Goal: Task Accomplishment & Management: Complete application form

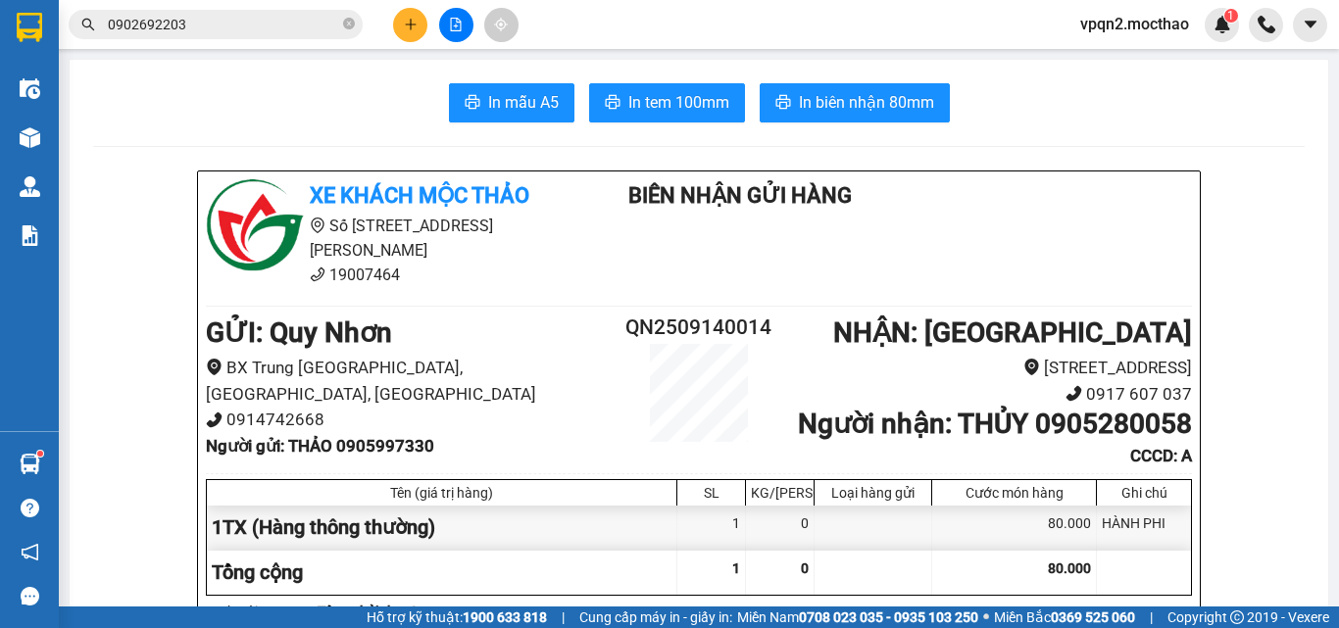
click at [653, 97] on span "In tem 100mm" at bounding box center [678, 102] width 101 height 24
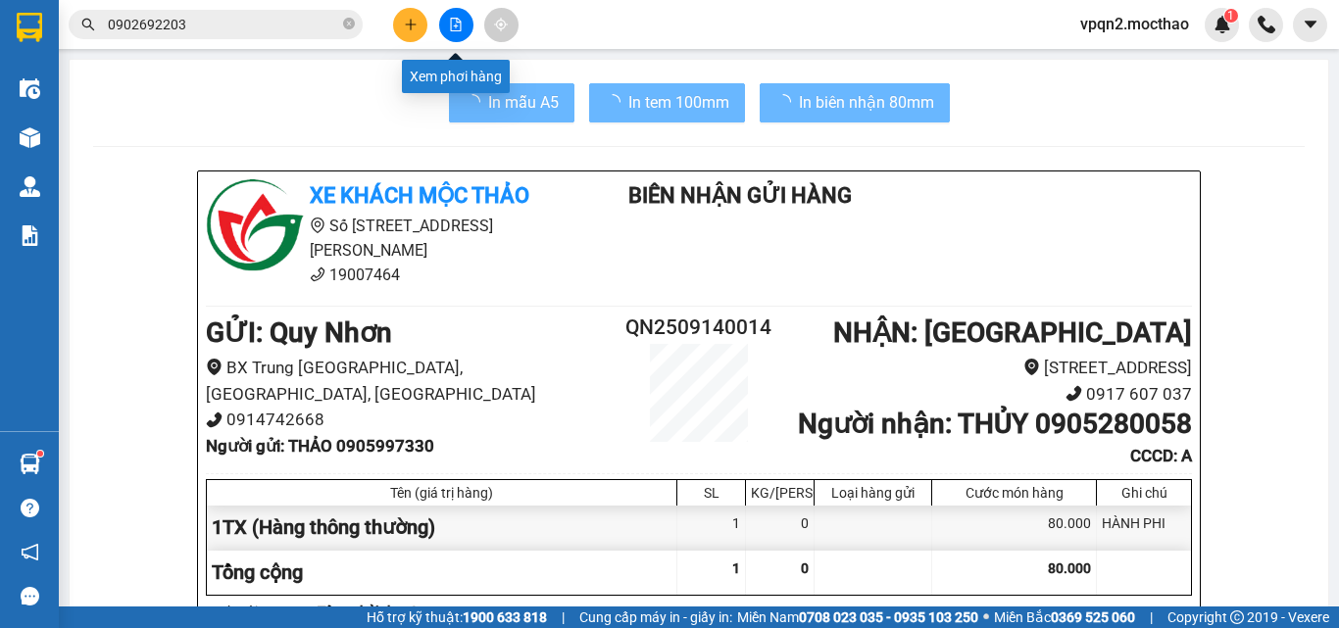
click at [452, 24] on icon "file-add" at bounding box center [456, 25] width 14 height 14
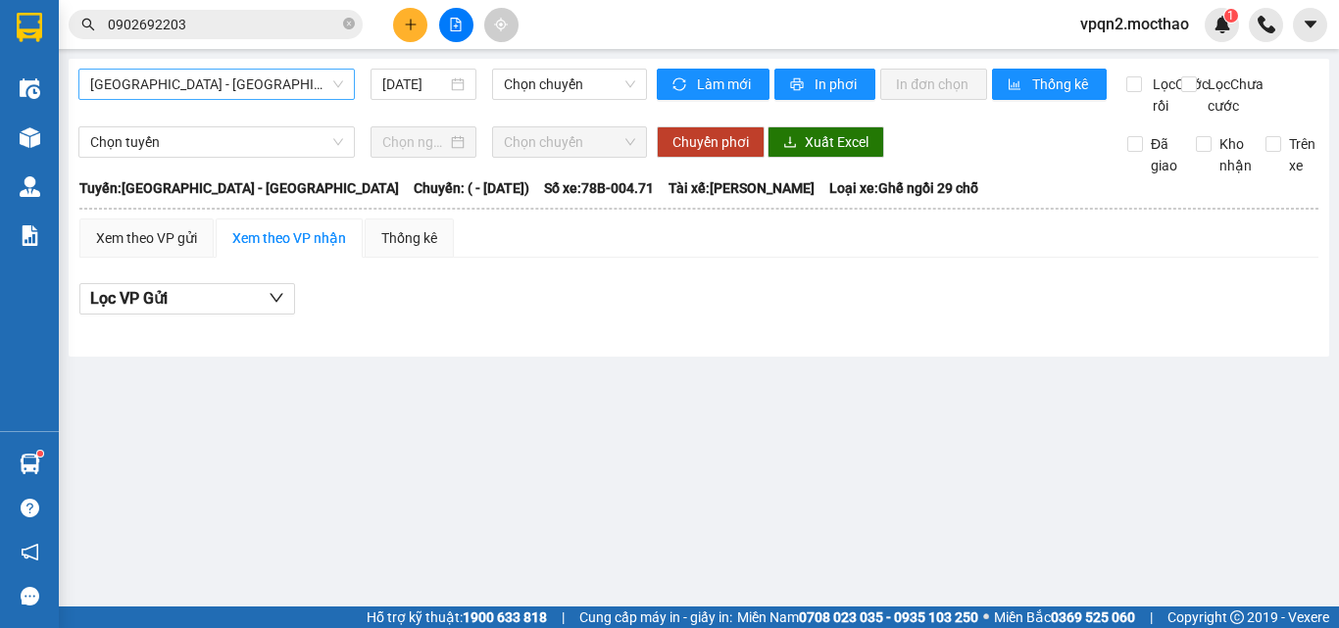
click at [225, 73] on span "[GEOGRAPHIC_DATA] - [GEOGRAPHIC_DATA]" at bounding box center [216, 84] width 253 height 29
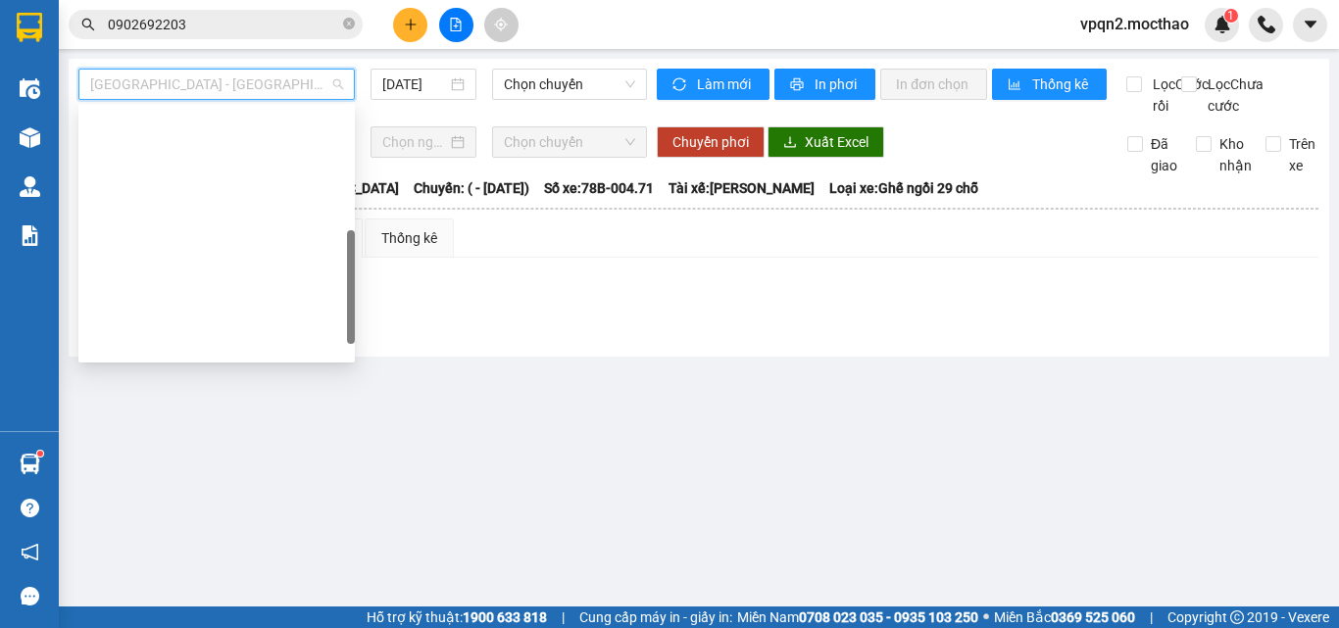
scroll to position [392, 0]
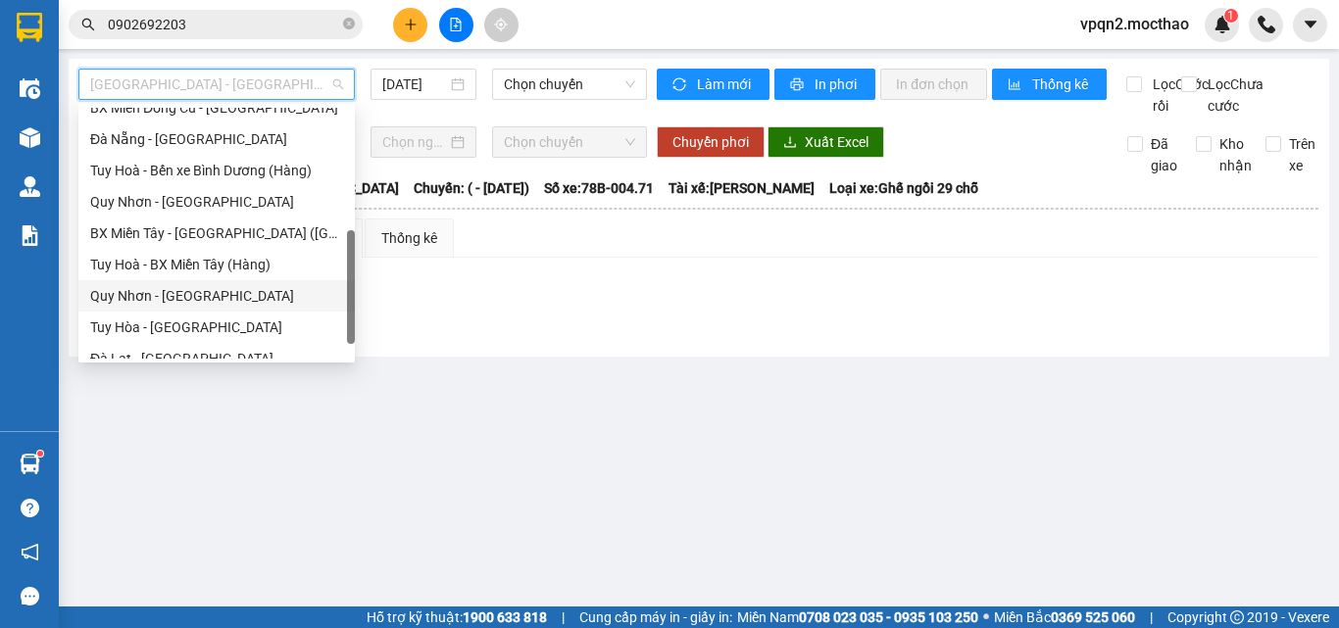
click at [195, 293] on div "Quy Nhơn - [GEOGRAPHIC_DATA]" at bounding box center [216, 296] width 253 height 22
type input "[DATE]"
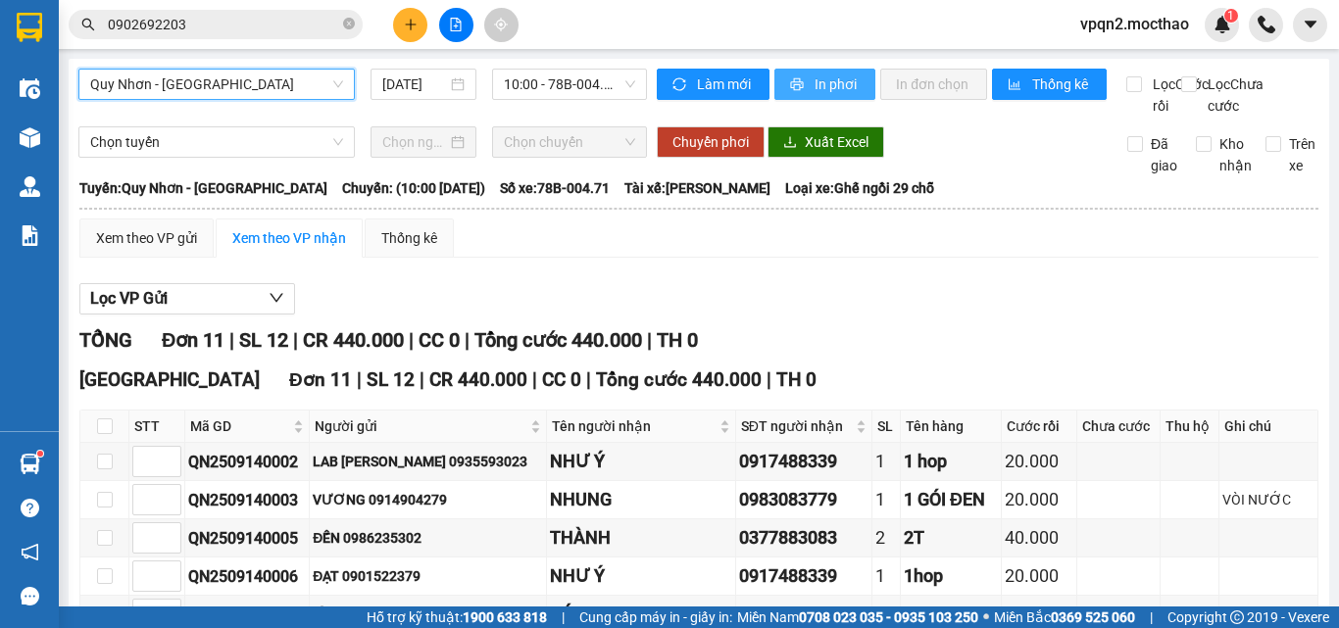
click at [837, 80] on span "In phơi" at bounding box center [836, 84] width 45 height 22
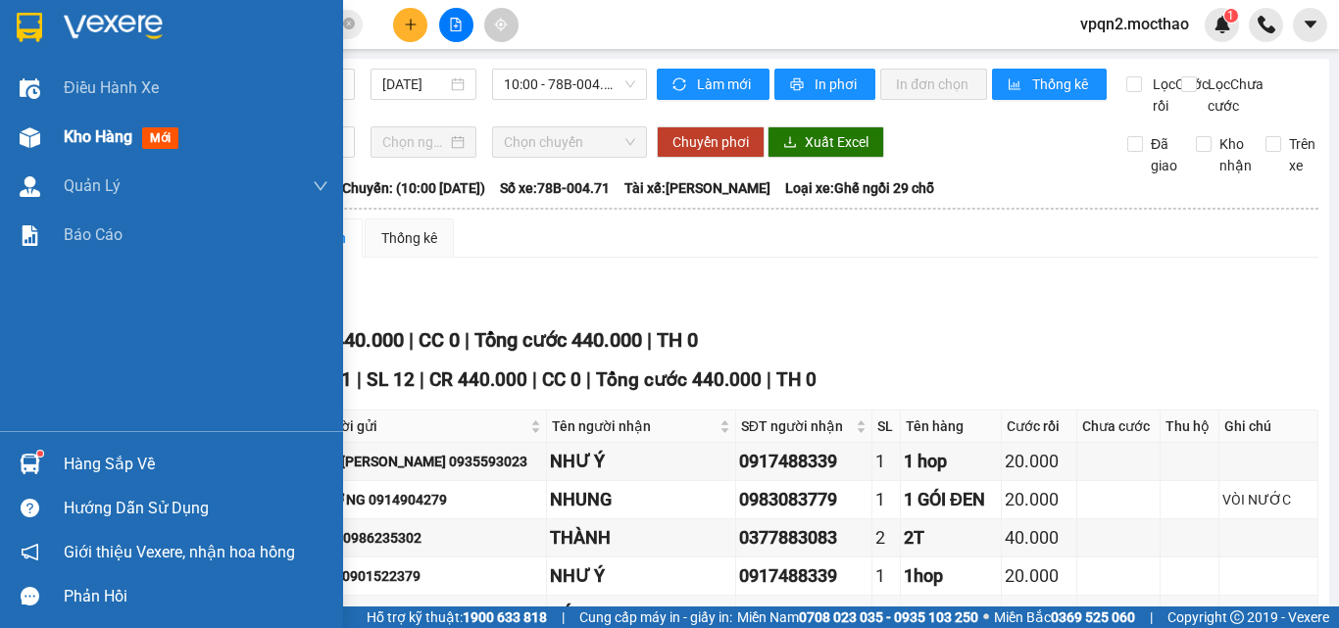
click at [33, 131] on img at bounding box center [30, 137] width 21 height 21
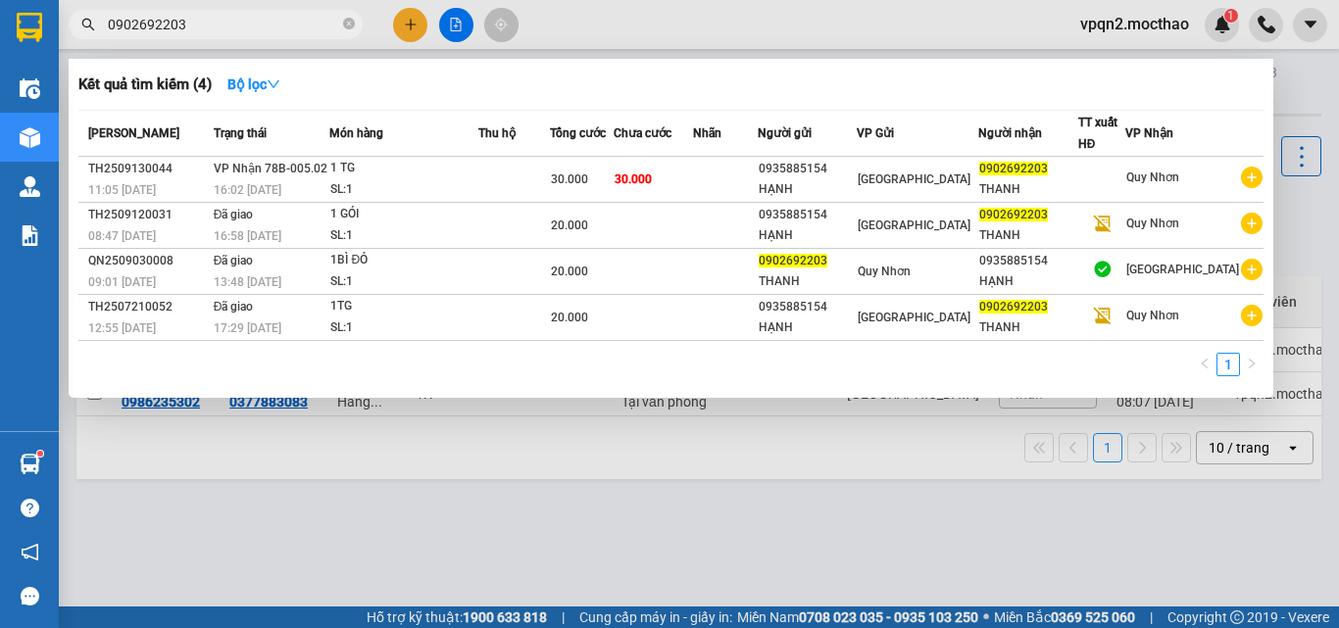
click at [195, 24] on input "0902692203" at bounding box center [223, 25] width 231 height 22
drag, startPoint x: 195, startPoint y: 24, endPoint x: 93, endPoint y: 43, distance: 103.6
click at [93, 42] on div "Kết quả tìm kiếm ( 4 ) Bộ lọc Mã ĐH Trạng thái Món hàng Thu hộ Tổng cước Chưa c…" at bounding box center [191, 25] width 382 height 34
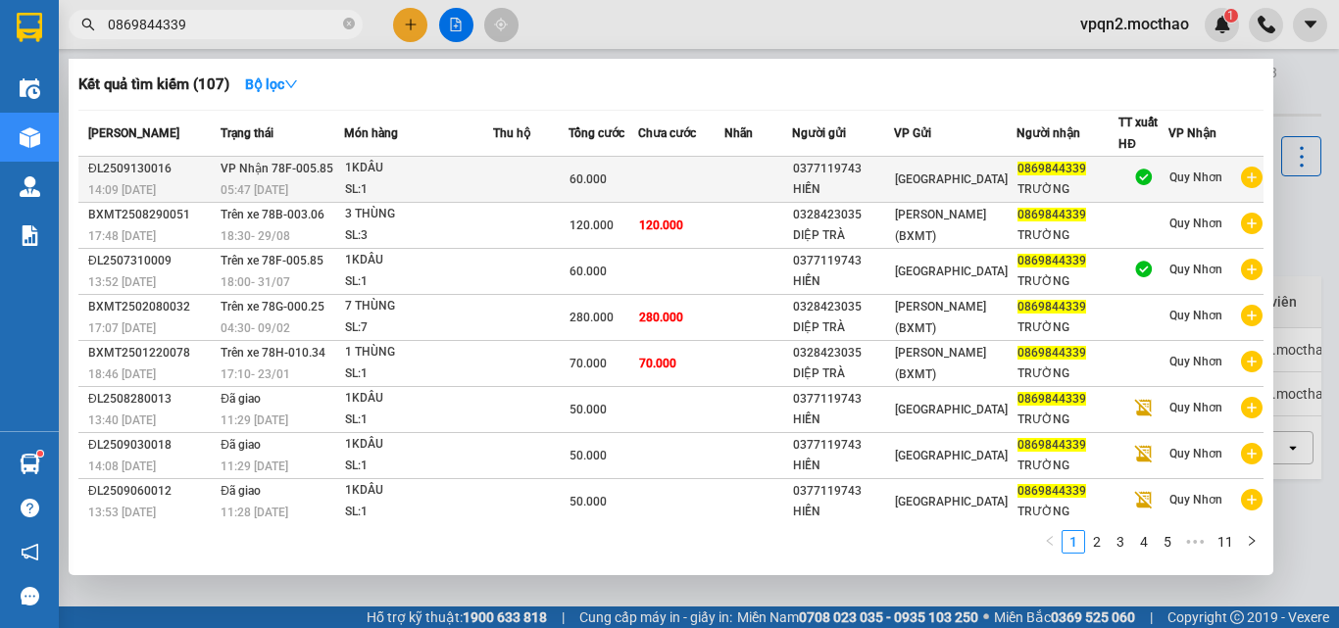
type input "0869844339"
click at [579, 184] on span "60.000" at bounding box center [587, 179] width 37 height 14
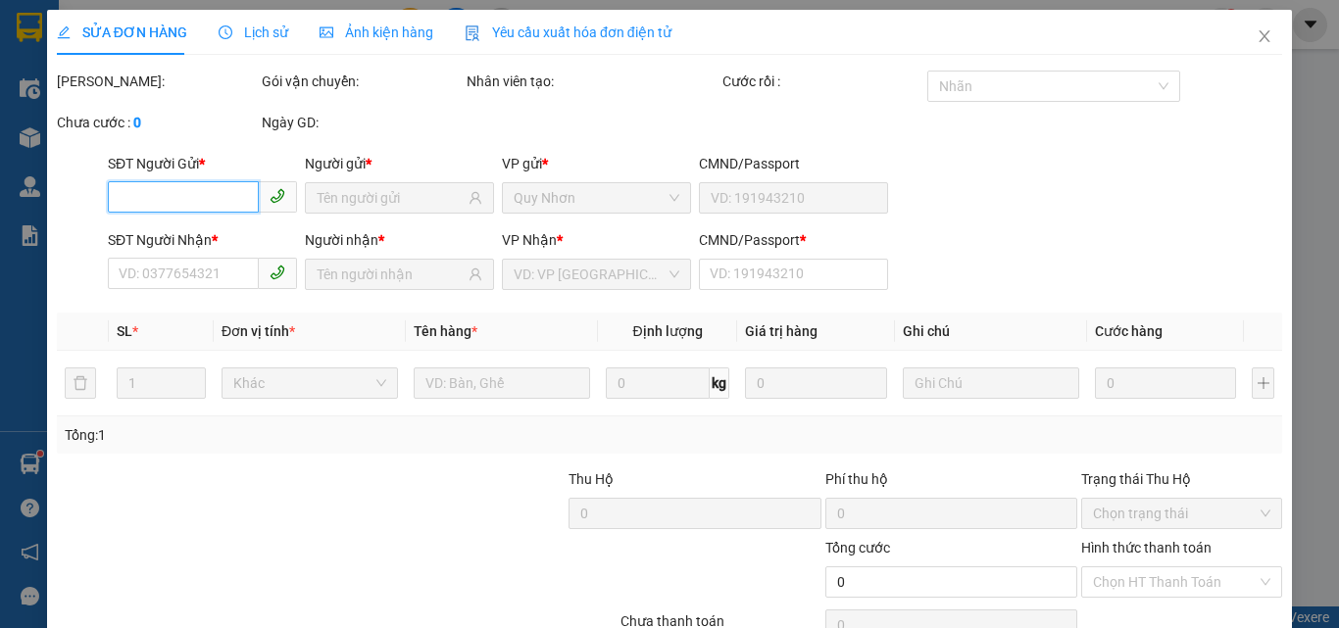
type input "0377119743"
type input "HIỀN"
type input "0869844339"
type input "TRƯỜNG"
type input "0"
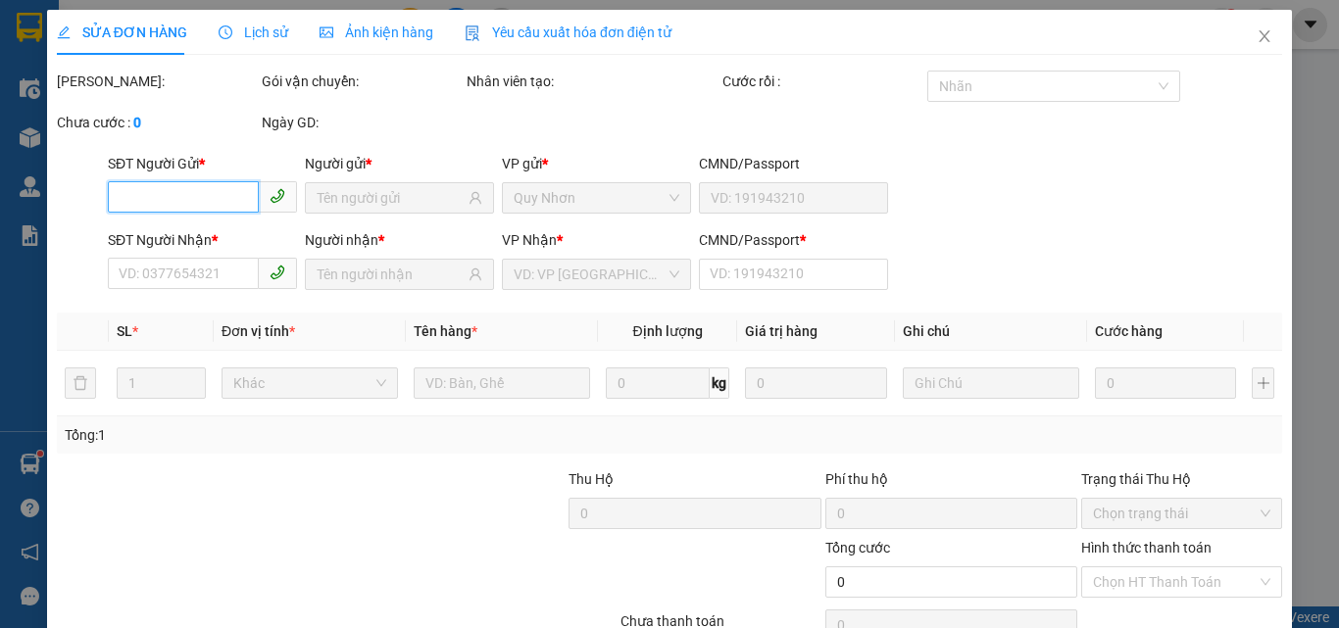
type input "60.000"
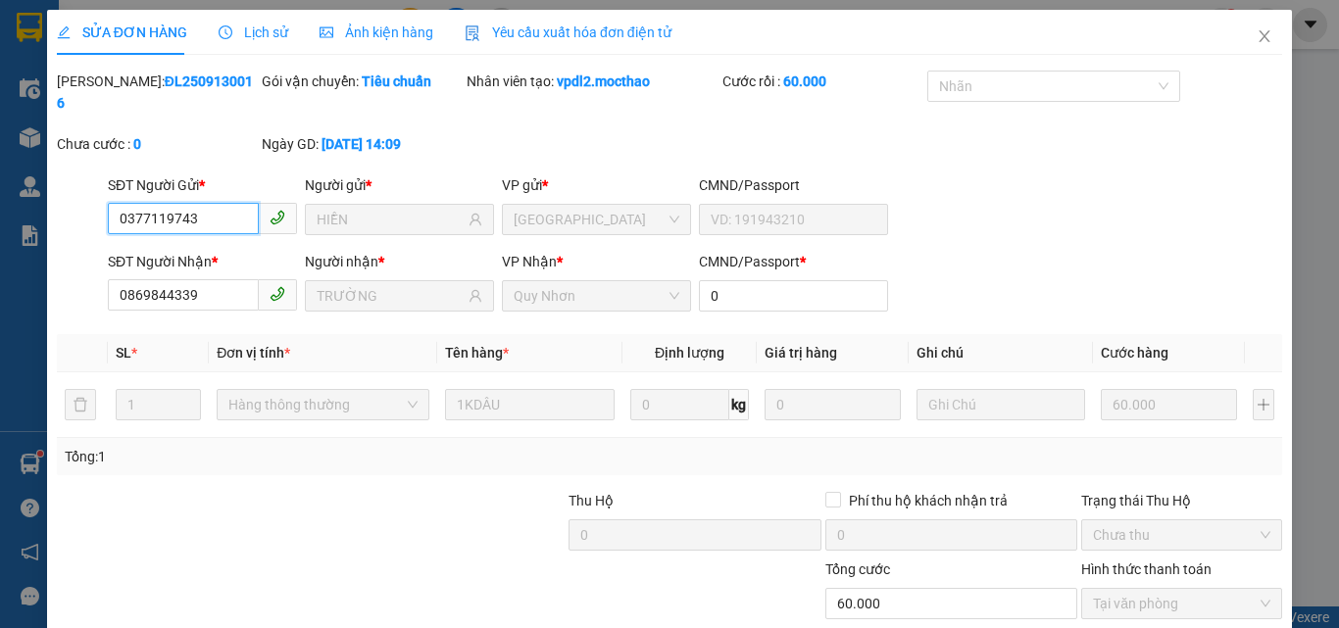
checkbox input "true"
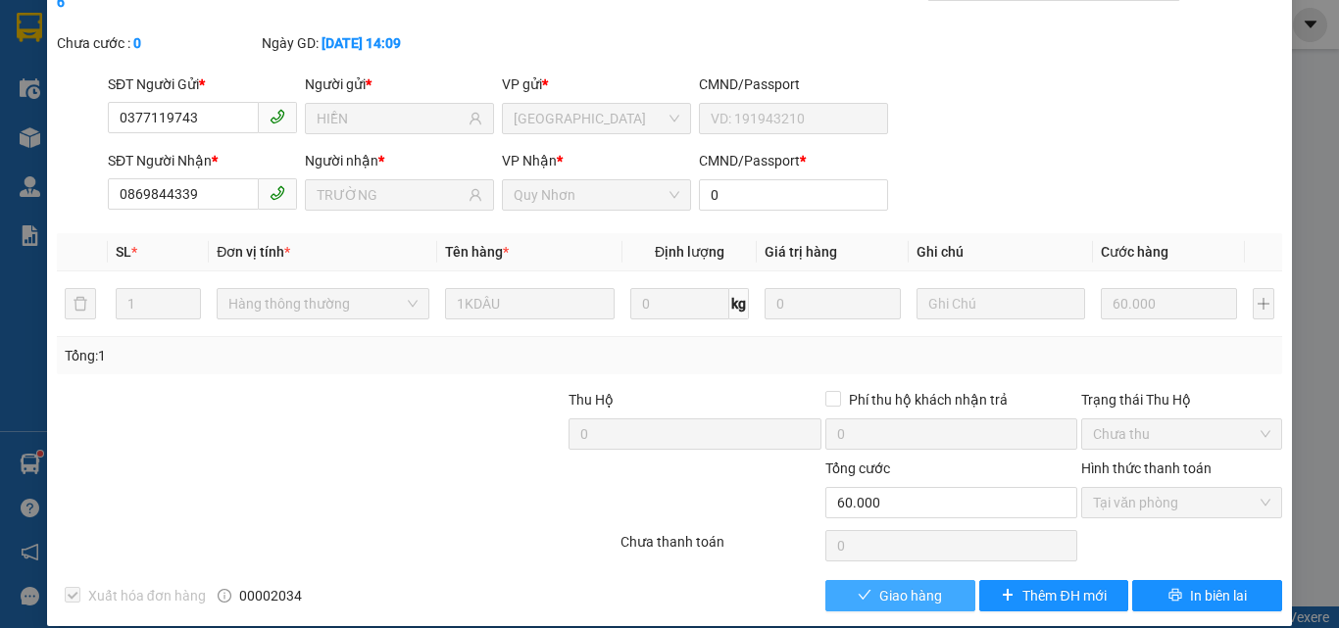
click at [859, 588] on icon "check" at bounding box center [864, 595] width 14 height 14
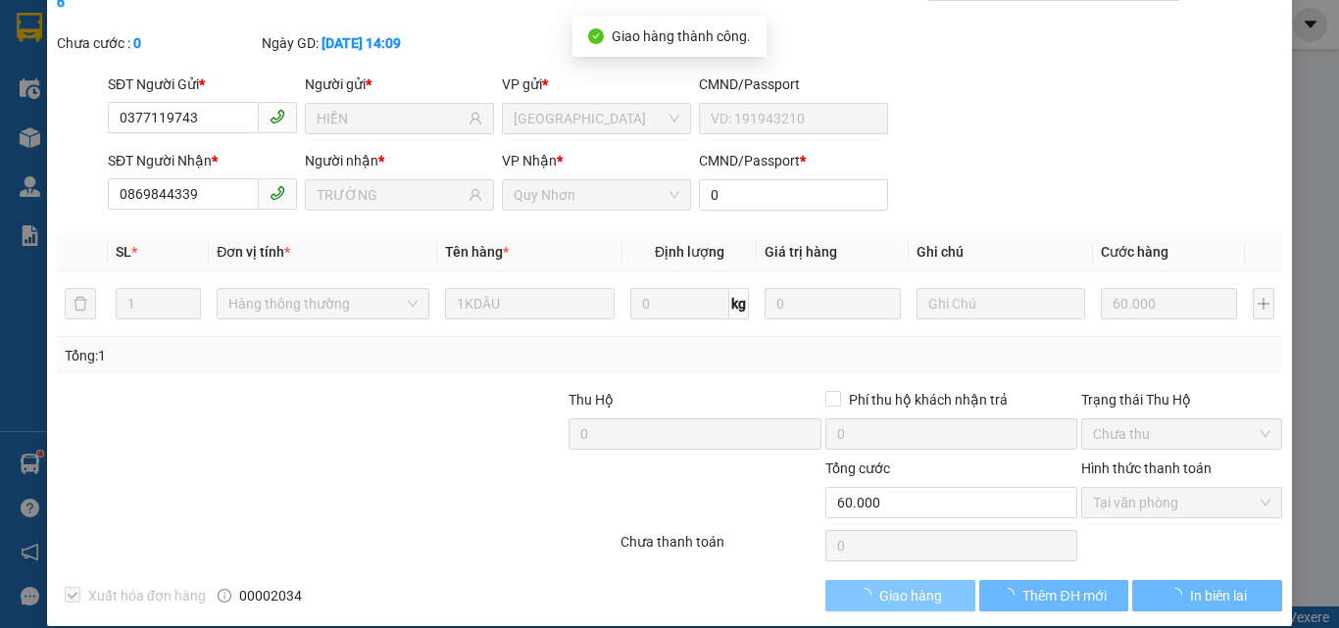
scroll to position [0, 0]
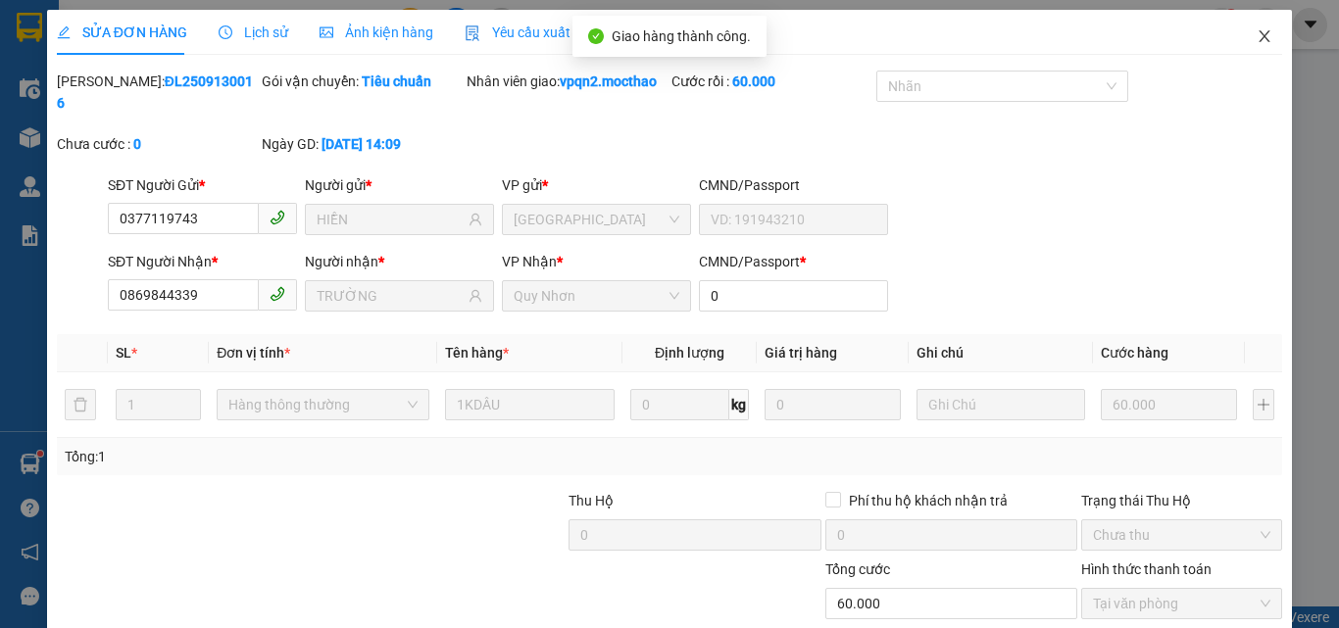
click at [1256, 37] on icon "close" at bounding box center [1264, 36] width 16 height 16
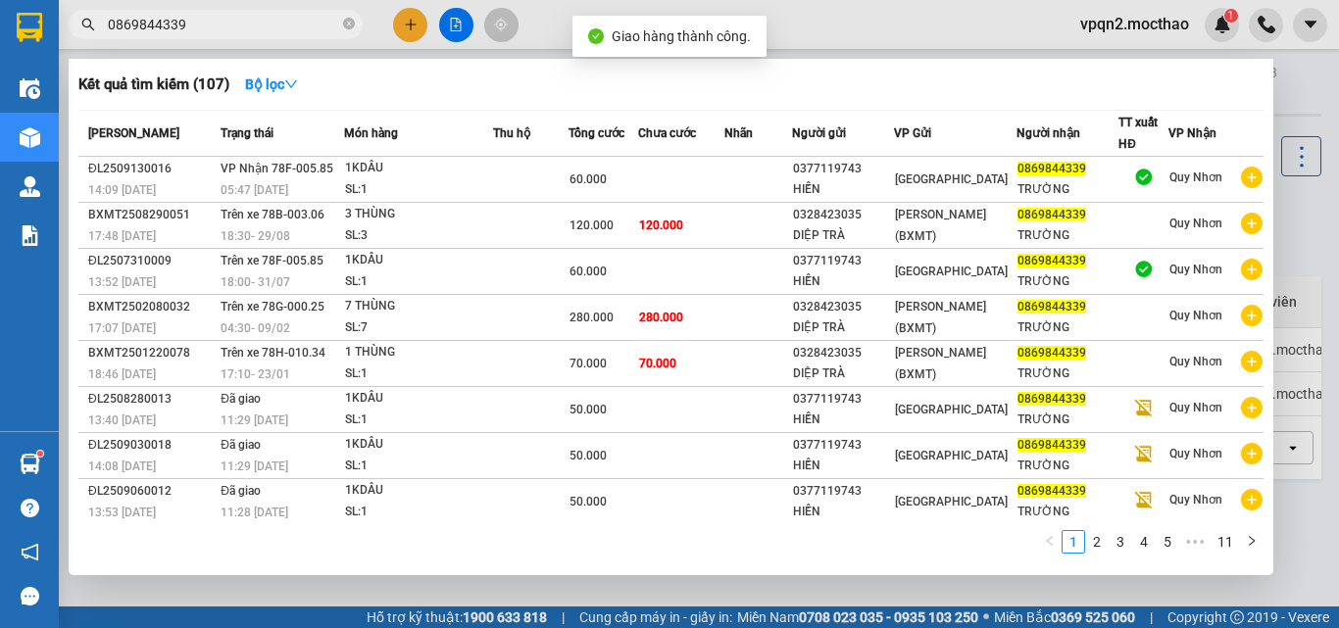
drag, startPoint x: 170, startPoint y: 23, endPoint x: 227, endPoint y: 26, distance: 57.9
click at [227, 26] on input "0869844339" at bounding box center [223, 25] width 231 height 22
type input "0869844339"
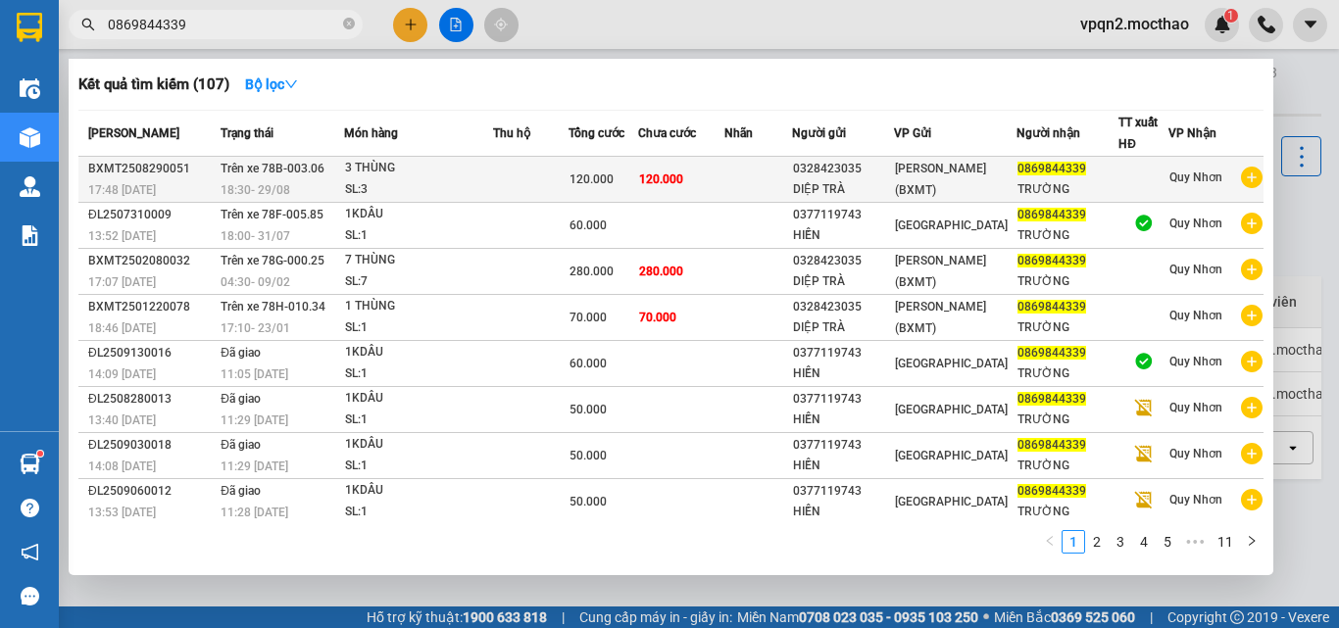
click at [637, 177] on div "120.000" at bounding box center [603, 180] width 68 height 22
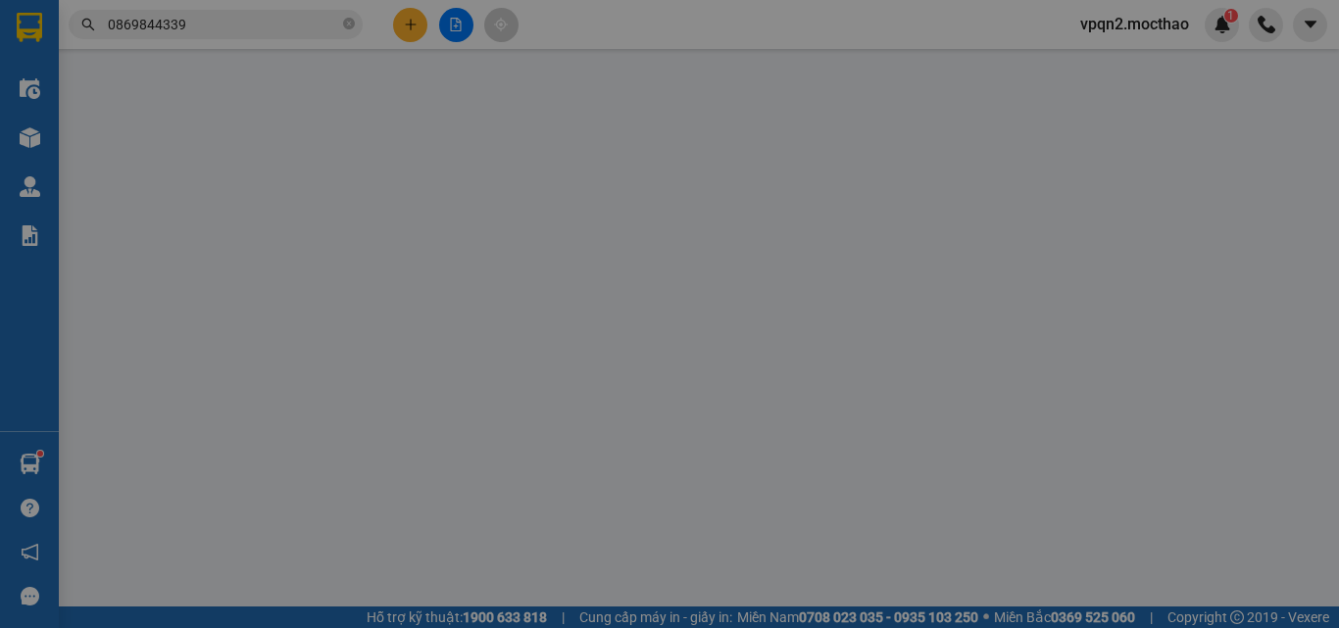
type input "0328423035"
type input "DIỆP TRÀ"
type input "0869844339"
type input "TRƯỜNG"
type input "0"
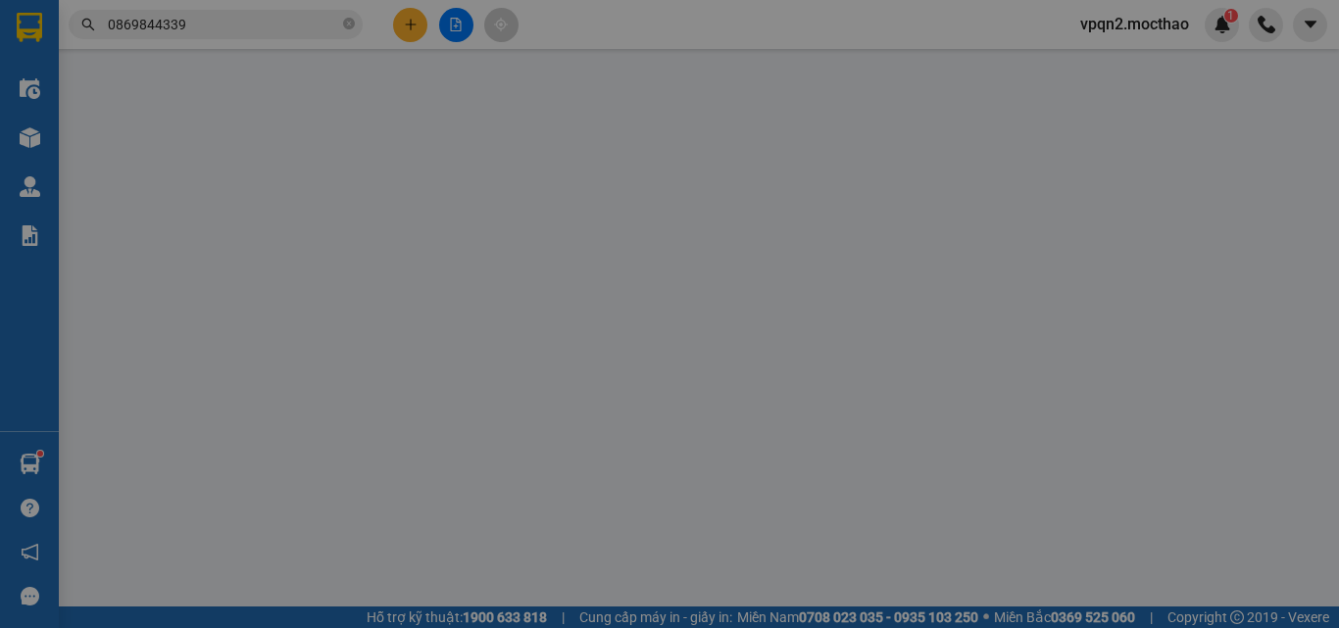
type input "120.000"
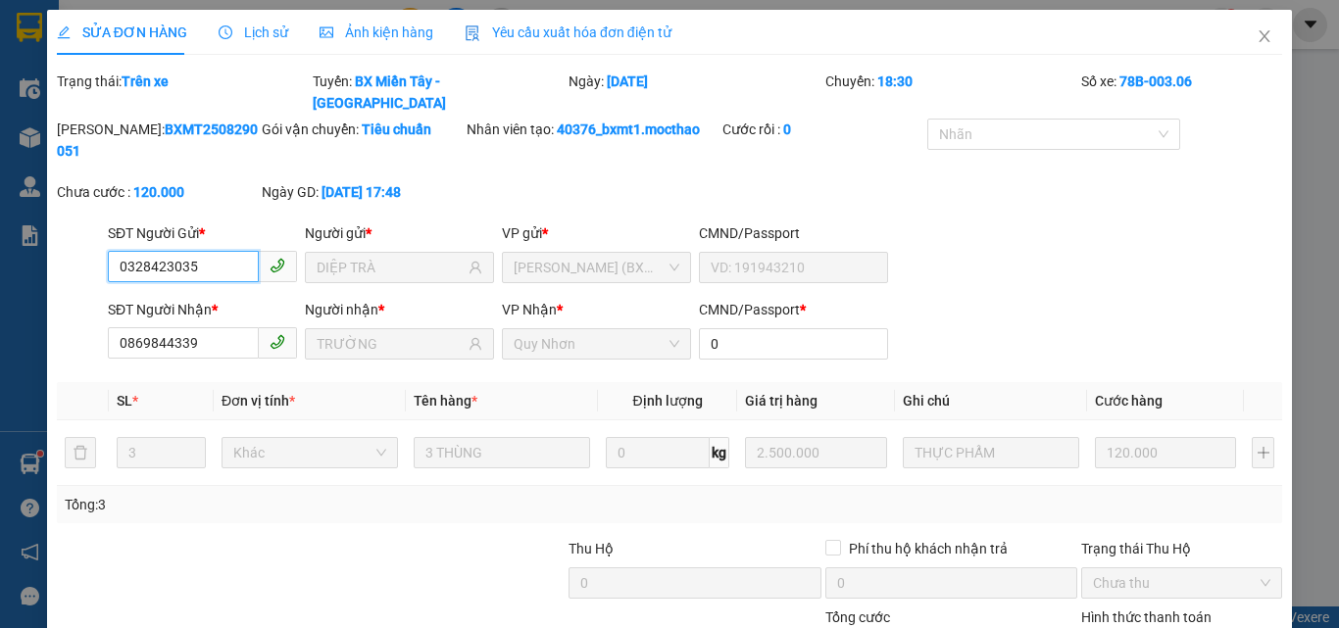
scroll to position [127, 0]
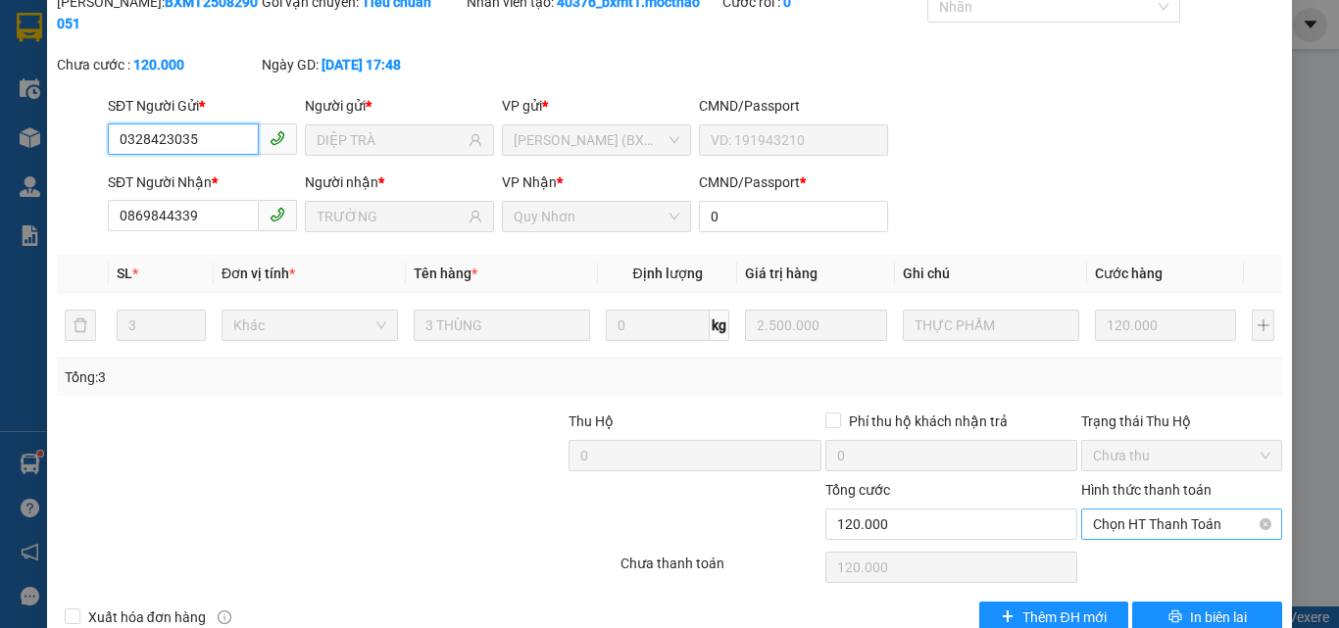
click at [1117, 510] on span "Chọn HT Thanh Toán" at bounding box center [1181, 524] width 177 height 29
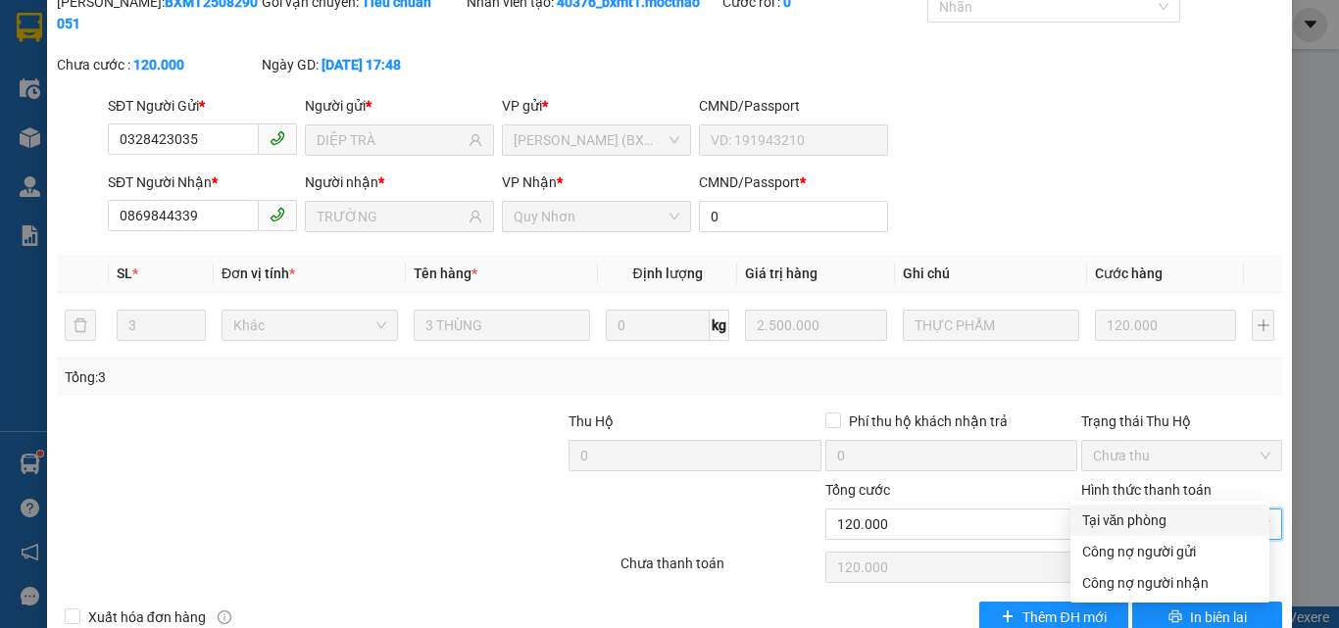
click at [1118, 521] on div "Tại văn phòng" at bounding box center [1169, 521] width 175 height 22
type input "0"
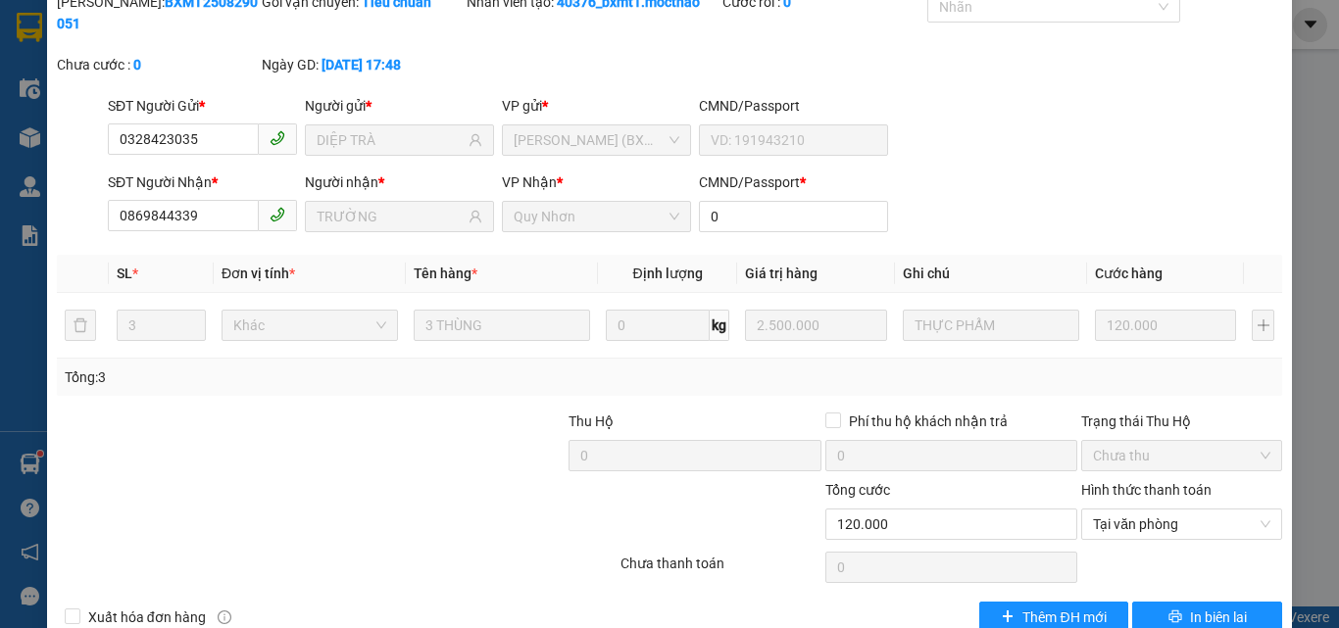
scroll to position [0, 0]
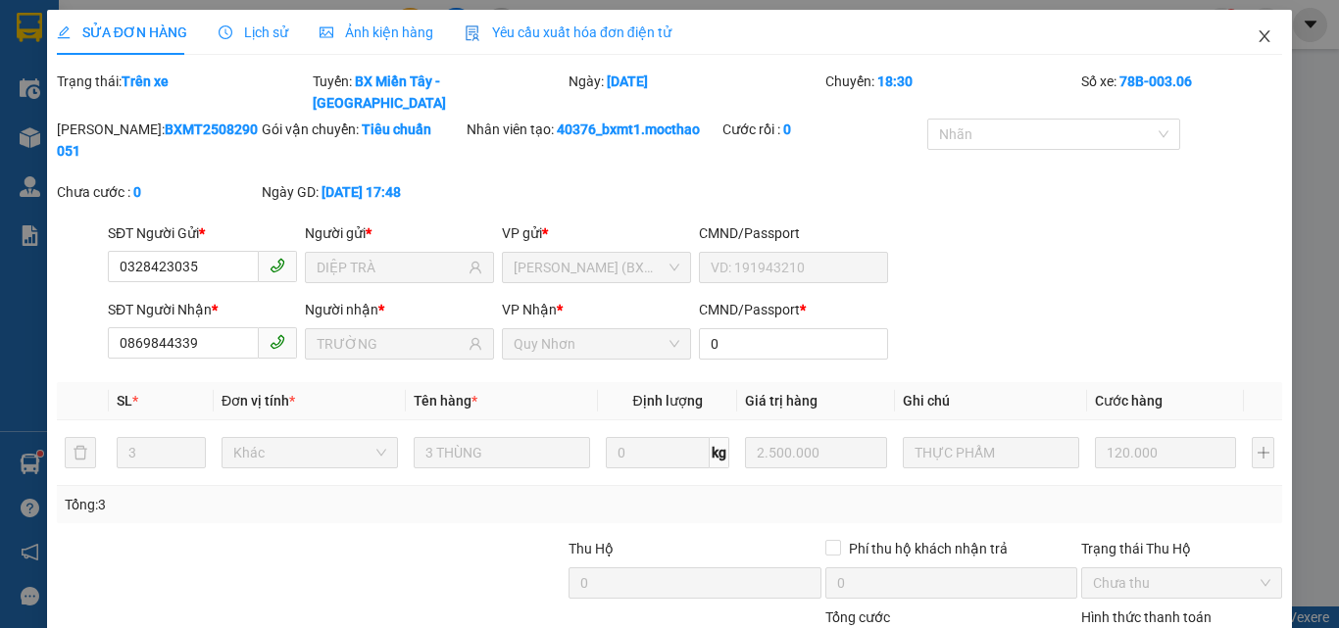
click at [1256, 44] on icon "close" at bounding box center [1264, 36] width 16 height 16
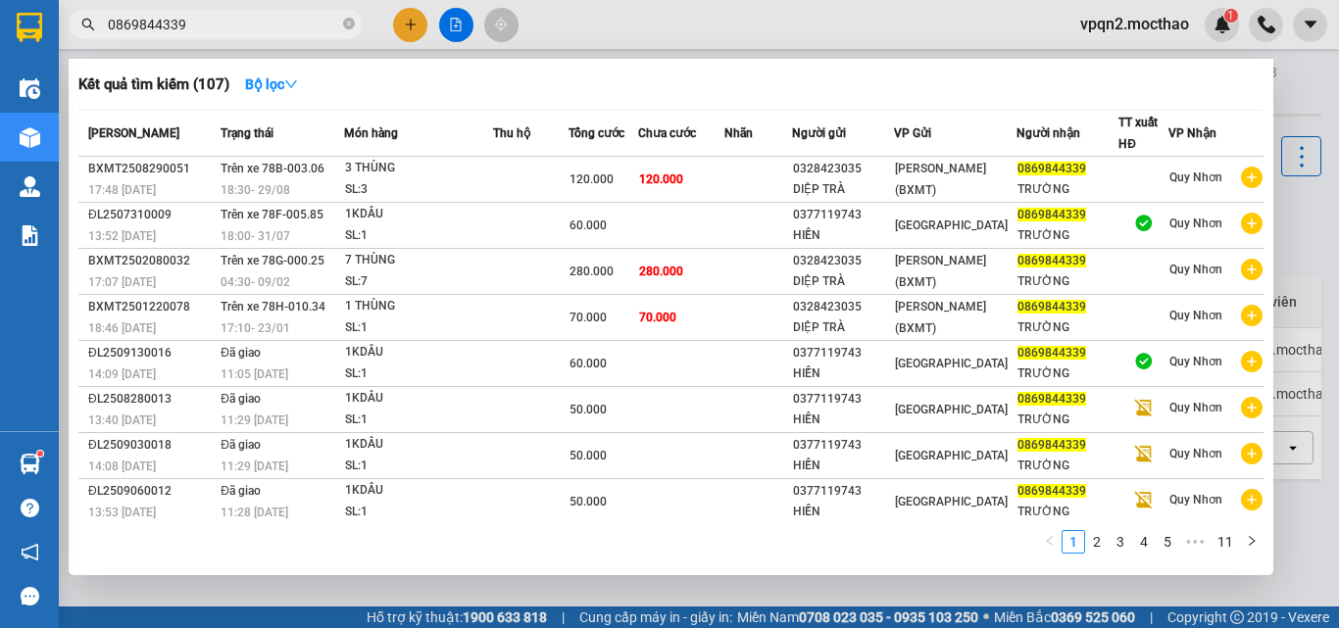
drag, startPoint x: 170, startPoint y: 20, endPoint x: 204, endPoint y: 25, distance: 34.8
click at [204, 25] on input "0869844339" at bounding box center [223, 25] width 231 height 22
click at [63, 42] on div "Kết quả tìm kiếm ( 107 ) Bộ lọc Mã ĐH Trạng thái Món hàng Thu hộ Tổng cước Chưa…" at bounding box center [191, 25] width 382 height 34
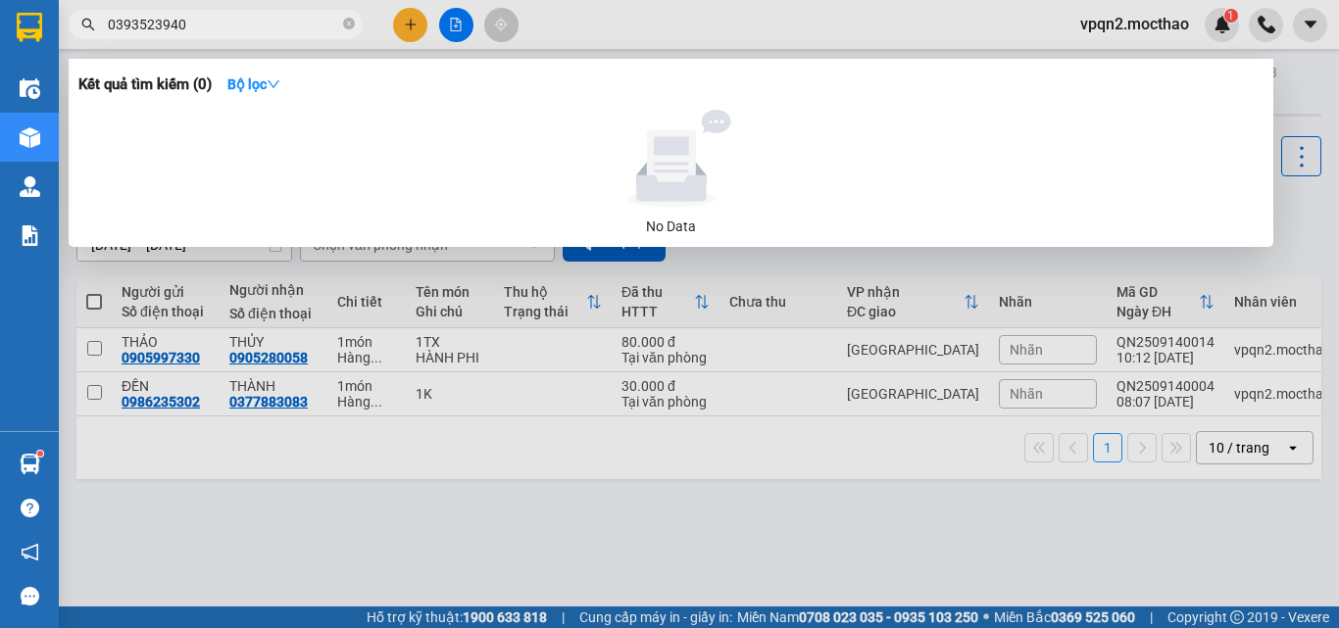
click at [117, 24] on input "0393523940" at bounding box center [223, 25] width 231 height 22
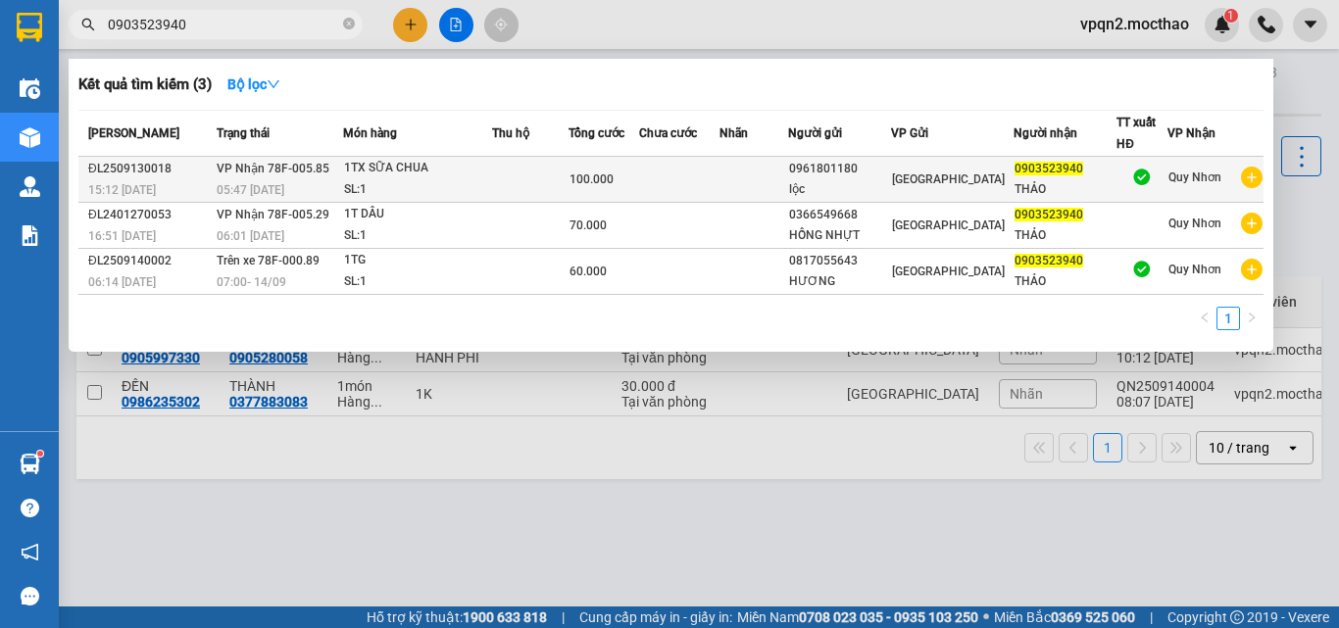
type input "0903523940"
click at [607, 181] on span "100.000" at bounding box center [591, 179] width 44 height 14
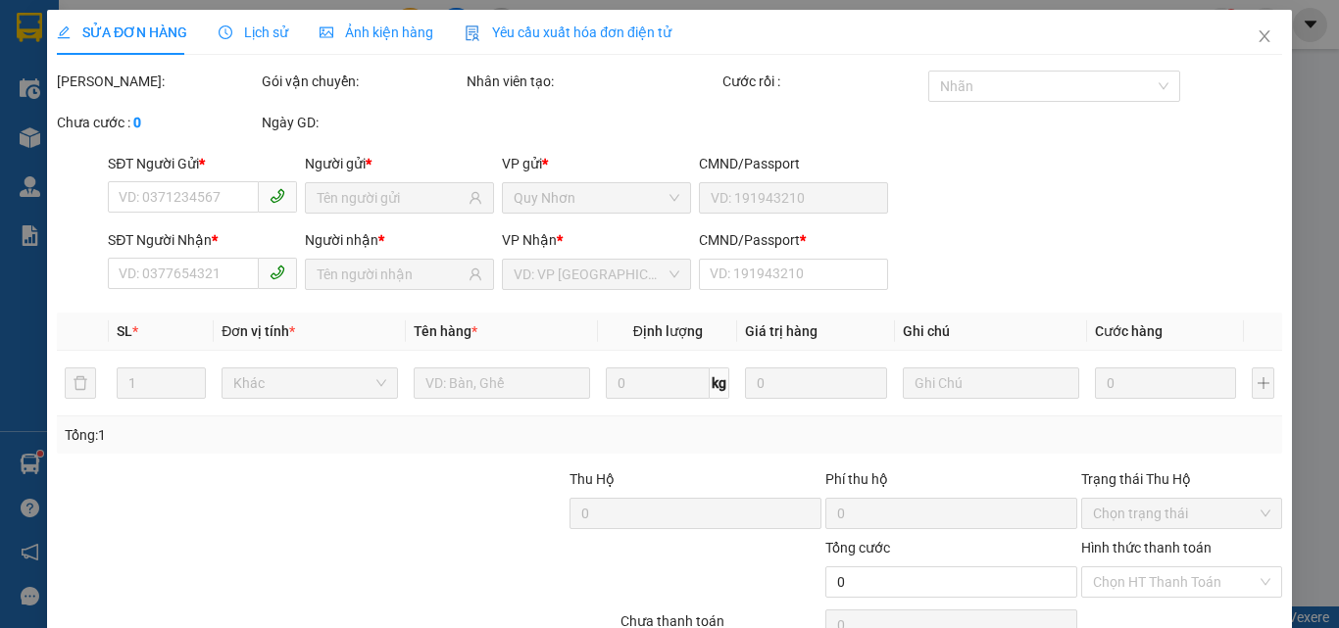
type input "0961801180"
type input "lộc"
type input "0903523940"
type input "THẢO"
type input "A"
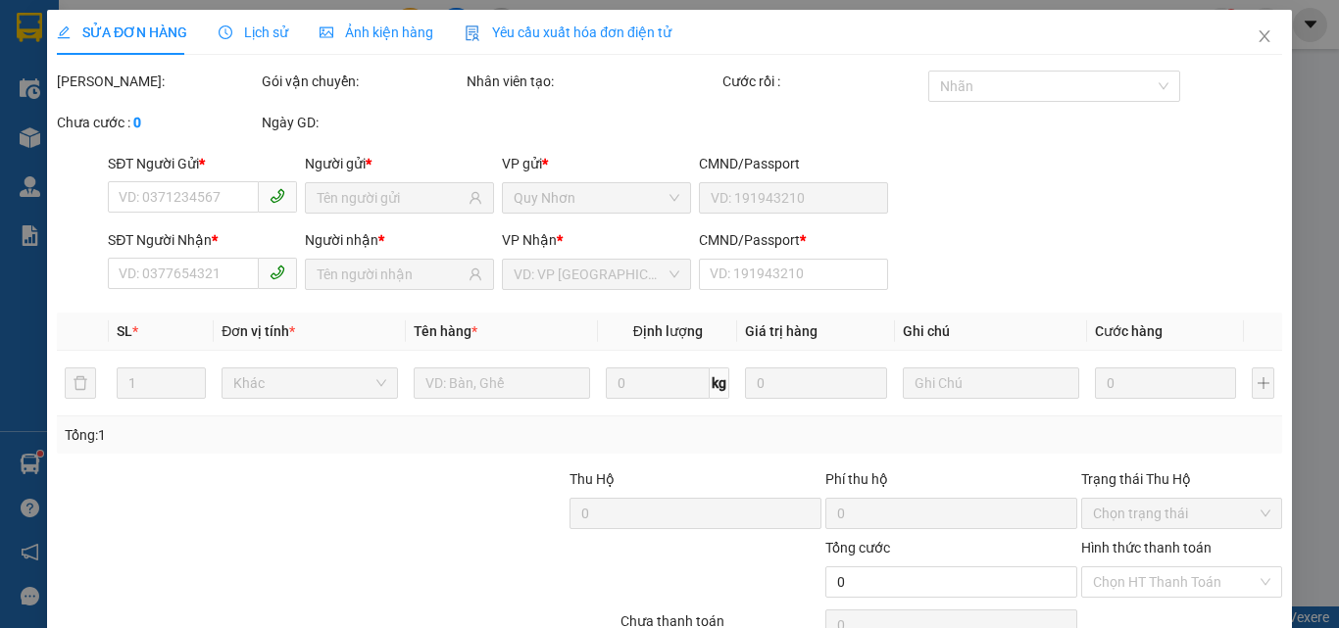
type input "100.000"
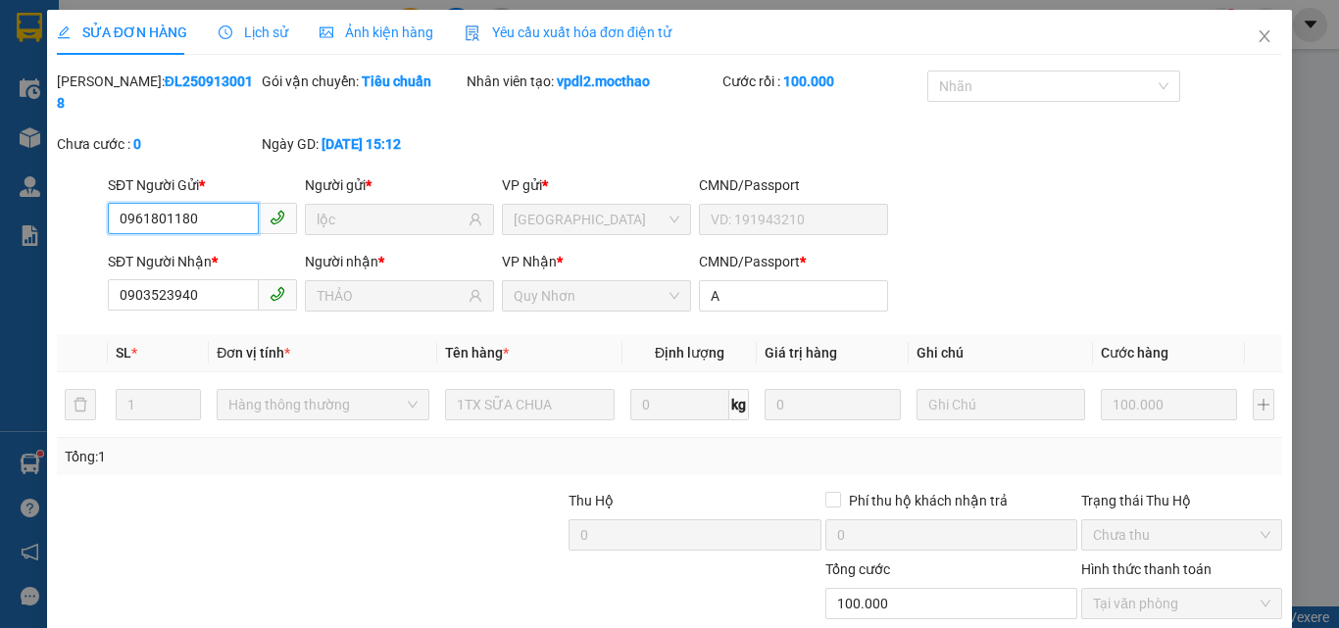
scroll to position [101, 0]
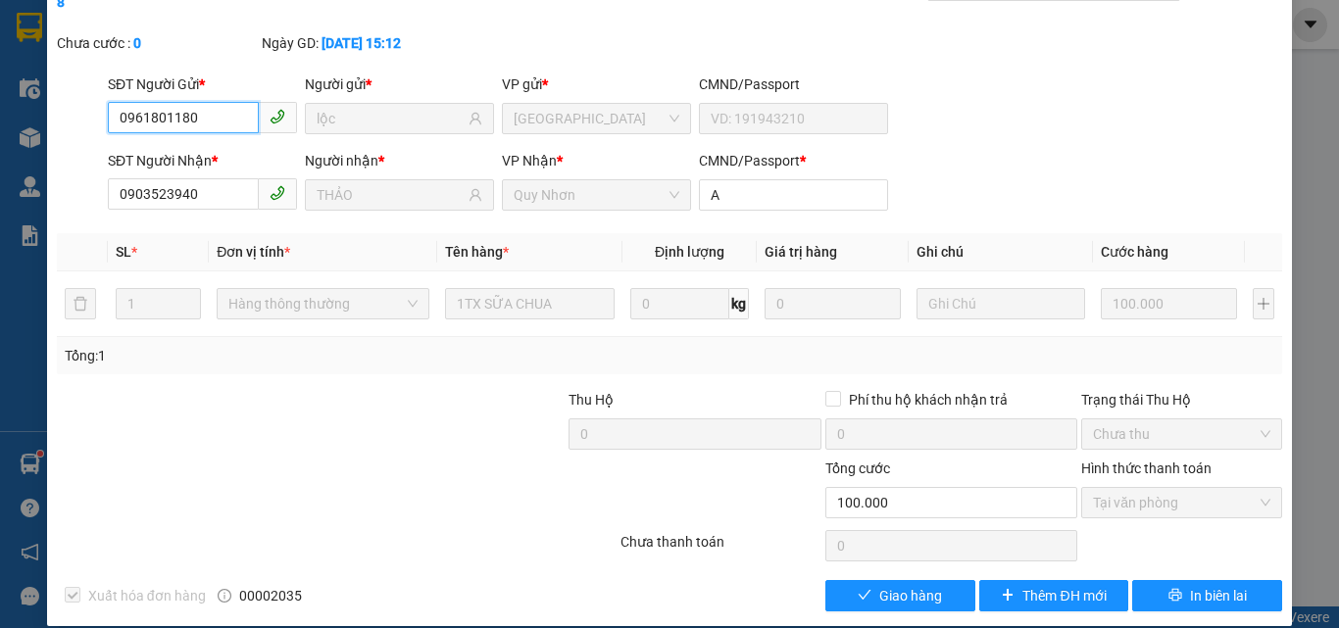
checkbox input "true"
click at [883, 585] on span "Giao hàng" at bounding box center [910, 596] width 63 height 22
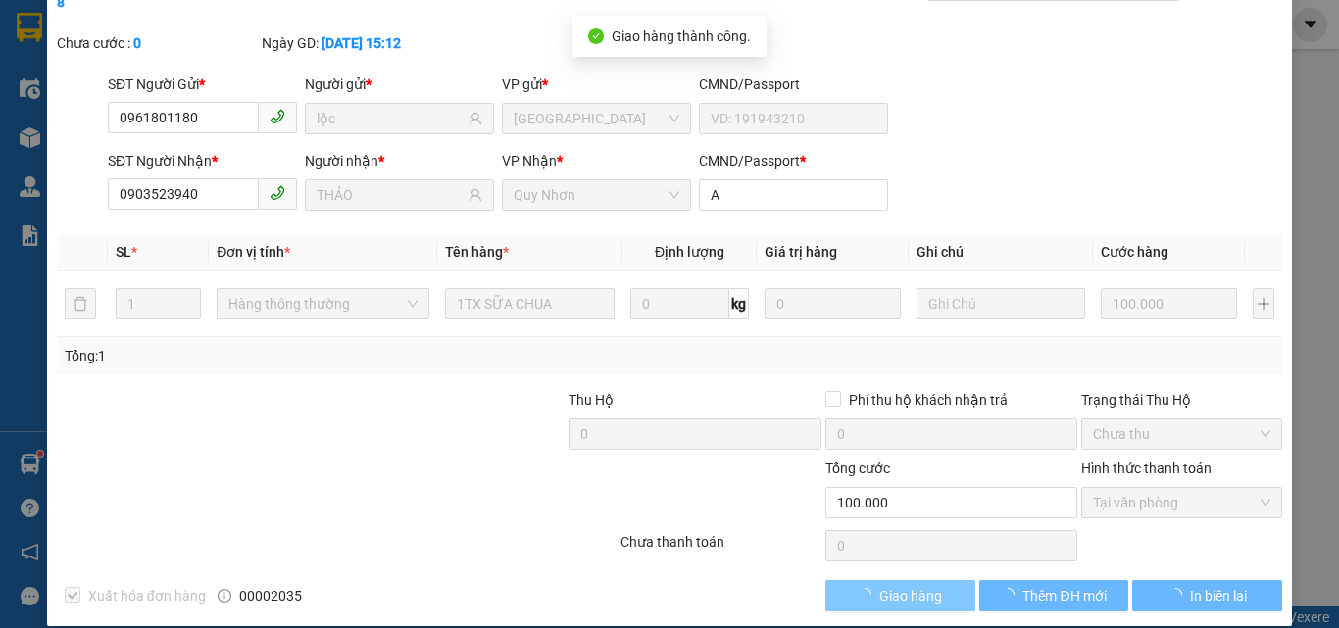
scroll to position [0, 0]
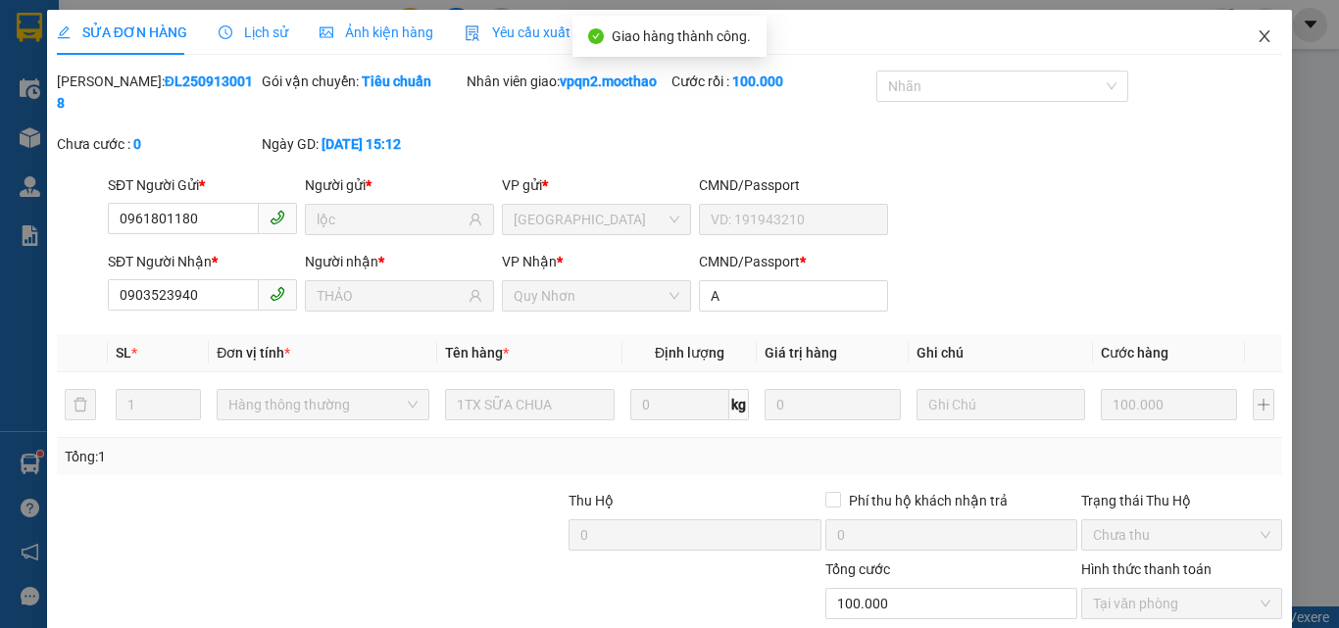
click at [1256, 34] on icon "close" at bounding box center [1264, 36] width 16 height 16
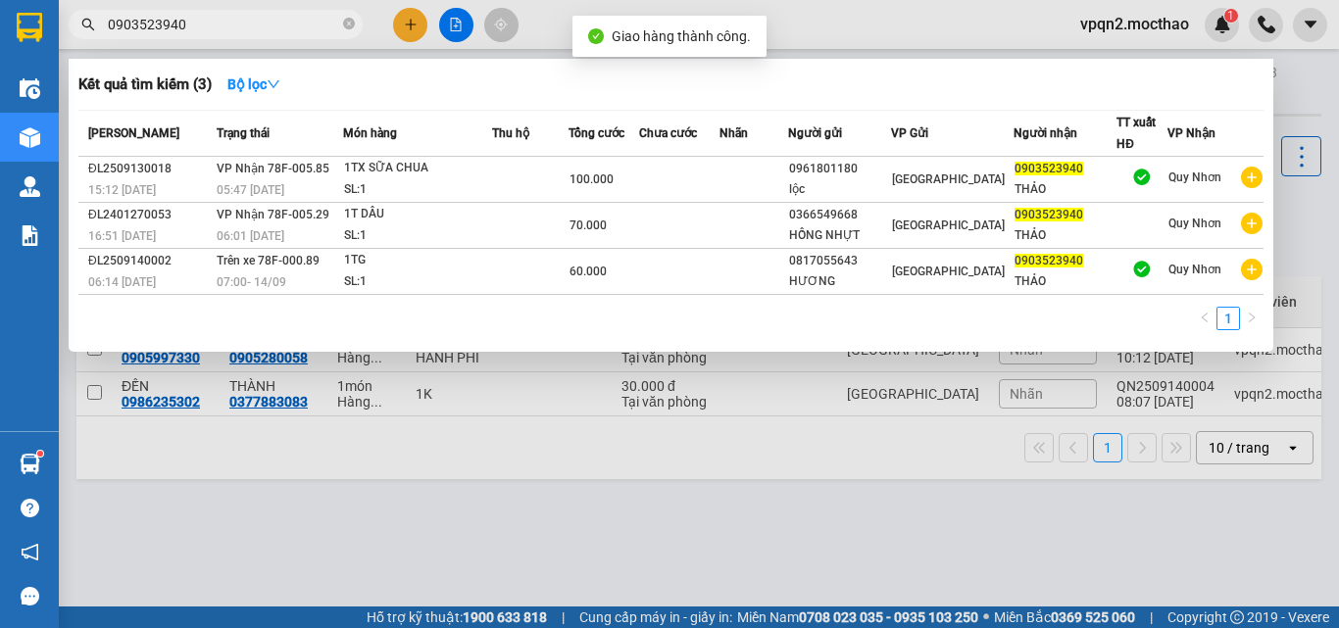
drag, startPoint x: 165, startPoint y: 24, endPoint x: 213, endPoint y: 29, distance: 48.3
click at [213, 29] on input "0903523940" at bounding box center [223, 25] width 231 height 22
type input "0903523940"
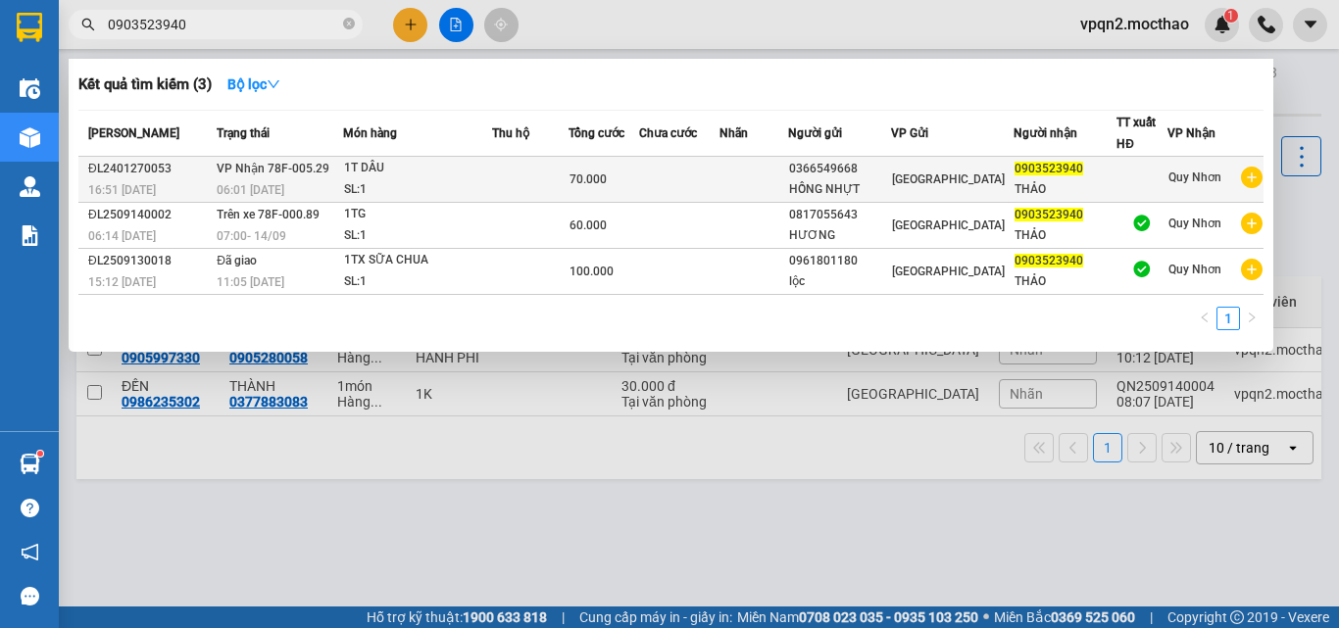
click at [333, 172] on td "VP Nhận 78F-005.29 06:01 [DATE]" at bounding box center [277, 180] width 131 height 46
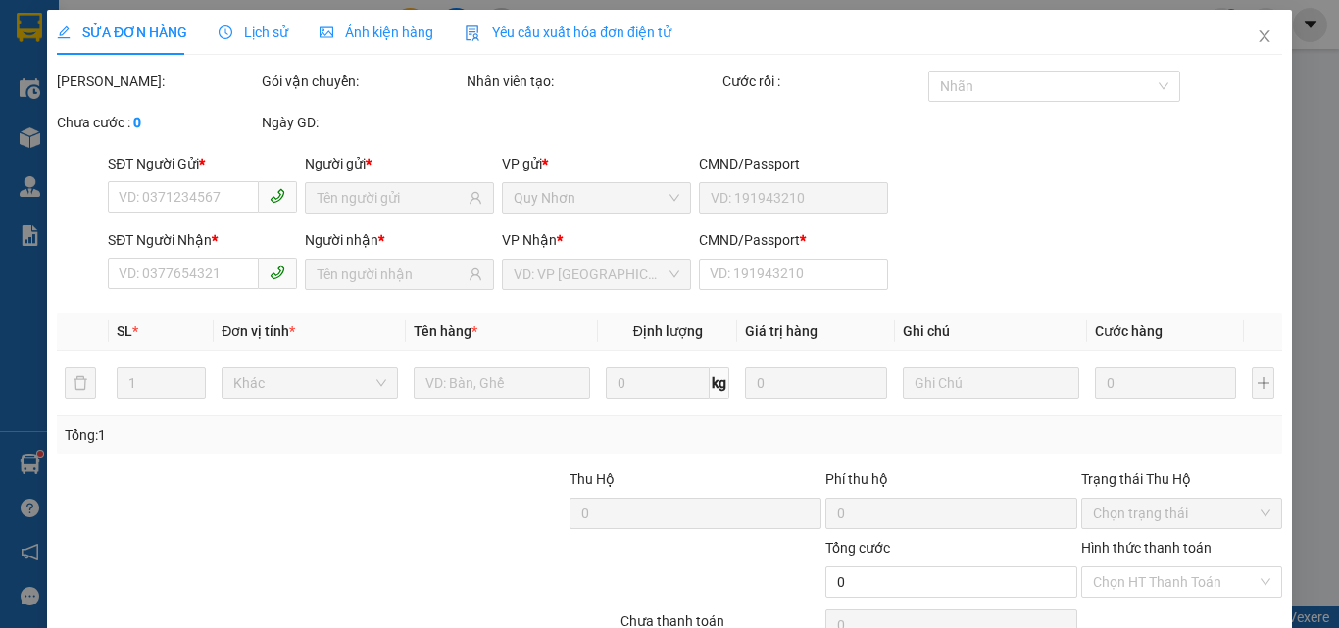
type input "0366549668"
type input "HỒNG NHỰT"
type input "0903523940"
type input "THẢO"
type input "70.000"
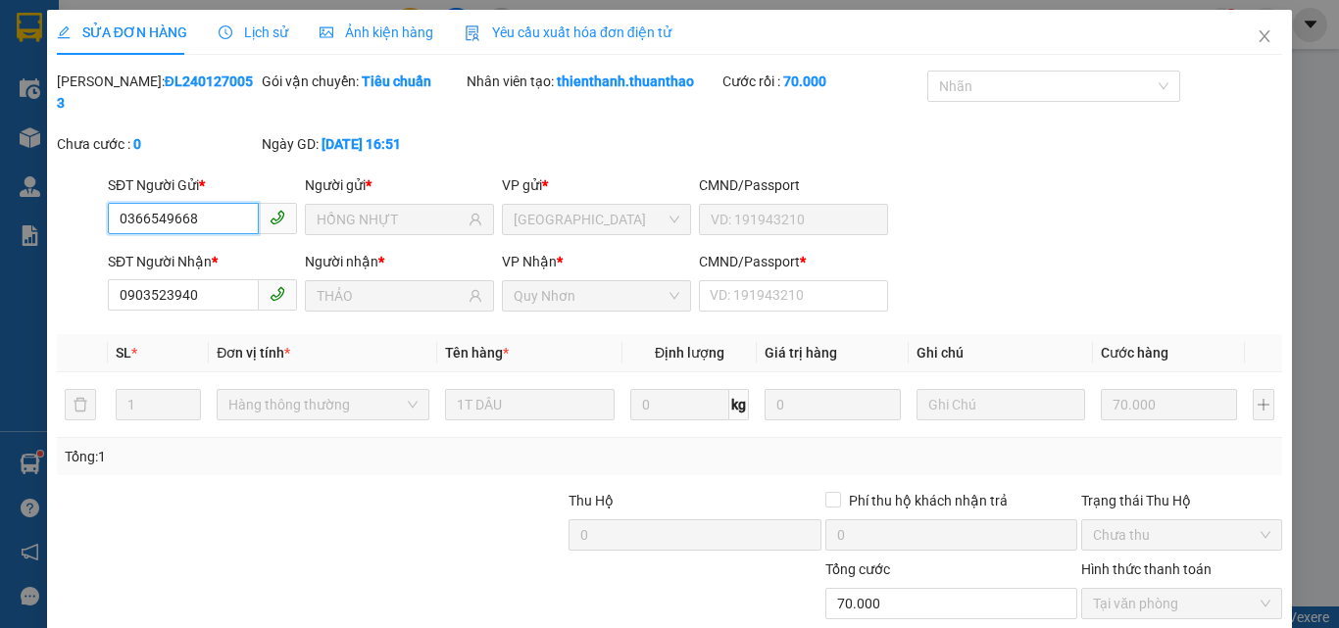
scroll to position [101, 0]
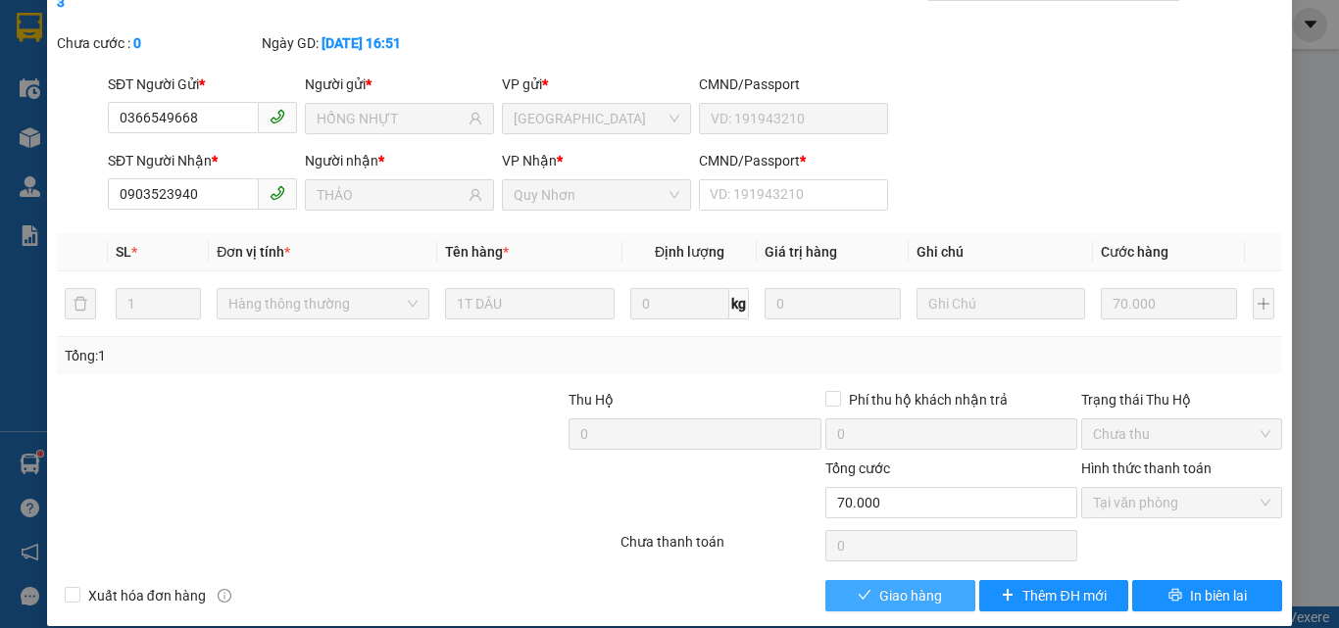
click at [867, 580] on button "Giao hàng" at bounding box center [900, 595] width 150 height 31
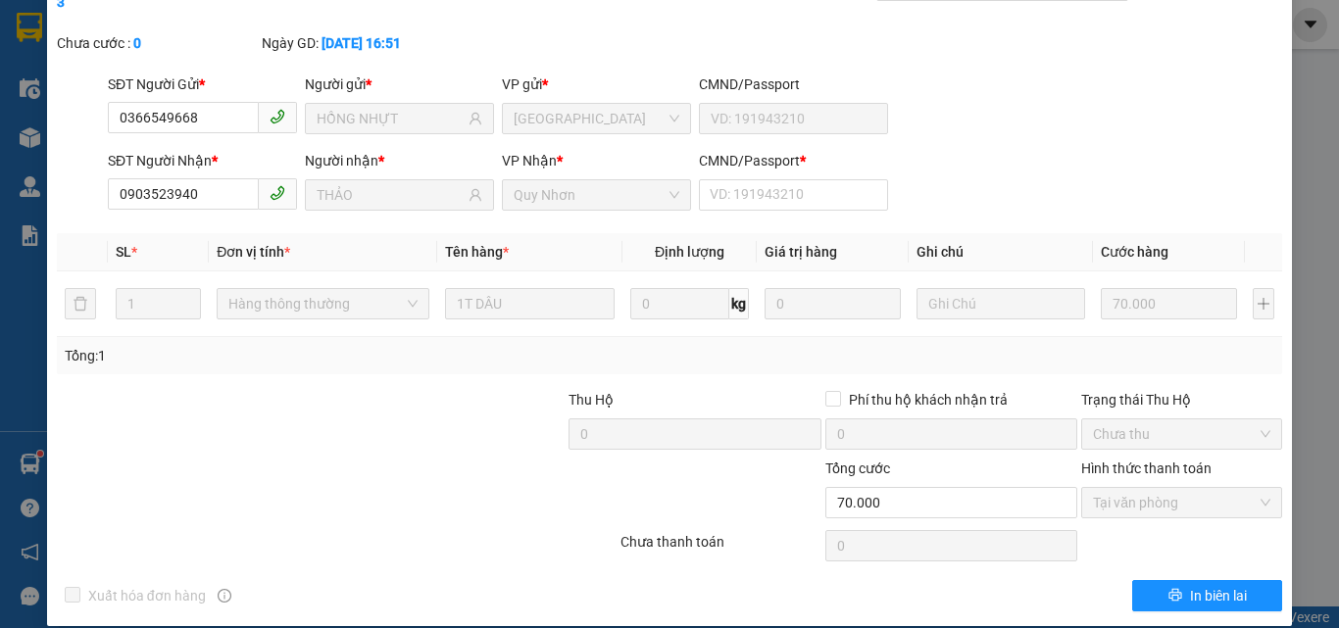
scroll to position [0, 0]
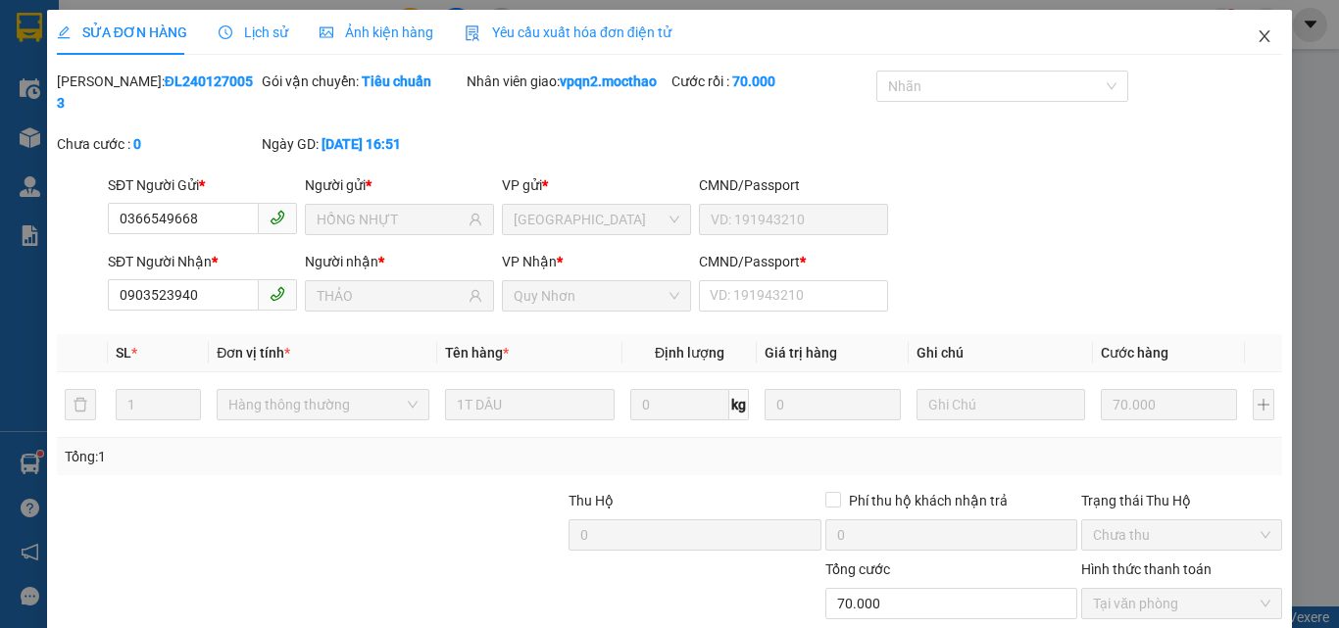
click at [1256, 39] on icon "close" at bounding box center [1264, 36] width 16 height 16
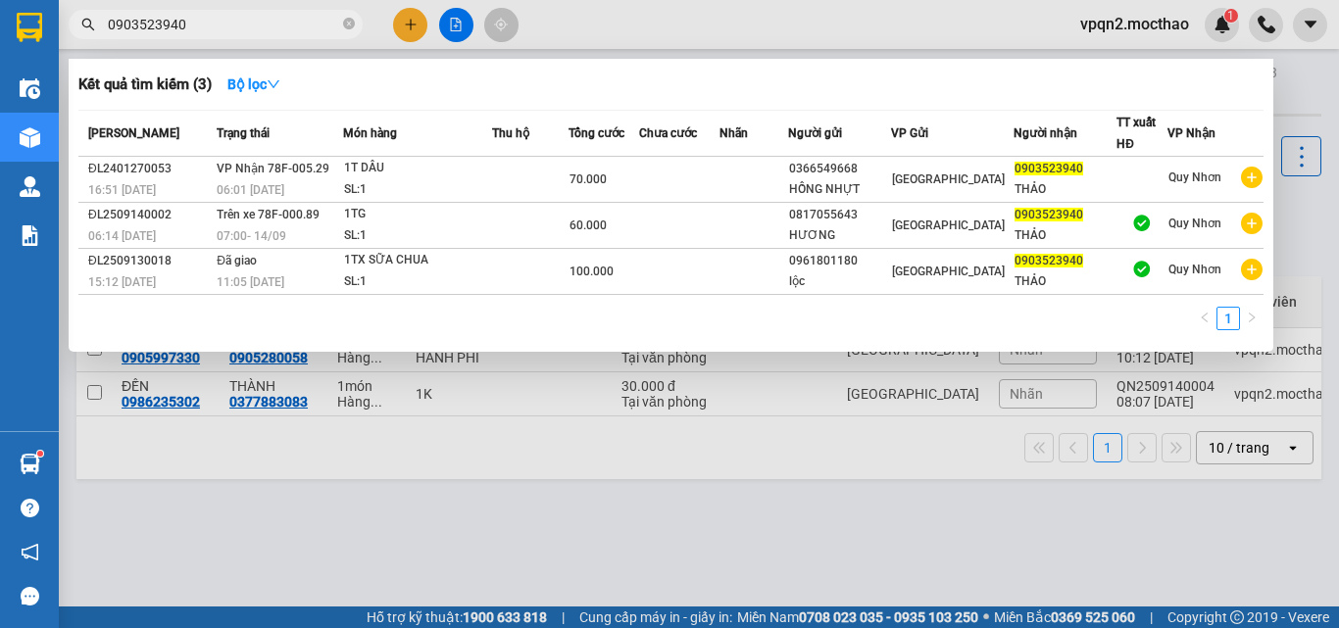
click at [108, 42] on div "Kết quả tìm kiếm ( 3 ) Bộ lọc Mã ĐH Trạng thái Món hàng Thu hộ Tổng cước Chưa c…" at bounding box center [191, 25] width 382 height 34
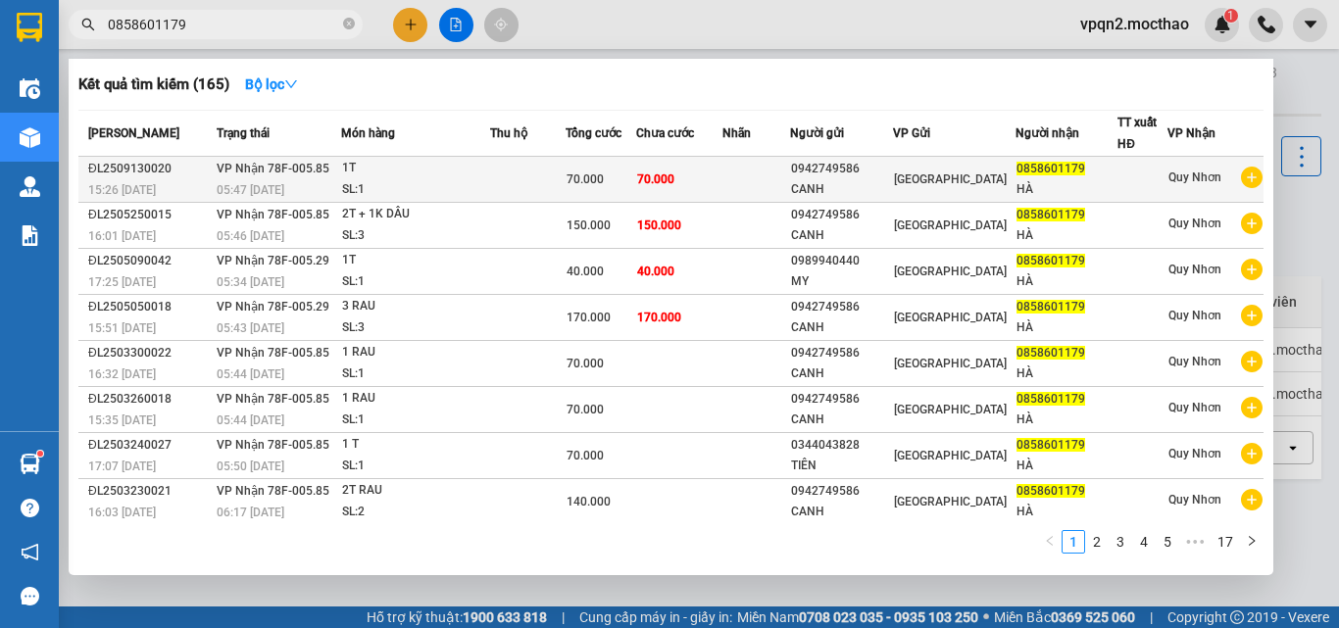
type input "0858601179"
click at [647, 190] on td "70.000" at bounding box center [679, 180] width 86 height 46
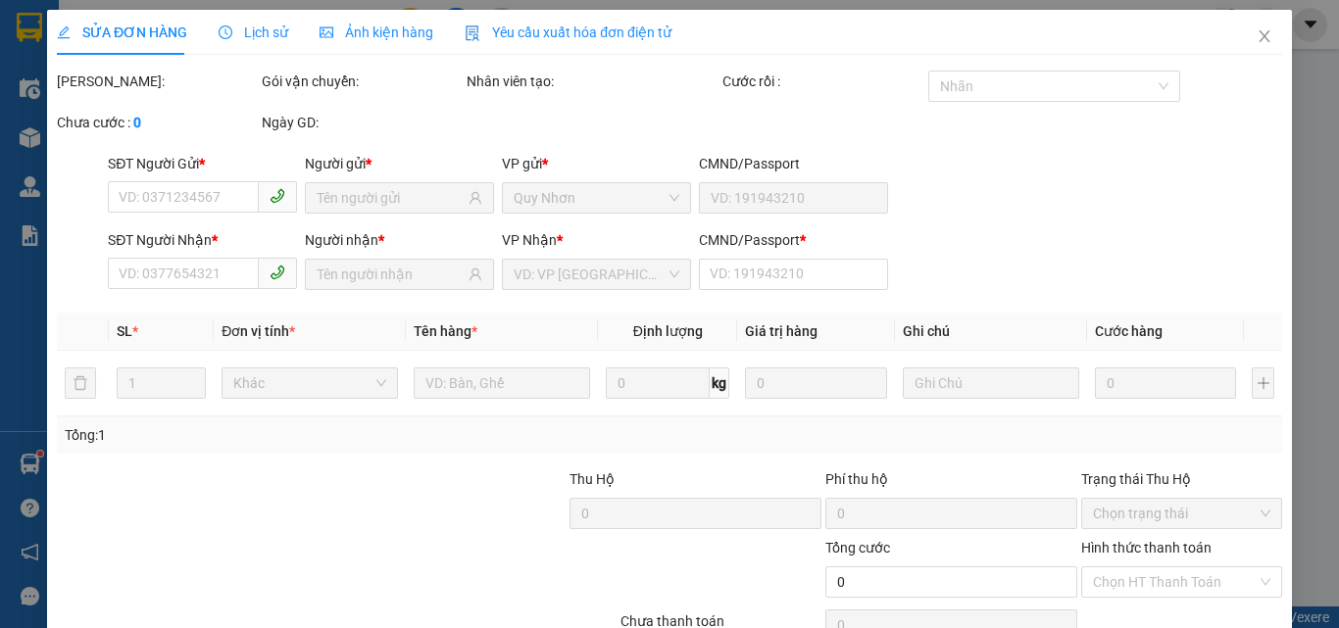
type input "0942749586"
type input "CANH"
type input "0858601179"
type input "HÀ"
type input "0"
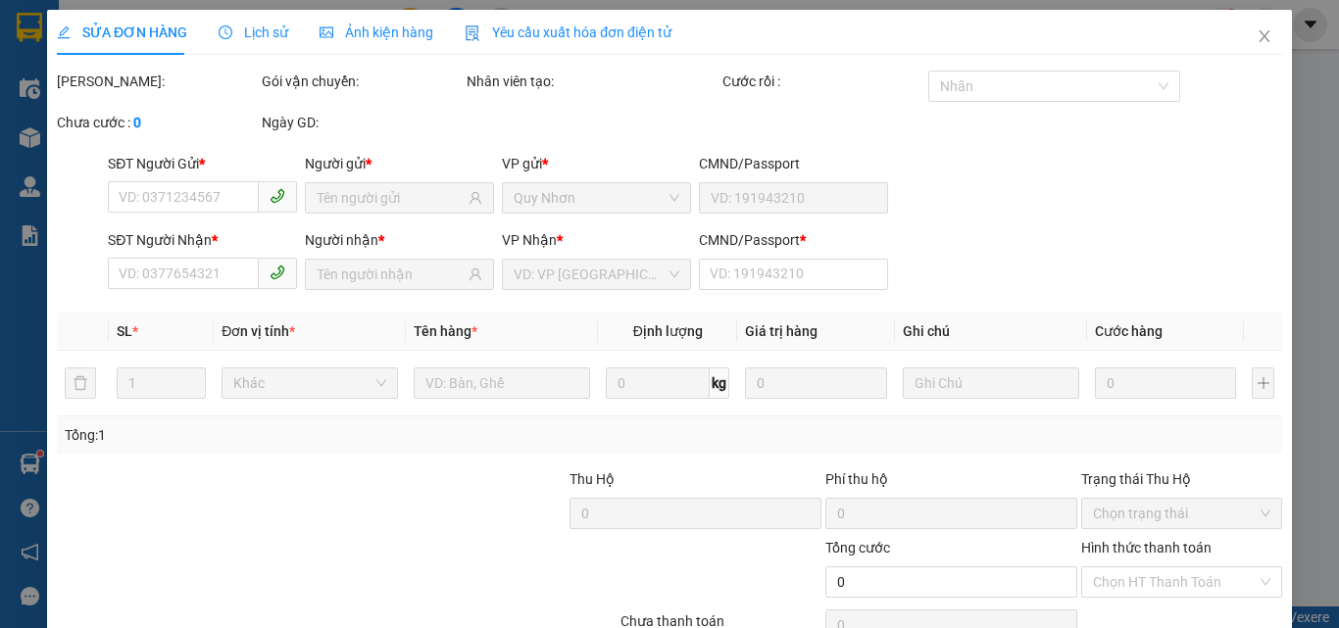
type input "70.000"
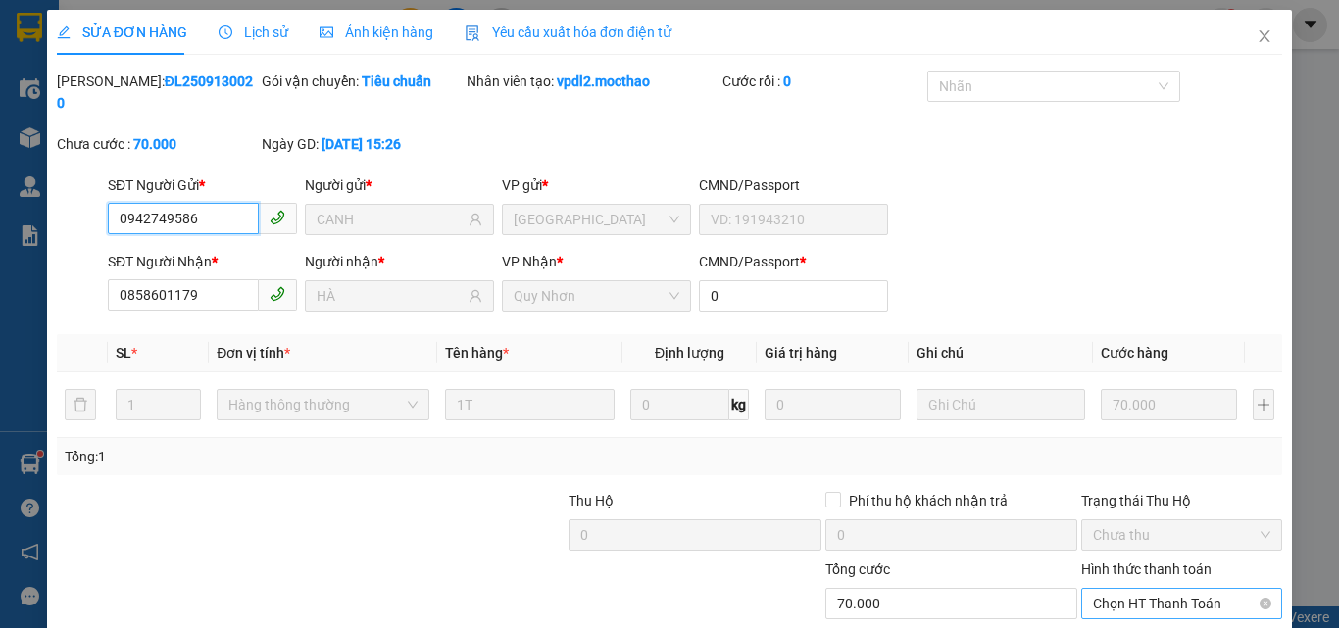
scroll to position [101, 0]
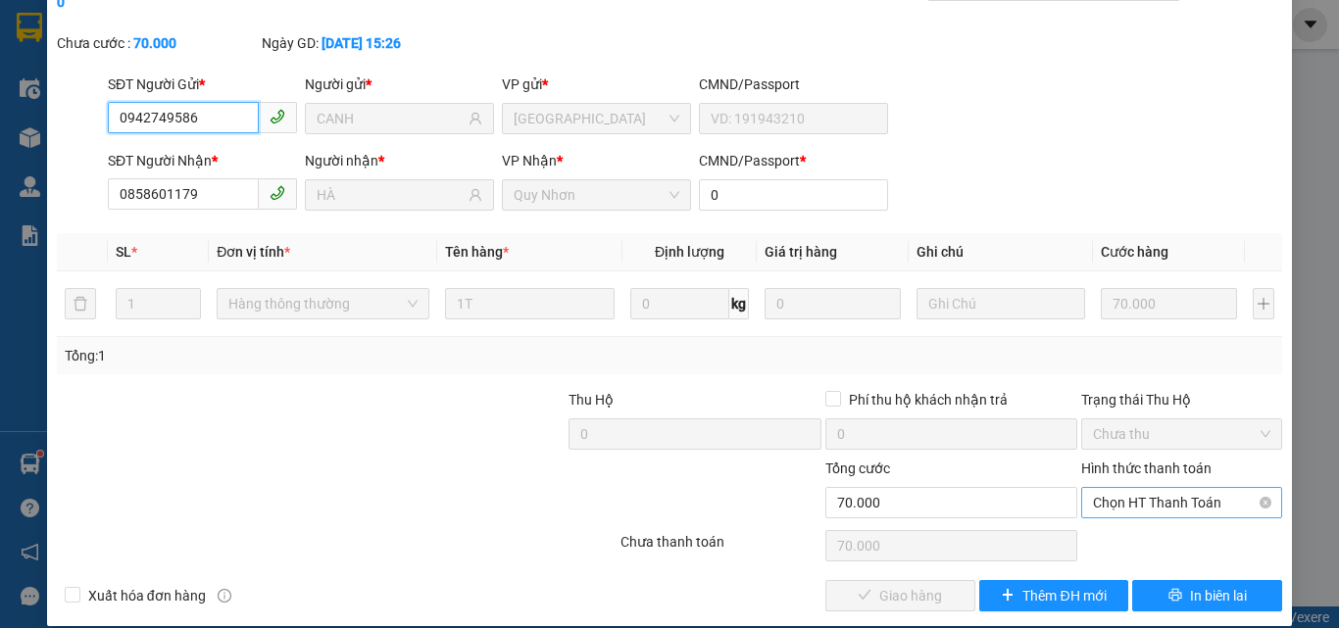
click at [1117, 488] on span "Chọn HT Thanh Toán" at bounding box center [1181, 502] width 177 height 29
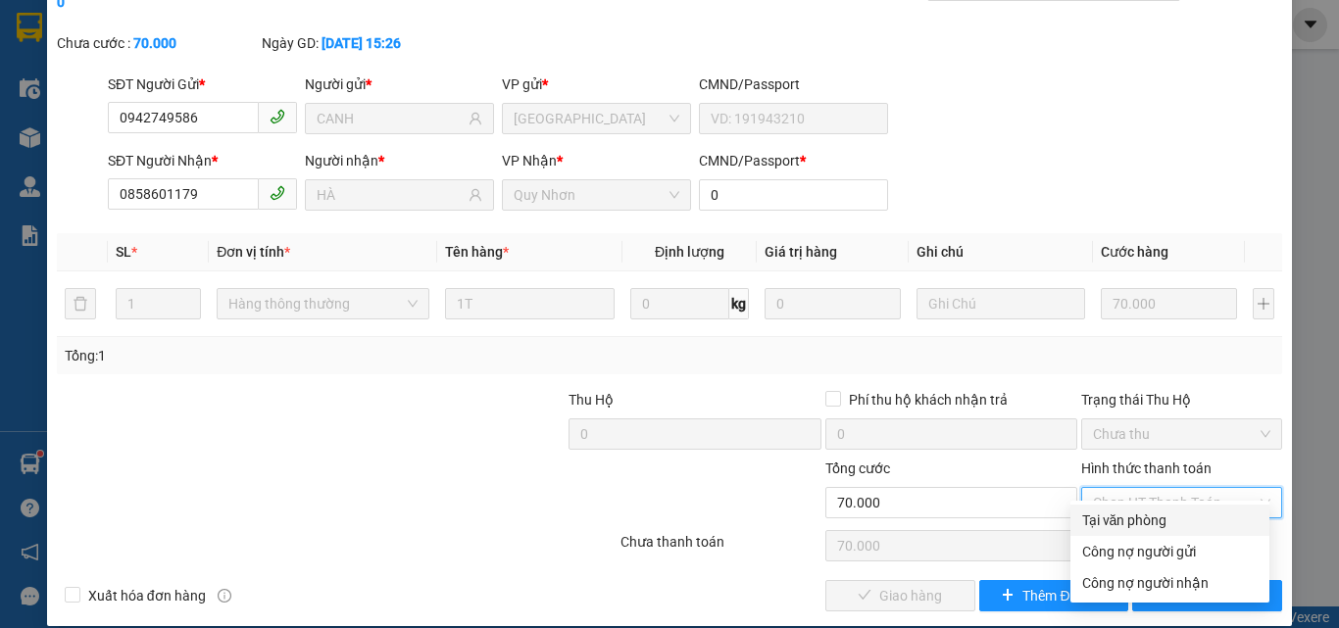
click at [1120, 519] on div "Tại văn phòng" at bounding box center [1169, 521] width 175 height 22
type input "0"
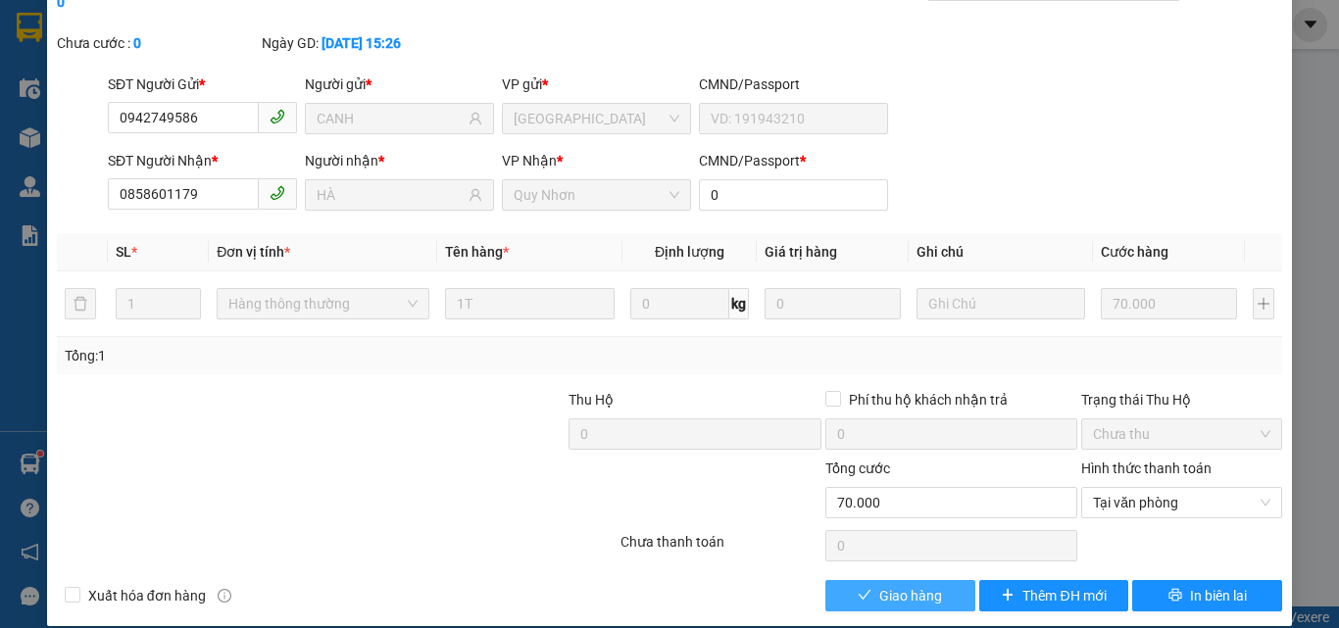
click at [935, 580] on button "Giao hàng" at bounding box center [900, 595] width 150 height 31
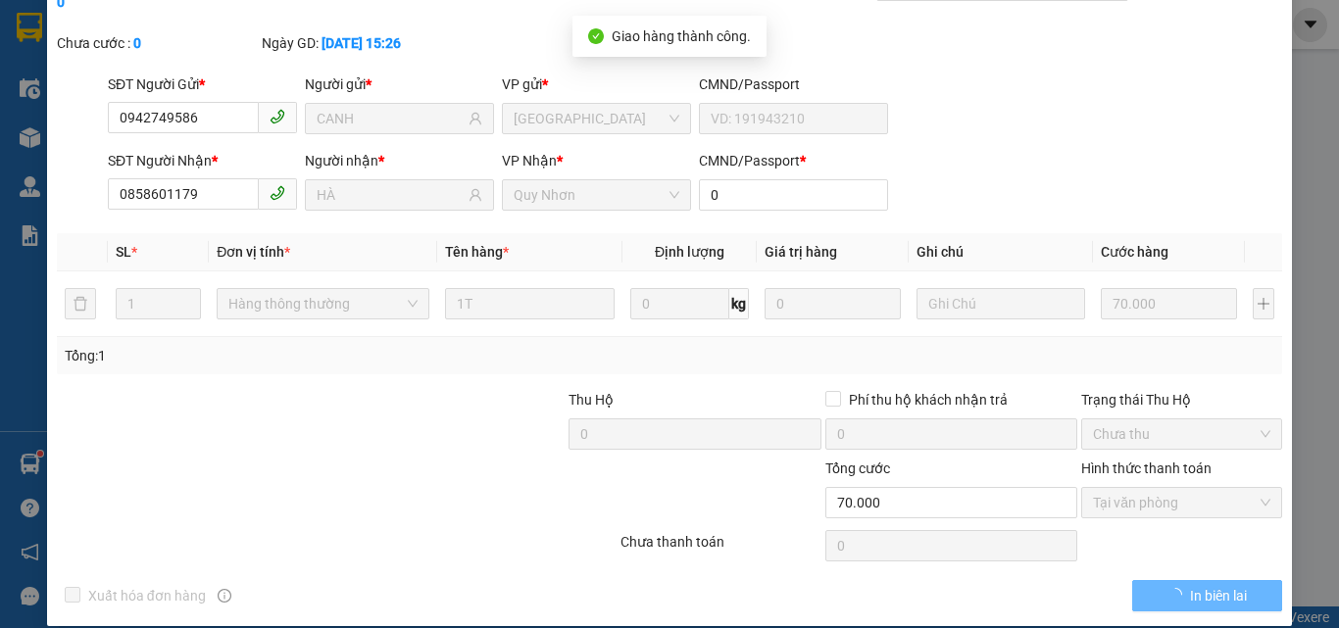
scroll to position [0, 0]
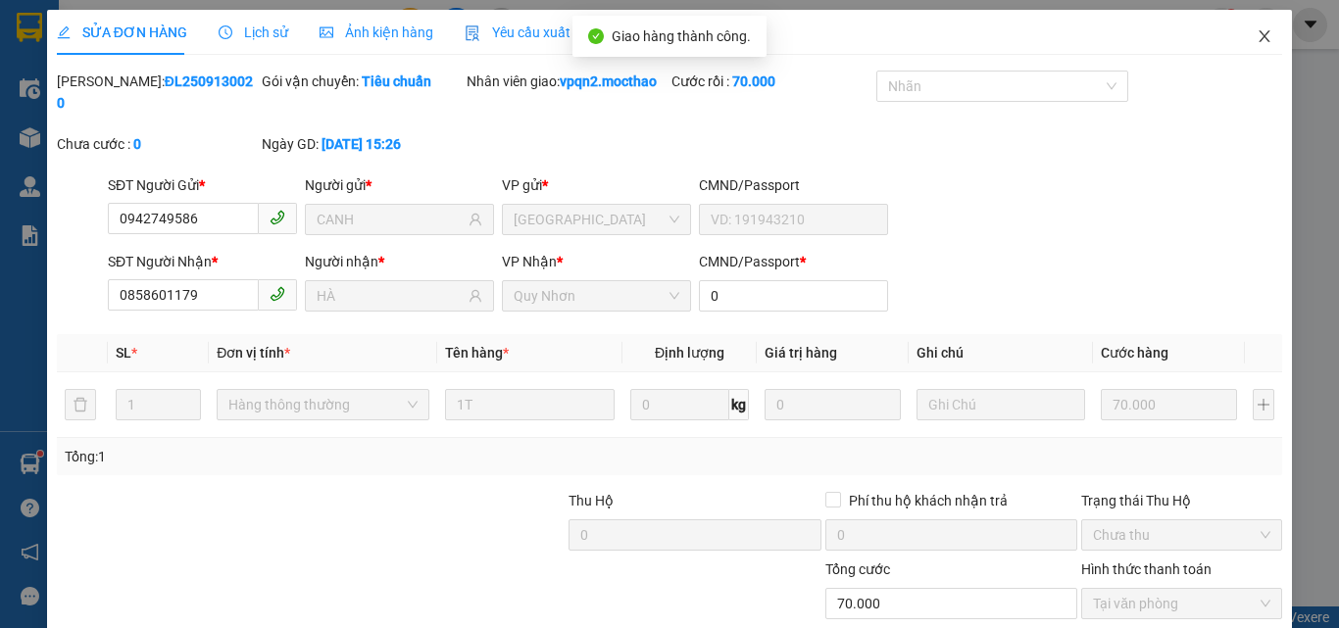
click at [1256, 35] on icon "close" at bounding box center [1264, 36] width 16 height 16
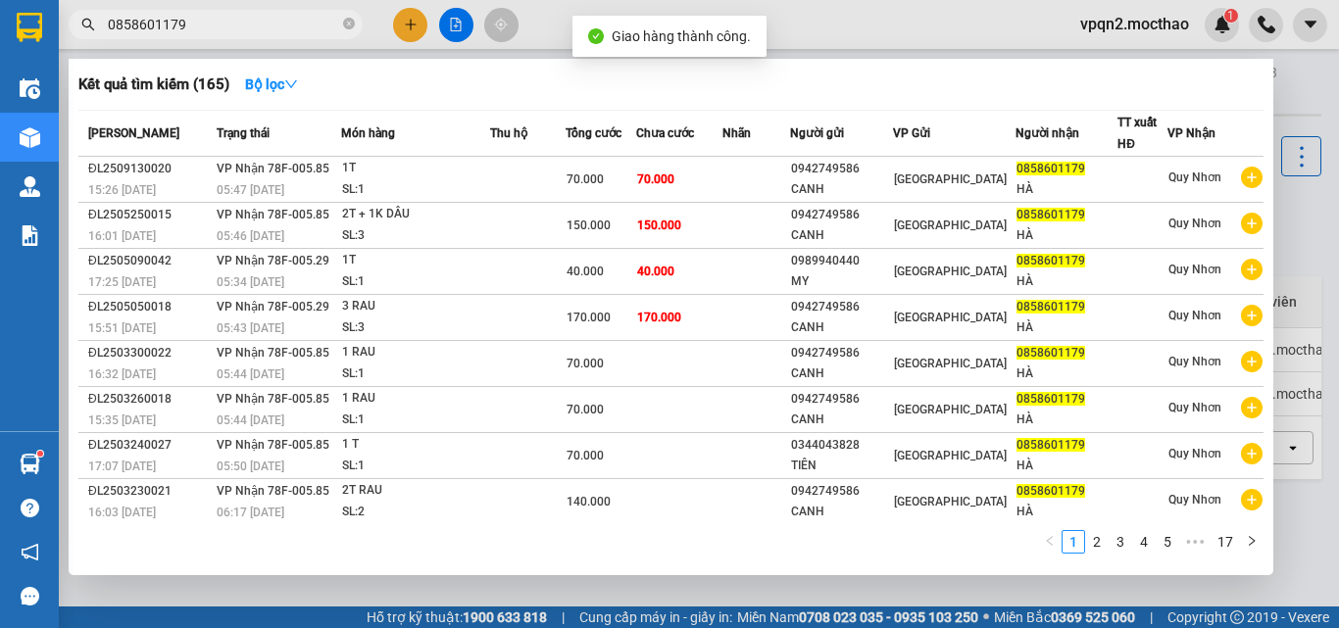
drag, startPoint x: 169, startPoint y: 22, endPoint x: 204, endPoint y: 26, distance: 35.6
click at [204, 26] on input "0858601179" at bounding box center [223, 25] width 231 height 22
type input "0858601179"
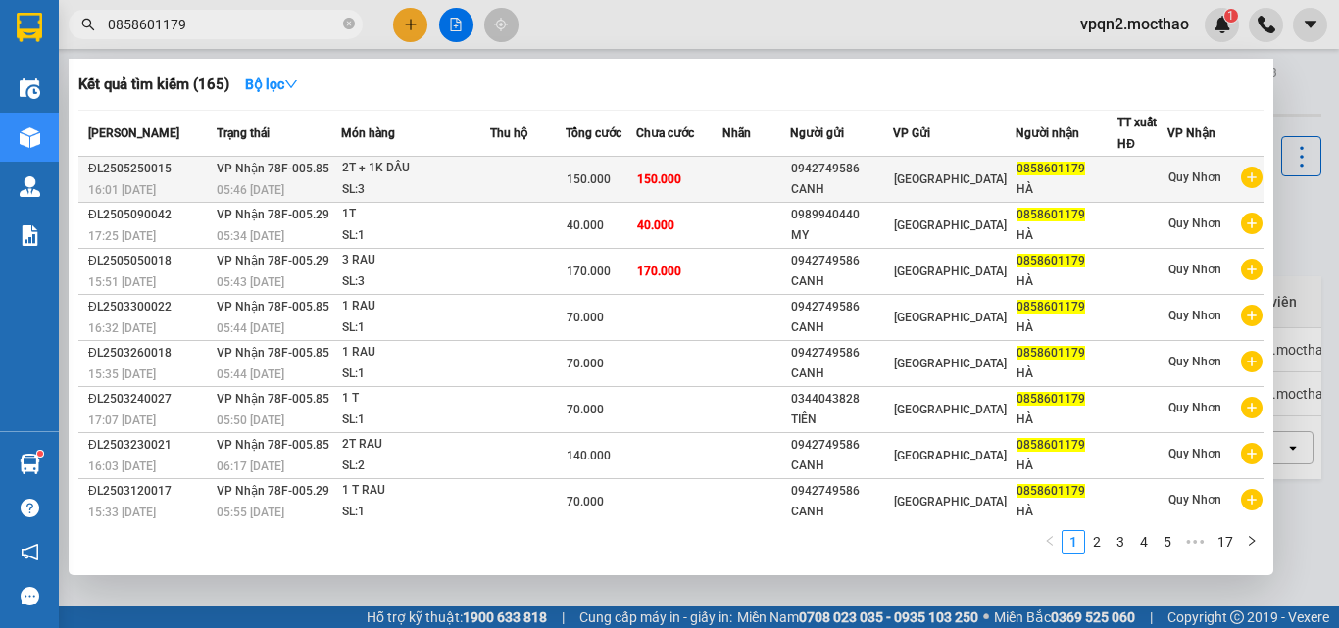
click at [702, 180] on td "150.000" at bounding box center [679, 180] width 86 height 46
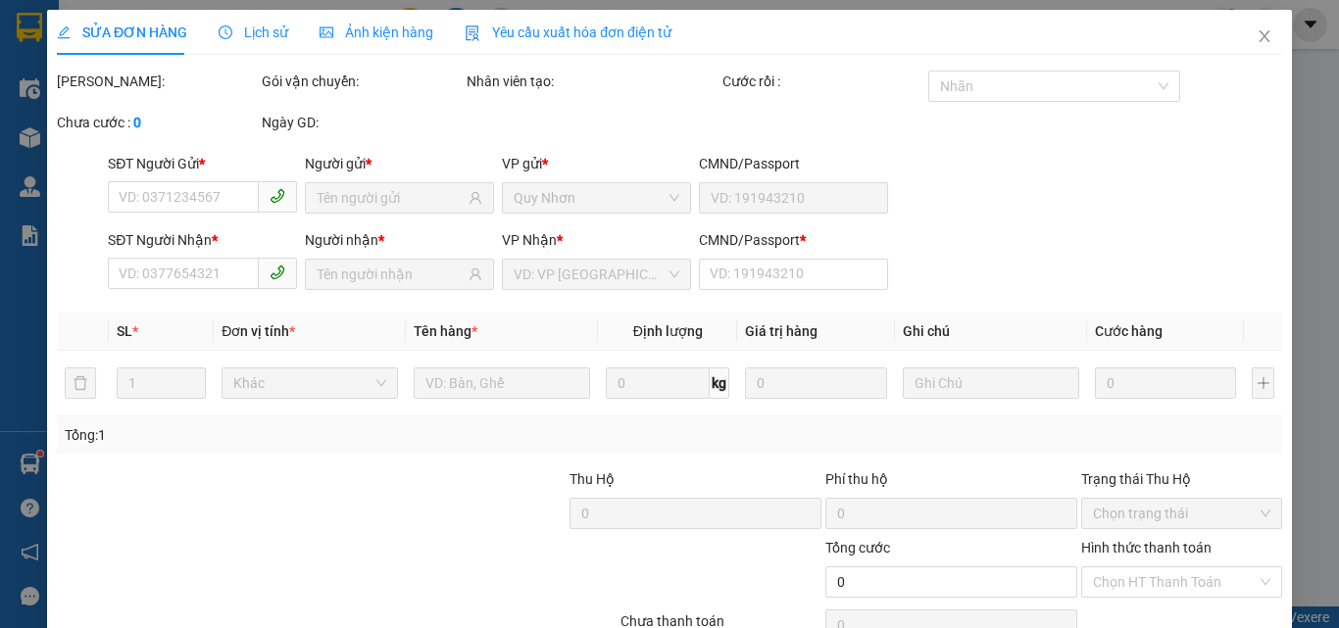
type input "0942749586"
type input "CANH"
type input "0858601179"
type input "HÀ"
type input "0"
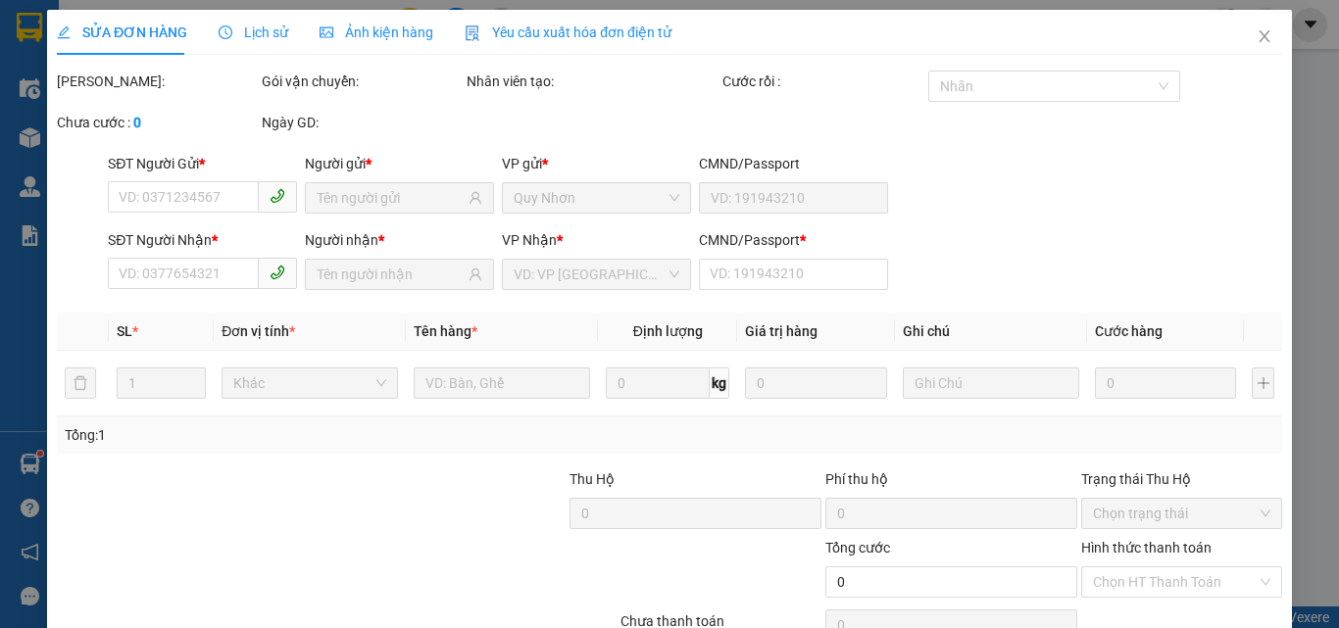
type input "150.000"
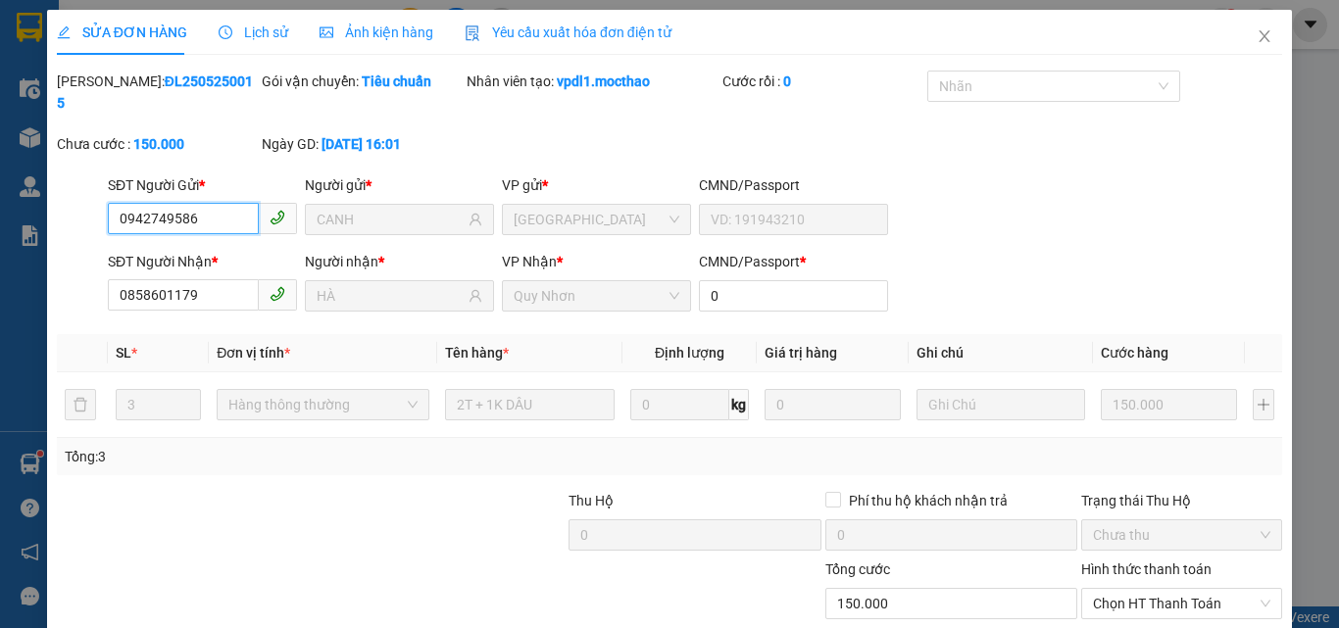
scroll to position [101, 0]
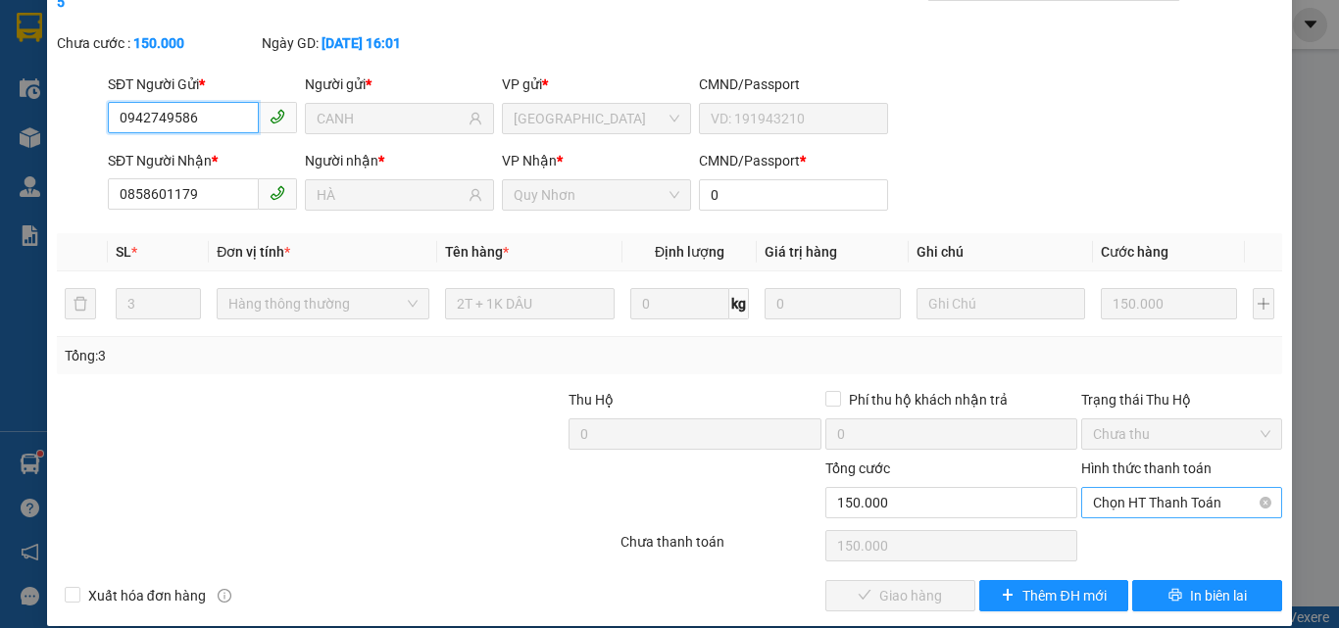
click at [1124, 488] on span "Chọn HT Thanh Toán" at bounding box center [1181, 502] width 177 height 29
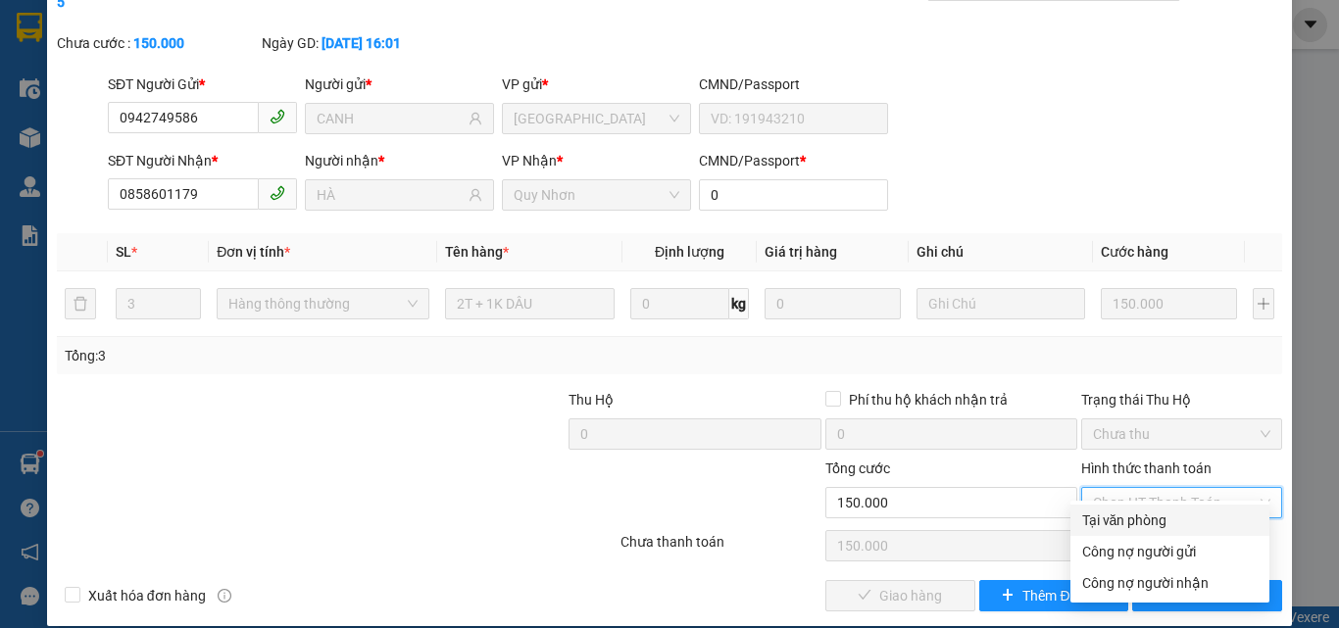
drag, startPoint x: 1122, startPoint y: 519, endPoint x: 1077, endPoint y: 536, distance: 48.1
click at [1119, 521] on div "Tại văn phòng" at bounding box center [1169, 521] width 175 height 22
type input "0"
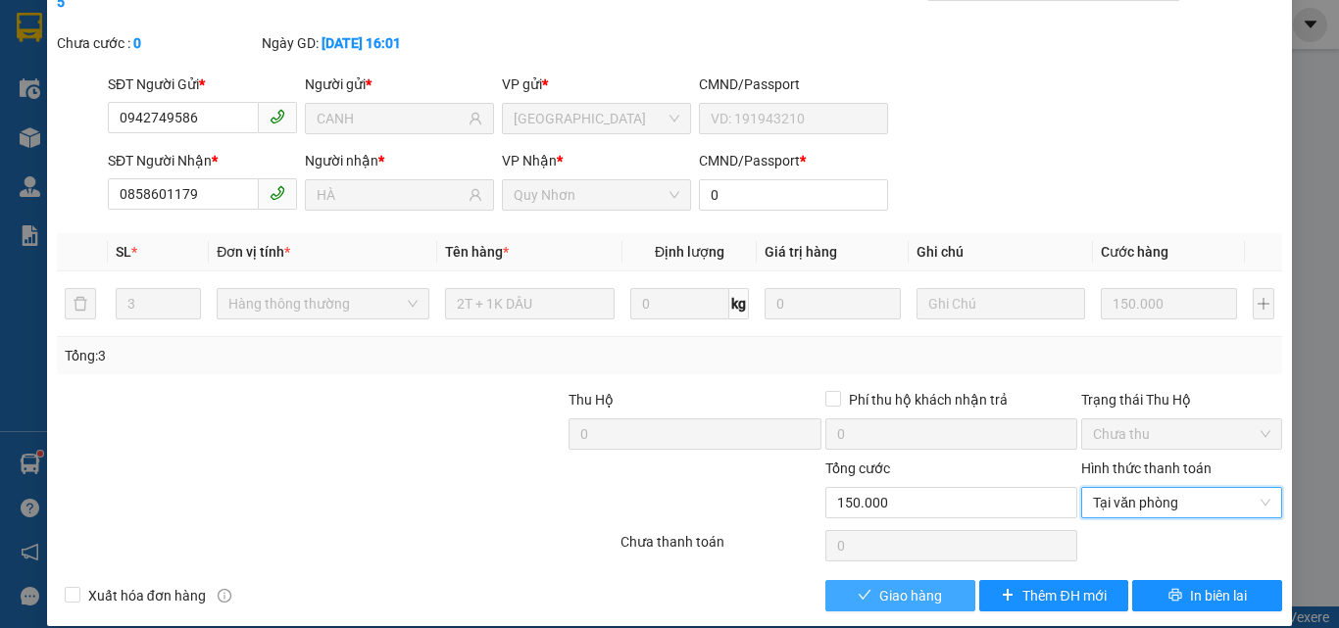
click at [912, 585] on span "Giao hàng" at bounding box center [910, 596] width 63 height 22
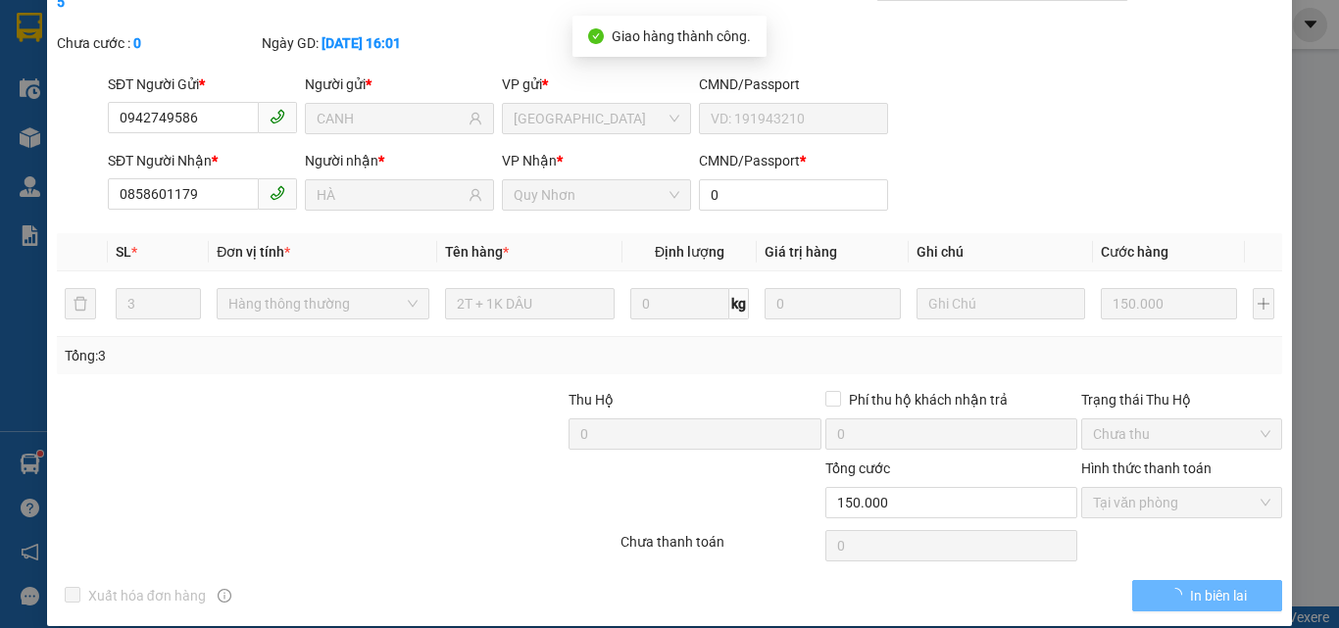
scroll to position [0, 0]
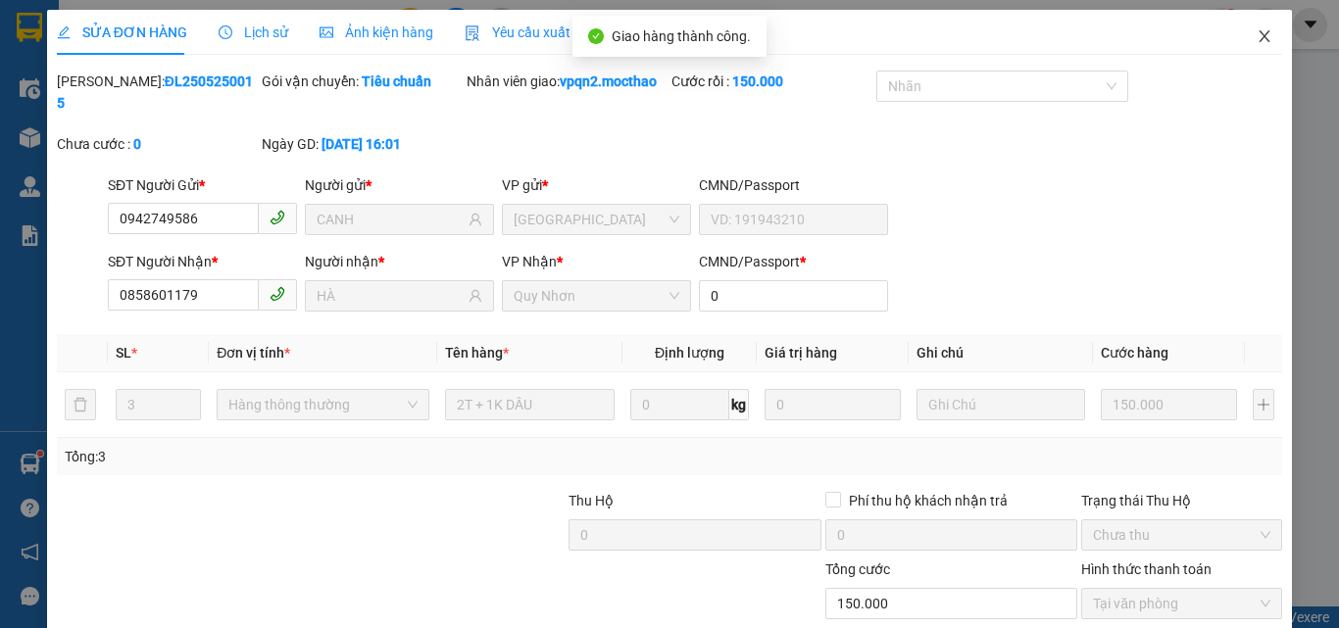
click at [1256, 39] on icon "close" at bounding box center [1264, 36] width 16 height 16
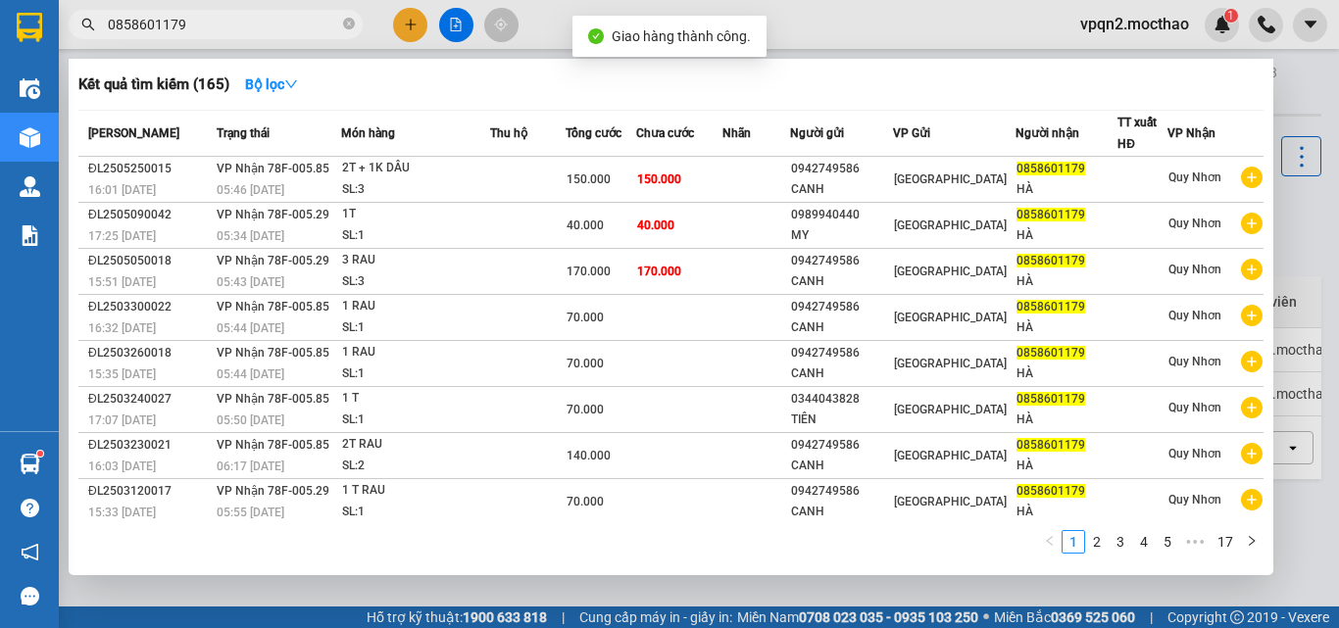
drag, startPoint x: 167, startPoint y: 25, endPoint x: 227, endPoint y: 25, distance: 60.8
click at [227, 25] on input "0858601179" at bounding box center [223, 25] width 231 height 22
type input "0858601179"
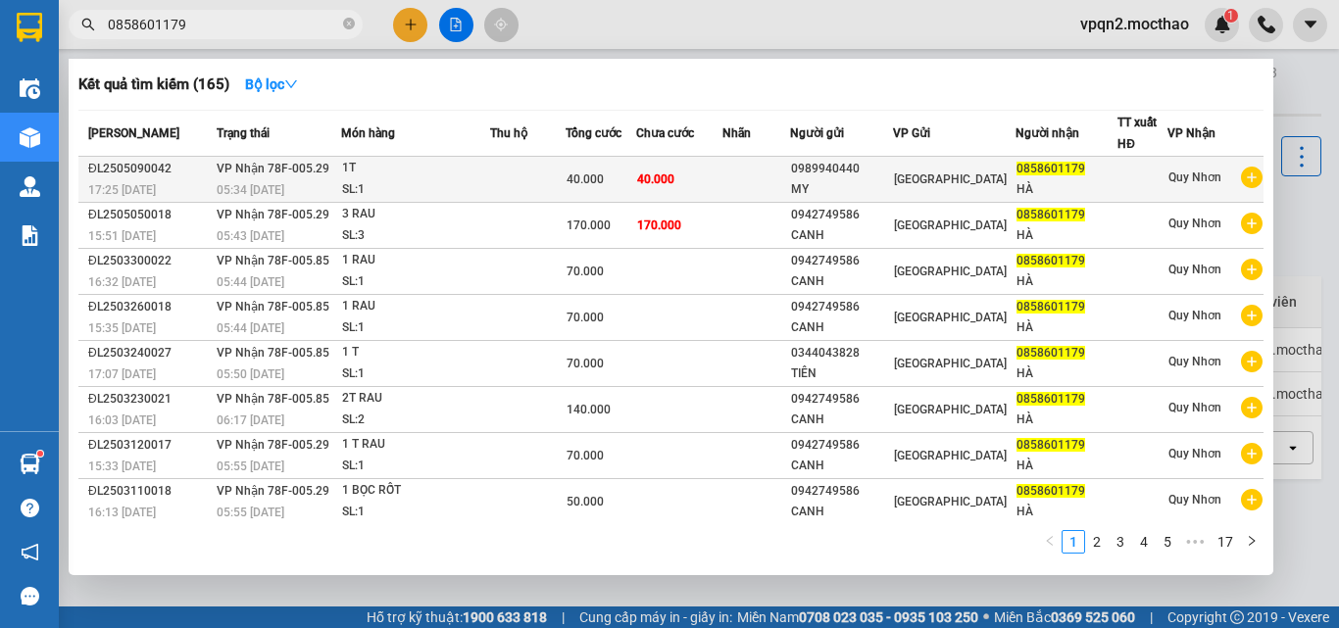
click at [301, 173] on span "VP Nhận 78F-005.29" at bounding box center [273, 169] width 113 height 14
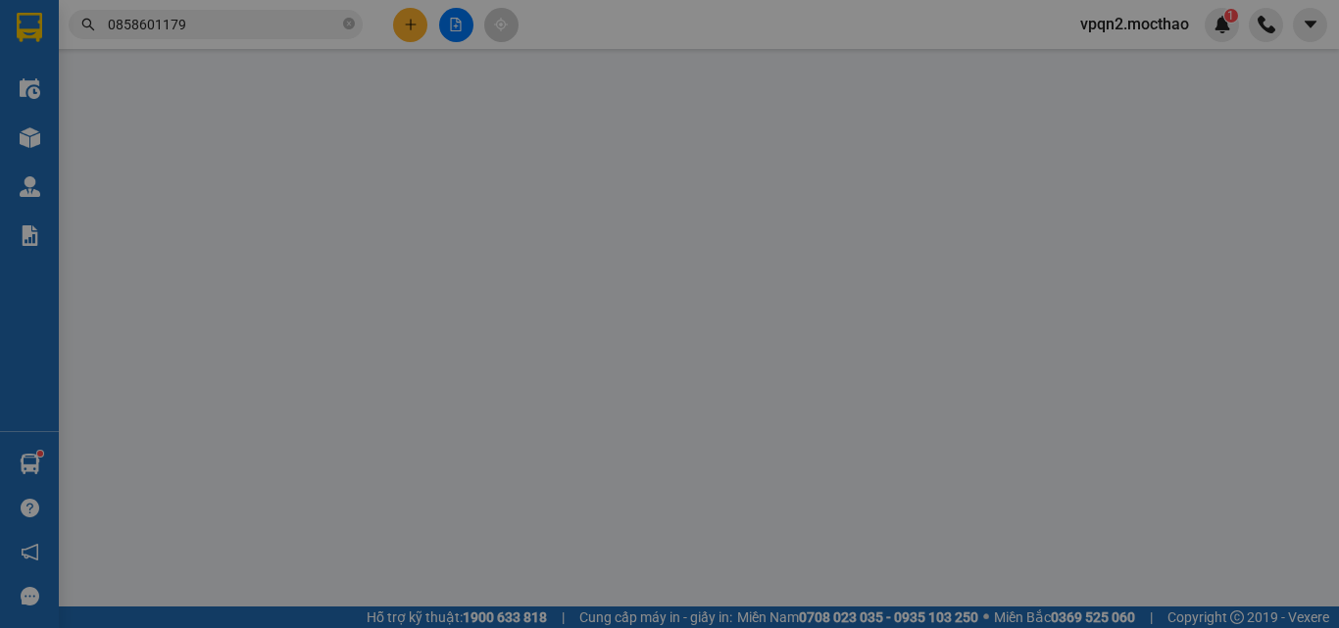
type input "0989940440"
type input "MY"
type input "0858601179"
type input "HÀ"
type input "0"
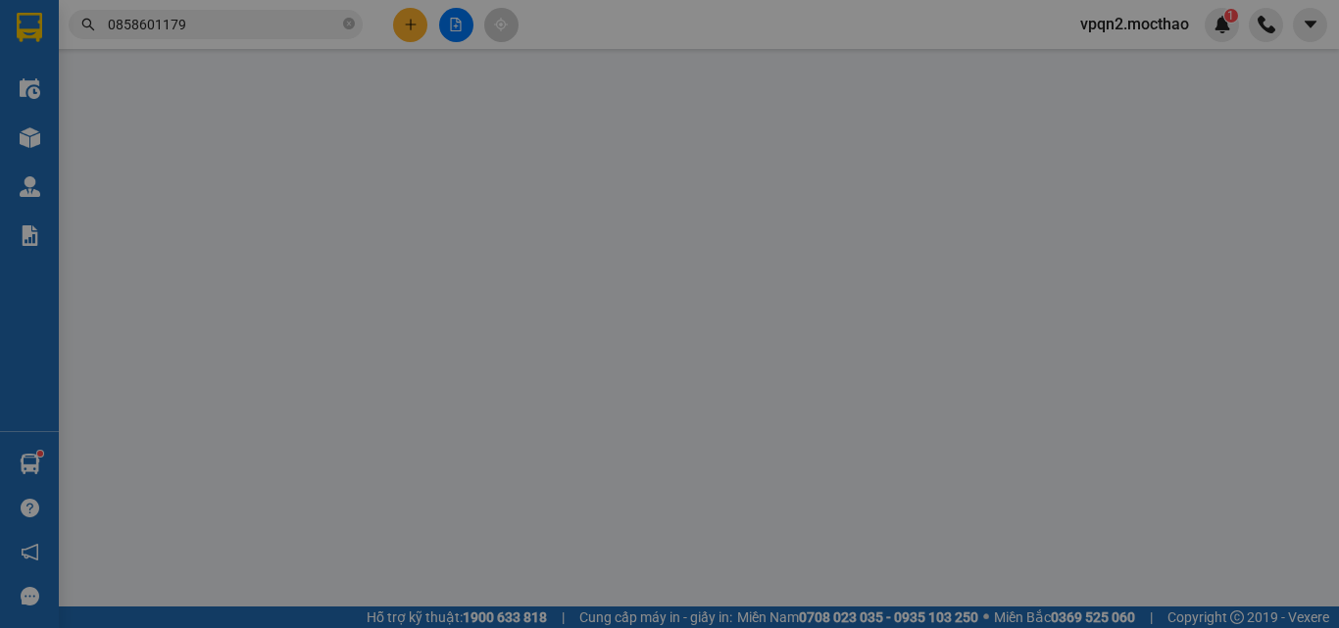
type input "40.000"
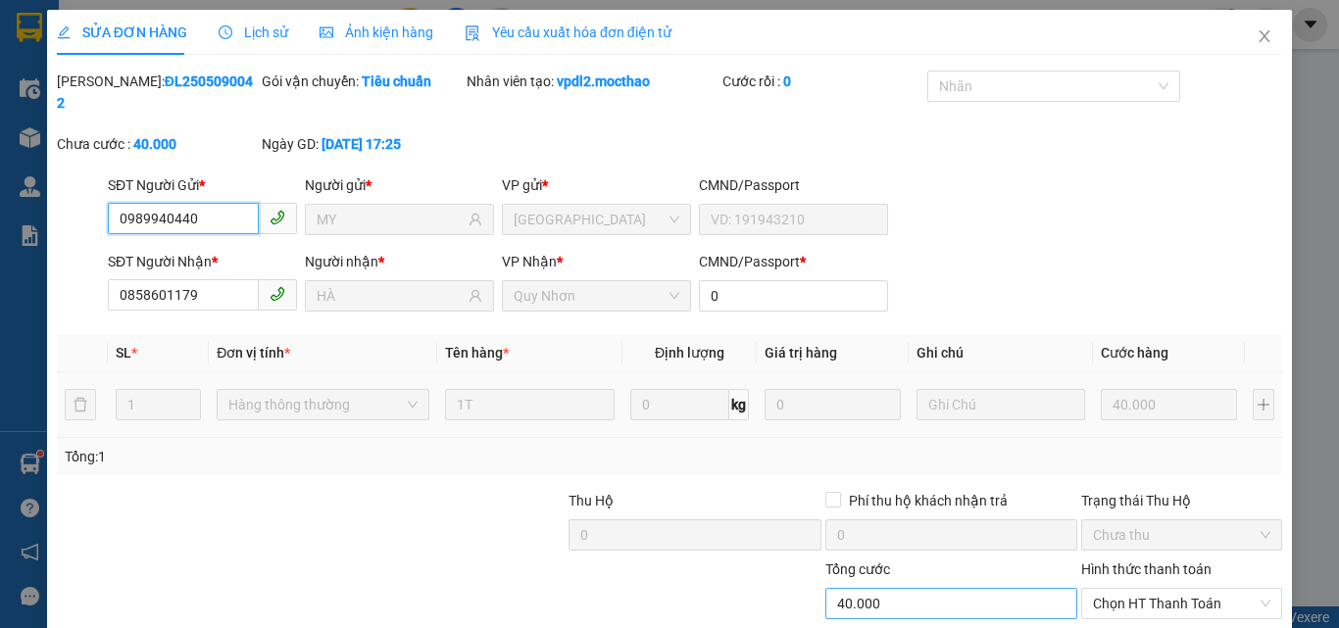
scroll to position [101, 0]
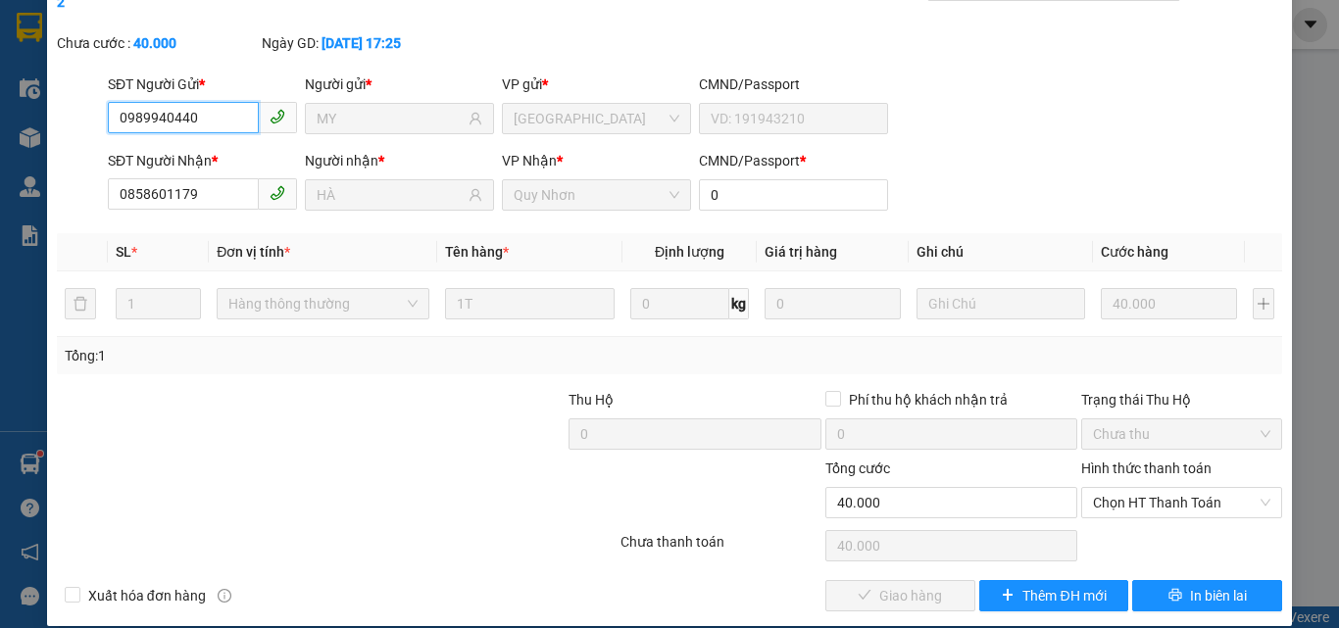
drag, startPoint x: 1089, startPoint y: 481, endPoint x: 1090, endPoint y: 497, distance: 15.7
click at [1093, 488] on span "Chọn HT Thanh Toán" at bounding box center [1181, 502] width 177 height 29
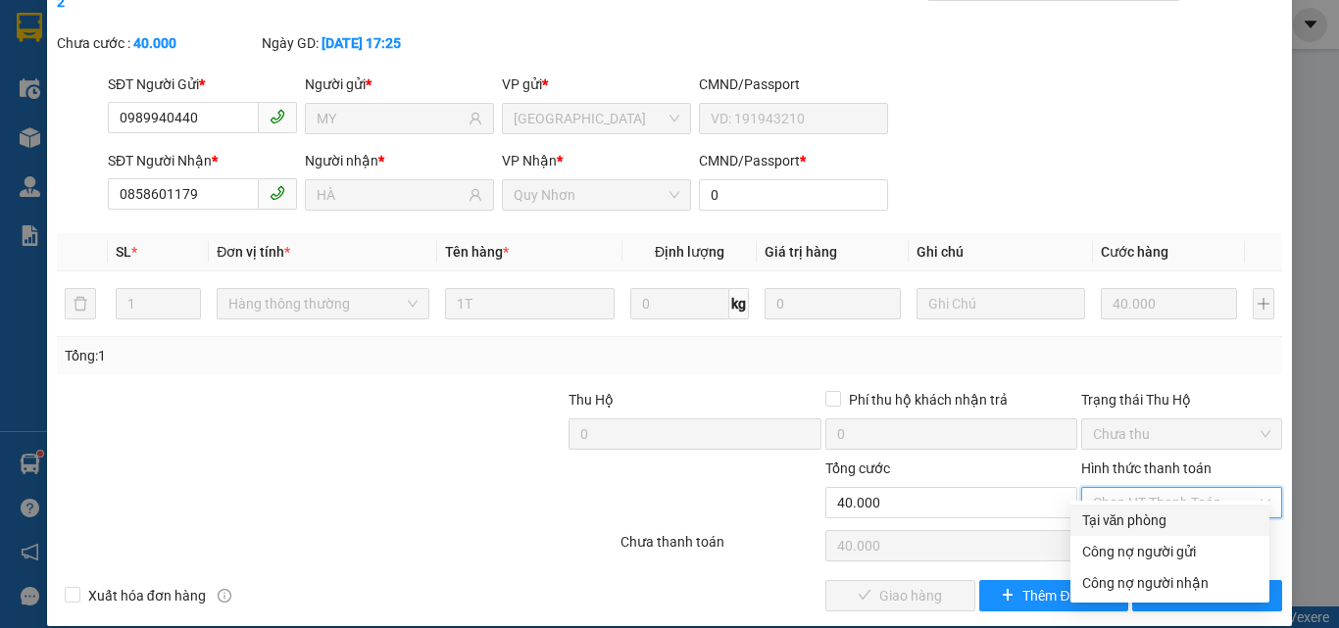
click at [1095, 517] on div "Tại văn phòng" at bounding box center [1169, 521] width 175 height 22
type input "0"
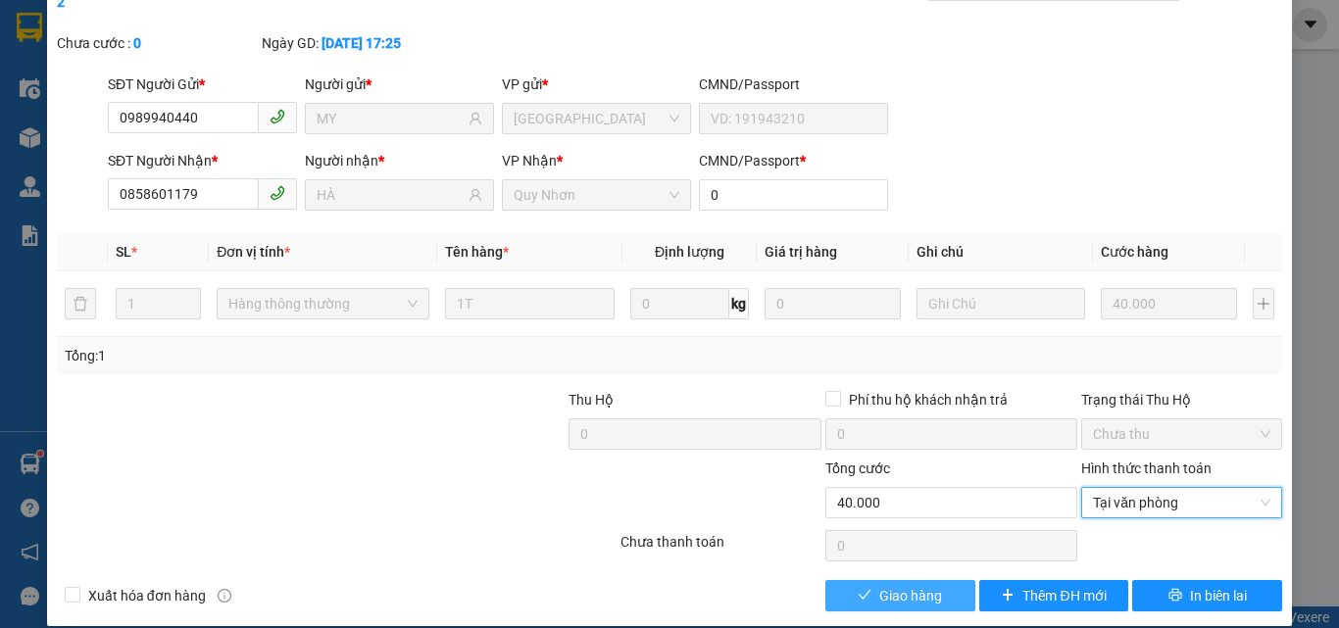
click at [909, 585] on span "Giao hàng" at bounding box center [910, 596] width 63 height 22
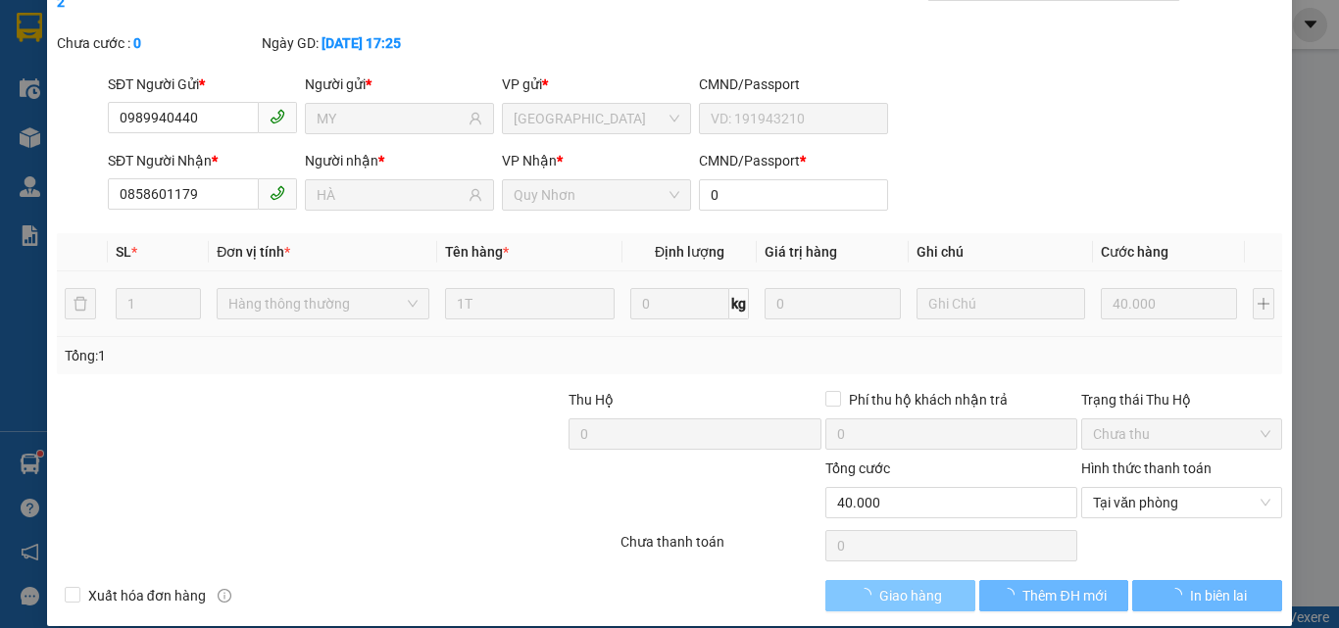
scroll to position [0, 0]
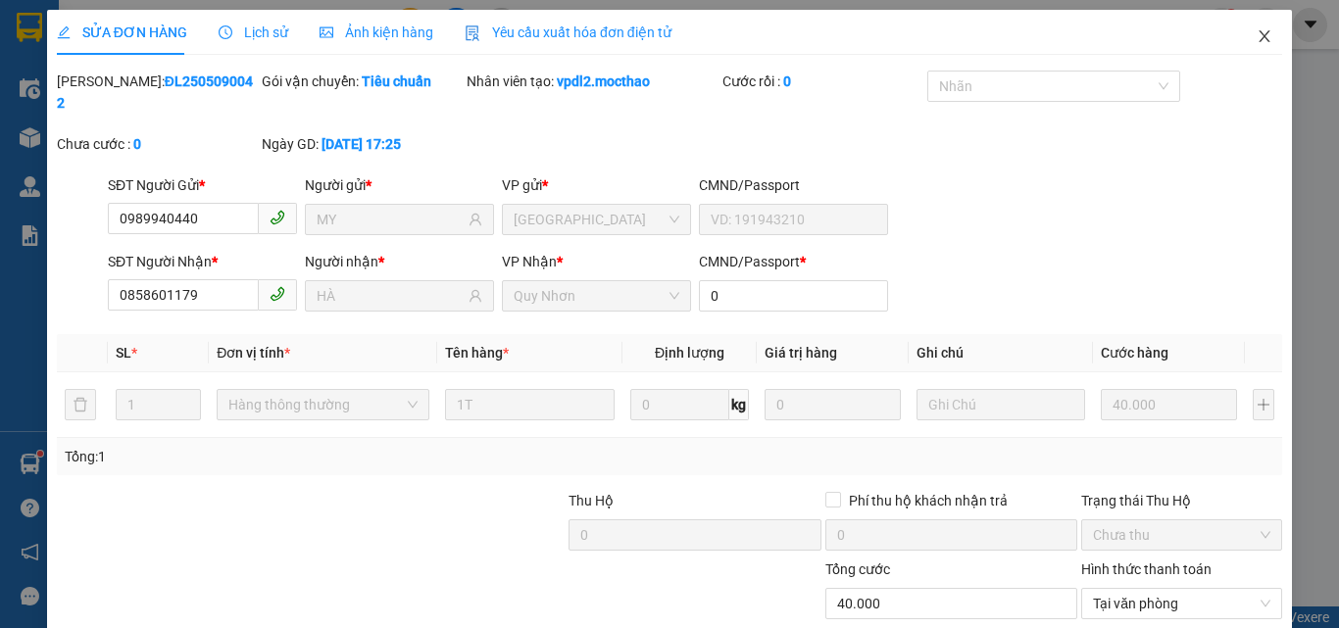
drag, startPoint x: 1252, startPoint y: 39, endPoint x: 170, endPoint y: 8, distance: 1083.3
click at [1256, 39] on icon "close" at bounding box center [1264, 36] width 16 height 16
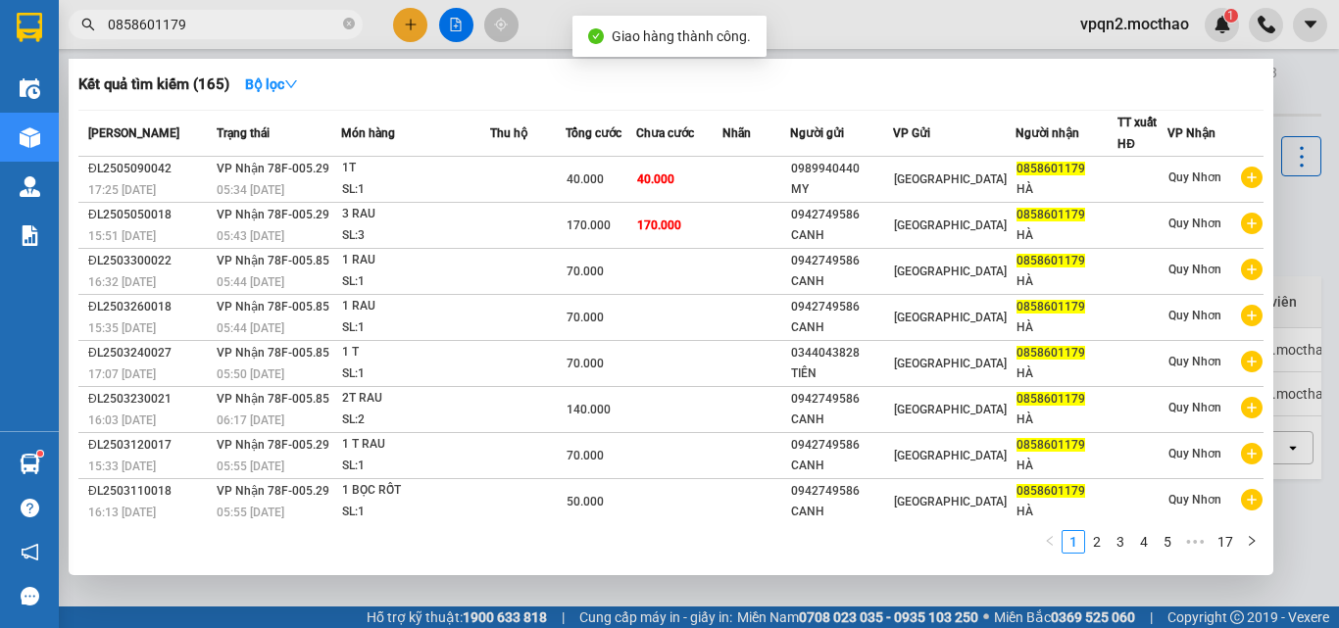
drag, startPoint x: 164, startPoint y: 26, endPoint x: 208, endPoint y: 26, distance: 44.1
click at [208, 26] on input "0858601179" at bounding box center [223, 25] width 231 height 22
type input "0858601179"
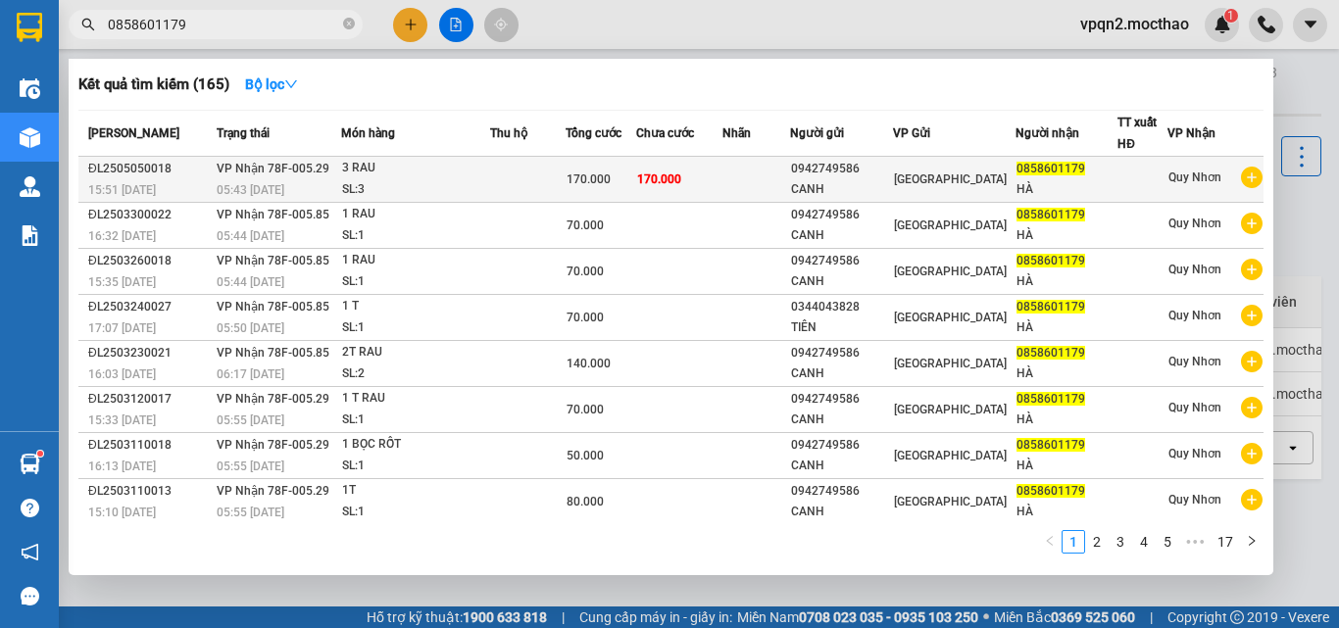
click at [664, 185] on span "170.000" at bounding box center [659, 179] width 44 height 14
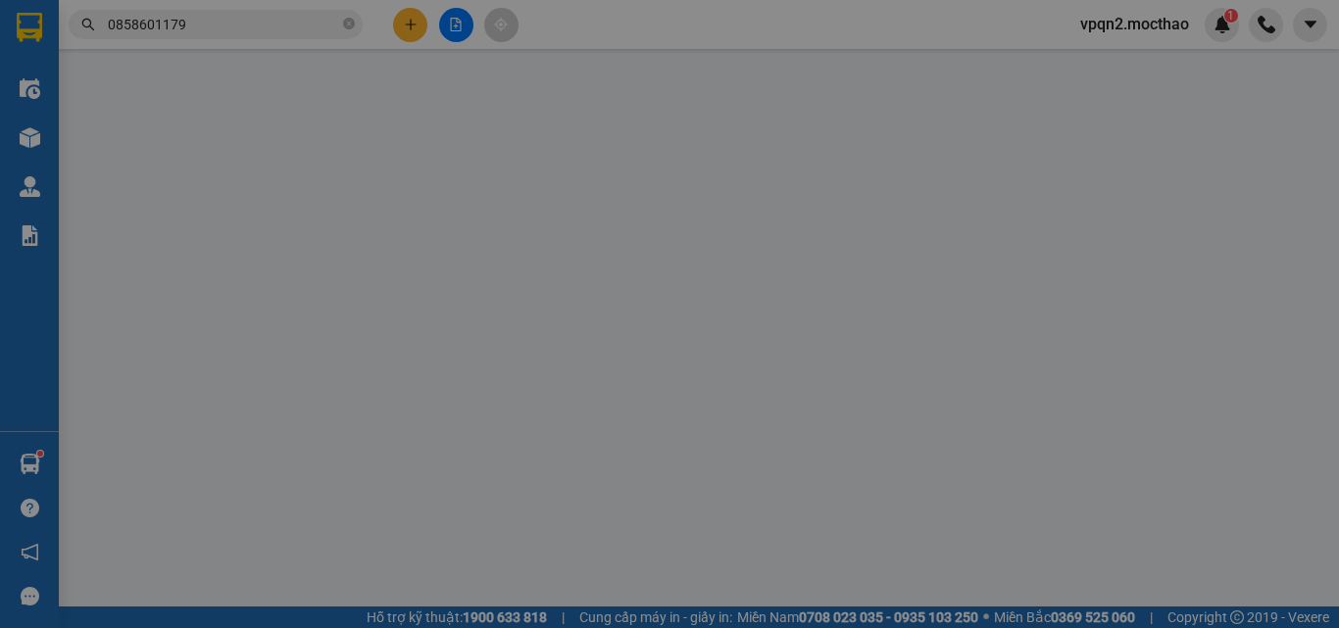
type input "0942749586"
type input "CANH"
type input "0858601179"
type input "HÀ"
type input "0"
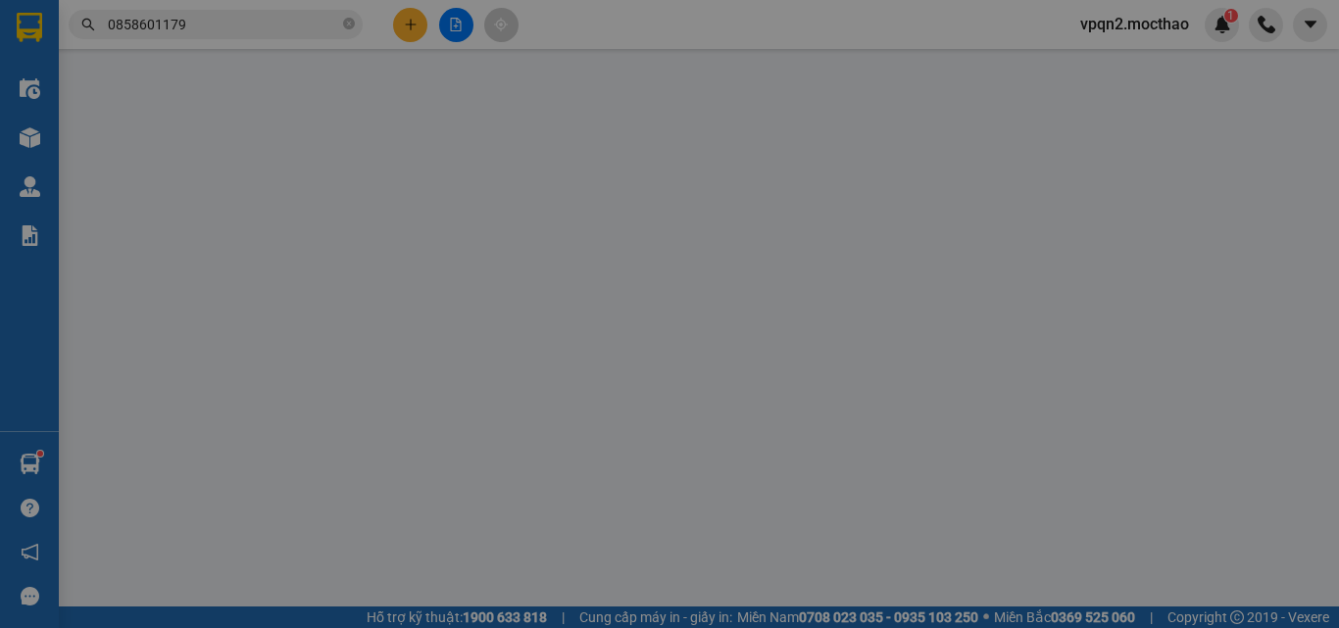
type input "170.000"
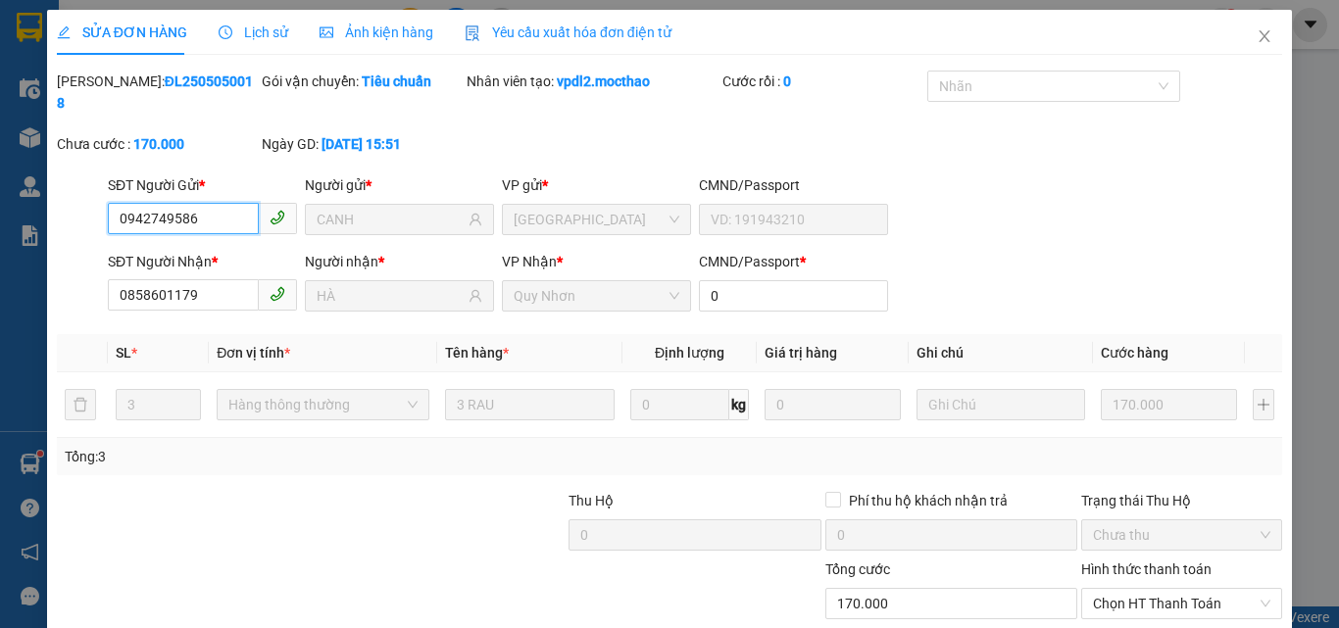
scroll to position [101, 0]
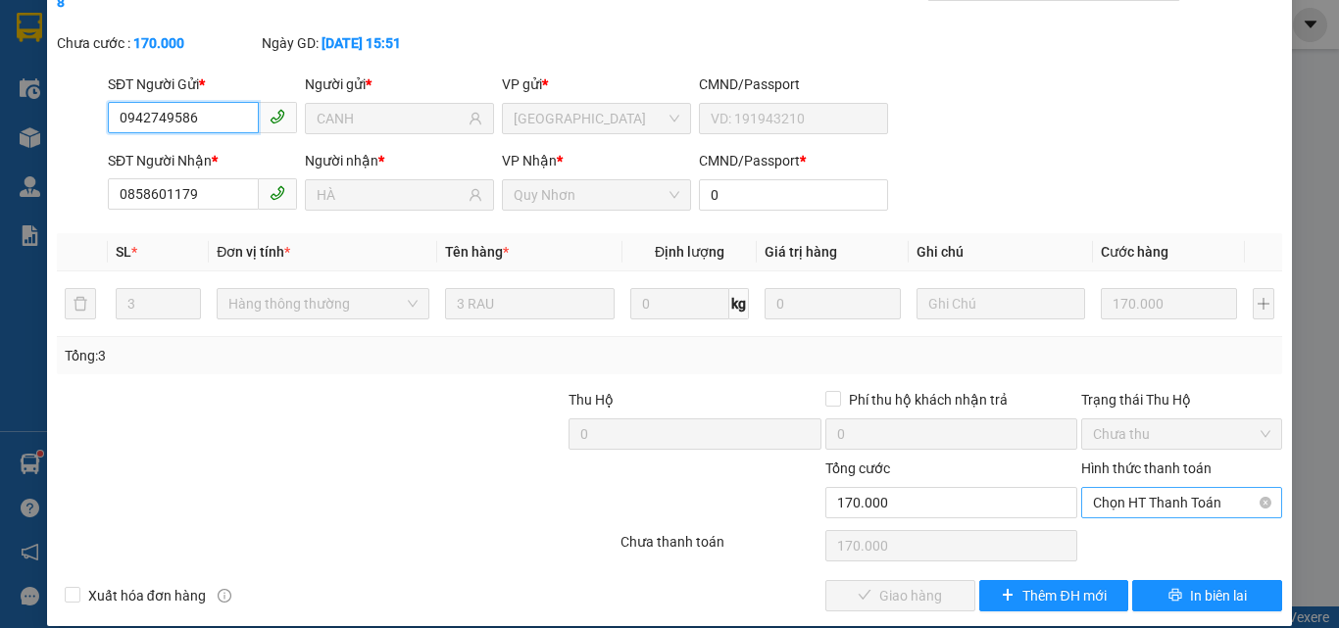
click at [1140, 490] on span "Chọn HT Thanh Toán" at bounding box center [1181, 502] width 177 height 29
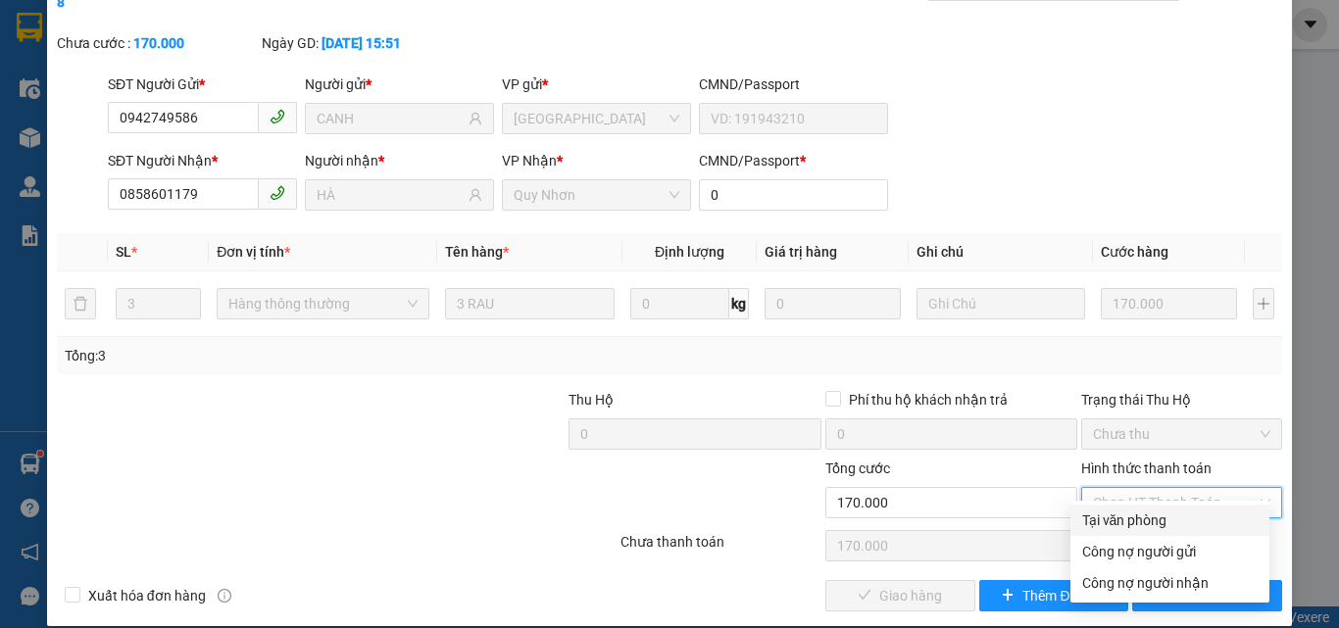
drag, startPoint x: 1136, startPoint y: 521, endPoint x: 1115, endPoint y: 522, distance: 20.6
click at [1133, 521] on div "Tại văn phòng" at bounding box center [1169, 521] width 175 height 22
type input "0"
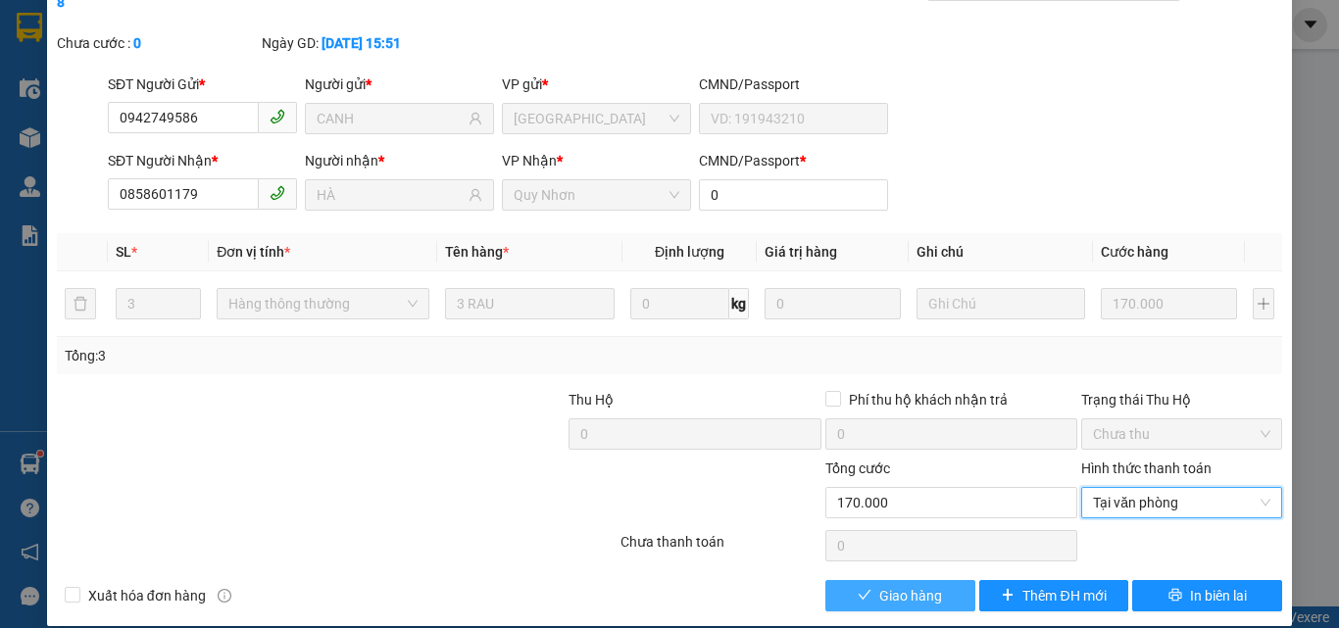
click at [934, 580] on button "Giao hàng" at bounding box center [900, 595] width 150 height 31
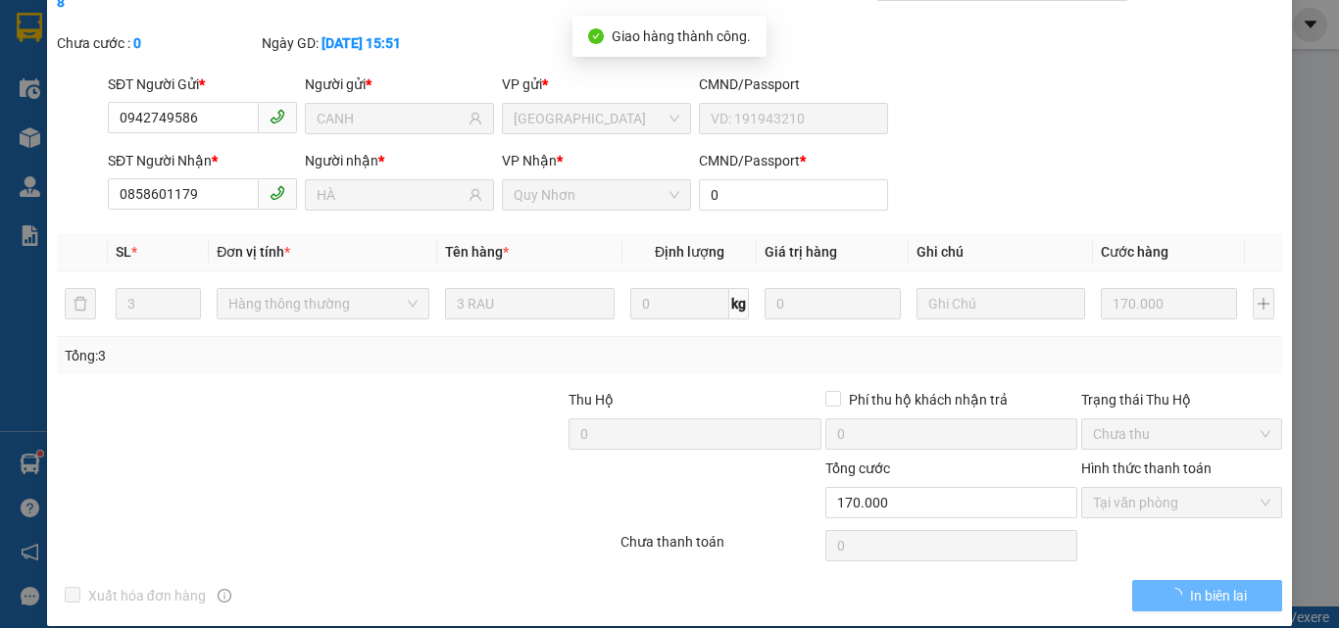
scroll to position [0, 0]
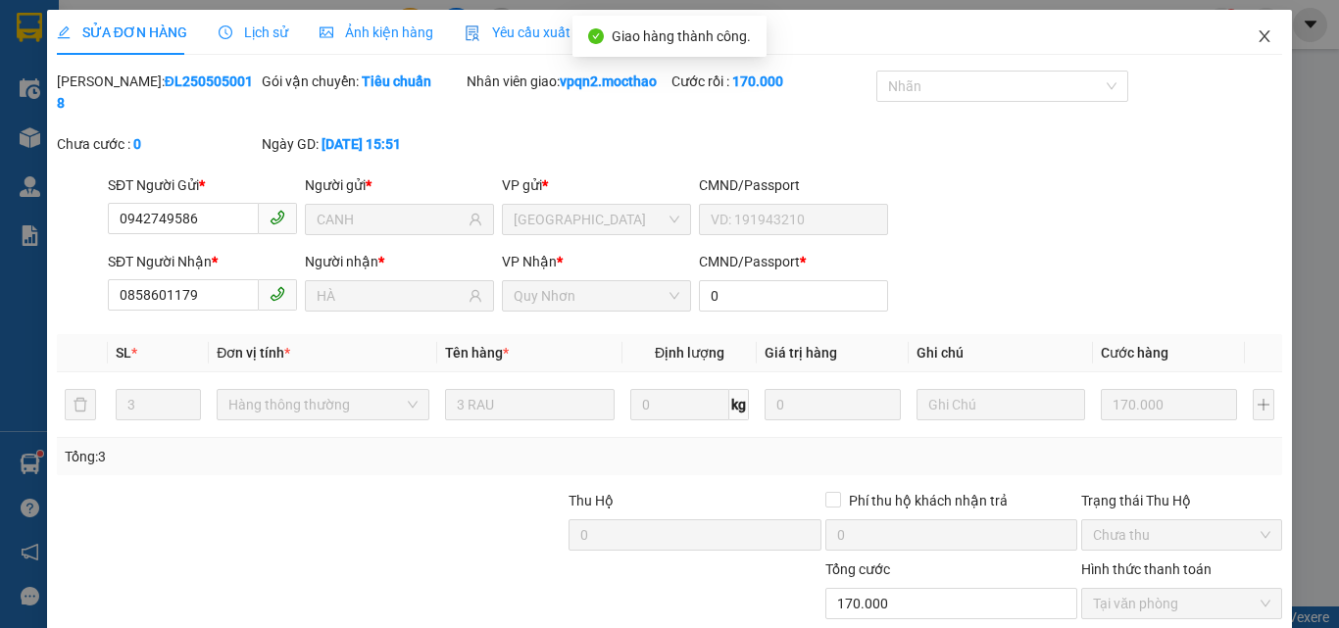
click at [1256, 32] on icon "close" at bounding box center [1264, 36] width 16 height 16
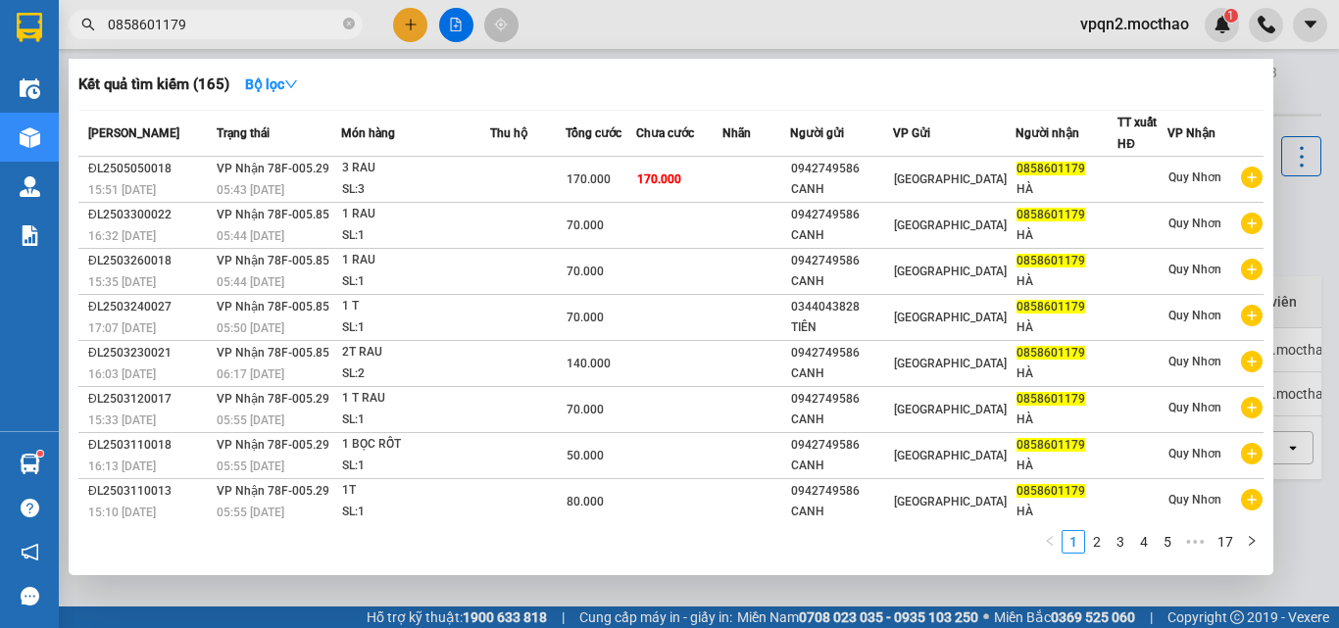
drag, startPoint x: 165, startPoint y: 17, endPoint x: 204, endPoint y: 17, distance: 39.2
click at [204, 17] on input "0858601179" at bounding box center [223, 25] width 231 height 22
type input "0858601179"
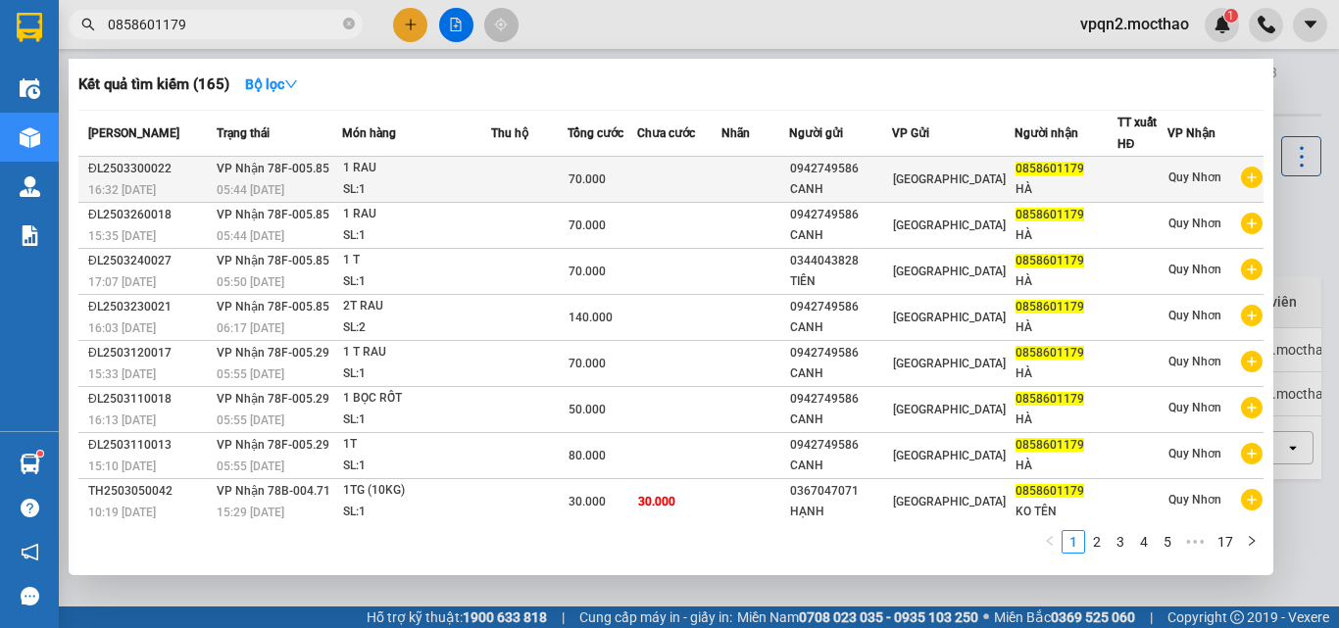
click at [295, 173] on span "VP Nhận 78F-005.85" at bounding box center [273, 169] width 113 height 14
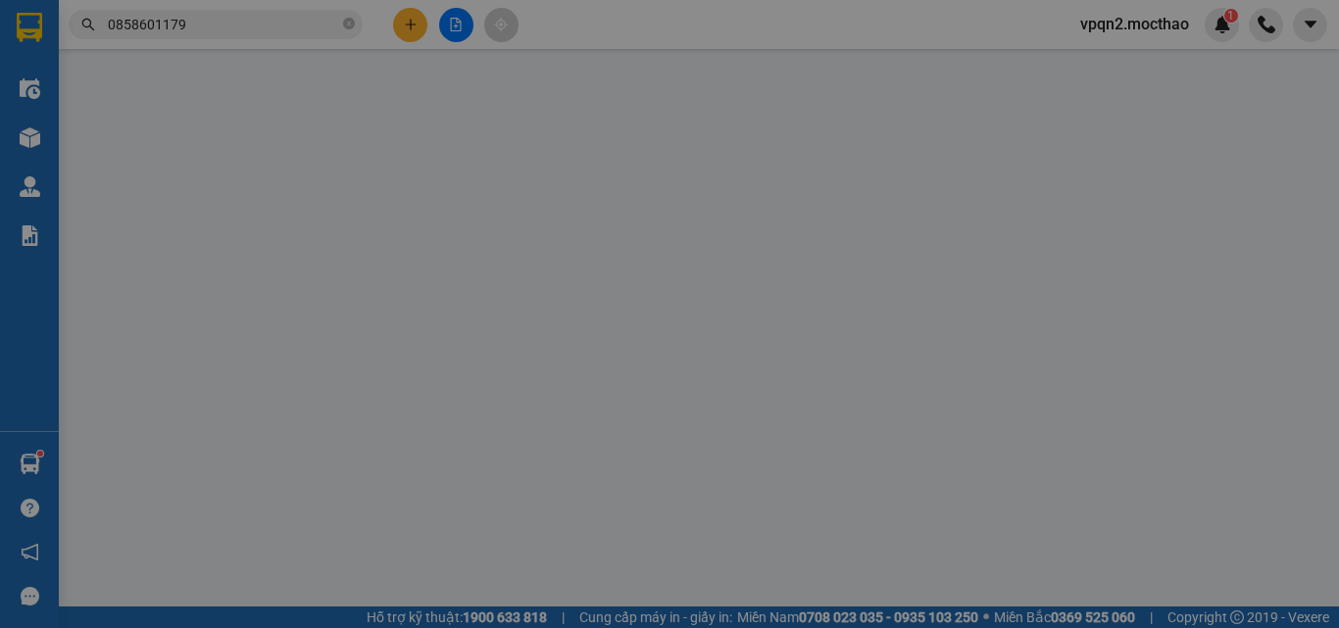
type input "0942749586"
type input "CANH"
type input "0858601179"
type input "HÀ"
type input "0"
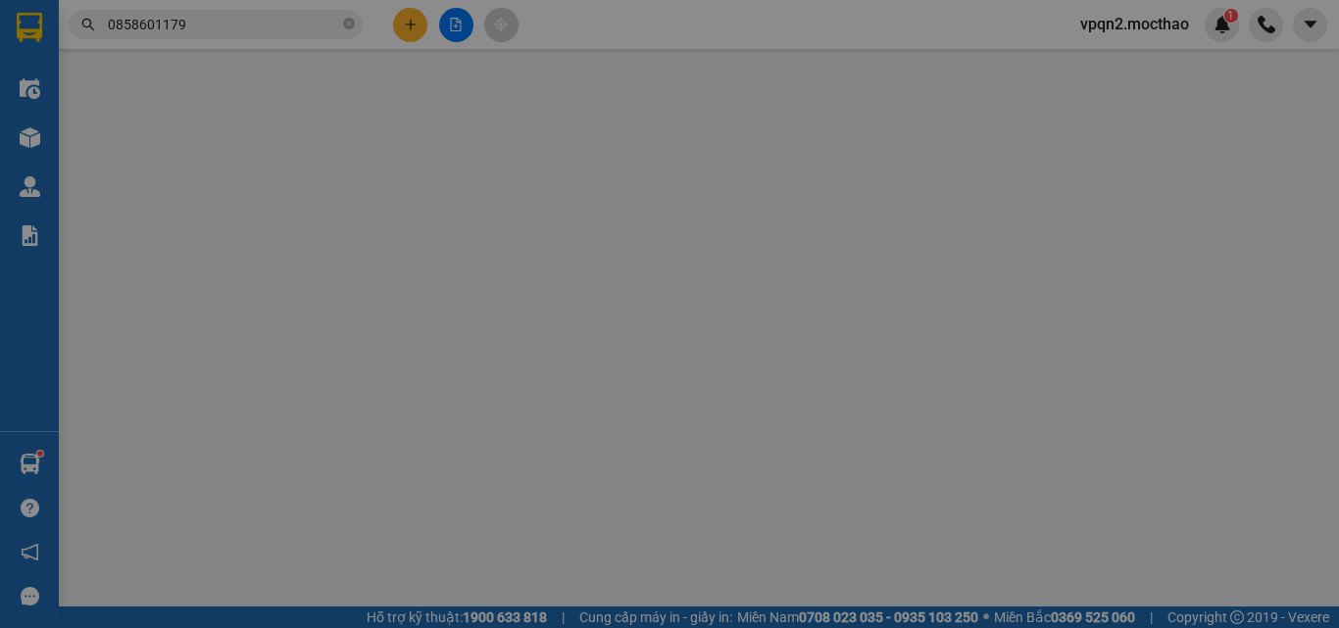
type input "70.000"
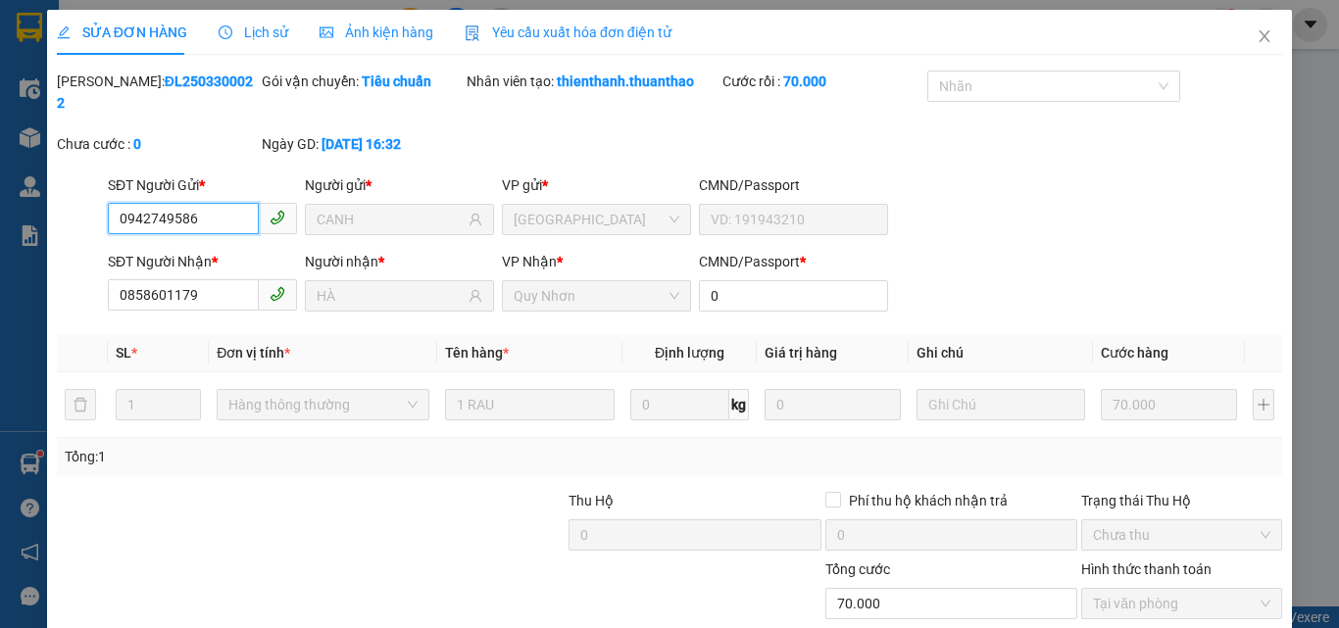
scroll to position [101, 0]
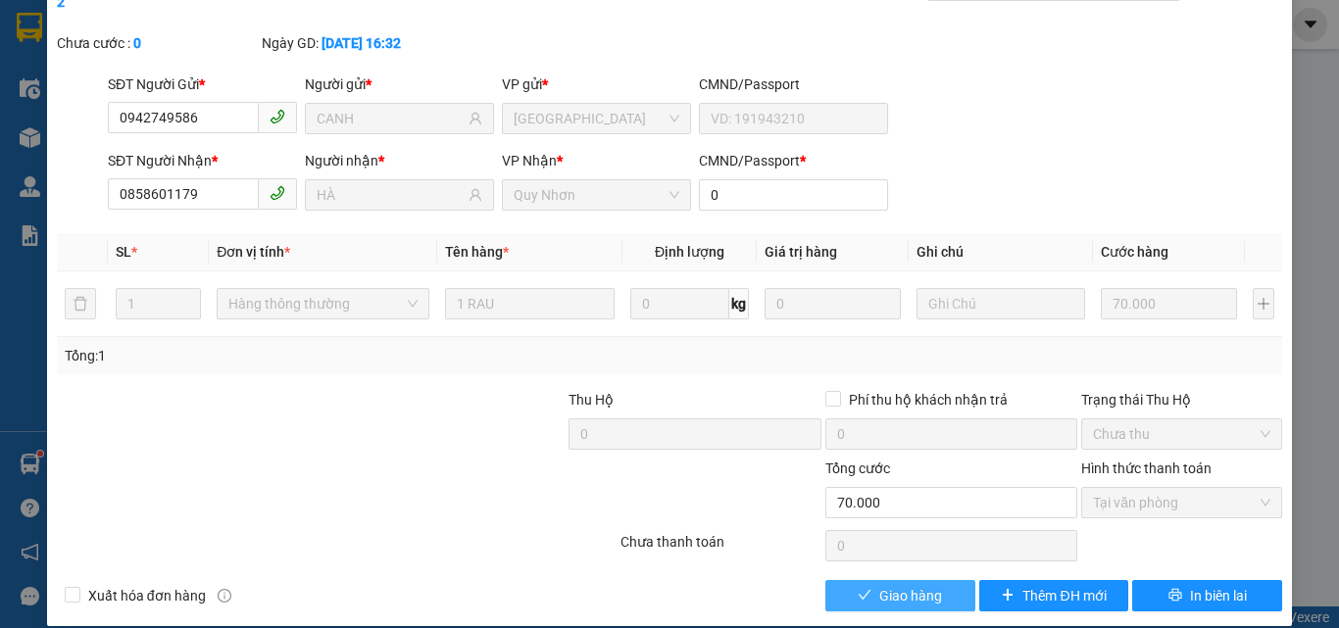
click at [895, 585] on span "Giao hàng" at bounding box center [910, 596] width 63 height 22
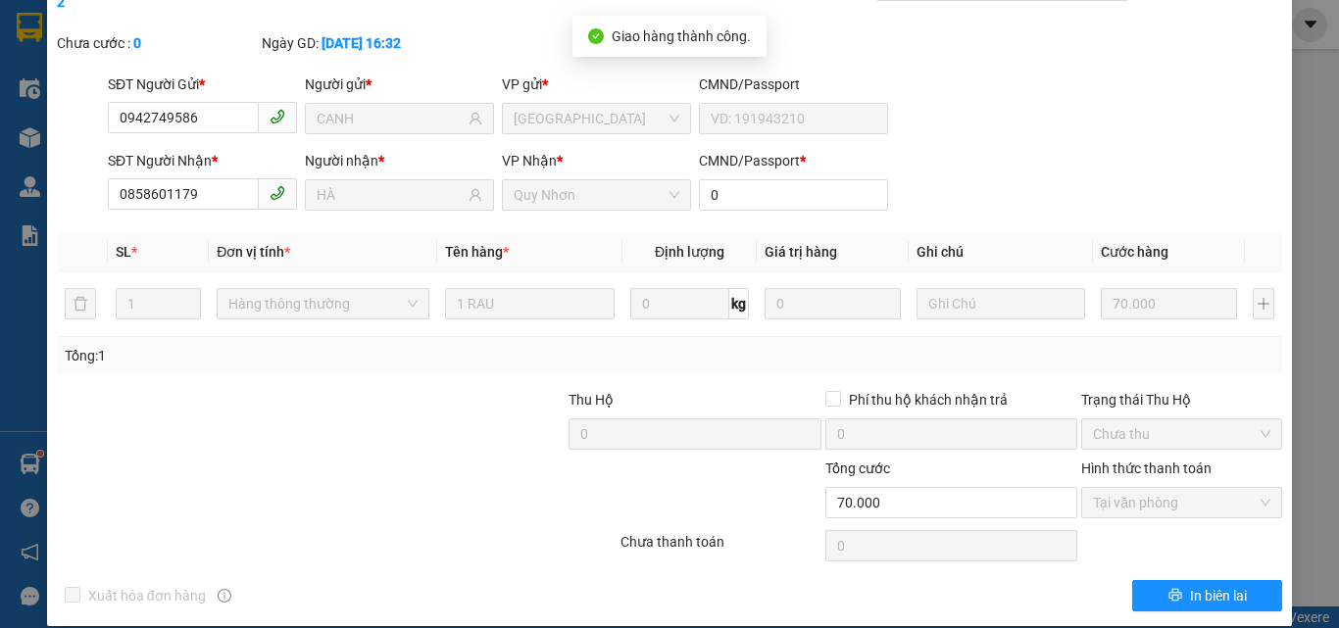
scroll to position [0, 0]
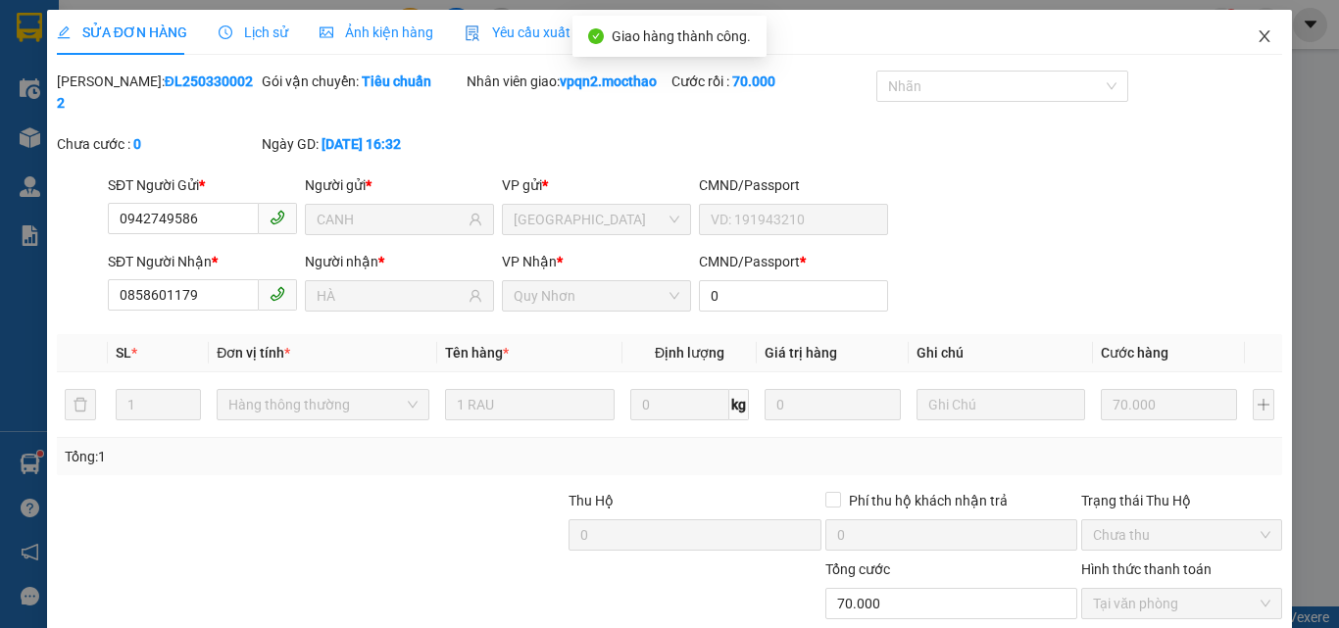
click at [1259, 32] on icon "close" at bounding box center [1264, 36] width 11 height 12
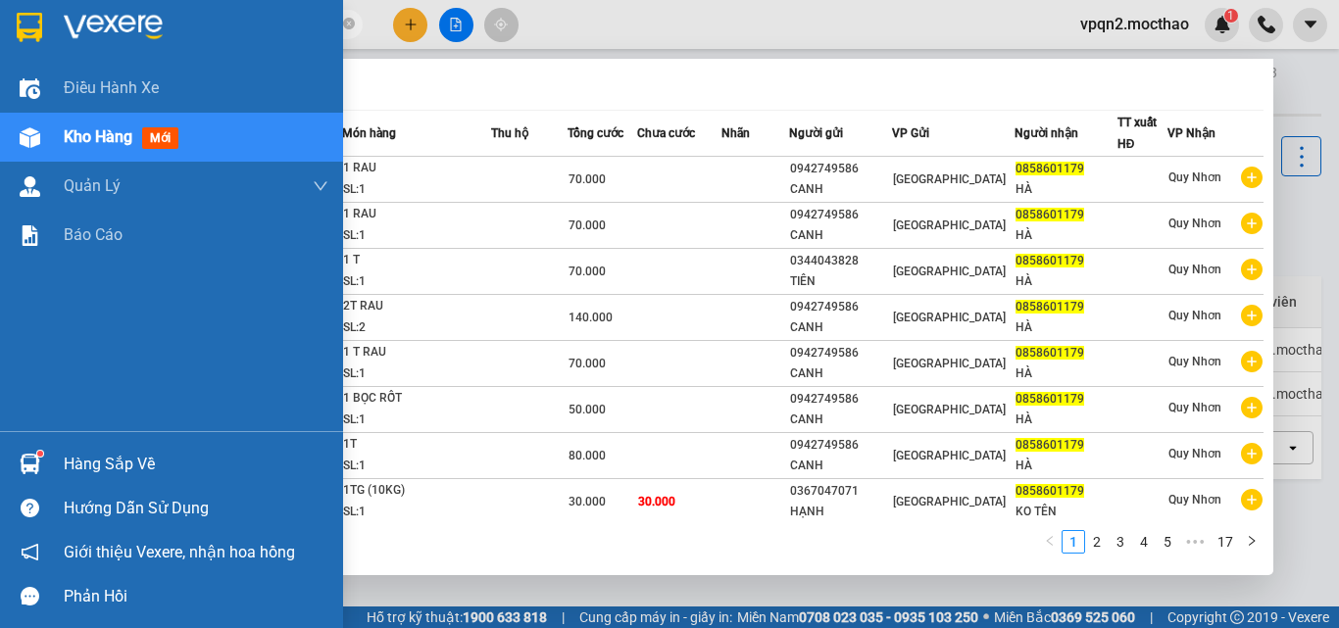
drag, startPoint x: 67, startPoint y: 50, endPoint x: 36, endPoint y: 56, distance: 30.9
click at [36, 56] on section "Kết quả tìm kiếm ( 165 ) Bộ lọc Mã ĐH Trạng thái Món hàng Thu hộ Tổng cước Chưa…" at bounding box center [669, 314] width 1339 height 628
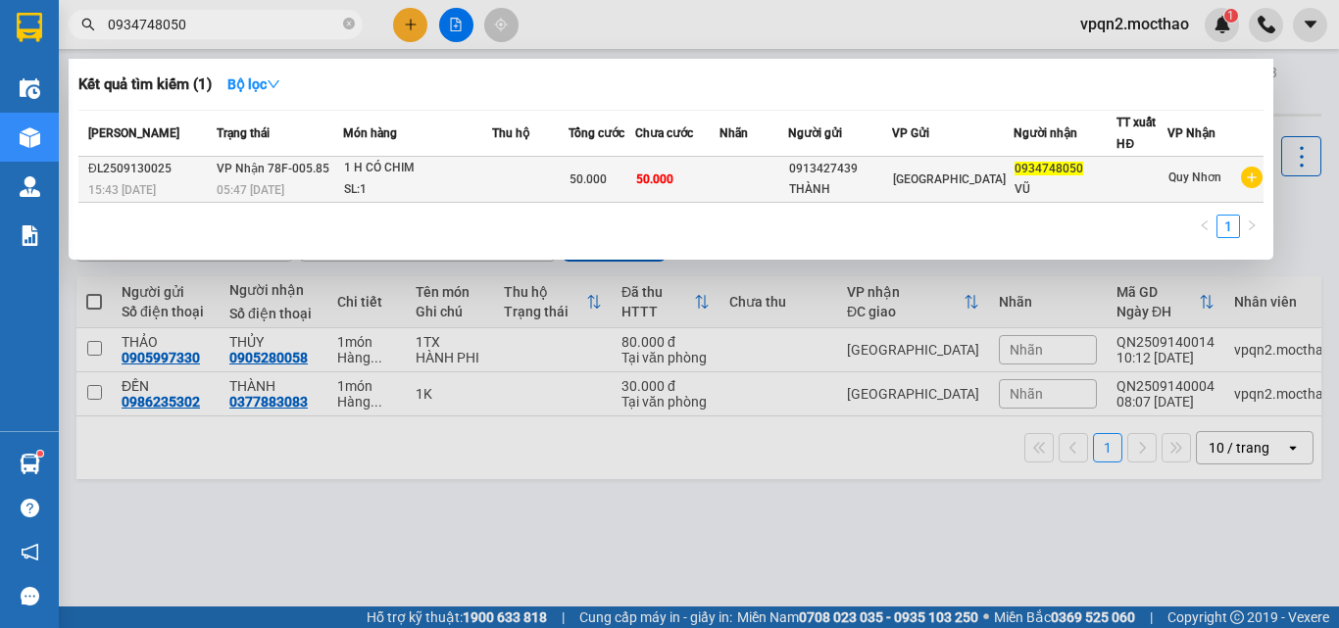
type input "0934748050"
click at [545, 181] on td at bounding box center [530, 180] width 76 height 46
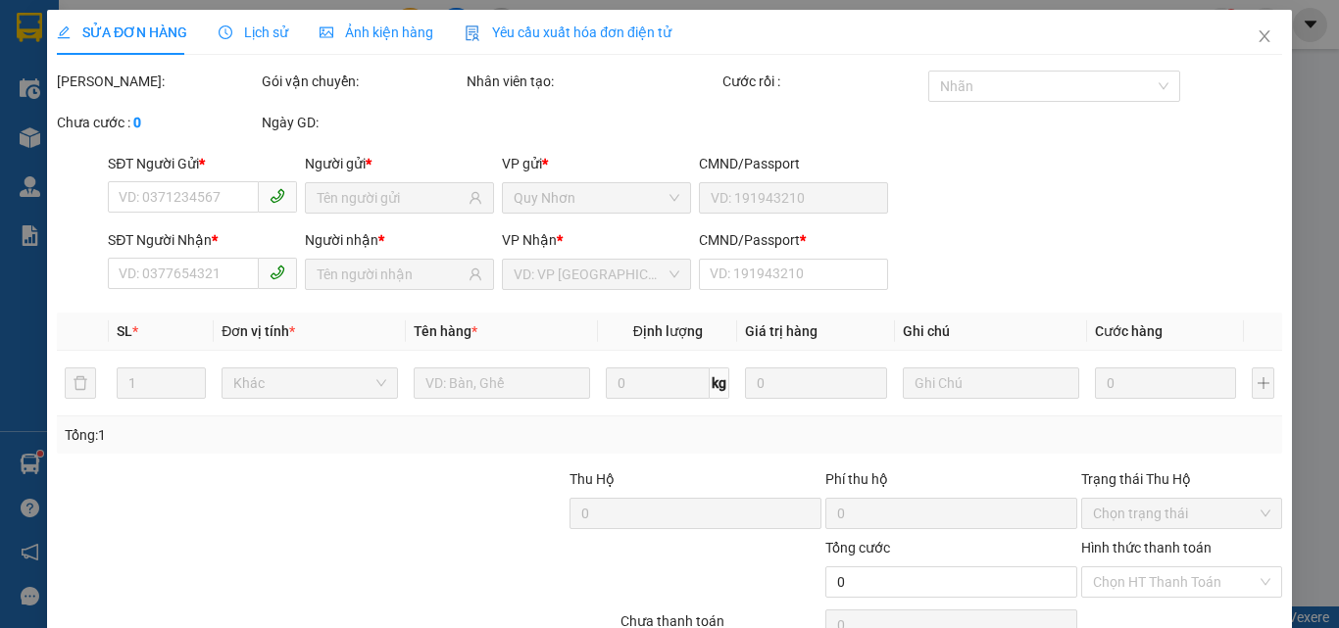
type input "0913427439"
type input "THÀNH"
type input "0934748050"
type input "VŨ"
type input "0"
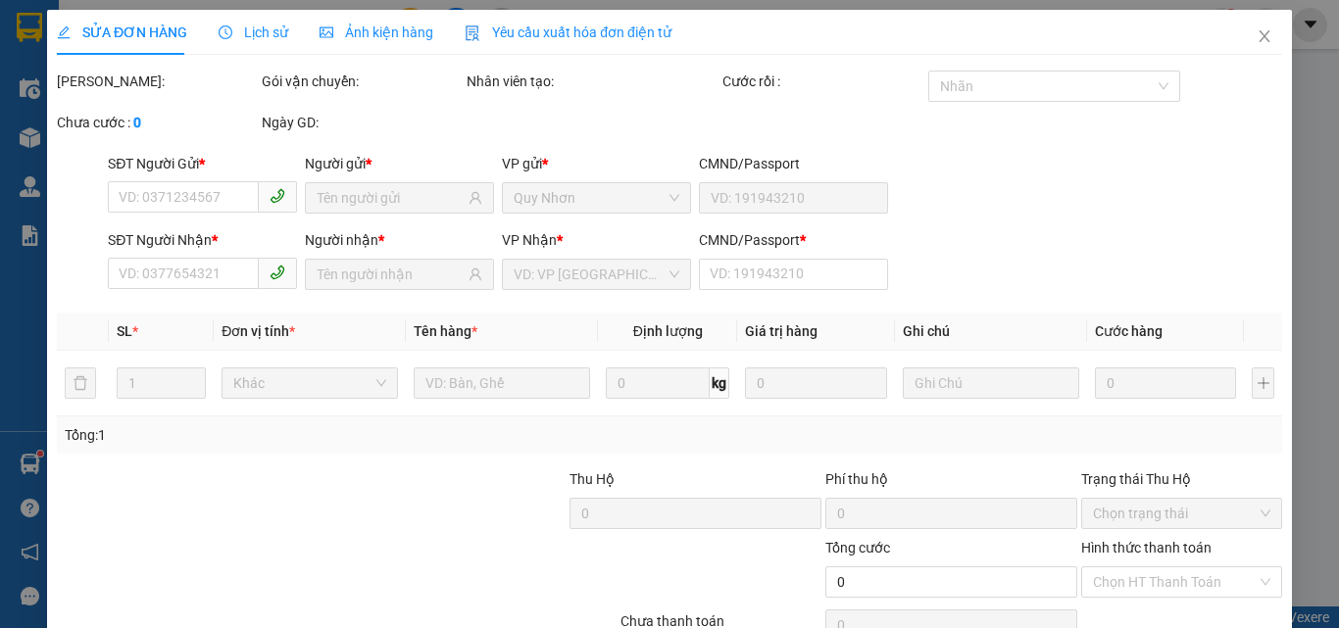
type input "50.000"
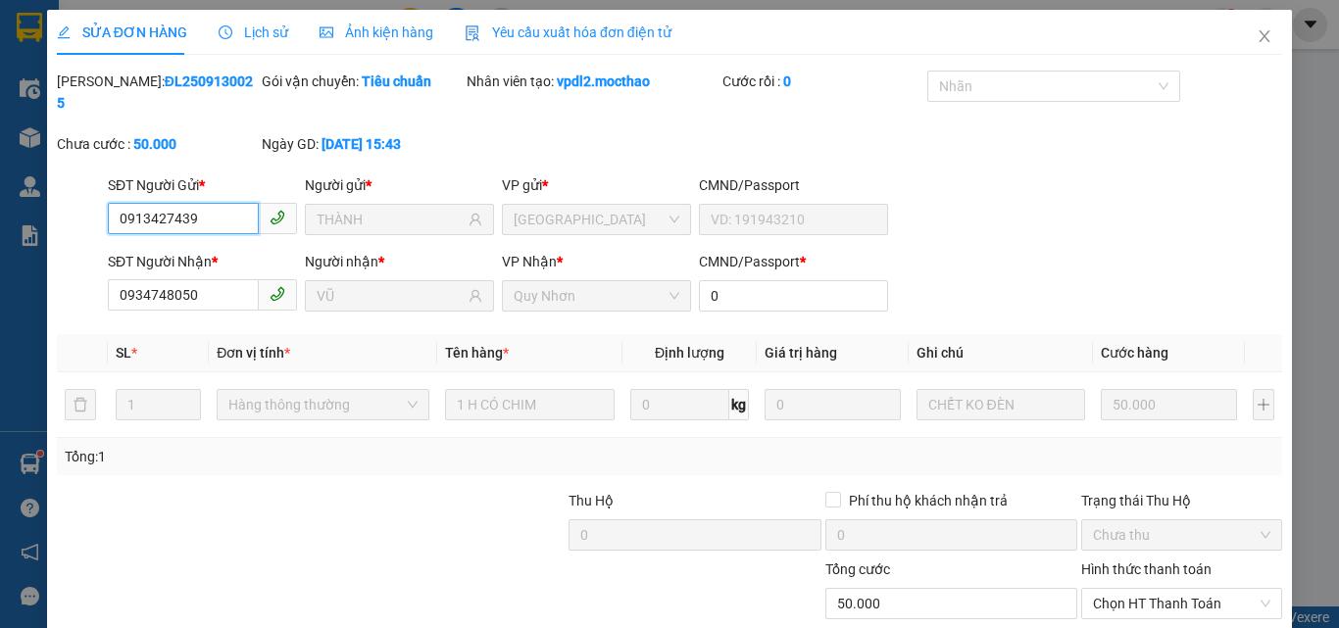
scroll to position [101, 0]
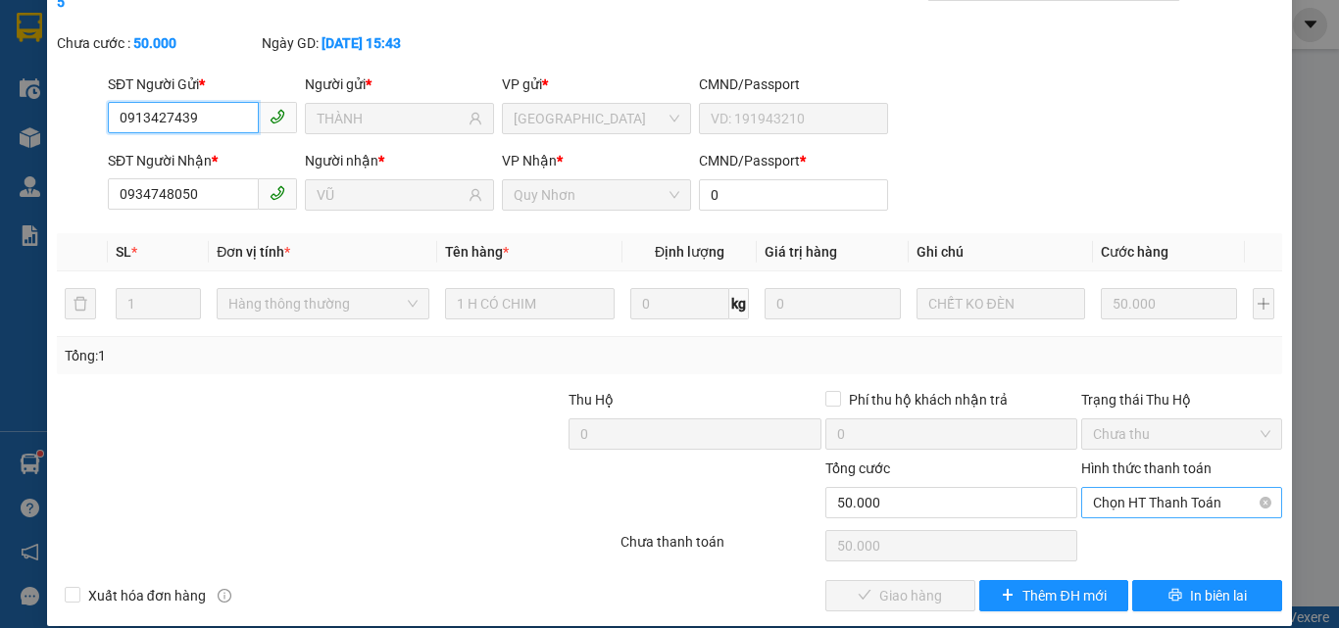
click at [1146, 488] on span "Chọn HT Thanh Toán" at bounding box center [1181, 502] width 177 height 29
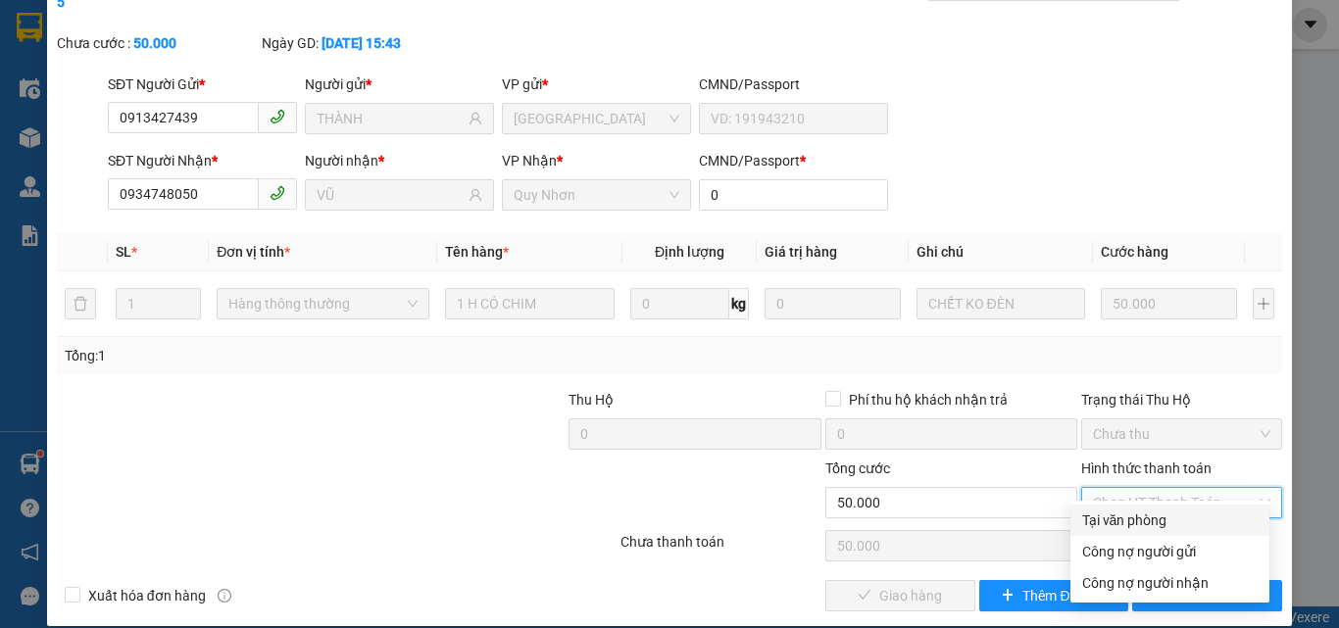
click at [1122, 515] on div "Tại văn phòng" at bounding box center [1169, 521] width 175 height 22
type input "0"
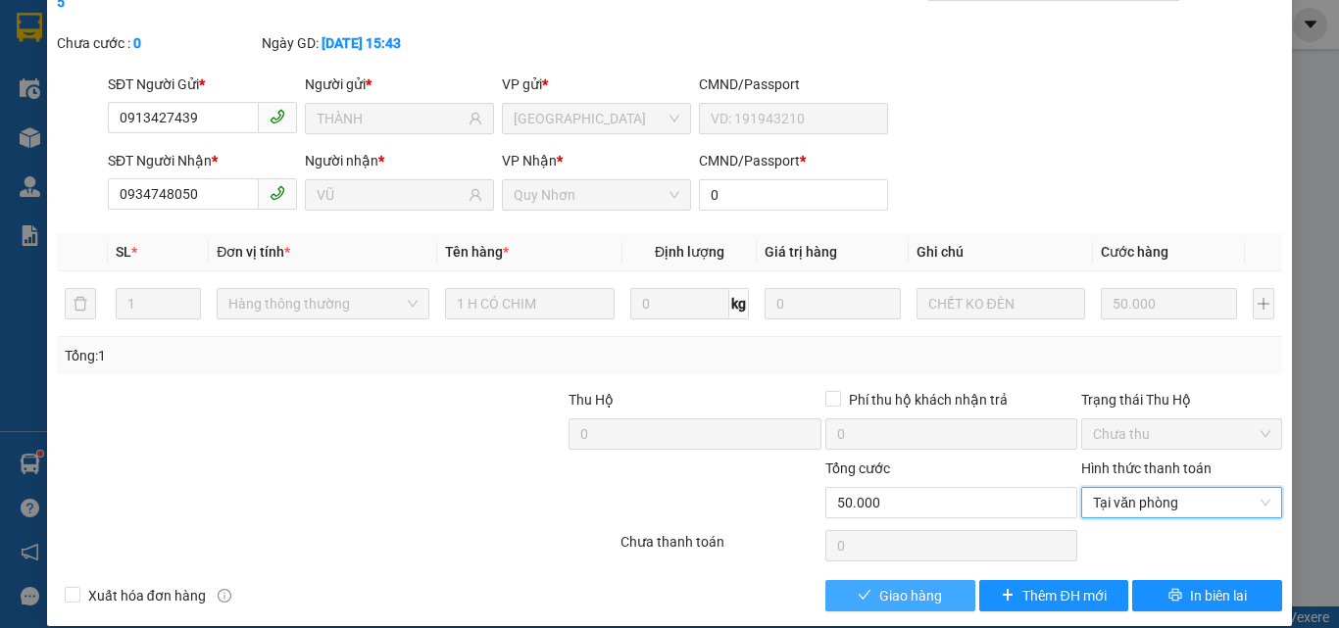
click at [927, 585] on span "Giao hàng" at bounding box center [910, 596] width 63 height 22
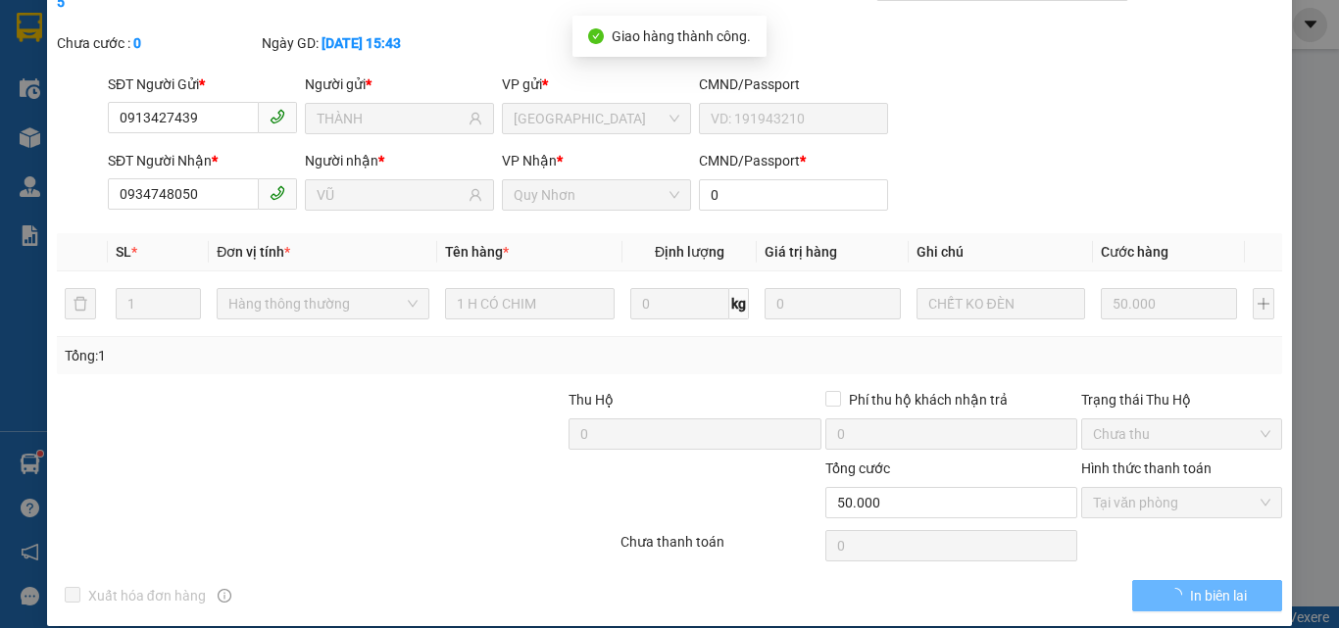
scroll to position [0, 0]
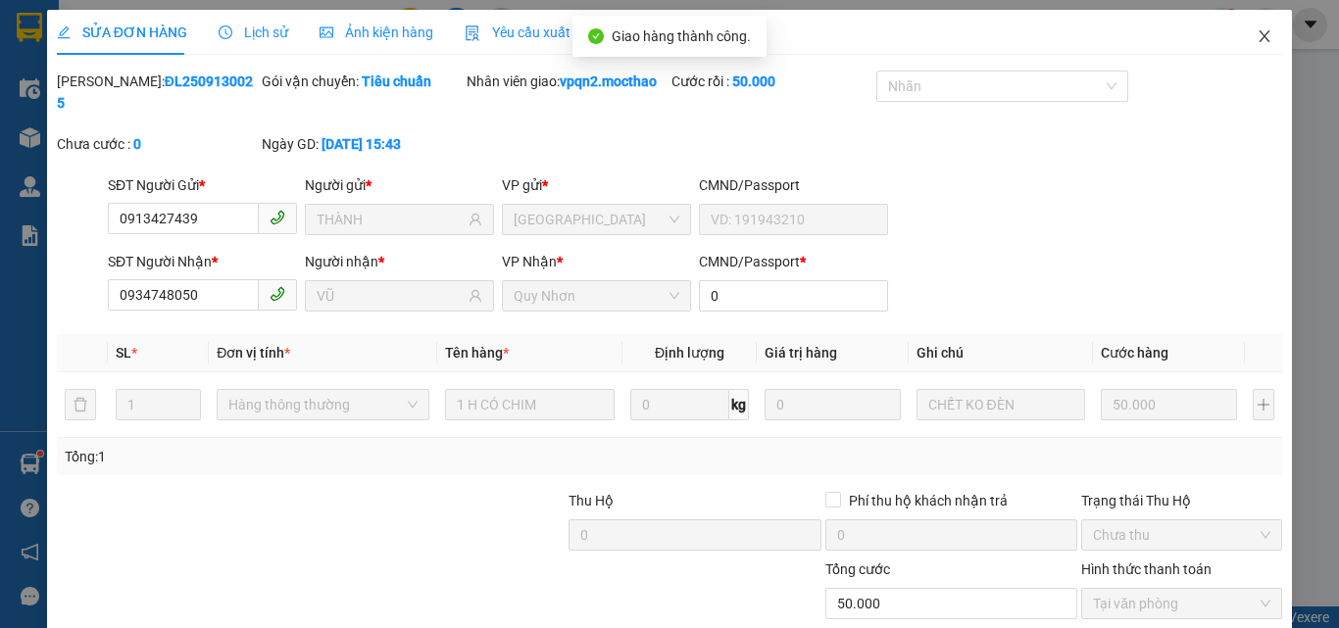
click at [1259, 39] on icon "close" at bounding box center [1264, 36] width 11 height 12
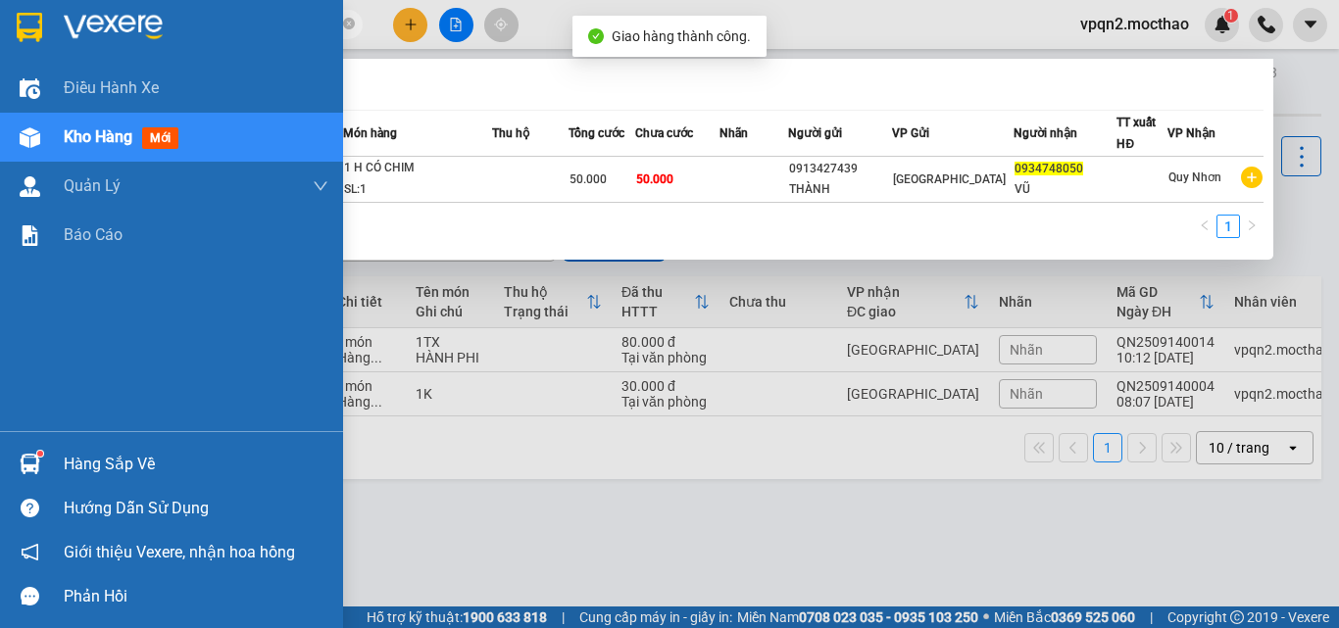
drag, startPoint x: 200, startPoint y: 19, endPoint x: 22, endPoint y: 55, distance: 182.0
click at [22, 55] on section "Kết quả tìm kiếm ( 1 ) Bộ lọc Mã ĐH Trạng thái Món hàng Thu hộ Tổng cước Chưa c…" at bounding box center [669, 314] width 1339 height 628
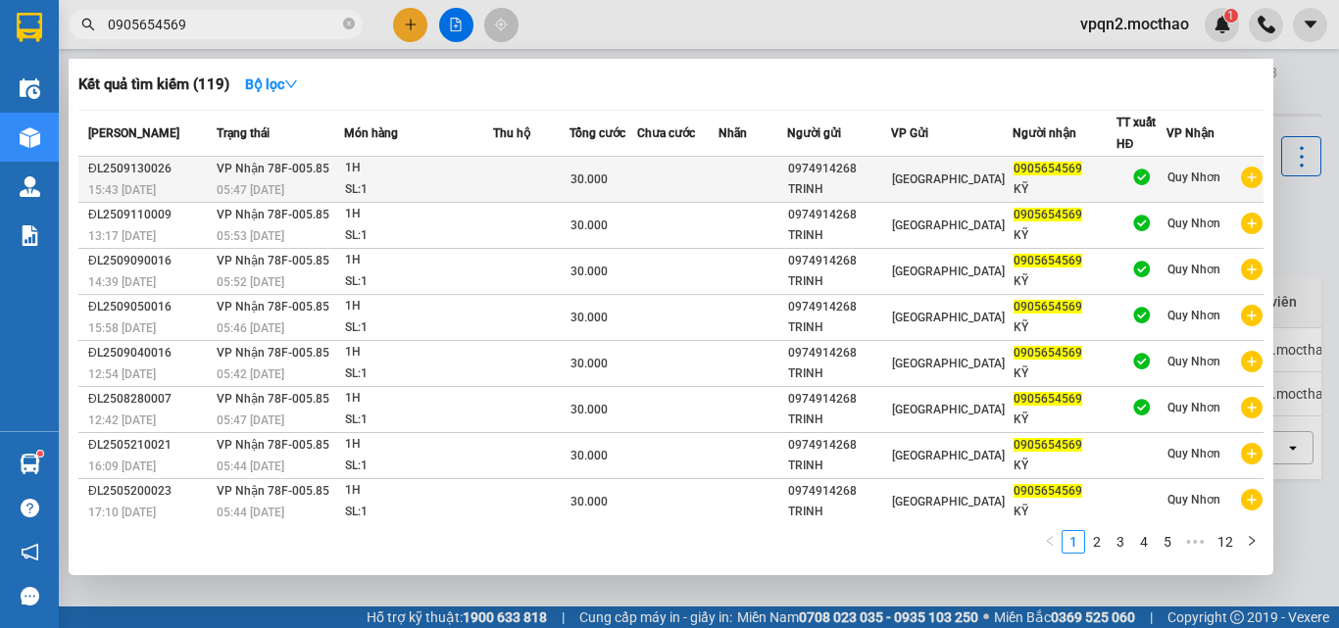
type input "0905654569"
click at [608, 184] on span "30.000" at bounding box center [588, 179] width 37 height 14
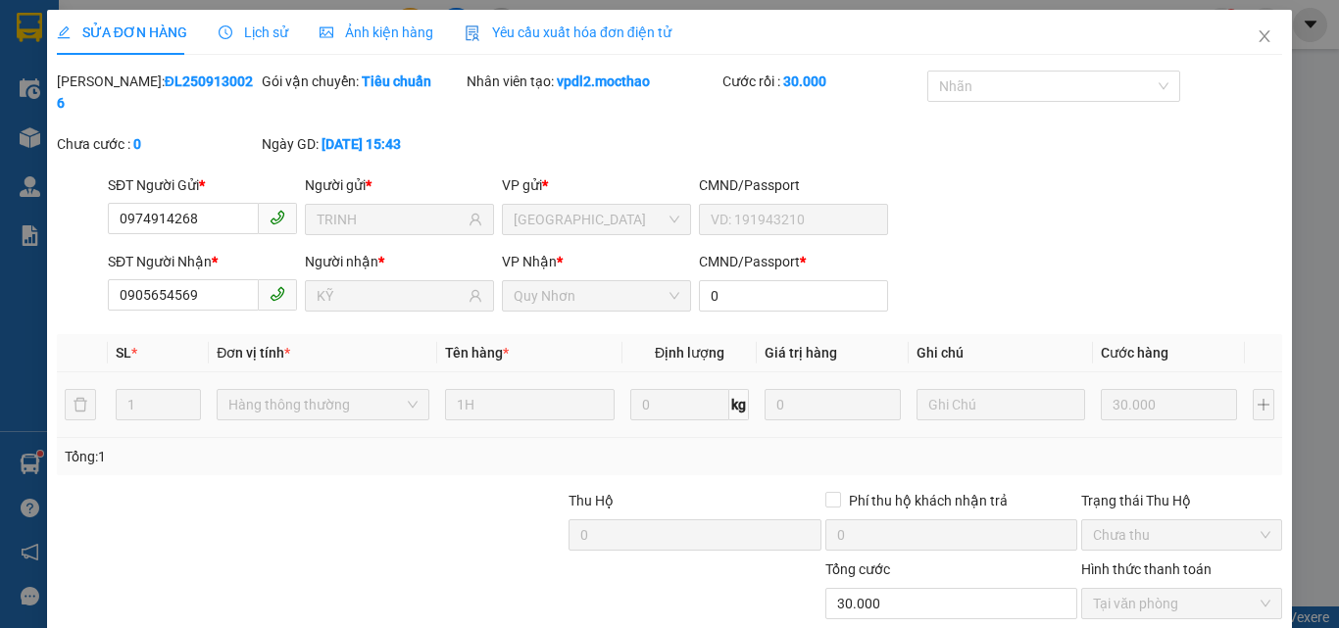
type input "0974914268"
type input "TRINH"
type input "0905654569"
type input "KỸ"
type input "0"
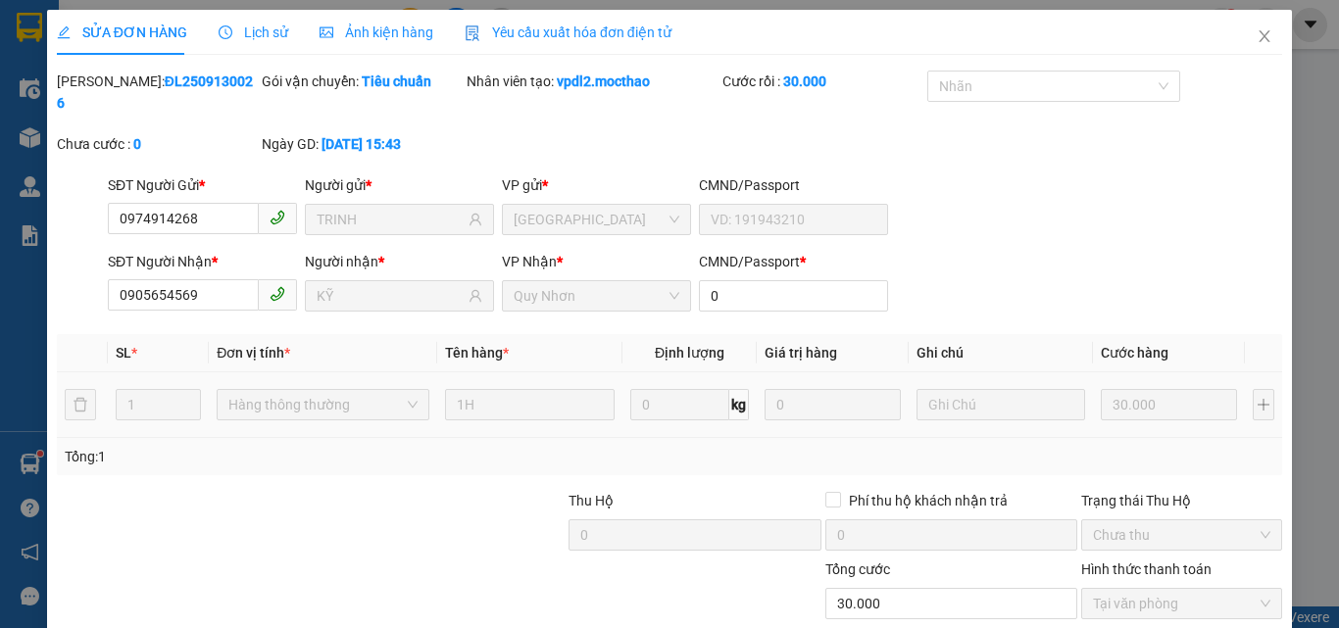
type input "30.000"
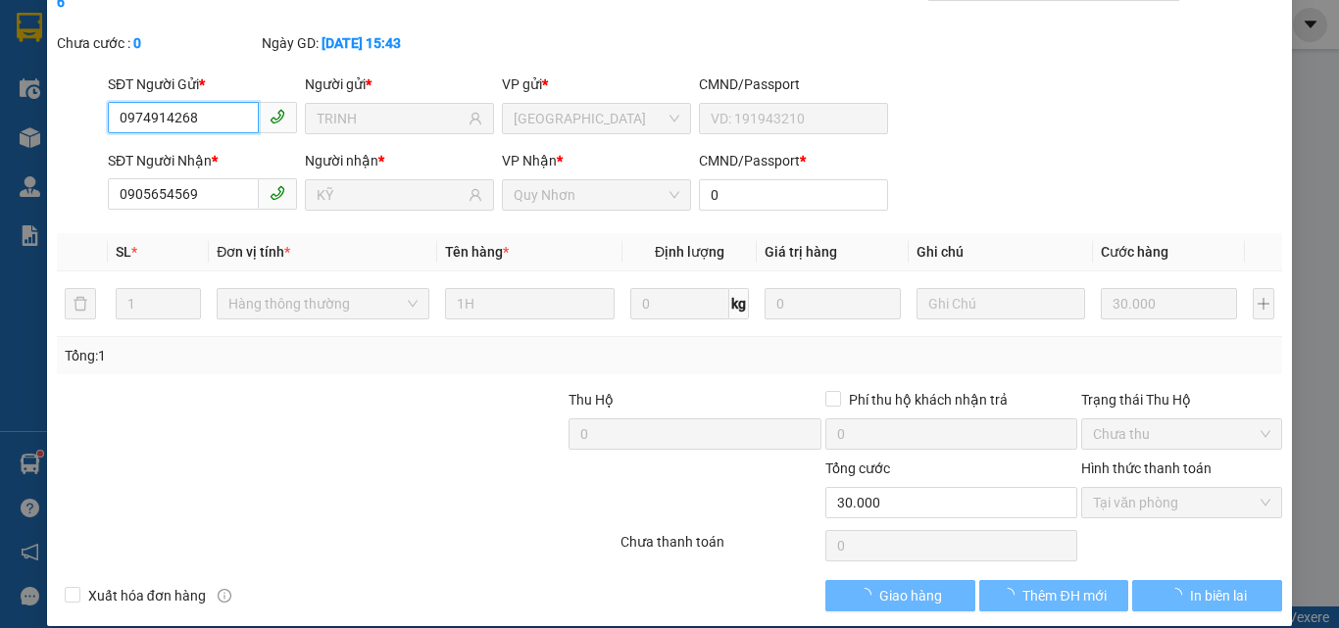
checkbox input "true"
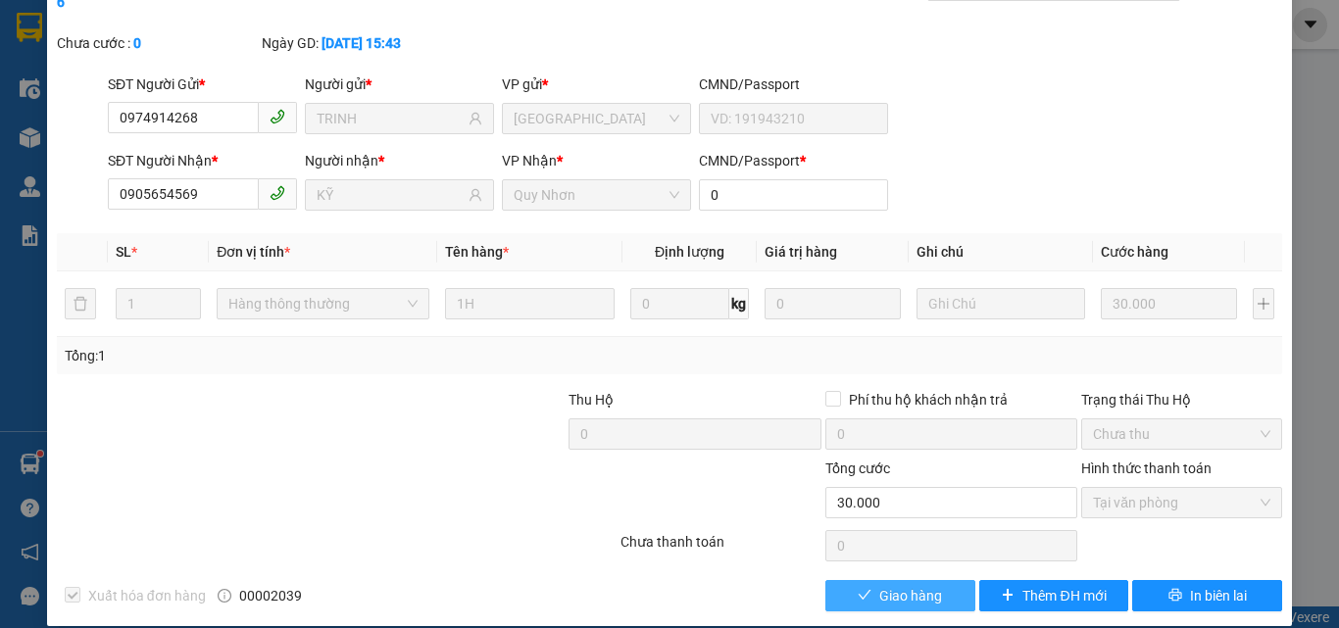
click at [879, 585] on span "Giao hàng" at bounding box center [910, 596] width 63 height 22
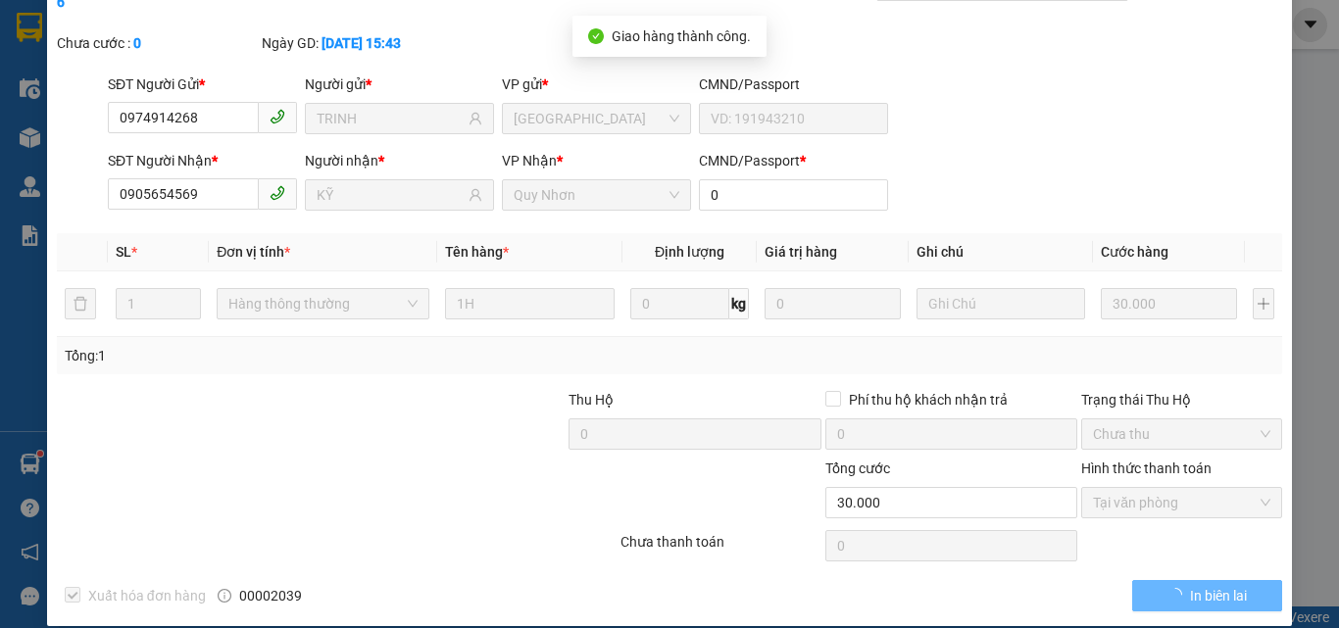
scroll to position [0, 0]
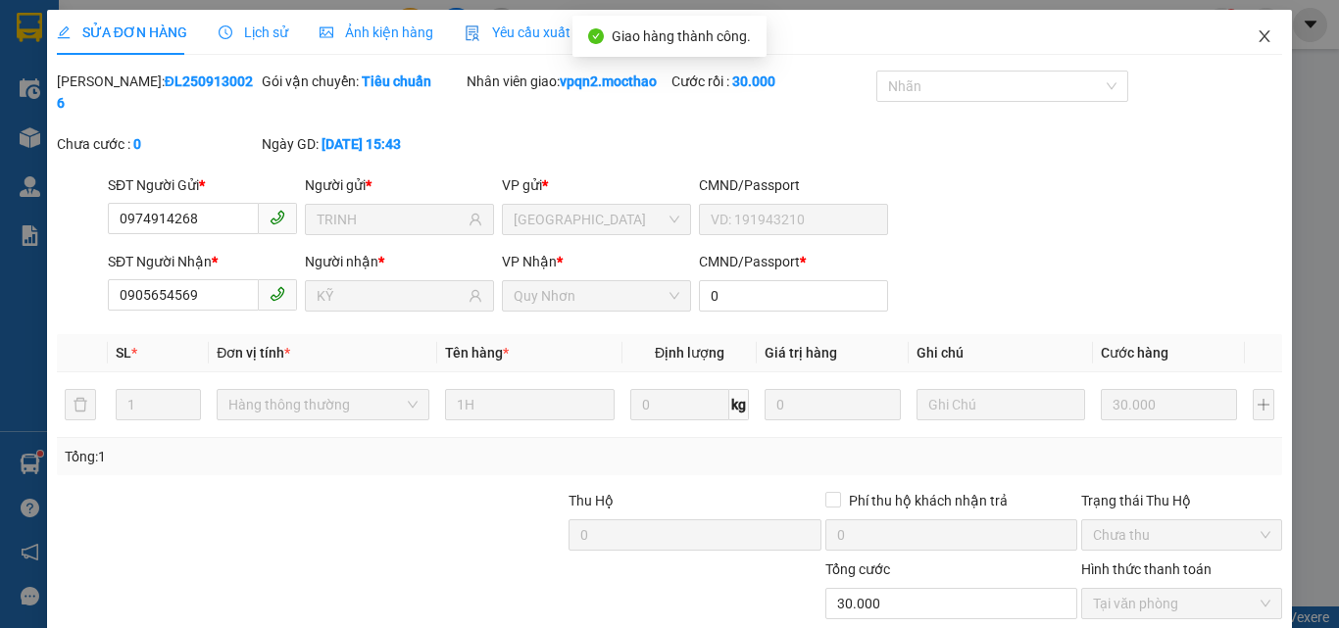
click at [1256, 34] on icon "close" at bounding box center [1264, 36] width 16 height 16
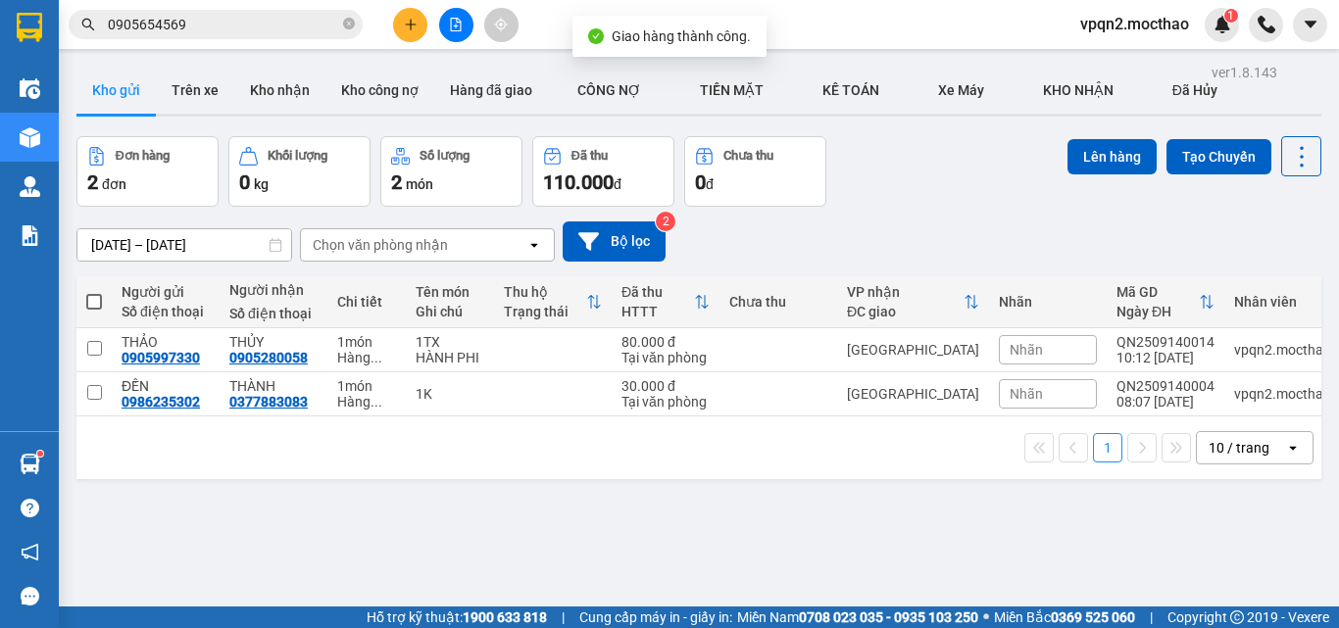
drag, startPoint x: 166, startPoint y: 15, endPoint x: 233, endPoint y: 27, distance: 68.8
click at [233, 27] on input "0905654569" at bounding box center [223, 25] width 231 height 22
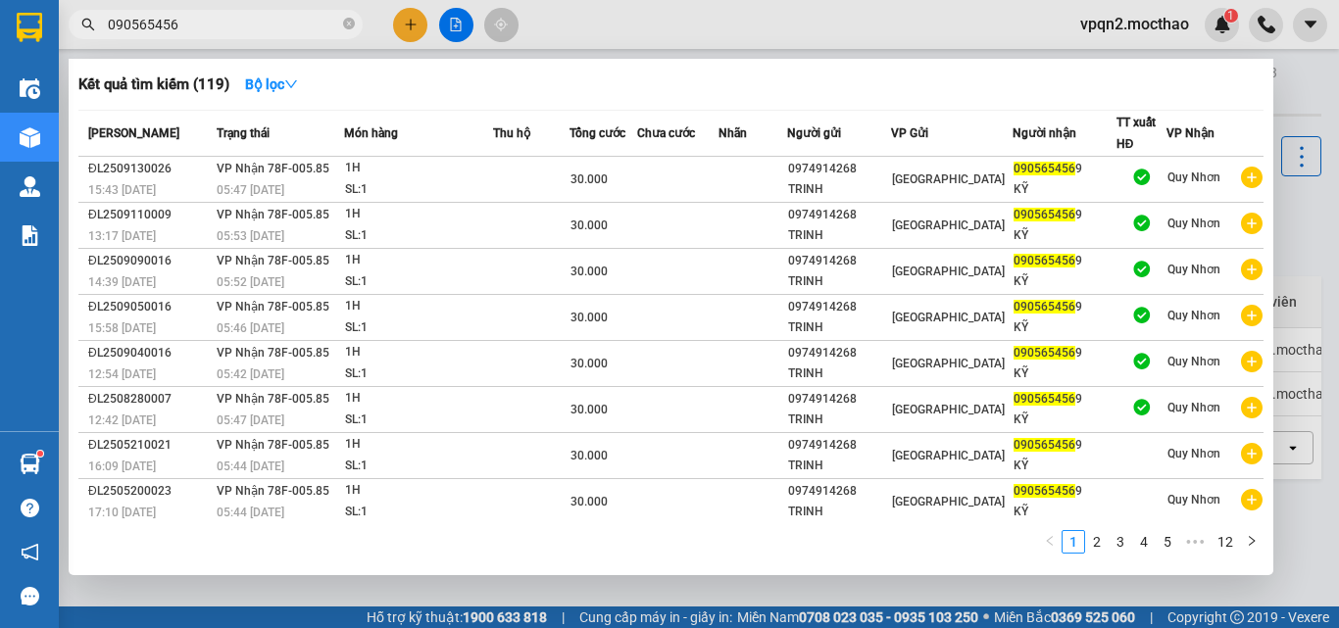
type input "0905654569"
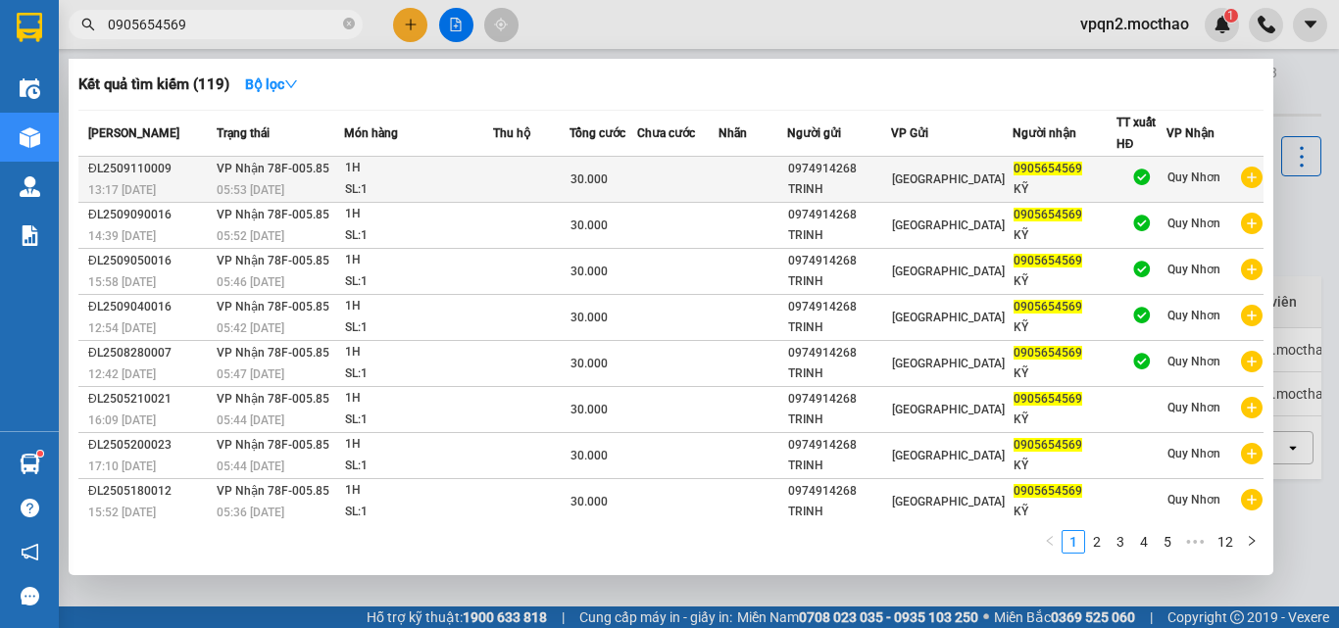
click at [366, 193] on div "SL: 1" at bounding box center [418, 190] width 147 height 22
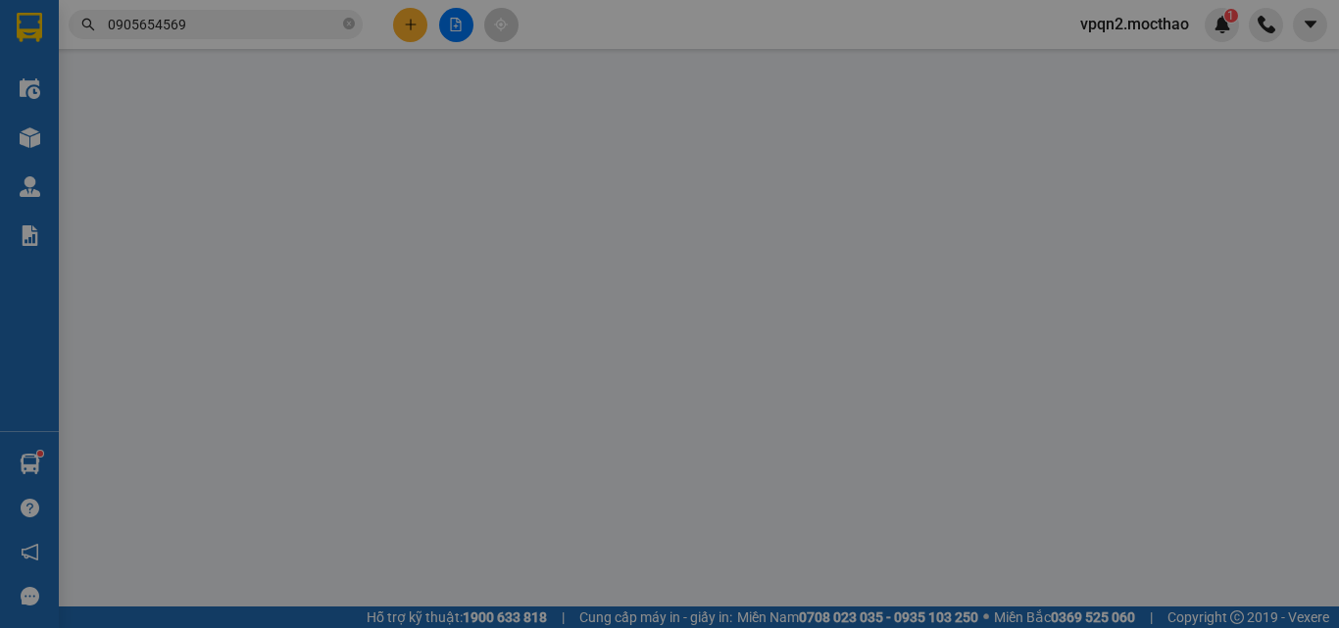
type input "0974914268"
type input "TRINH"
type input "0905654569"
type input "KỸ"
type input "0"
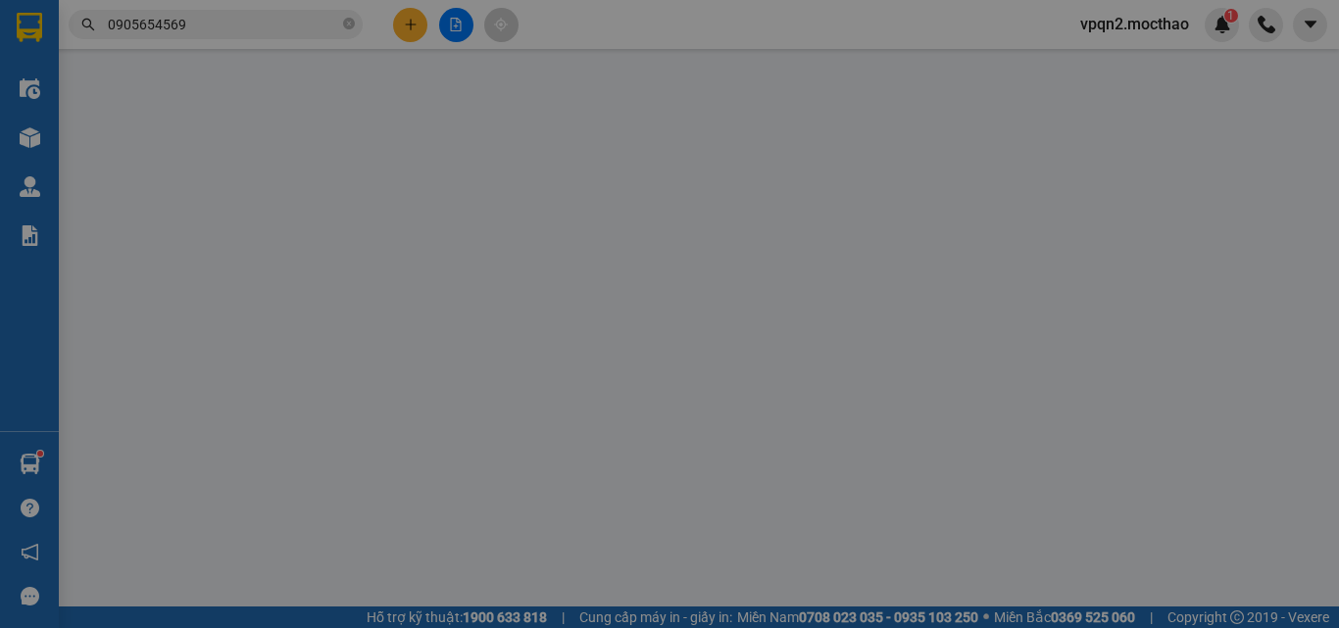
type input "30.000"
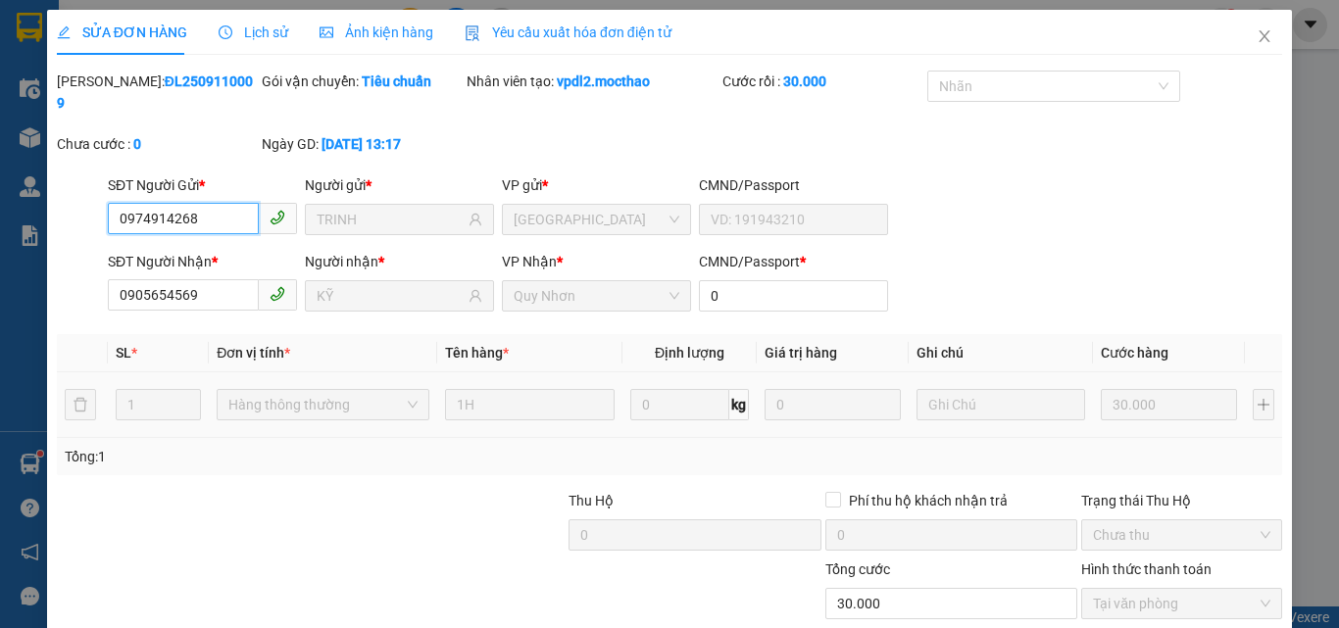
scroll to position [101, 0]
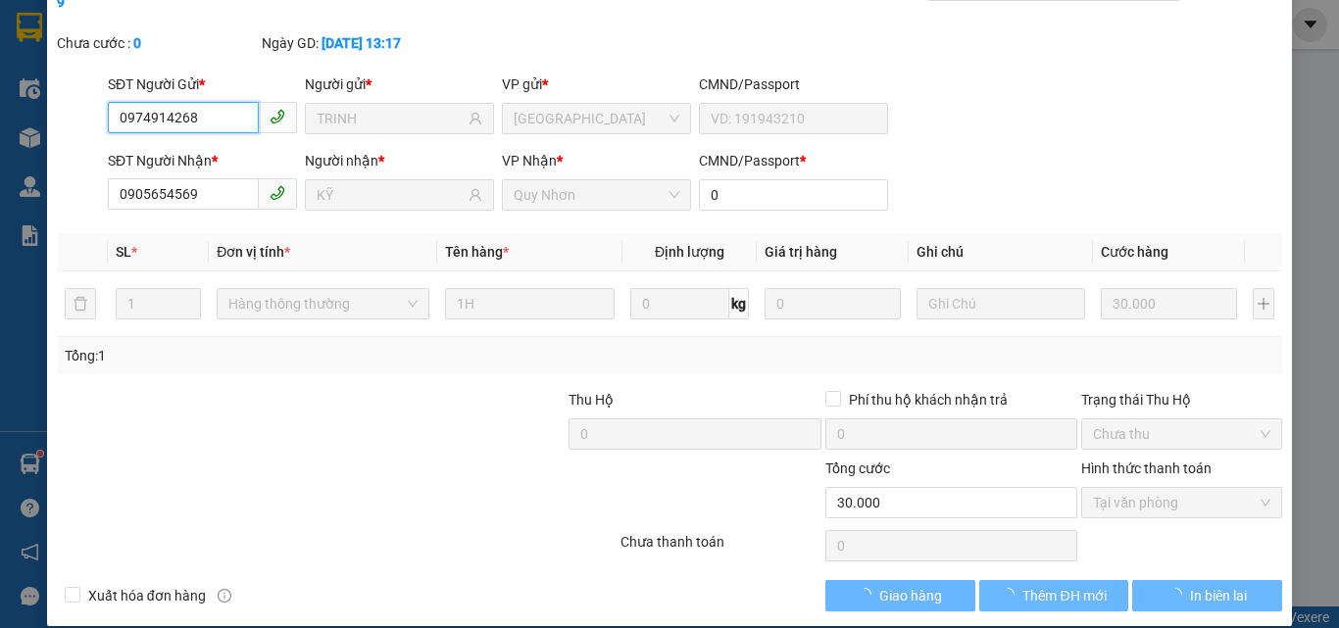
checkbox input "true"
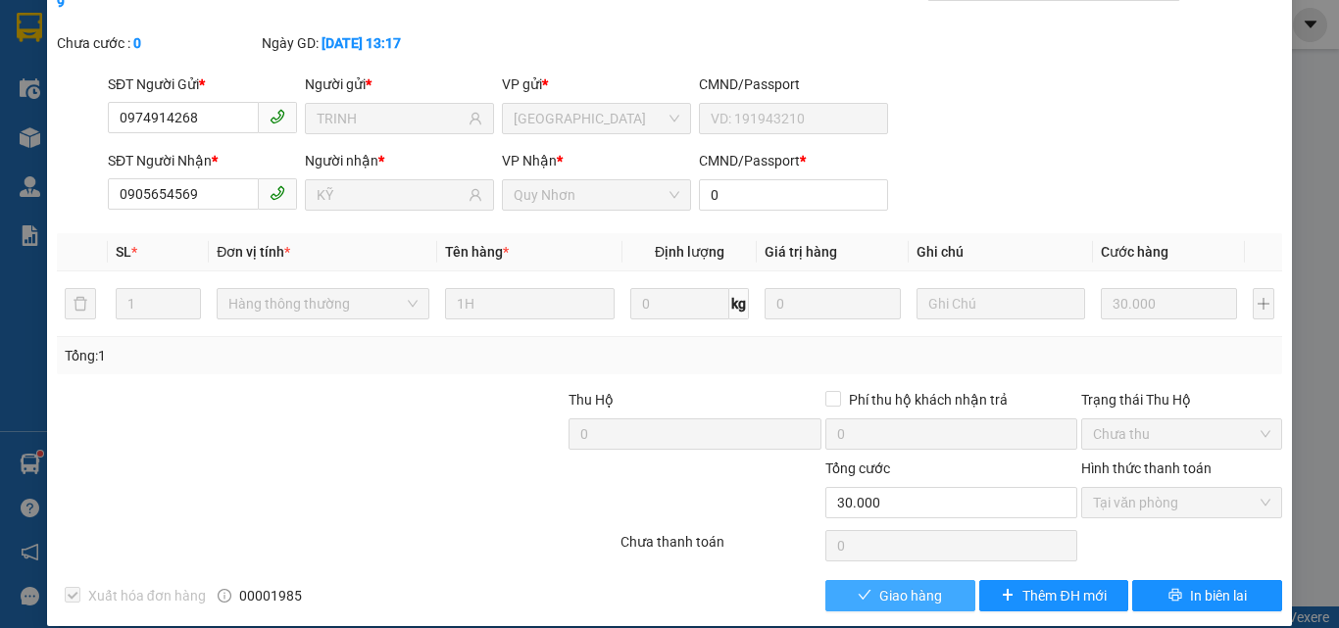
click at [906, 585] on span "Giao hàng" at bounding box center [910, 596] width 63 height 22
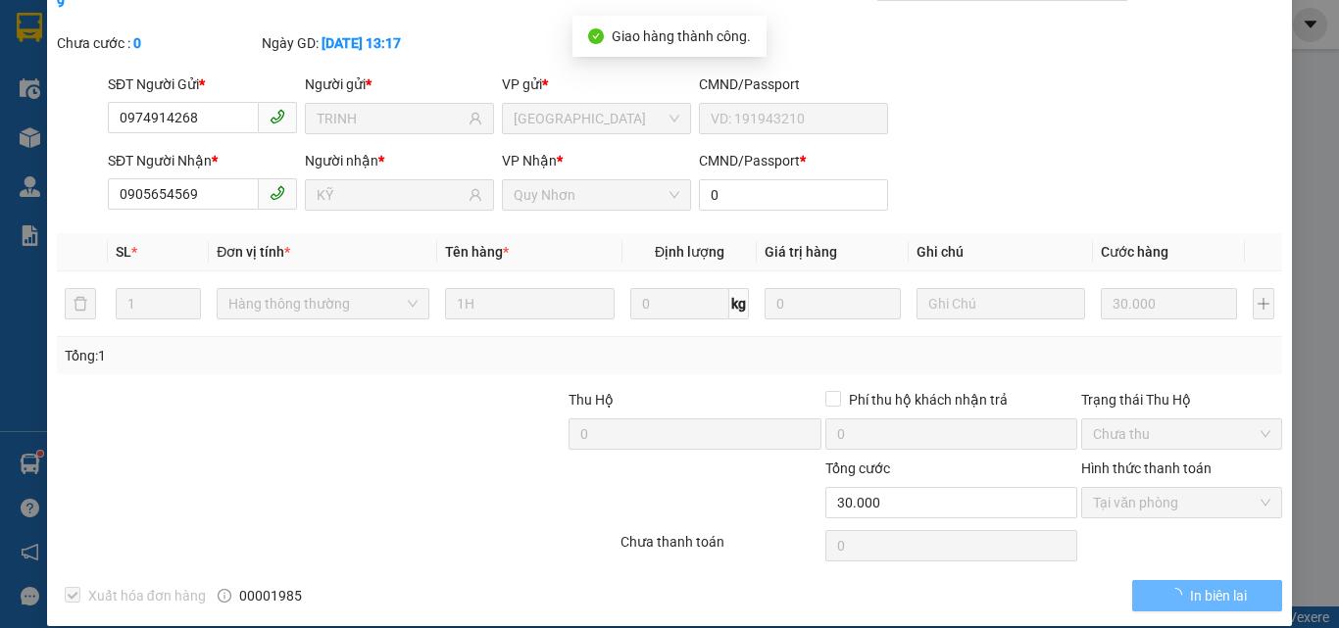
scroll to position [0, 0]
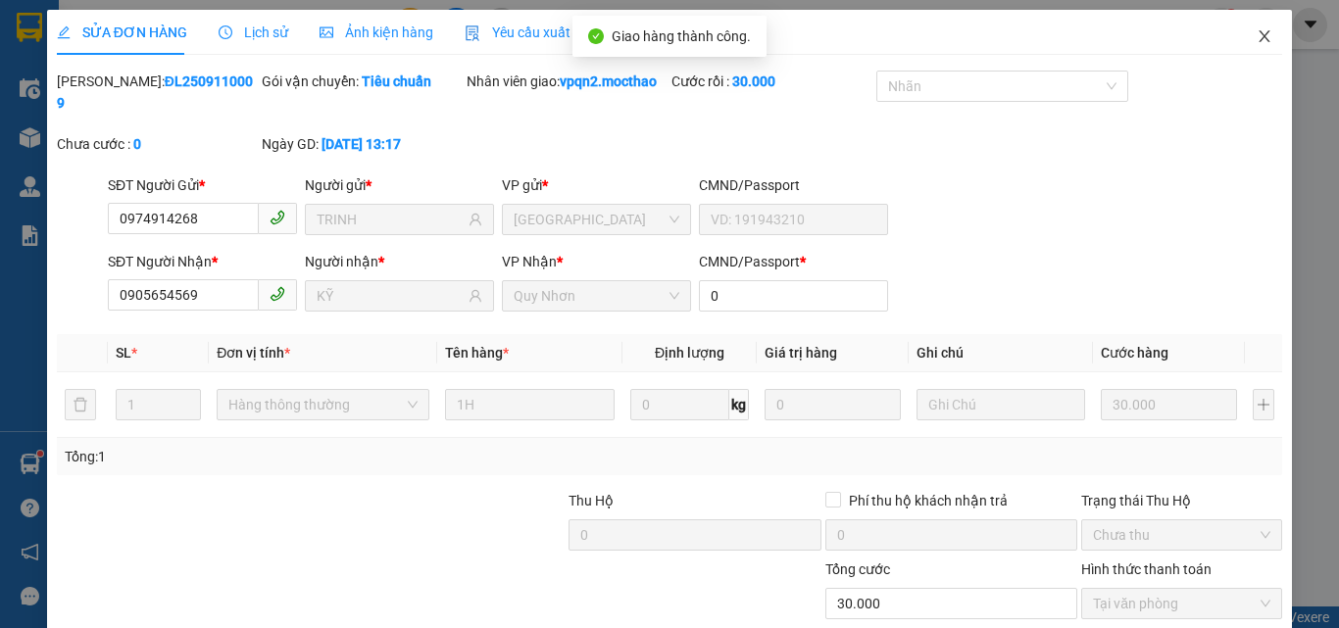
drag, startPoint x: 1246, startPoint y: 31, endPoint x: 285, endPoint y: 37, distance: 961.3
click at [1256, 31] on icon "close" at bounding box center [1264, 36] width 16 height 16
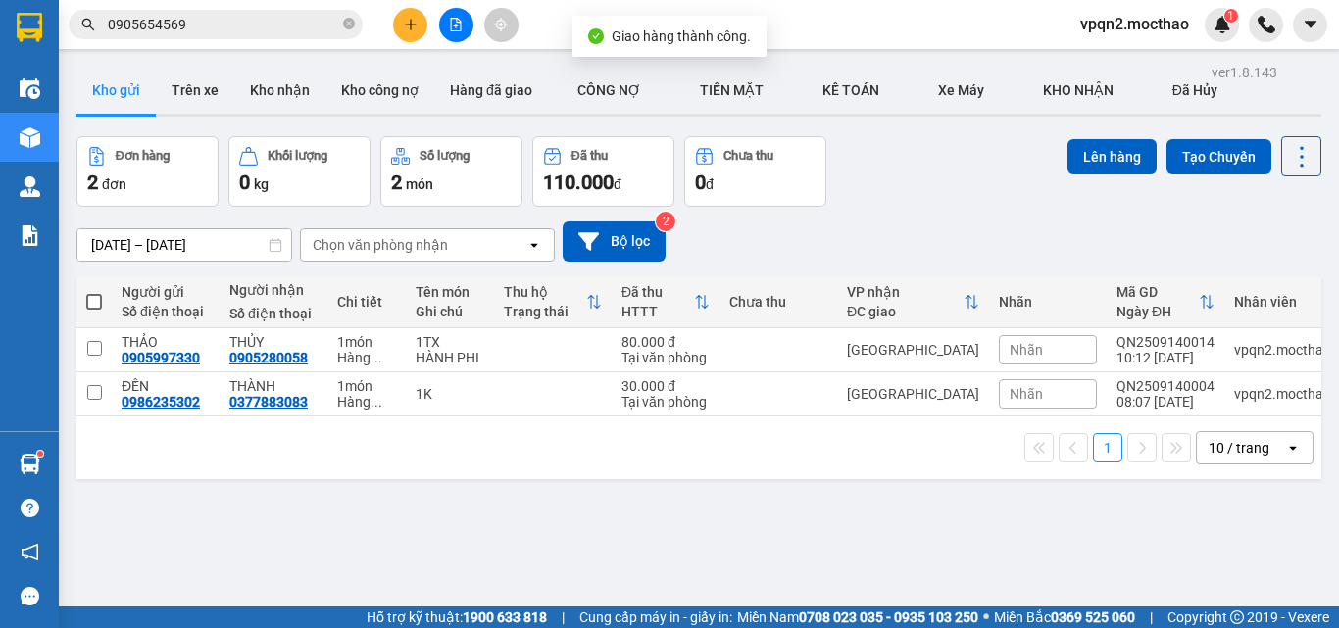
click at [220, 19] on input "0905654569" at bounding box center [223, 25] width 231 height 22
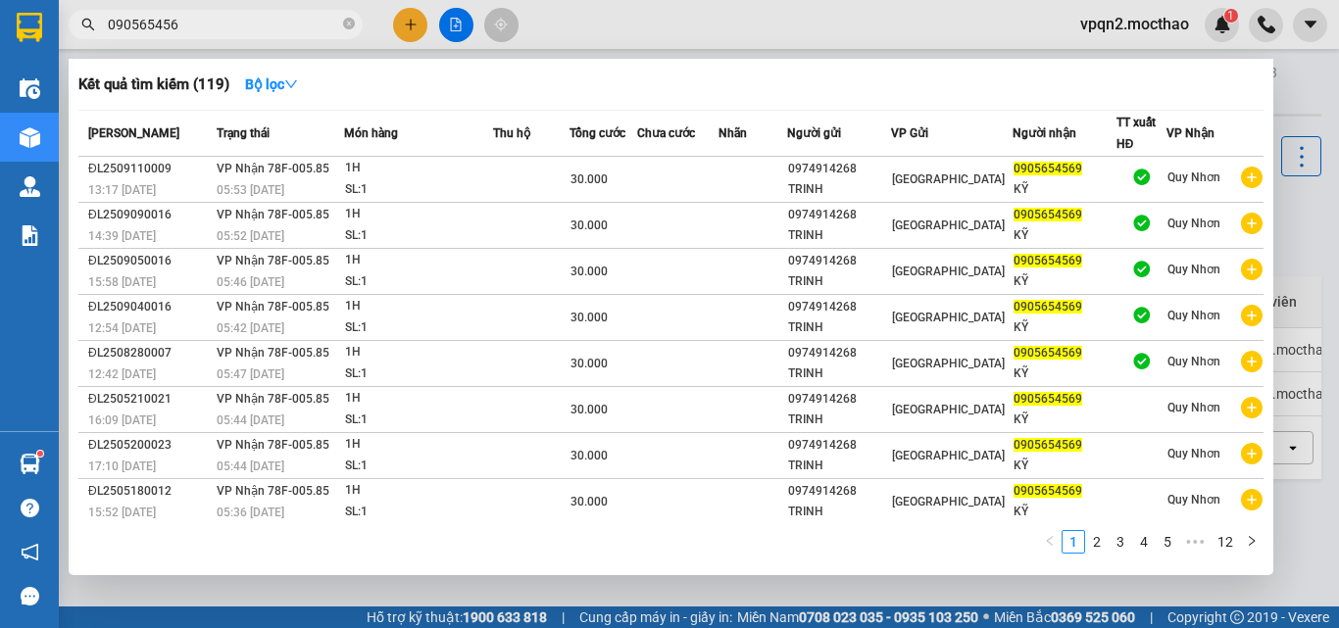
type input "0905654569"
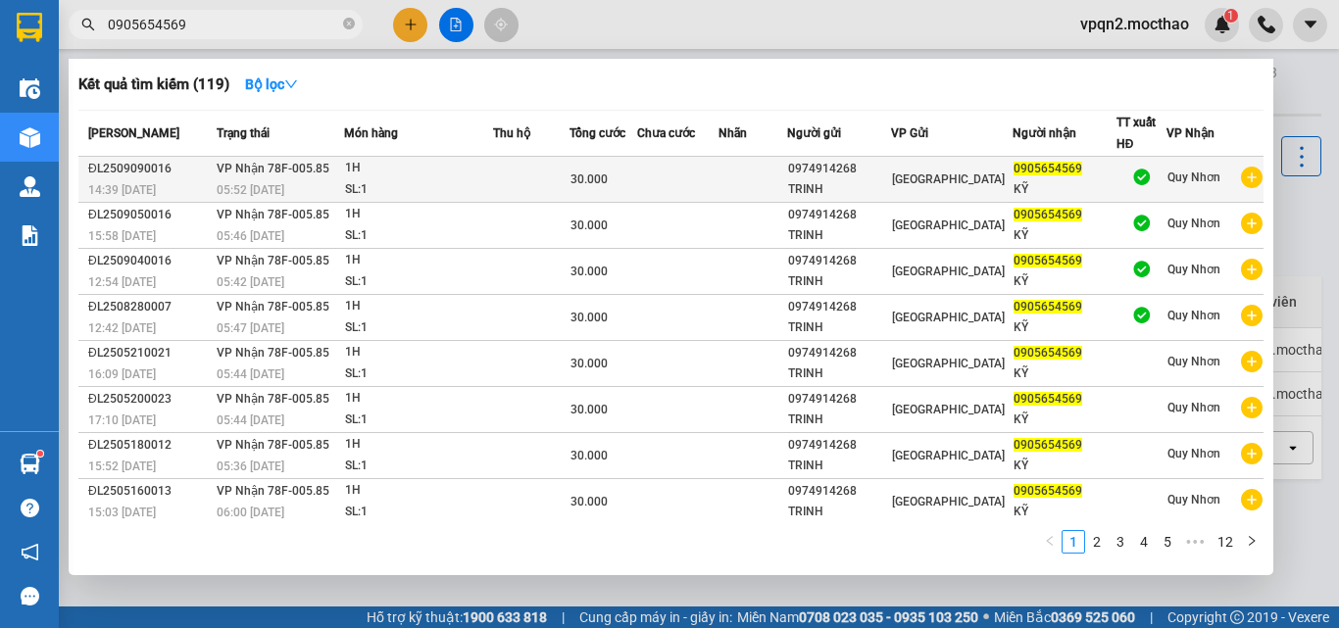
click at [283, 198] on div "05:52 [DATE]" at bounding box center [279, 190] width 125 height 22
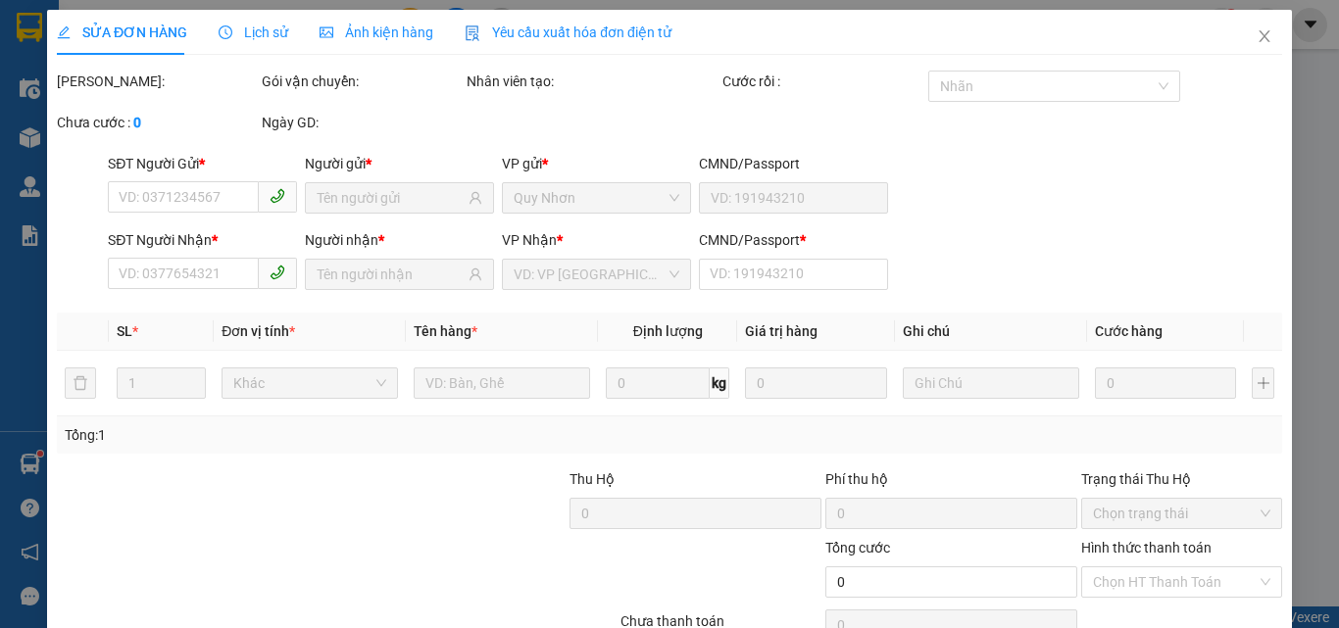
type input "0974914268"
type input "TRINH"
type input "0905654569"
type input "KỸ"
type input "0"
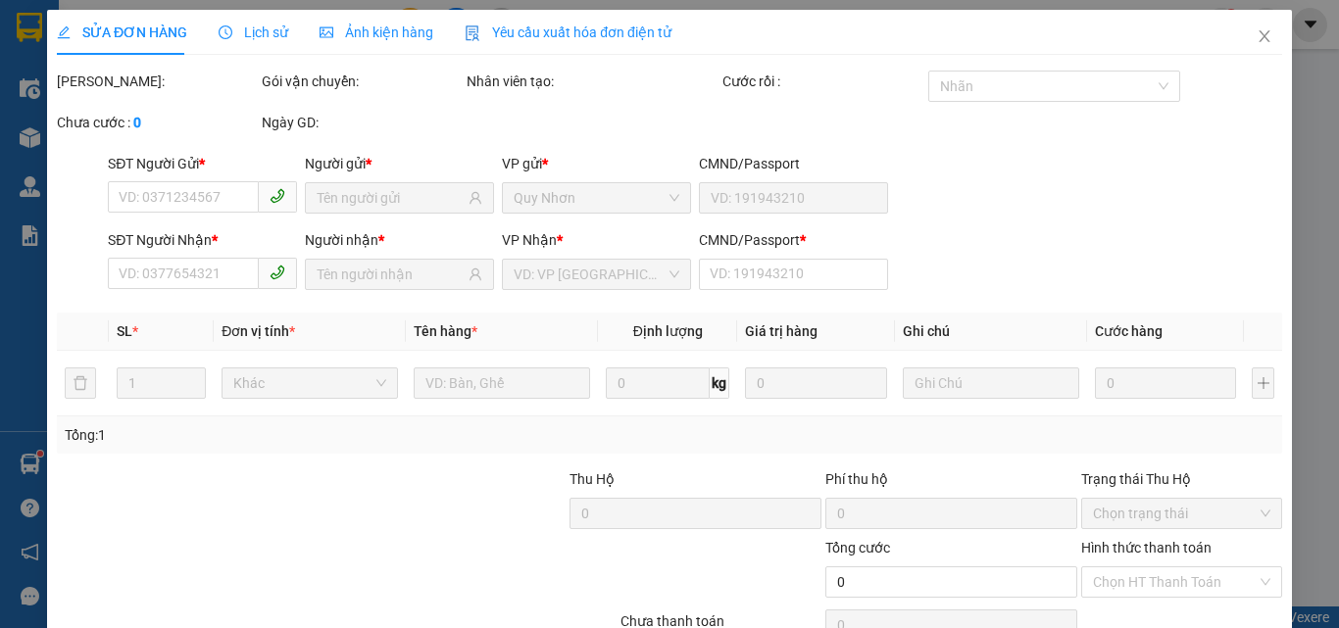
type input "30.000"
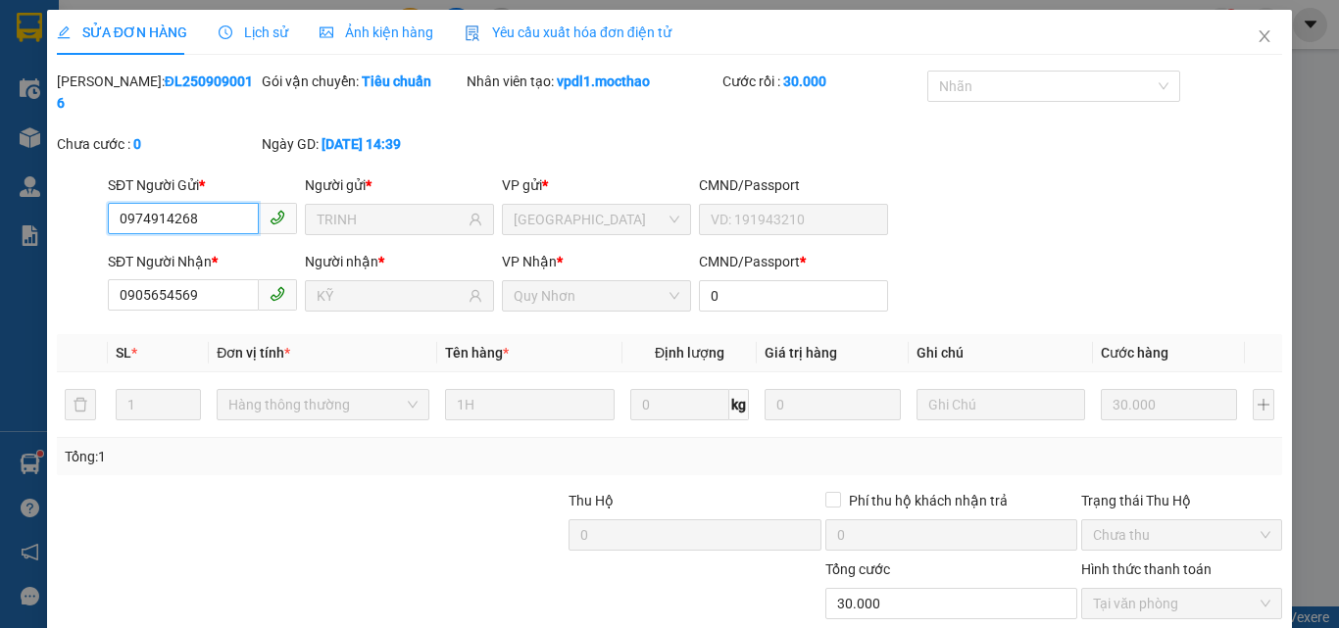
scroll to position [101, 0]
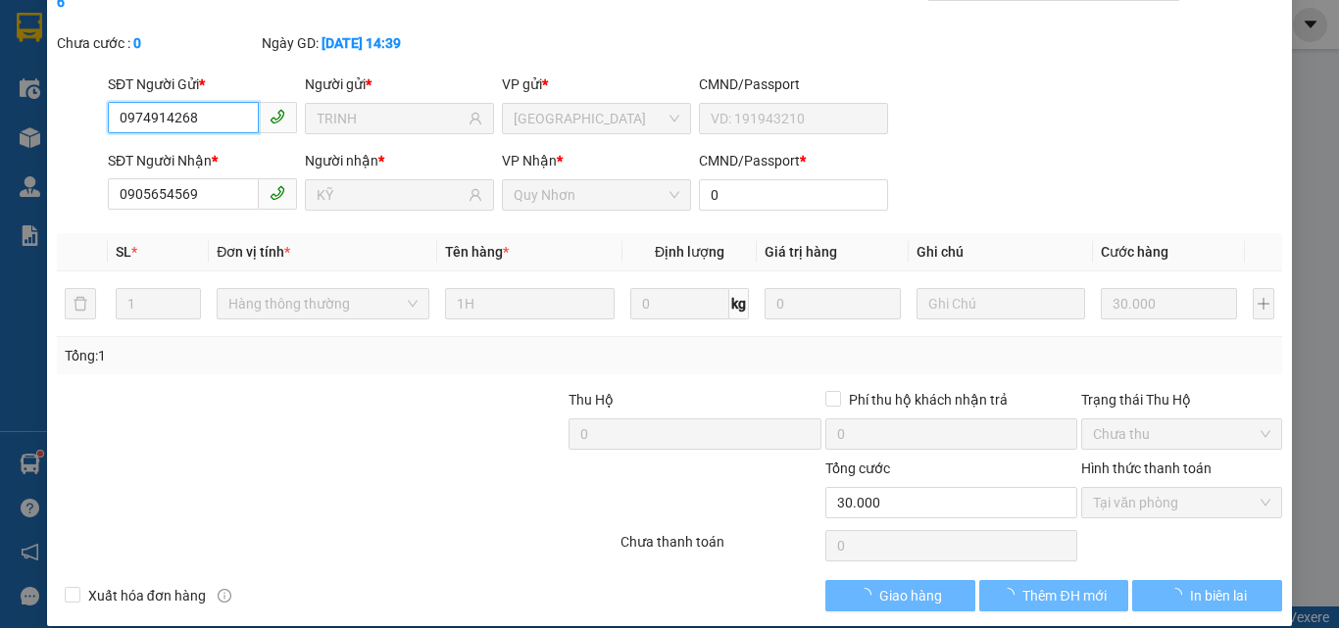
checkbox input "true"
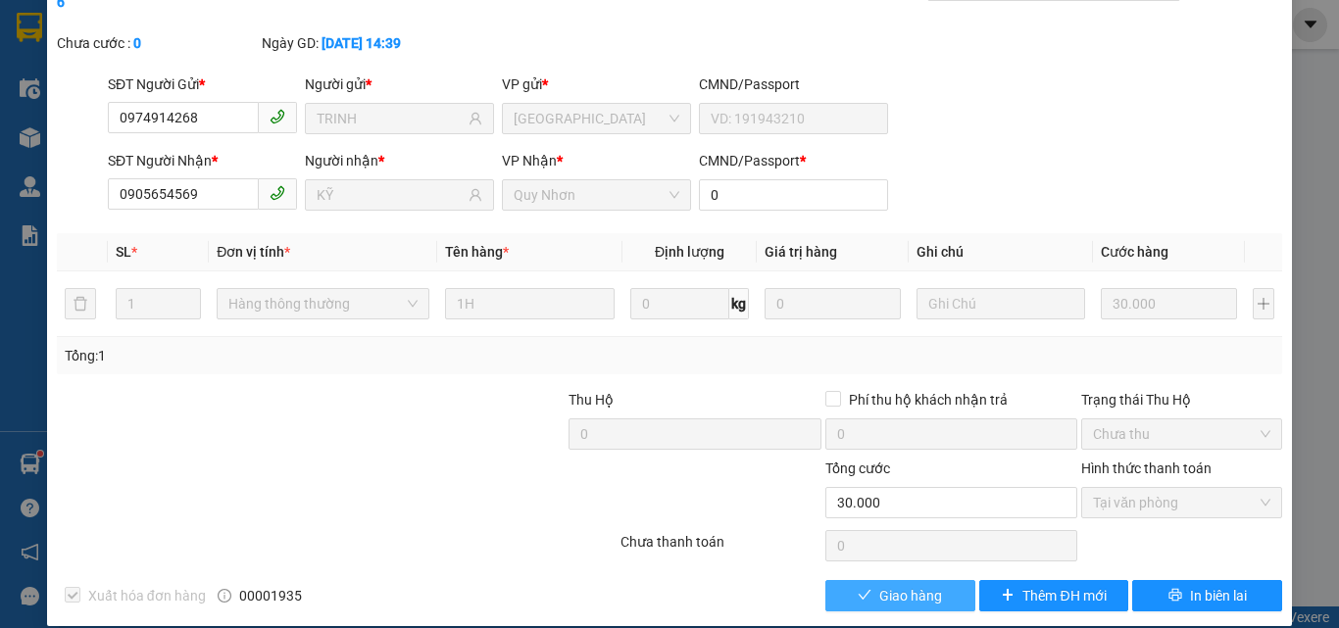
click at [907, 585] on span "Giao hàng" at bounding box center [910, 596] width 63 height 22
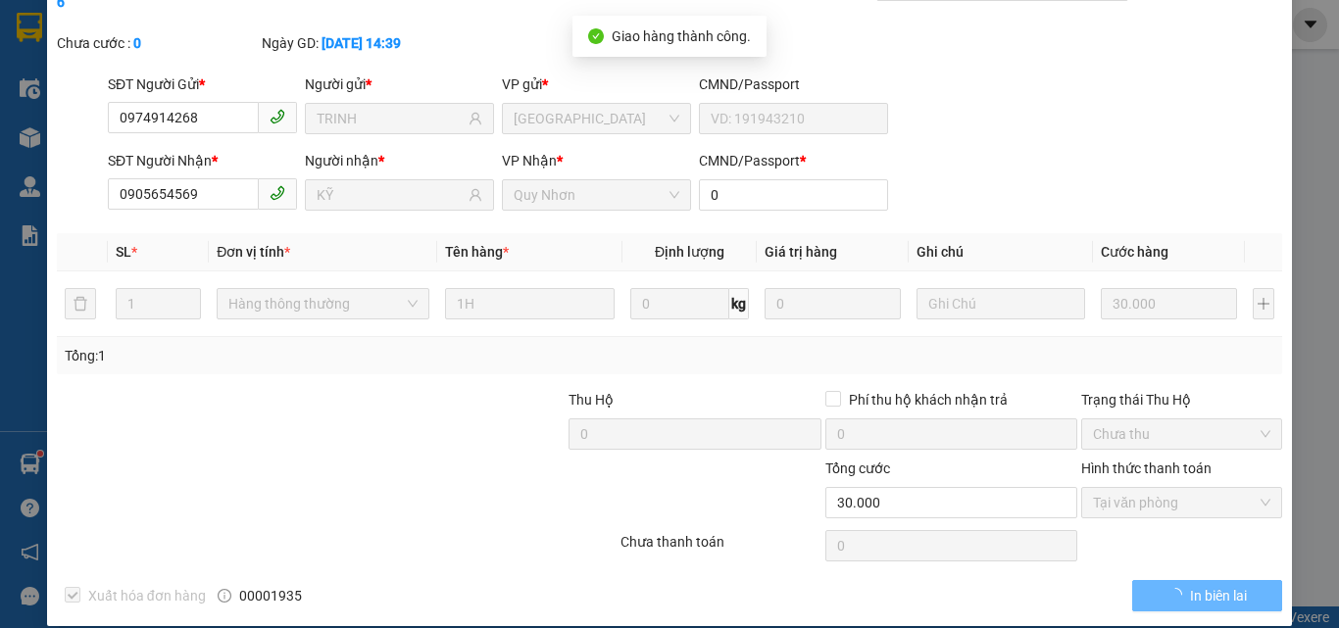
scroll to position [0, 0]
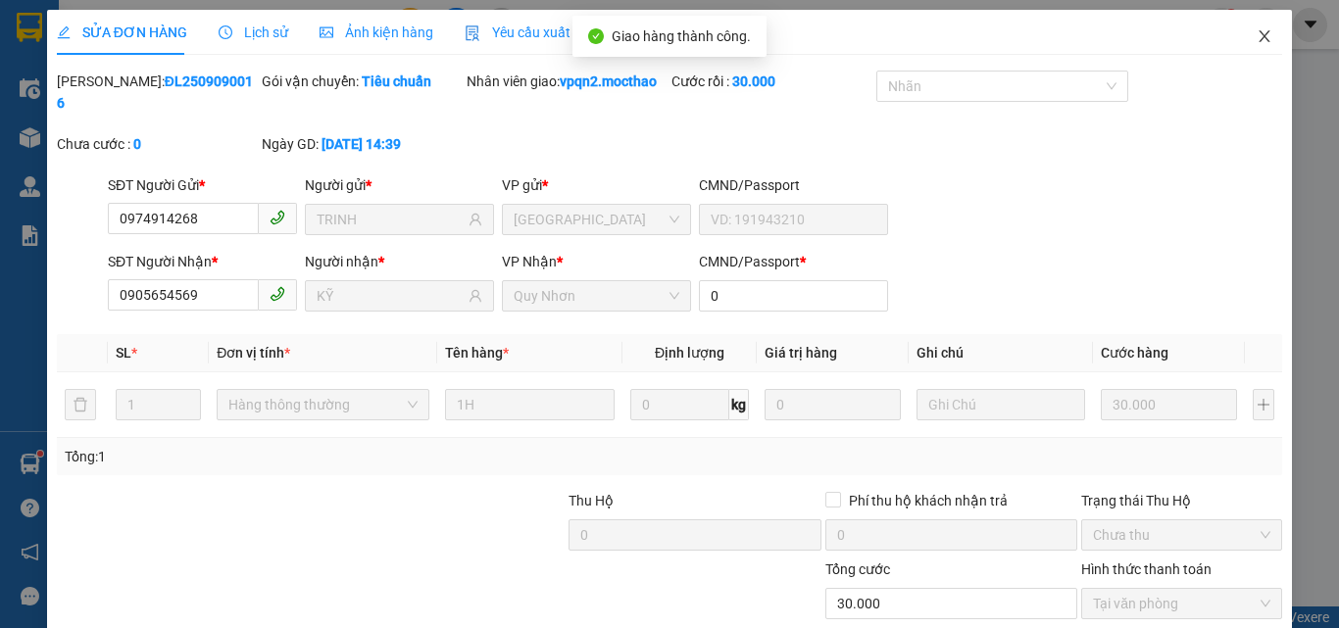
click at [1256, 35] on icon "close" at bounding box center [1264, 36] width 16 height 16
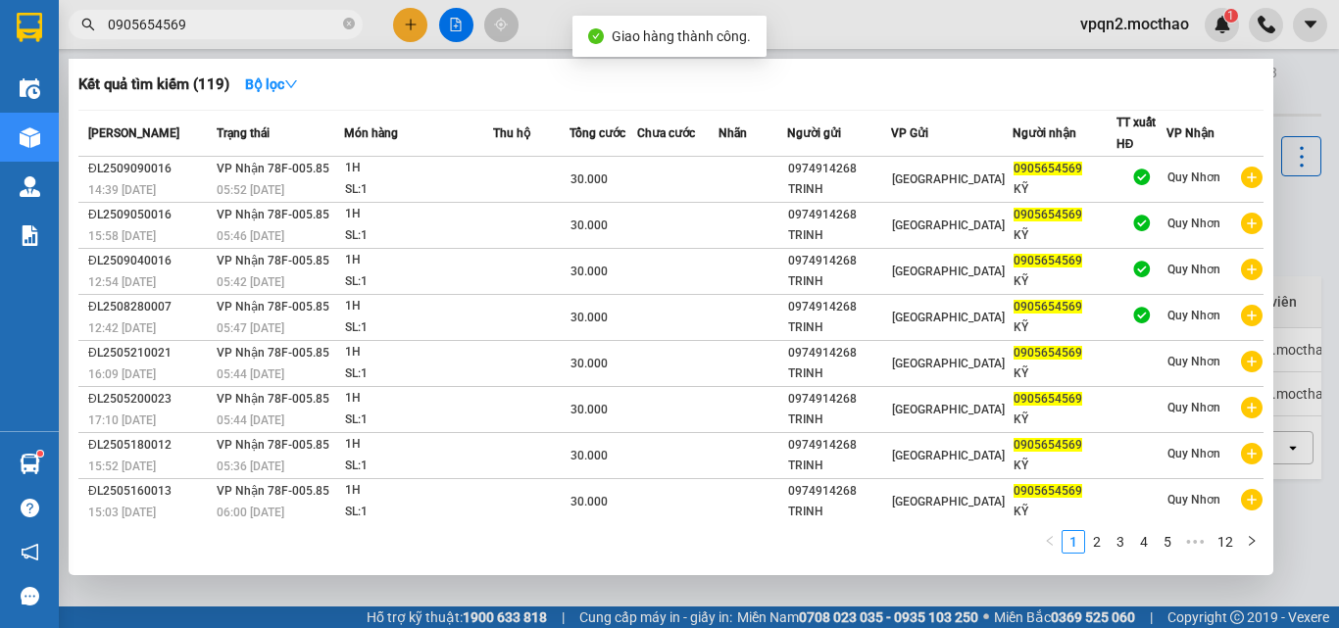
drag, startPoint x: 169, startPoint y: 18, endPoint x: 200, endPoint y: 21, distance: 31.5
click at [200, 21] on input "0905654569" at bounding box center [223, 25] width 231 height 22
type input "0905654569"
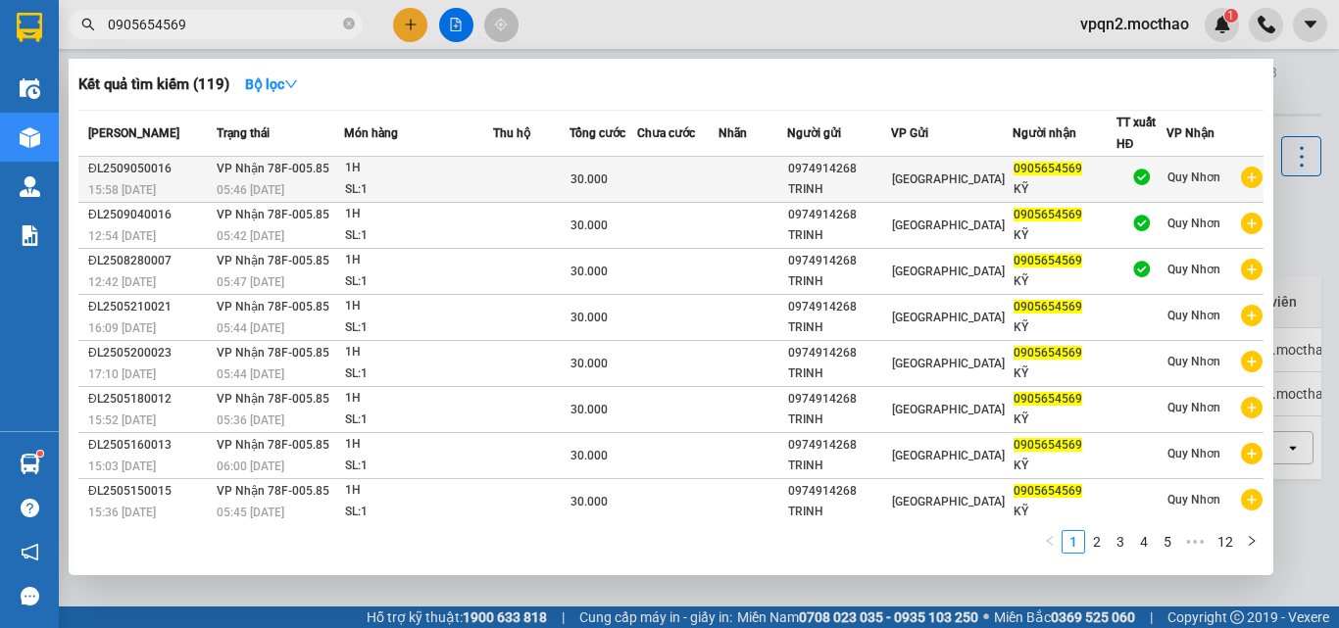
click at [258, 174] on span "VP Nhận 78F-005.85" at bounding box center [273, 169] width 113 height 14
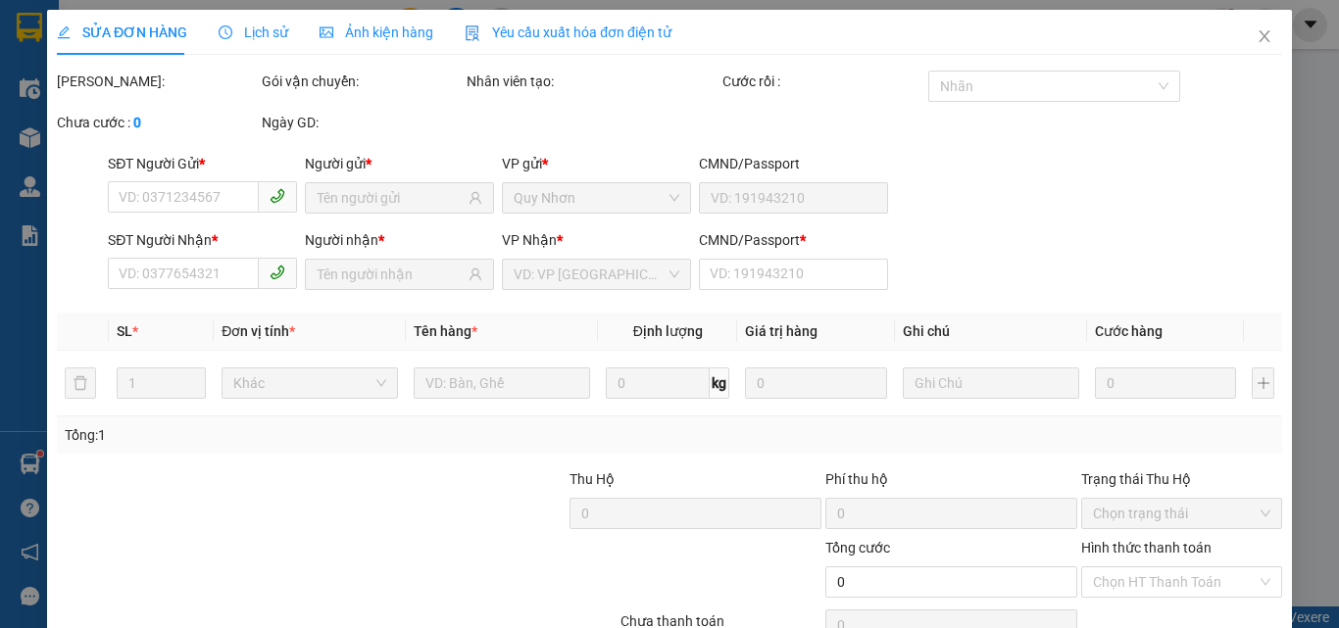
type input "0974914268"
type input "TRINH"
type input "0905654569"
type input "KỸ"
type input "0"
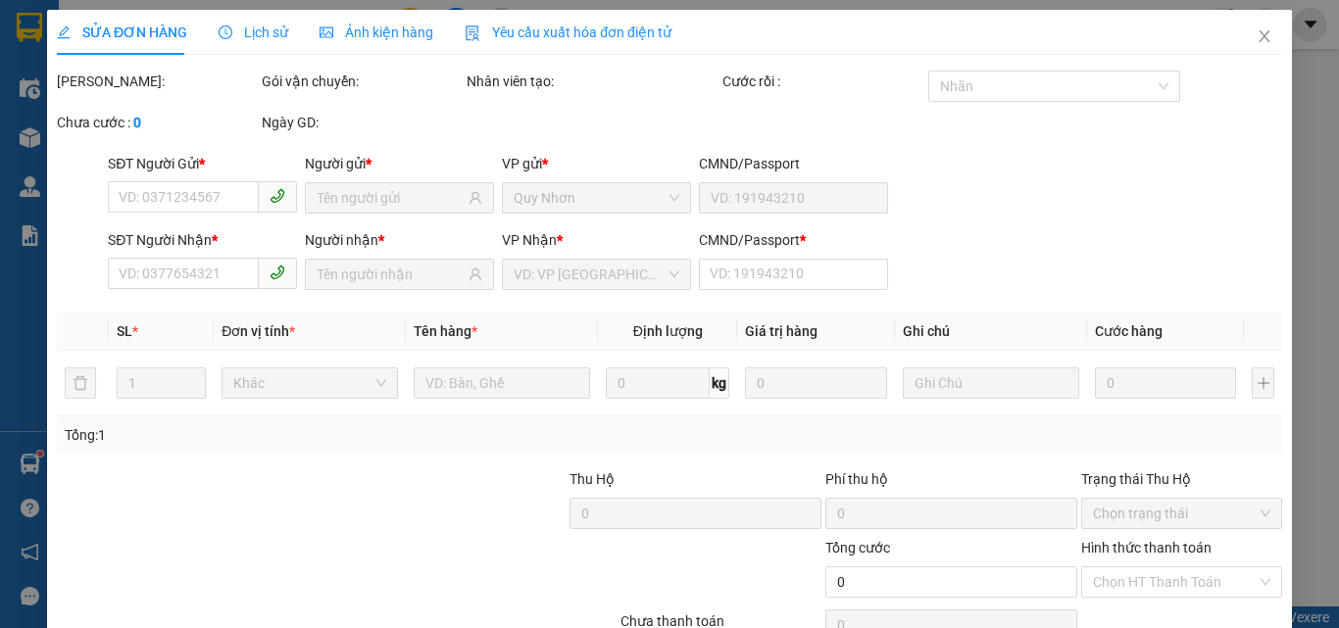
type input "30.000"
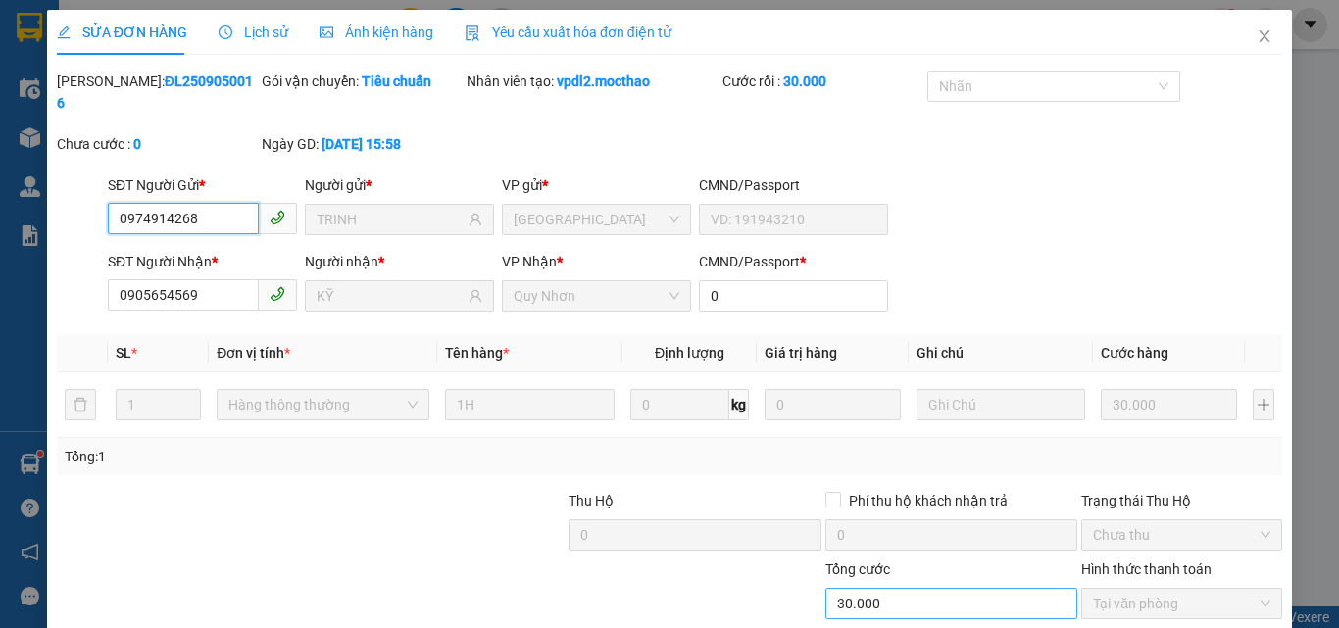
checkbox input "true"
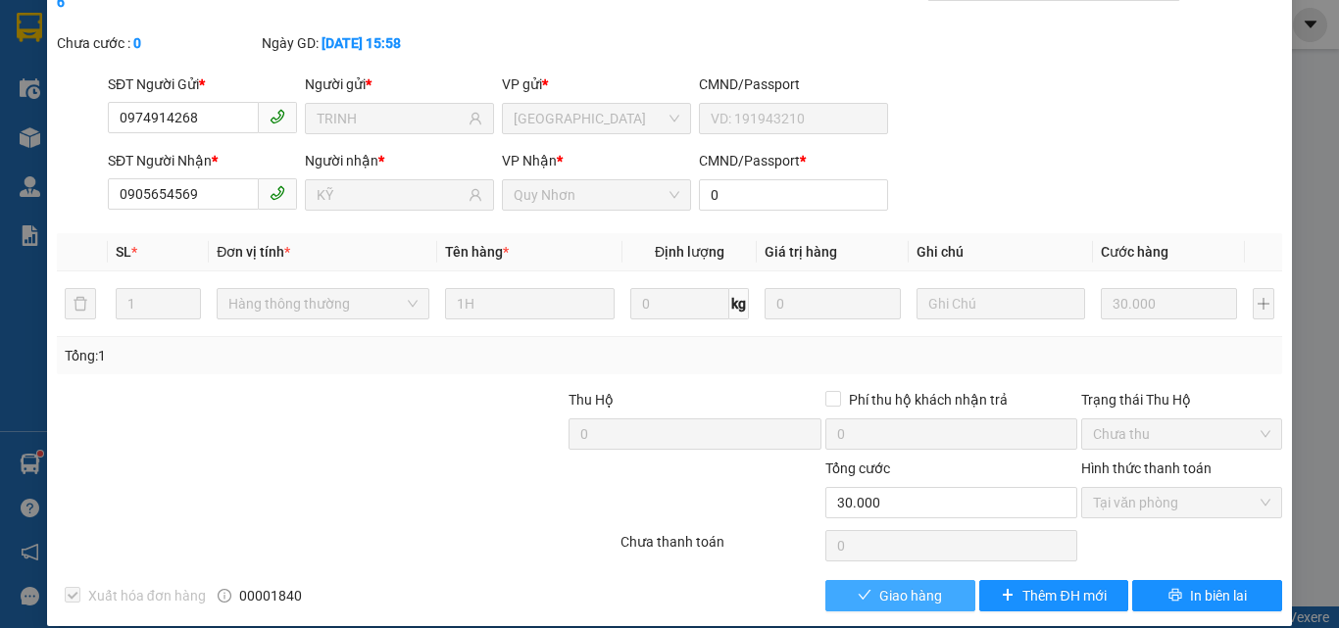
click at [868, 583] on button "Giao hàng" at bounding box center [900, 595] width 150 height 31
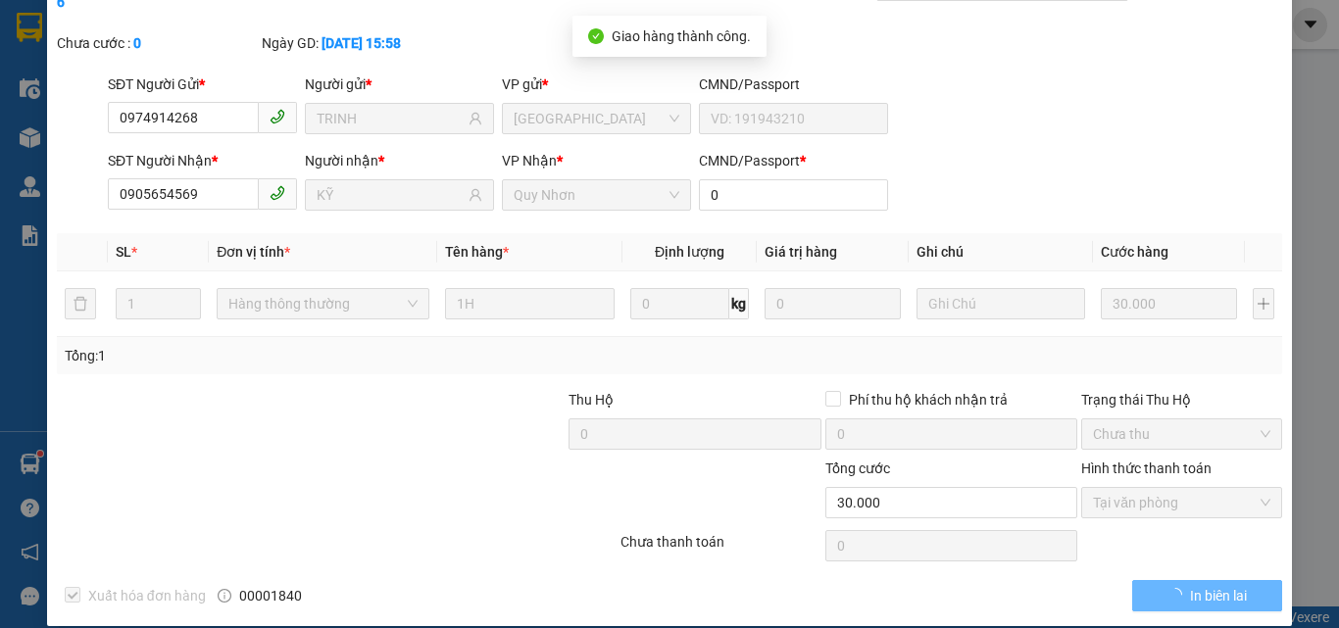
scroll to position [0, 0]
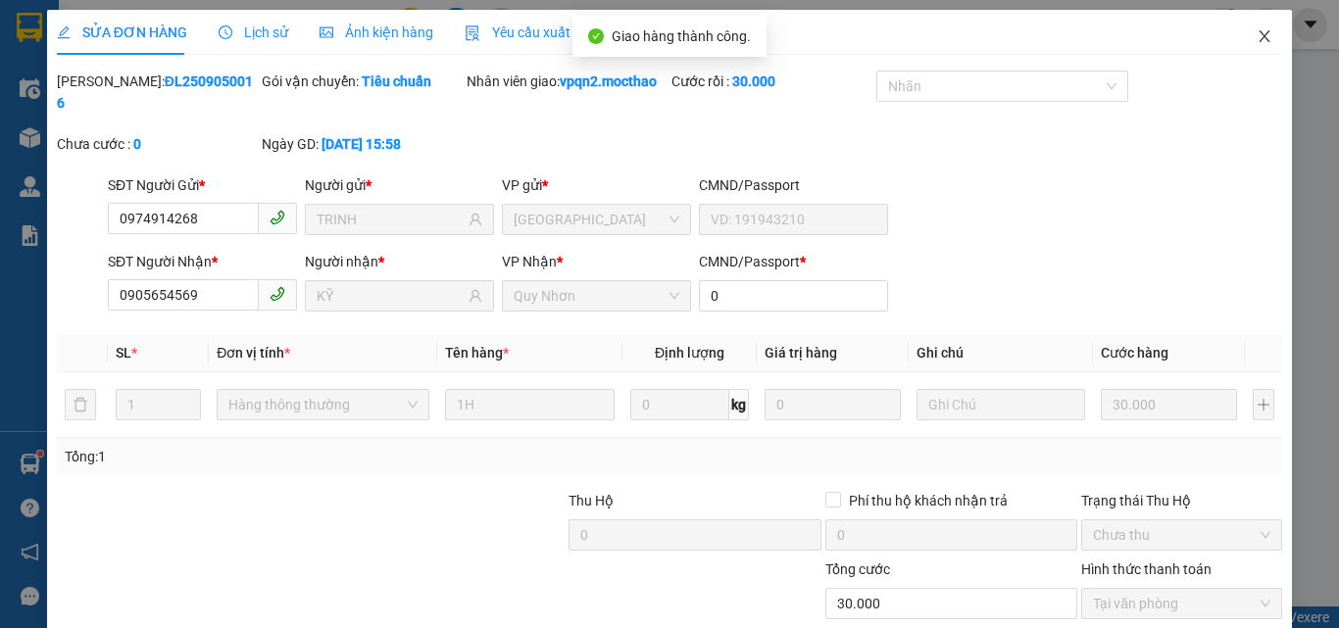
drag, startPoint x: 1248, startPoint y: 37, endPoint x: 160, endPoint y: 46, distance: 1088.7
click at [1256, 36] on icon "close" at bounding box center [1264, 36] width 16 height 16
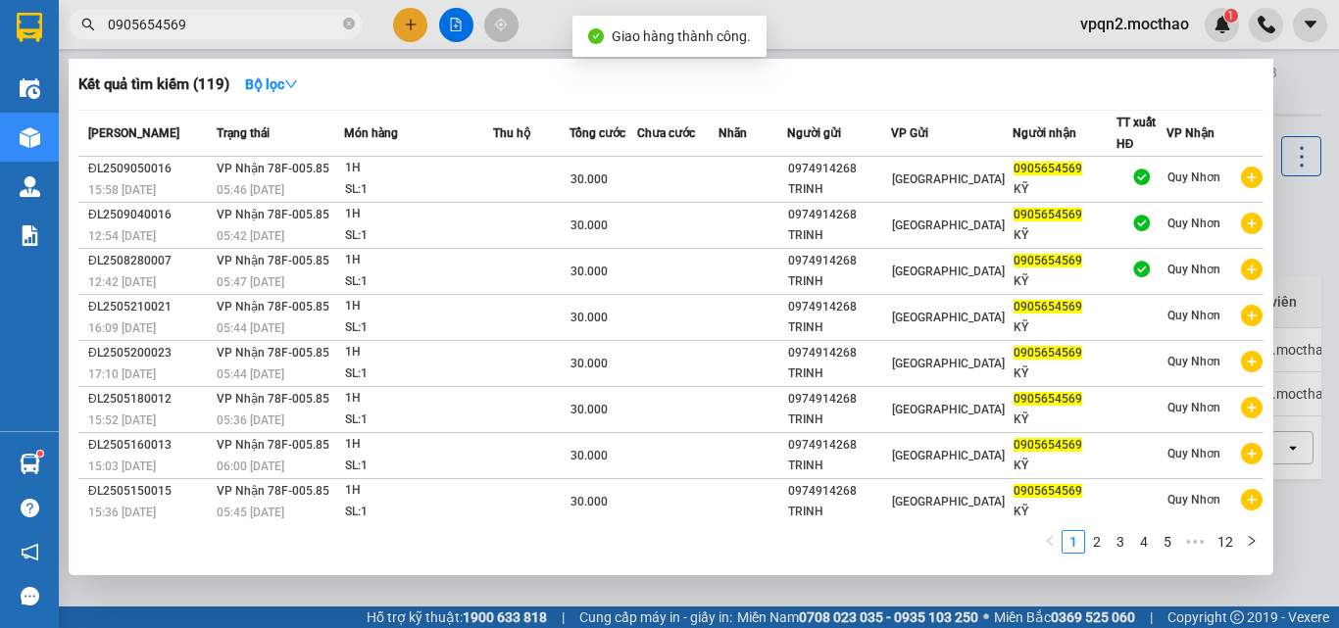
drag, startPoint x: 170, startPoint y: 22, endPoint x: 231, endPoint y: 31, distance: 62.5
click at [231, 31] on input "0905654569" at bounding box center [223, 25] width 231 height 22
type input "0905654569"
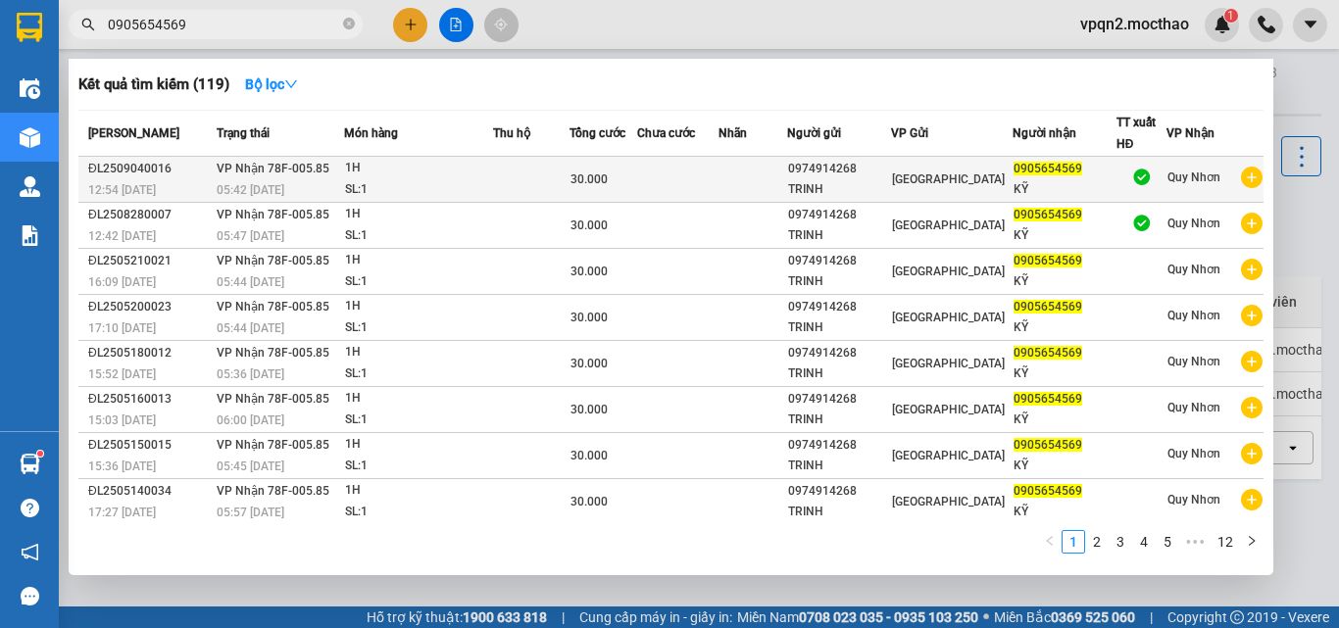
click at [282, 189] on span "05:42 [DATE]" at bounding box center [251, 190] width 68 height 14
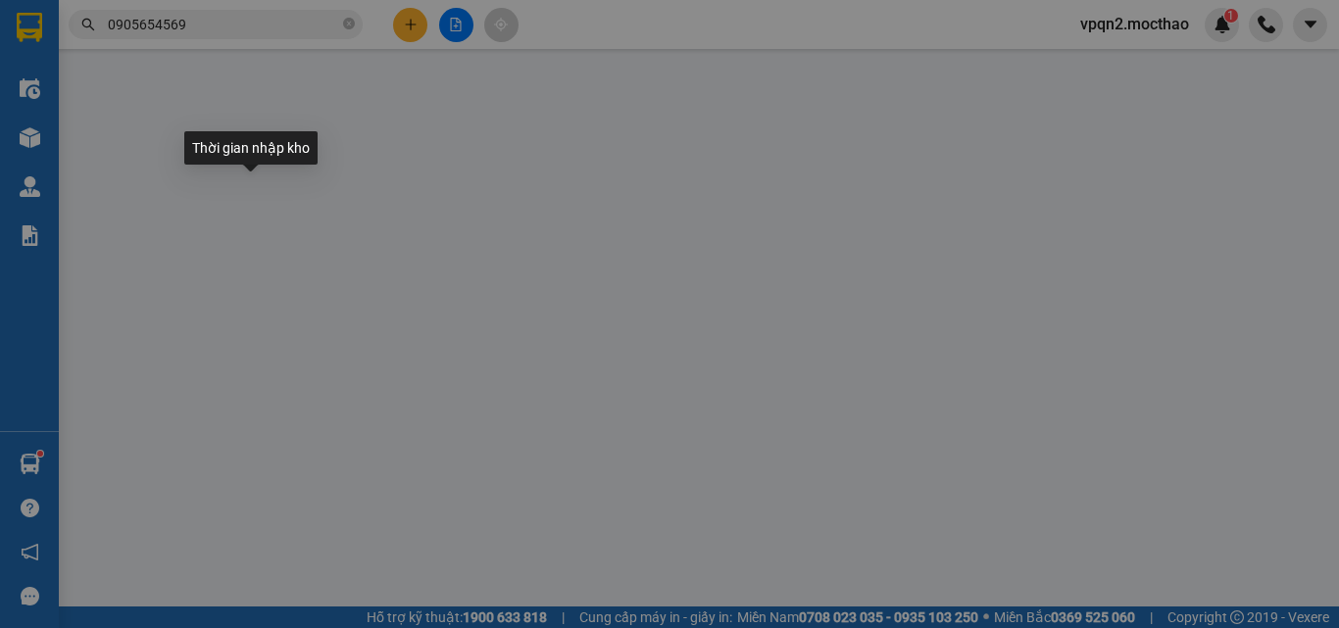
type input "0974914268"
type input "TRINH"
type input "0905654569"
type input "KỸ"
type input "0"
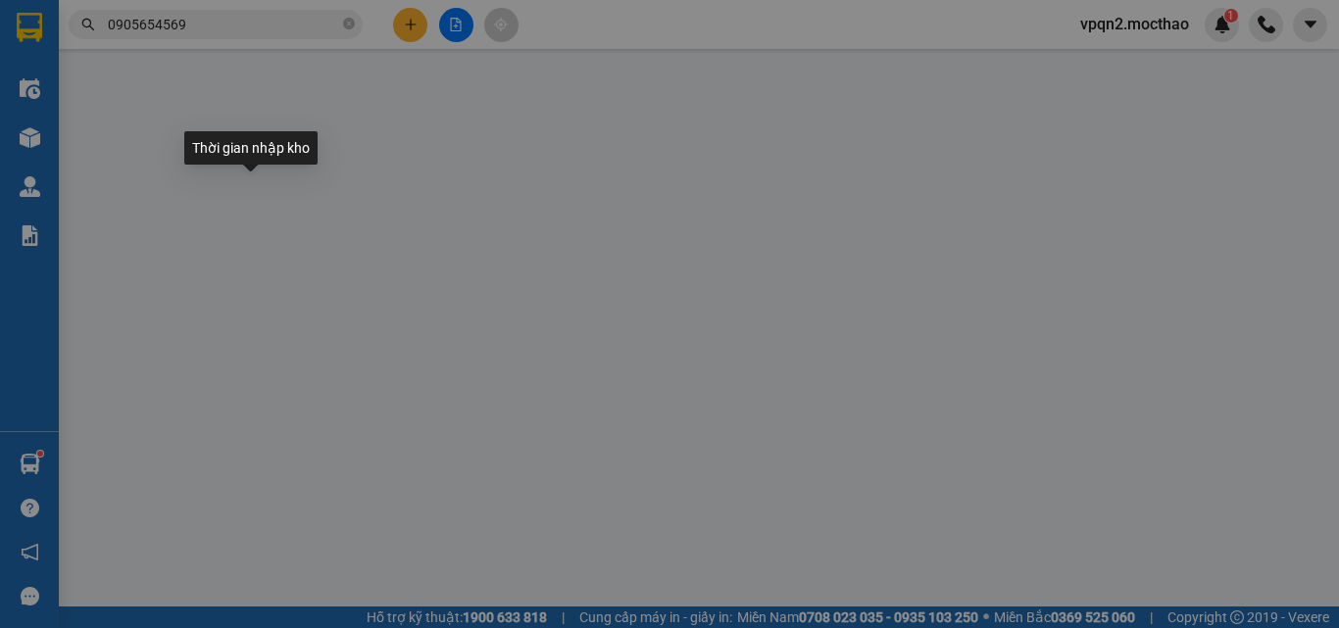
type input "30.000"
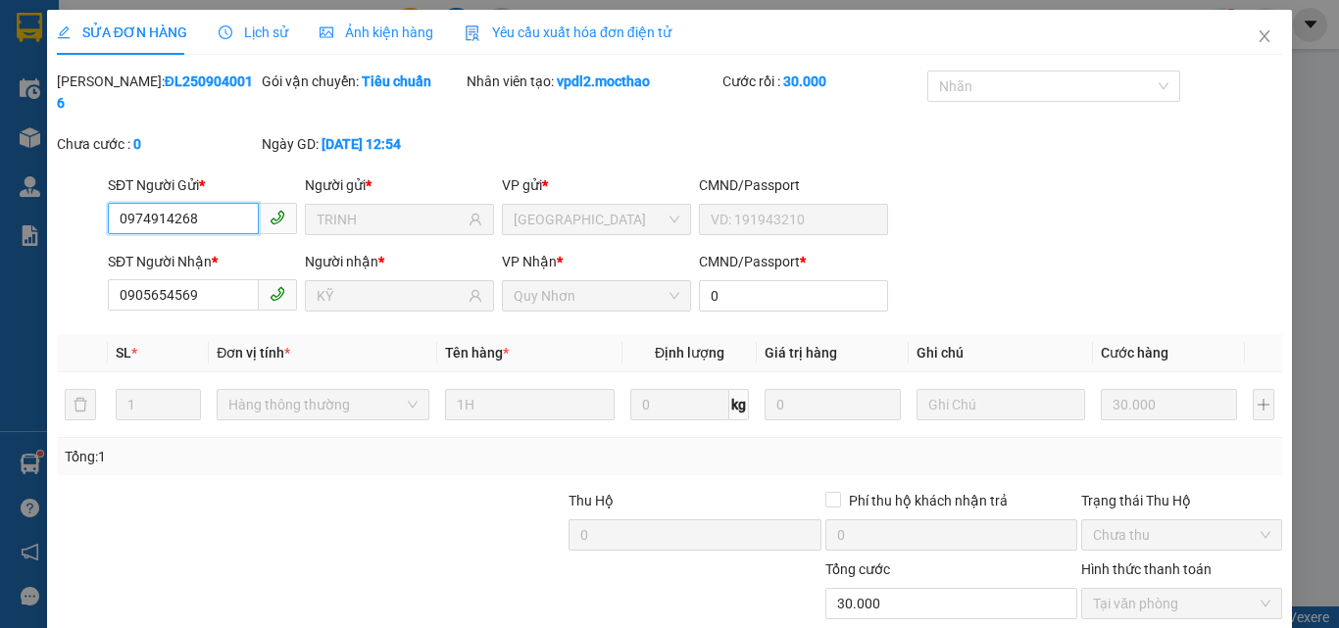
scroll to position [101, 0]
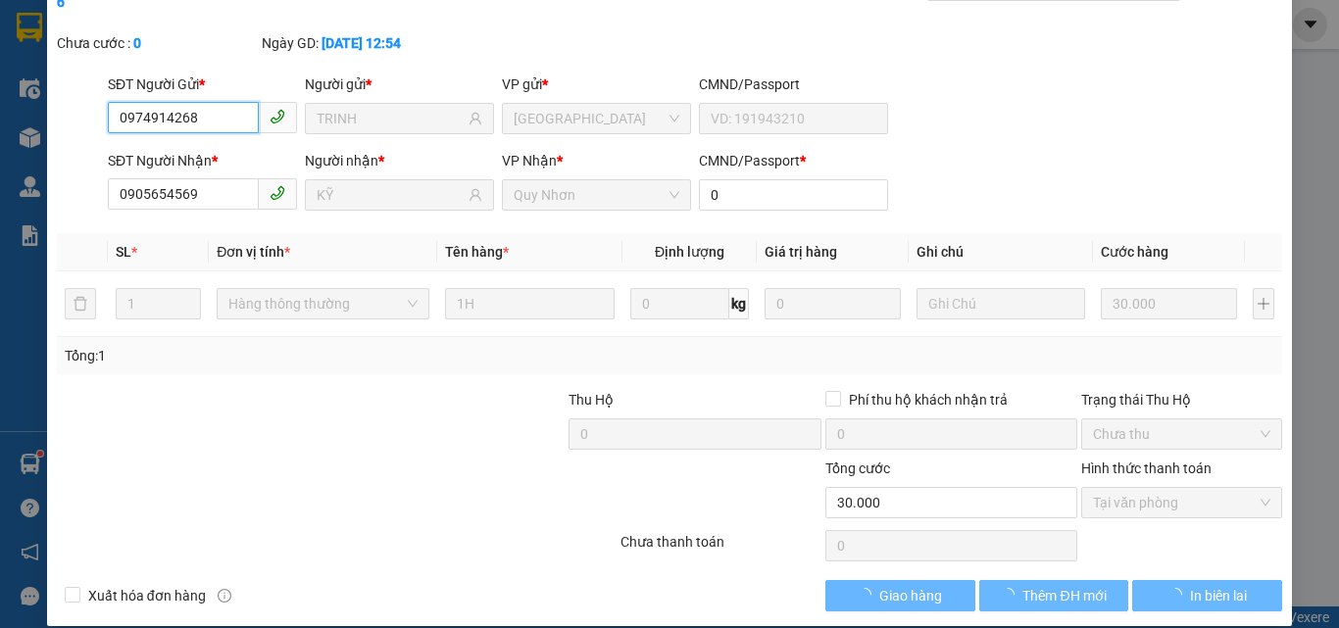
checkbox input "true"
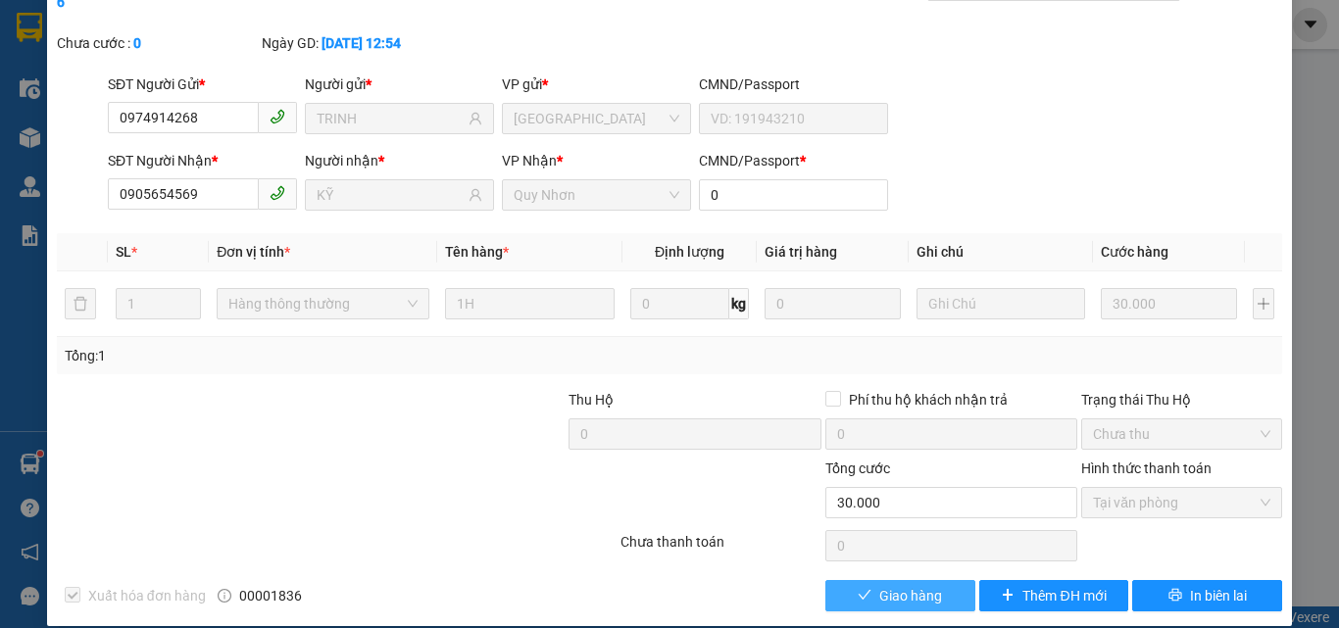
click at [906, 585] on span "Giao hàng" at bounding box center [910, 596] width 63 height 22
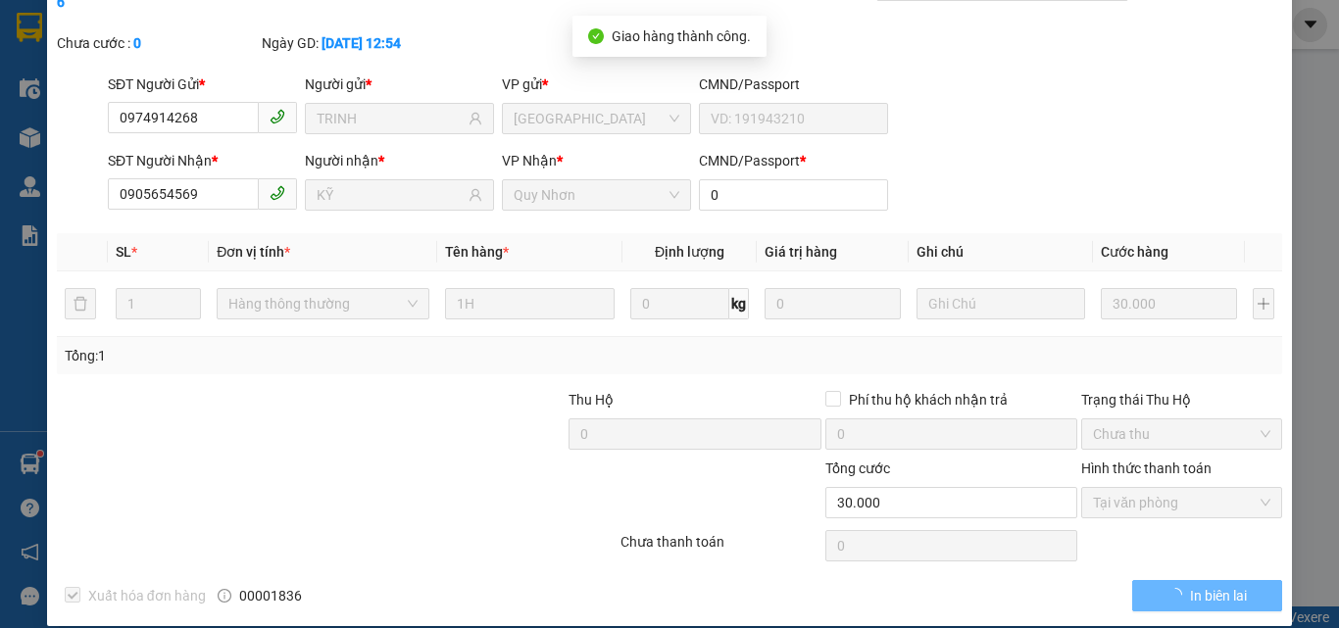
scroll to position [0, 0]
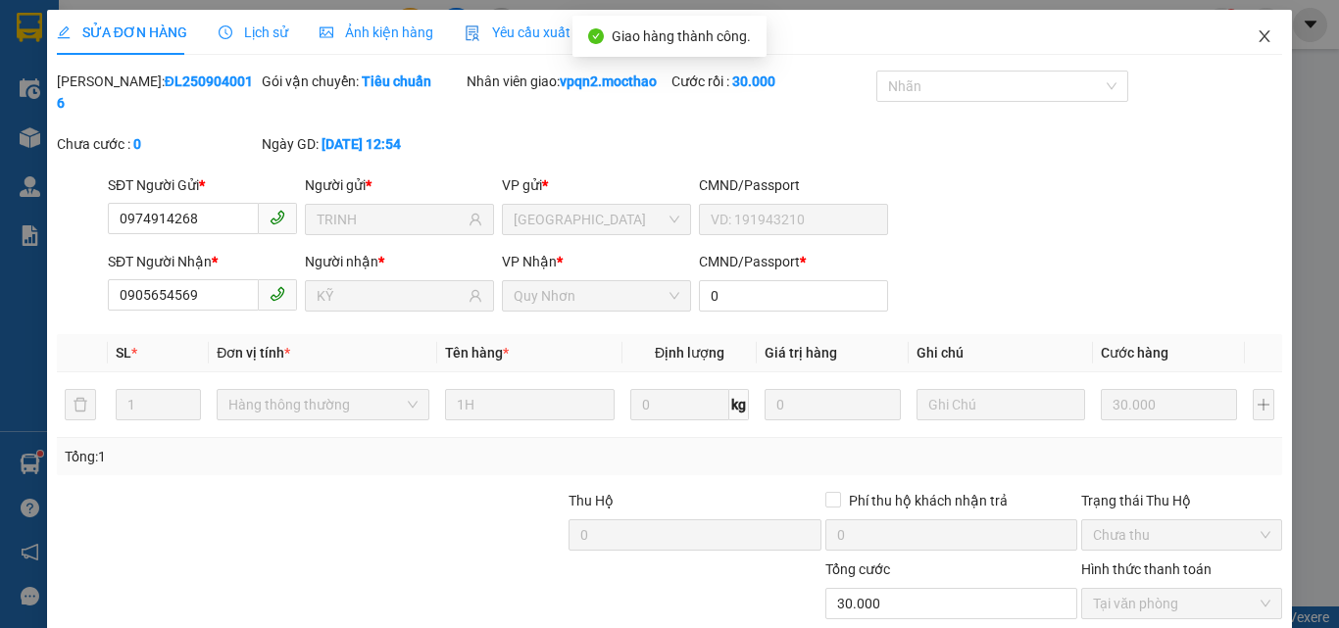
click at [1256, 29] on icon "close" at bounding box center [1264, 36] width 16 height 16
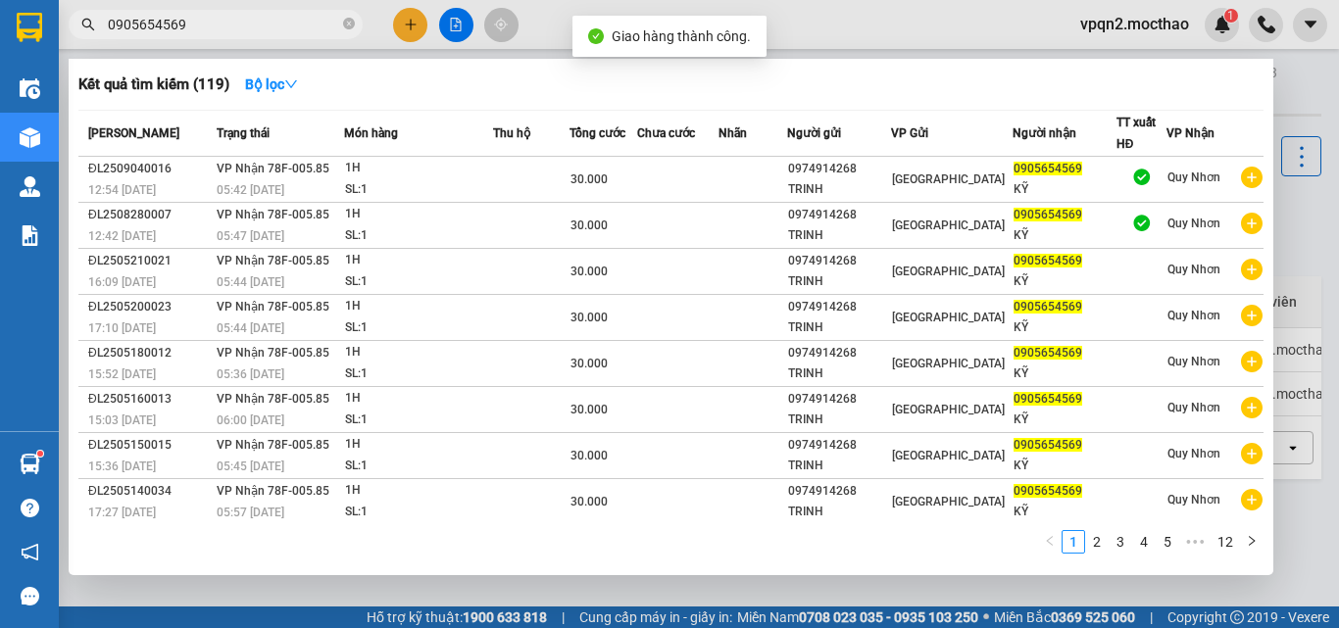
drag, startPoint x: 169, startPoint y: 26, endPoint x: 222, endPoint y: 25, distance: 53.9
click at [222, 25] on input "0905654569" at bounding box center [223, 25] width 231 height 22
type input "0905654569"
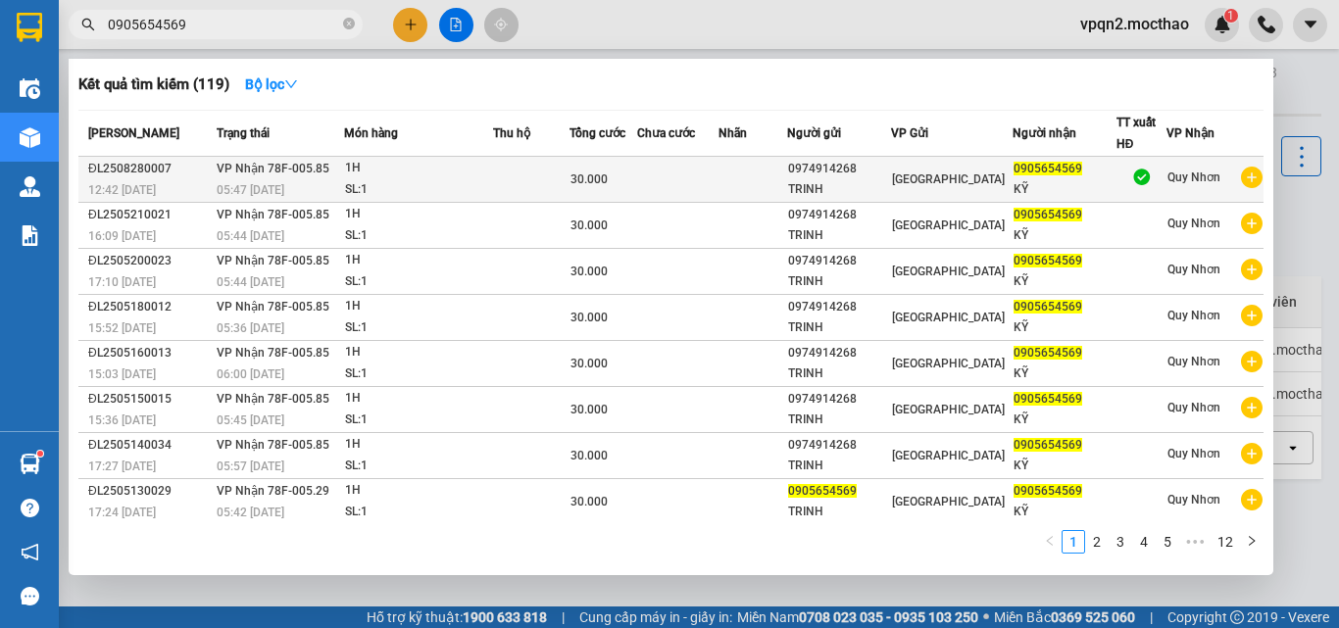
click at [408, 170] on div "1H" at bounding box center [418, 169] width 147 height 22
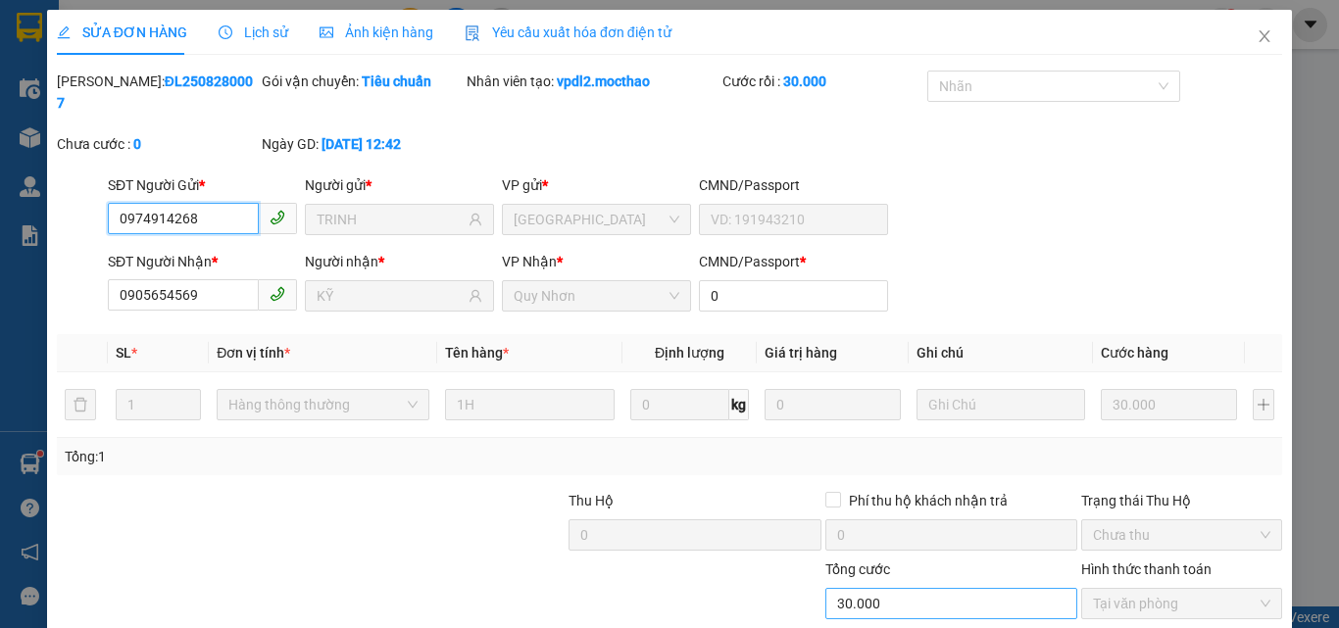
checkbox input "true"
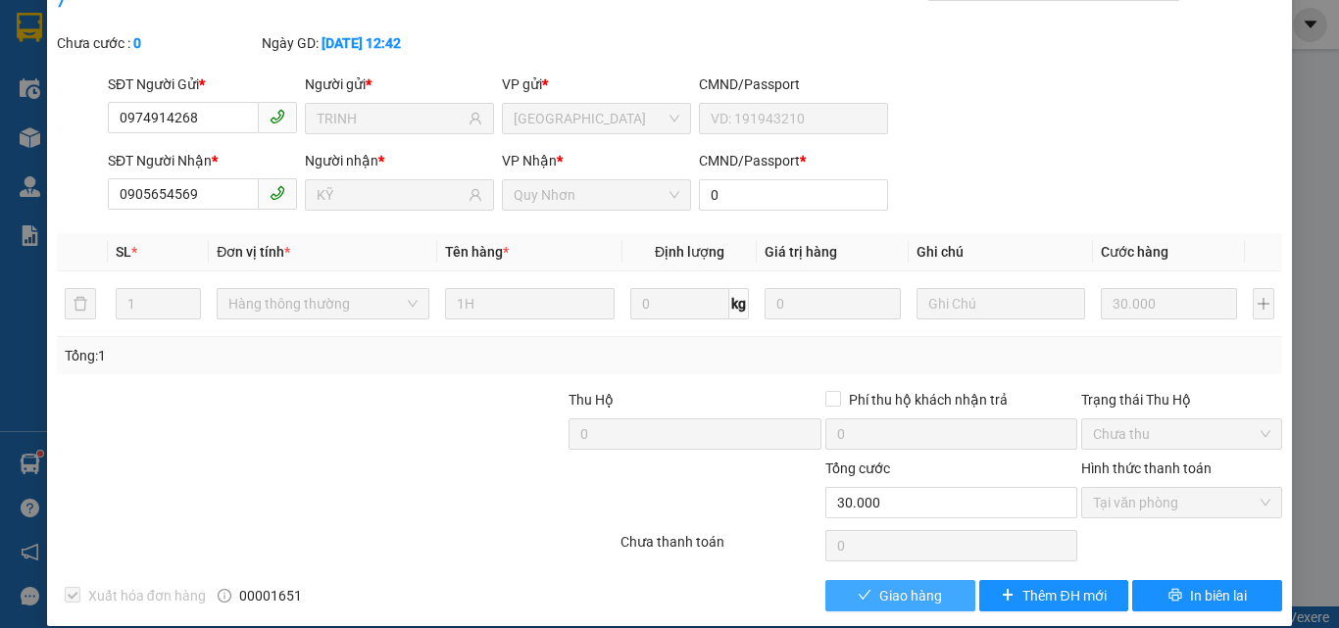
click at [862, 580] on button "Giao hàng" at bounding box center [900, 595] width 150 height 31
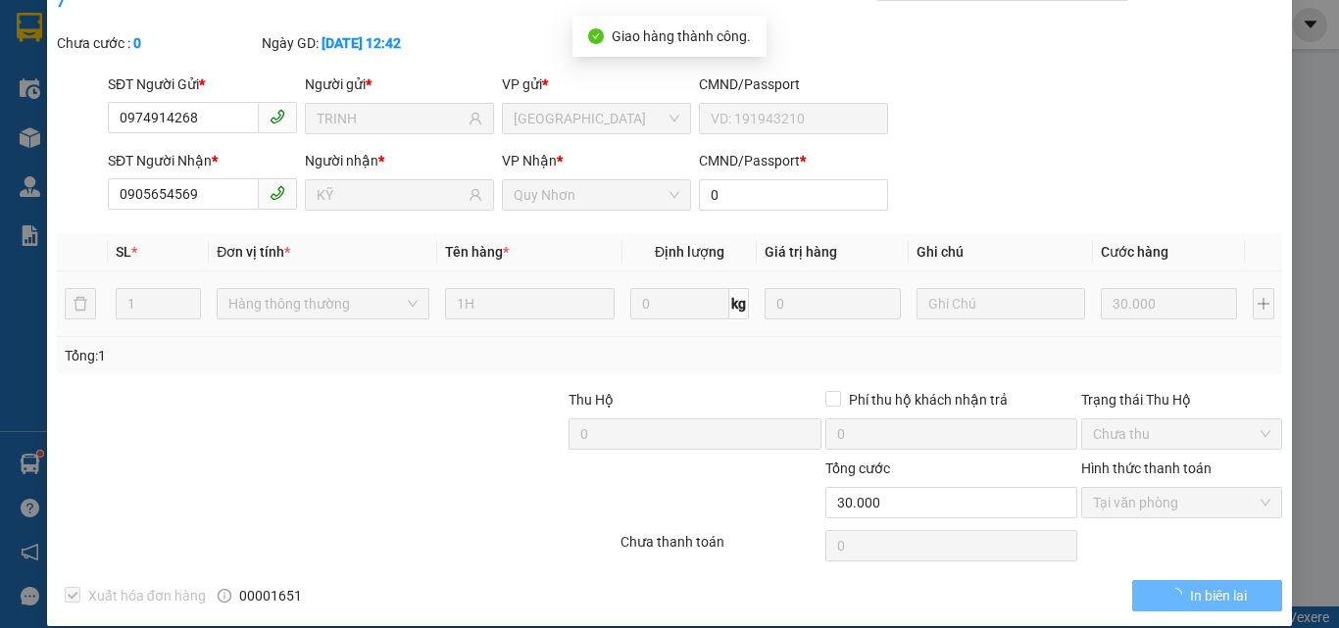
scroll to position [0, 0]
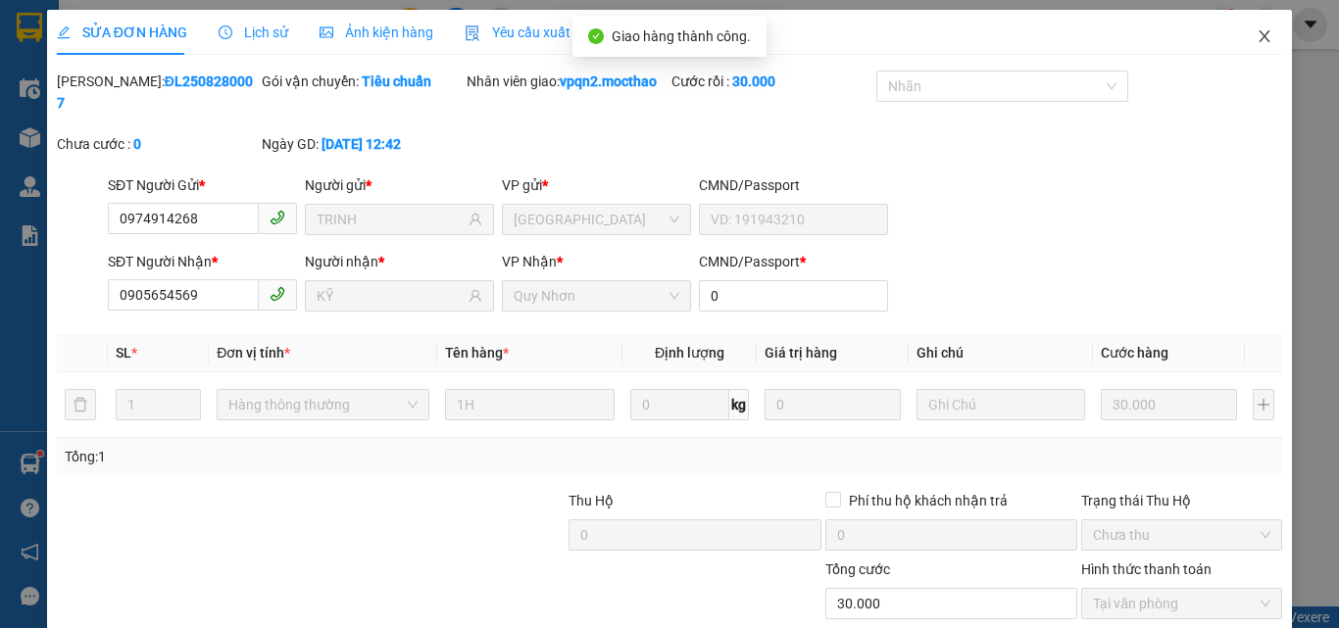
click at [1256, 33] on icon "close" at bounding box center [1264, 36] width 16 height 16
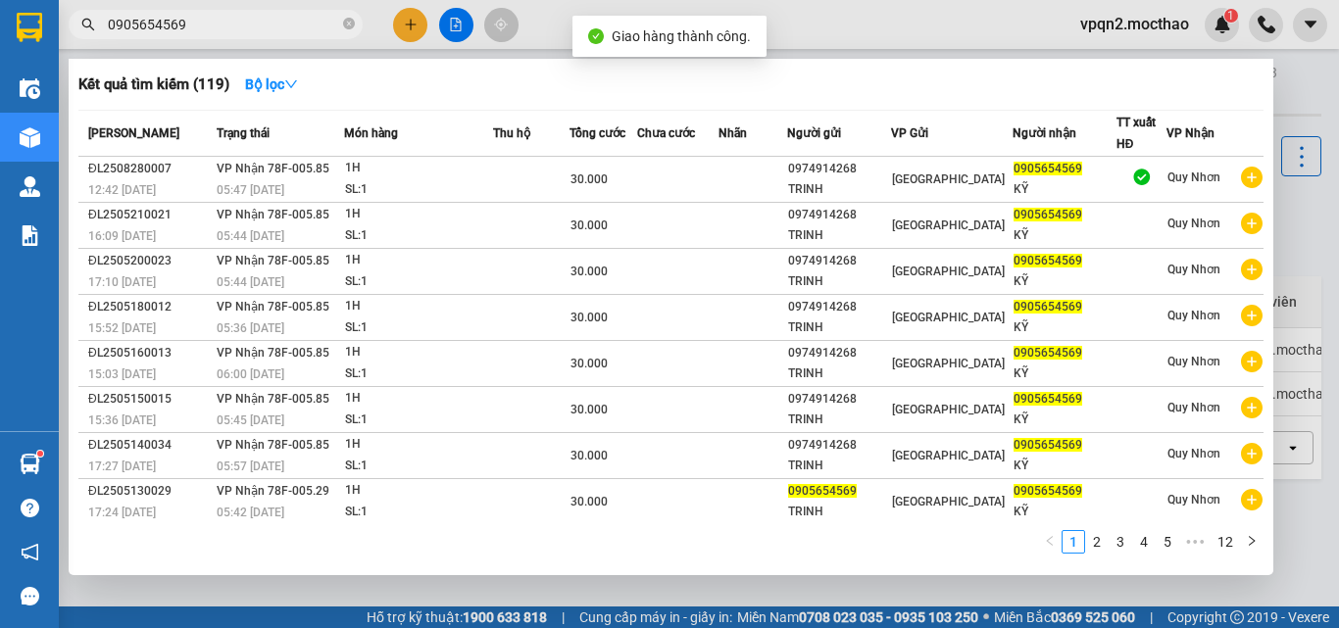
drag, startPoint x: 179, startPoint y: 23, endPoint x: 200, endPoint y: 25, distance: 20.8
click at [200, 25] on input "0905654569" at bounding box center [223, 25] width 231 height 22
type input "0905654569"
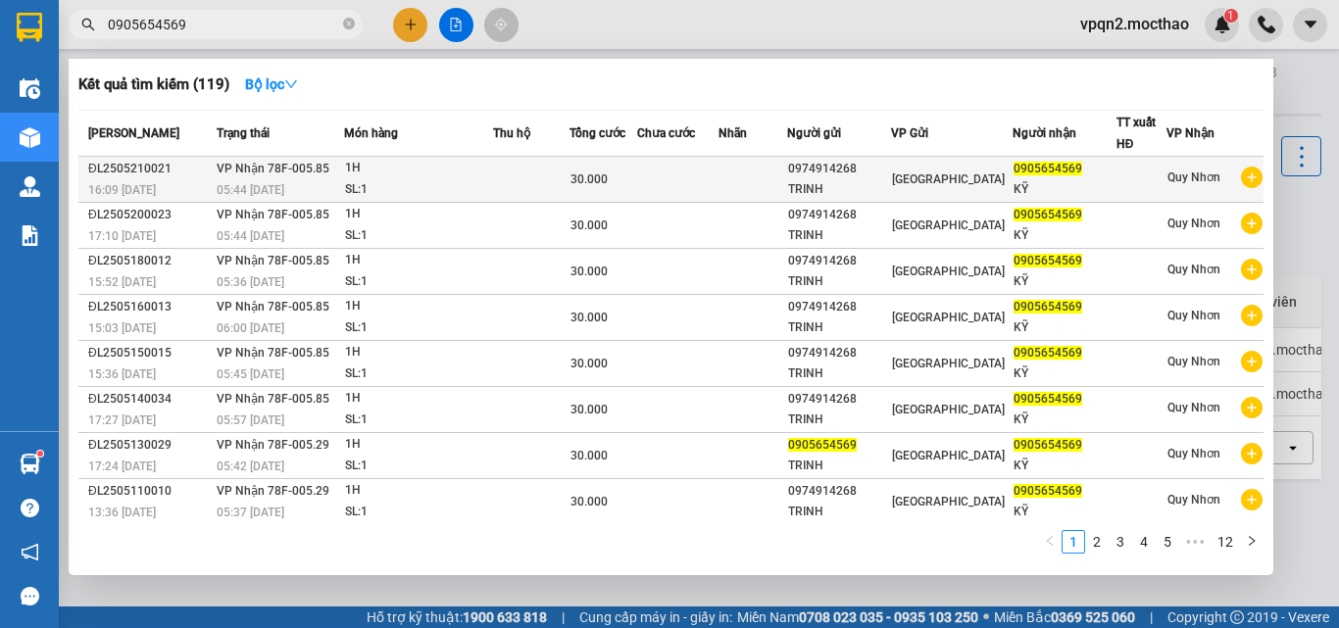
click at [288, 189] on div "05:44 [DATE]" at bounding box center [279, 190] width 125 height 22
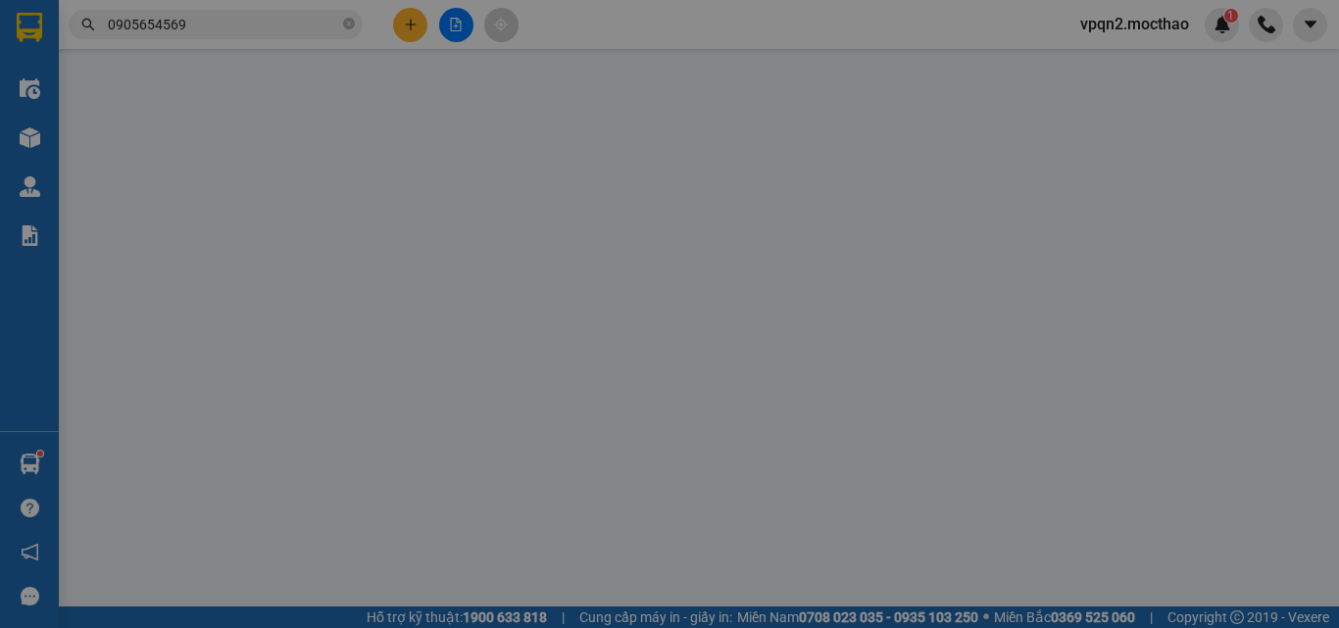
type input "0974914268"
type input "TRINH"
type input "0905654569"
type input "KỸ"
type input "0"
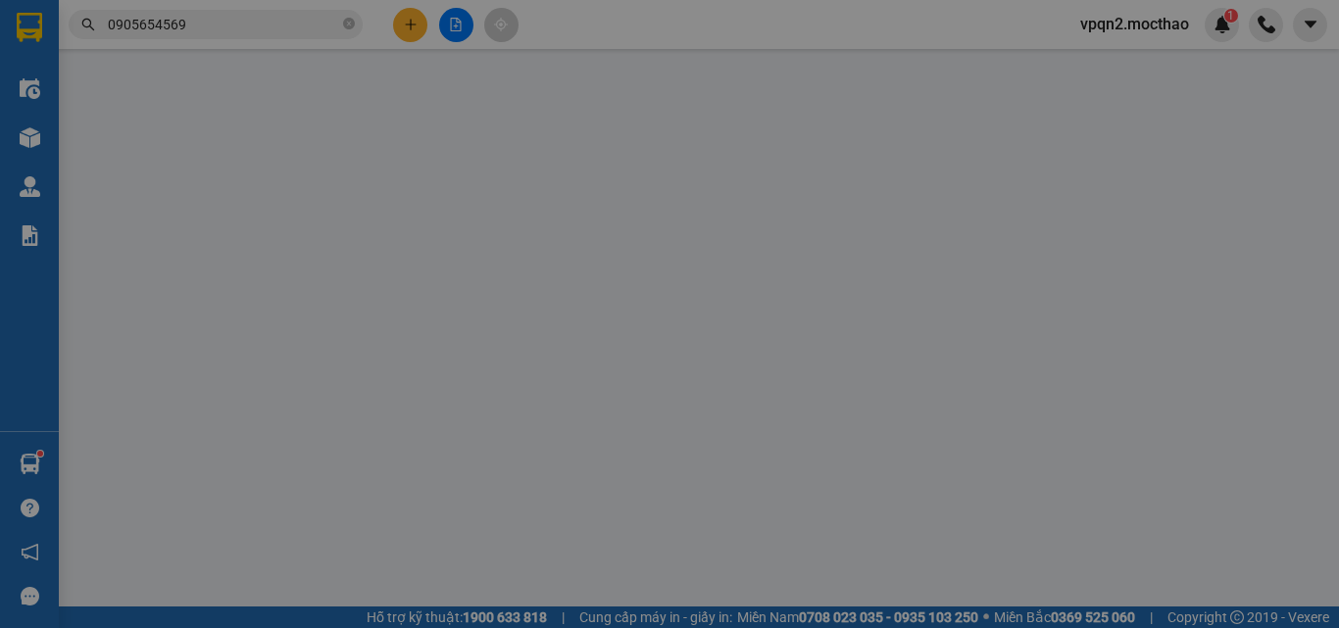
type input "30.000"
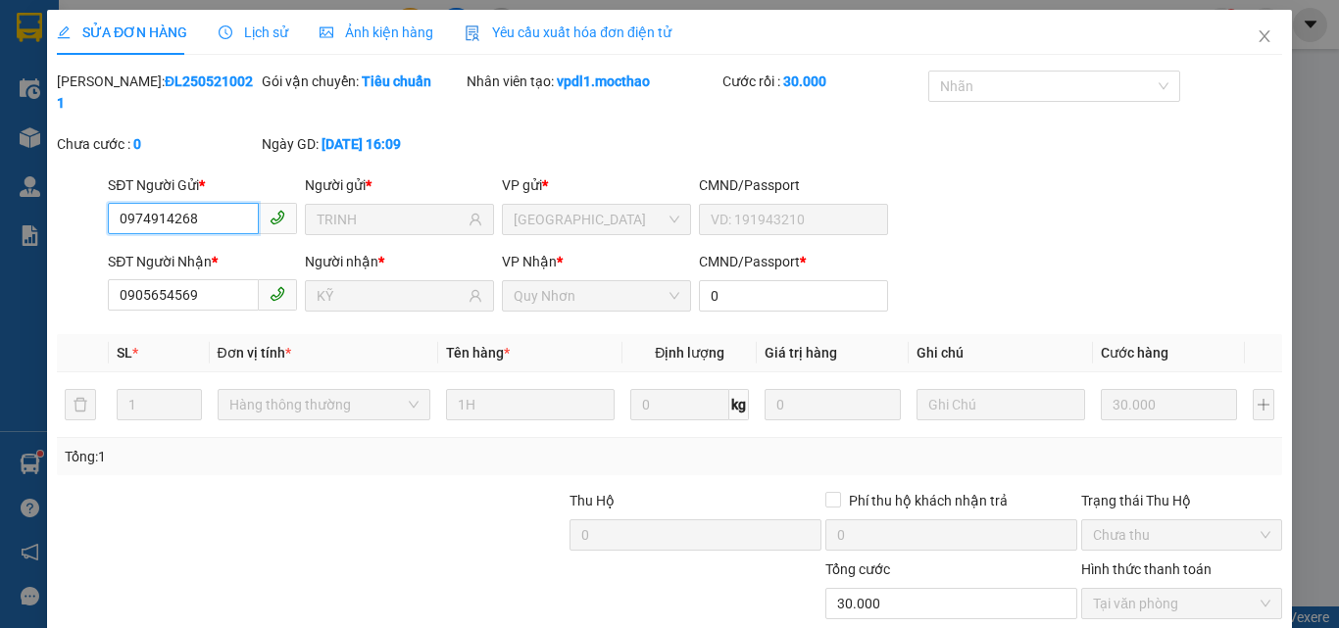
scroll to position [101, 0]
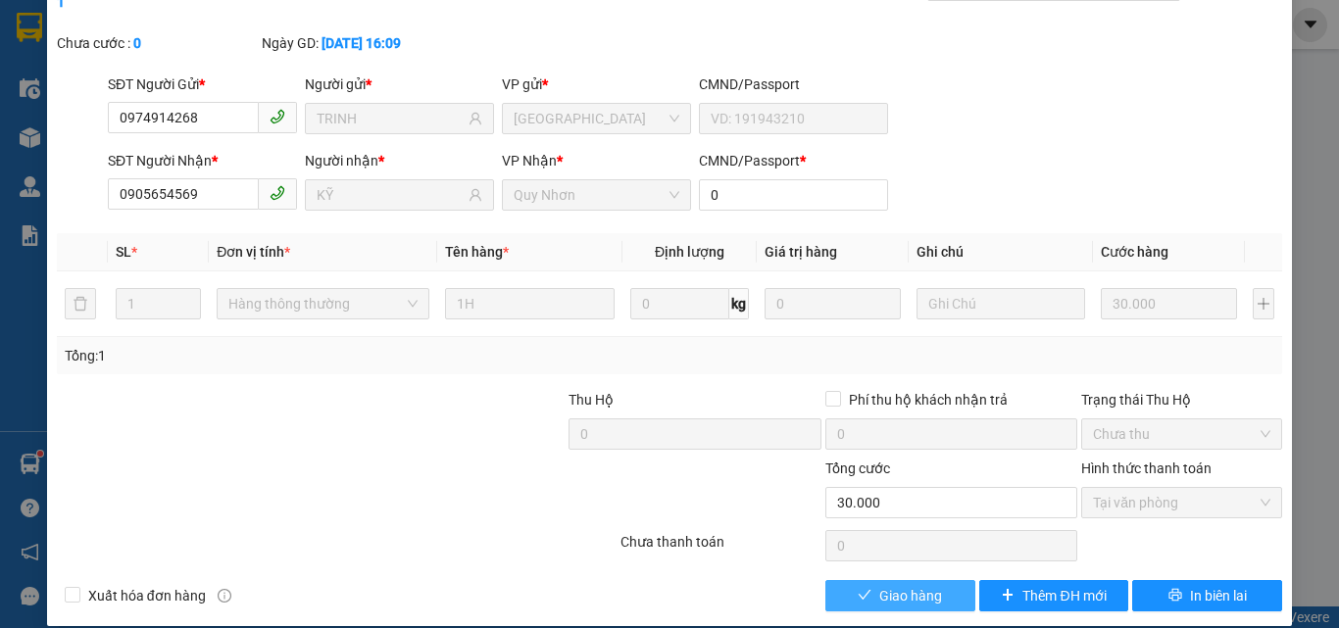
click at [907, 585] on span "Giao hàng" at bounding box center [910, 596] width 63 height 22
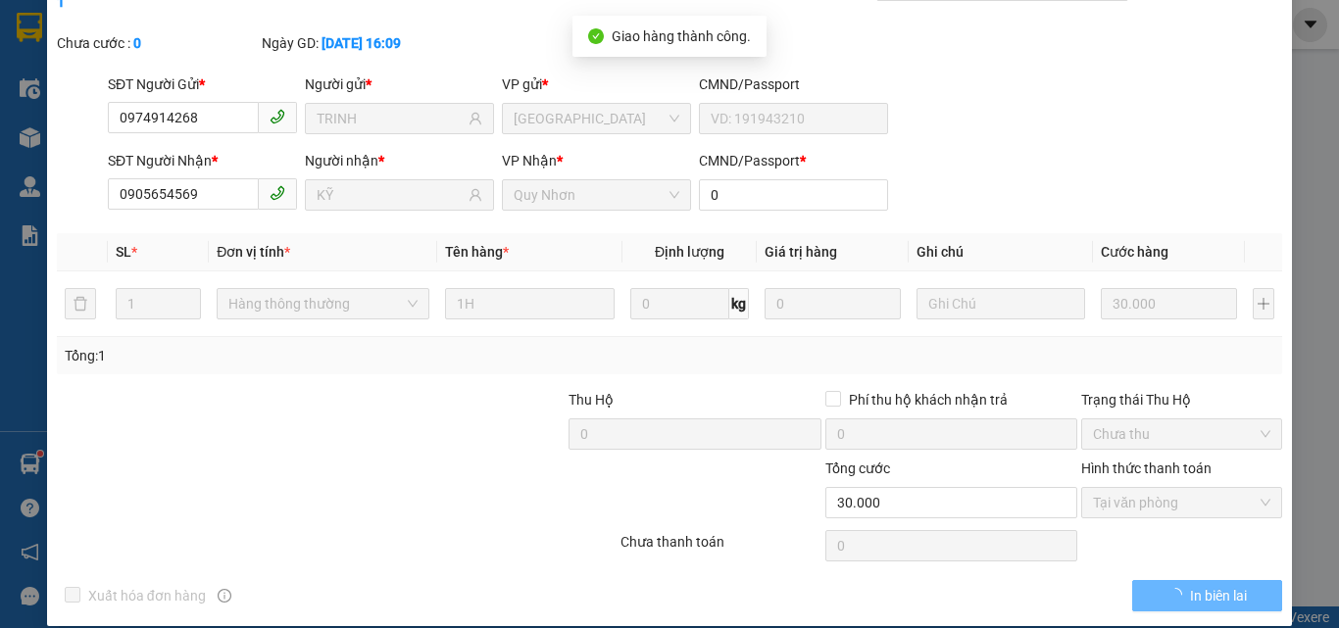
scroll to position [0, 0]
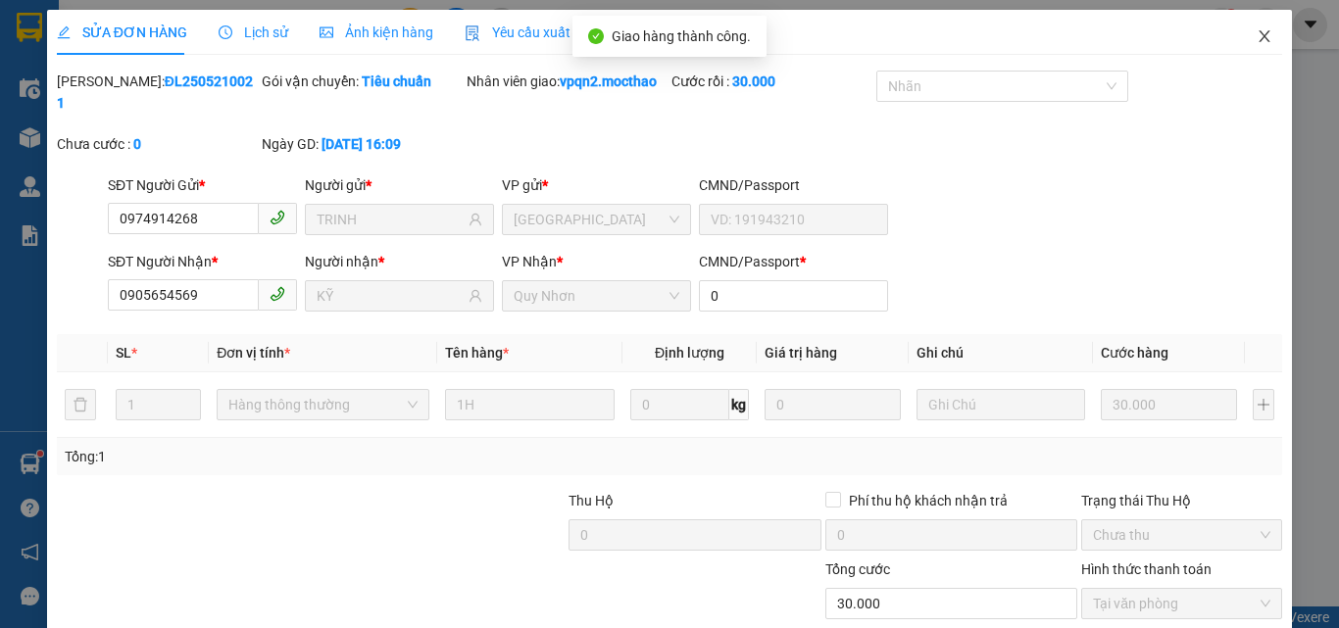
click at [1256, 35] on icon "close" at bounding box center [1264, 36] width 16 height 16
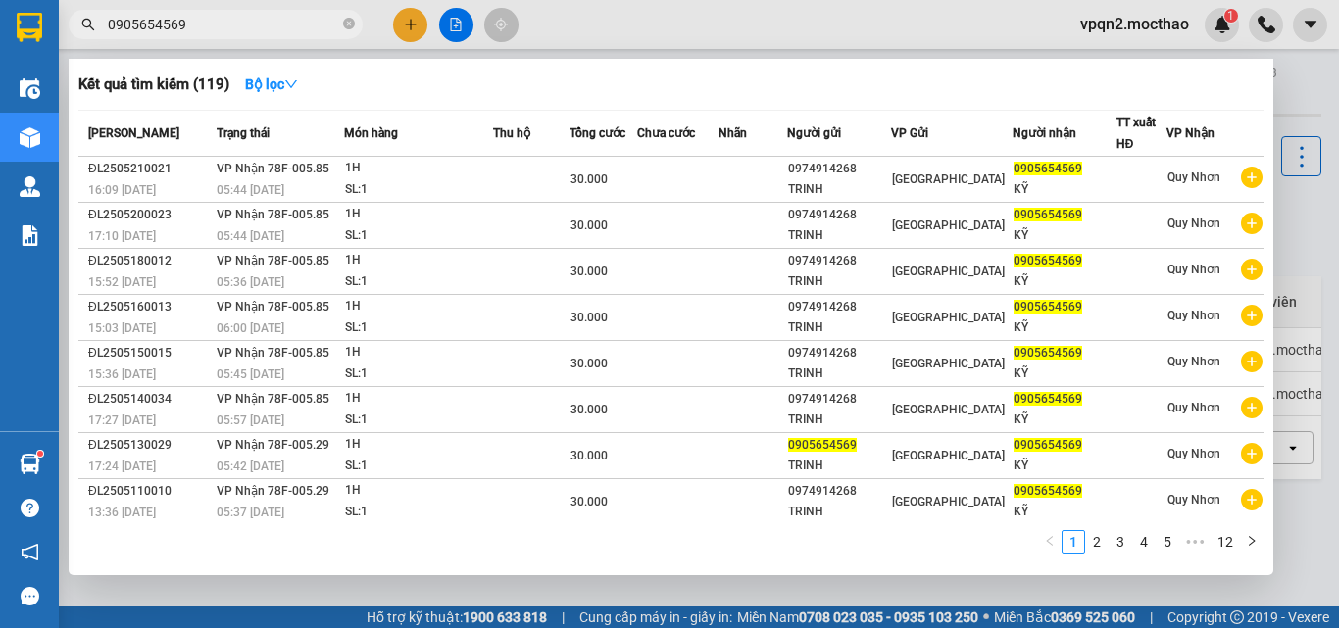
drag, startPoint x: 168, startPoint y: 24, endPoint x: 219, endPoint y: 24, distance: 51.0
click at [219, 24] on input "0905654569" at bounding box center [223, 25] width 231 height 22
type input "0905654569"
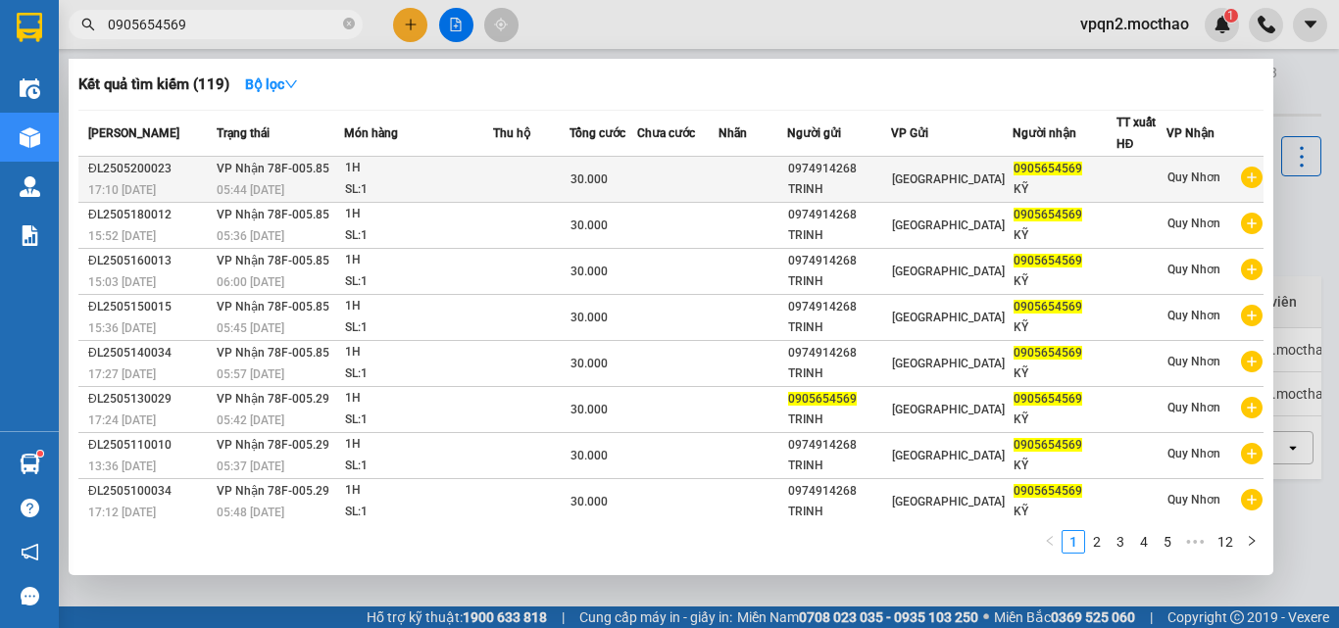
click at [775, 179] on td at bounding box center [753, 180] width 70 height 46
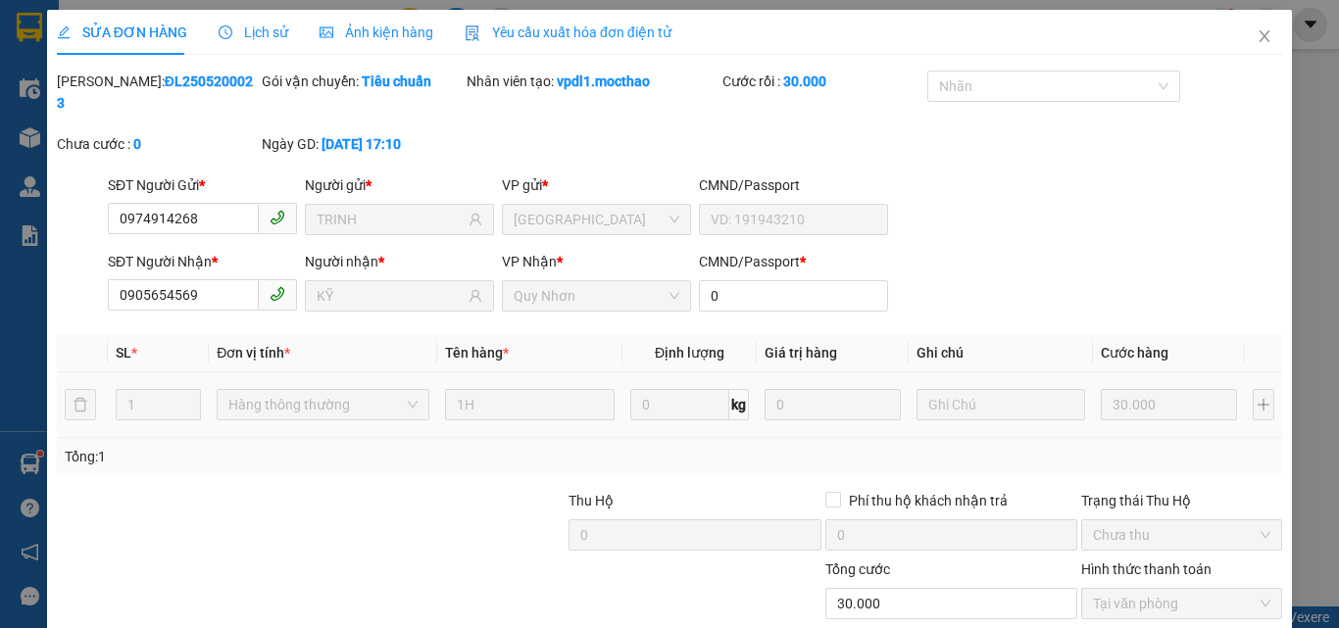
type input "0974914268"
type input "TRINH"
type input "0905654569"
type input "KỸ"
type input "0"
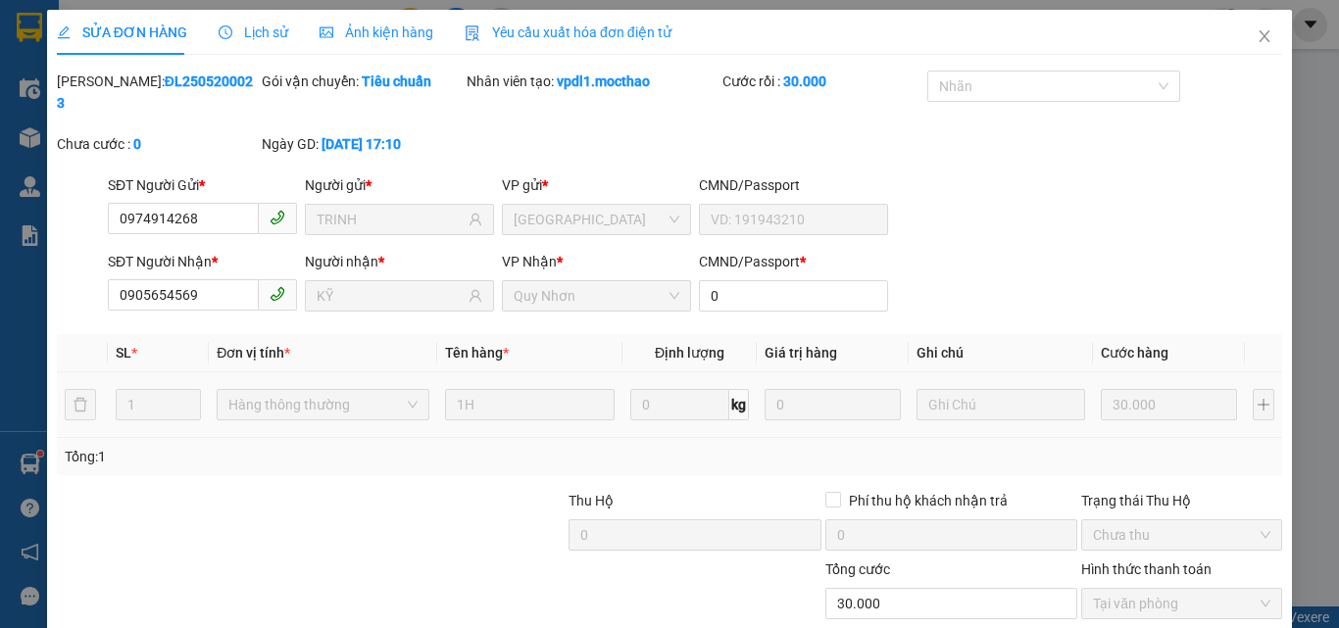
type input "30.000"
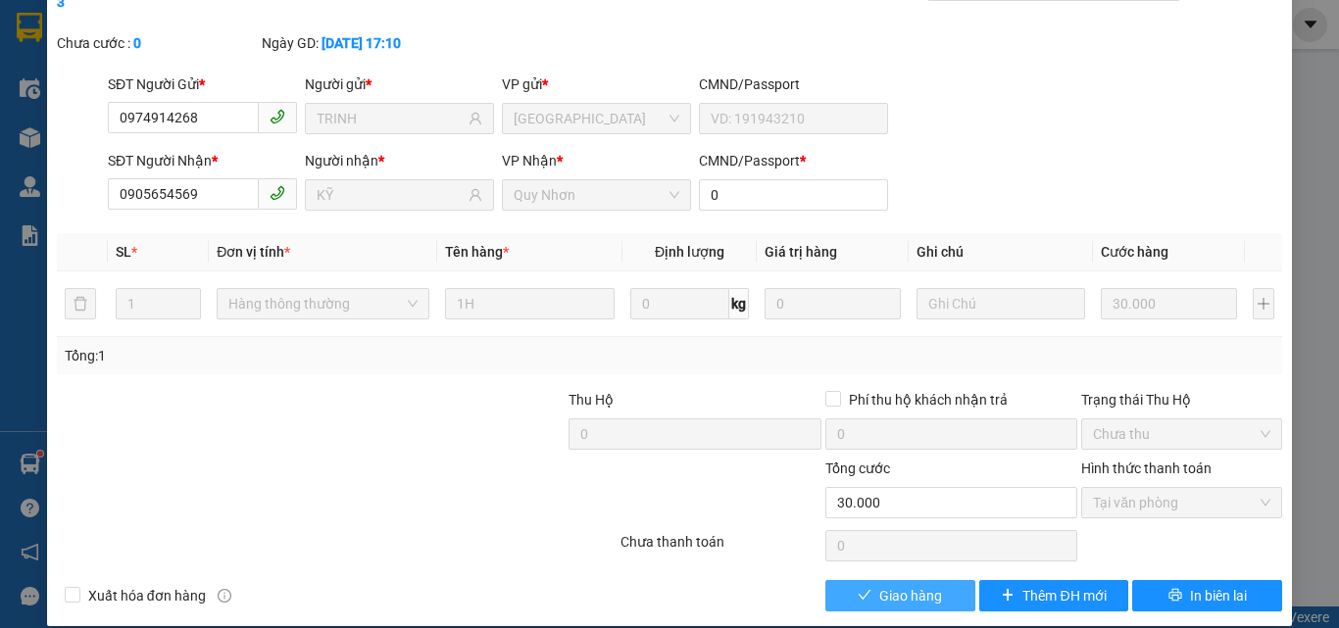
click at [897, 585] on span "Giao hàng" at bounding box center [910, 596] width 63 height 22
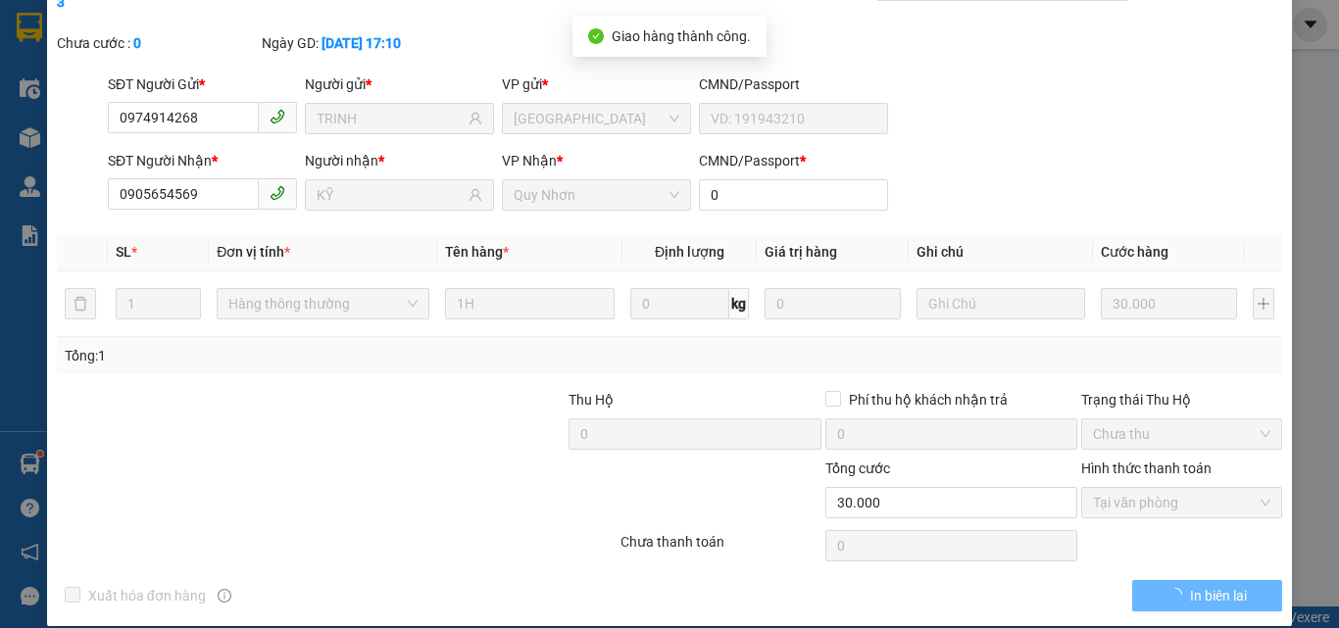
scroll to position [0, 0]
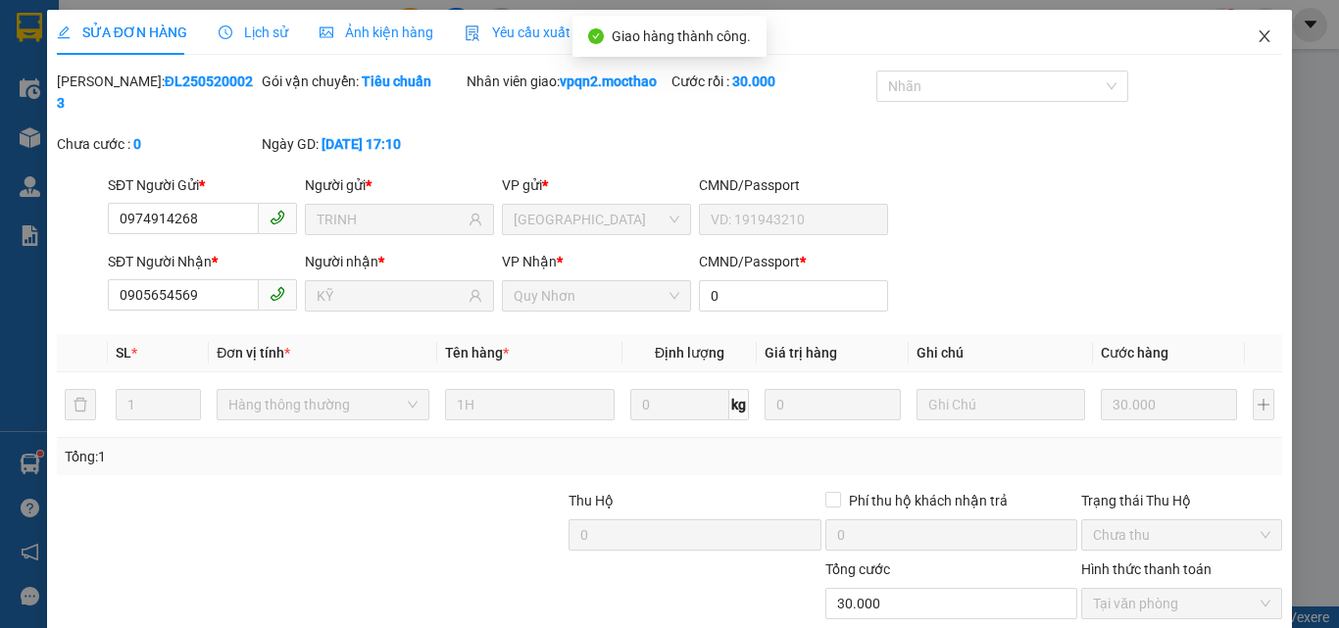
click at [1256, 34] on icon "close" at bounding box center [1264, 36] width 16 height 16
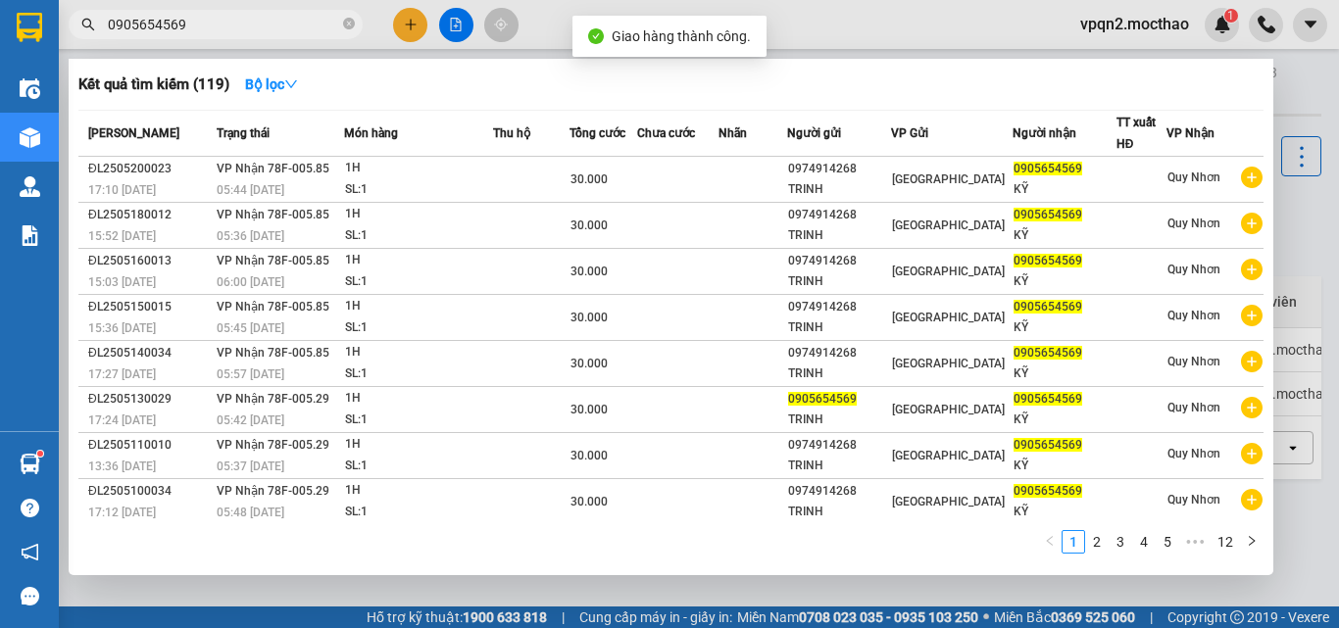
drag, startPoint x: 169, startPoint y: 22, endPoint x: 201, endPoint y: 24, distance: 32.4
click at [201, 24] on input "0905654569" at bounding box center [223, 25] width 231 height 22
type input "0905654569"
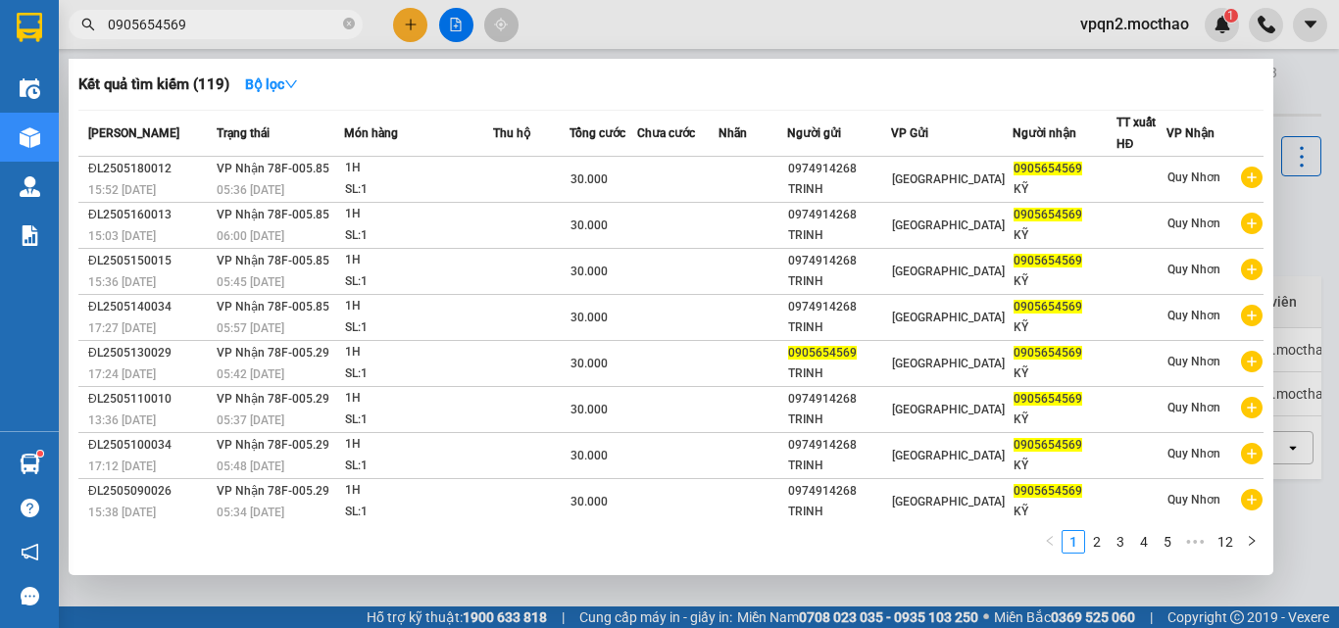
click at [615, 178] on div "30.000" at bounding box center [603, 180] width 66 height 22
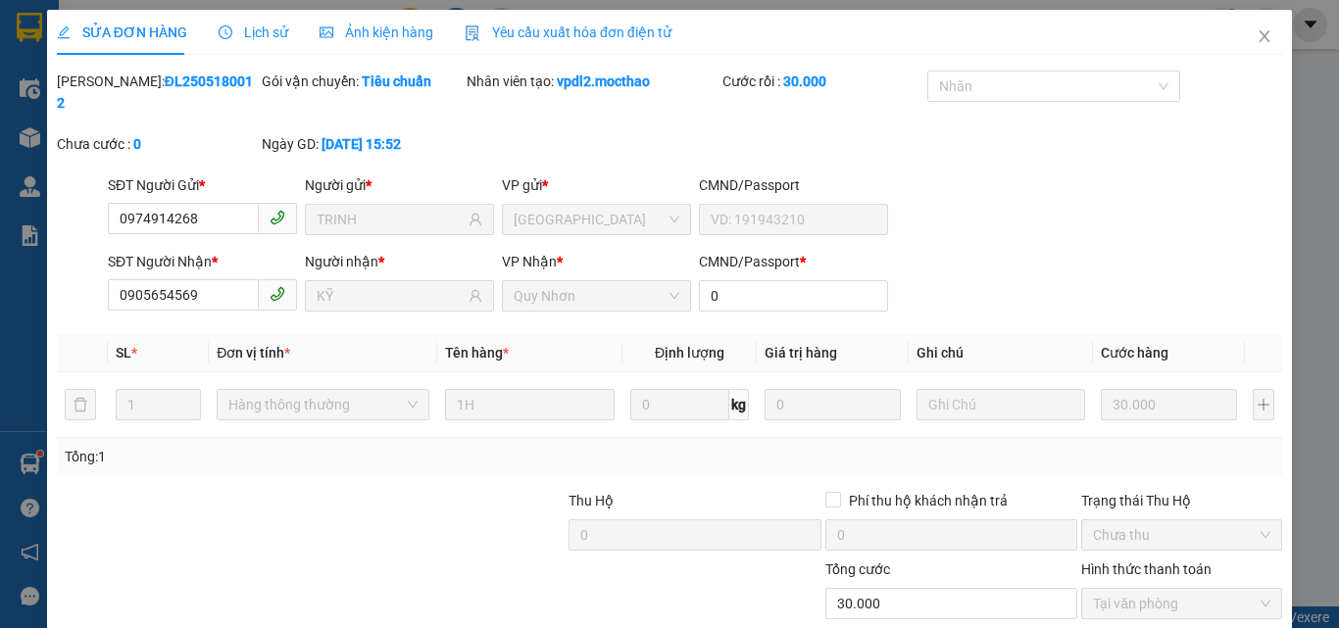
type input "0974914268"
type input "TRINH"
type input "0905654569"
type input "KỸ"
type input "0"
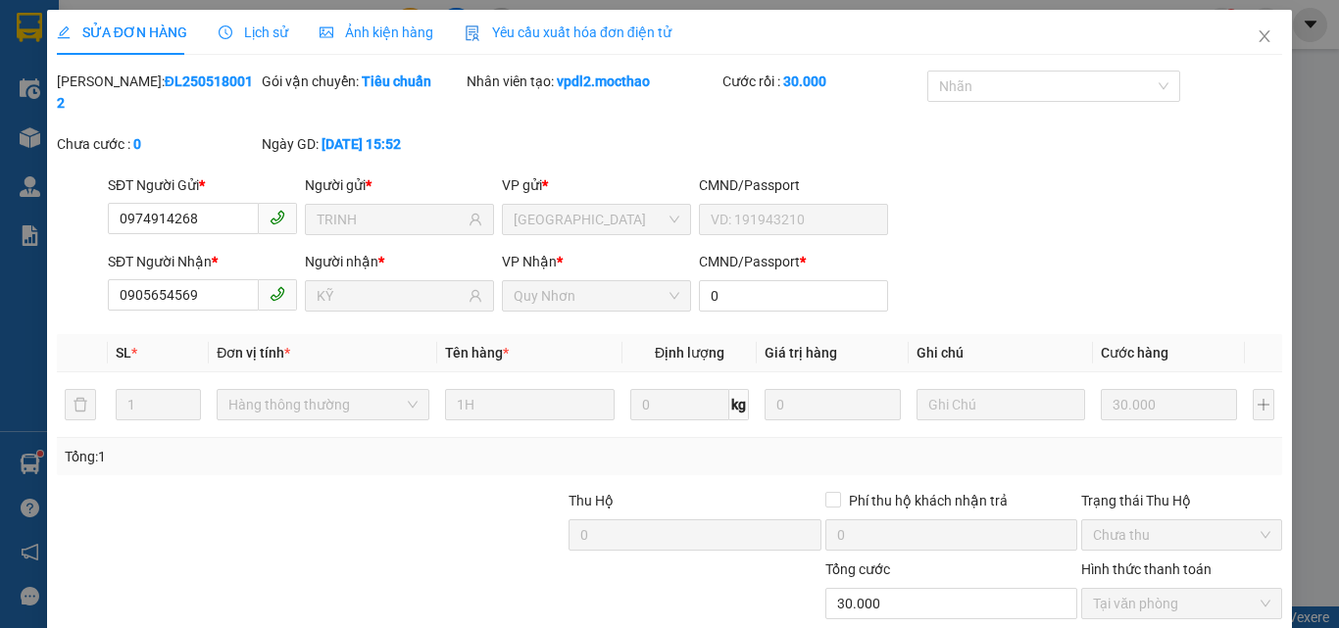
type input "30.000"
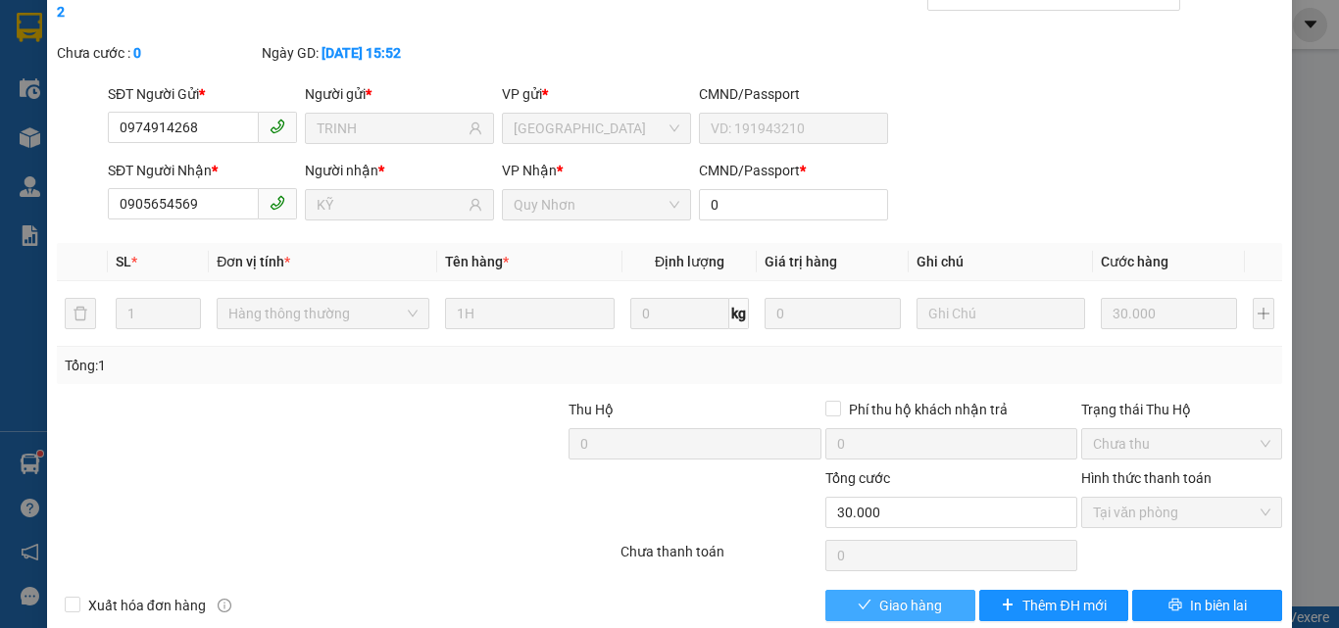
click at [863, 590] on button "Giao hàng" at bounding box center [900, 605] width 150 height 31
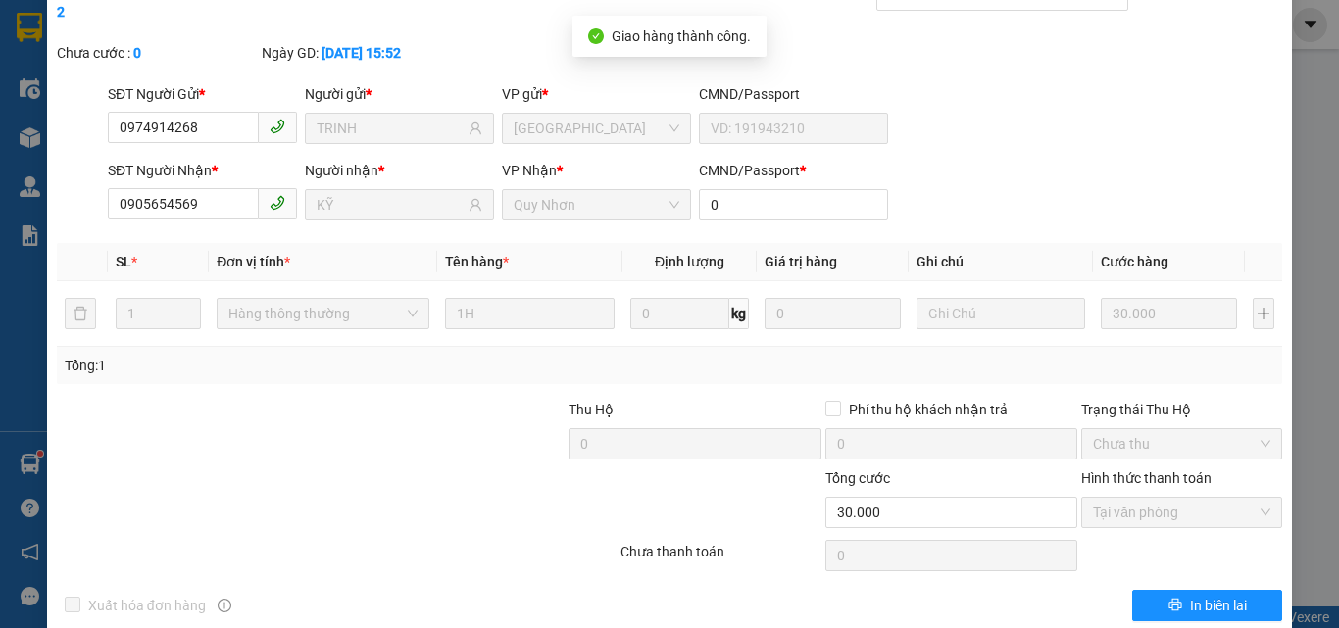
scroll to position [0, 0]
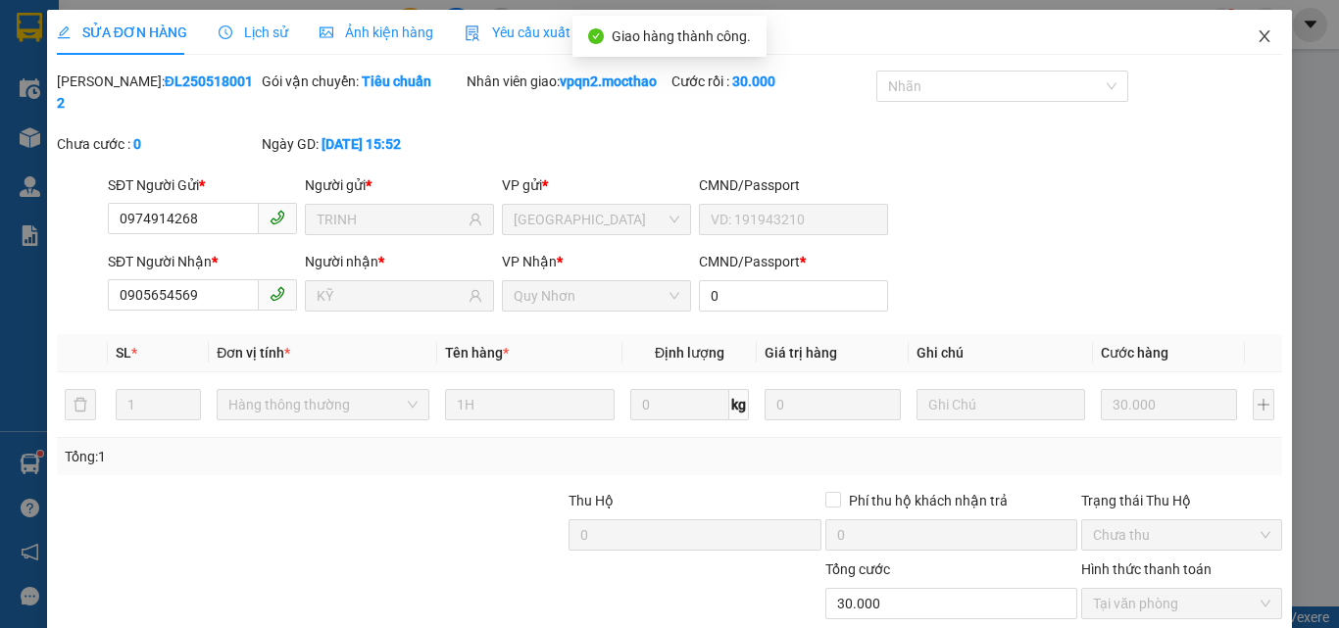
click at [1256, 33] on icon "close" at bounding box center [1264, 36] width 16 height 16
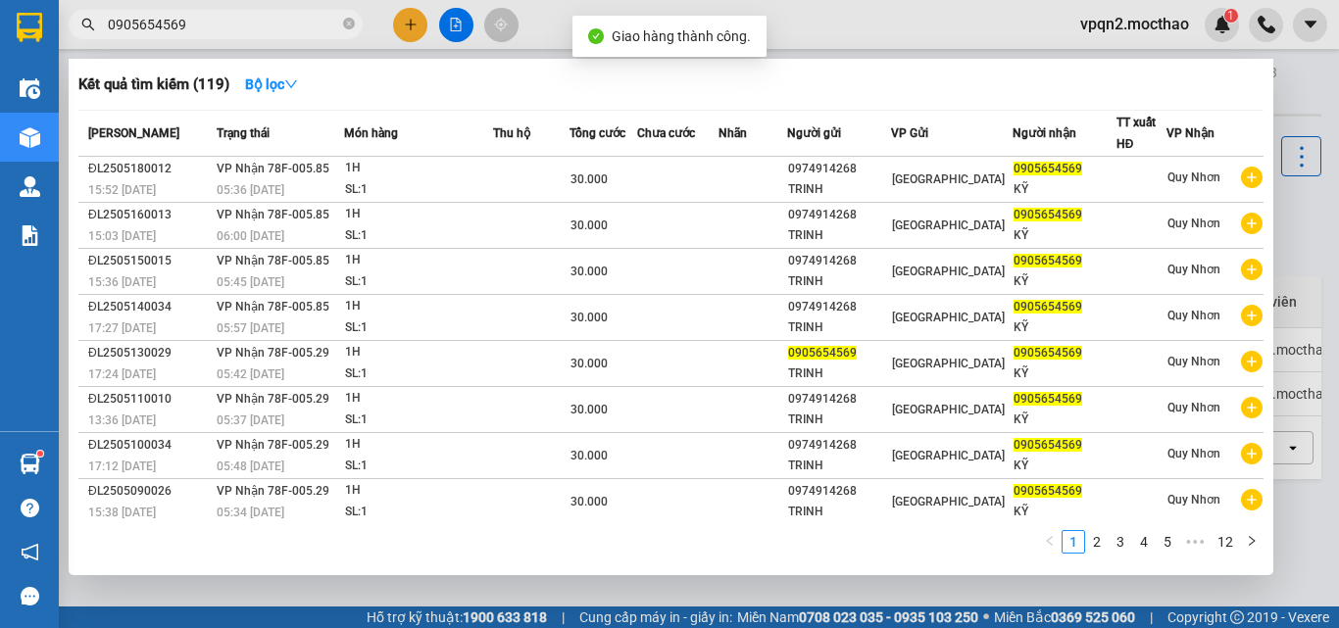
drag, startPoint x: 164, startPoint y: 25, endPoint x: 207, endPoint y: 25, distance: 43.1
click at [207, 25] on input "0905654569" at bounding box center [223, 25] width 231 height 22
type input "0905654569"
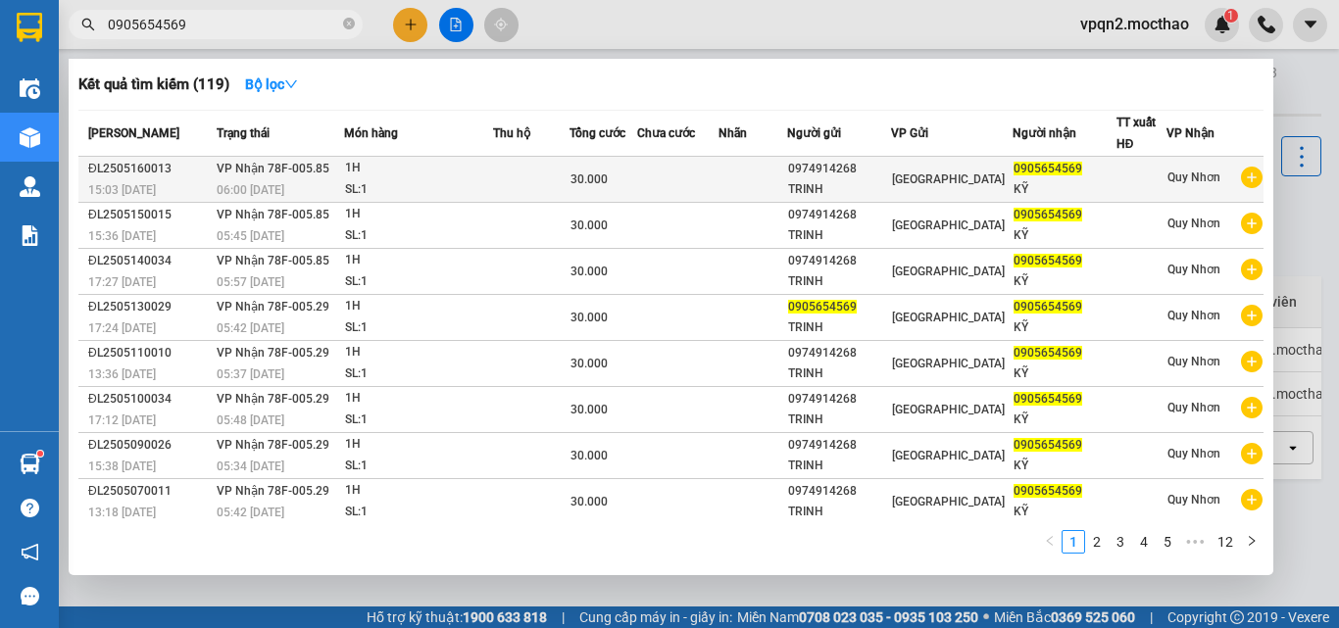
click at [788, 187] on td at bounding box center [753, 180] width 70 height 46
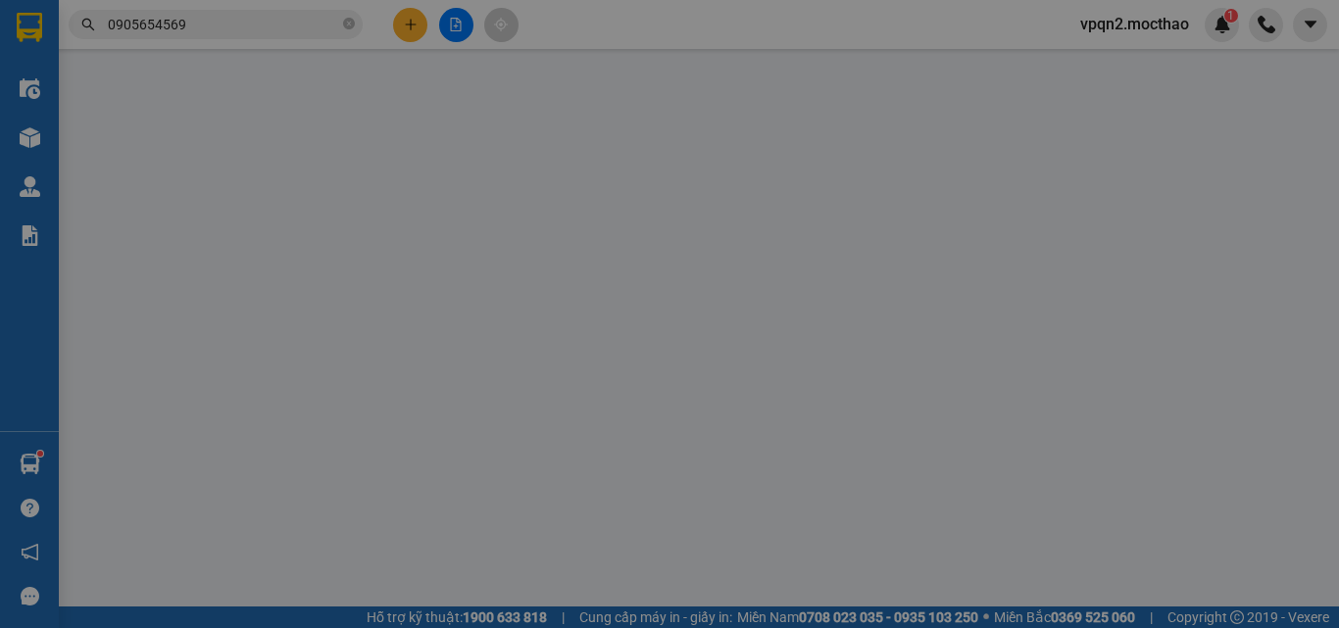
type input "0974914268"
type input "TRINH"
type input "0905654569"
type input "KỸ"
type input "0"
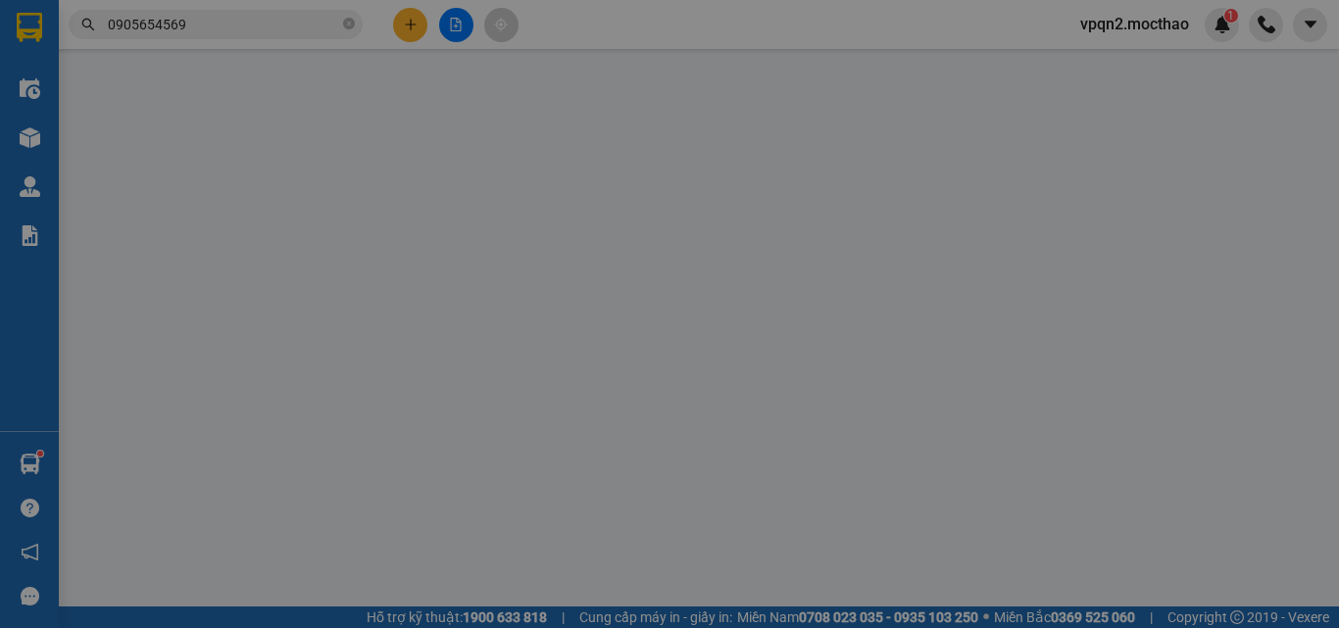
type input "30.000"
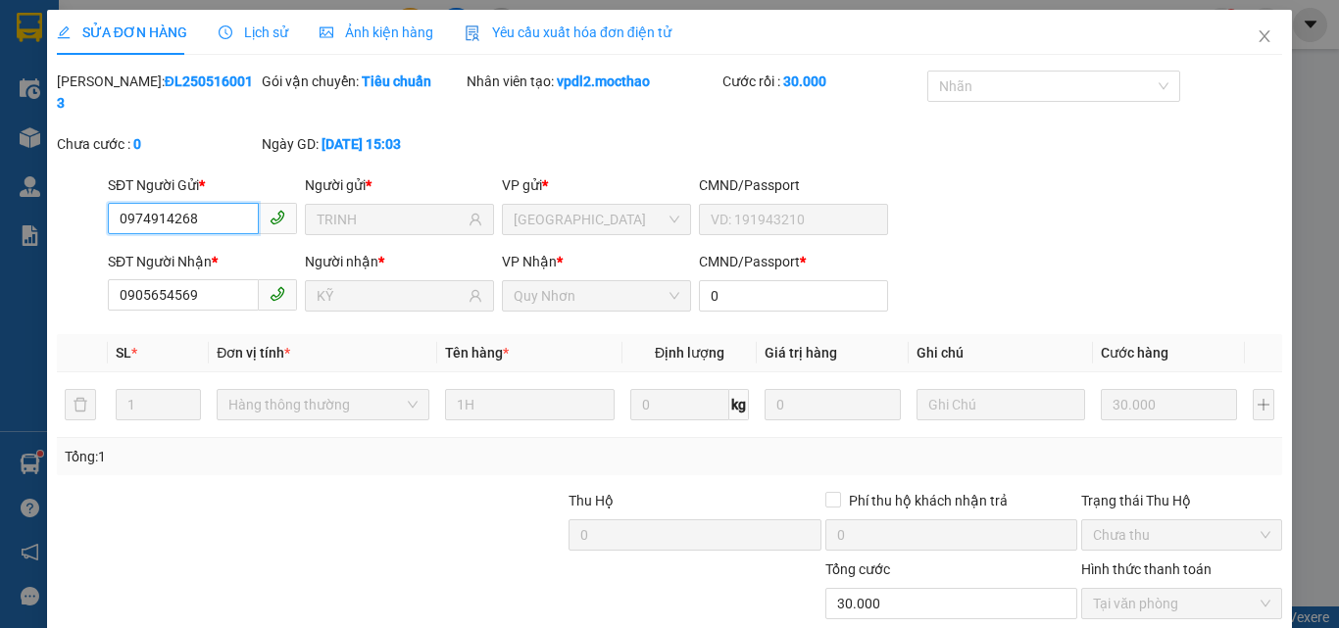
scroll to position [101, 0]
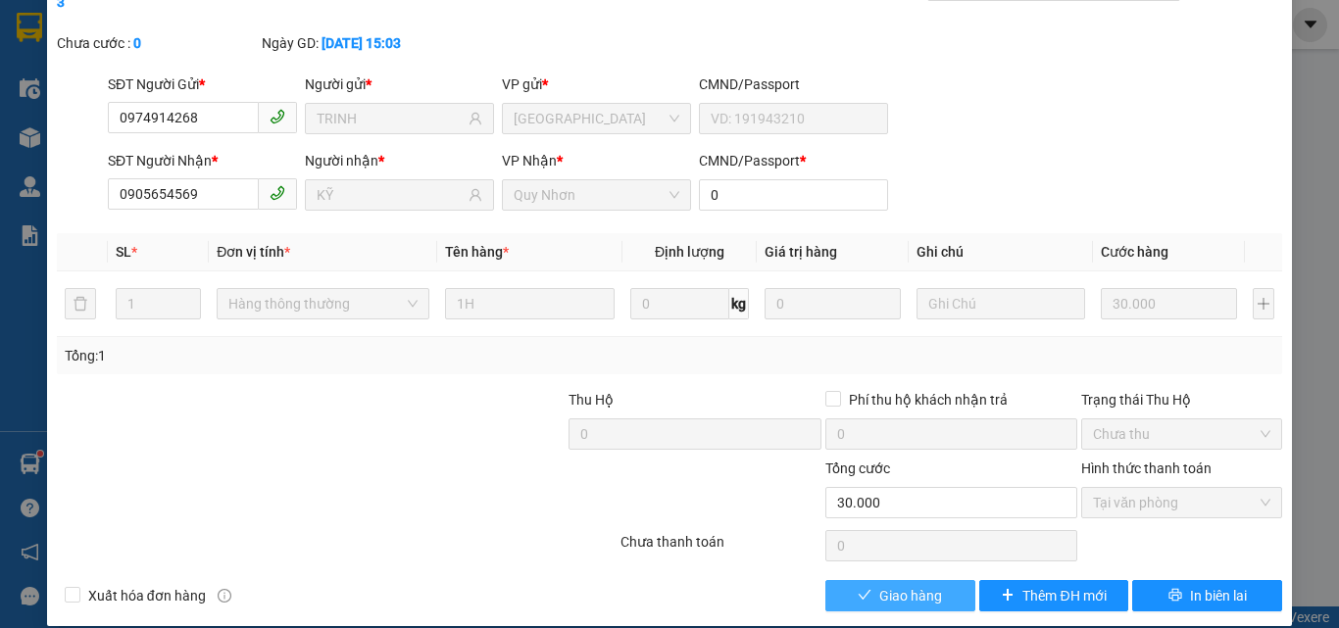
click at [928, 585] on span "Giao hàng" at bounding box center [910, 596] width 63 height 22
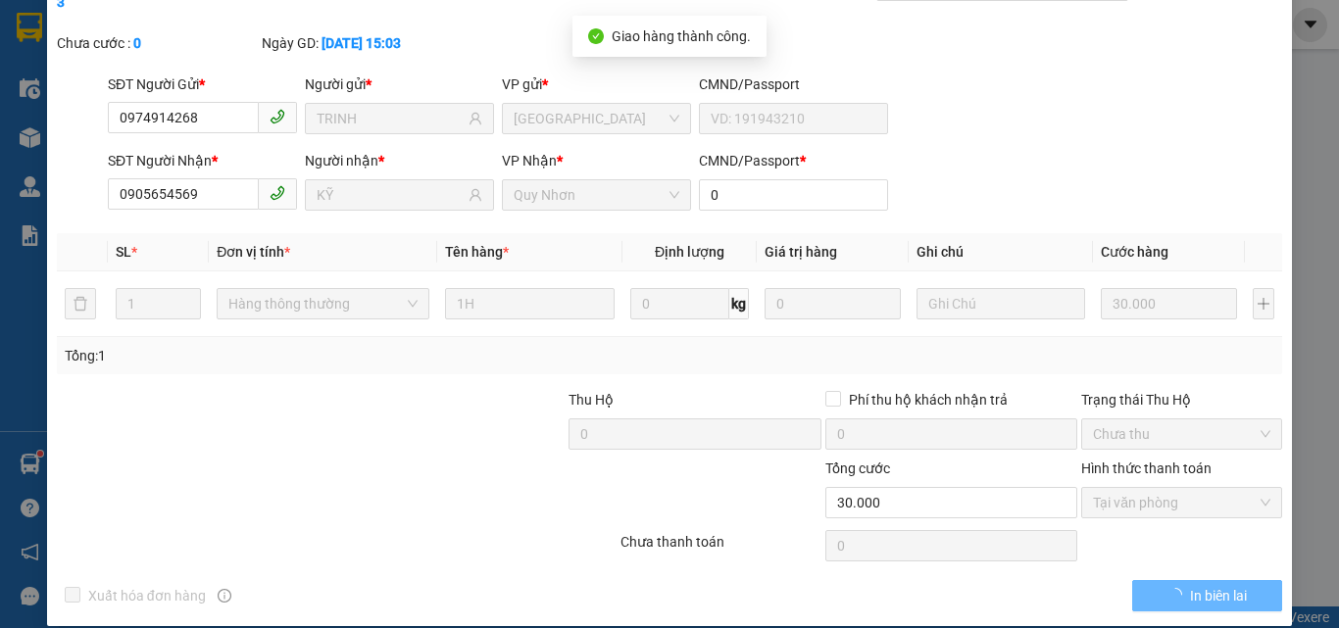
scroll to position [0, 0]
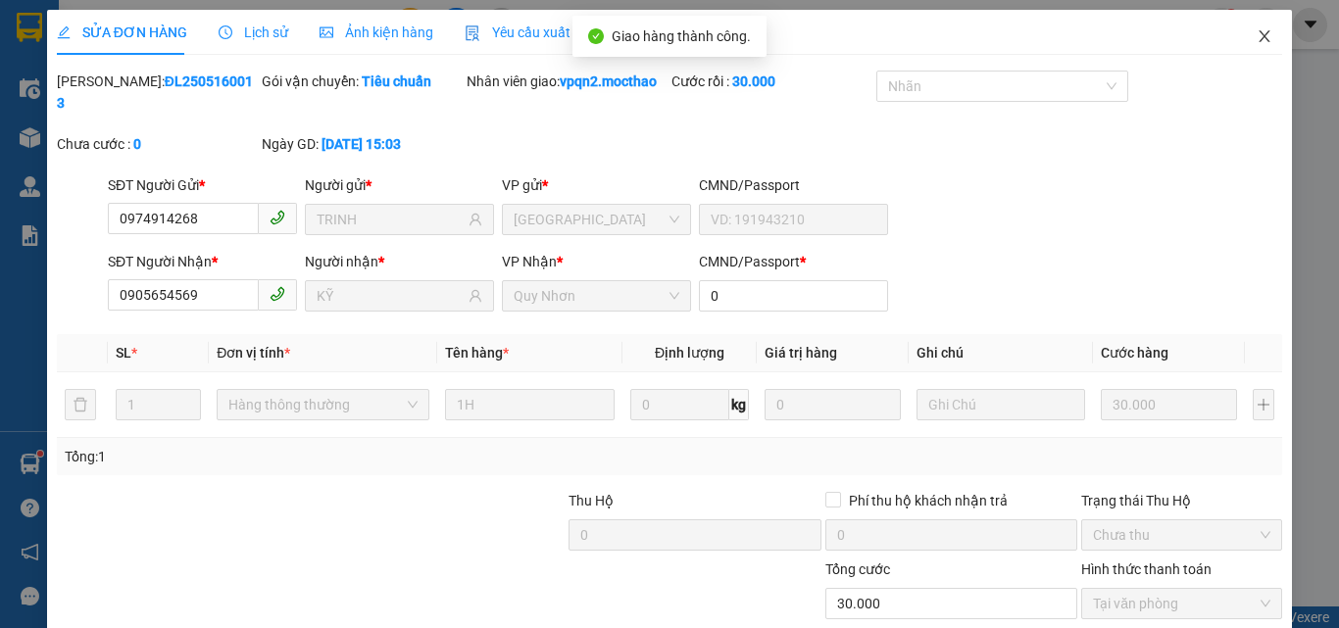
click at [1256, 35] on icon "close" at bounding box center [1264, 36] width 16 height 16
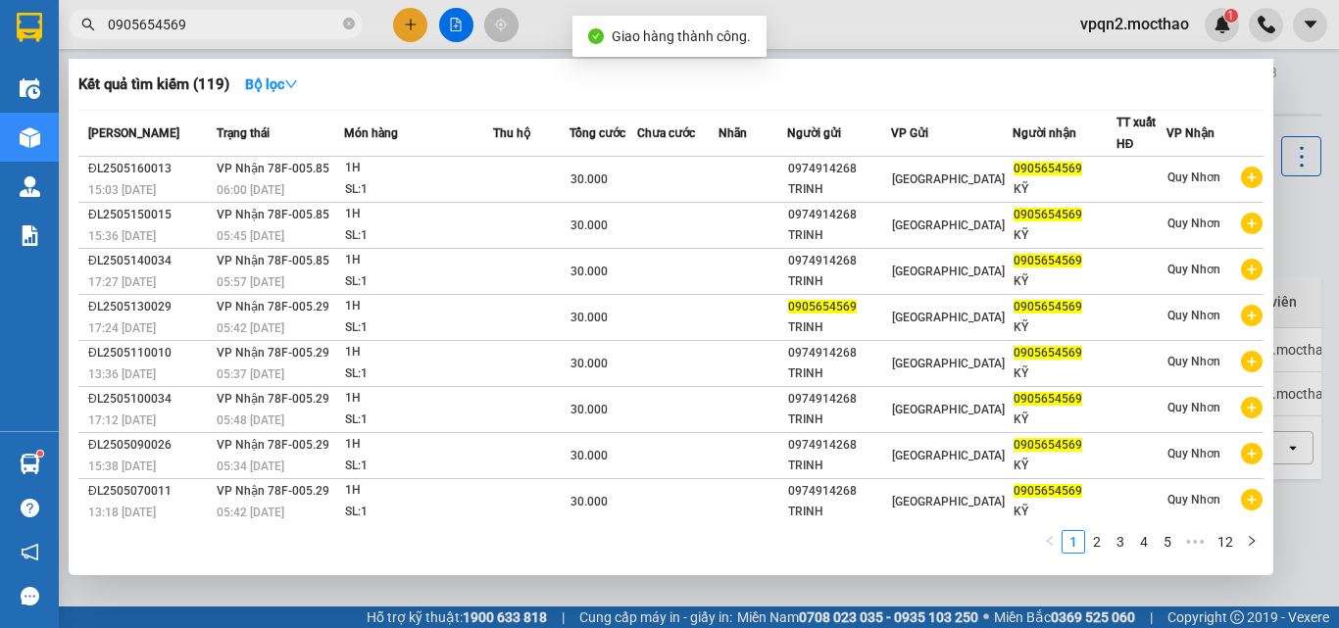
drag, startPoint x: 168, startPoint y: 22, endPoint x: 200, endPoint y: 22, distance: 32.3
click at [200, 22] on input "0905654569" at bounding box center [223, 25] width 231 height 22
type input "0905654569"
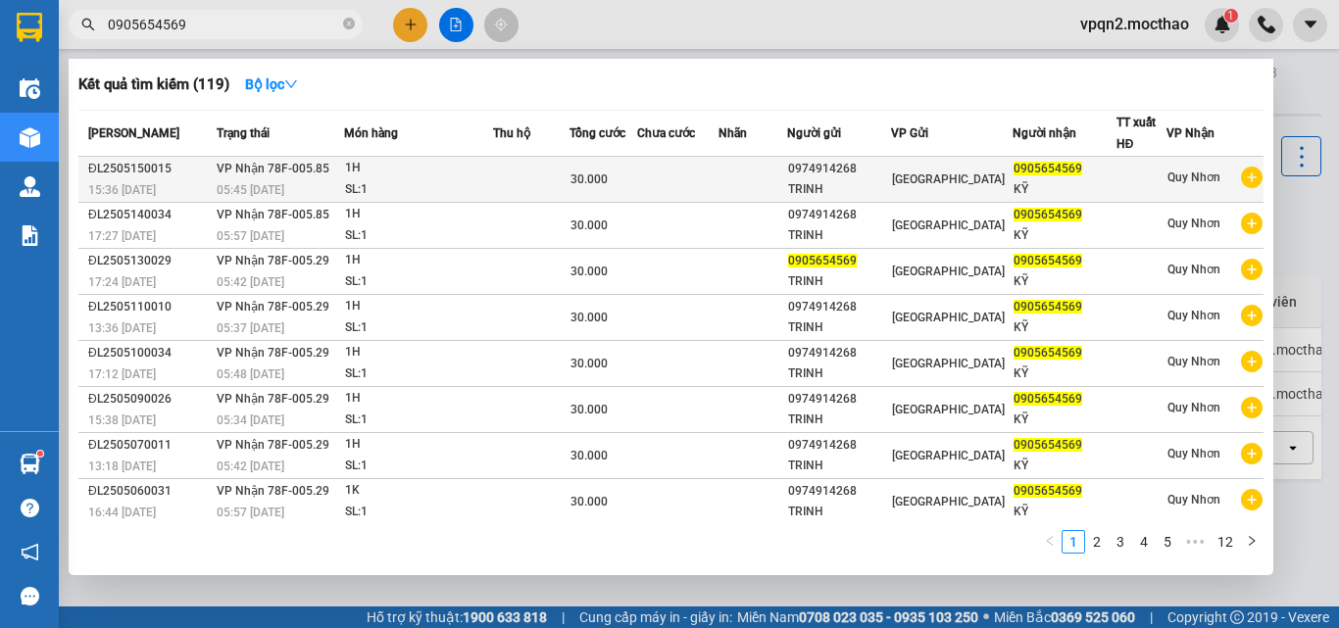
click at [456, 170] on div "1H" at bounding box center [418, 169] width 147 height 22
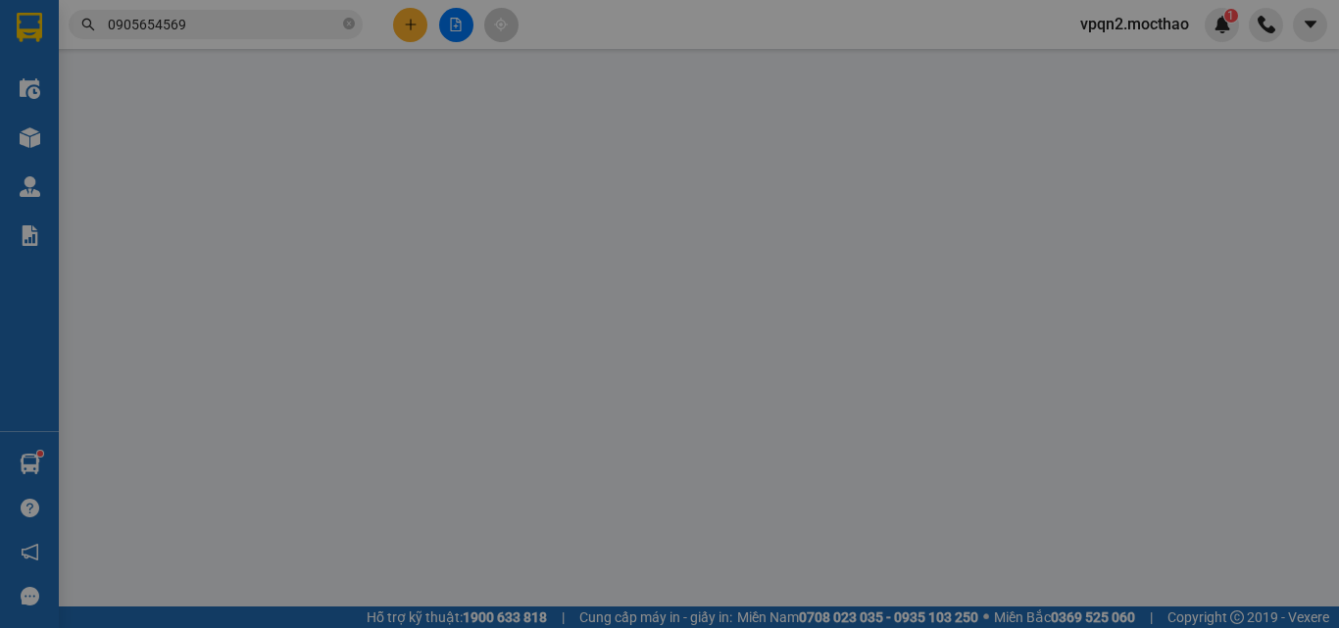
type input "0974914268"
type input "TRINH"
type input "0905654569"
type input "KỸ"
type input "0"
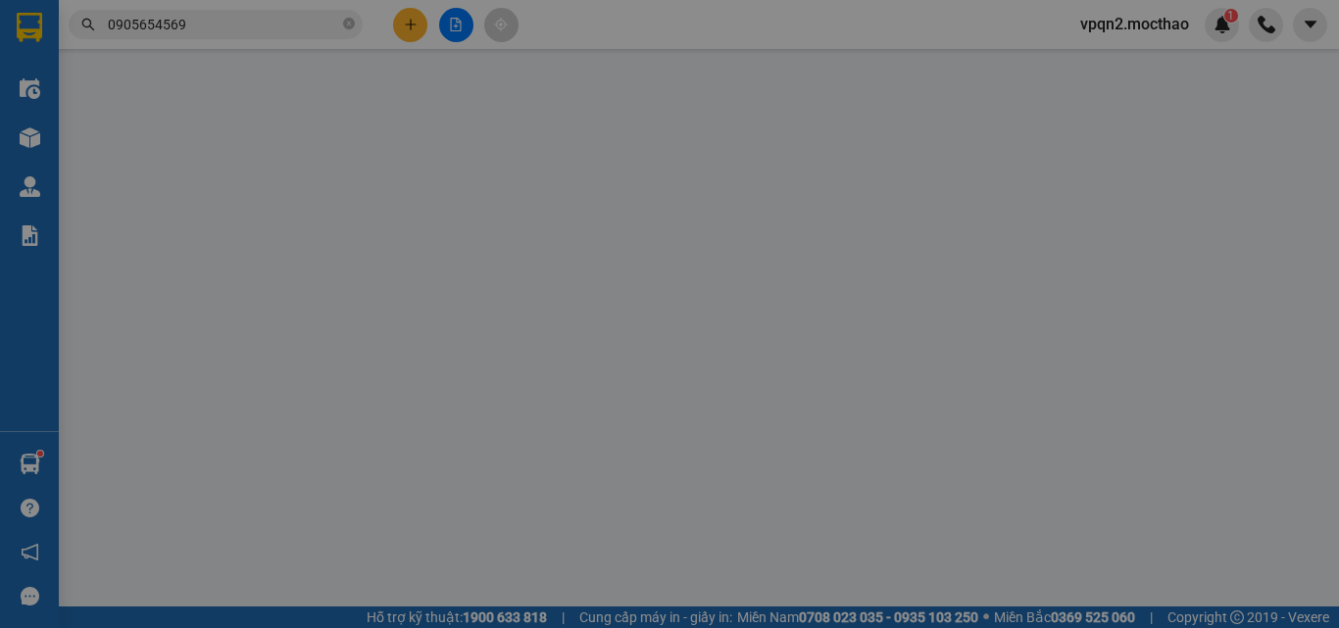
type input "30.000"
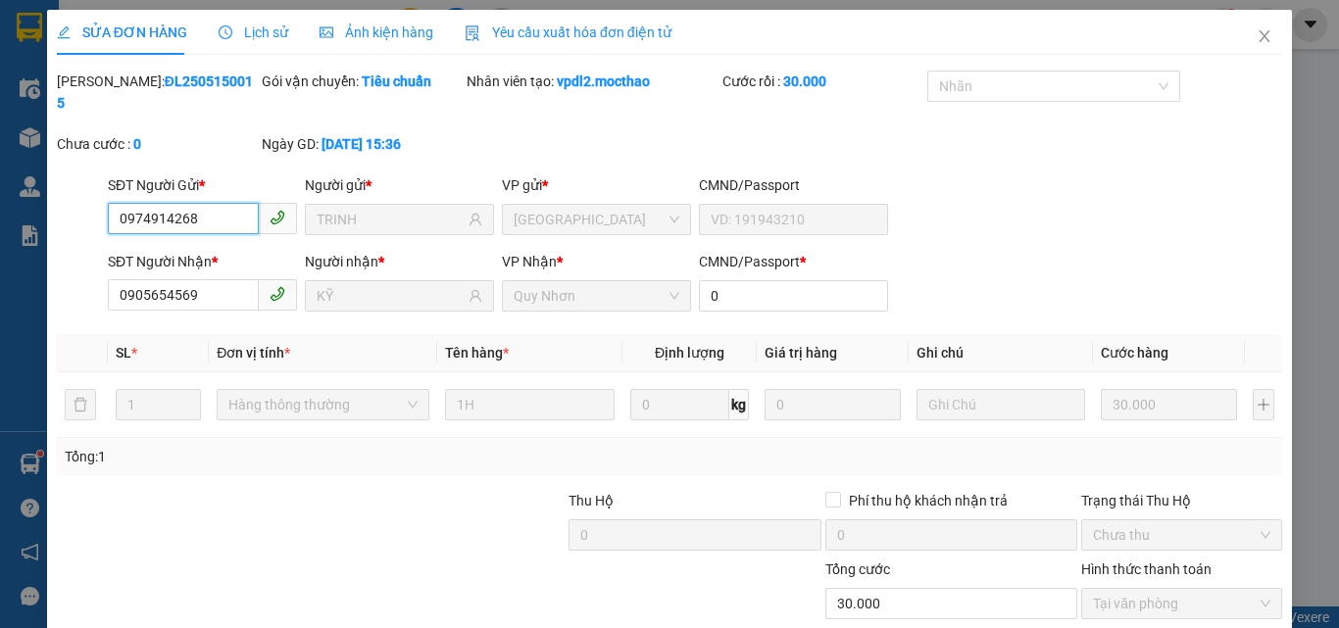
scroll to position [101, 0]
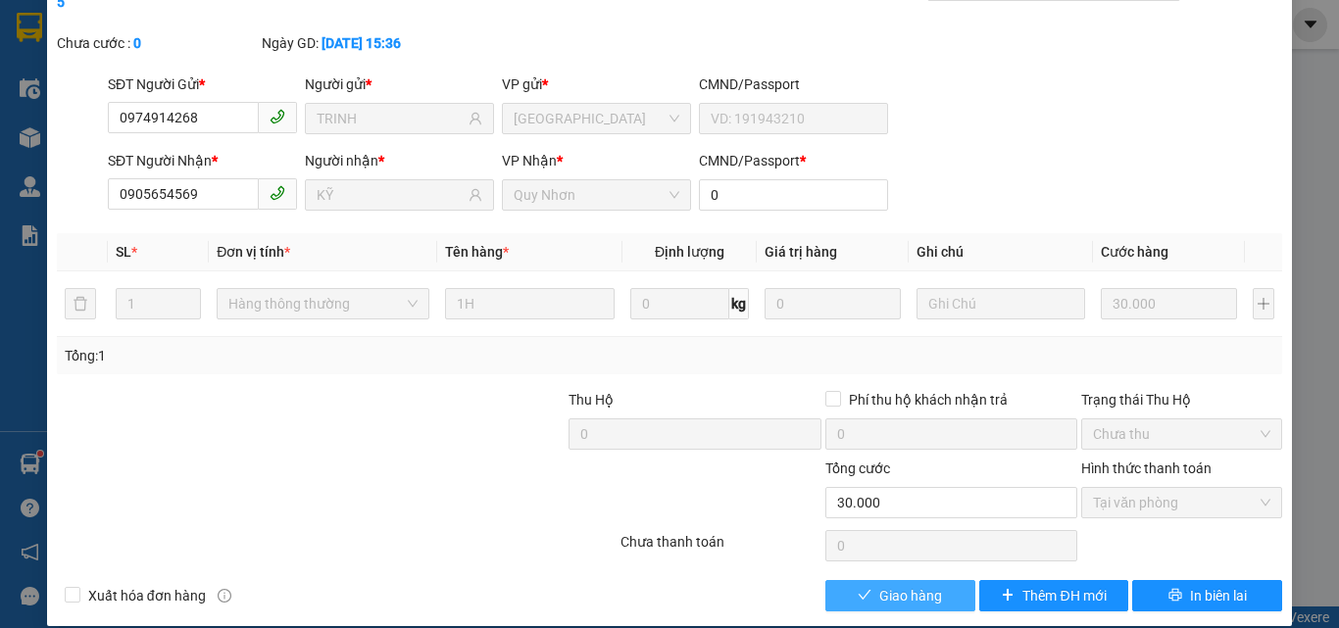
click at [879, 585] on span "Giao hàng" at bounding box center [910, 596] width 63 height 22
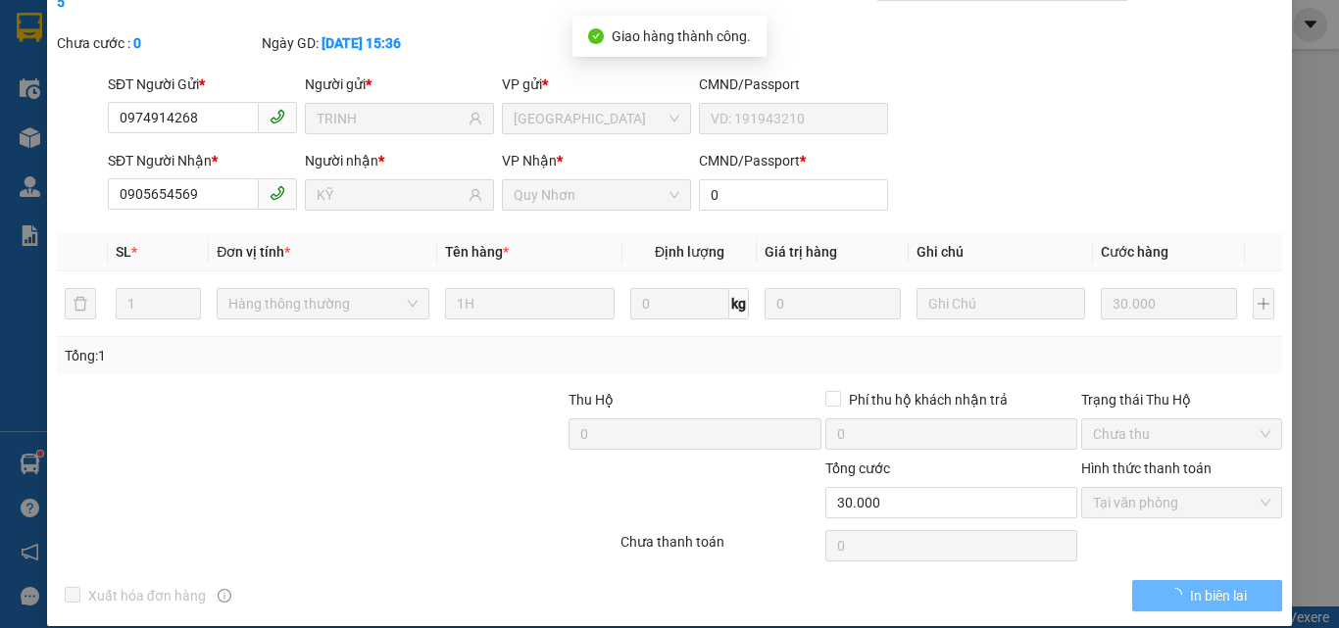
scroll to position [0, 0]
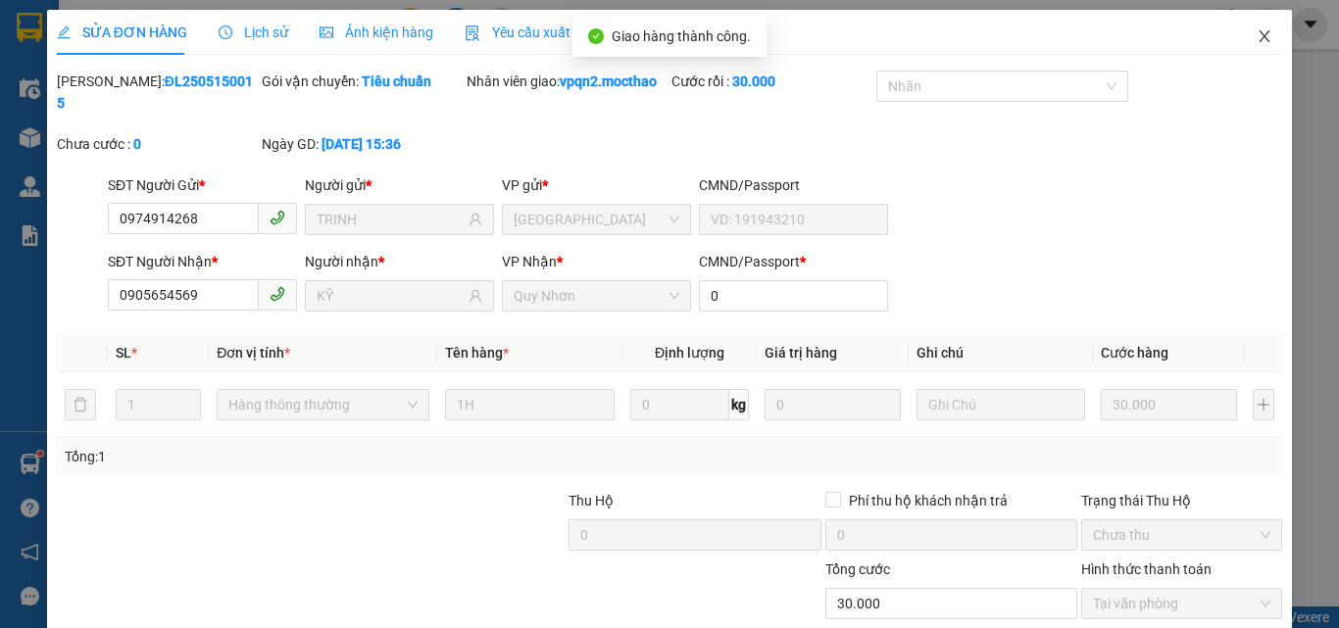
click at [1256, 30] on icon "close" at bounding box center [1264, 36] width 16 height 16
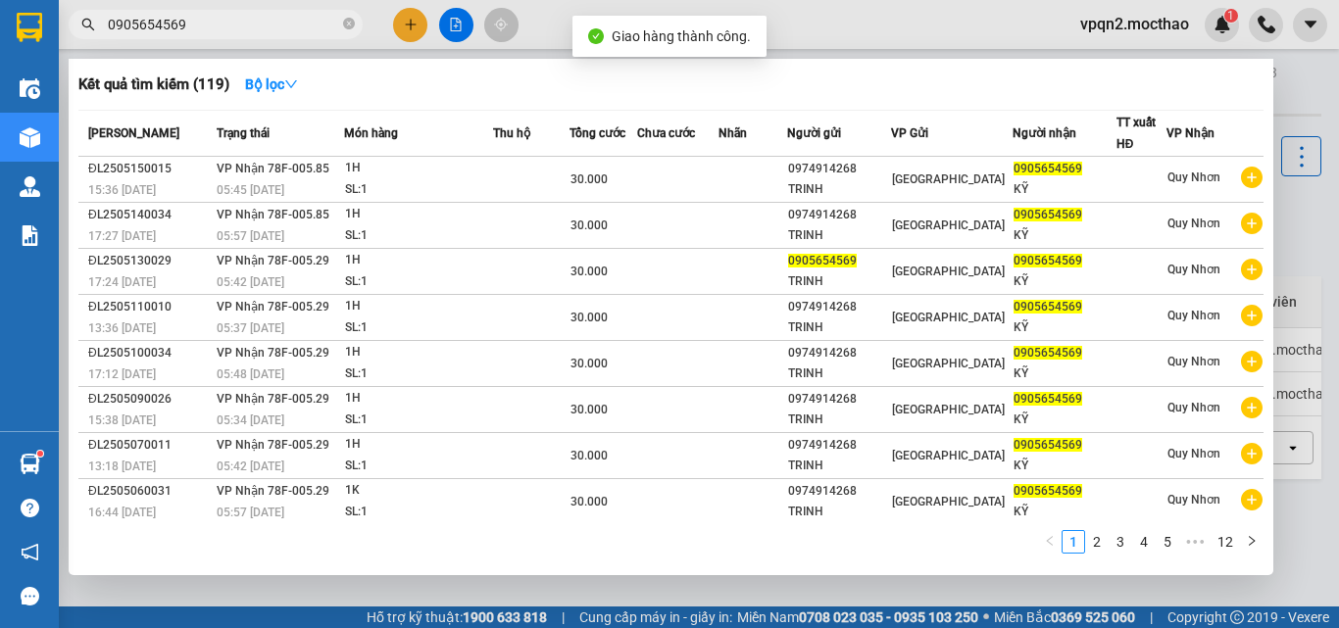
drag, startPoint x: 167, startPoint y: 25, endPoint x: 209, endPoint y: 29, distance: 42.3
click at [209, 29] on input "0905654569" at bounding box center [223, 25] width 231 height 22
type input "0905654569"
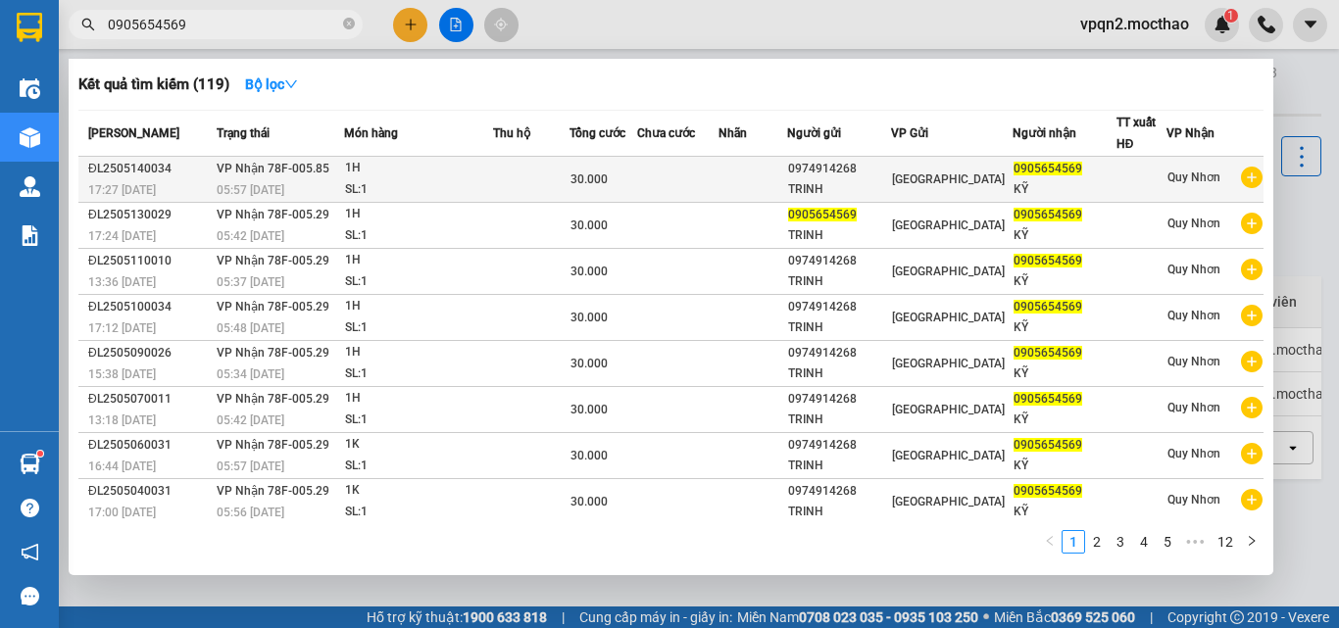
click at [552, 183] on td at bounding box center [531, 180] width 77 height 46
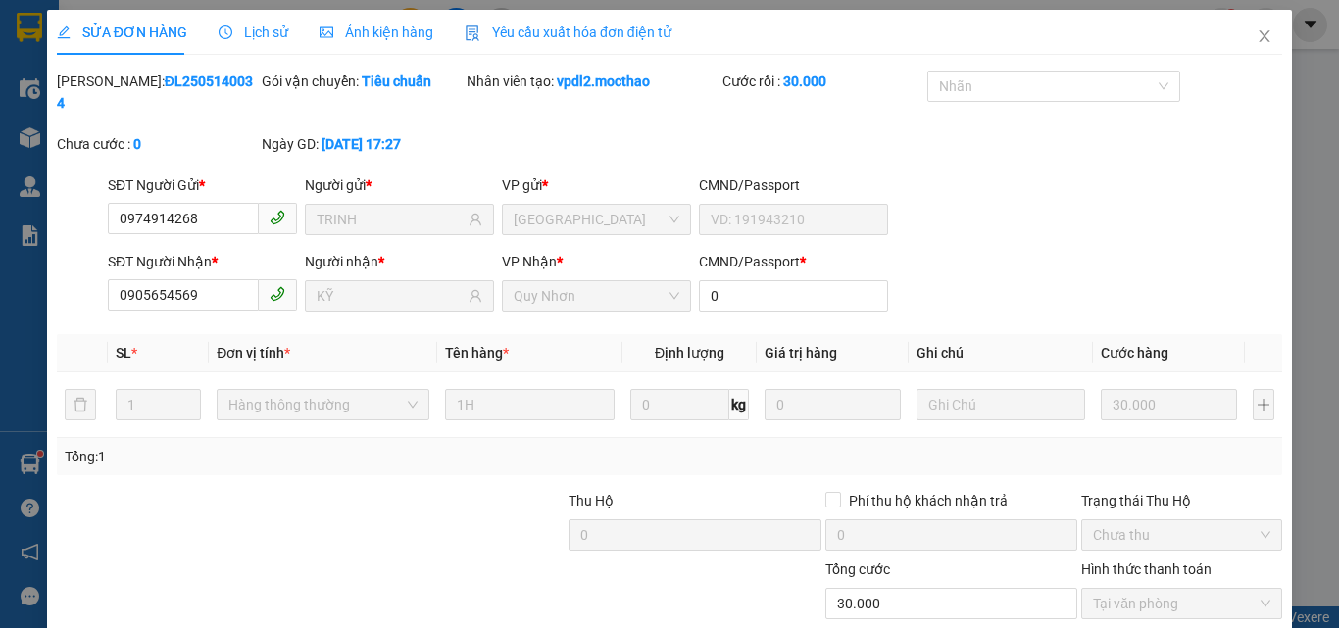
type input "0974914268"
type input "TRINH"
type input "0905654569"
type input "KỸ"
type input "0"
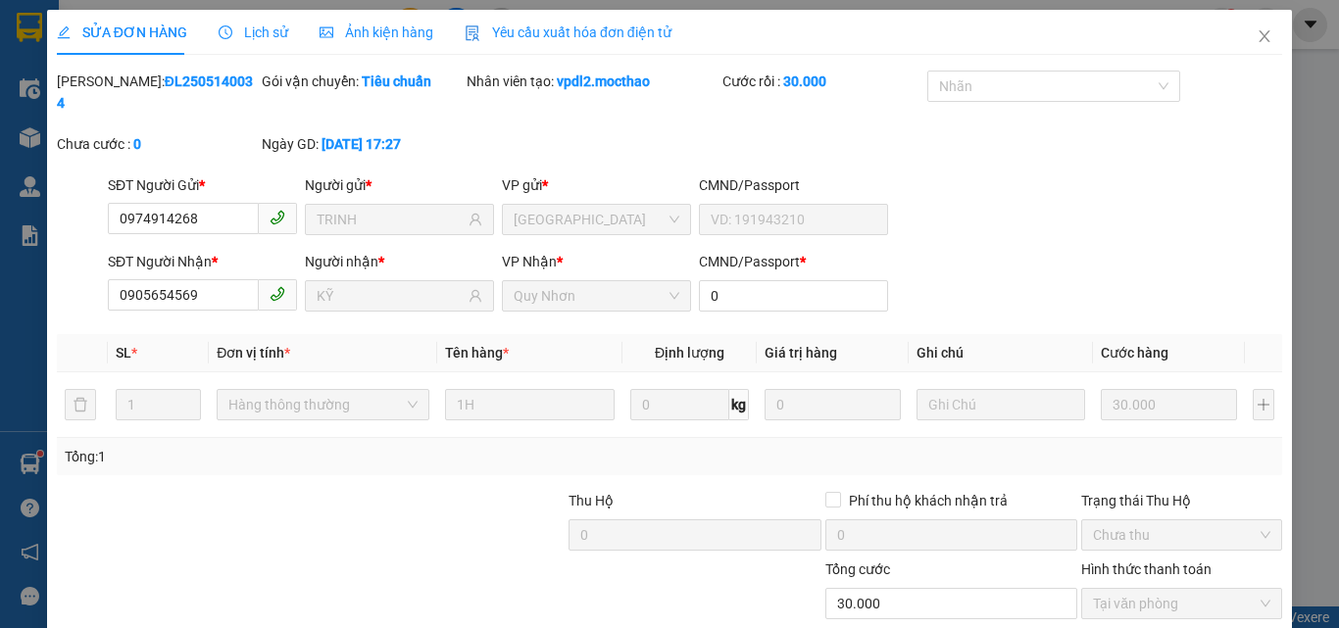
type input "30.000"
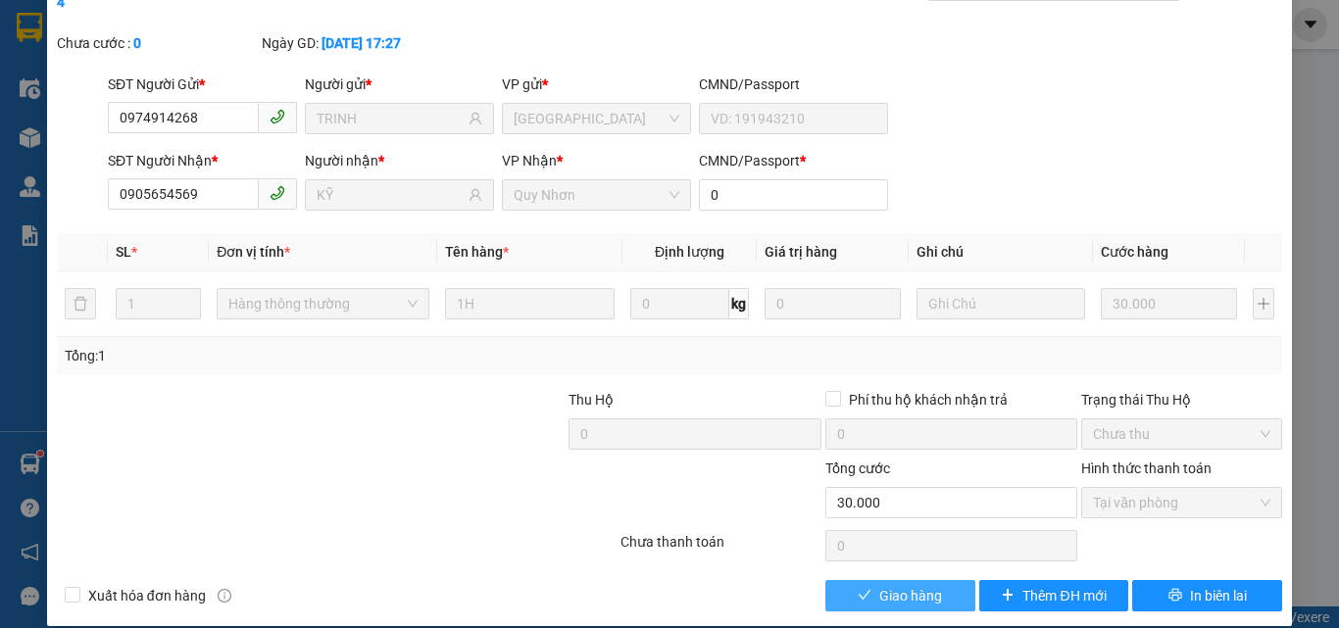
click at [901, 585] on span "Giao hàng" at bounding box center [910, 596] width 63 height 22
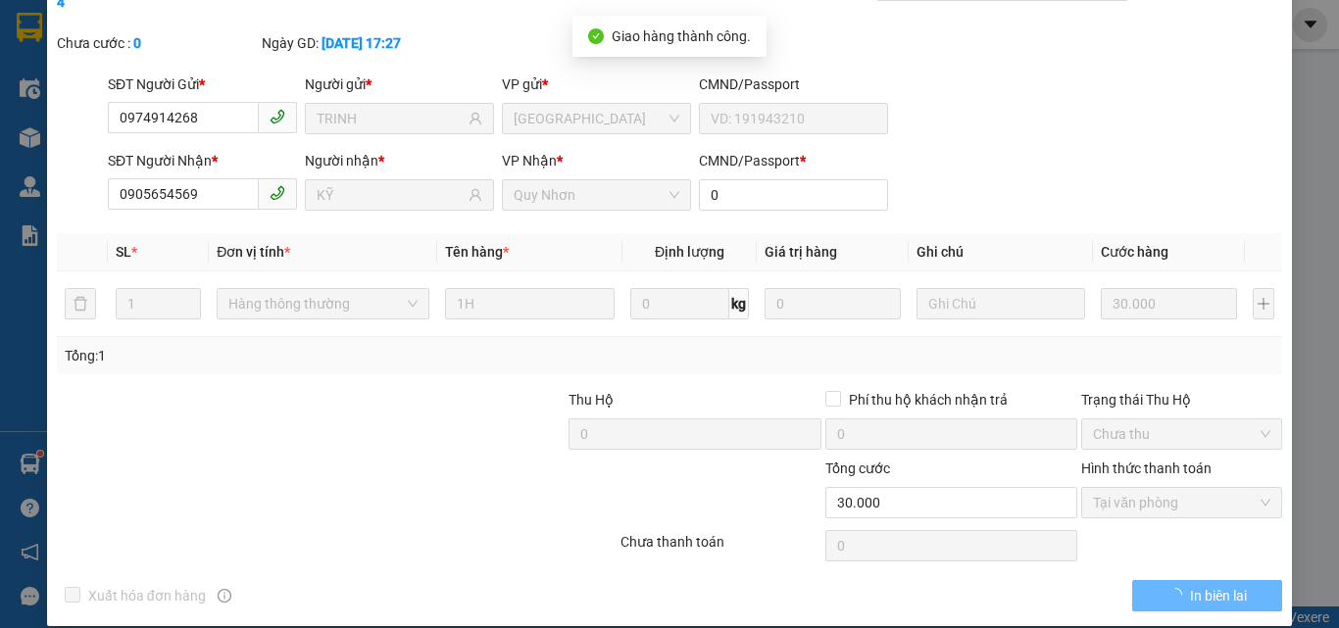
scroll to position [0, 0]
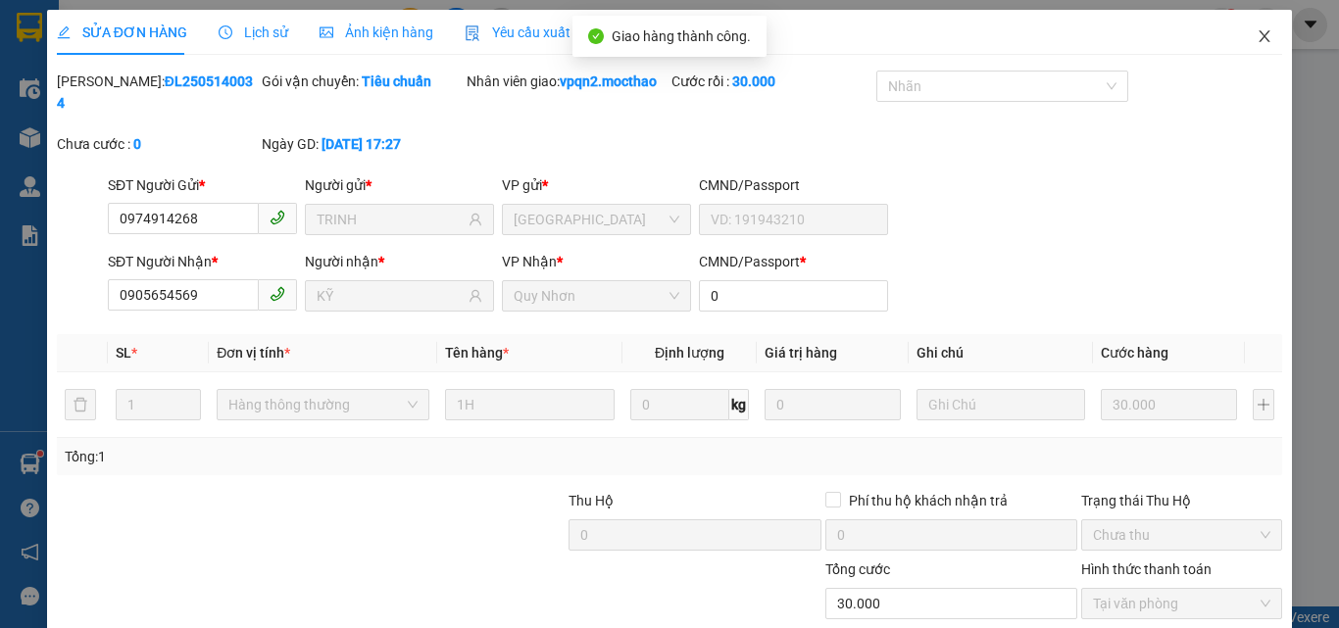
click at [1256, 35] on icon "close" at bounding box center [1264, 36] width 16 height 16
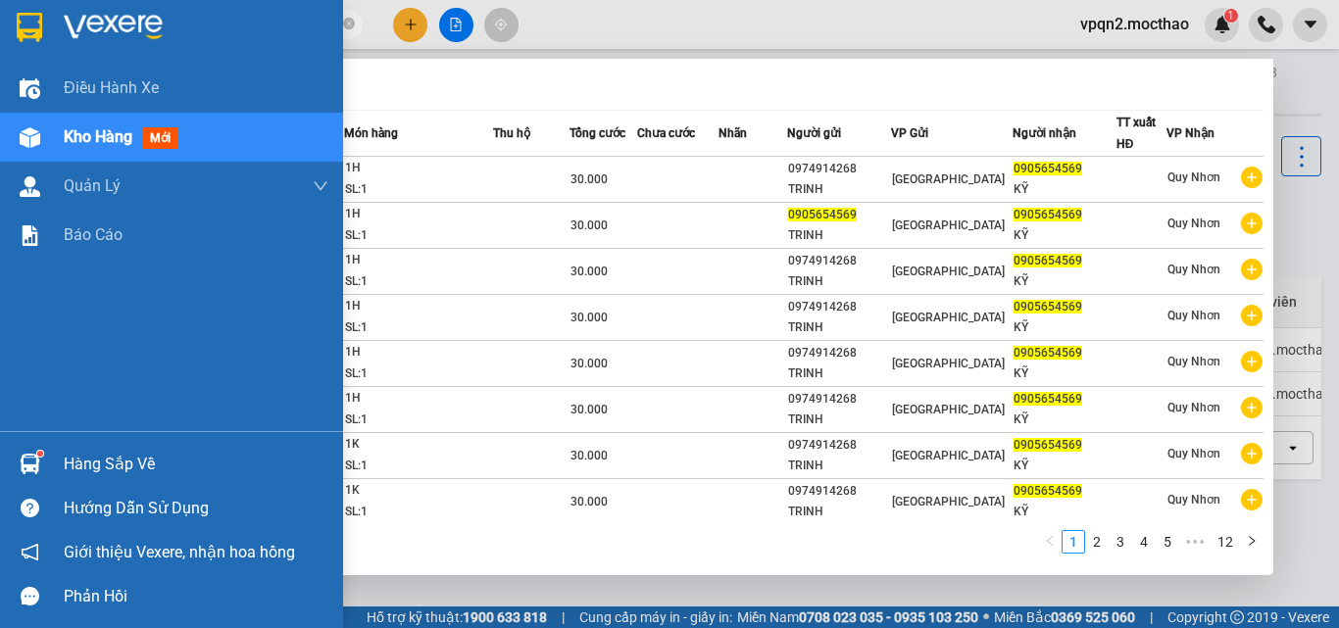
drag, startPoint x: 192, startPoint y: 28, endPoint x: 54, endPoint y: 51, distance: 140.0
click at [54, 51] on section "Kết quả tìm kiếm ( 119 ) Bộ lọc Mã ĐH Trạng thái Món hàng Thu hộ Tổng cước Chưa…" at bounding box center [669, 314] width 1339 height 628
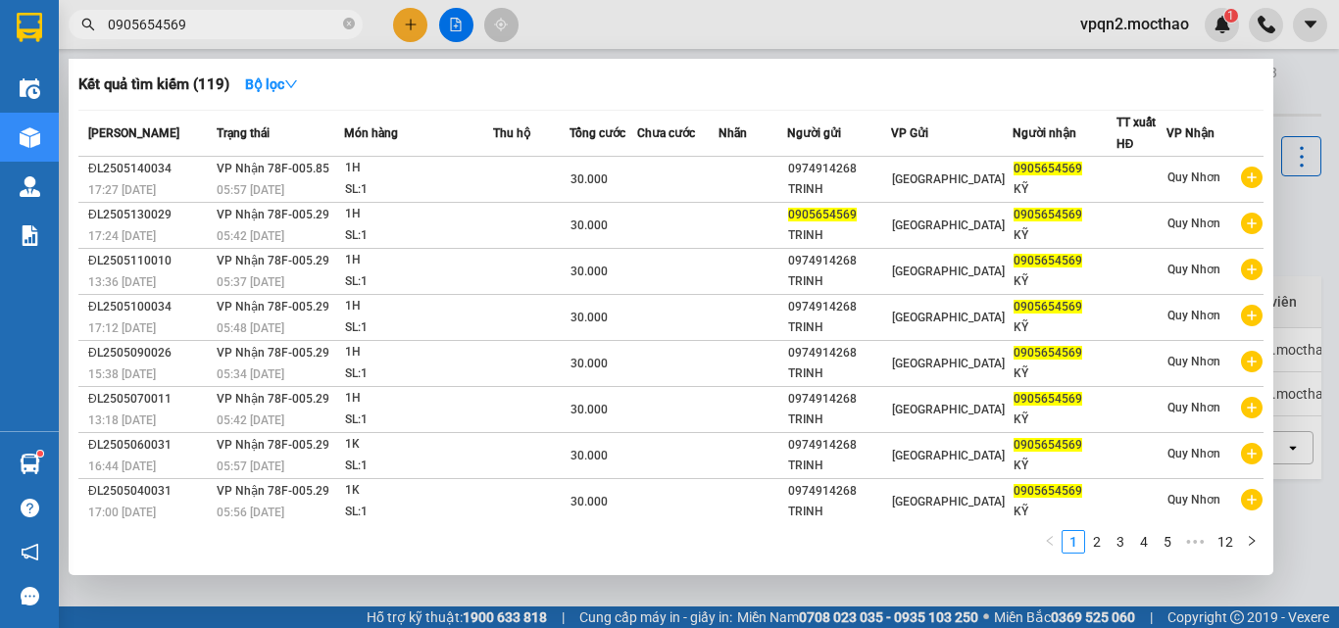
click at [406, 29] on div at bounding box center [669, 314] width 1339 height 628
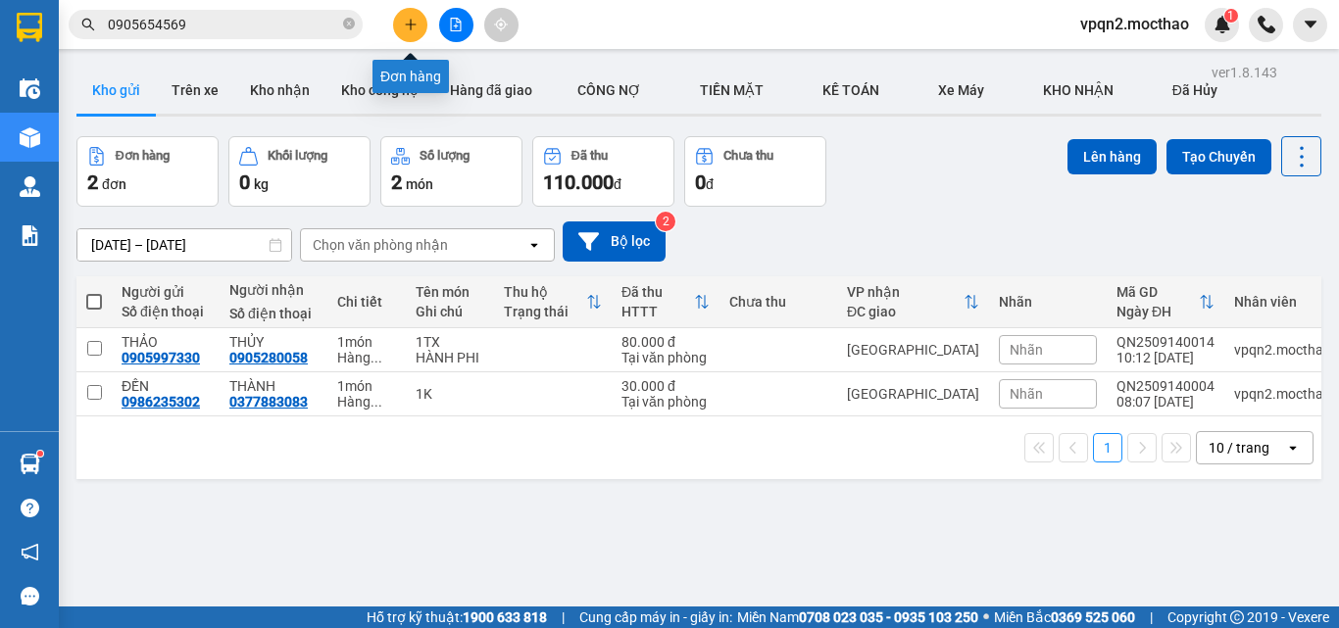
click at [401, 22] on button at bounding box center [410, 25] width 34 height 34
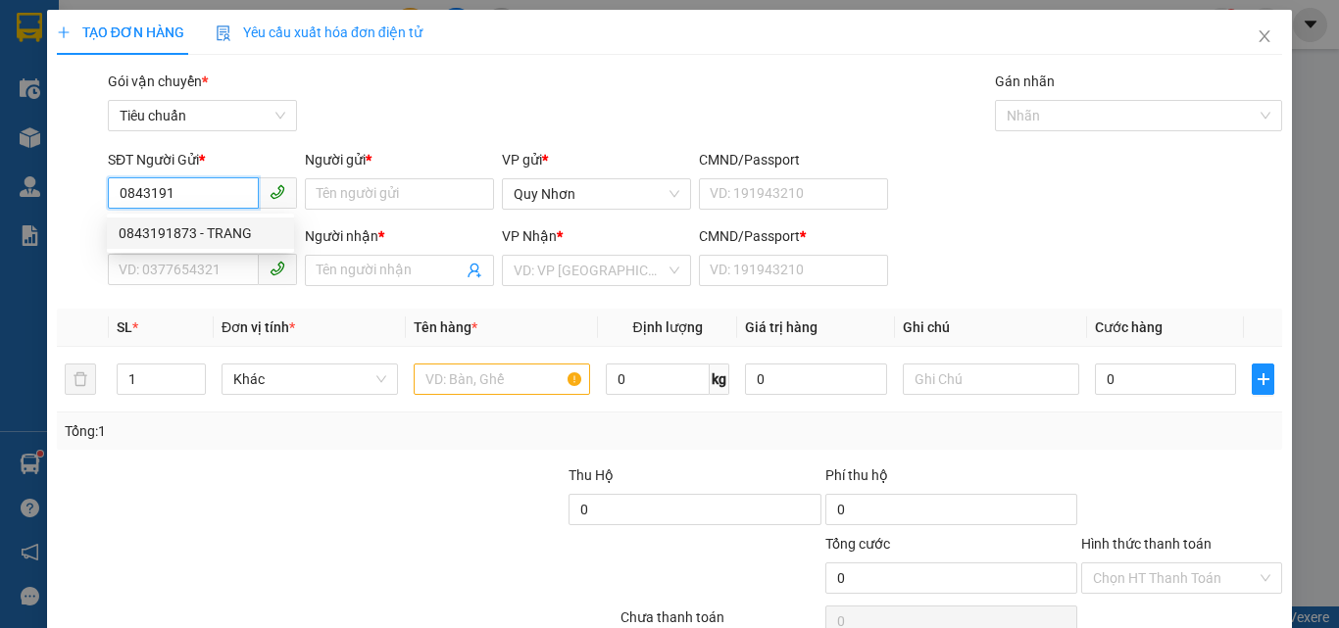
click at [218, 230] on div "0843191873 - TRANG" at bounding box center [201, 233] width 164 height 22
type input "0843191873"
type input "TRANG"
type input "0369236385"
type input "LAN"
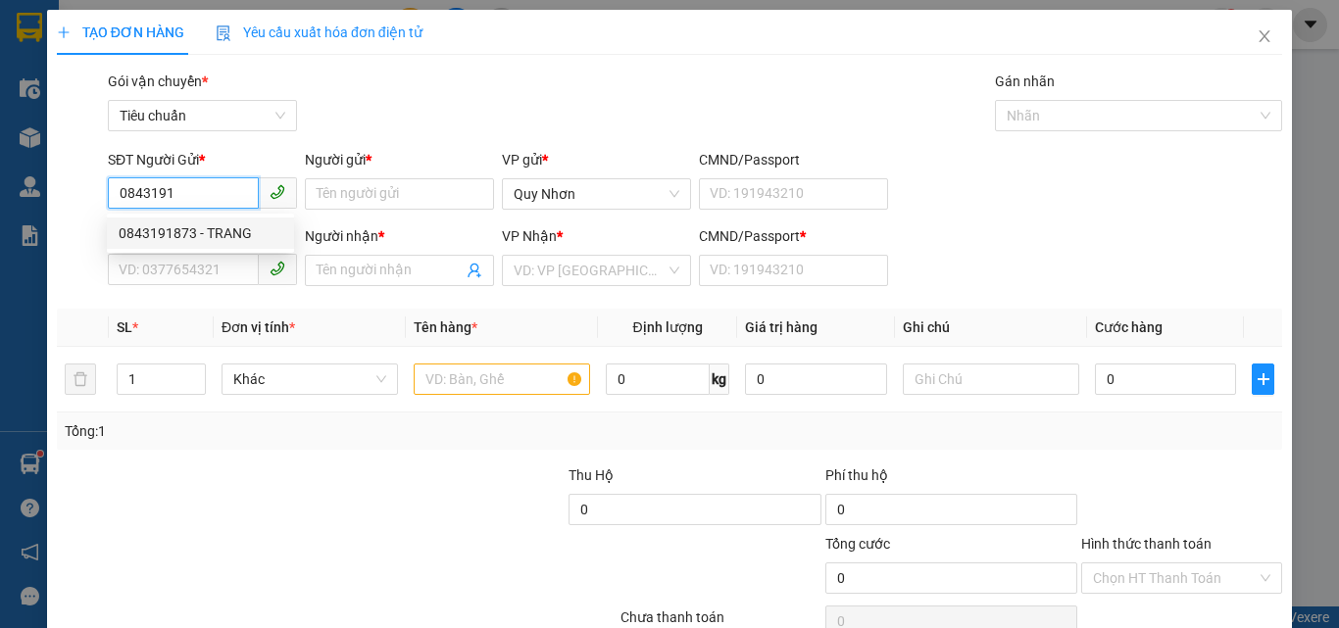
type input "a"
type input "100.000"
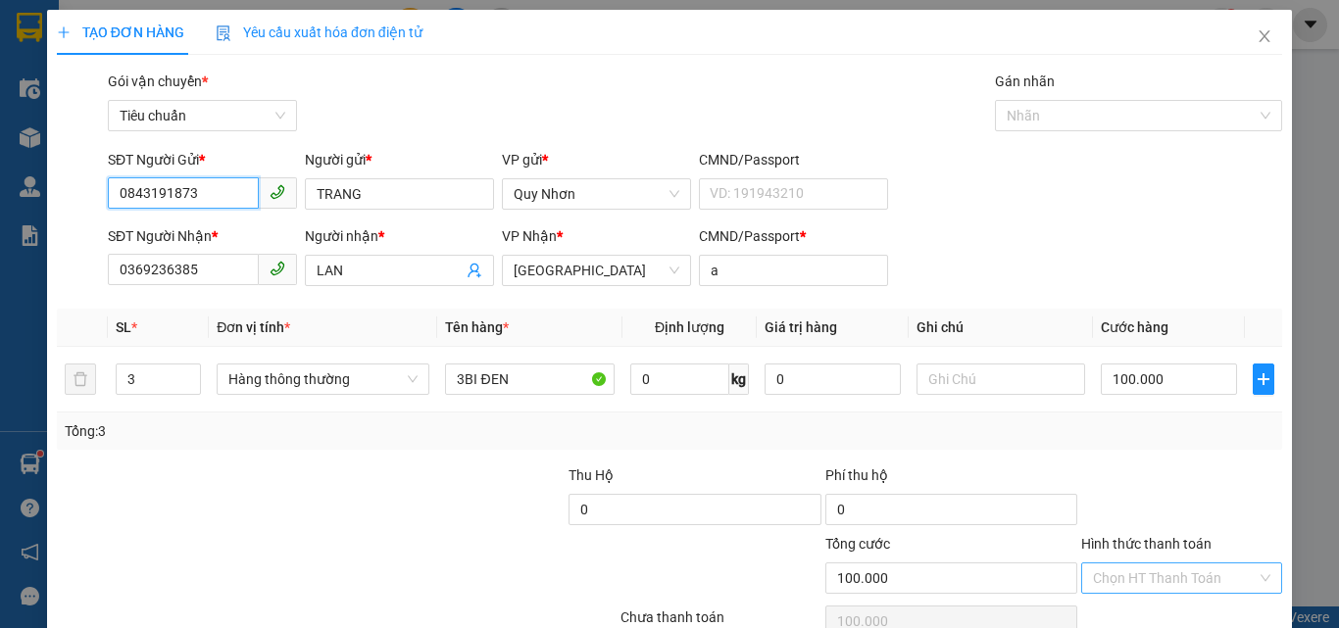
type input "0843191873"
drag, startPoint x: 1146, startPoint y: 575, endPoint x: 1147, endPoint y: 562, distance: 12.8
click at [1147, 573] on input "Hình thức thanh toán" at bounding box center [1175, 577] width 164 height 29
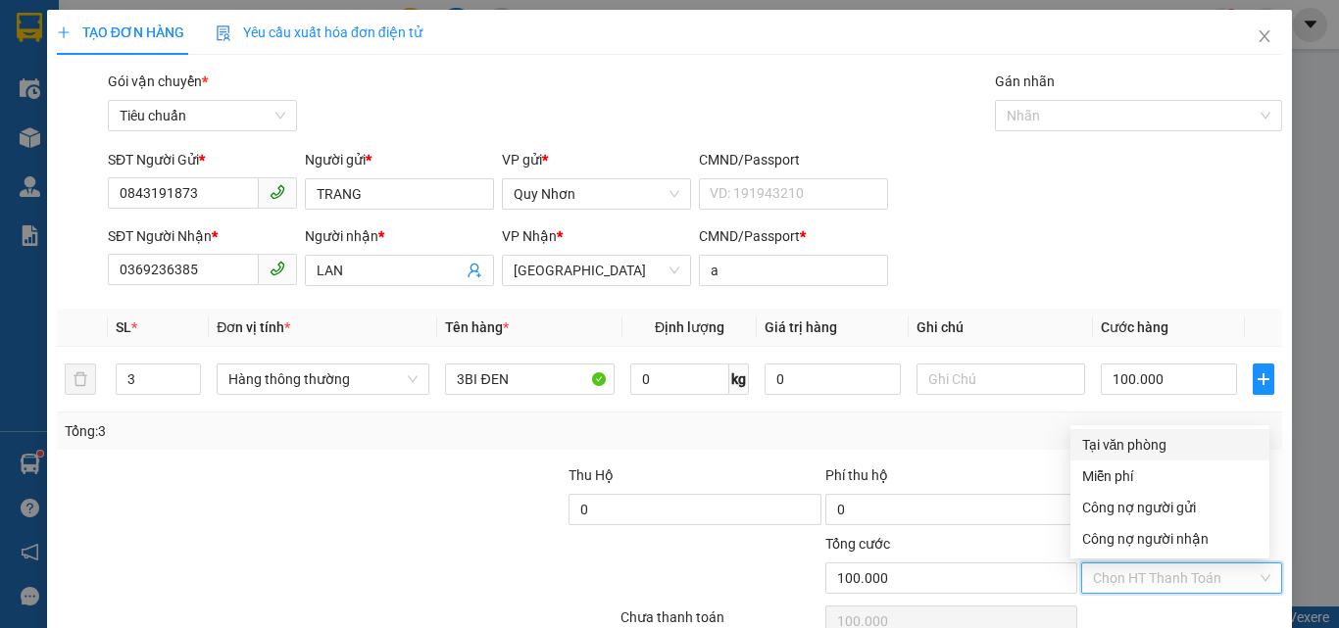
click at [1129, 443] on div "Tại văn phòng" at bounding box center [1169, 445] width 175 height 22
type input "0"
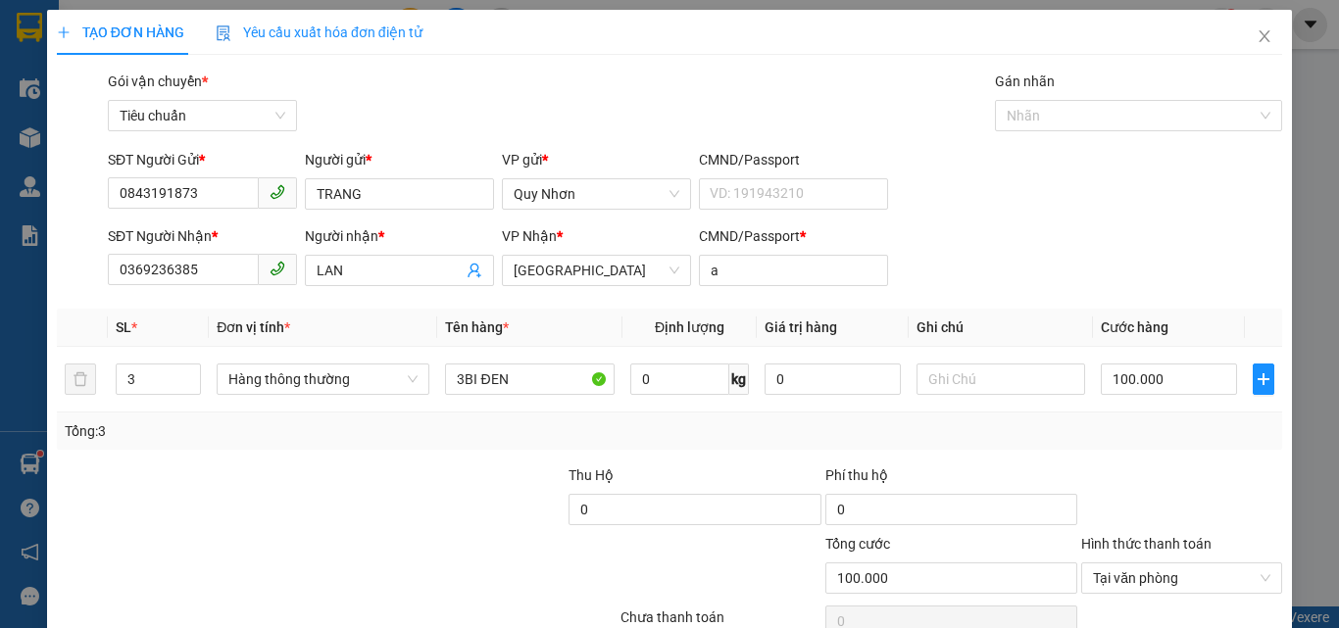
scroll to position [97, 0]
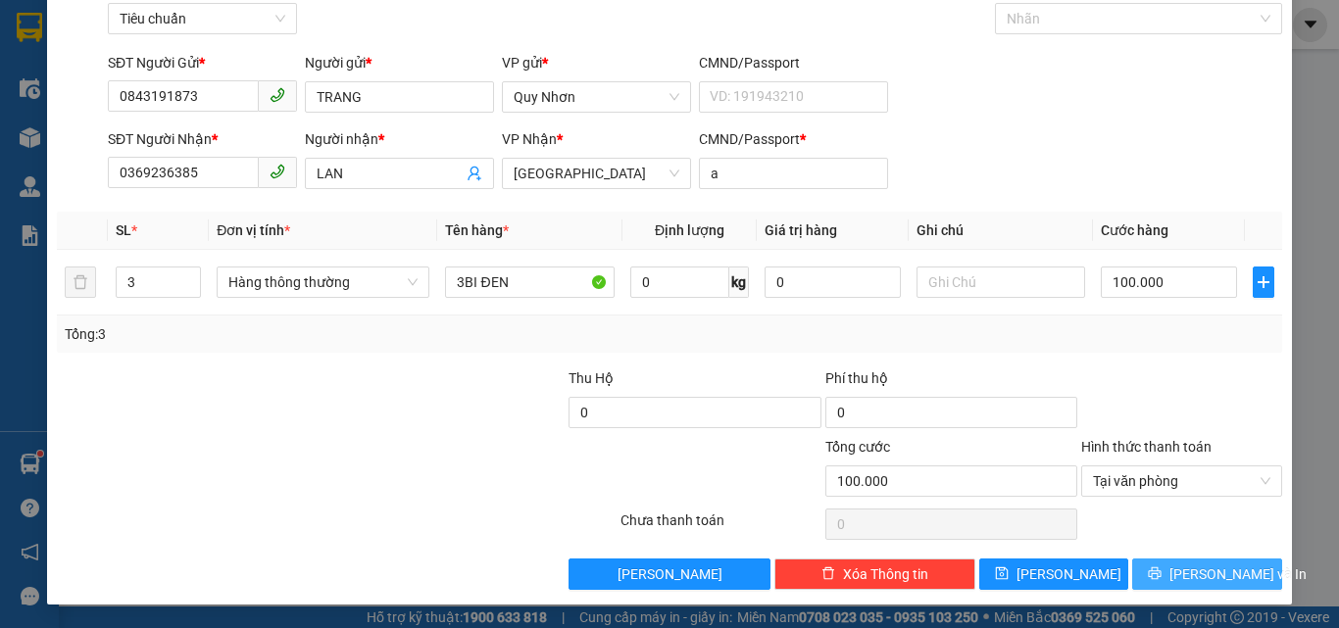
click at [1157, 583] on button "[PERSON_NAME] và In" at bounding box center [1207, 574] width 150 height 31
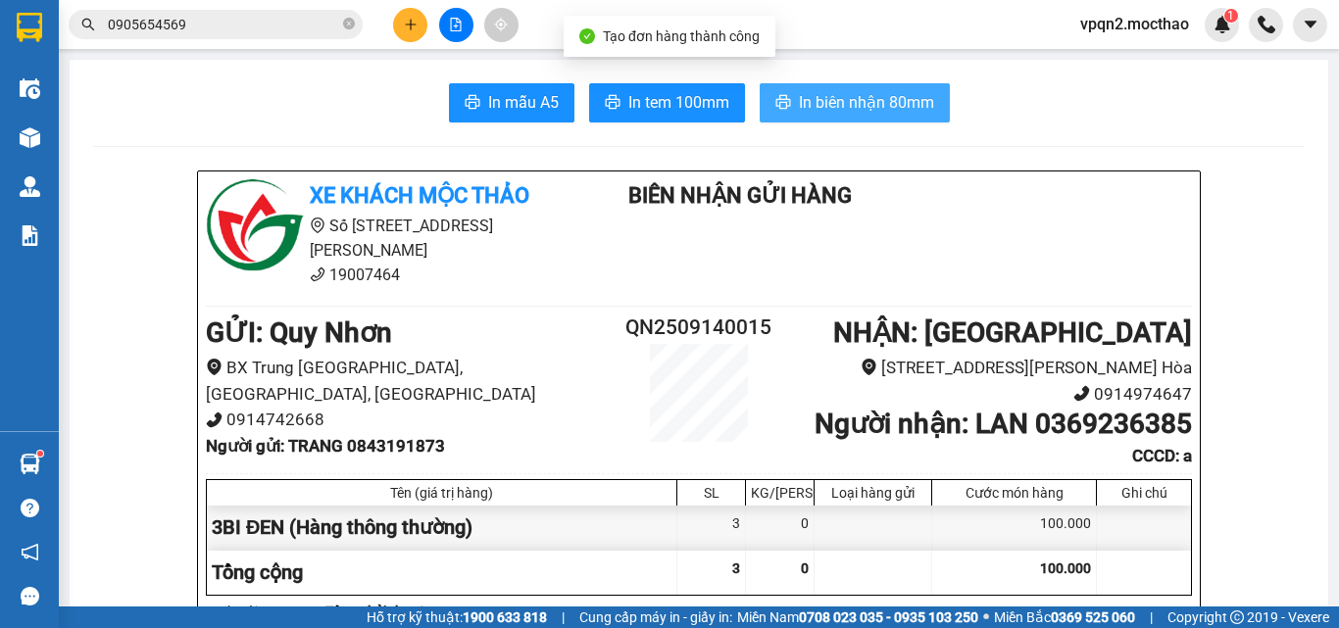
click at [806, 104] on span "In biên nhận 80mm" at bounding box center [866, 102] width 135 height 24
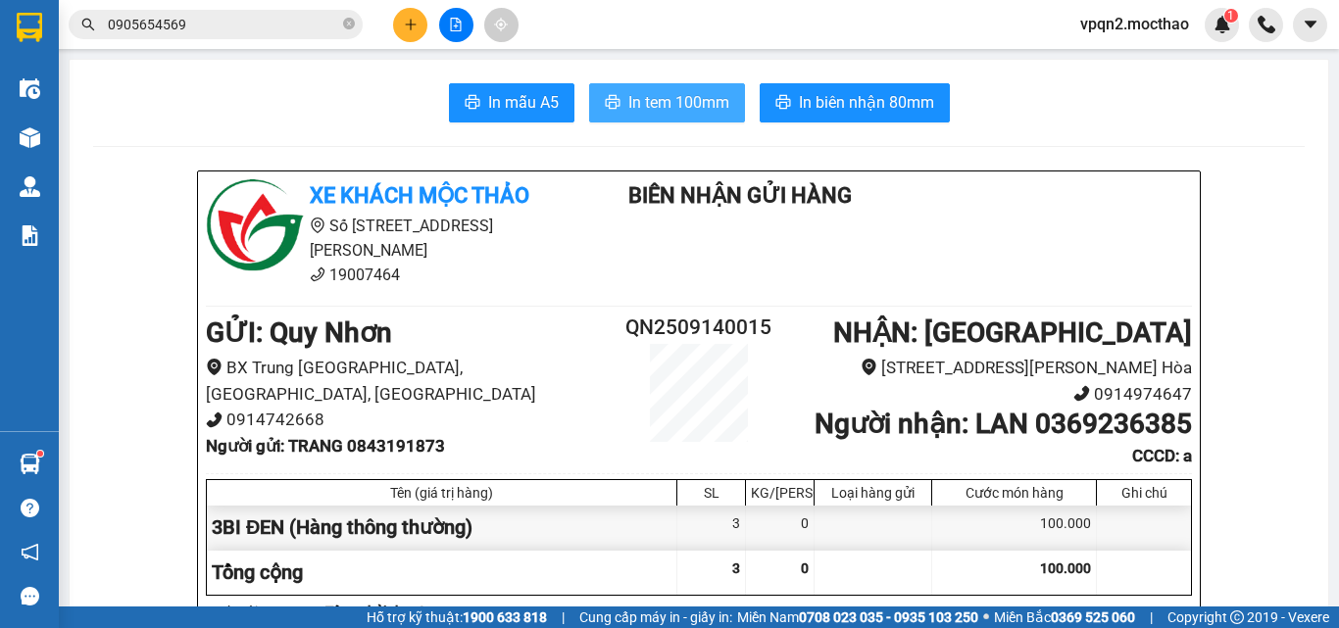
click at [671, 92] on span "In tem 100mm" at bounding box center [678, 102] width 101 height 24
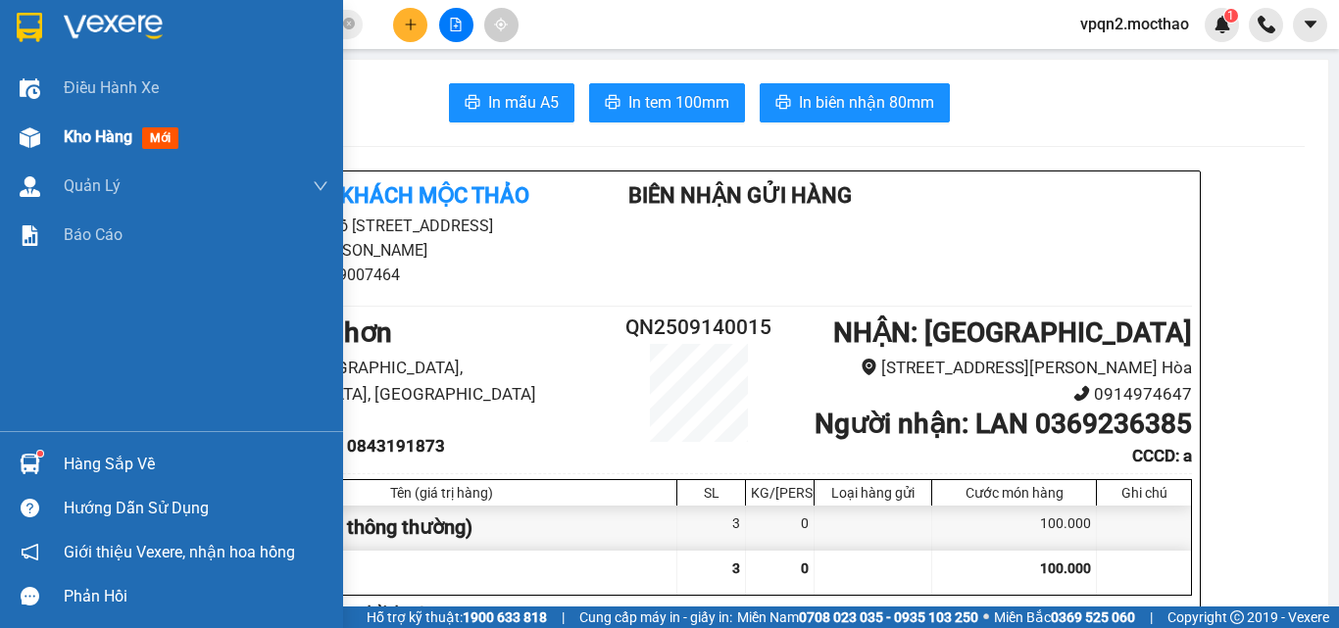
click at [81, 124] on div "Kho hàng mới" at bounding box center [125, 136] width 122 height 24
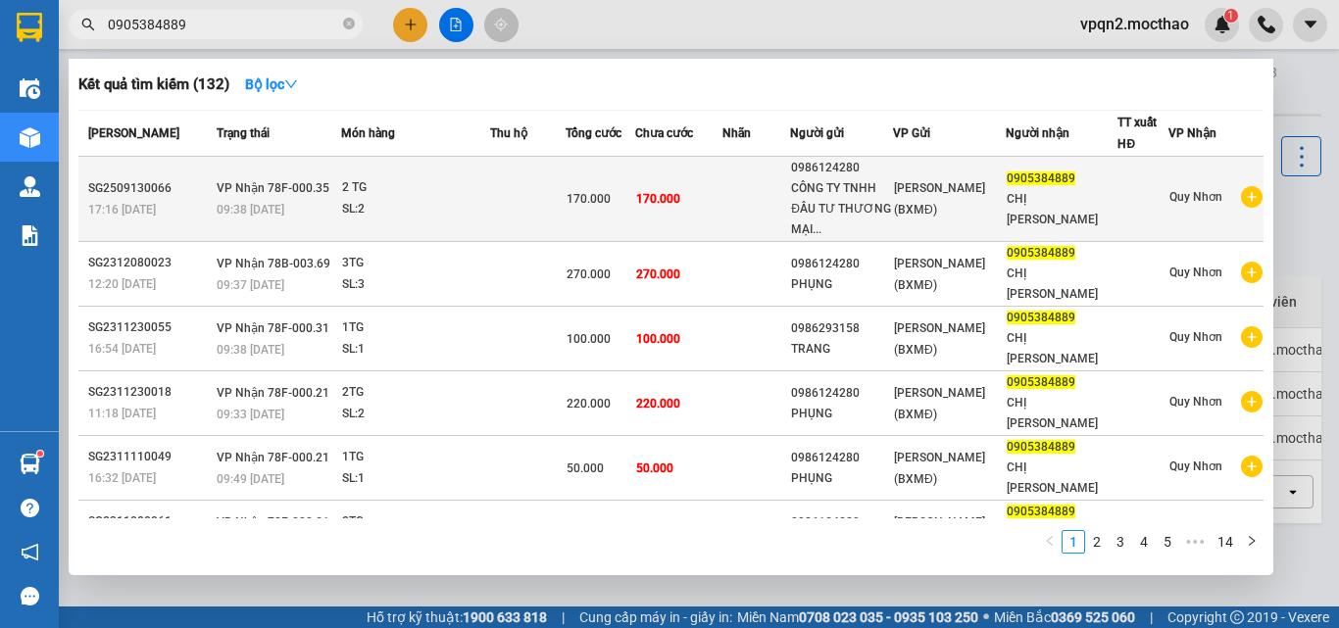
type input "0905384889"
click at [670, 196] on span "170.000" at bounding box center [658, 199] width 44 height 14
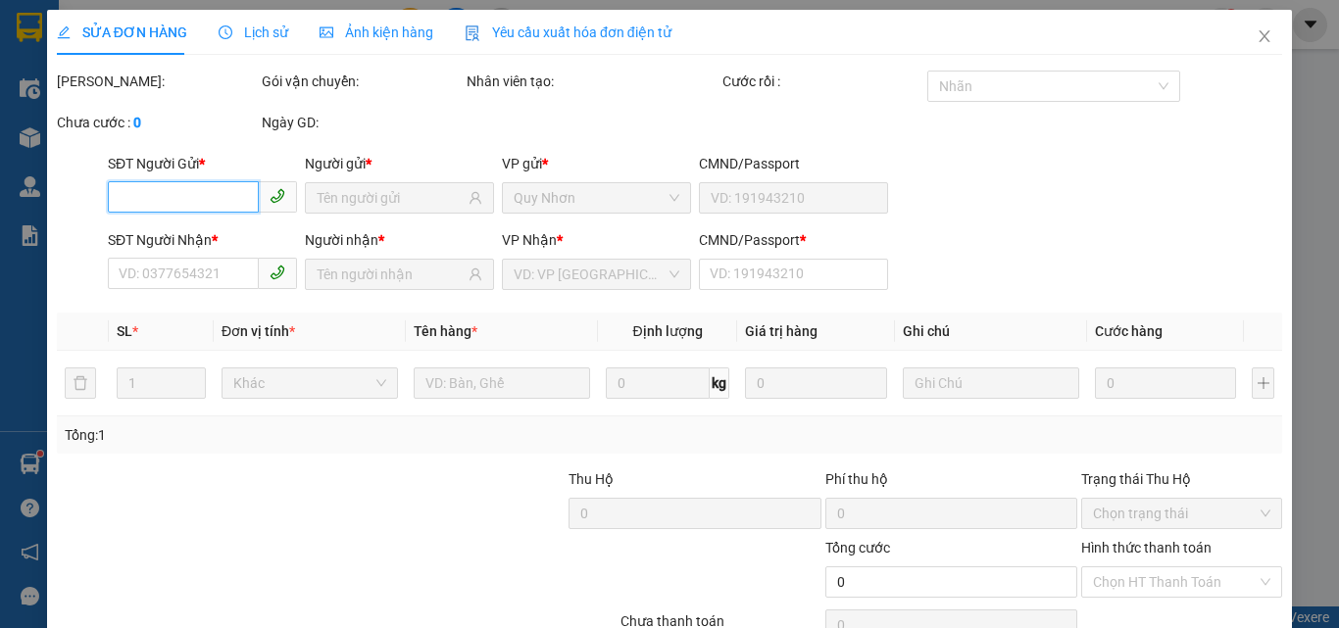
type input "0986124280"
type input "CÔNG TY TNHH ĐẦU TƯ THƯƠNG MẠI DỊCH VỤ [PERSON_NAME]"
type input "0905384889"
type input "CHỊ [PERSON_NAME]"
type input "1"
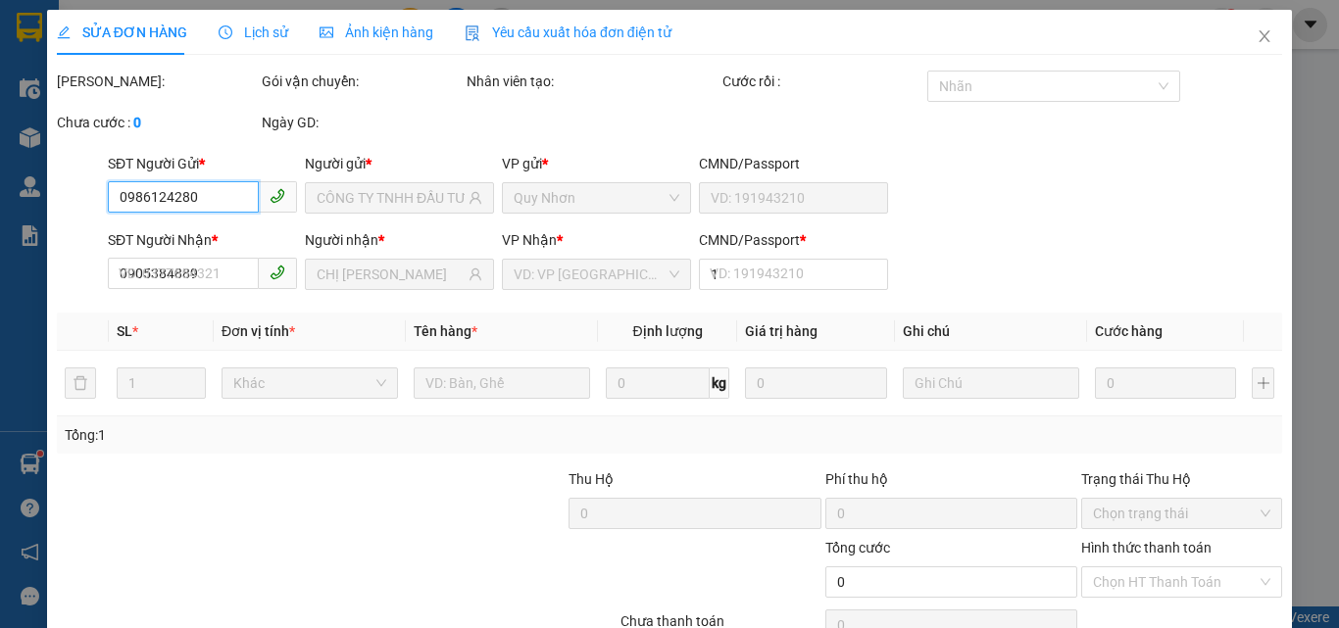
type input "170.000"
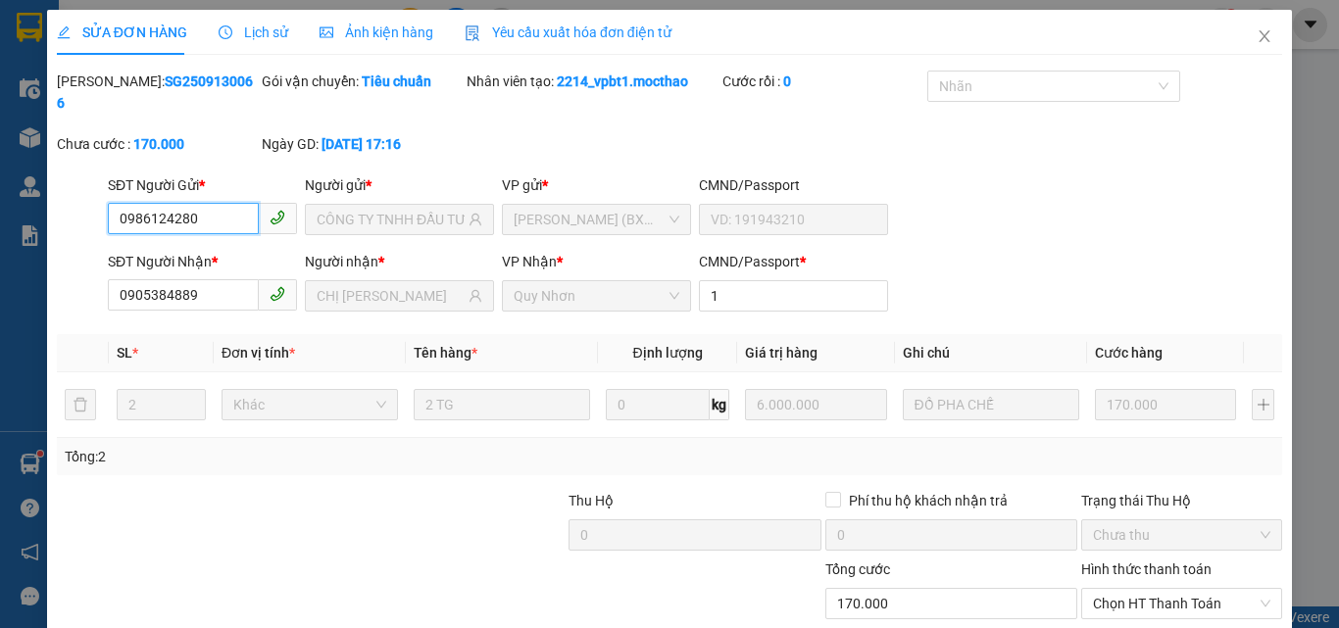
scroll to position [101, 0]
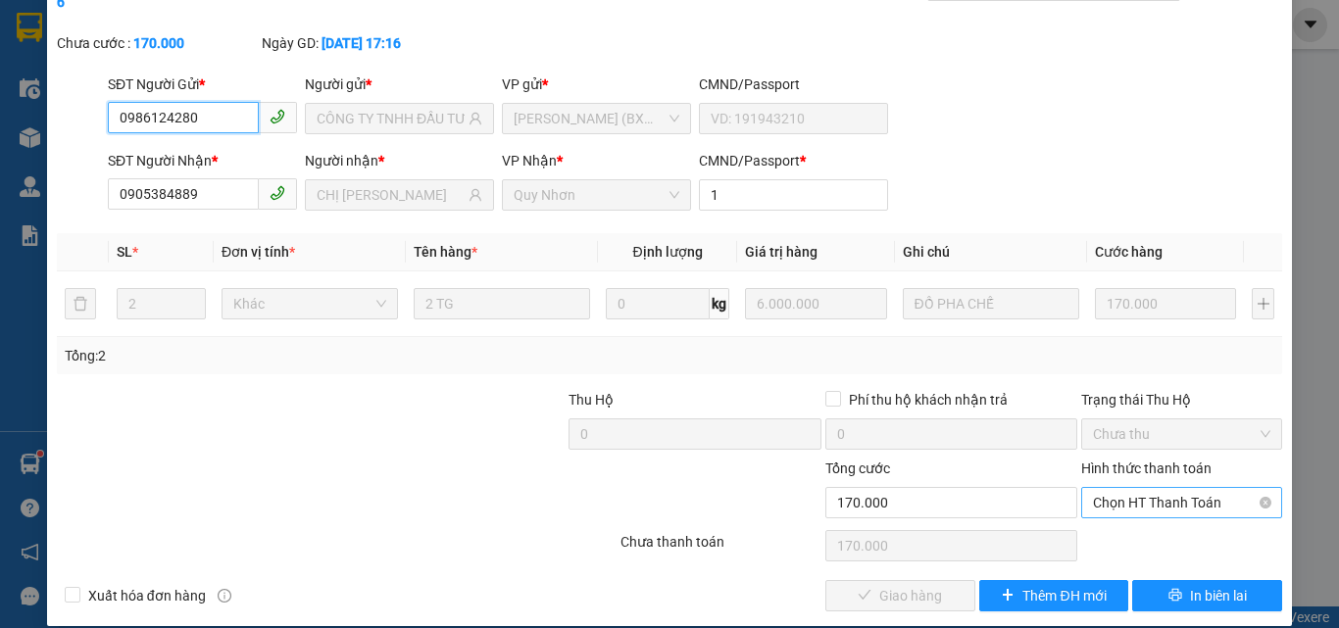
click at [1118, 488] on span "Chọn HT Thanh Toán" at bounding box center [1181, 502] width 177 height 29
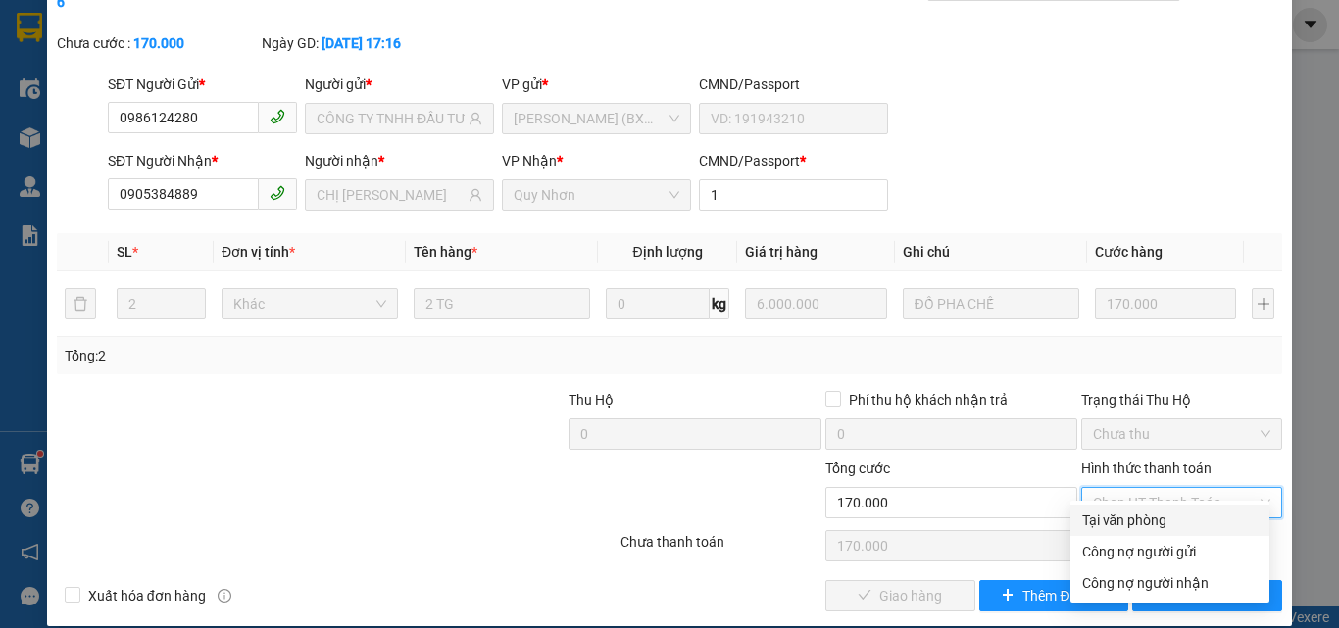
drag, startPoint x: 1102, startPoint y: 526, endPoint x: 995, endPoint y: 564, distance: 114.4
click at [1102, 527] on div "Tại văn phòng" at bounding box center [1169, 521] width 175 height 22
type input "0"
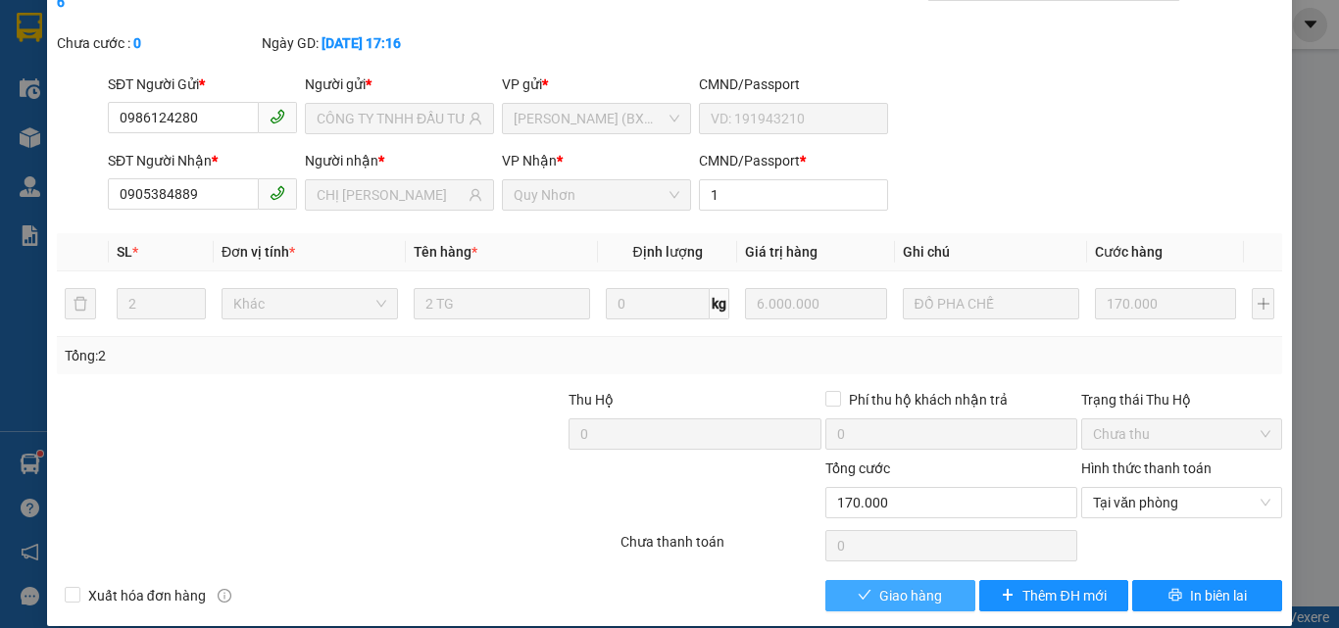
click at [896, 585] on span "Giao hàng" at bounding box center [910, 596] width 63 height 22
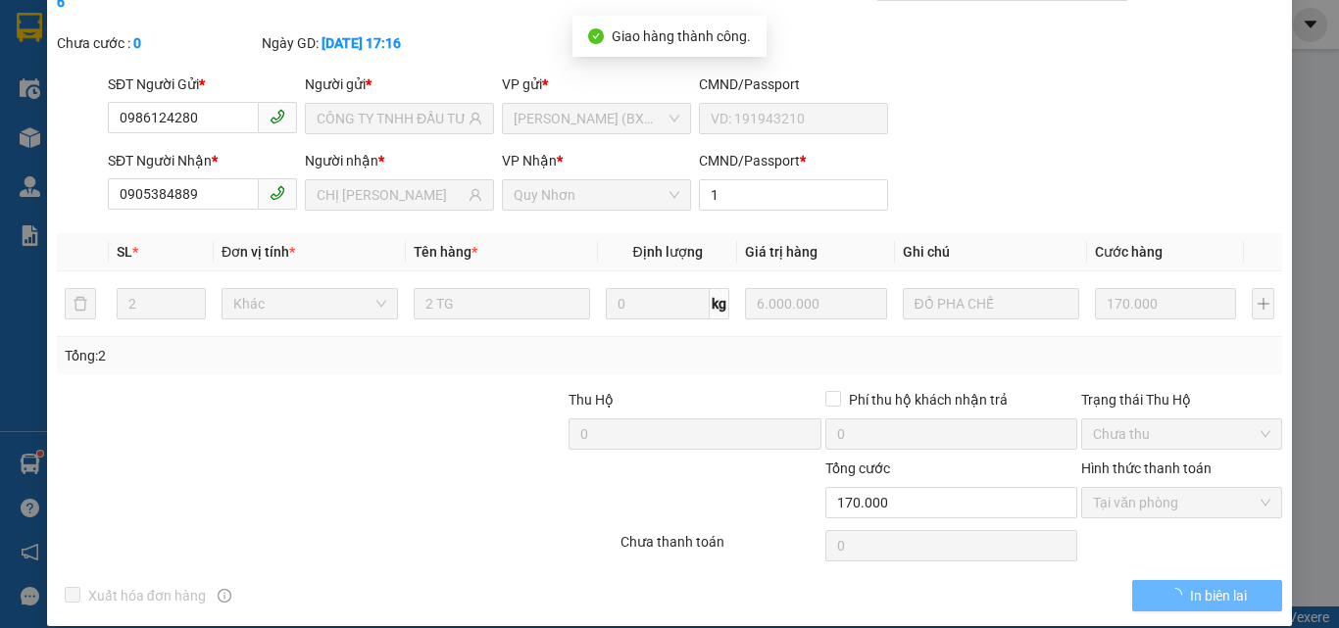
scroll to position [0, 0]
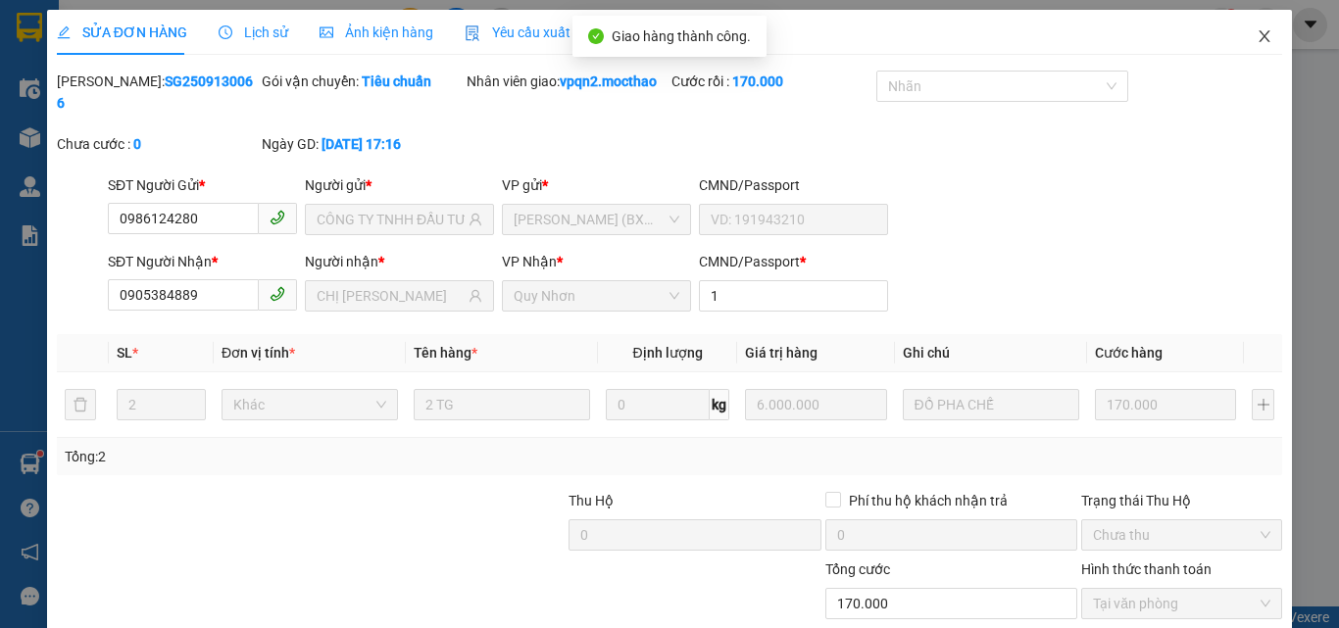
drag, startPoint x: 1245, startPoint y: 36, endPoint x: 308, endPoint y: 57, distance: 937.0
click at [1256, 35] on icon "close" at bounding box center [1264, 36] width 16 height 16
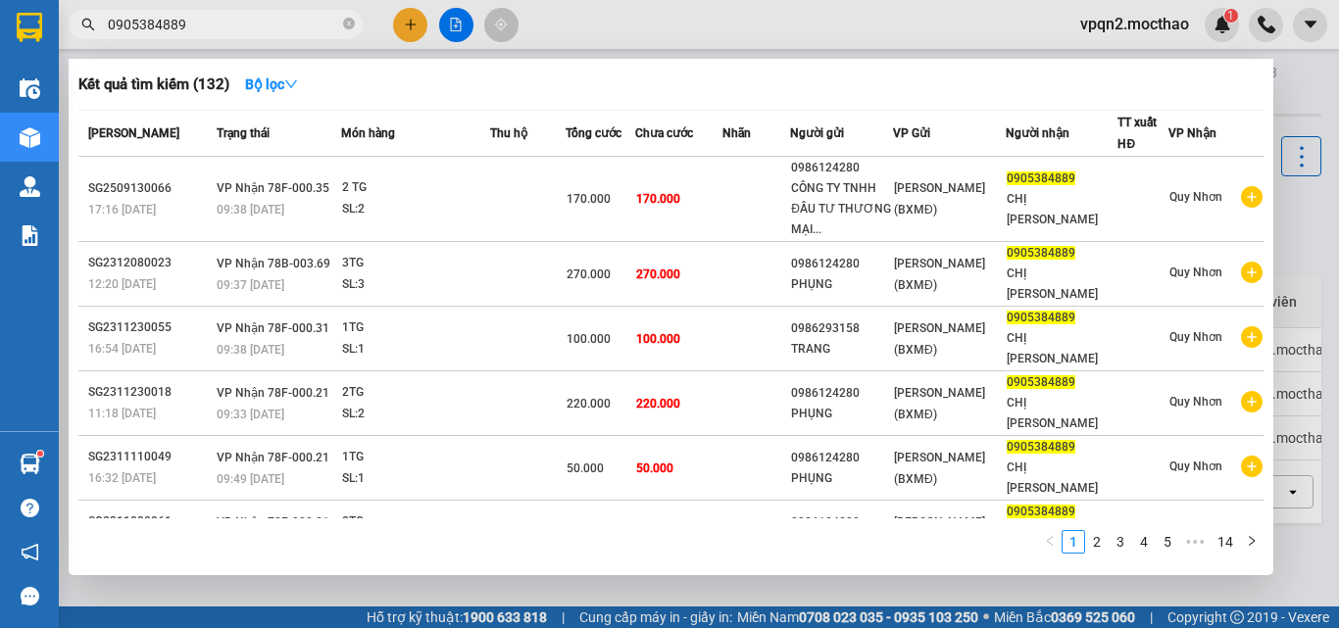
drag, startPoint x: 167, startPoint y: 24, endPoint x: 236, endPoint y: 24, distance: 69.6
click at [236, 24] on input "0905384889" at bounding box center [223, 25] width 231 height 22
type input "0905384889"
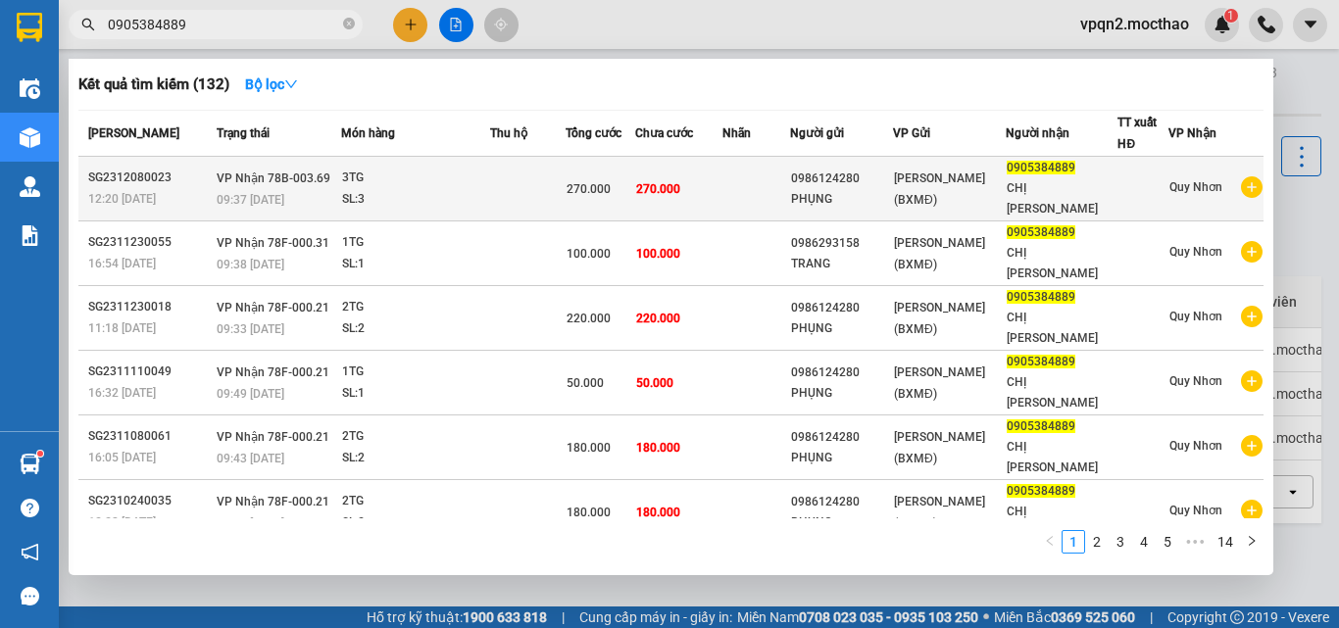
click at [634, 178] on div "270.000" at bounding box center [600, 189] width 68 height 22
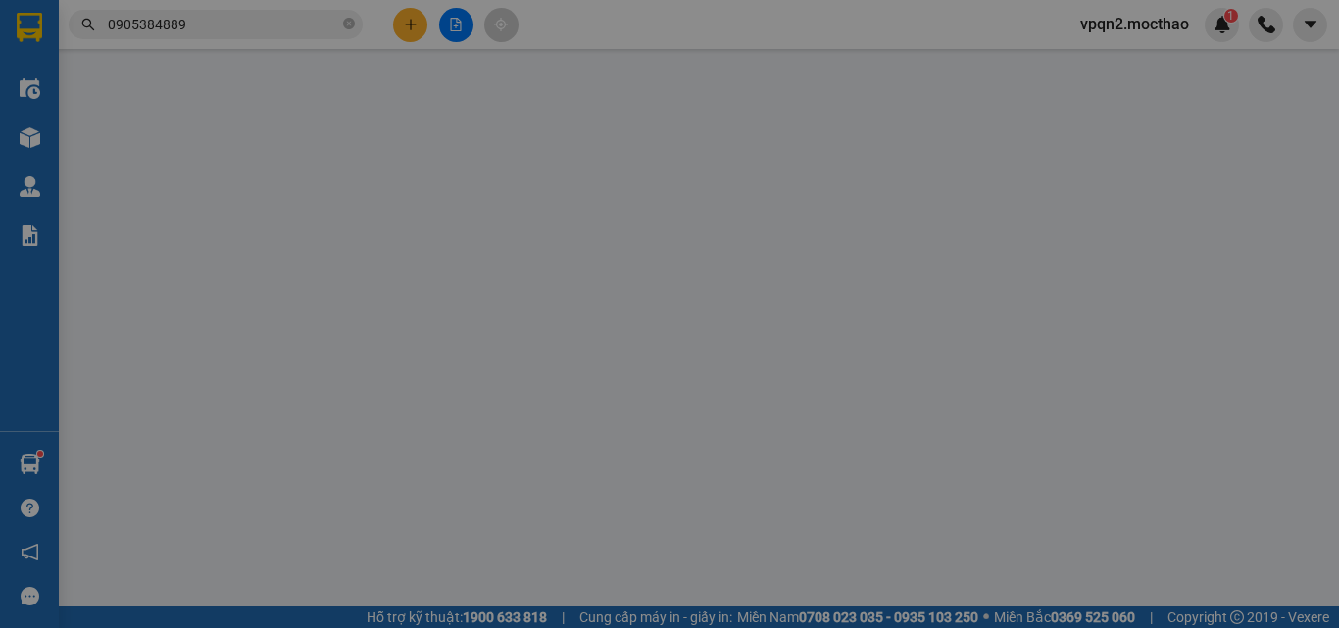
type input "0986124280"
type input "PHỤNG"
type input "0905384889"
type input "CHỊ [PERSON_NAME]"
type input "270.000"
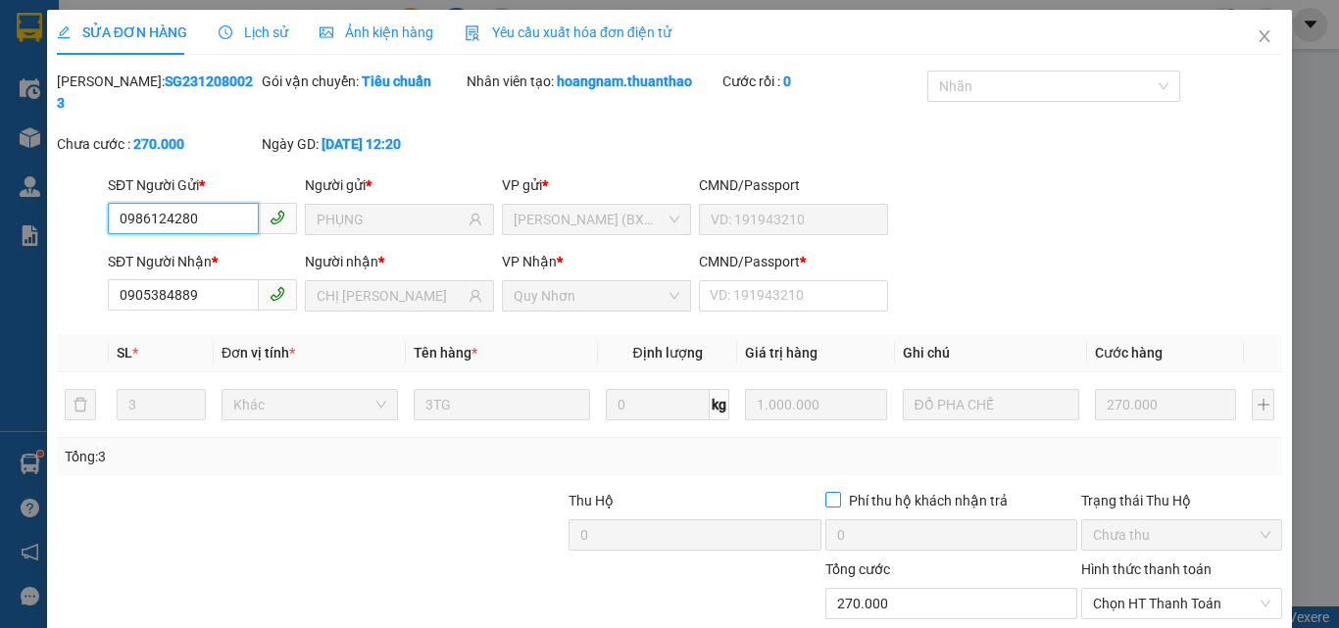
scroll to position [101, 0]
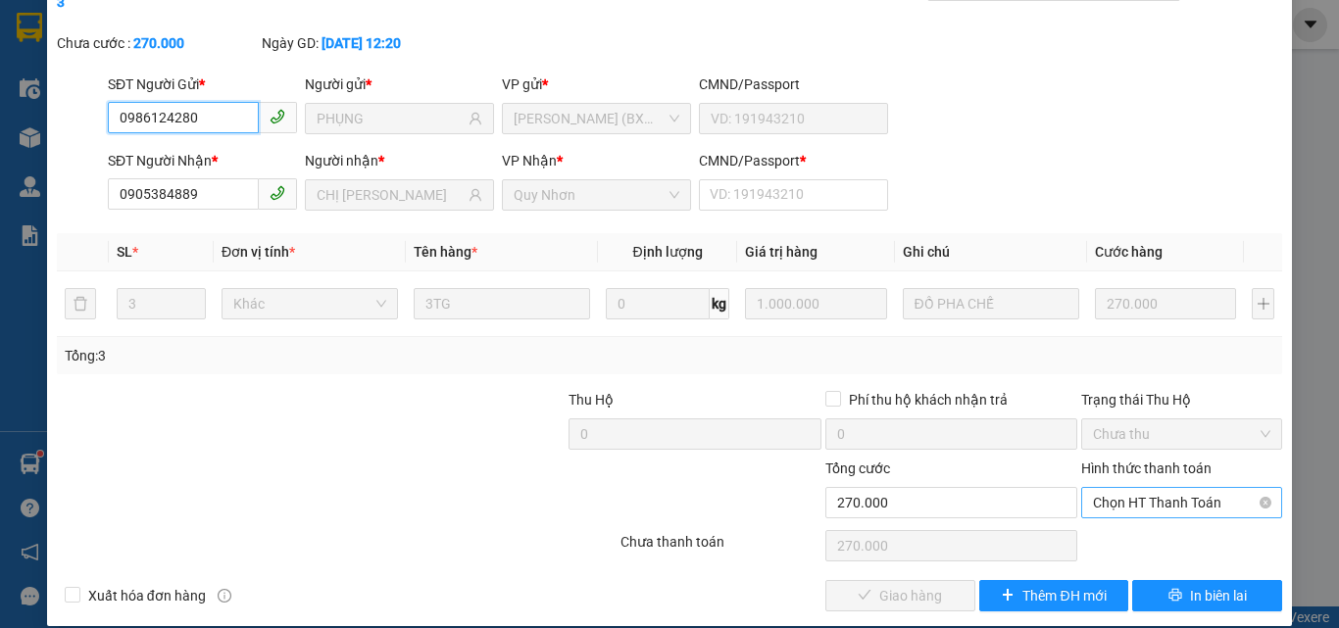
click at [1172, 490] on span "Chọn HT Thanh Toán" at bounding box center [1181, 502] width 177 height 29
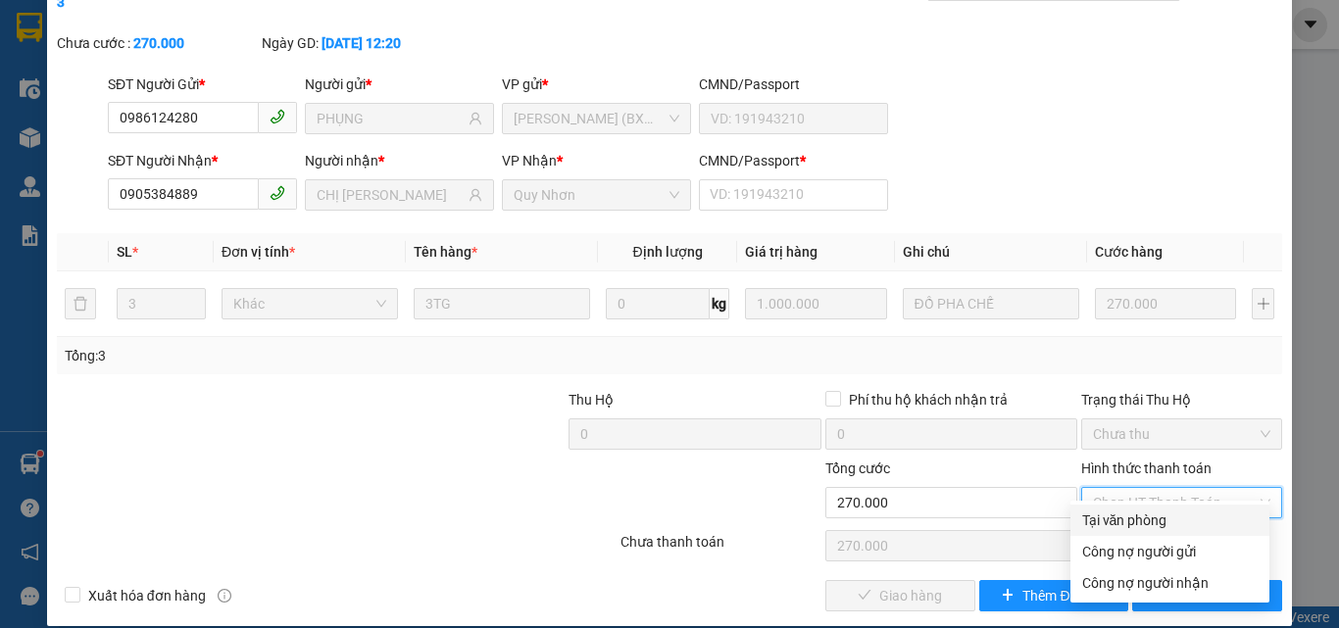
click at [1155, 524] on div "Tại văn phòng" at bounding box center [1169, 521] width 175 height 22
type input "0"
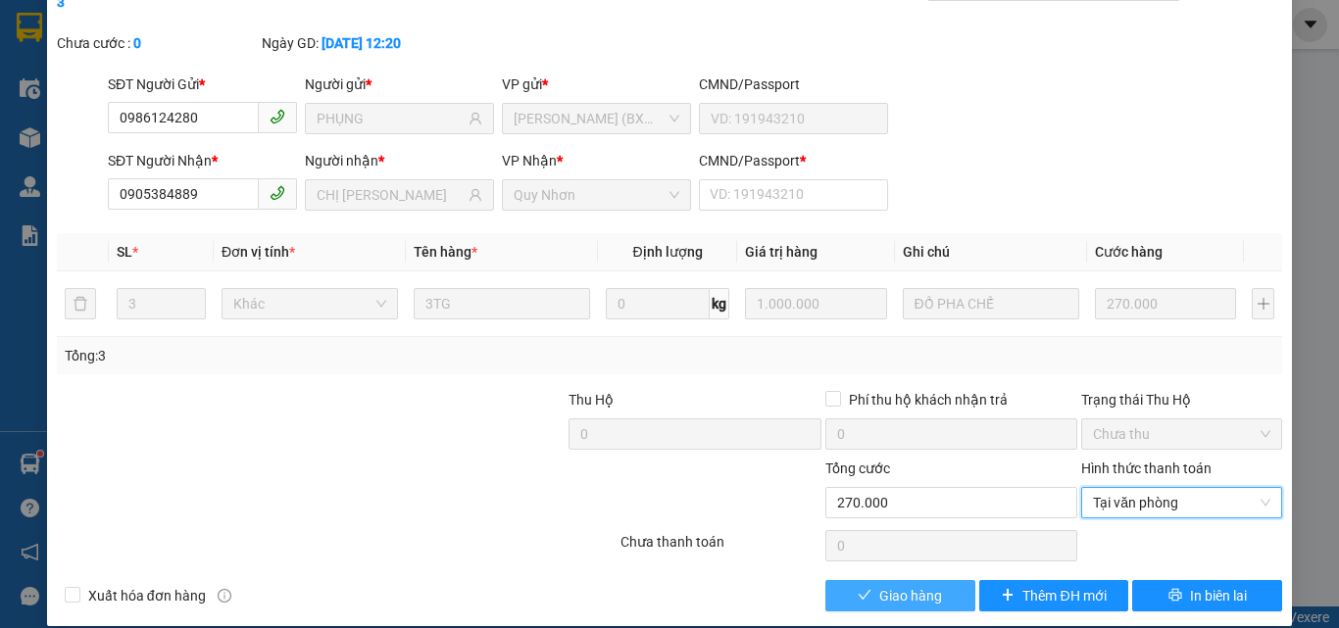
click at [894, 585] on span "Giao hàng" at bounding box center [910, 596] width 63 height 22
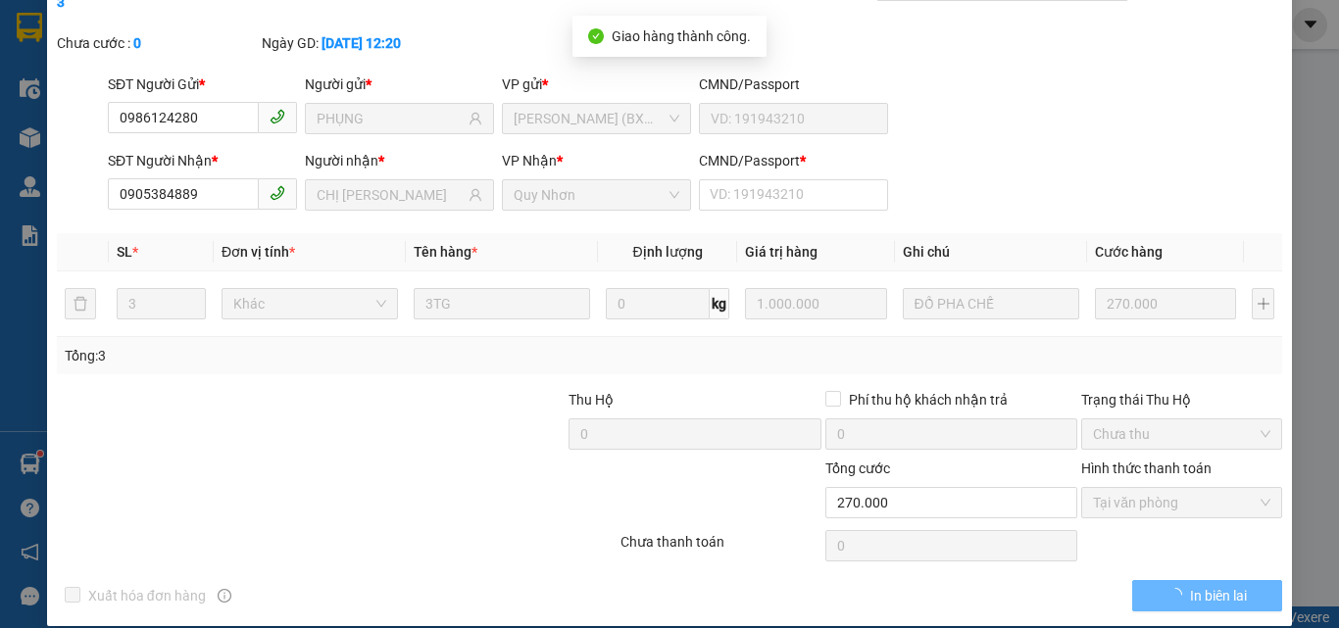
scroll to position [0, 0]
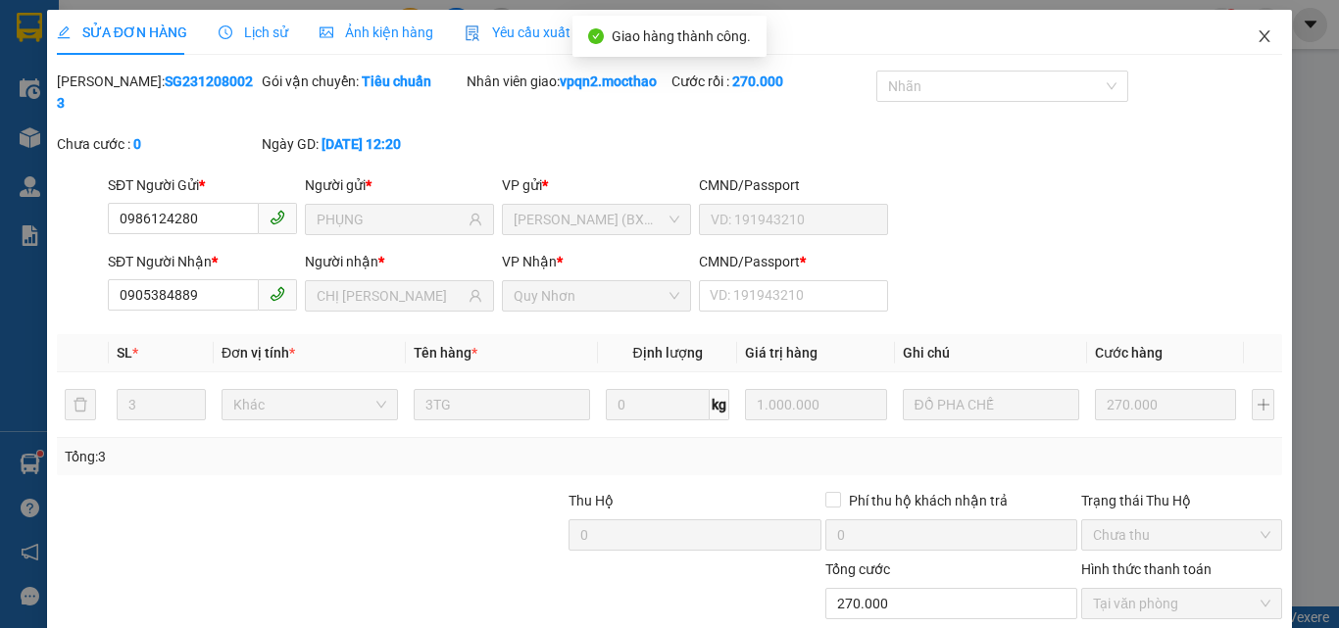
click at [1259, 37] on icon "close" at bounding box center [1264, 36] width 11 height 12
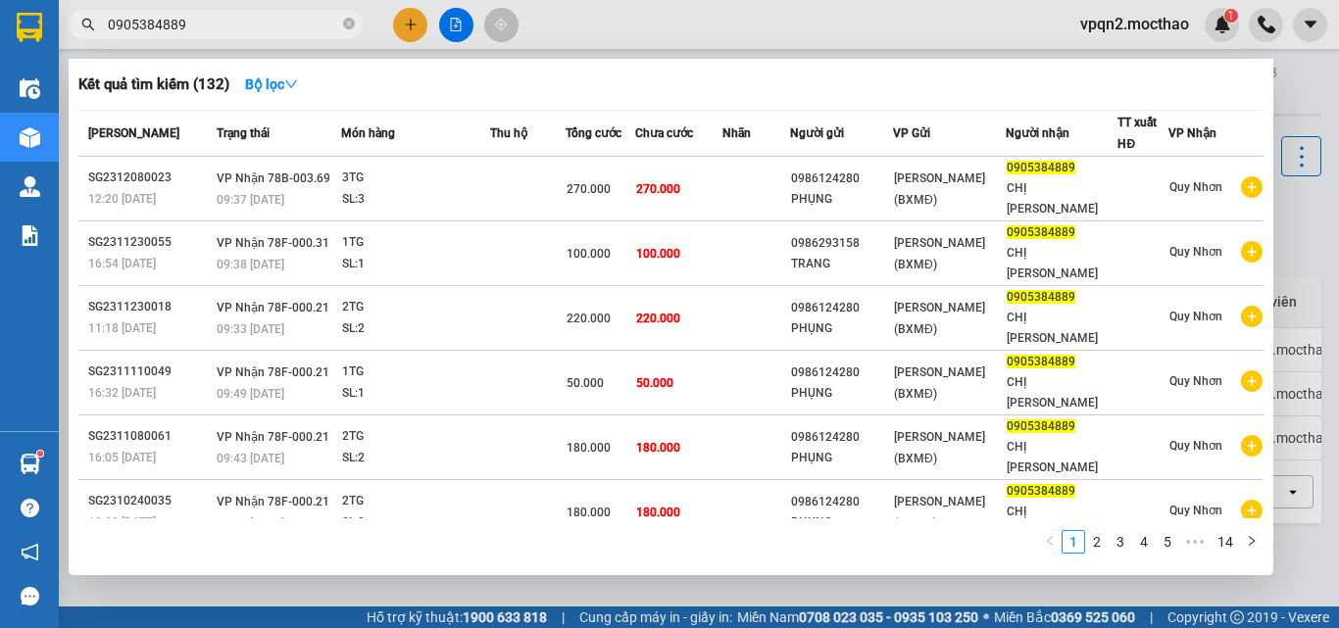
drag, startPoint x: 165, startPoint y: 24, endPoint x: 205, endPoint y: 24, distance: 40.2
click at [205, 24] on input "0905384889" at bounding box center [223, 25] width 231 height 22
type input "0905384889"
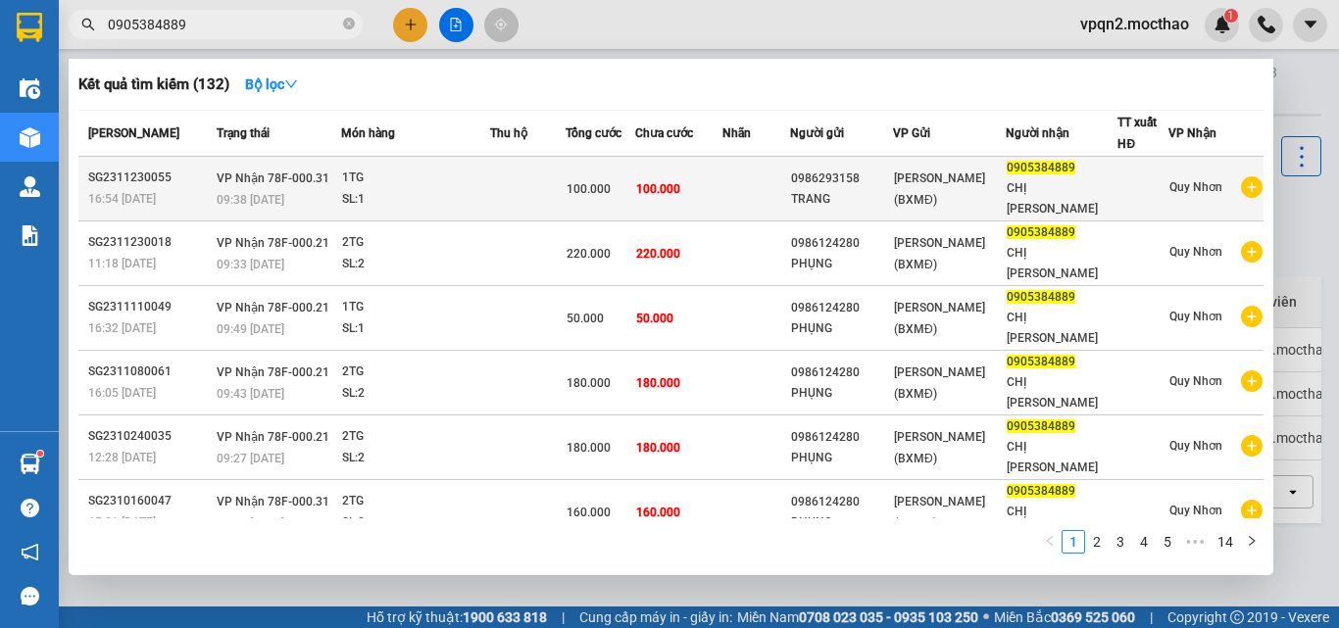
click at [650, 189] on td "100.000" at bounding box center [678, 189] width 86 height 65
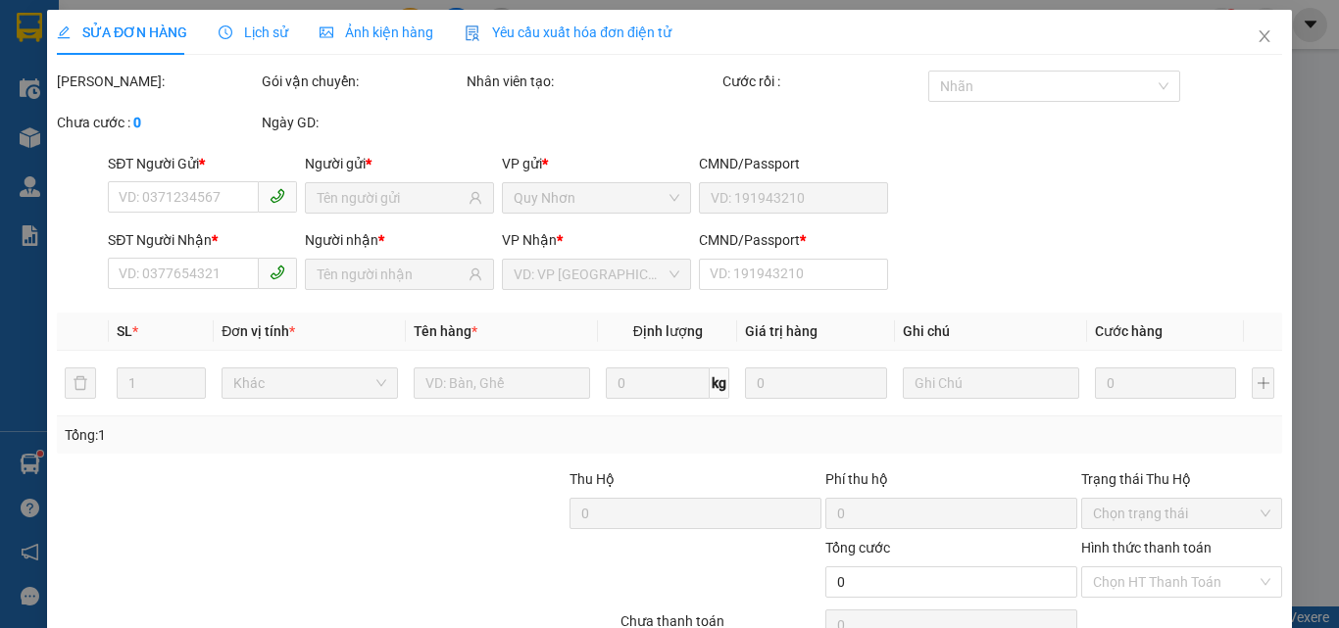
type input "0986293158"
type input "TRANG"
type input "0905384889"
type input "CHỊ [PERSON_NAME]"
type input "100.000"
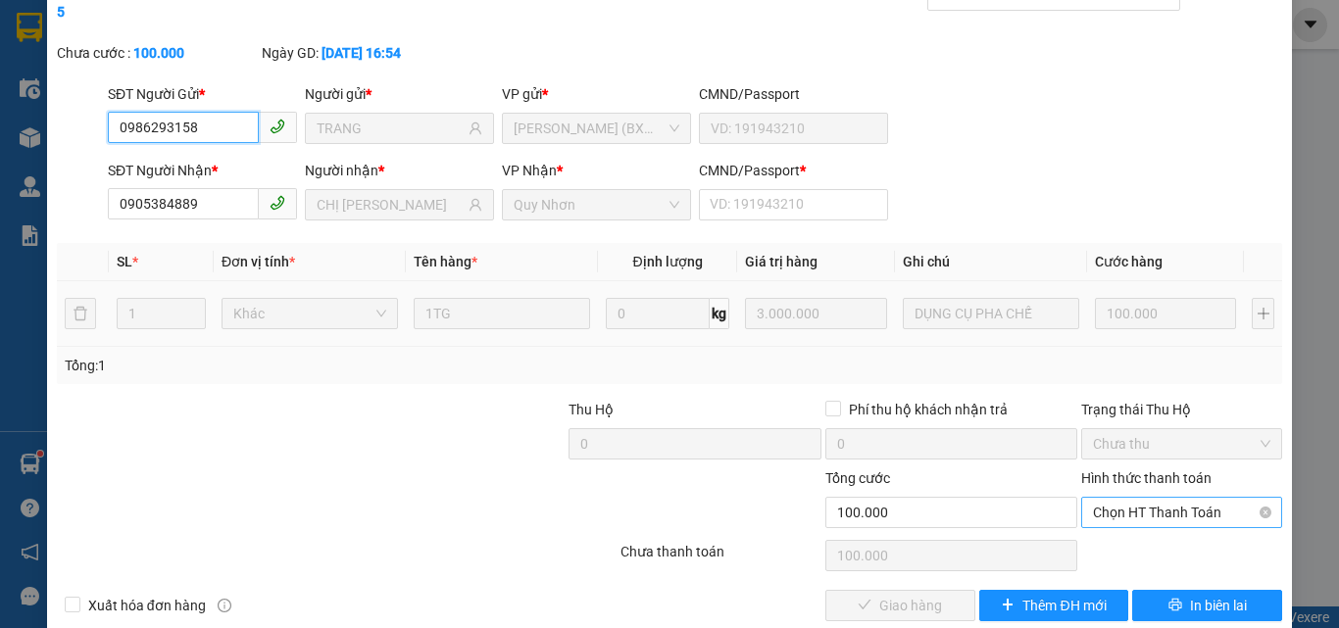
scroll to position [101, 0]
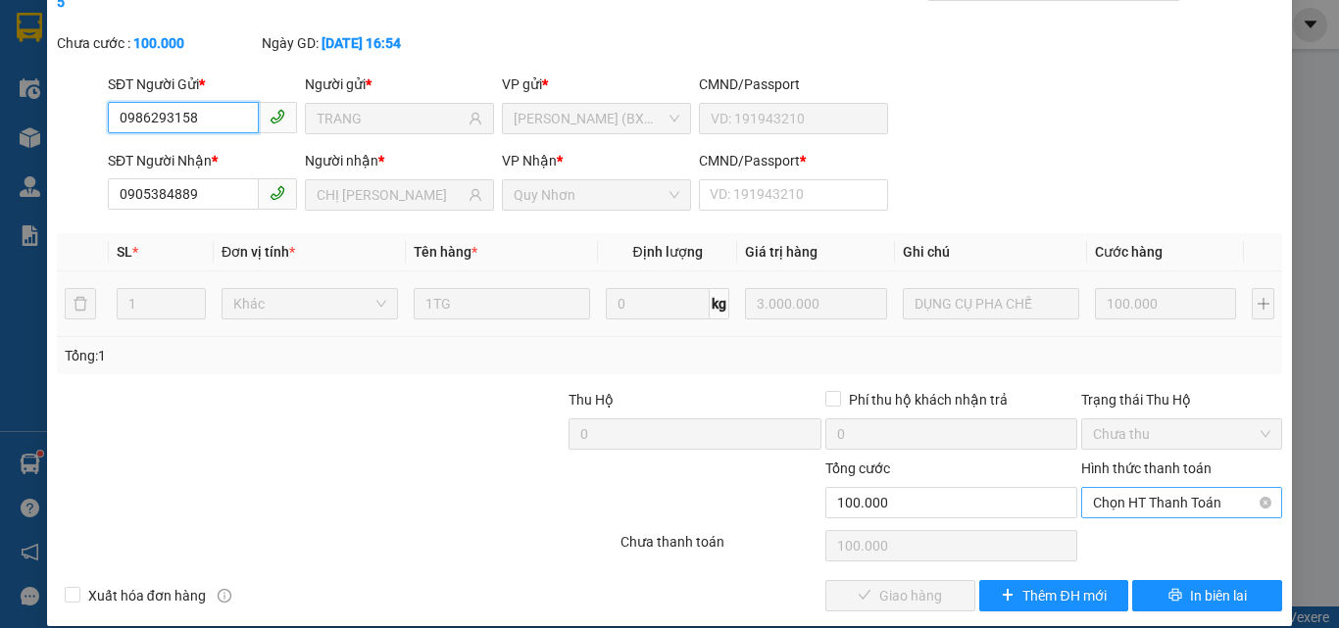
click at [1122, 488] on span "Chọn HT Thanh Toán" at bounding box center [1181, 502] width 177 height 29
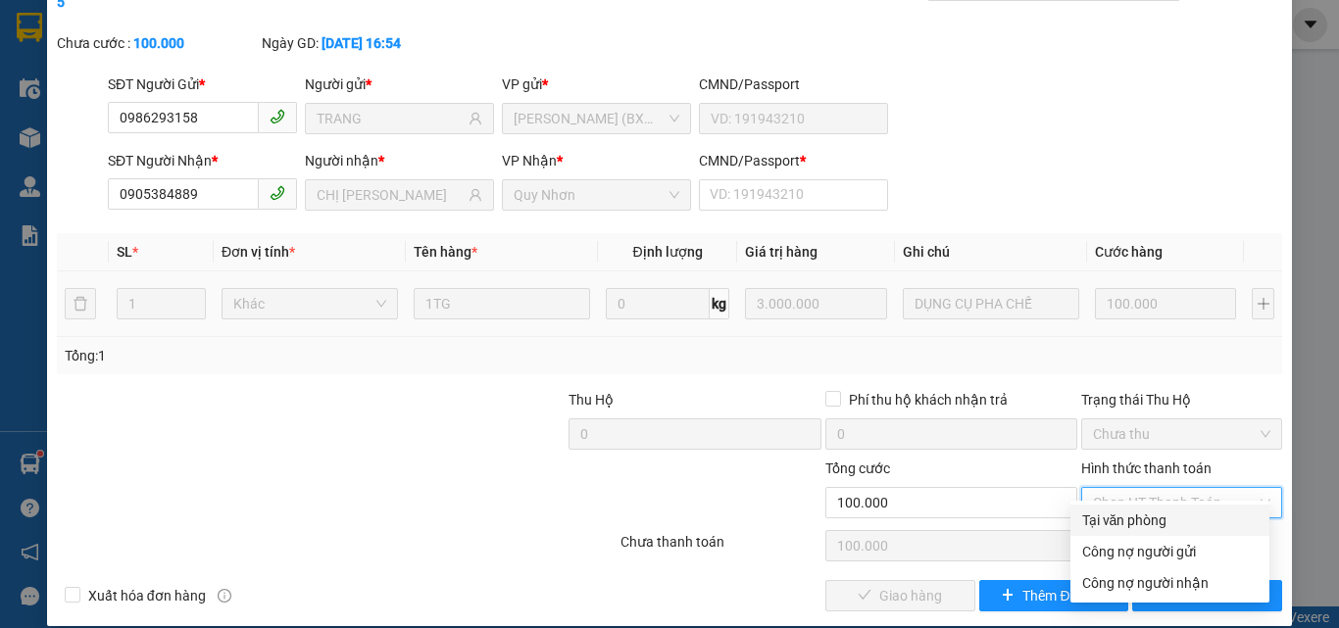
click at [1116, 518] on div "Tại văn phòng" at bounding box center [1169, 521] width 175 height 22
type input "0"
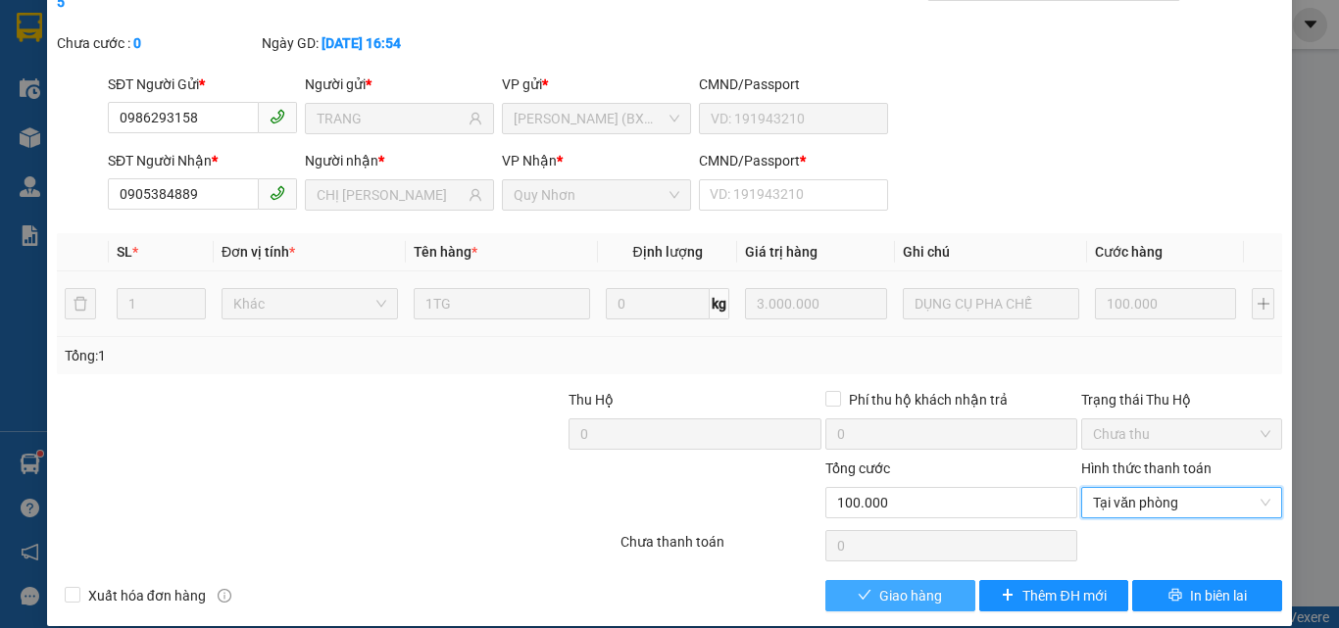
click at [901, 585] on span "Giao hàng" at bounding box center [910, 596] width 63 height 22
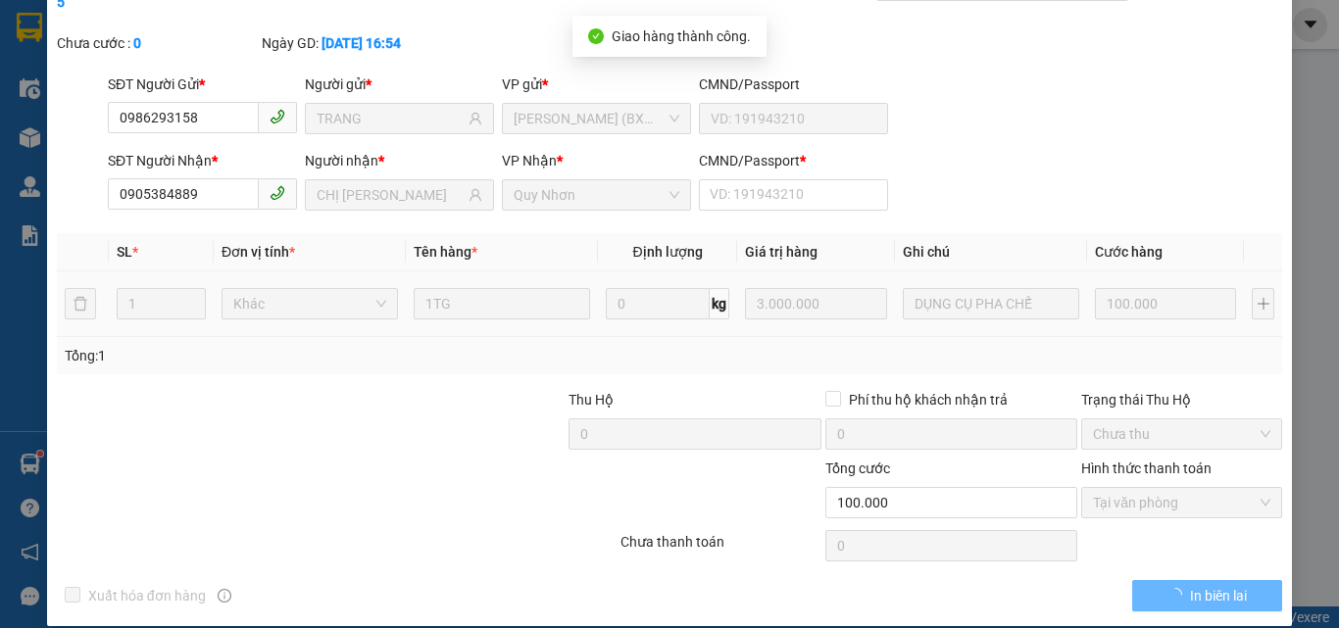
scroll to position [0, 0]
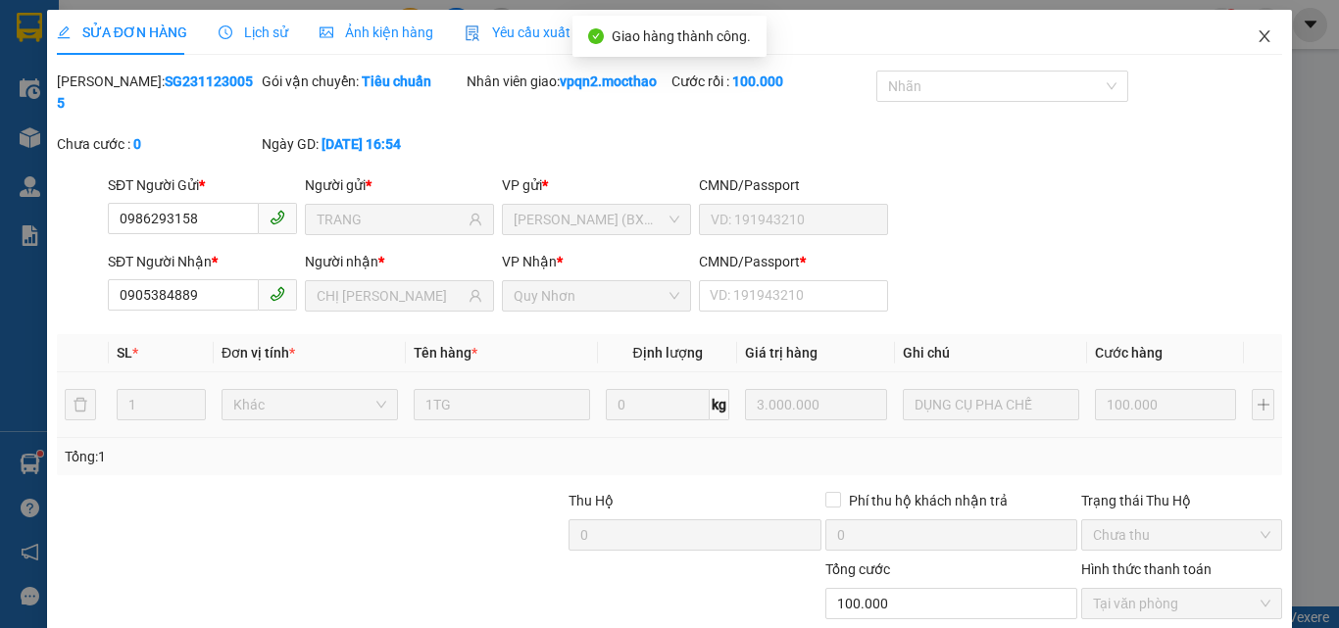
click at [1256, 32] on icon "close" at bounding box center [1264, 36] width 16 height 16
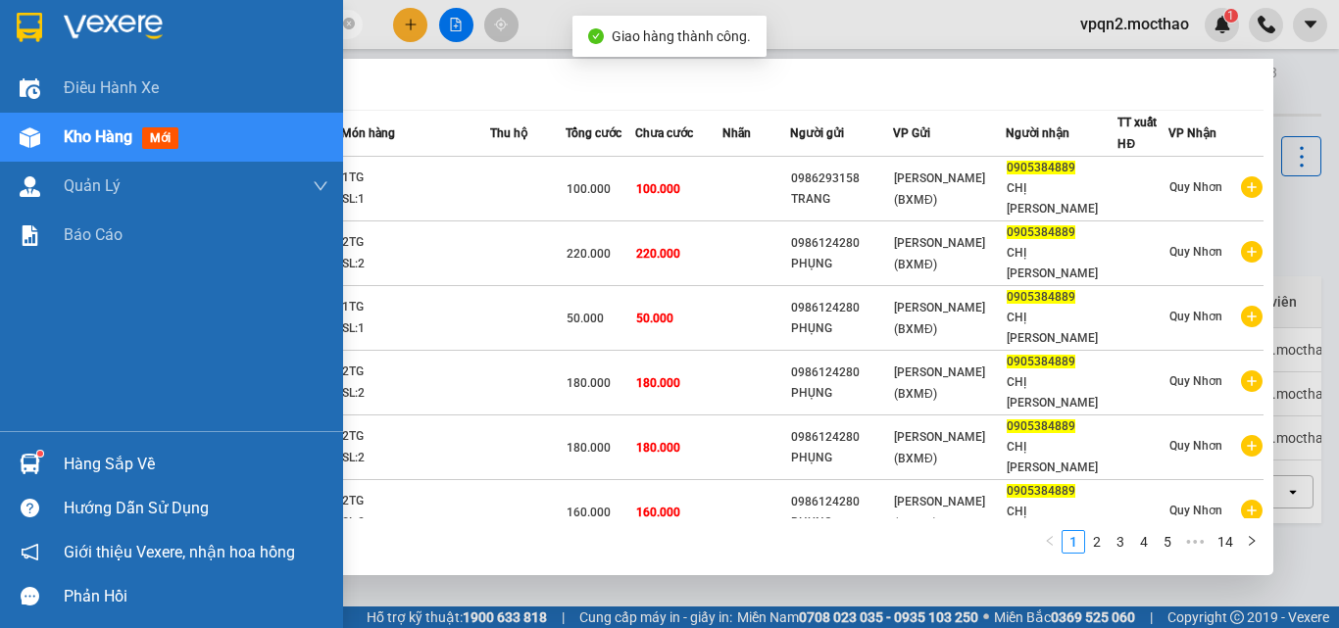
drag, startPoint x: 152, startPoint y: 29, endPoint x: 51, endPoint y: 47, distance: 102.5
click at [51, 47] on section "Kết quả tìm kiếm ( 132 ) Bộ lọc Mã ĐH Trạng thái Món hàng Thu hộ Tổng cước Chưa…" at bounding box center [669, 314] width 1339 height 628
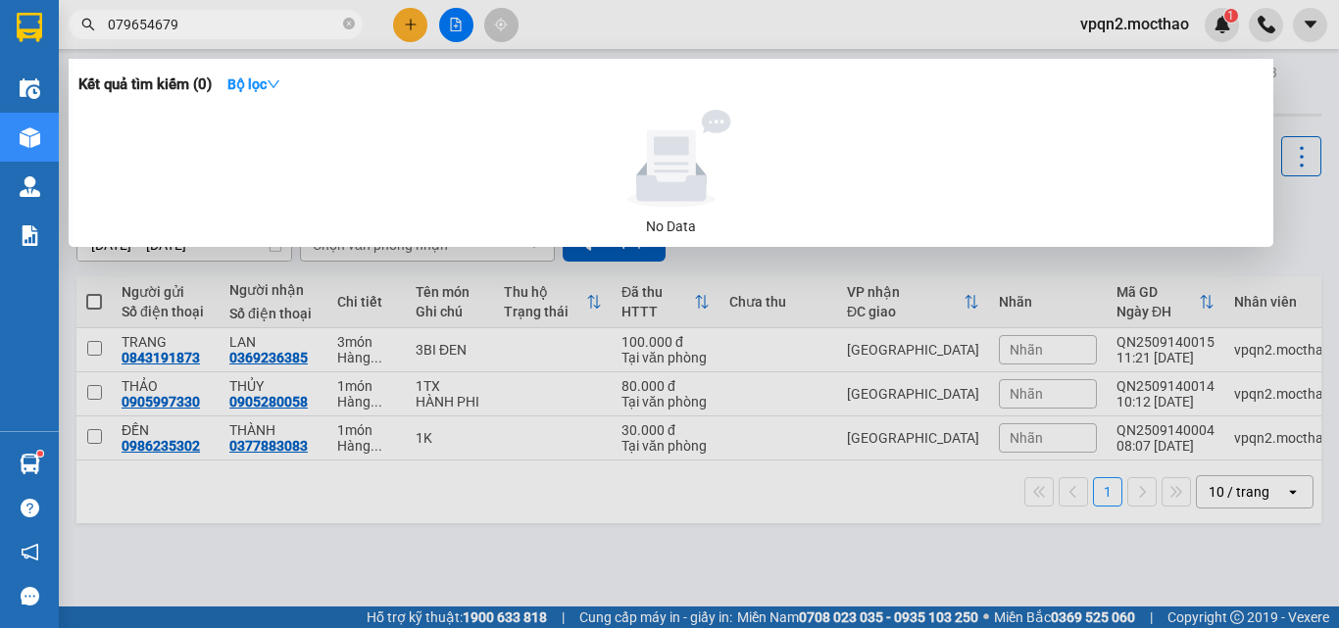
click at [152, 21] on input "079654679" at bounding box center [223, 25] width 231 height 22
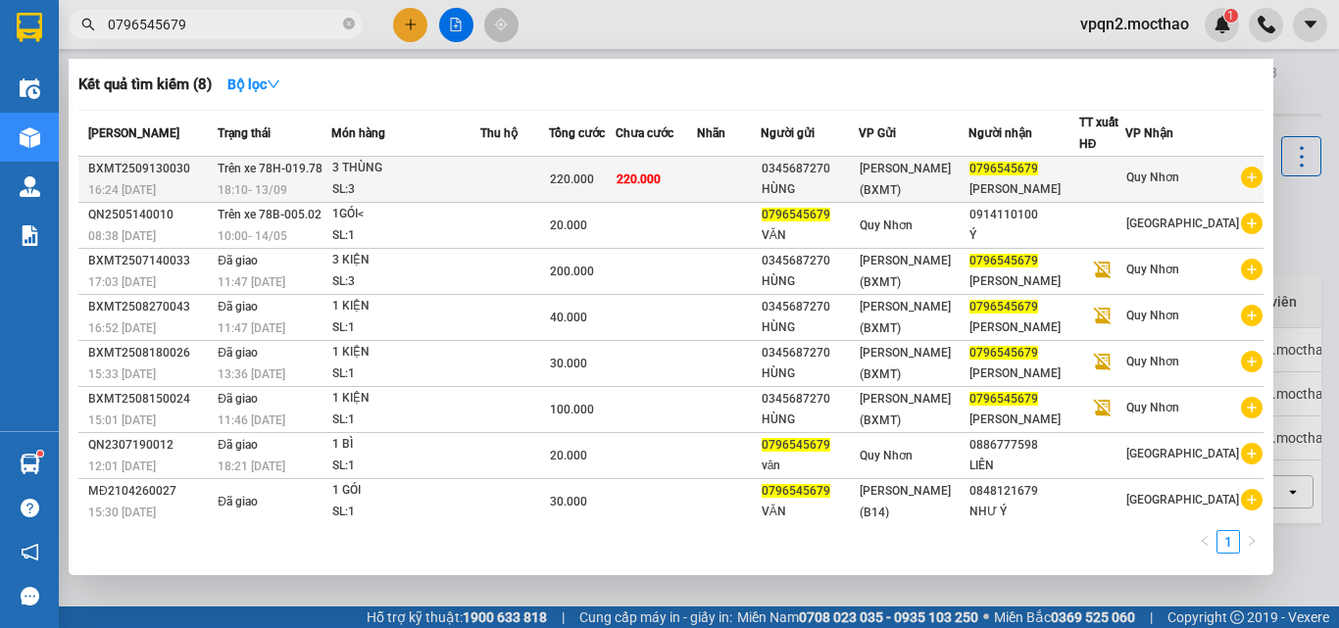
type input "0796545679"
click at [654, 172] on span "220.000" at bounding box center [638, 179] width 44 height 14
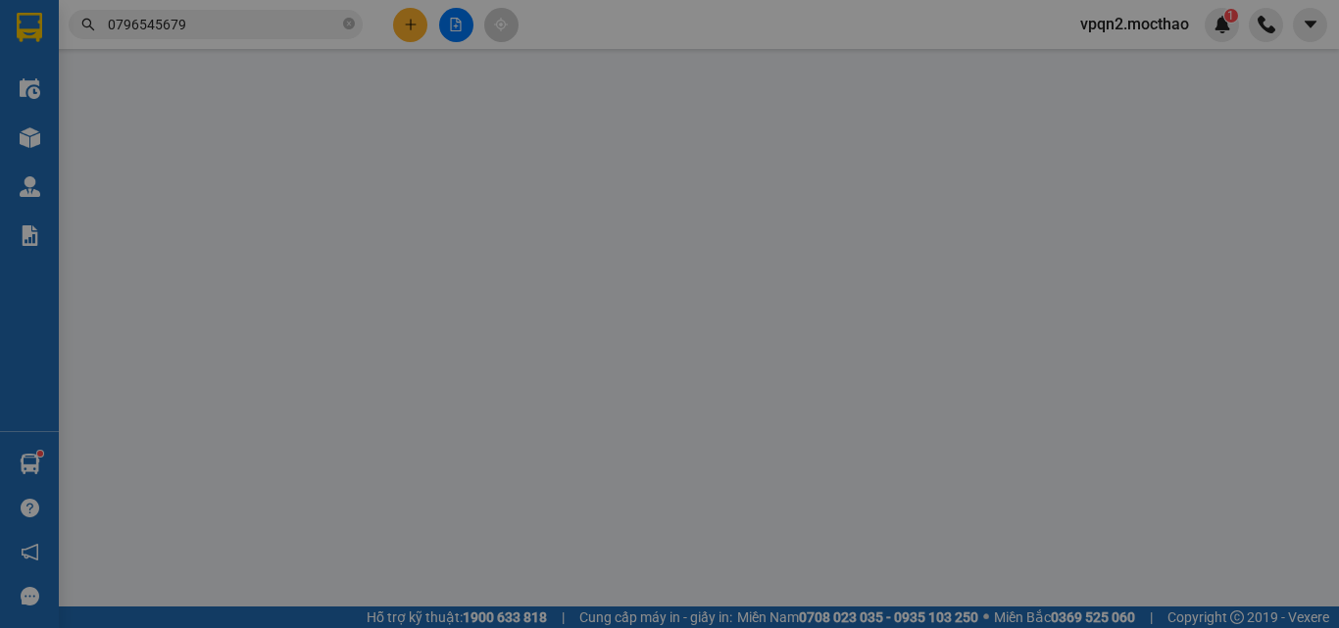
type input "0345687270"
type input "HÙNG"
type input "0796545679"
type input "[PERSON_NAME]"
type input "0"
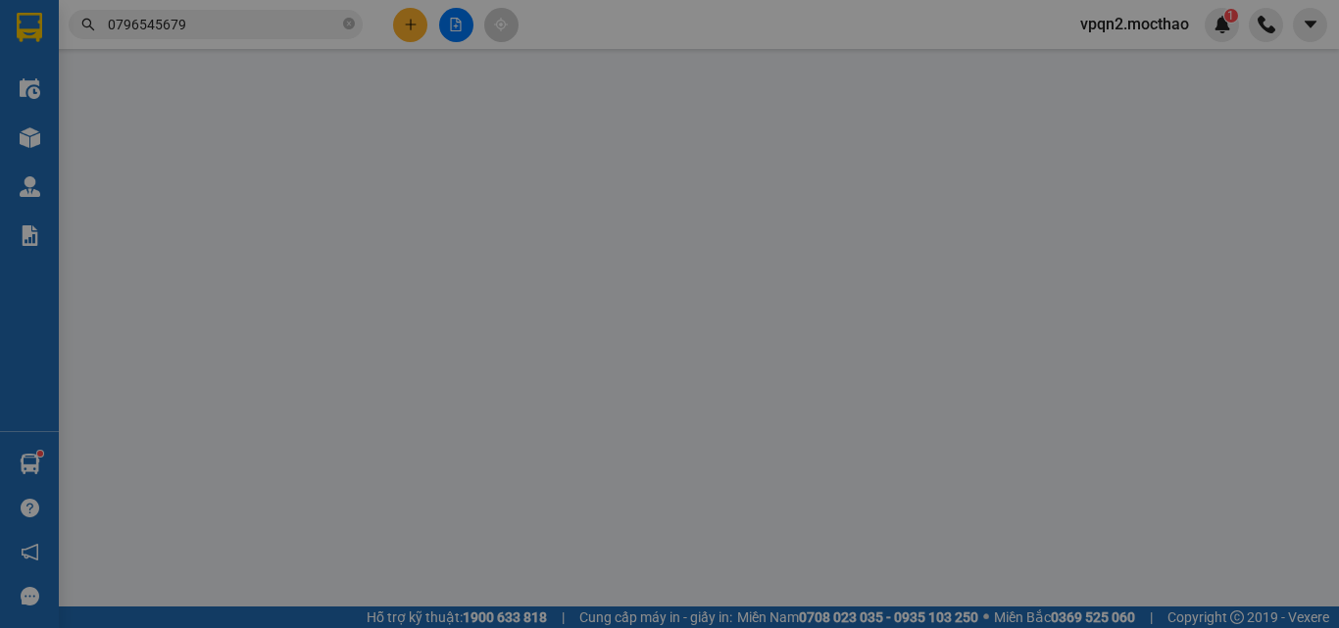
type input "220.000"
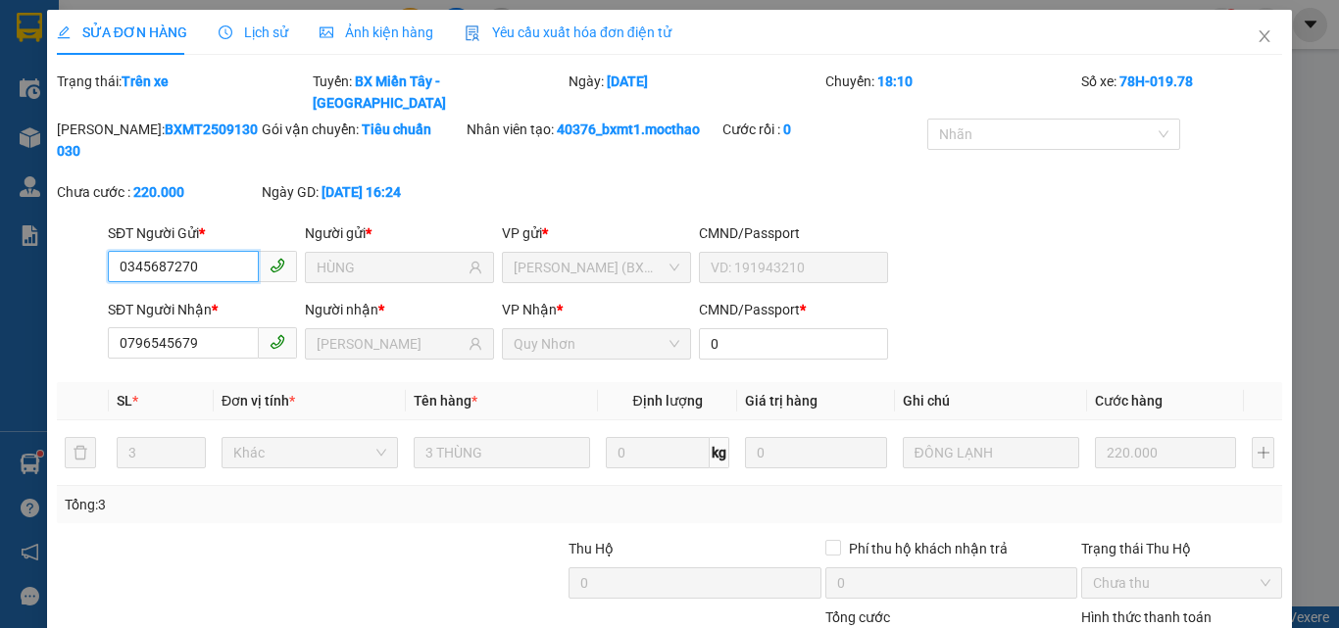
scroll to position [127, 0]
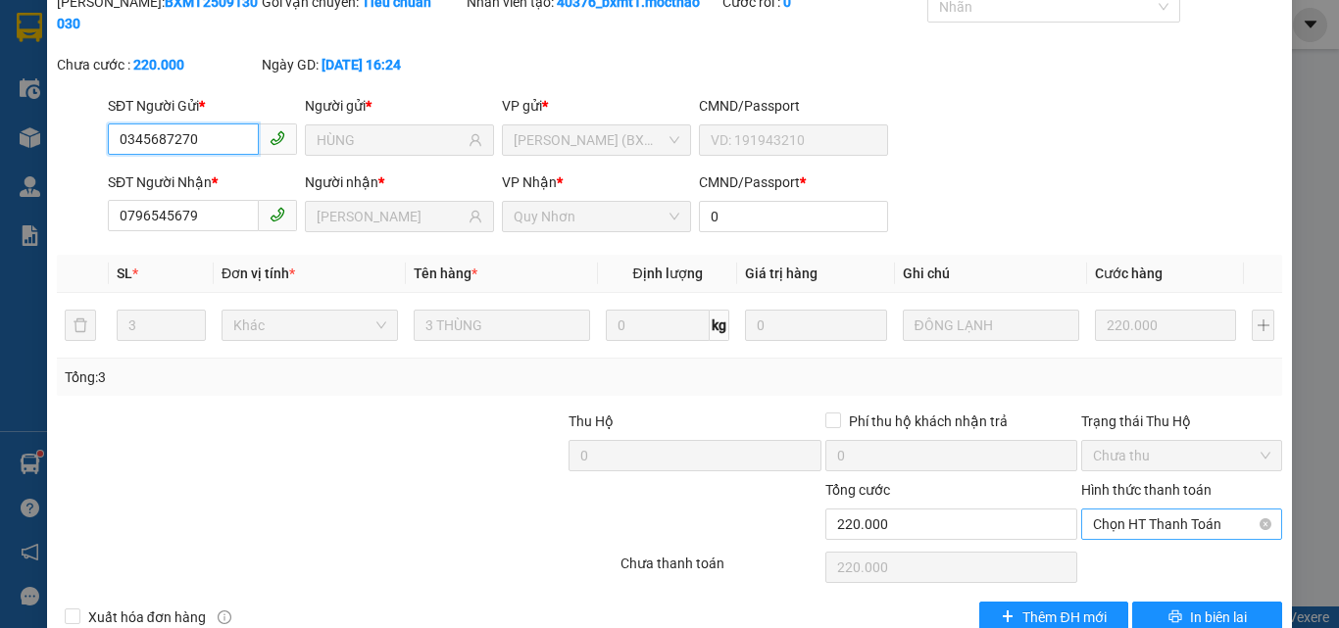
click at [1111, 510] on span "Chọn HT Thanh Toán" at bounding box center [1181, 524] width 177 height 29
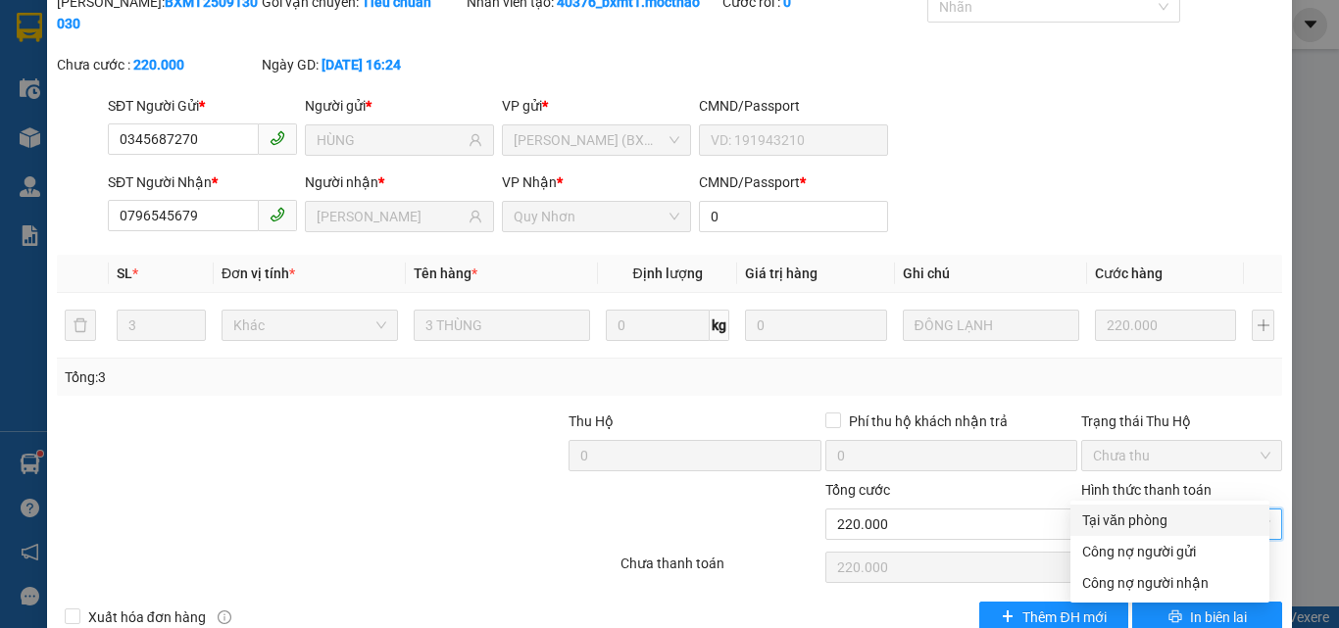
click at [1109, 518] on div "Tại văn phòng" at bounding box center [1169, 521] width 175 height 22
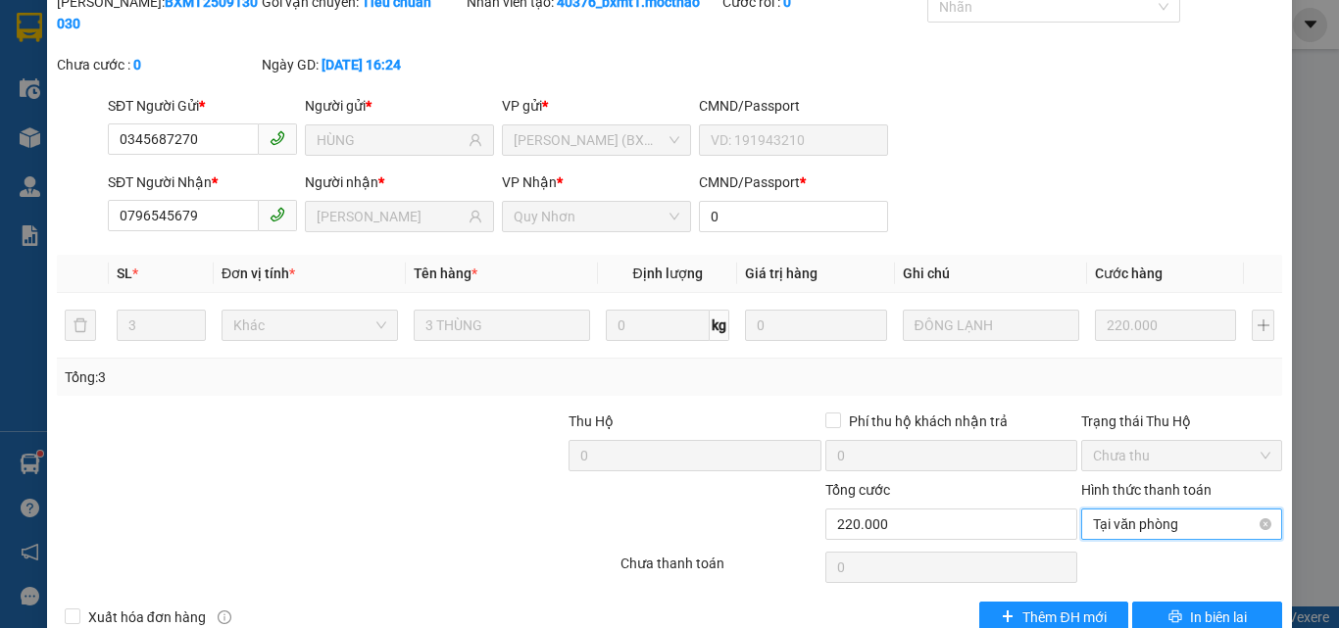
click at [1134, 510] on span "Tại văn phòng" at bounding box center [1181, 524] width 177 height 29
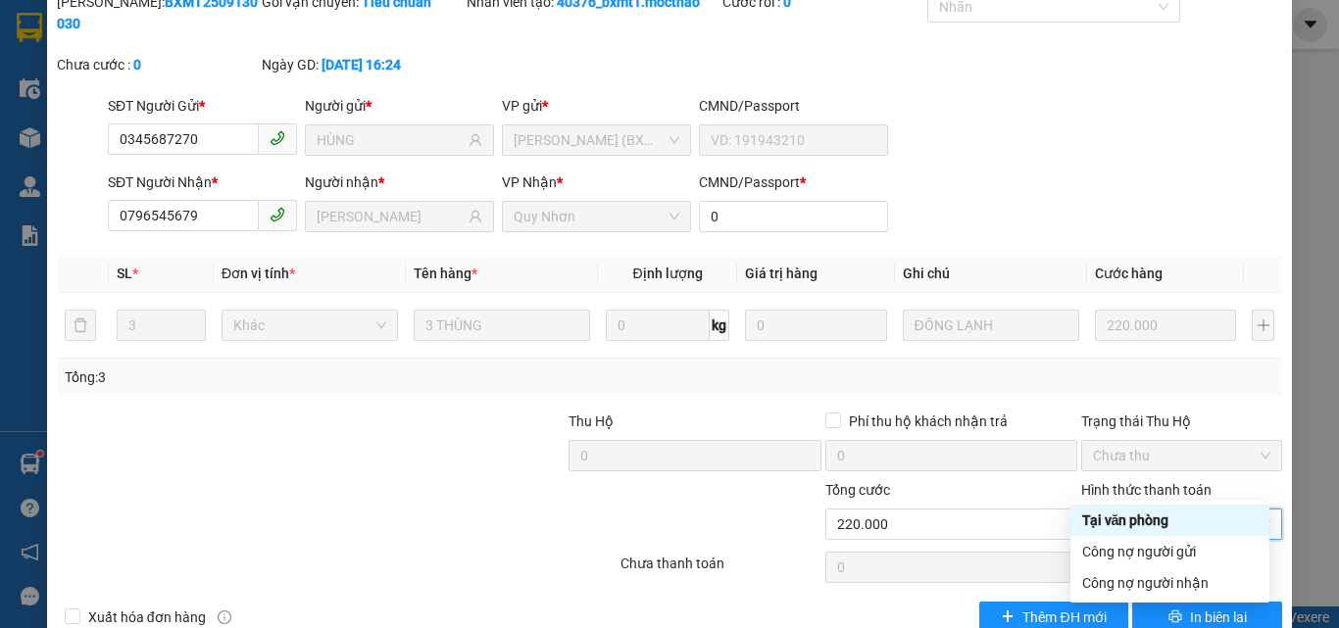
click at [1116, 515] on div "Tại văn phòng" at bounding box center [1169, 521] width 175 height 22
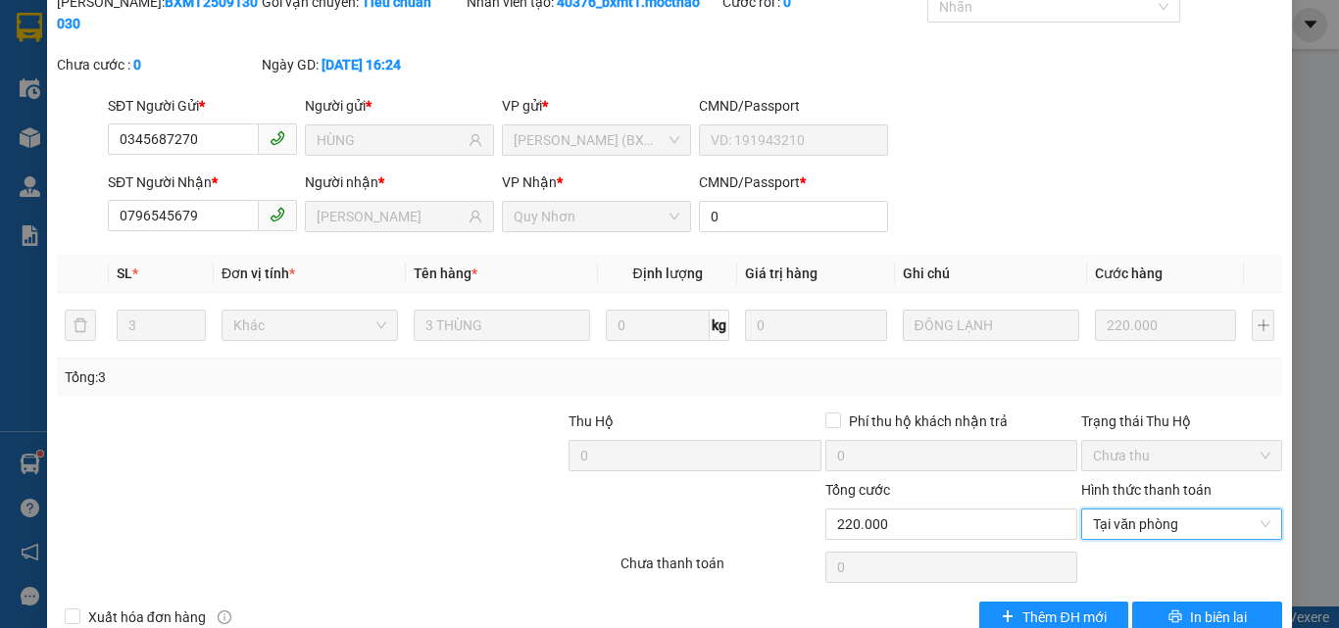
scroll to position [0, 0]
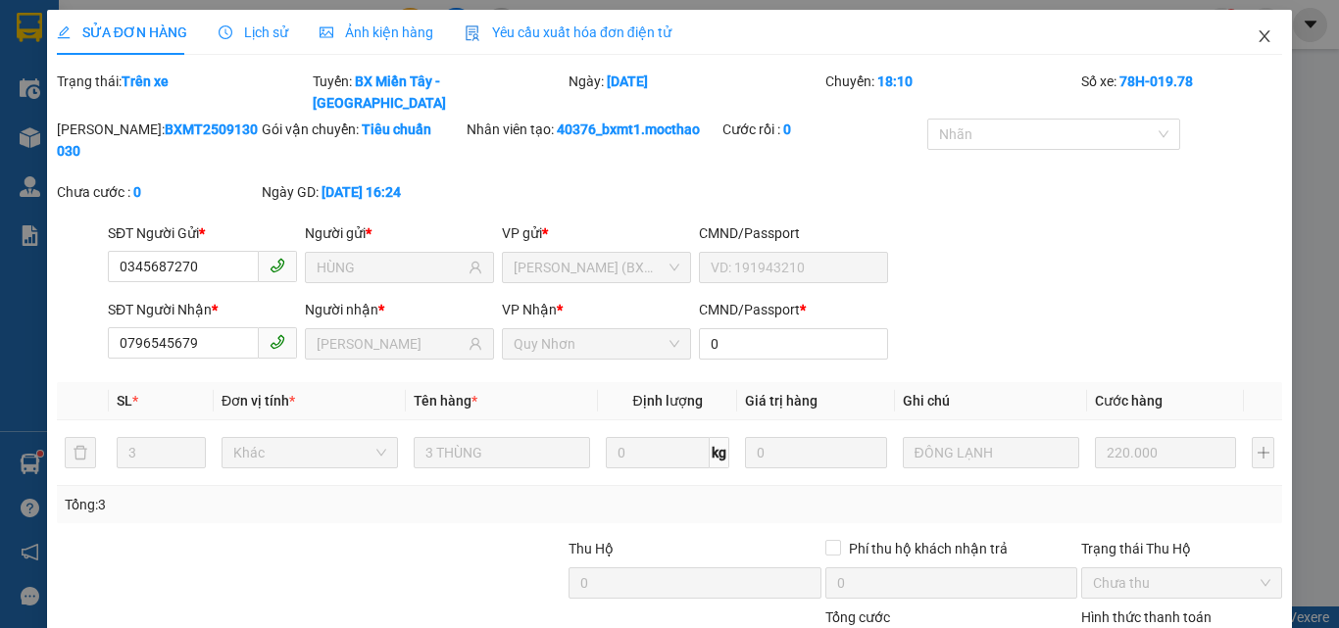
click at [1256, 38] on icon "close" at bounding box center [1264, 36] width 16 height 16
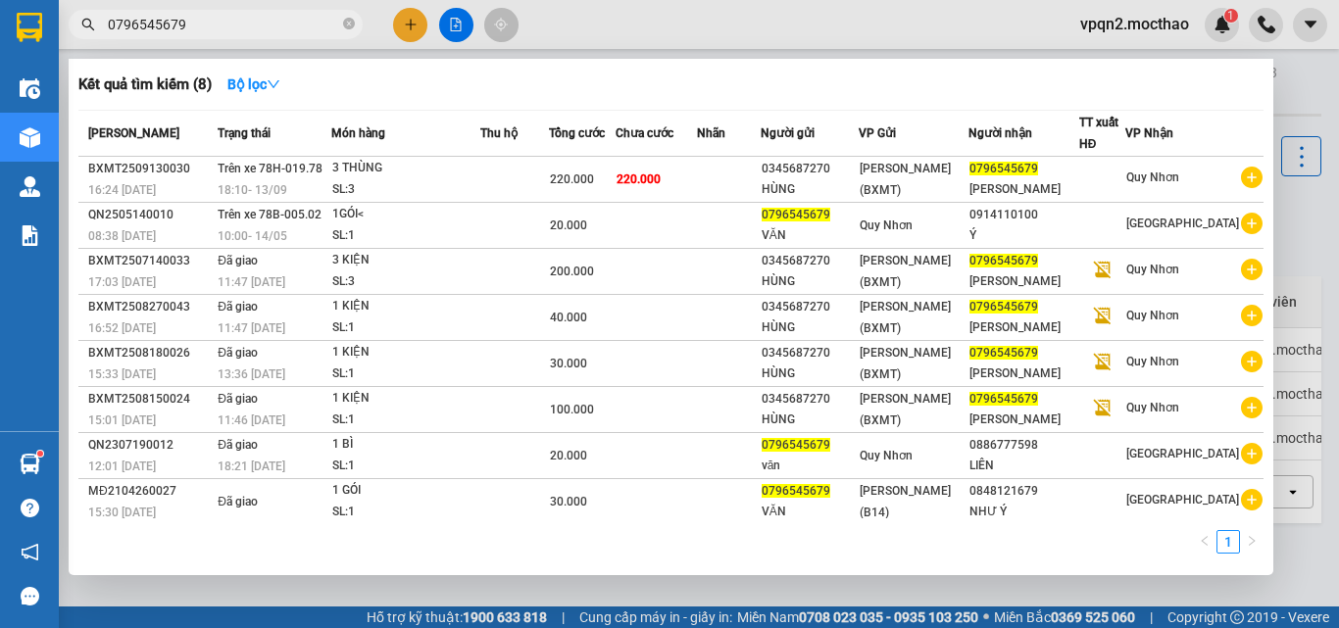
drag, startPoint x: 169, startPoint y: 25, endPoint x: 214, endPoint y: 25, distance: 45.1
click at [214, 25] on input "0796545679" at bounding box center [223, 25] width 231 height 22
drag, startPoint x: 216, startPoint y: 25, endPoint x: 77, endPoint y: 54, distance: 141.1
click at [77, 42] on div "Kết quả tìm kiếm ( 8 ) Bộ lọc Mã ĐH Trạng thái Món hàng Thu hộ Tổng cước Chưa c…" at bounding box center [191, 25] width 382 height 34
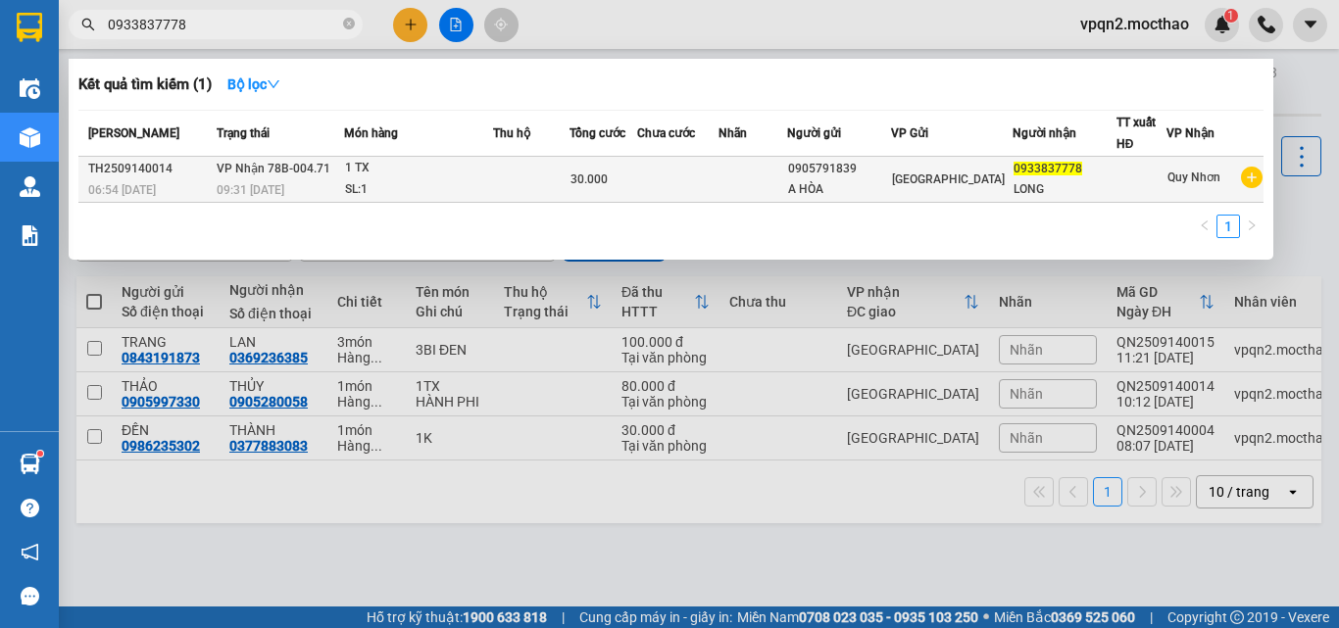
click at [561, 185] on td at bounding box center [531, 180] width 77 height 46
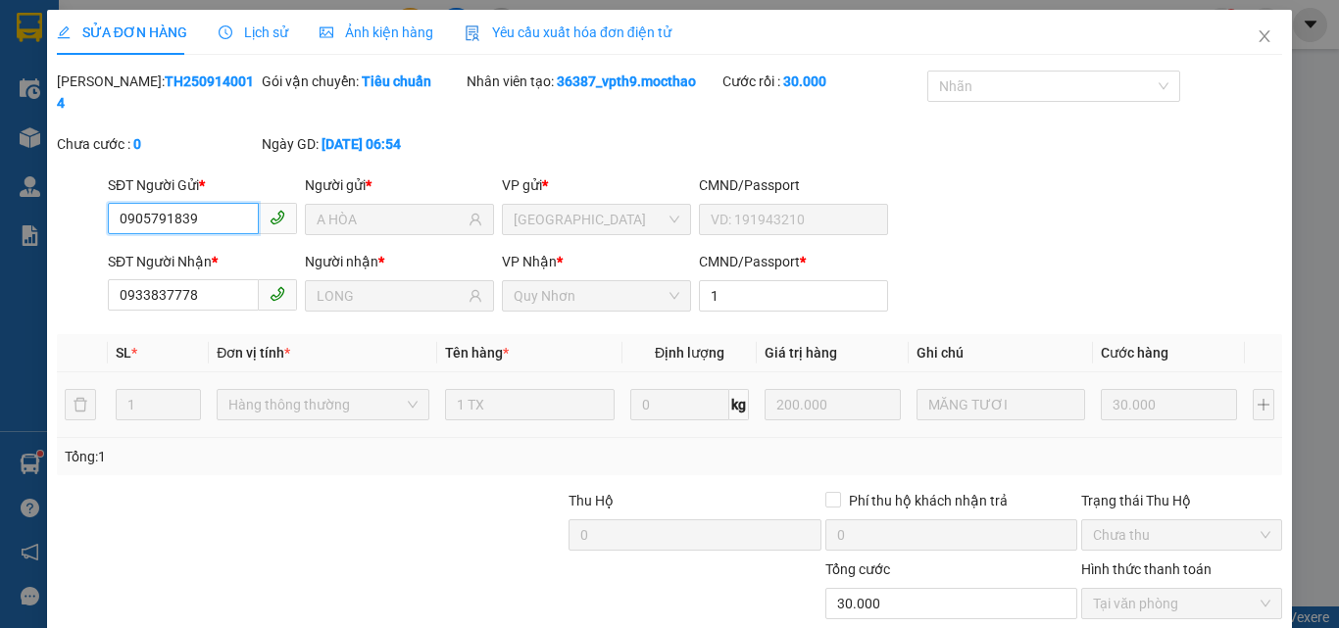
scroll to position [101, 0]
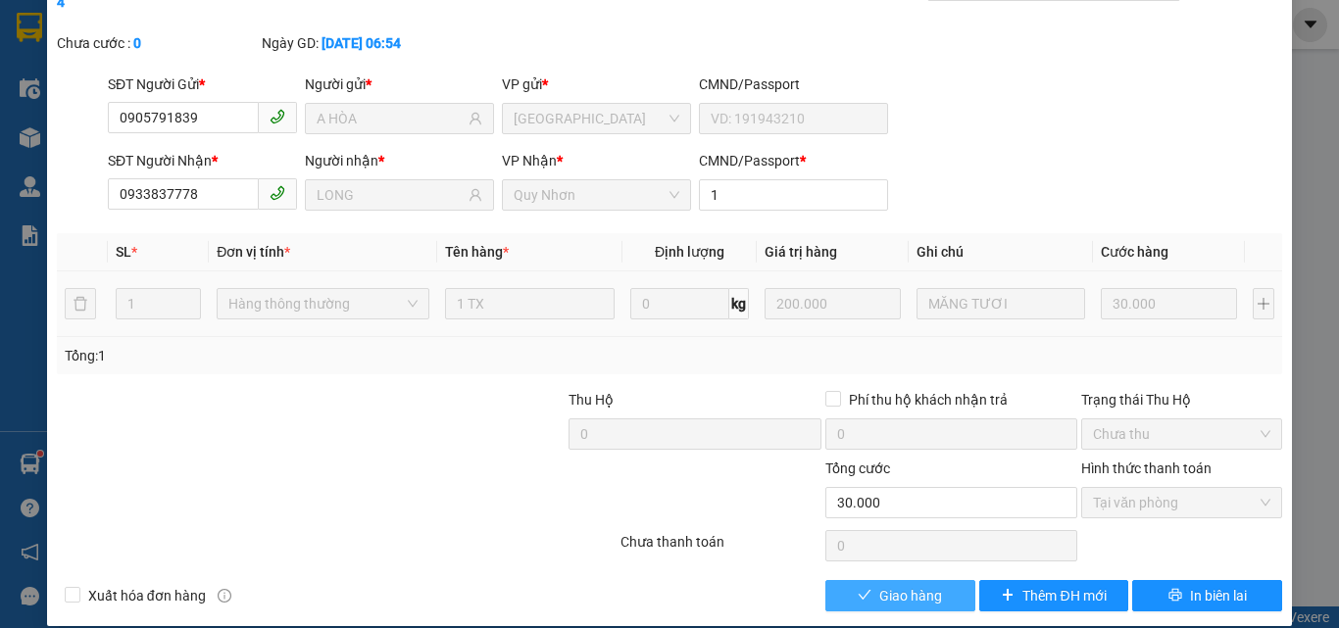
click at [925, 585] on span "Giao hàng" at bounding box center [910, 596] width 63 height 22
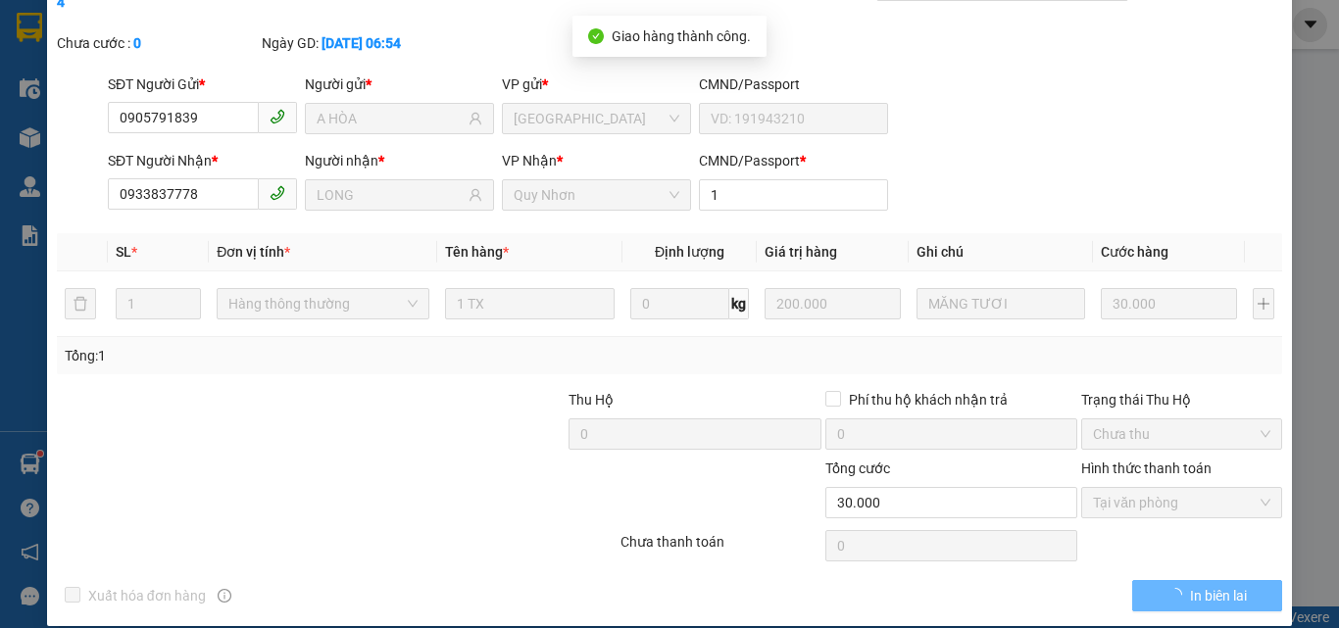
scroll to position [0, 0]
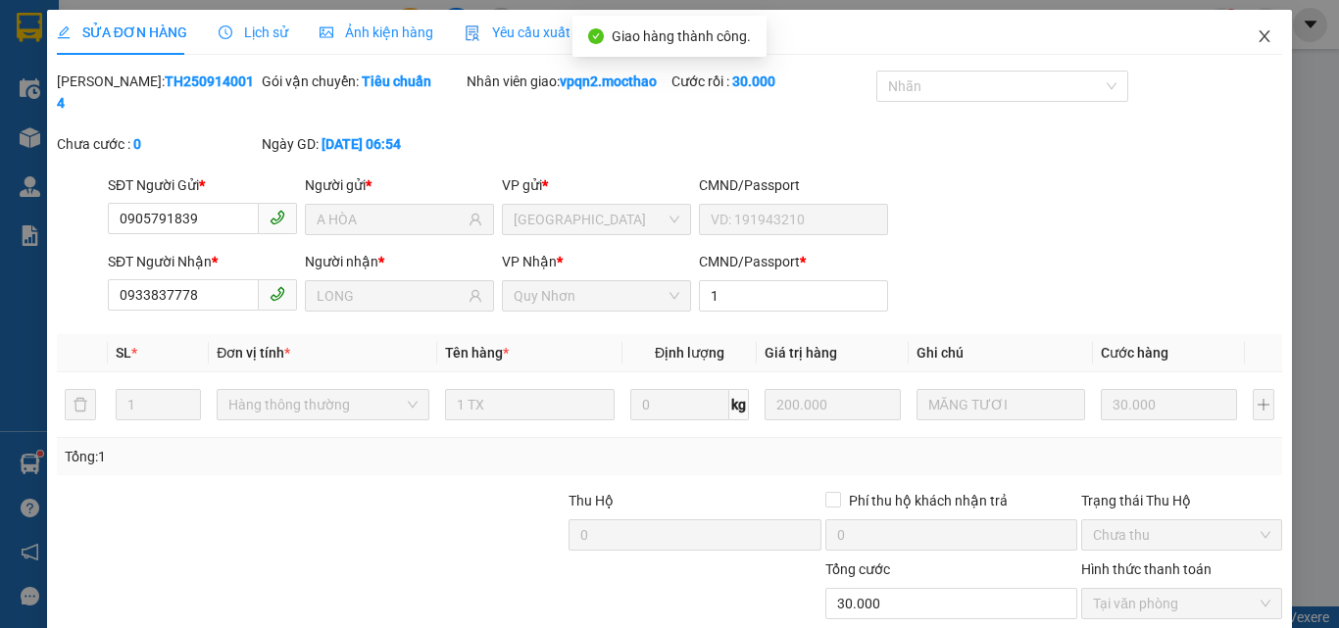
click at [1256, 33] on icon "close" at bounding box center [1264, 36] width 16 height 16
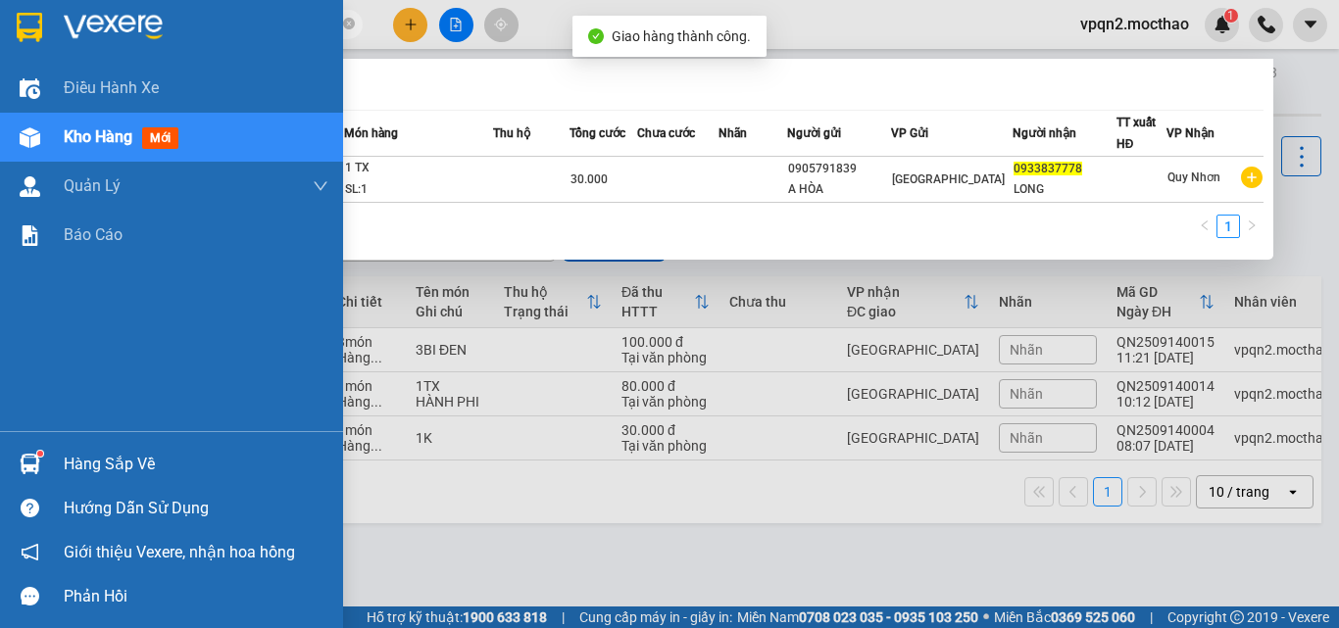
drag, startPoint x: 45, startPoint y: 56, endPoint x: 19, endPoint y: 60, distance: 26.7
click at [19, 60] on section "Kết quả tìm kiếm ( 1 ) Bộ lọc Mã ĐH Trạng thái Món hàng Thu hộ Tổng cước Chưa c…" at bounding box center [669, 314] width 1339 height 628
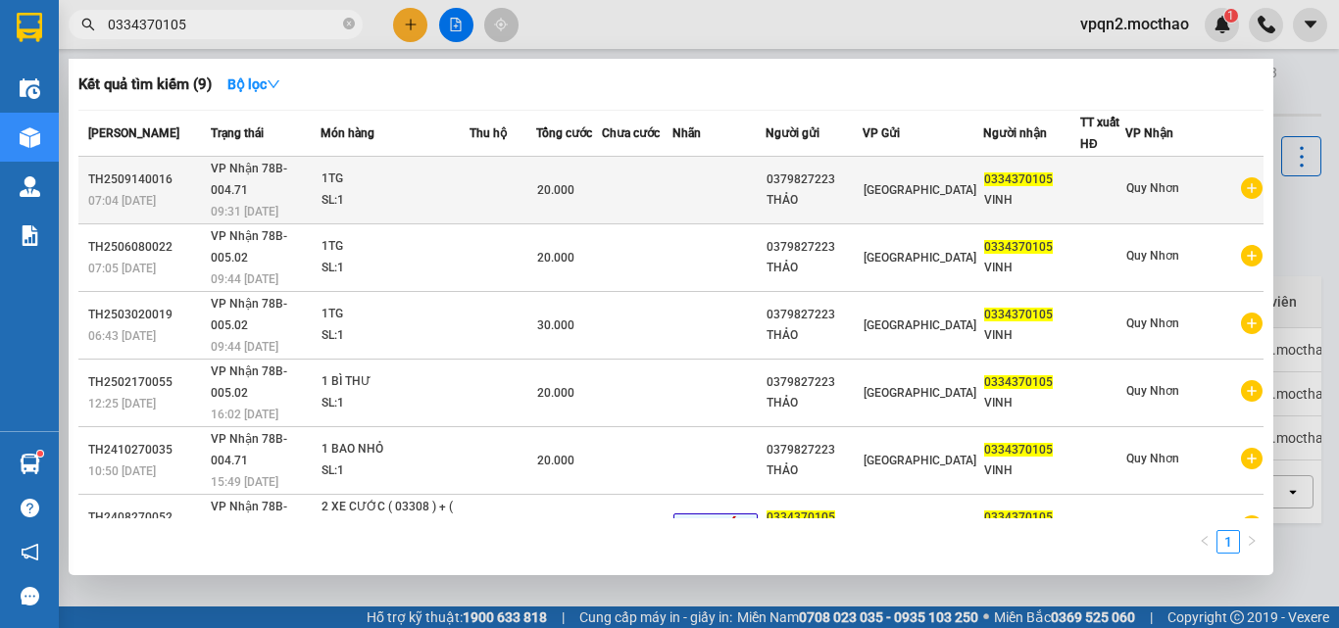
click at [536, 176] on td at bounding box center [502, 191] width 67 height 68
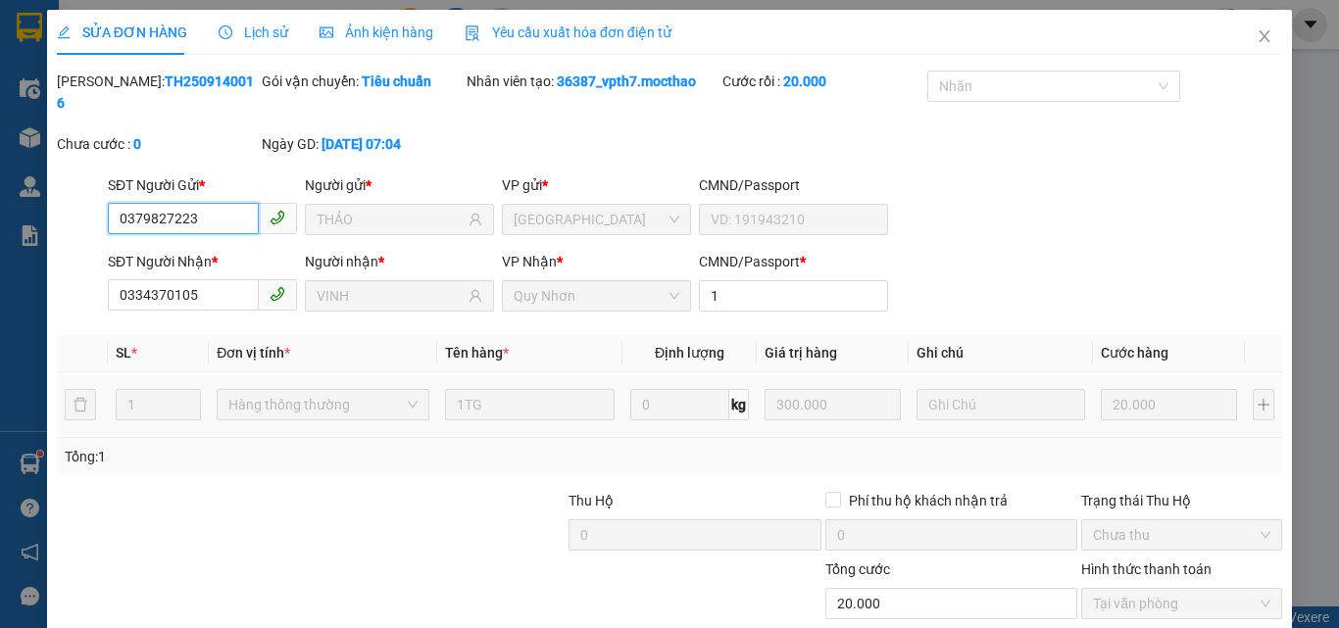
scroll to position [101, 0]
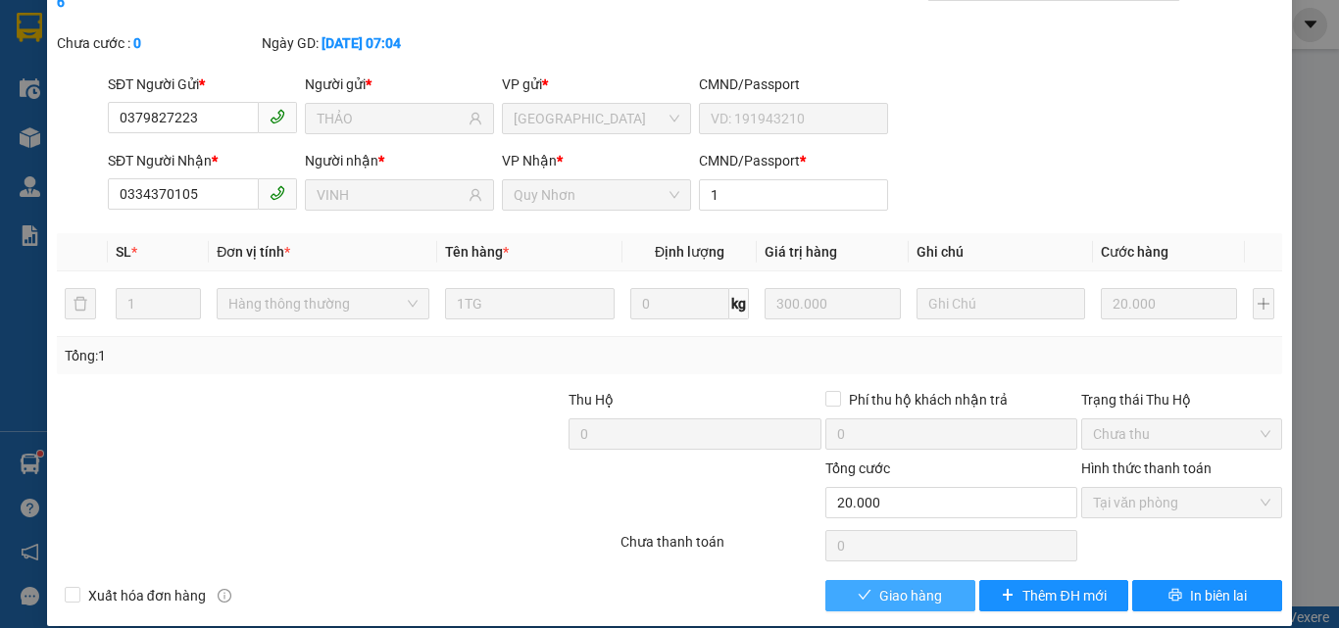
click at [885, 585] on span "Giao hàng" at bounding box center [910, 596] width 63 height 22
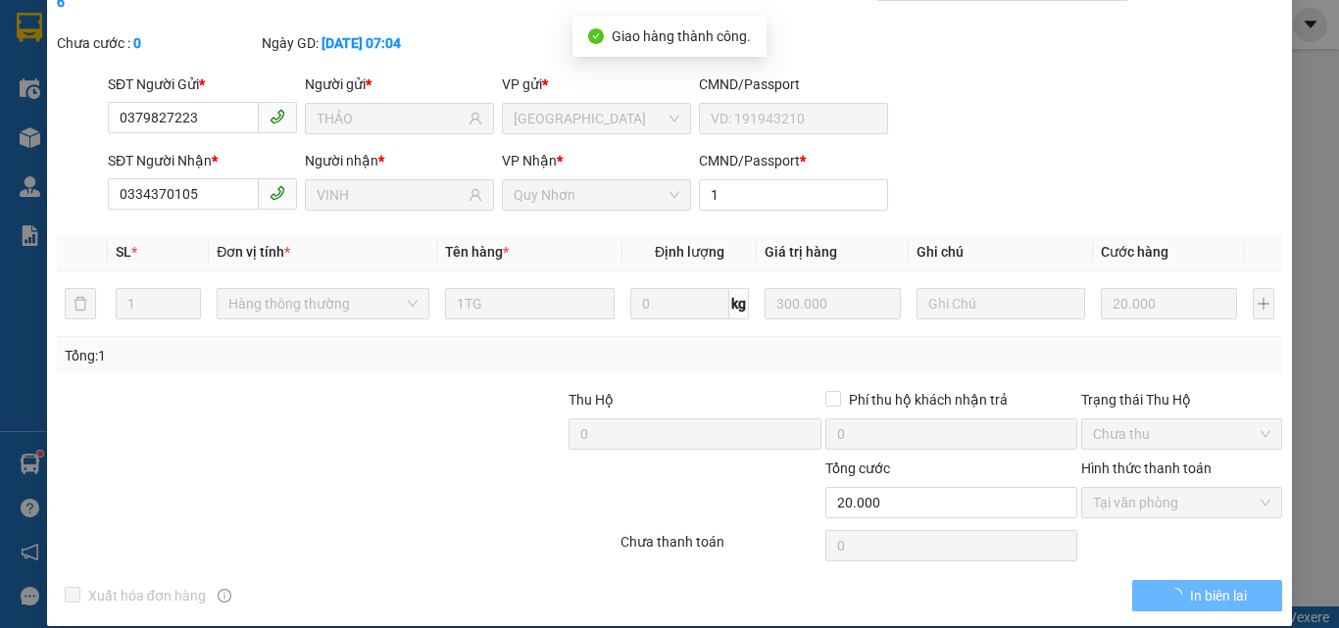
scroll to position [0, 0]
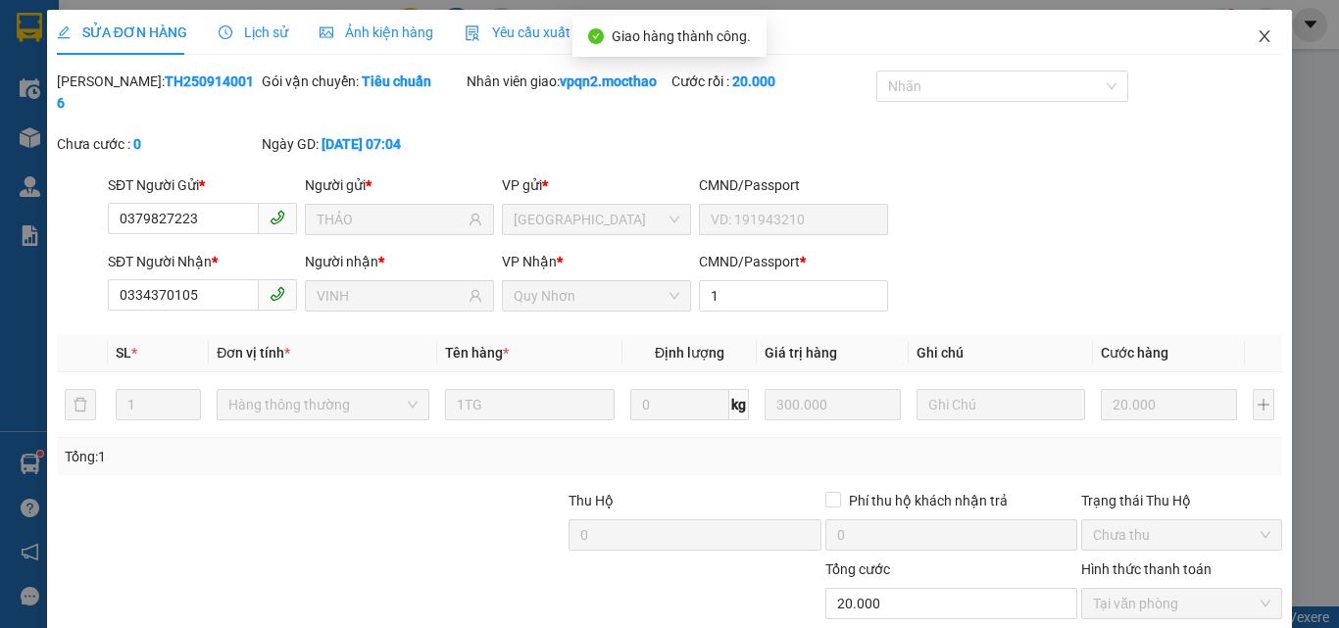
click at [1257, 34] on icon "close" at bounding box center [1264, 36] width 16 height 16
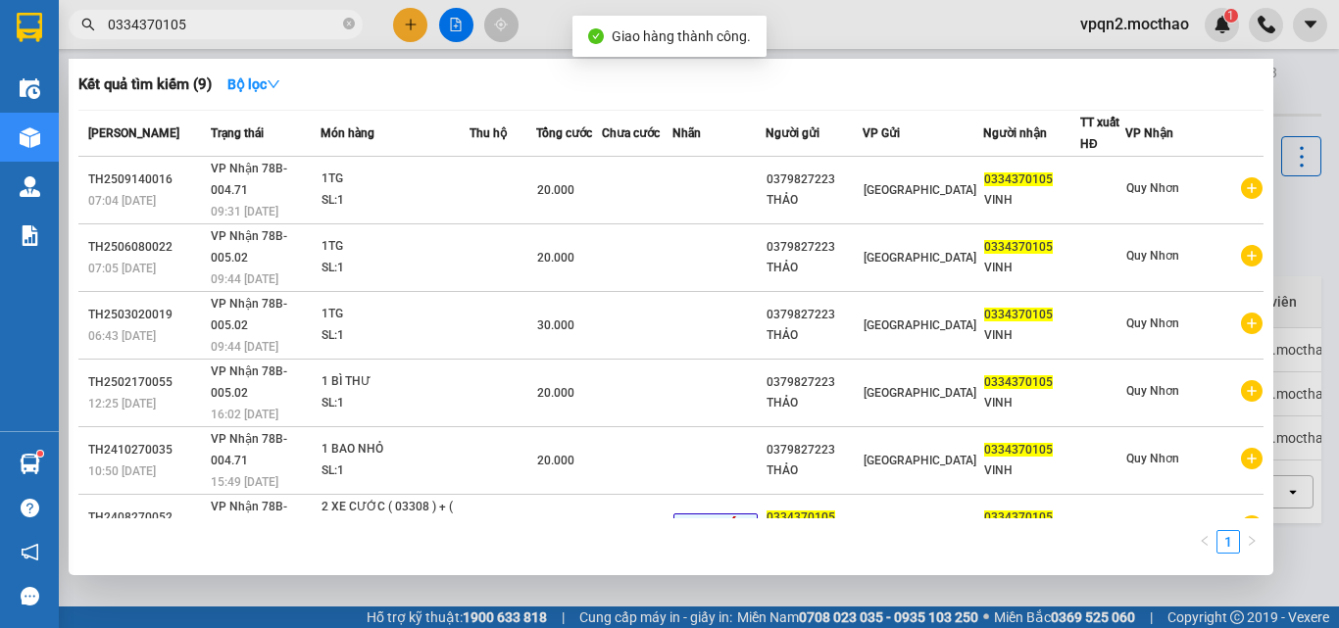
drag, startPoint x: 157, startPoint y: 28, endPoint x: 67, endPoint y: 46, distance: 91.9
click at [67, 42] on div "Kết quả tìm kiếm ( 9 ) Bộ lọc Mã ĐH Trạng thái Món hàng Thu hộ Tổng cước Chưa c…" at bounding box center [191, 25] width 382 height 34
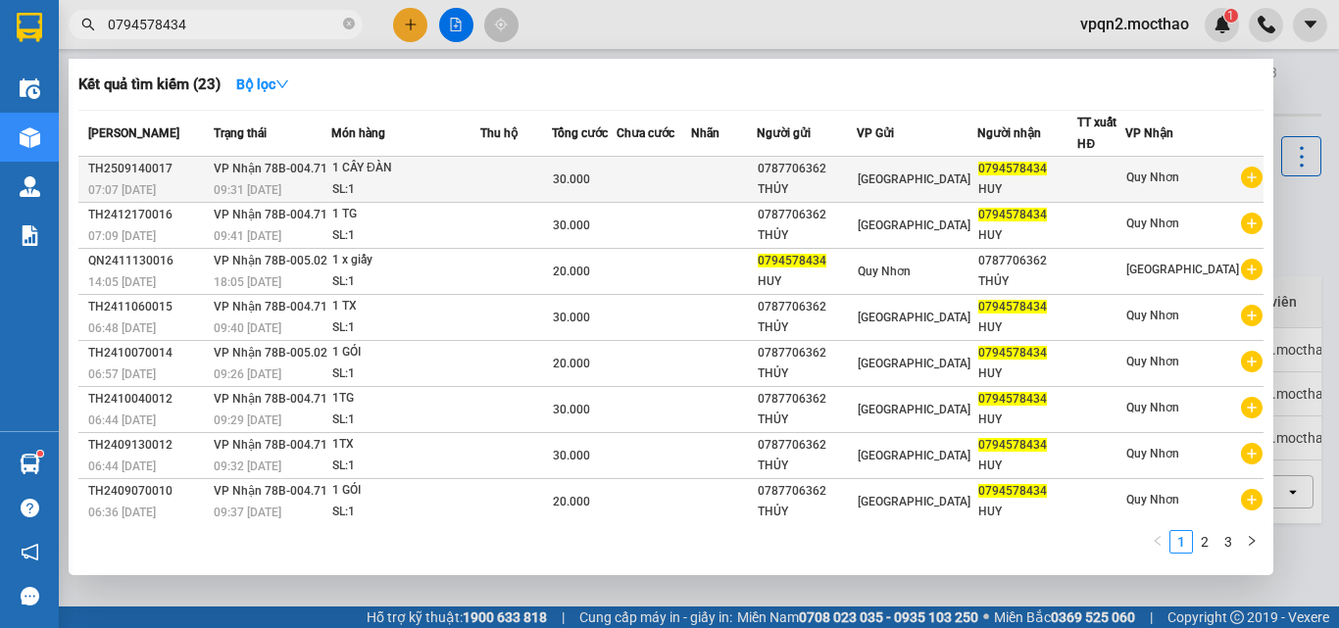
click at [577, 180] on span "30.000" at bounding box center [571, 179] width 37 height 14
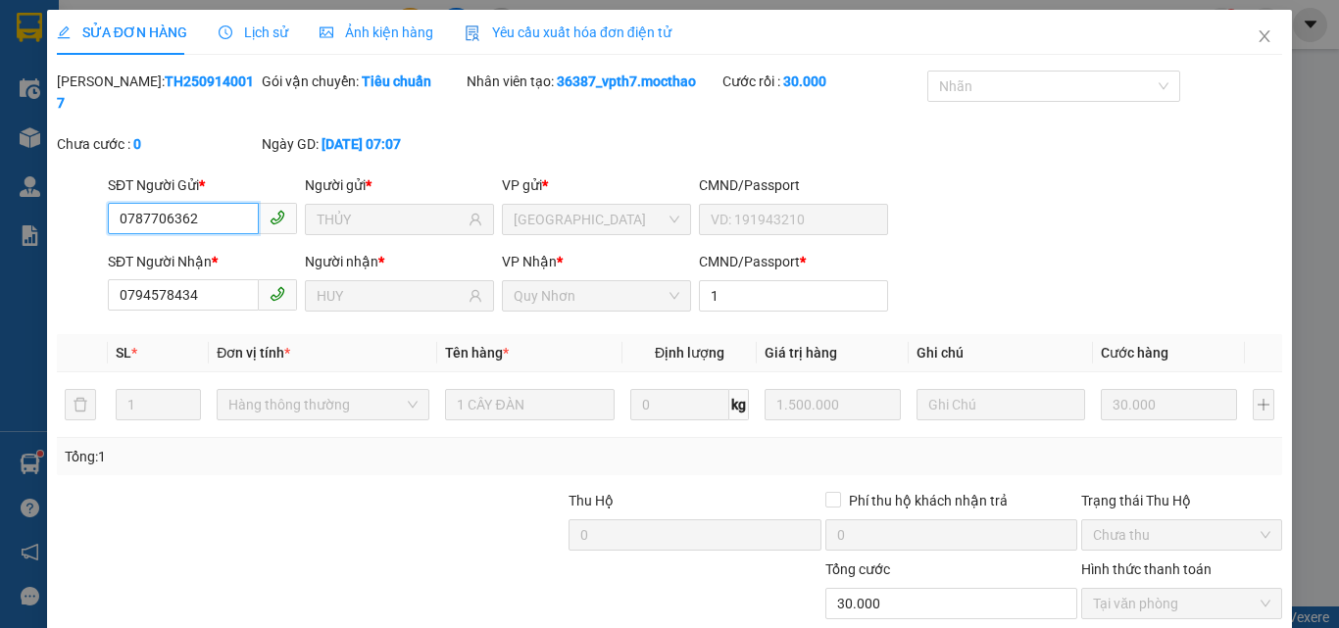
scroll to position [101, 0]
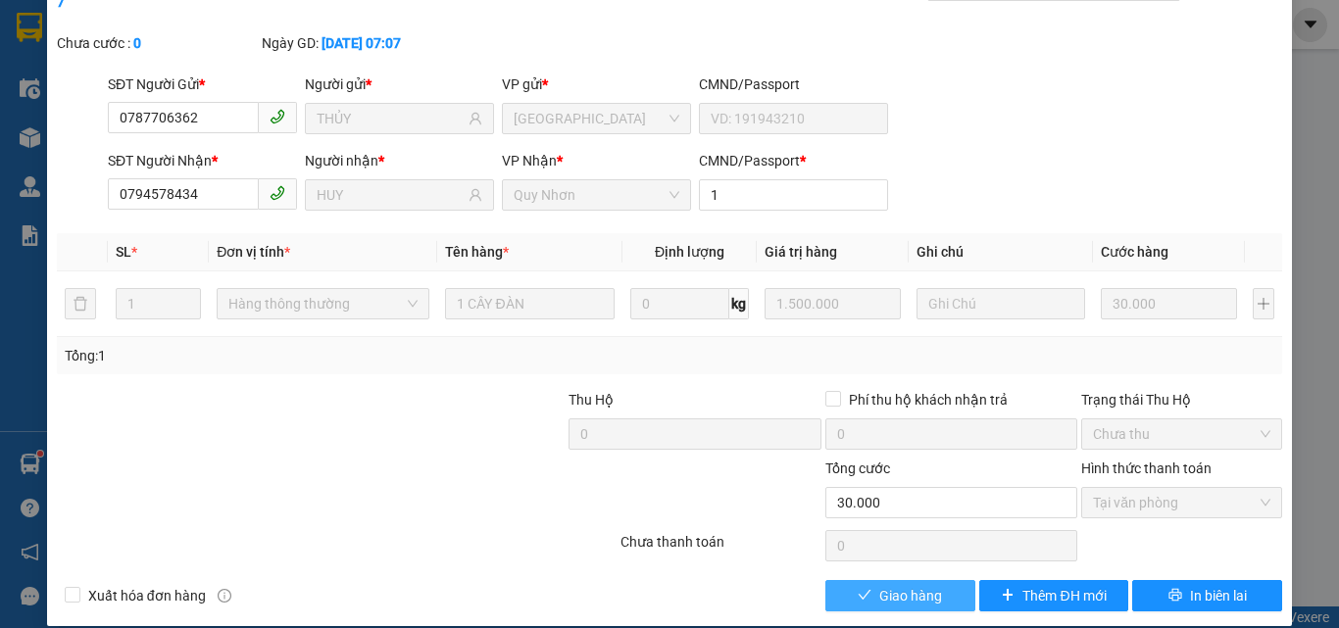
click at [905, 585] on span "Giao hàng" at bounding box center [910, 596] width 63 height 22
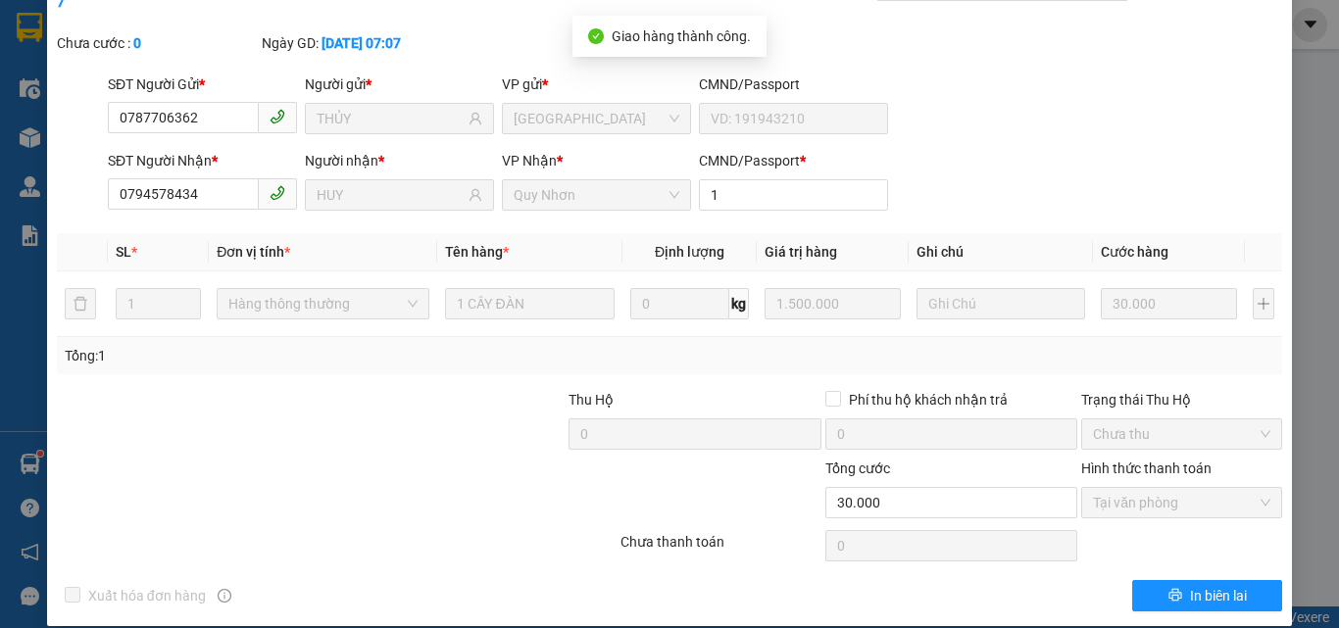
scroll to position [0, 0]
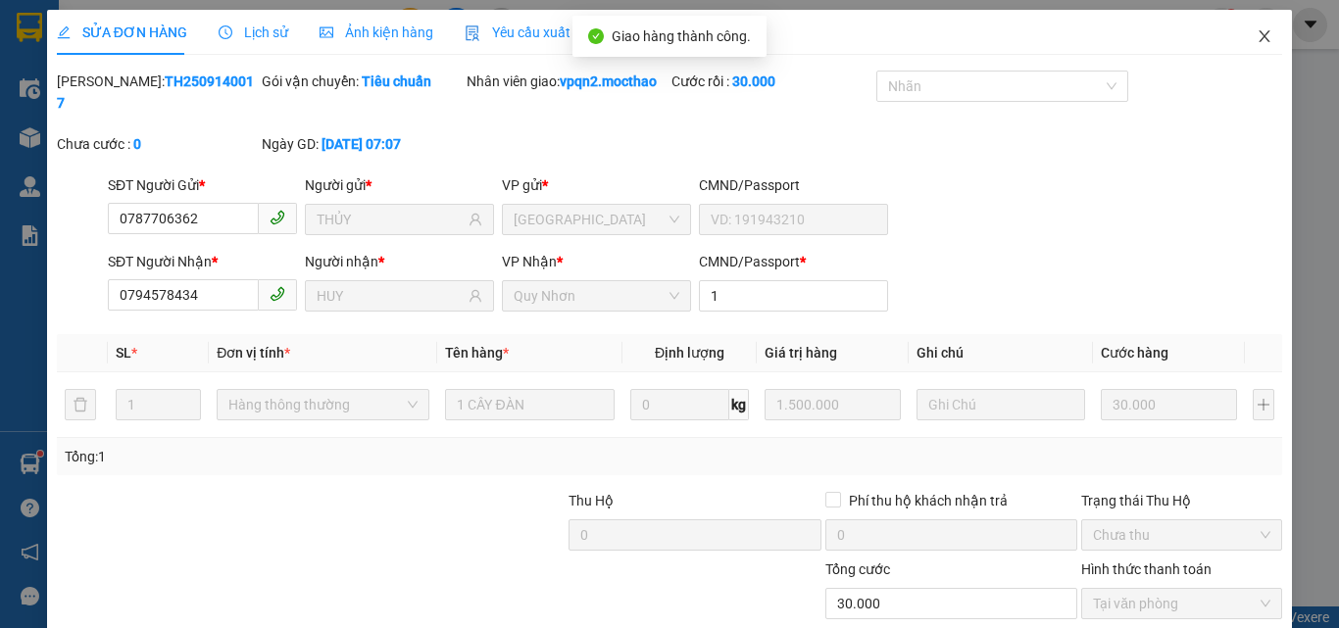
click at [1256, 39] on icon "close" at bounding box center [1264, 36] width 16 height 16
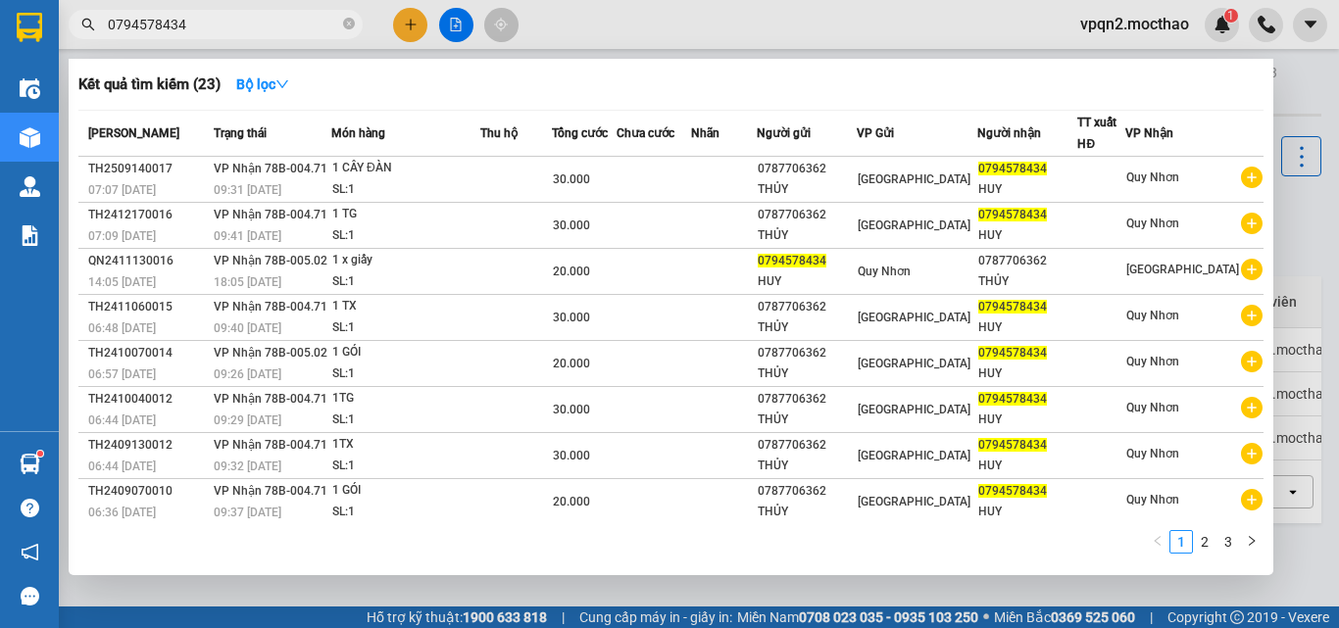
drag, startPoint x: 166, startPoint y: 26, endPoint x: 220, endPoint y: 26, distance: 53.9
click at [220, 26] on input "0794578434" at bounding box center [223, 25] width 231 height 22
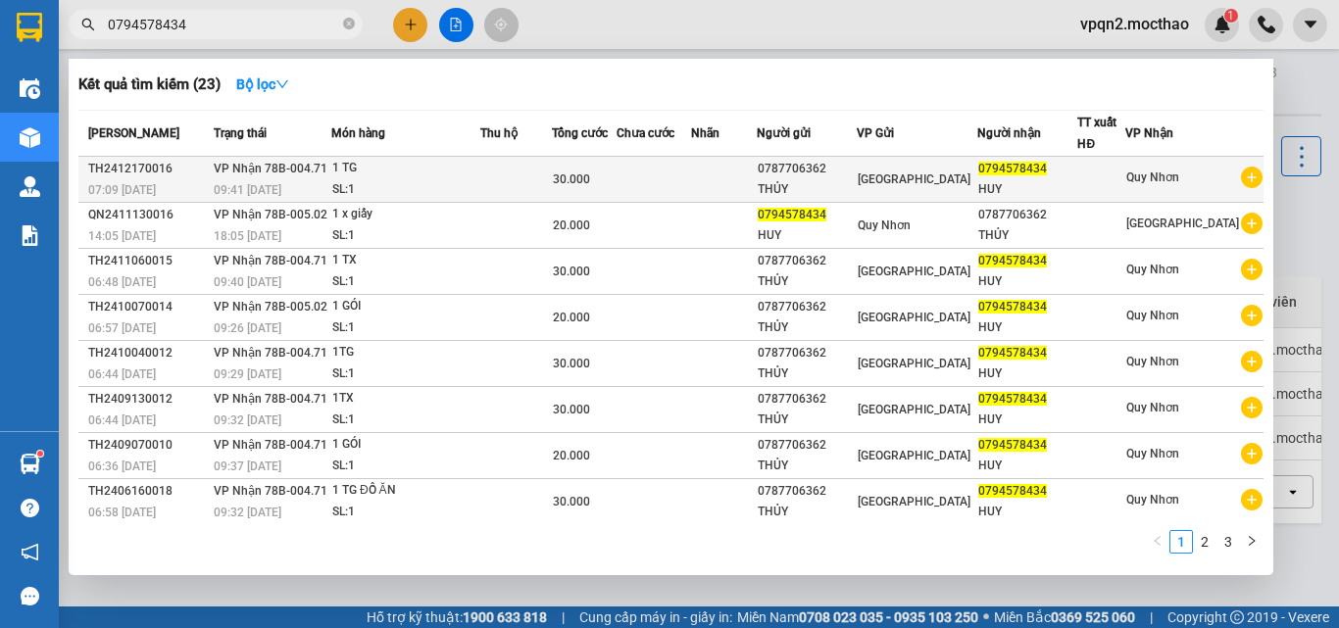
click at [355, 181] on div "SL: 1" at bounding box center [405, 190] width 147 height 22
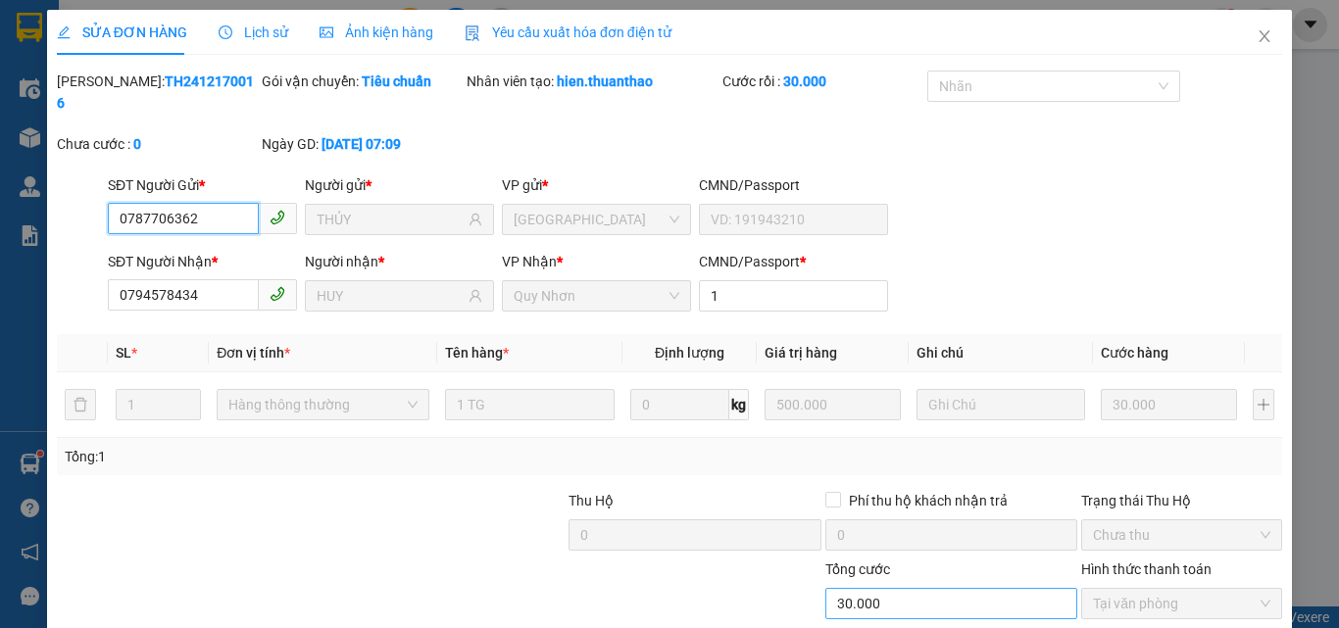
scroll to position [101, 0]
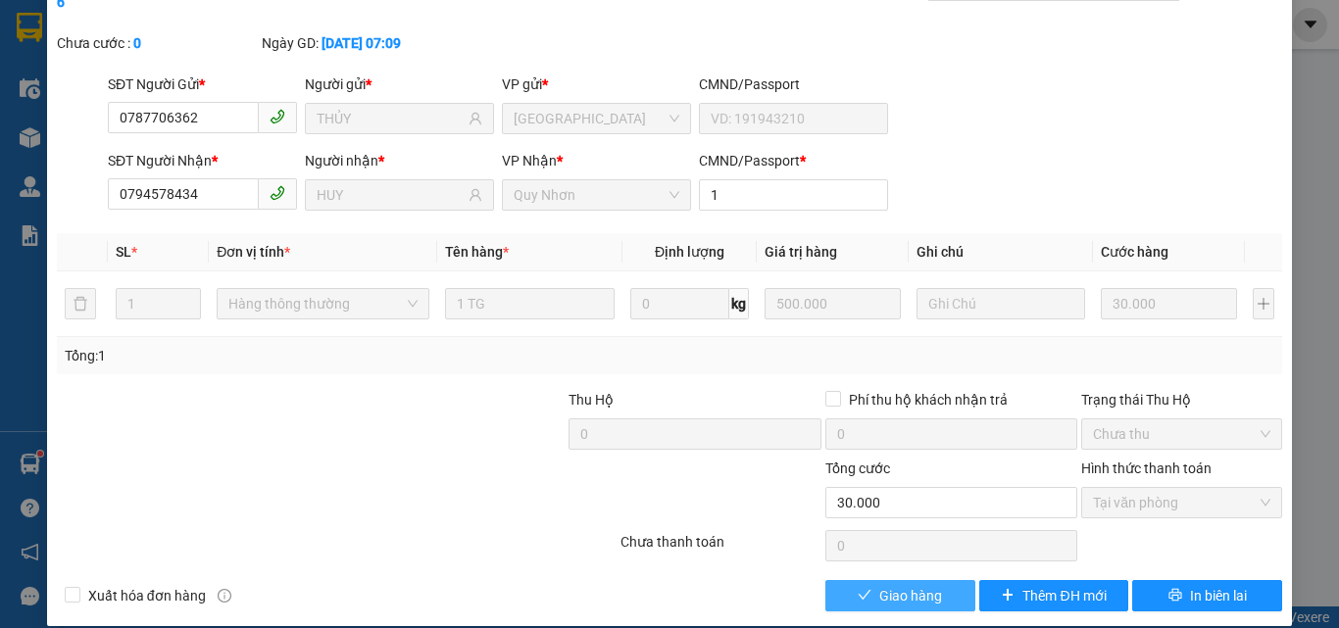
click at [914, 585] on span "Giao hàng" at bounding box center [910, 596] width 63 height 22
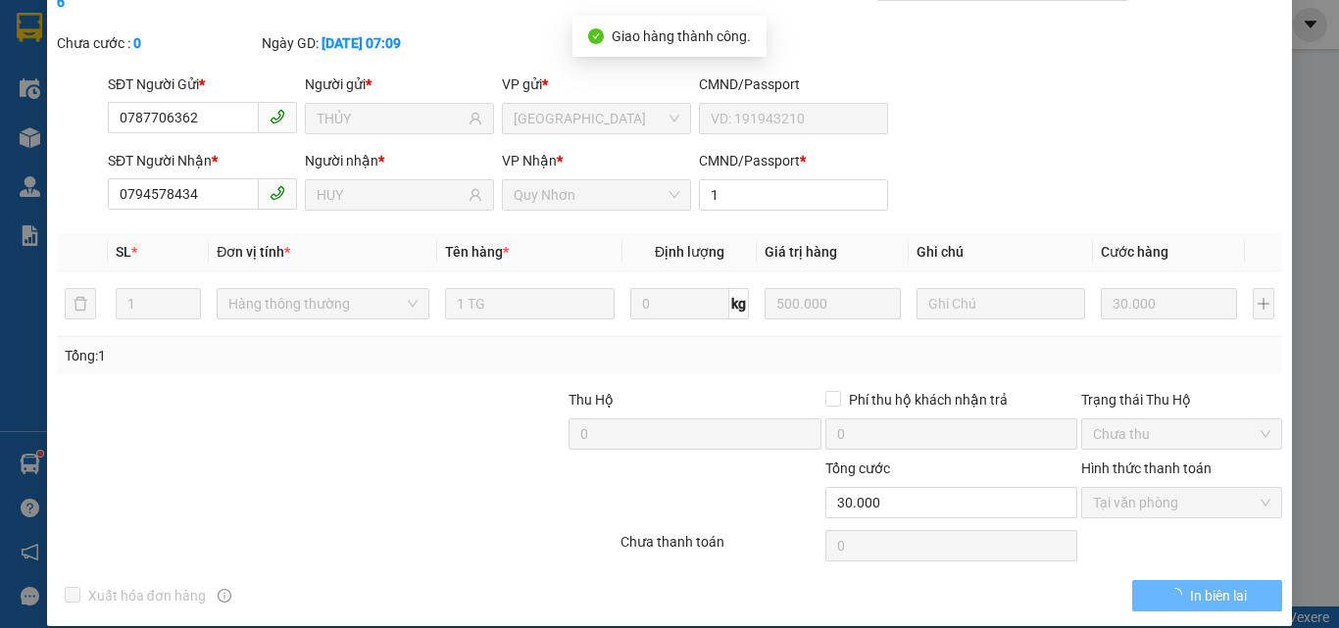
scroll to position [0, 0]
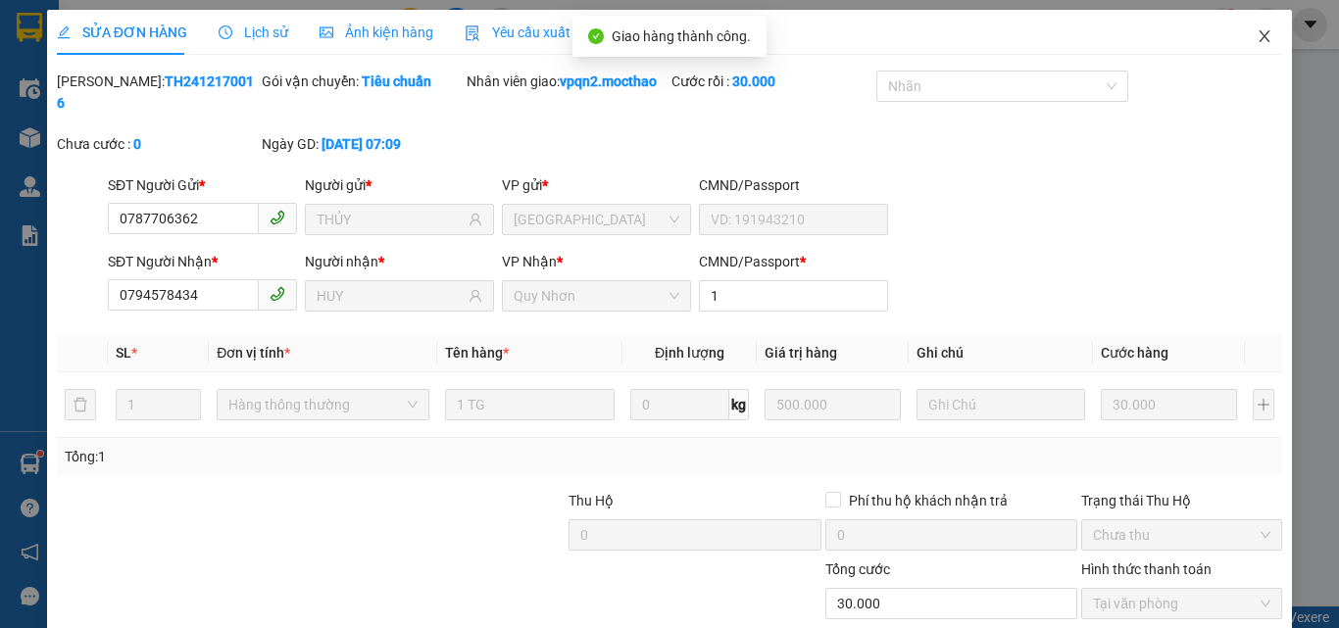
click at [1259, 34] on icon "close" at bounding box center [1264, 36] width 11 height 12
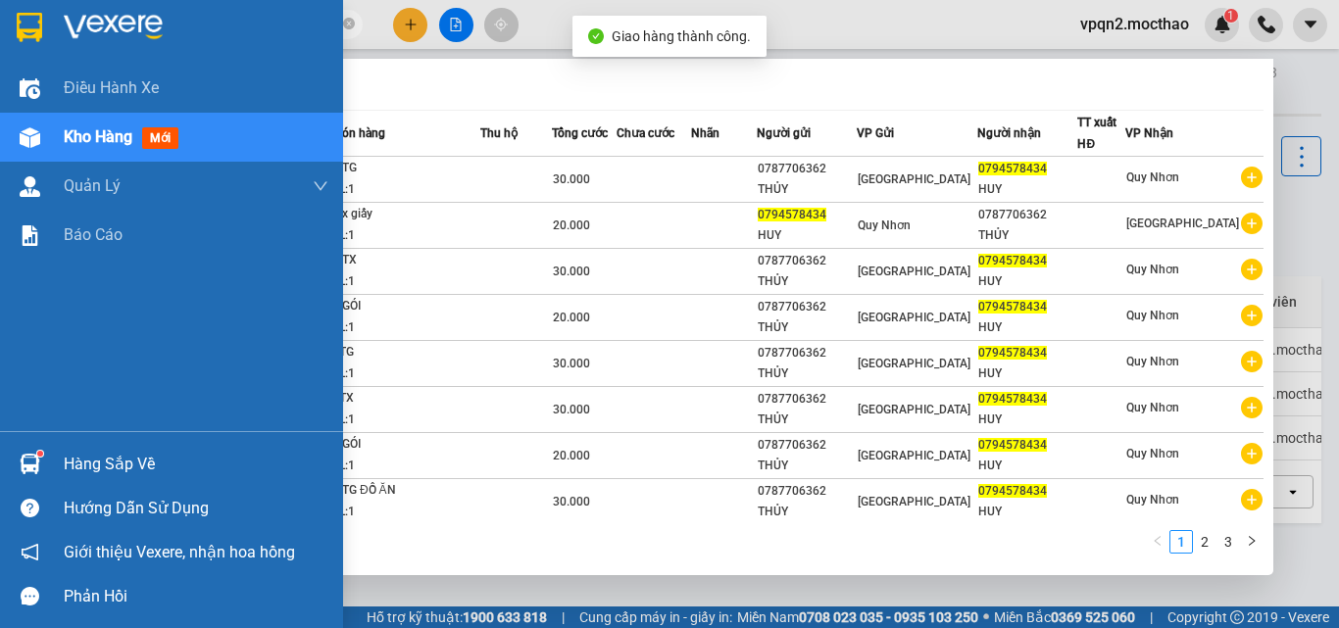
drag, startPoint x: 188, startPoint y: 28, endPoint x: 56, endPoint y: 45, distance: 133.3
click at [56, 45] on section "Kết quả tìm kiếm ( 23 ) Bộ lọc Mã ĐH Trạng thái Món hàng Thu hộ Tổng cước Chưa …" at bounding box center [669, 314] width 1339 height 628
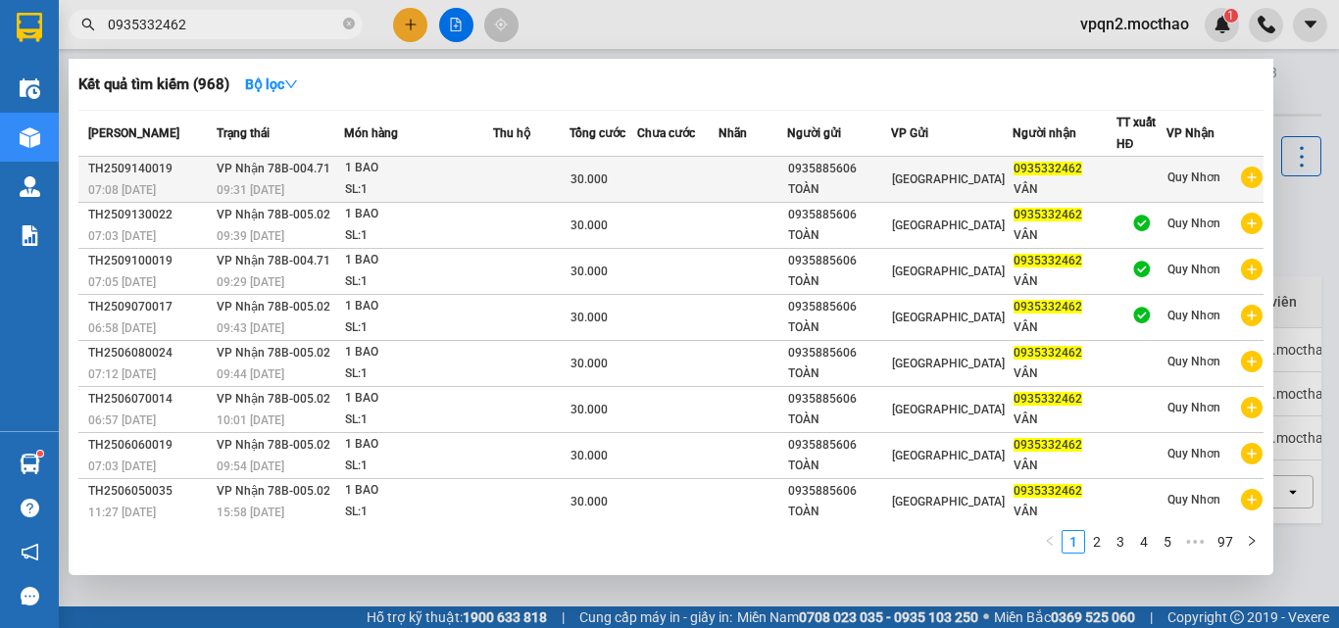
click at [402, 181] on div "SL: 1" at bounding box center [418, 190] width 147 height 22
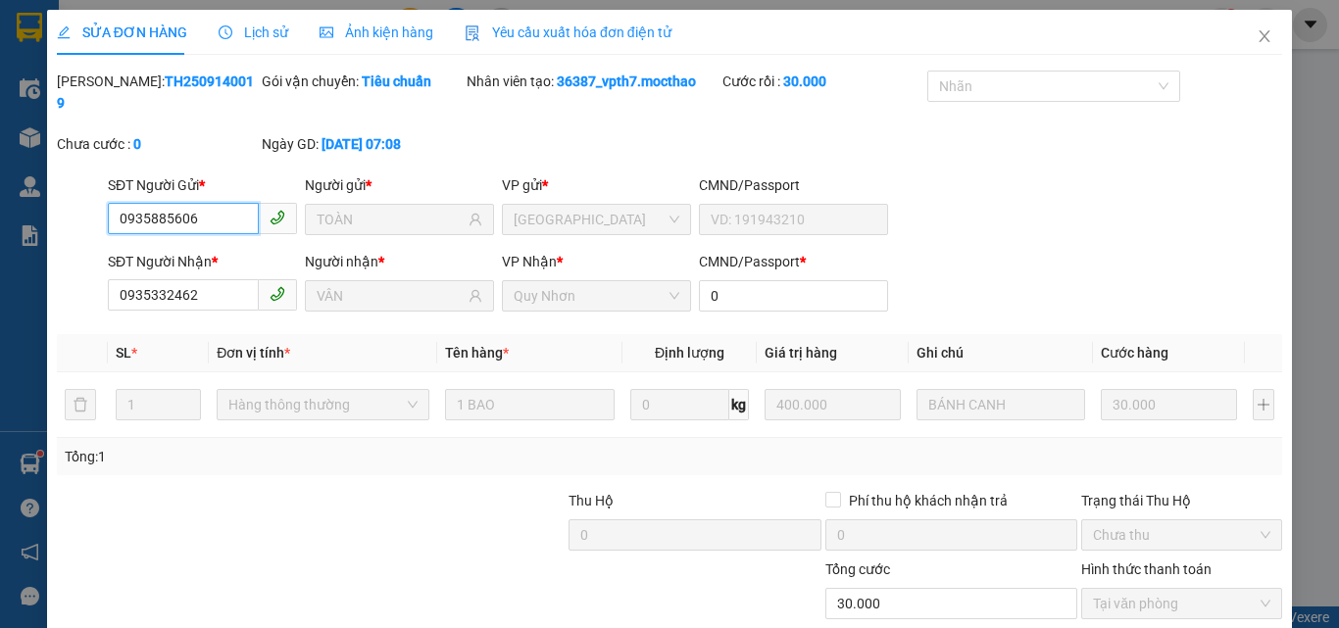
scroll to position [101, 0]
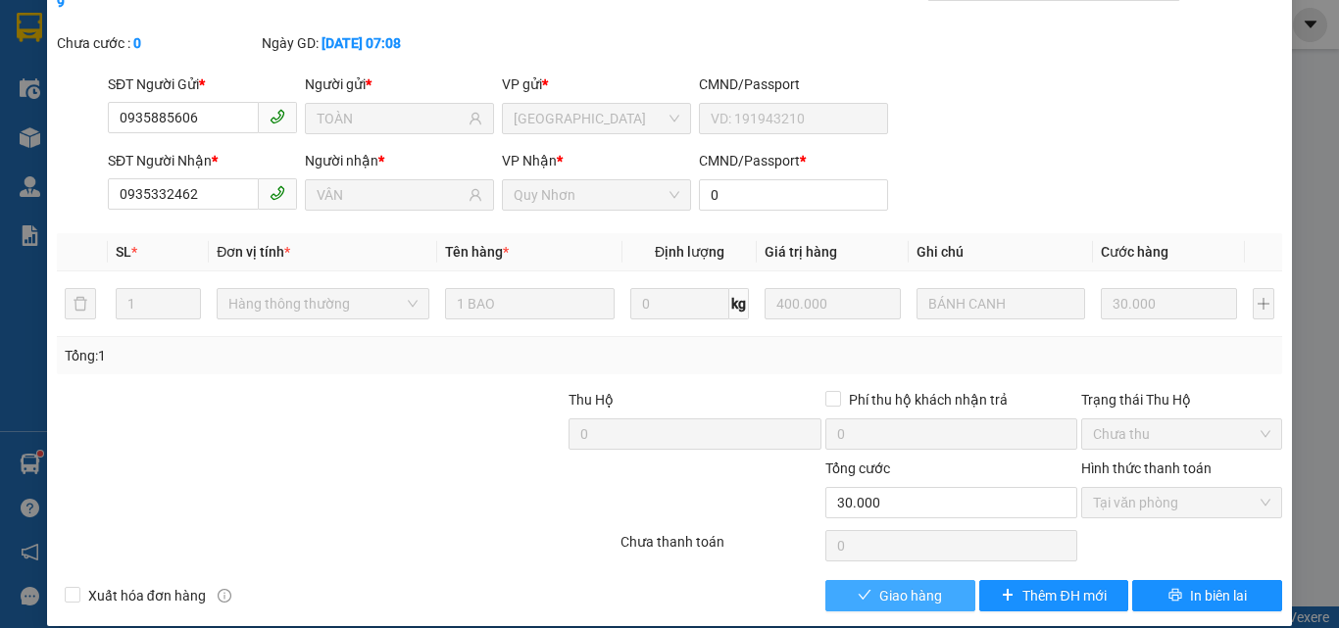
click at [847, 580] on button "Giao hàng" at bounding box center [900, 595] width 150 height 31
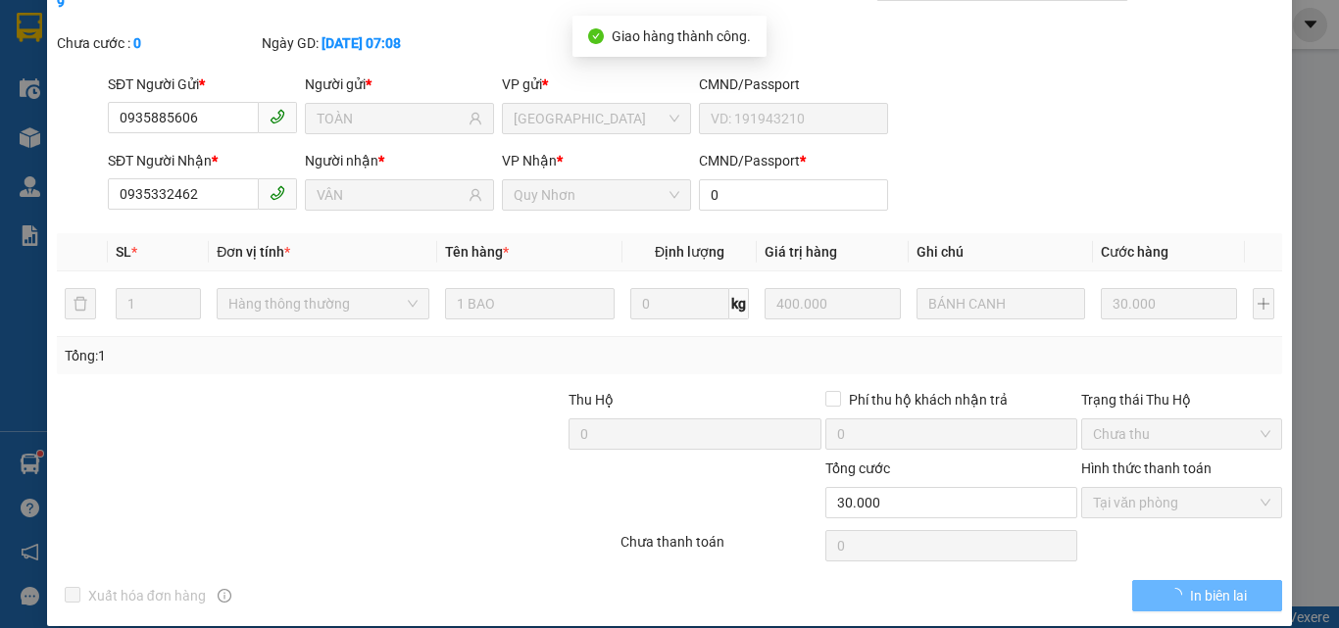
scroll to position [0, 0]
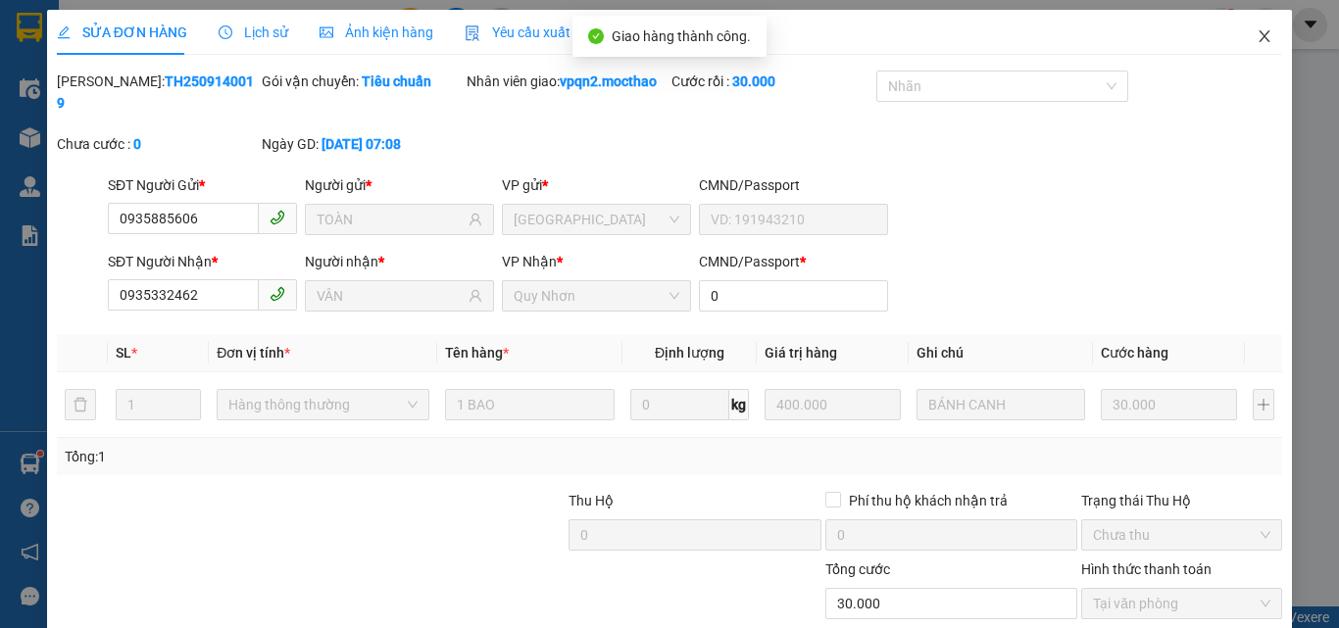
click at [1256, 34] on icon "close" at bounding box center [1264, 36] width 16 height 16
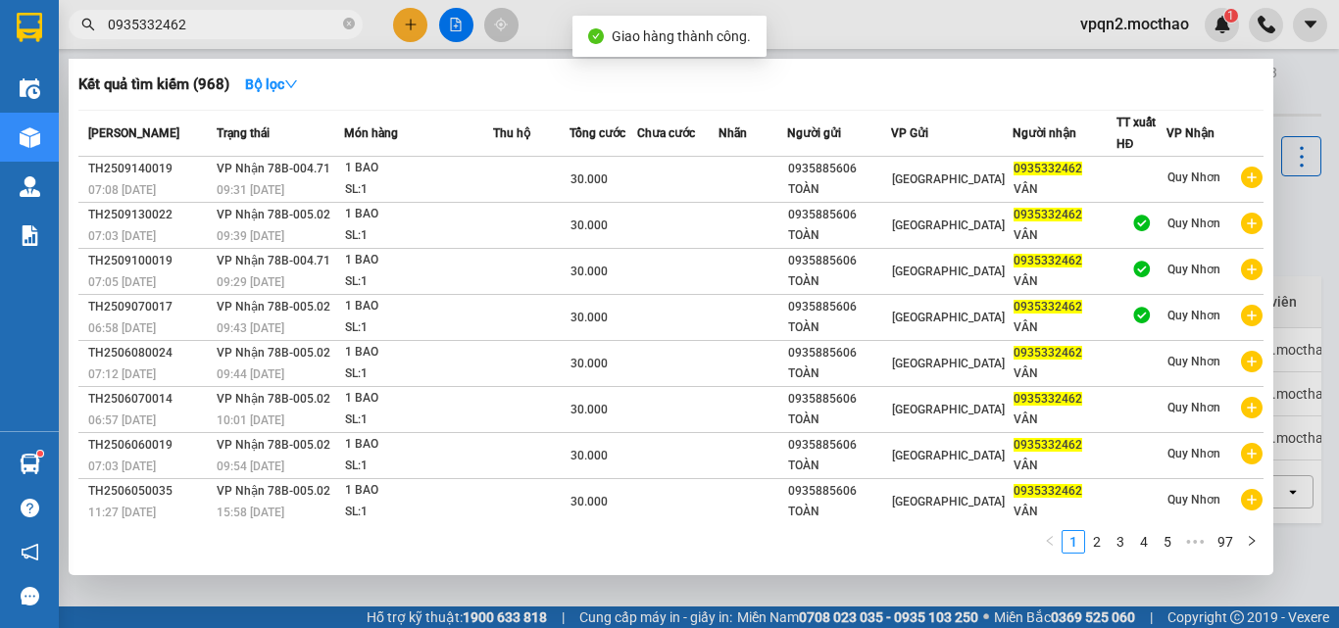
click at [198, 24] on input "0935332462" at bounding box center [223, 25] width 231 height 22
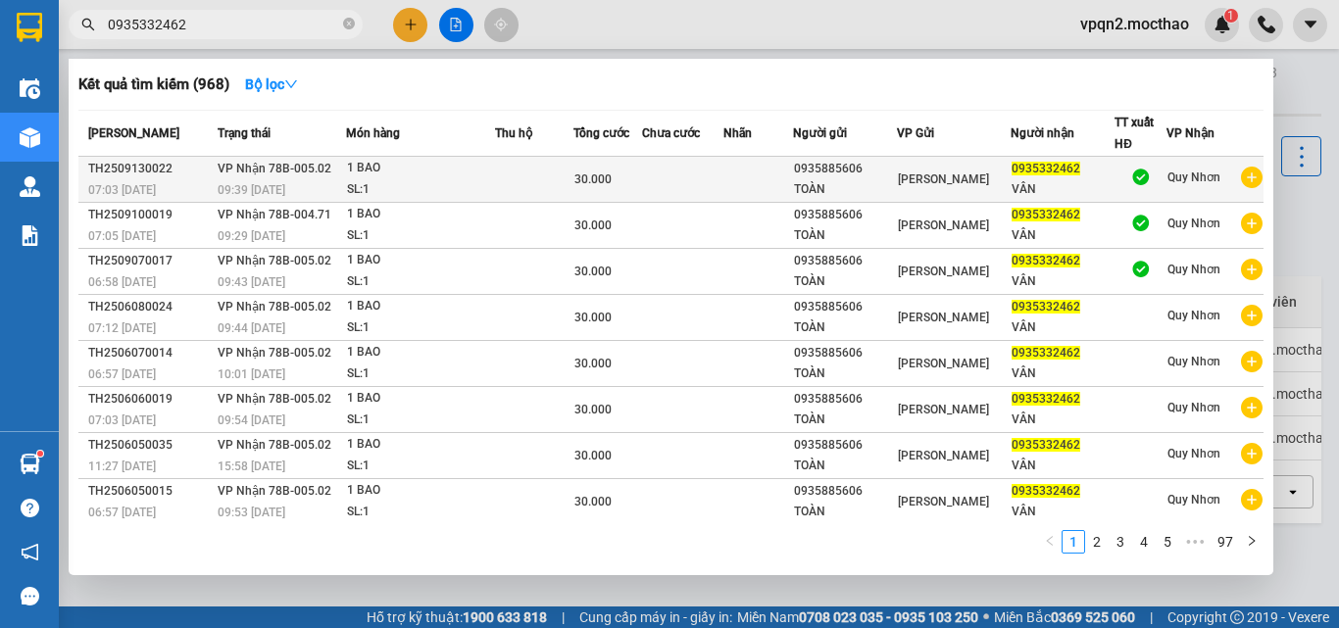
click at [343, 186] on div "09:39 [DATE]" at bounding box center [281, 190] width 127 height 22
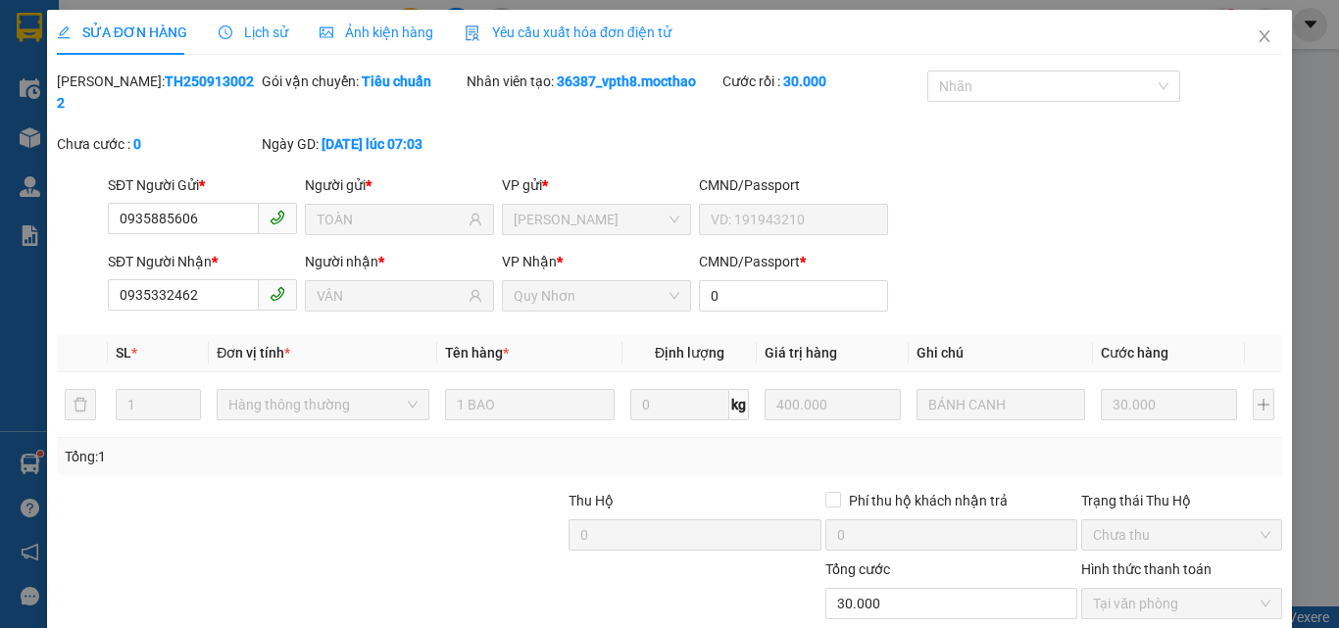
type input "0935885606"
type input "TOÀN"
type input "0935332462"
type input "VÂN"
type input "0"
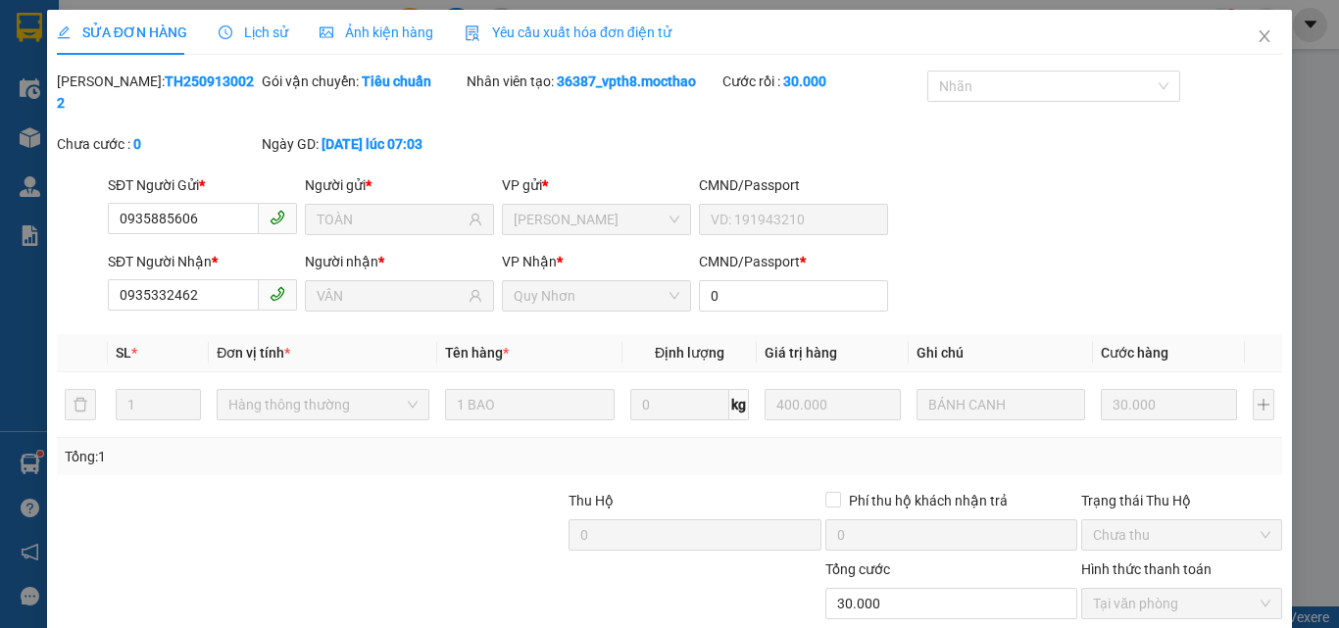
type input "30.000"
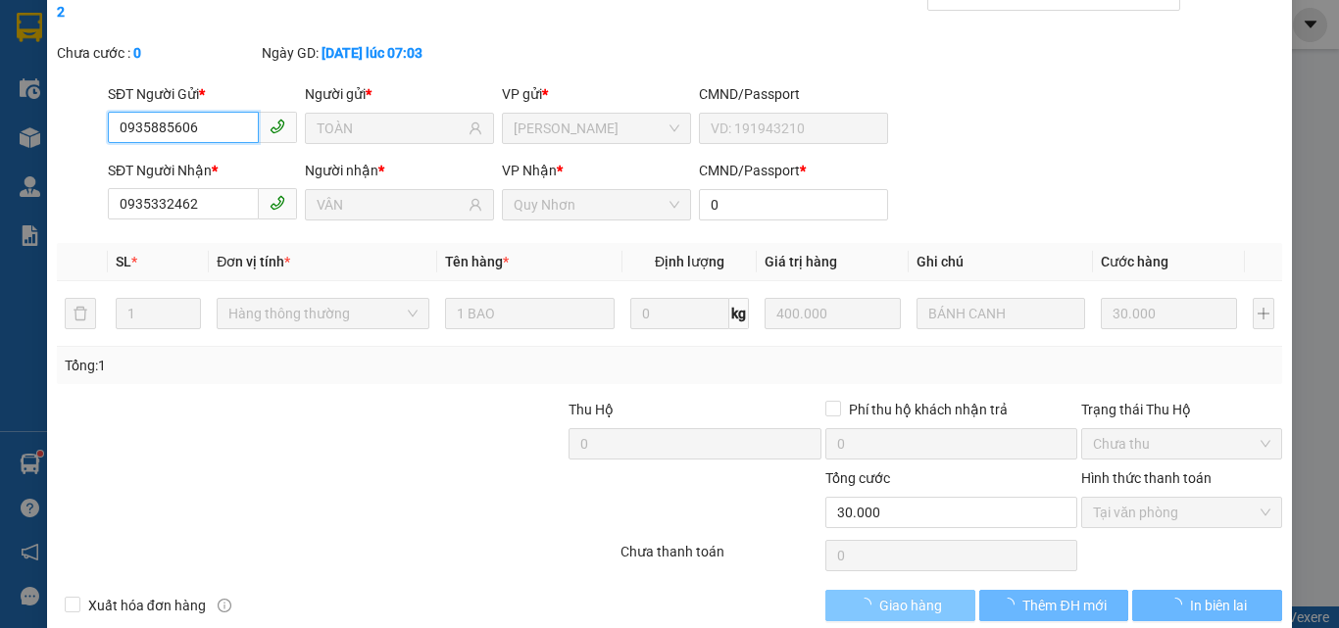
checkbox input "true"
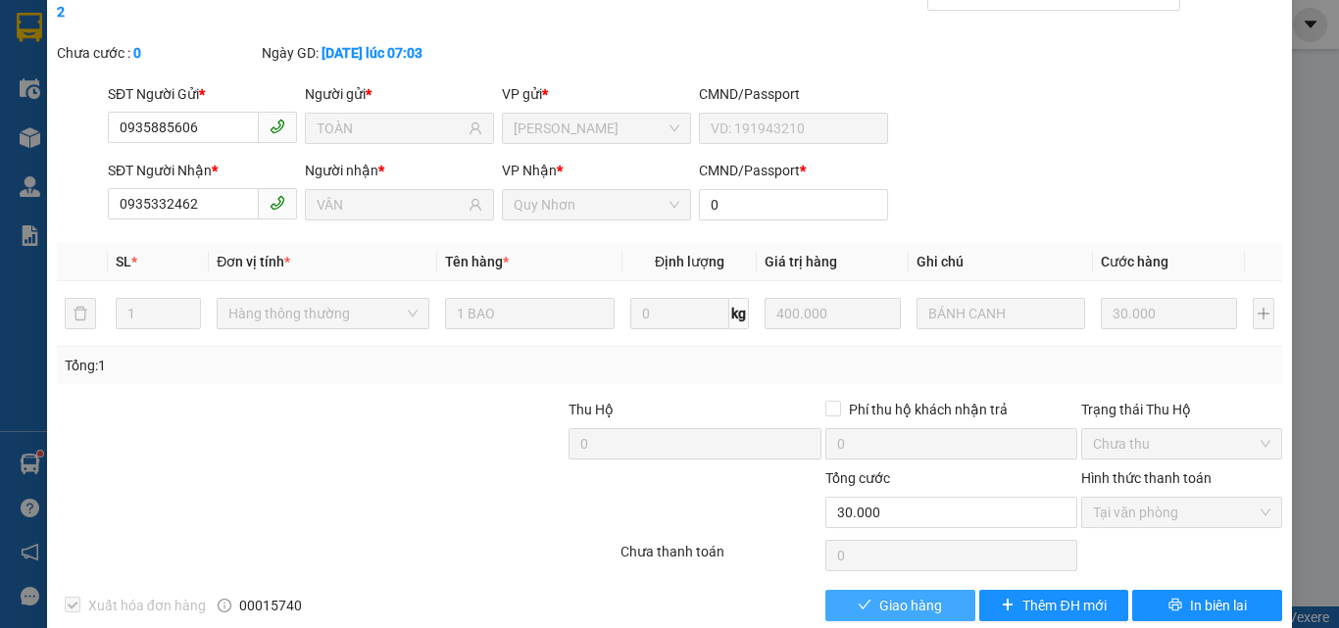
click at [886, 595] on span "Giao hàng" at bounding box center [910, 606] width 63 height 22
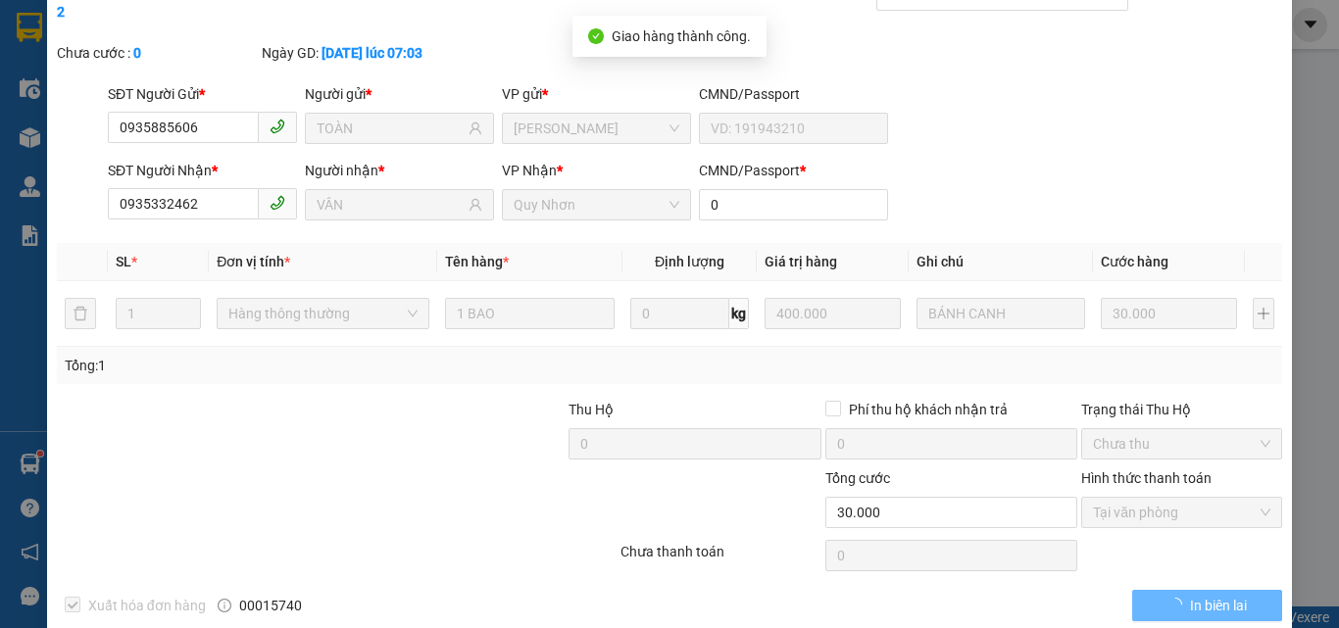
scroll to position [0, 0]
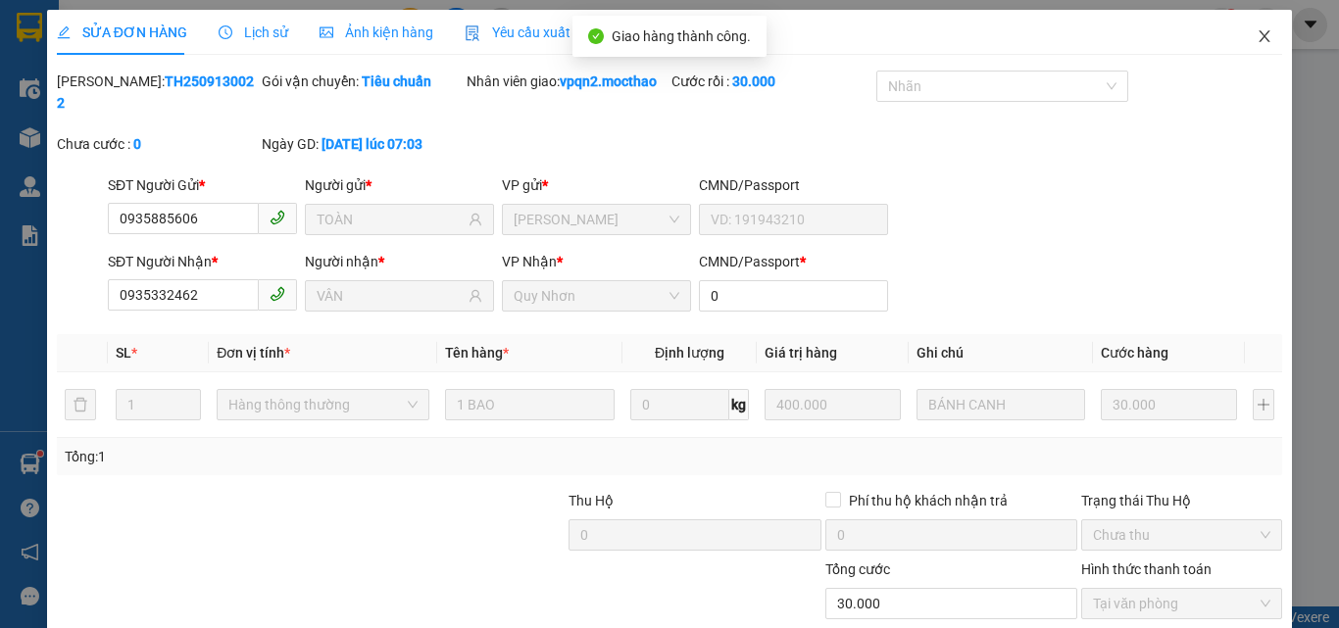
click at [1259, 33] on icon "close" at bounding box center [1264, 36] width 11 height 12
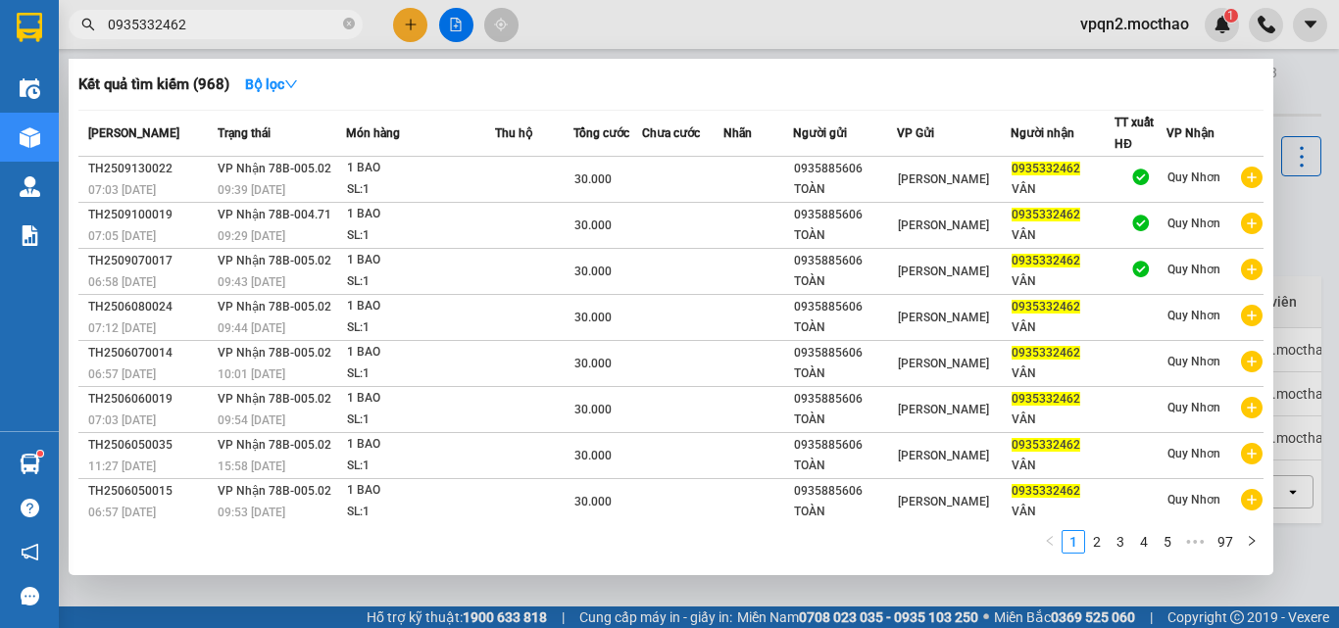
drag, startPoint x: 167, startPoint y: 27, endPoint x: 240, endPoint y: 28, distance: 73.5
click at [240, 28] on input "0935332462" at bounding box center [223, 25] width 231 height 22
type input "0935332462"
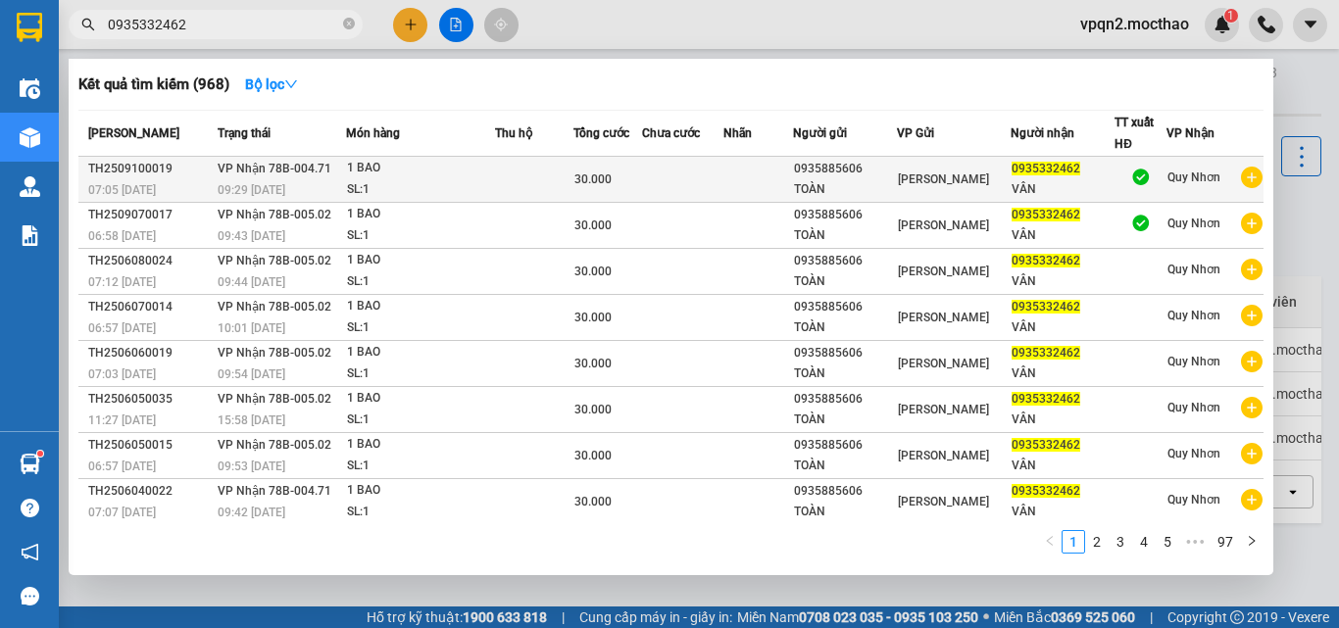
click at [295, 180] on div "09:29 [DATE]" at bounding box center [281, 190] width 127 height 22
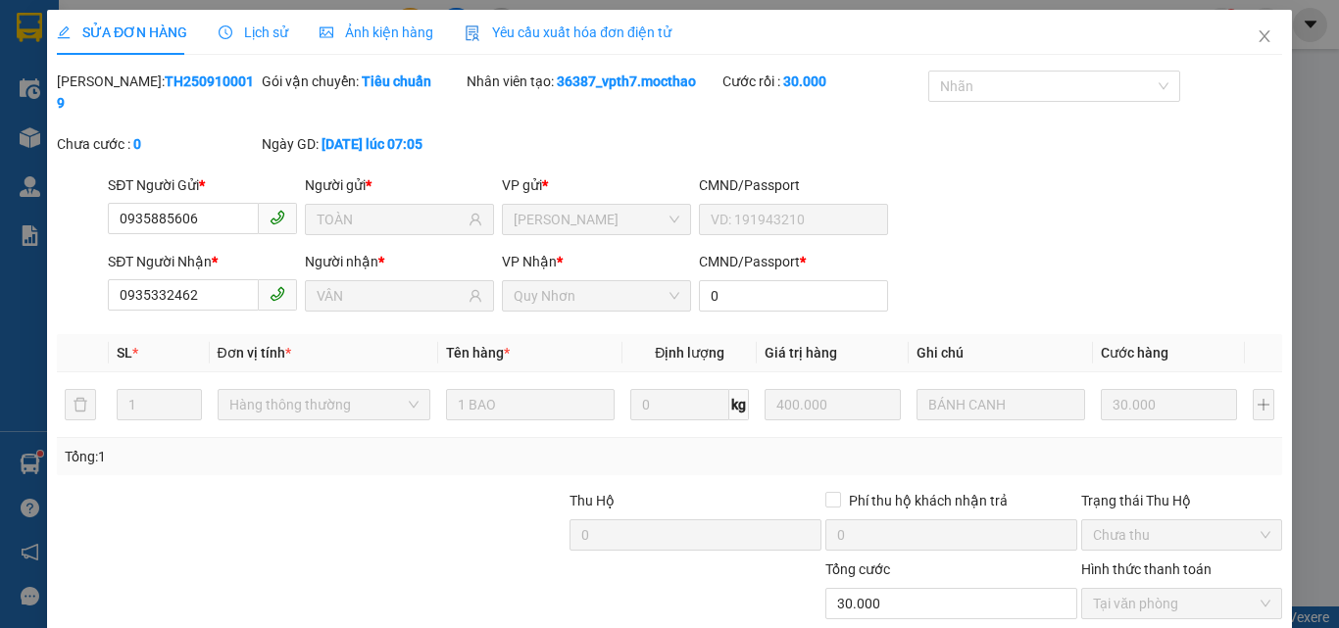
type input "0935885606"
type input "TOÀN"
type input "0935332462"
type input "VÂN"
type input "0"
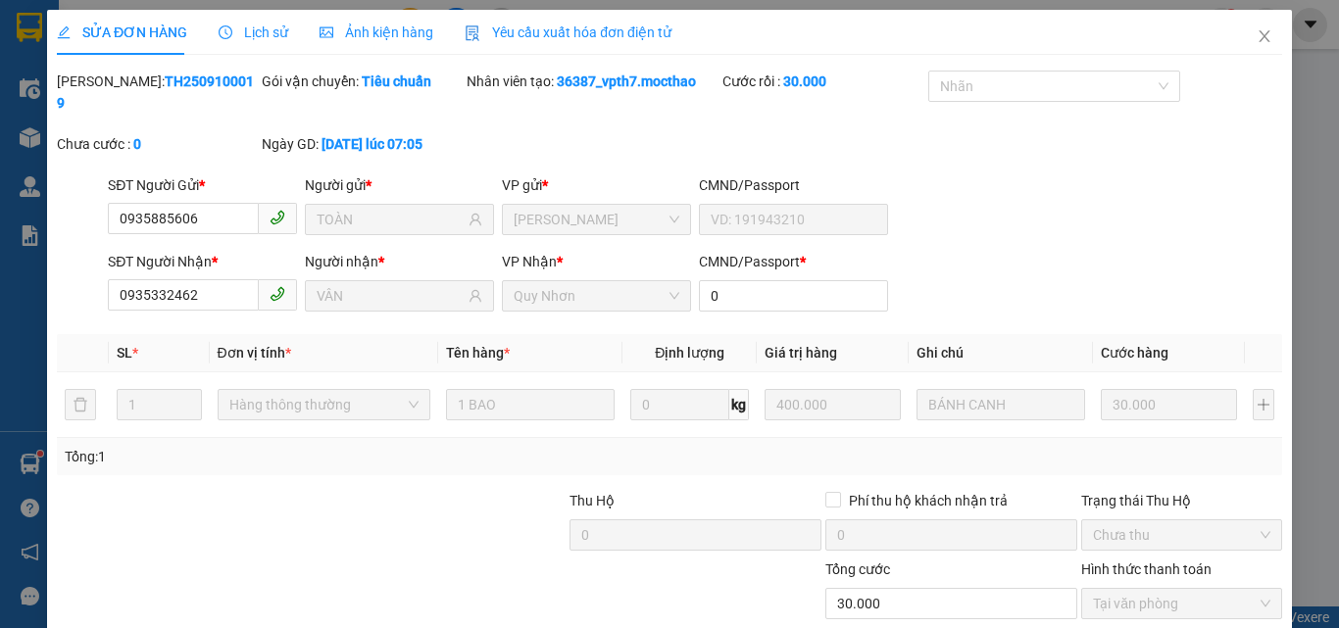
type input "30.000"
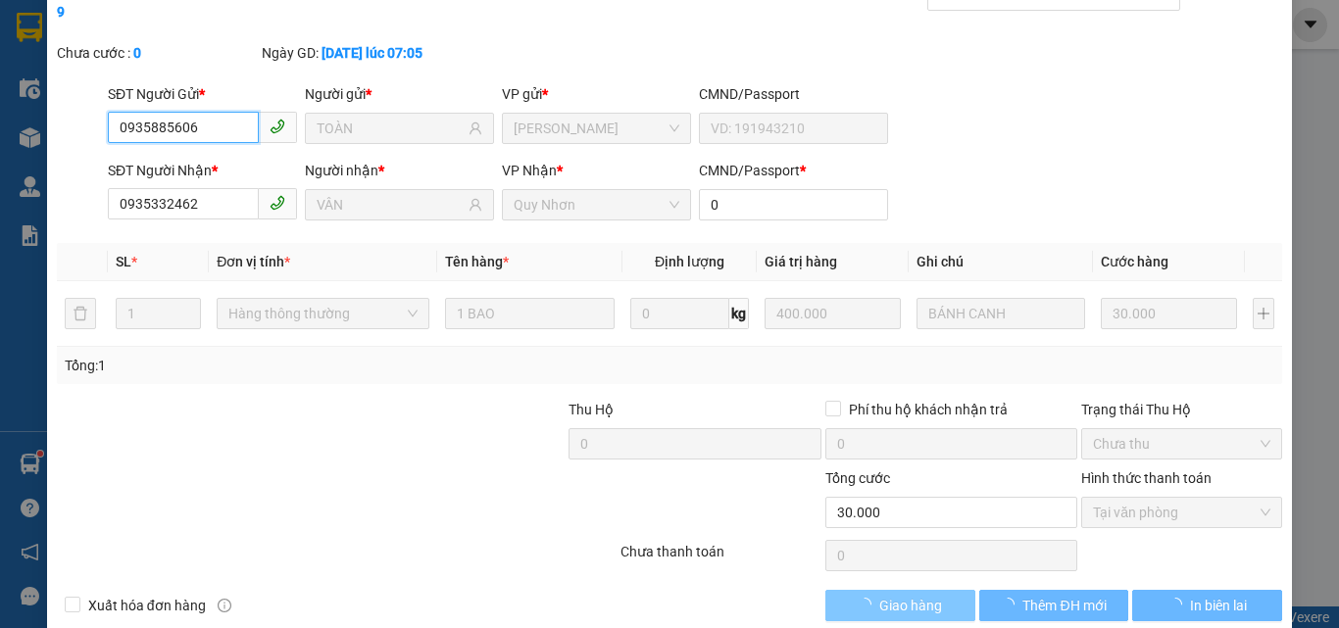
checkbox input "true"
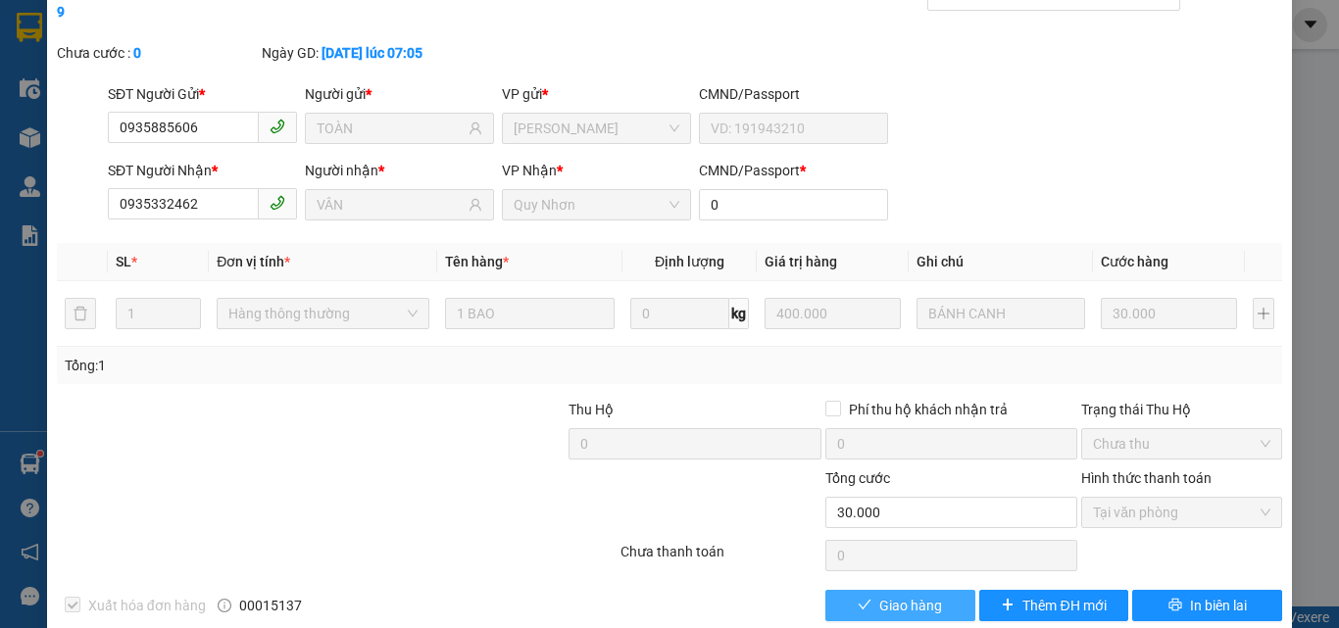
click at [909, 595] on span "Giao hàng" at bounding box center [910, 606] width 63 height 22
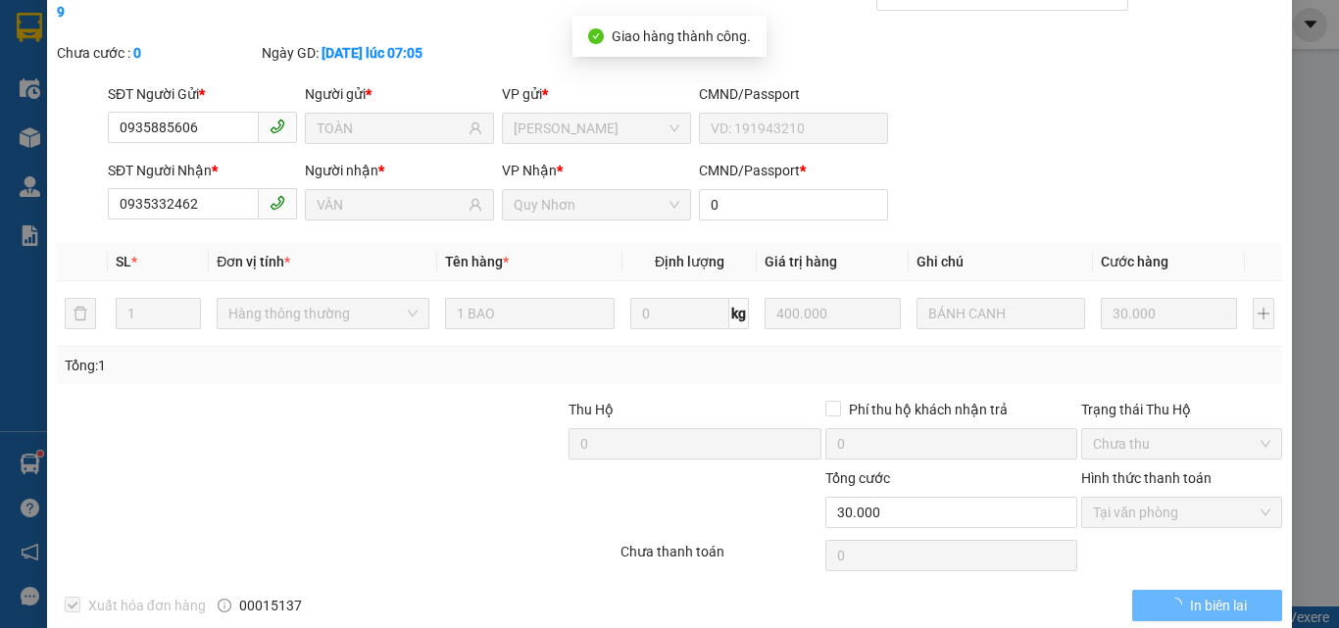
scroll to position [0, 0]
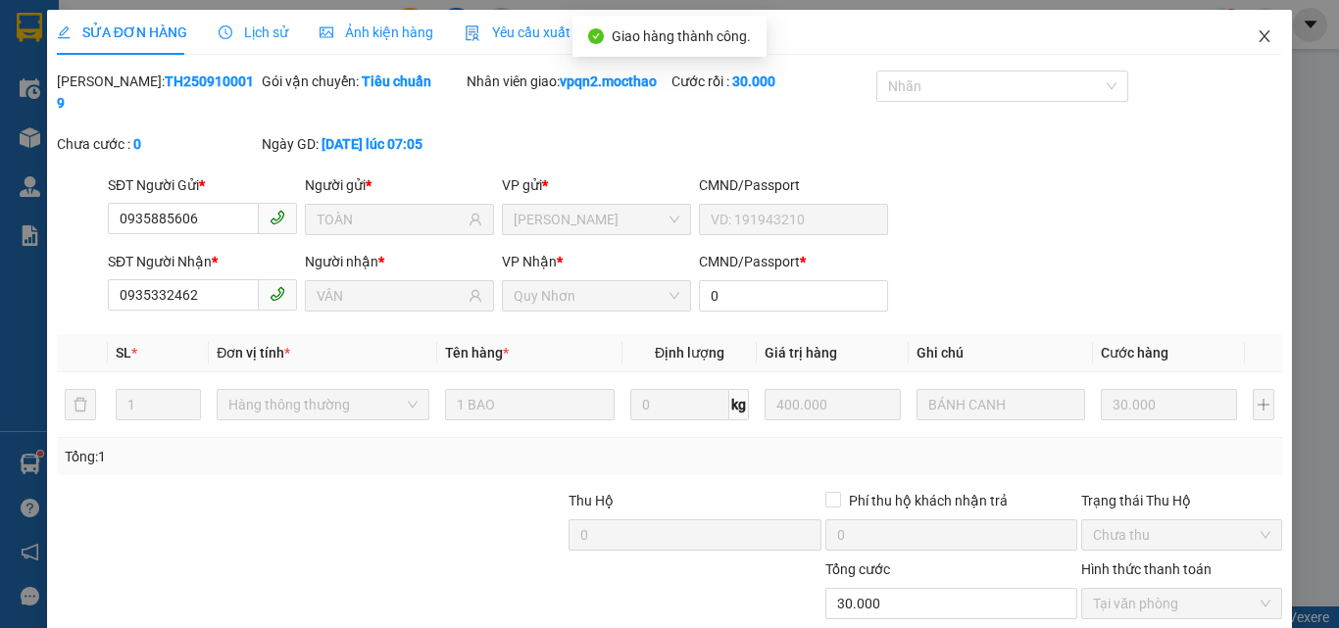
drag, startPoint x: 1247, startPoint y: 40, endPoint x: 261, endPoint y: 48, distance: 986.8
click at [1256, 43] on icon "close" at bounding box center [1264, 36] width 16 height 16
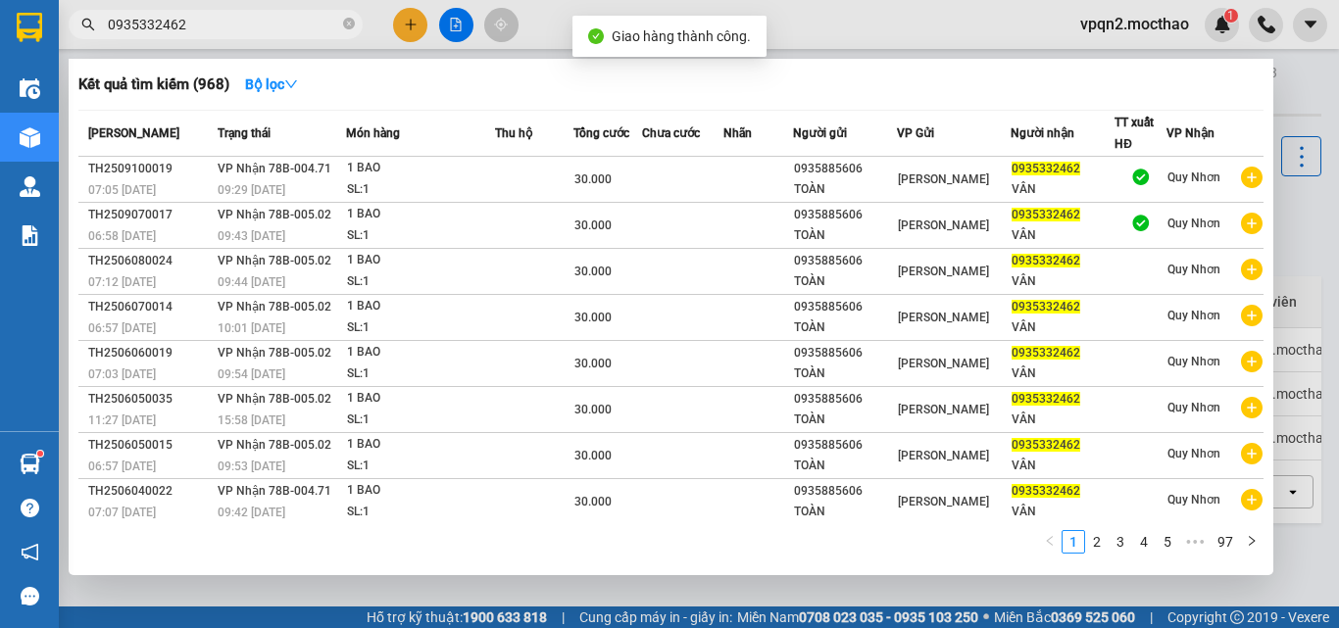
drag, startPoint x: 169, startPoint y: 22, endPoint x: 224, endPoint y: 22, distance: 55.9
click at [224, 22] on input "0935332462" at bounding box center [223, 25] width 231 height 22
type input "0935332462"
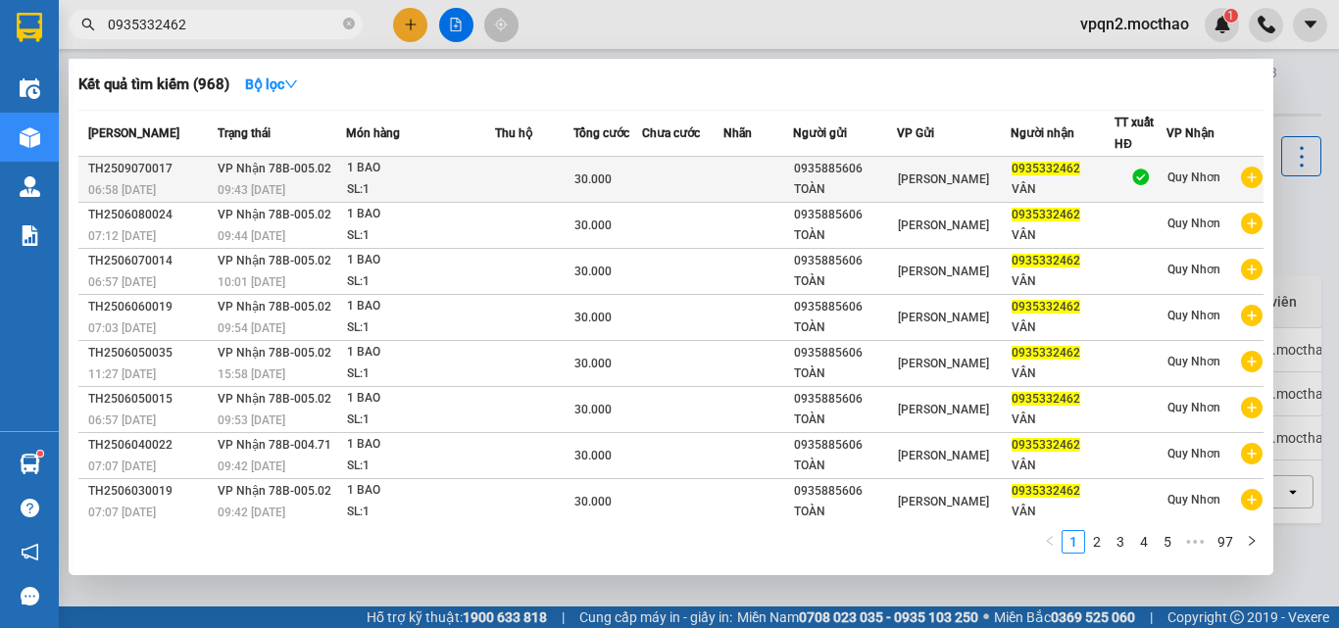
click at [428, 174] on div "1 BAO" at bounding box center [420, 169] width 147 height 22
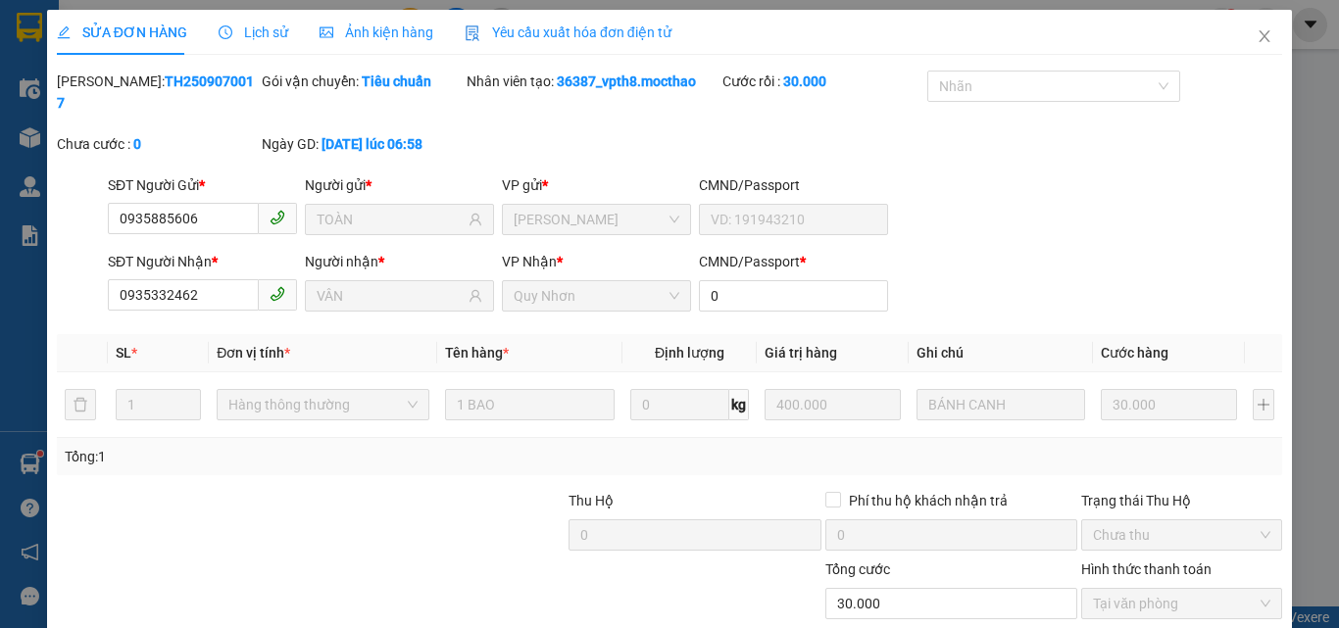
type input "0935885606"
type input "TOÀN"
type input "0935332462"
type input "VÂN"
type input "0"
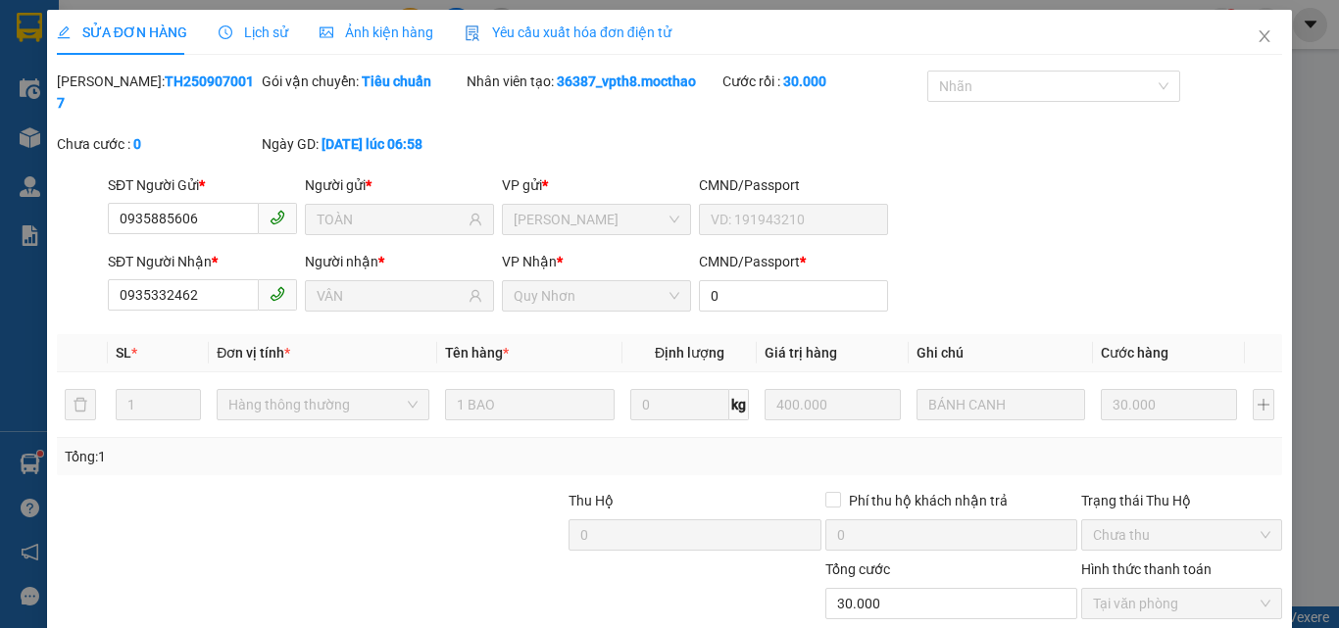
type input "30.000"
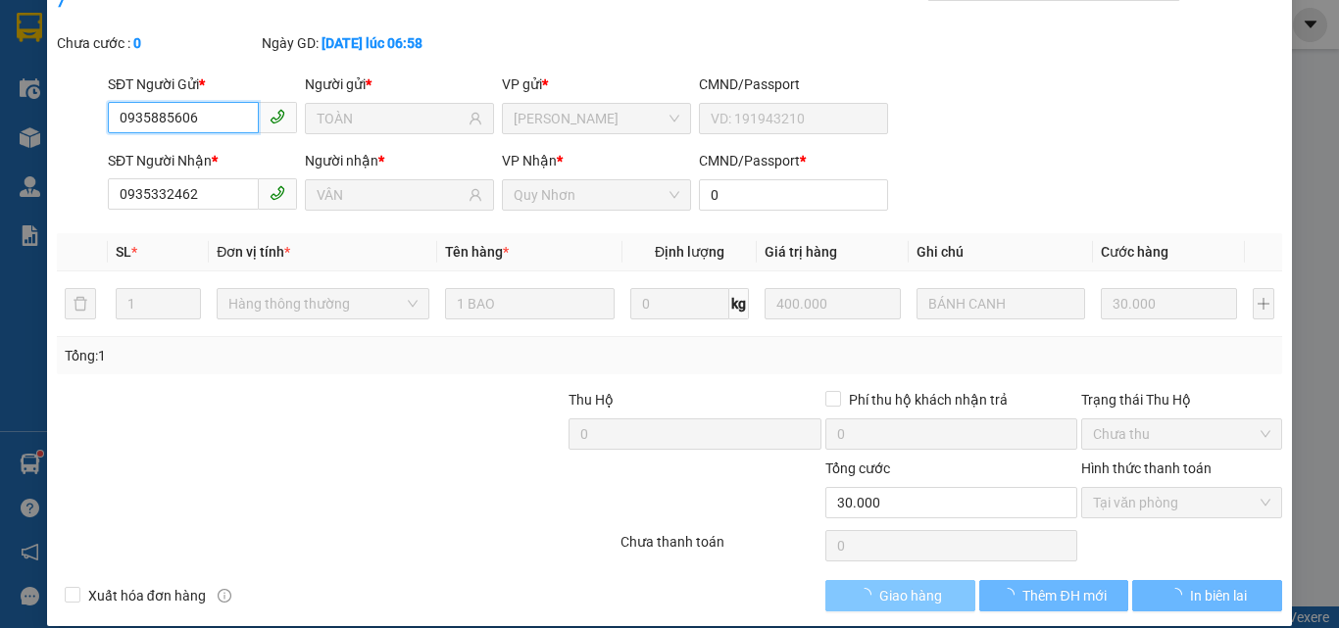
checkbox input "true"
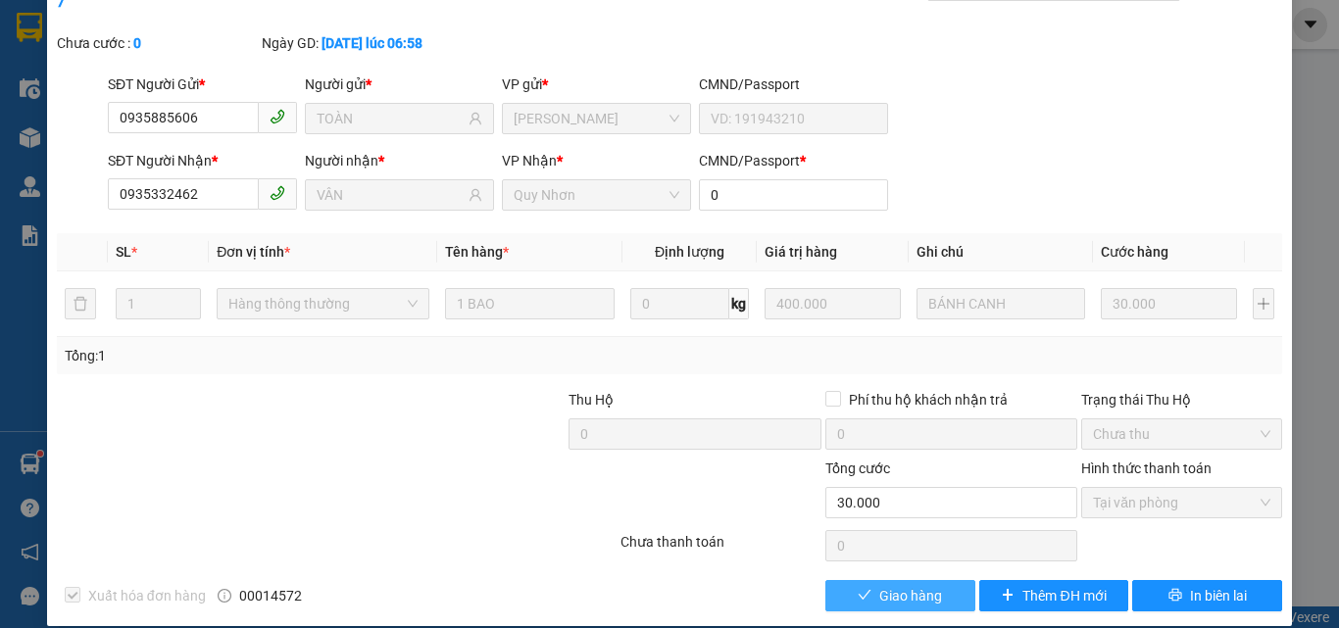
click at [933, 580] on button "Giao hàng" at bounding box center [900, 595] width 150 height 31
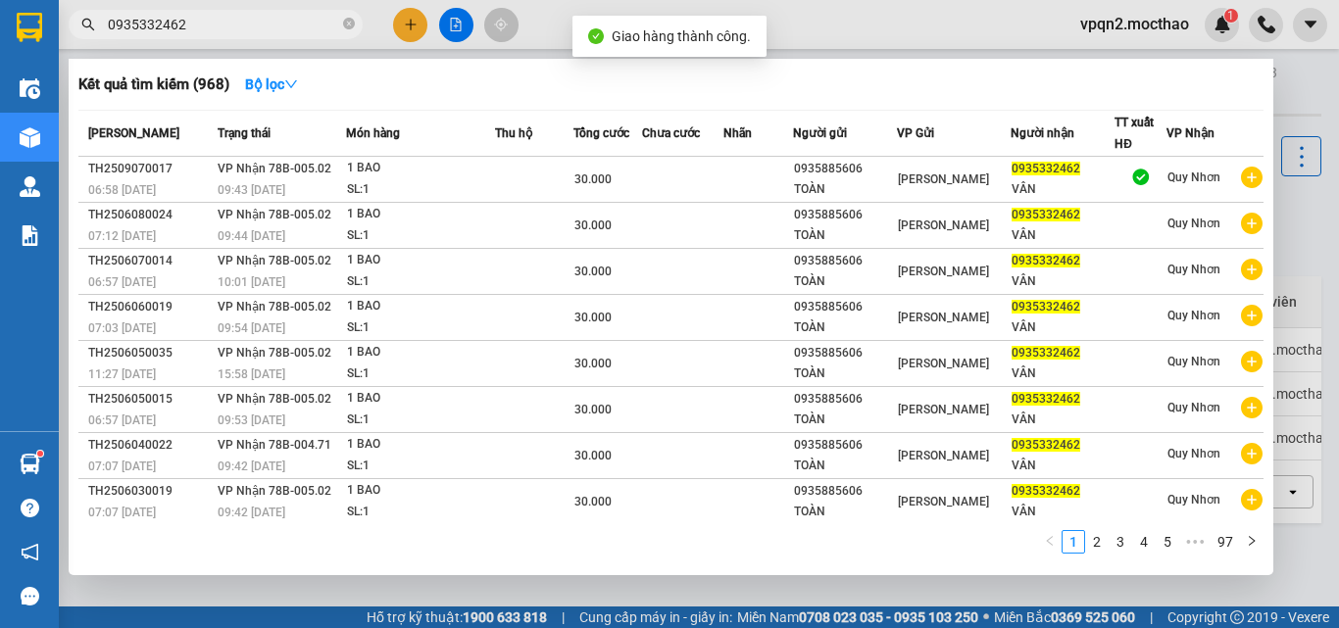
drag, startPoint x: 167, startPoint y: 25, endPoint x: 192, endPoint y: 24, distance: 25.5
click at [192, 24] on input "0935332462" at bounding box center [223, 25] width 231 height 22
type input "0935332462"
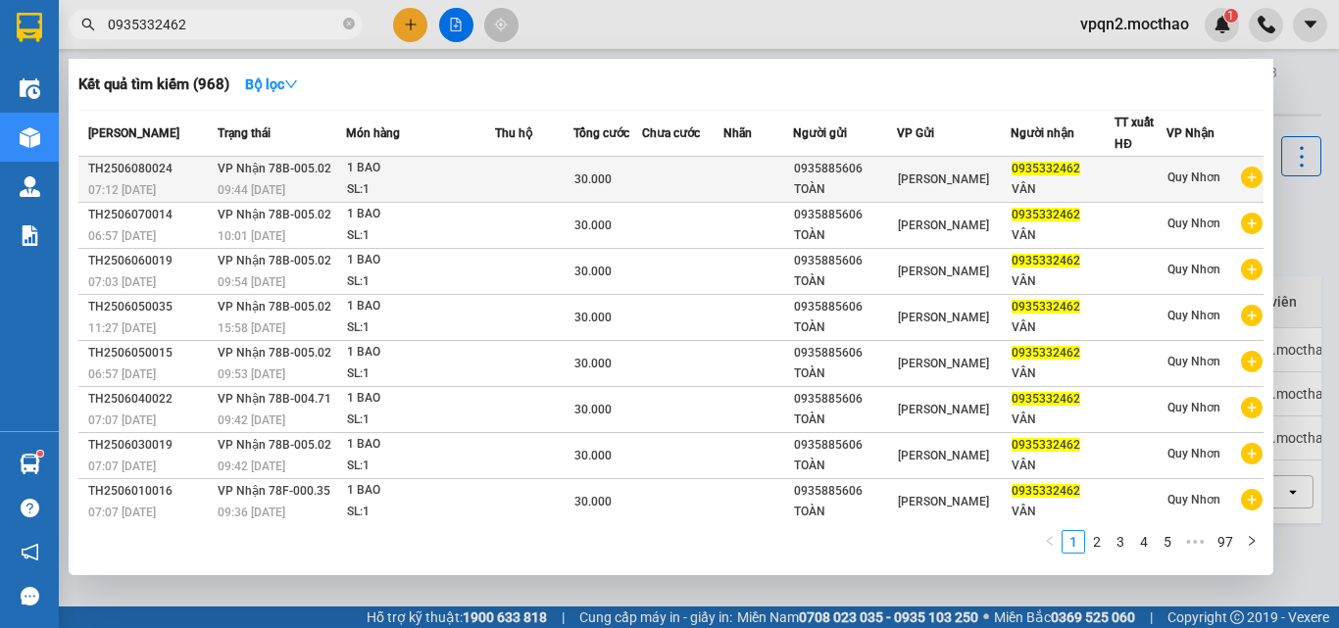
click at [290, 178] on td "VP Nhận 78B-005.02 09:44 - 08/06" at bounding box center [279, 180] width 133 height 46
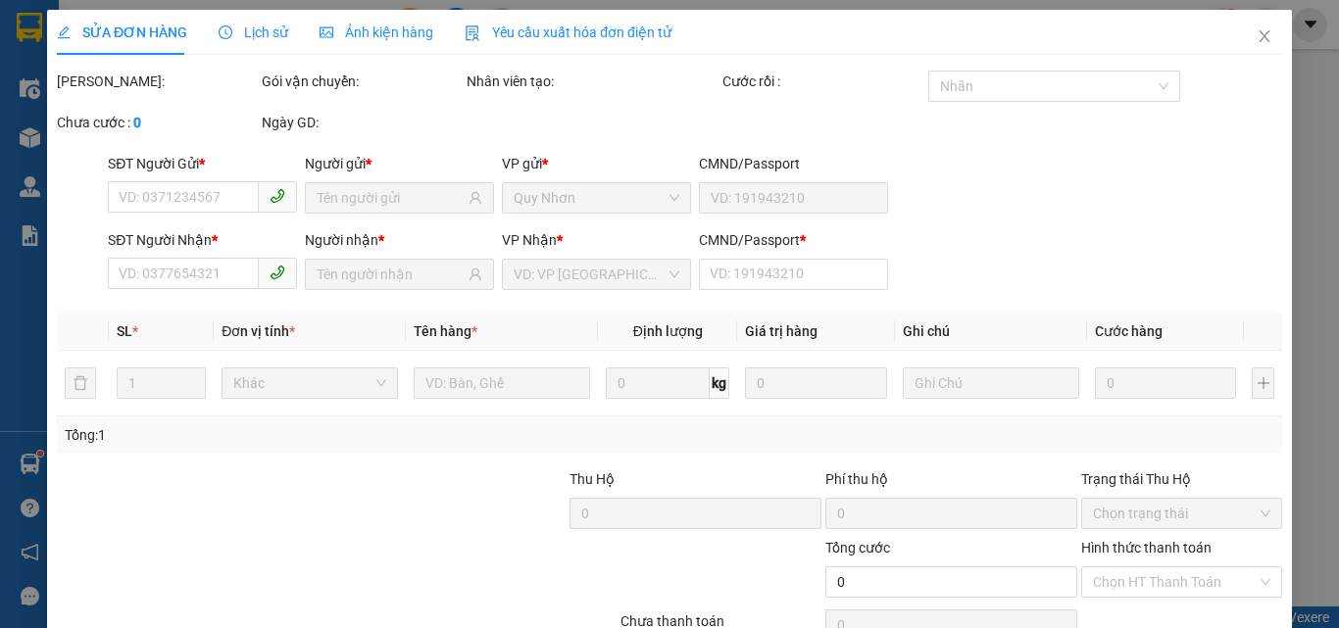
type input "0935885606"
type input "TOÀN"
type input "0935332462"
type input "VÂN"
type input "0"
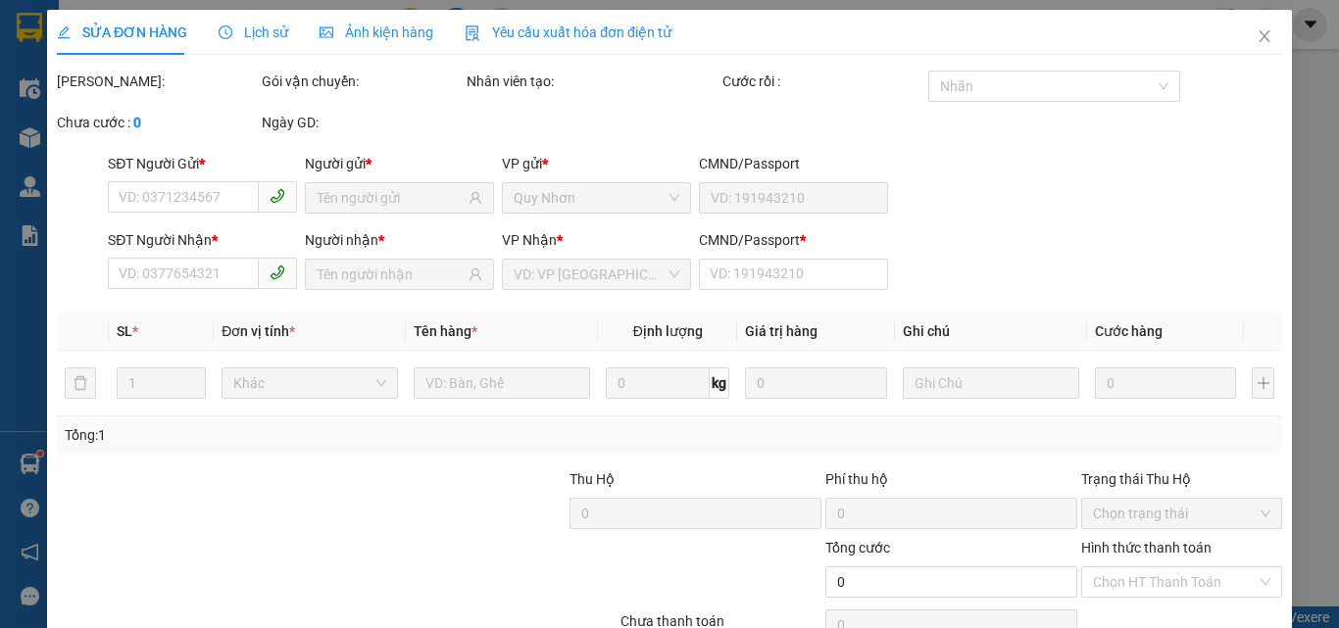
type input "30.000"
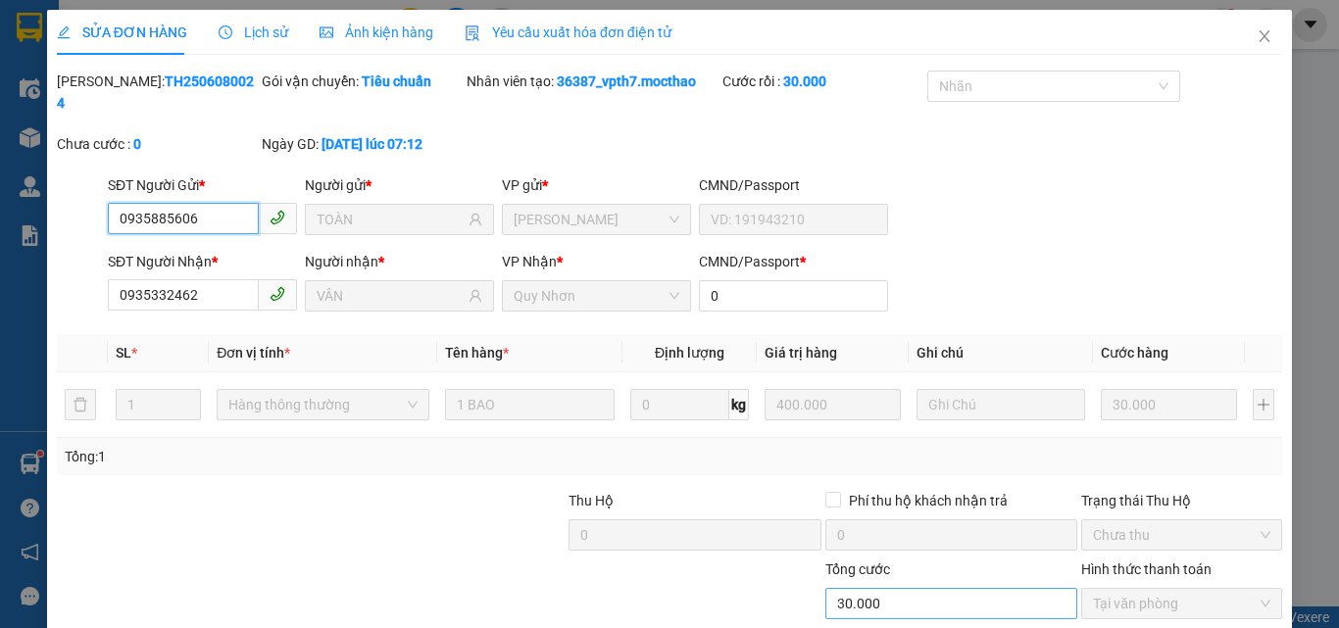
scroll to position [101, 0]
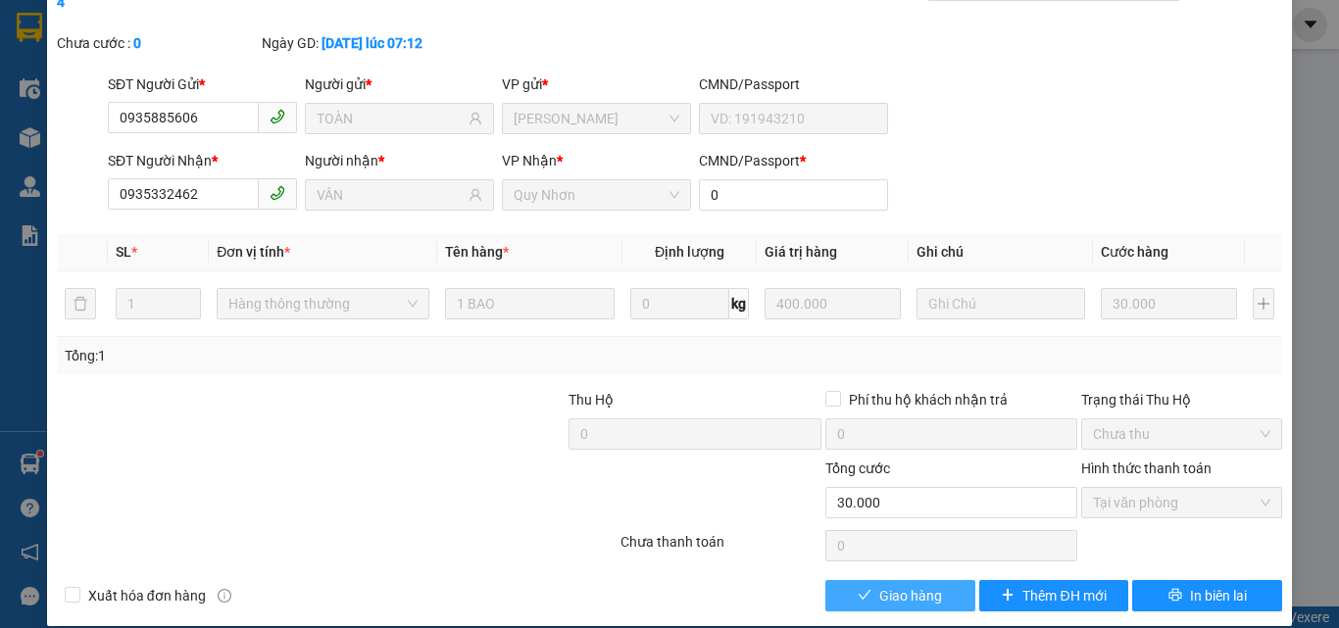
click at [887, 585] on span "Giao hàng" at bounding box center [910, 596] width 63 height 22
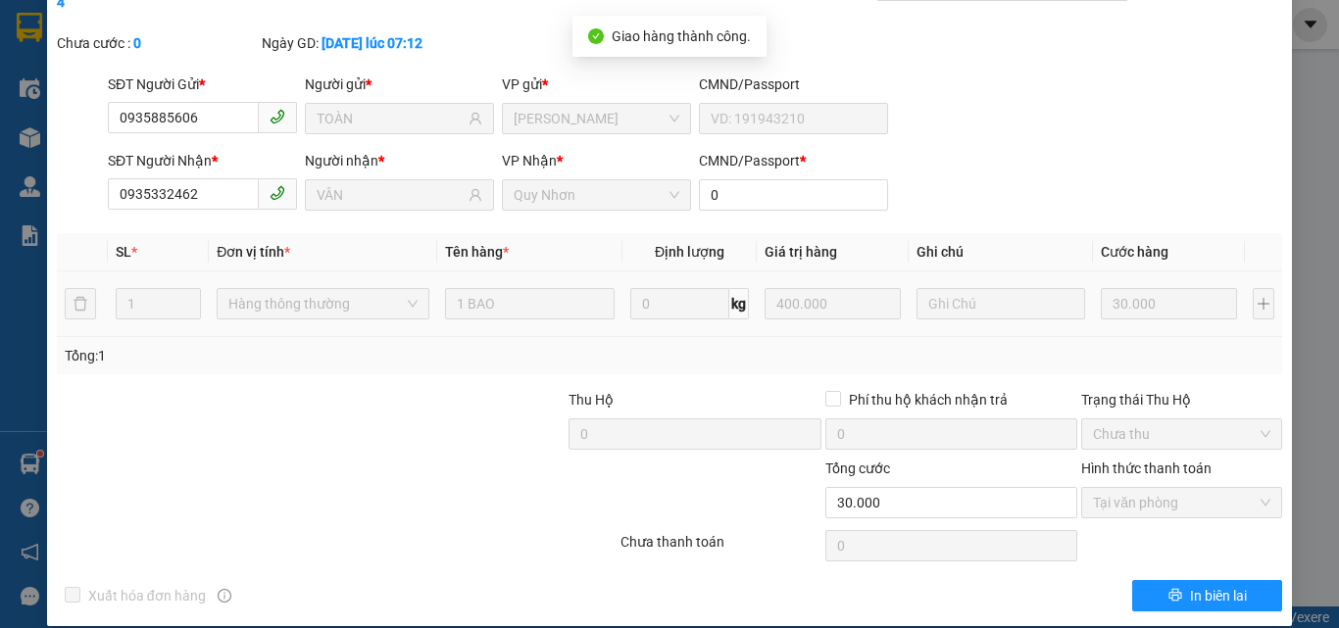
scroll to position [0, 0]
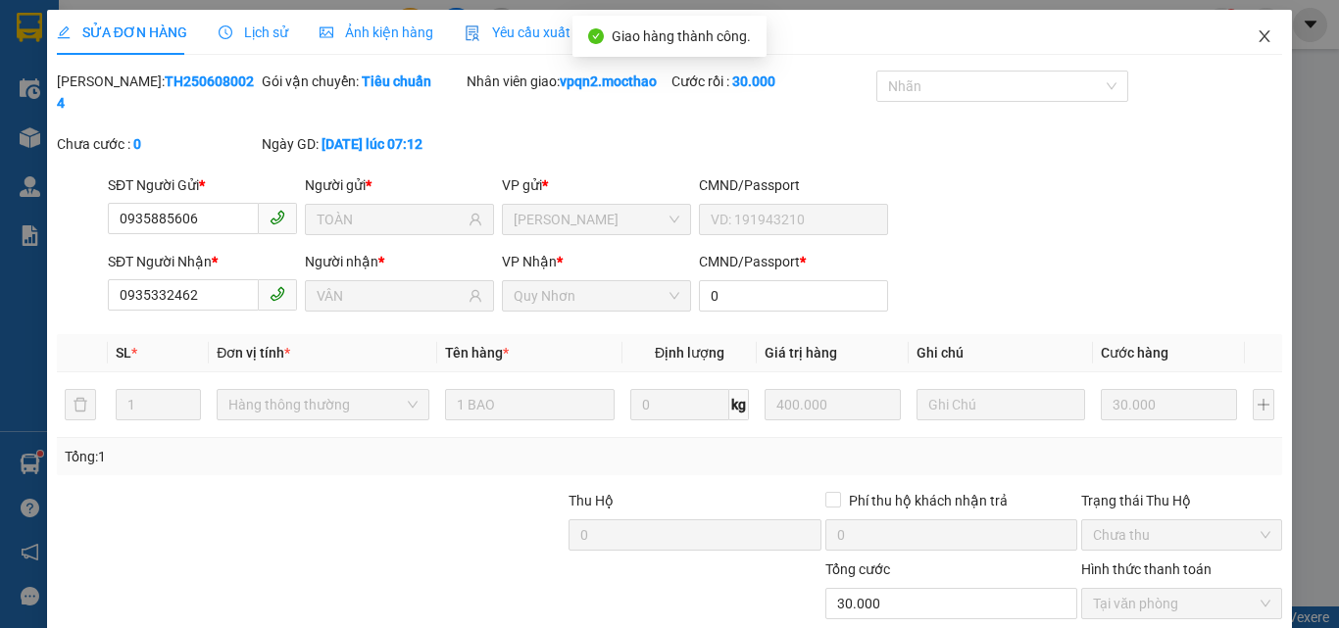
click at [1256, 31] on icon "close" at bounding box center [1264, 36] width 16 height 16
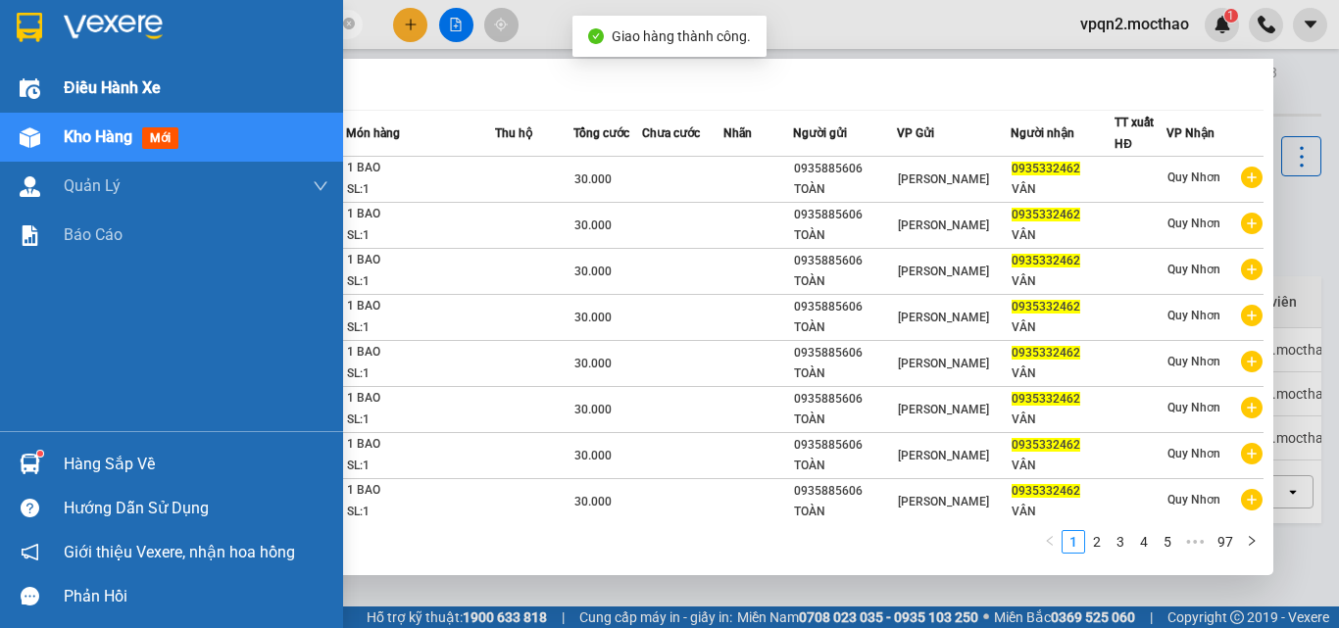
drag, startPoint x: 208, startPoint y: 20, endPoint x: 0, endPoint y: 65, distance: 212.6
click at [0, 65] on section "Kết quả tìm kiếm ( 968 ) Bộ lọc Mã ĐH Trạng thái Món hàng Thu hộ Tổng cước Chưa…" at bounding box center [669, 314] width 1339 height 628
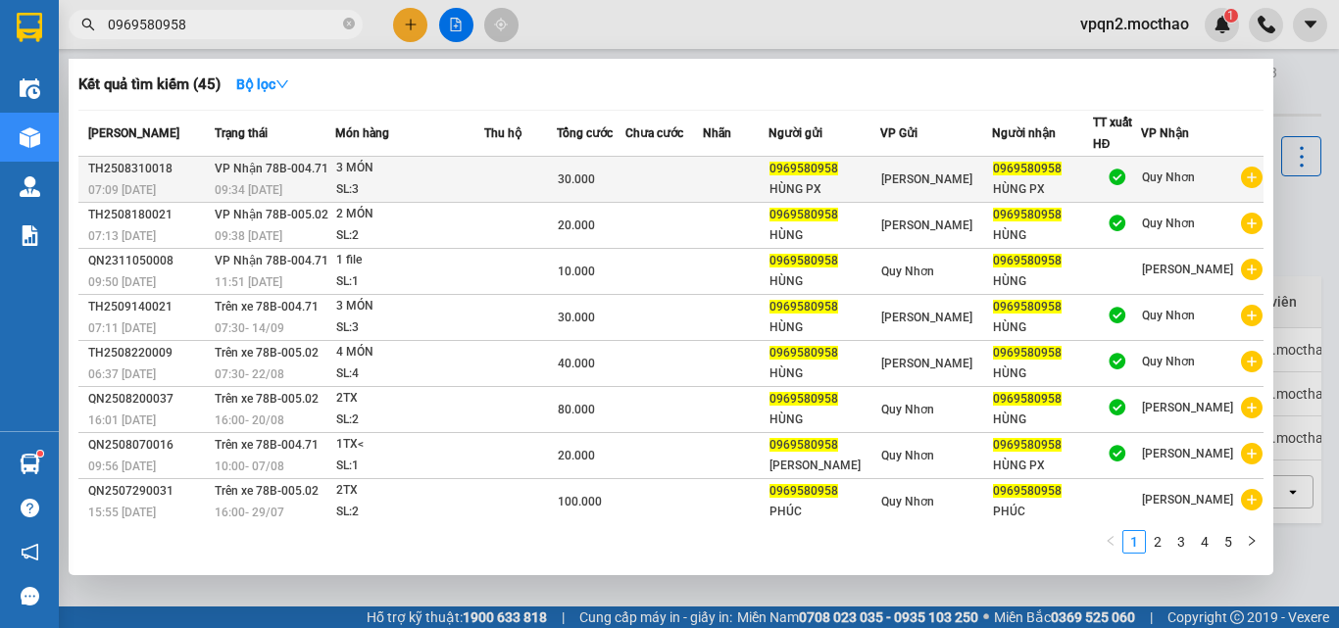
type input "0969580958"
click at [533, 175] on td at bounding box center [520, 180] width 73 height 46
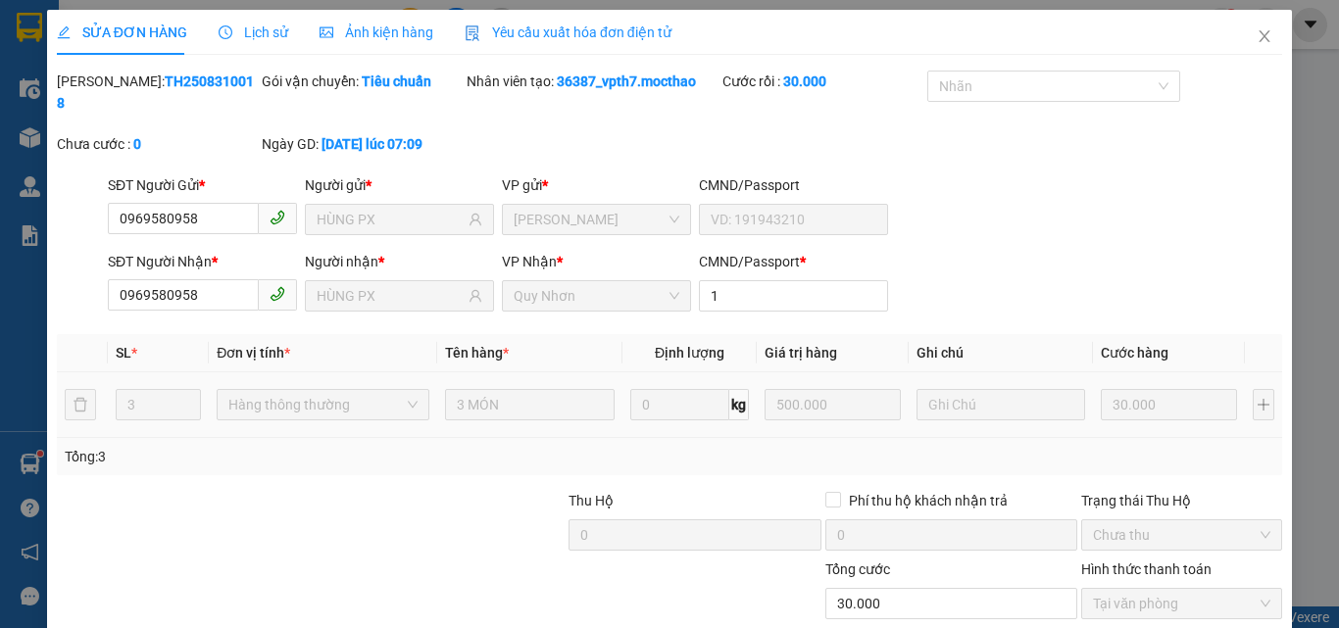
type input "0969580958"
type input "HÙNG PX"
type input "0969580958"
type input "HÙNG PX"
type input "1"
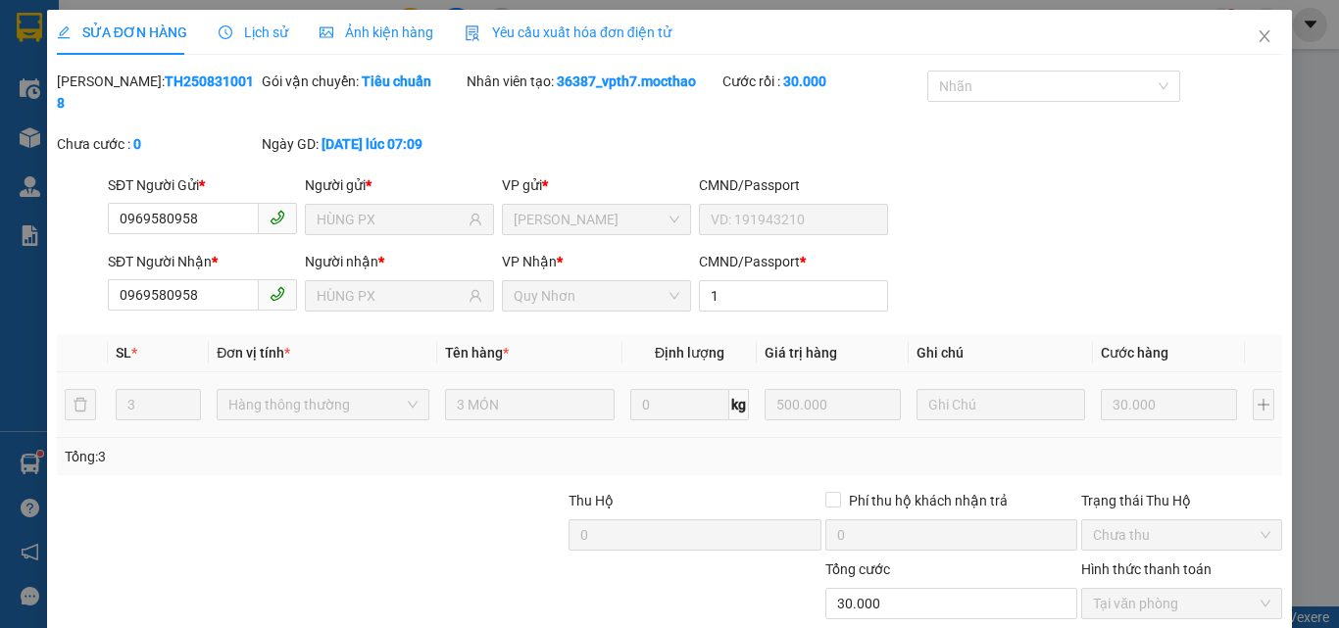
type input "30.000"
checkbox input "true"
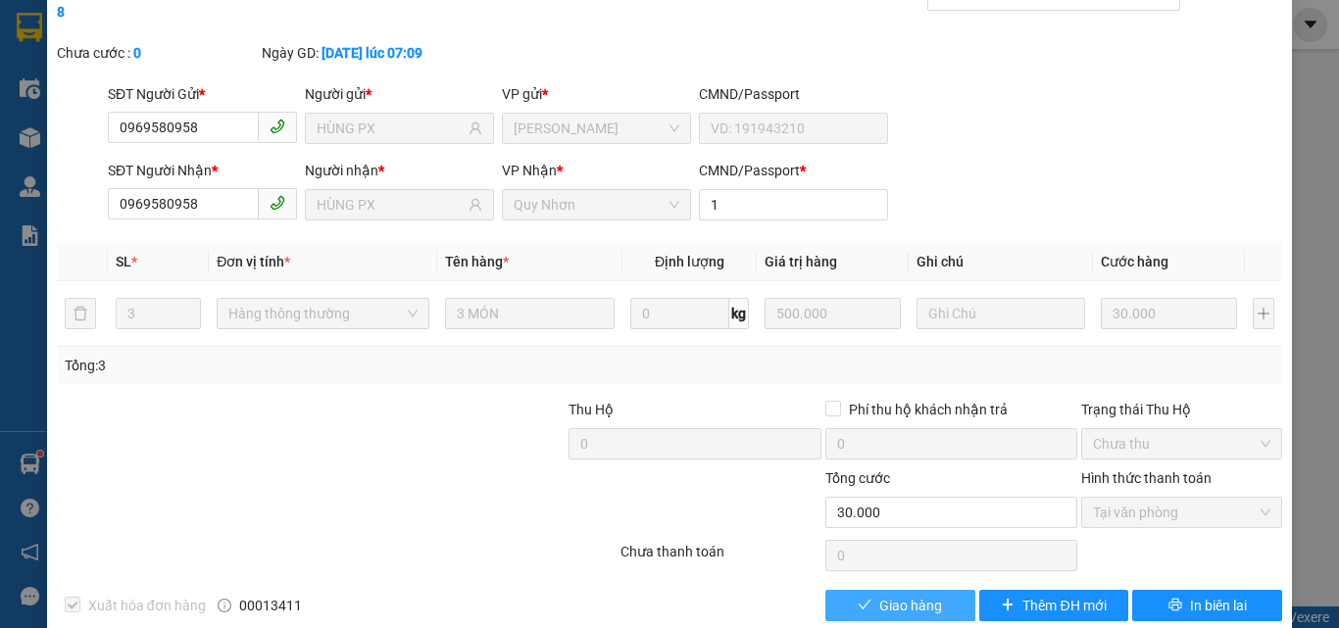
click at [890, 595] on span "Giao hàng" at bounding box center [910, 606] width 63 height 22
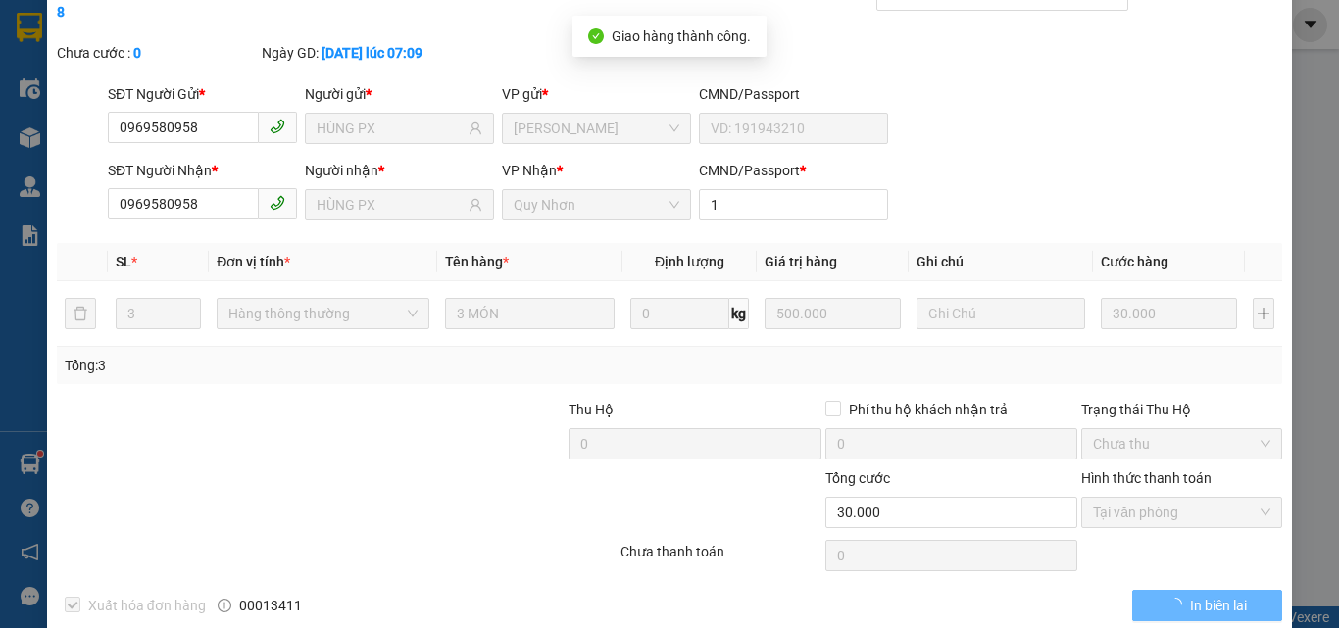
scroll to position [0, 0]
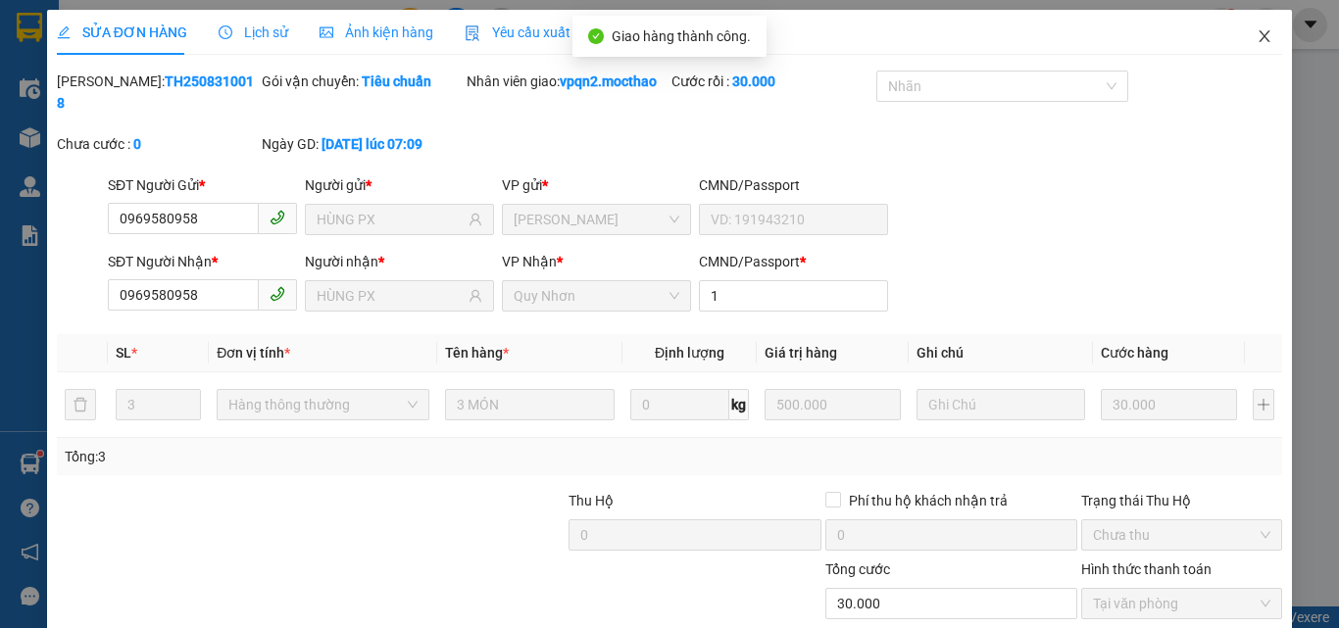
click at [1256, 33] on icon "close" at bounding box center [1264, 36] width 16 height 16
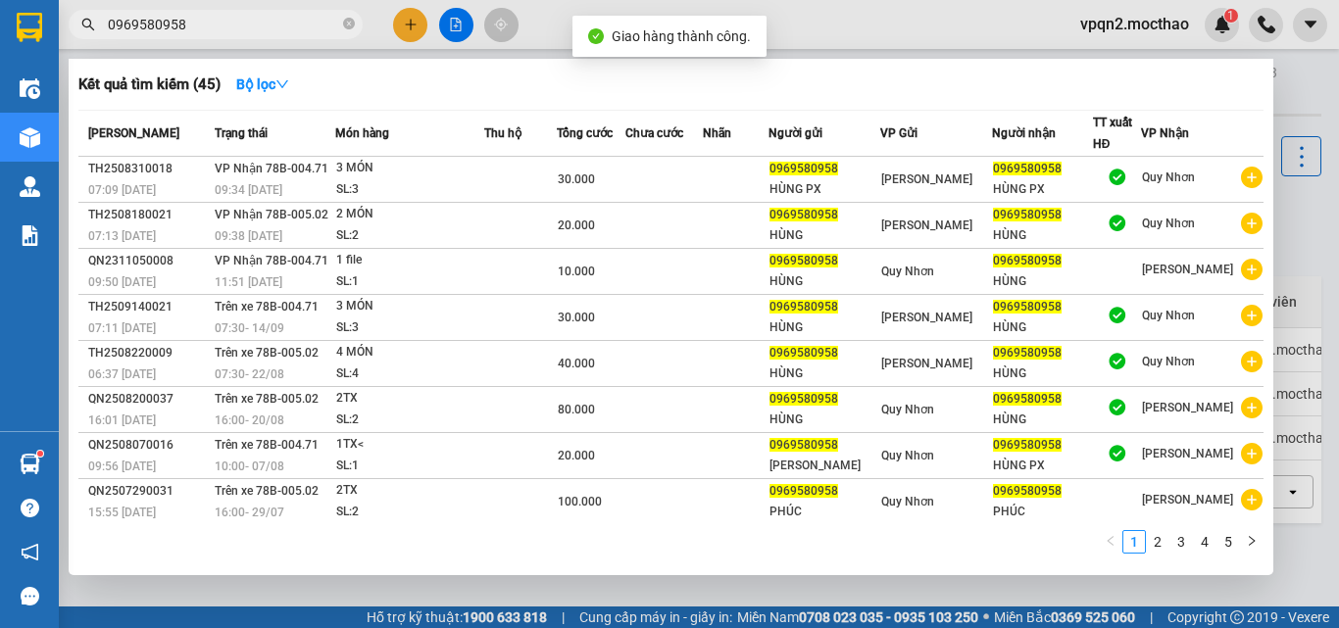
drag, startPoint x: 172, startPoint y: 24, endPoint x: 230, endPoint y: 34, distance: 58.8
click at [230, 34] on input "0969580958" at bounding box center [223, 25] width 231 height 22
type input "0969580958"
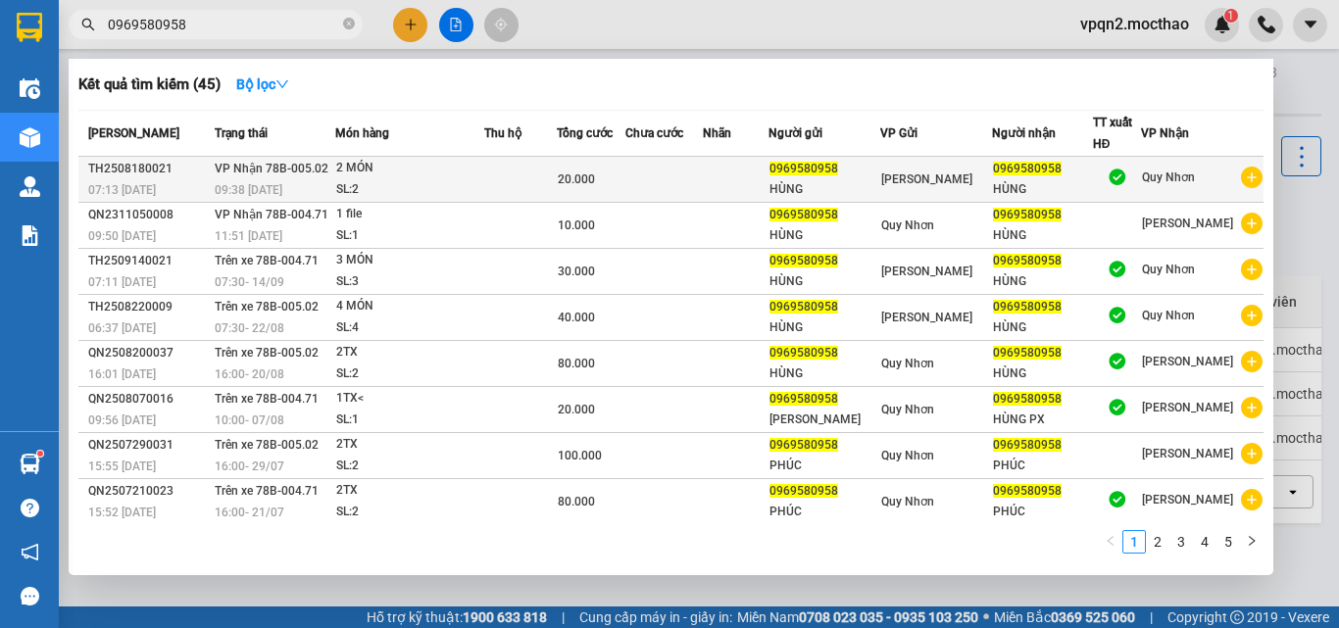
click at [334, 192] on div "09:38 - 18/08" at bounding box center [275, 190] width 120 height 22
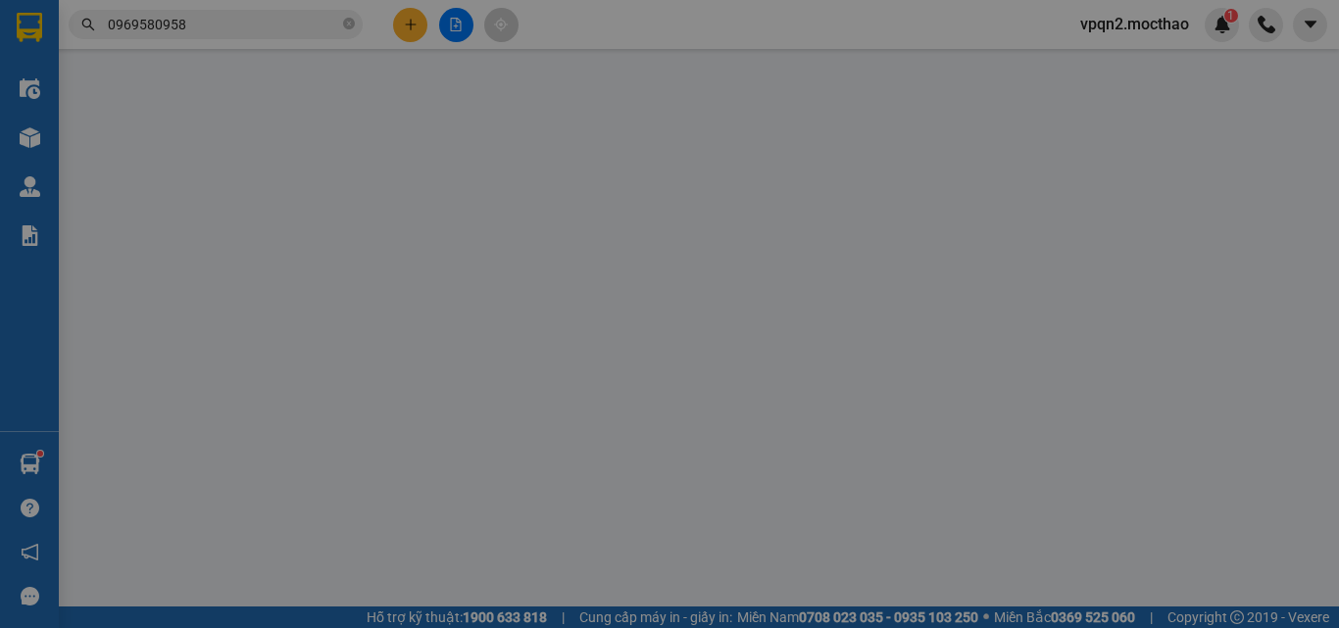
type input "0969580958"
type input "HÙNG"
type input "0969580958"
type input "HÙNG"
type input "1"
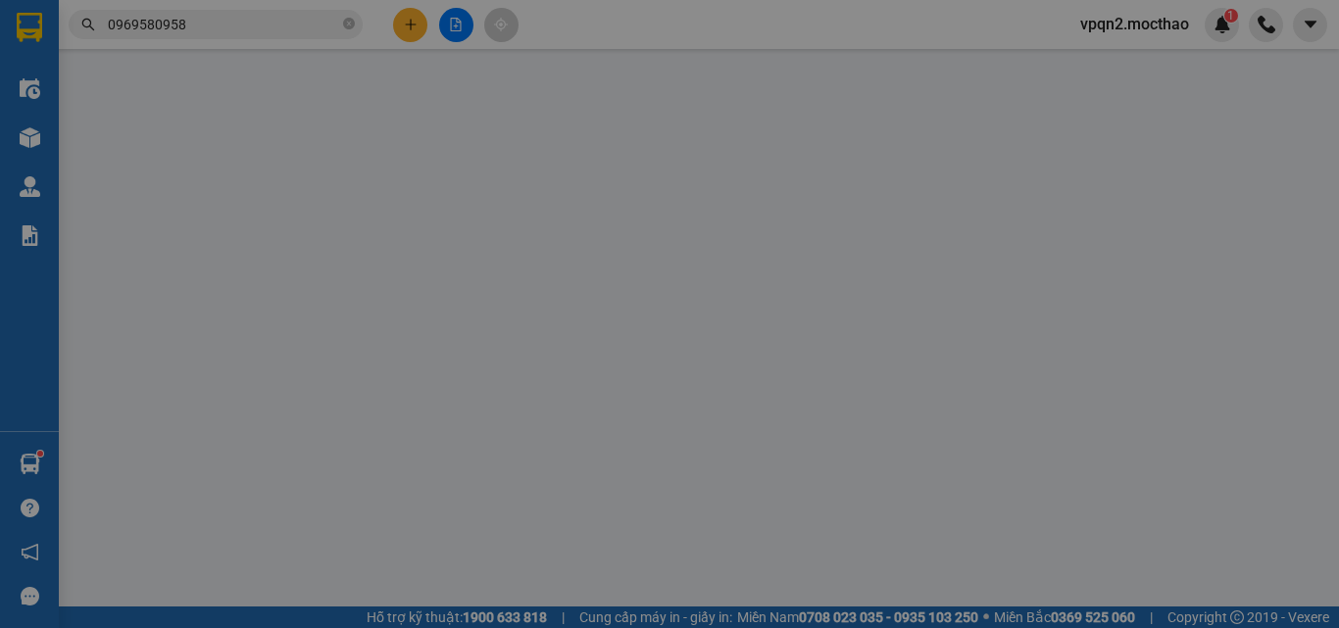
type input "20.000"
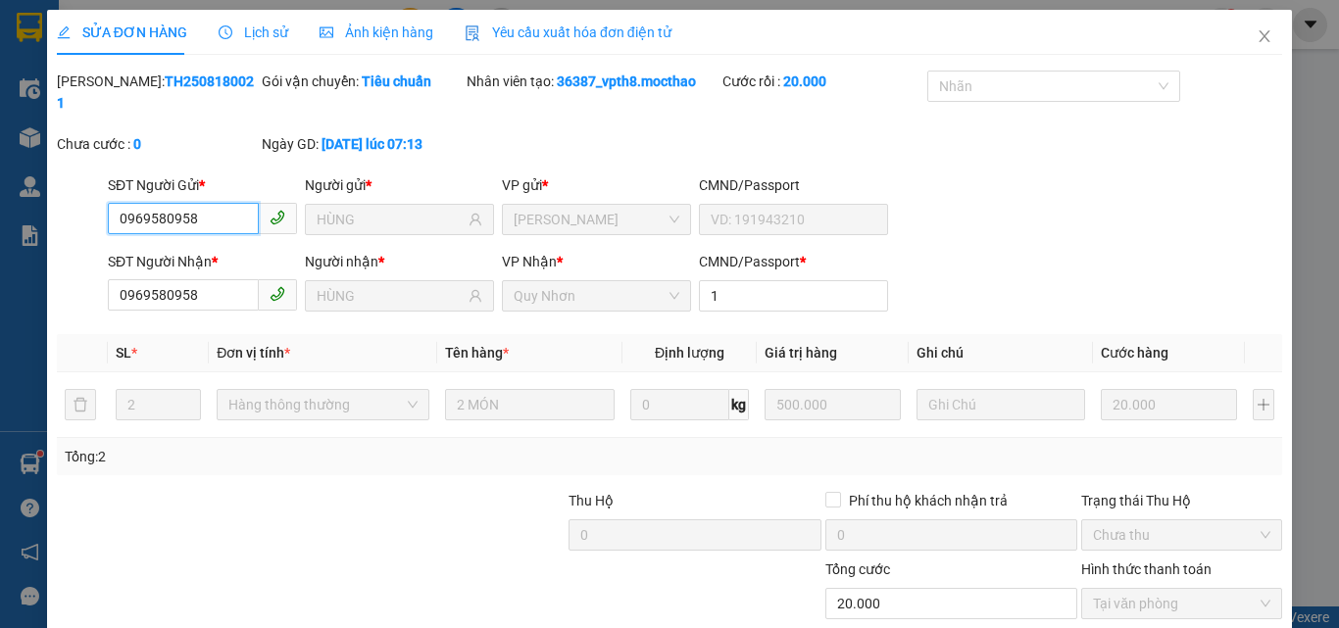
checkbox input "true"
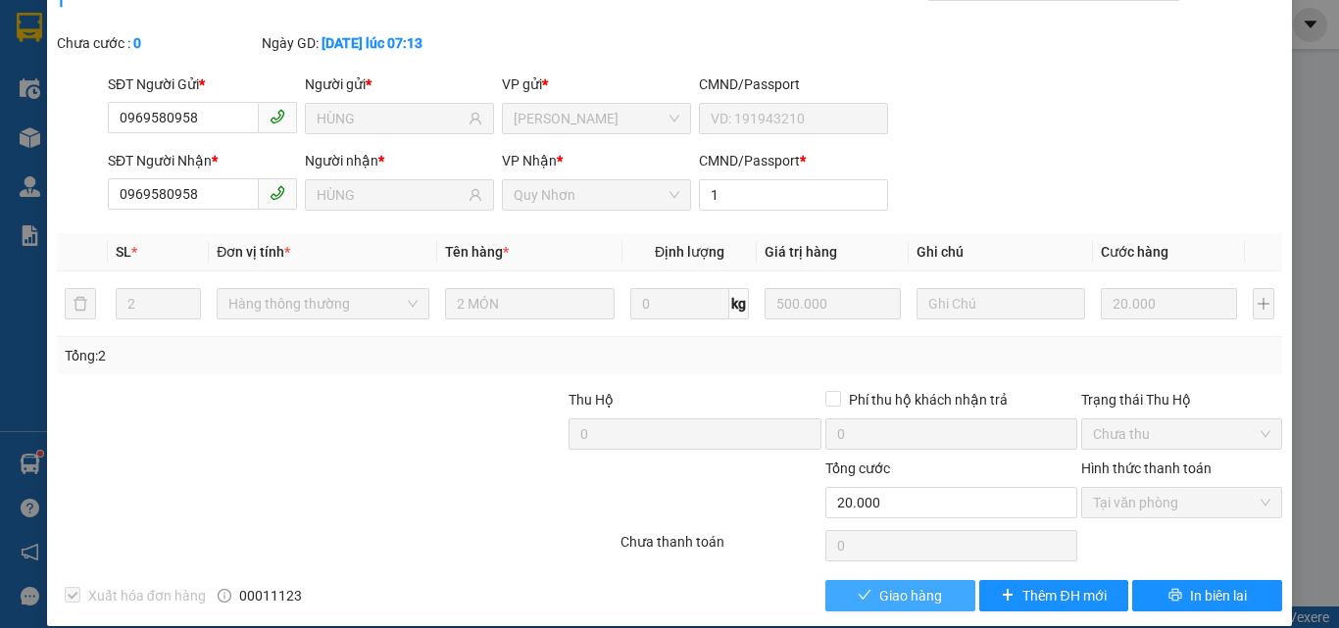
click at [890, 585] on span "Giao hàng" at bounding box center [910, 596] width 63 height 22
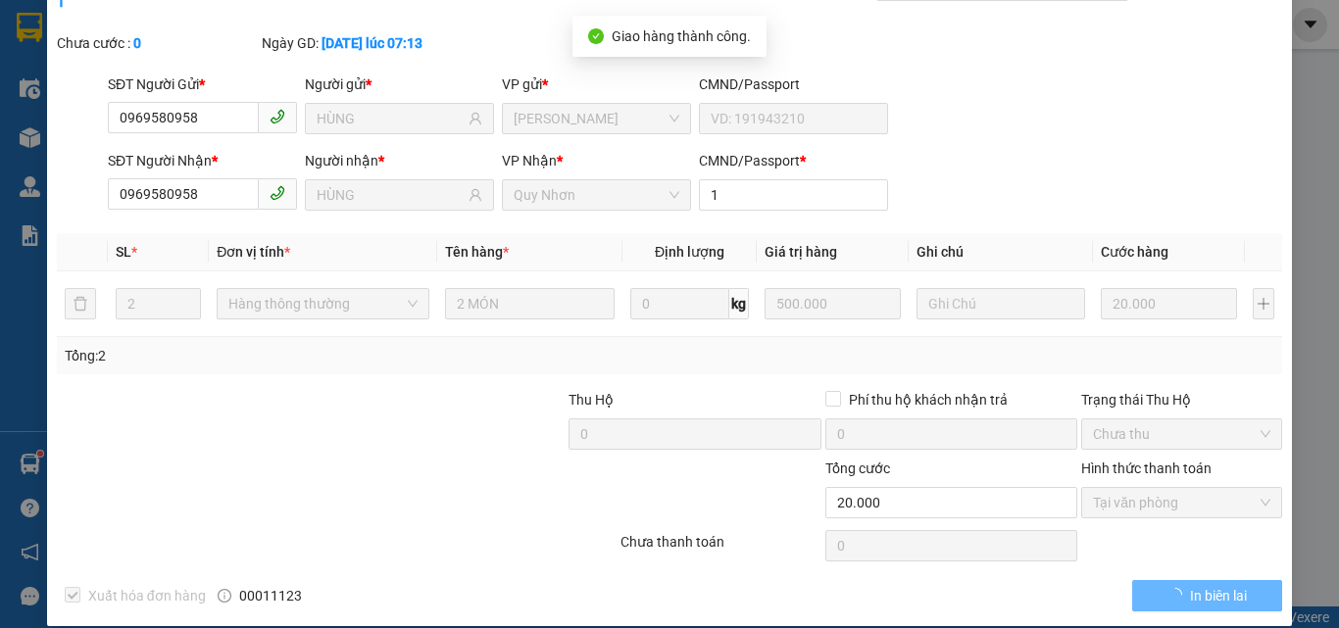
scroll to position [0, 0]
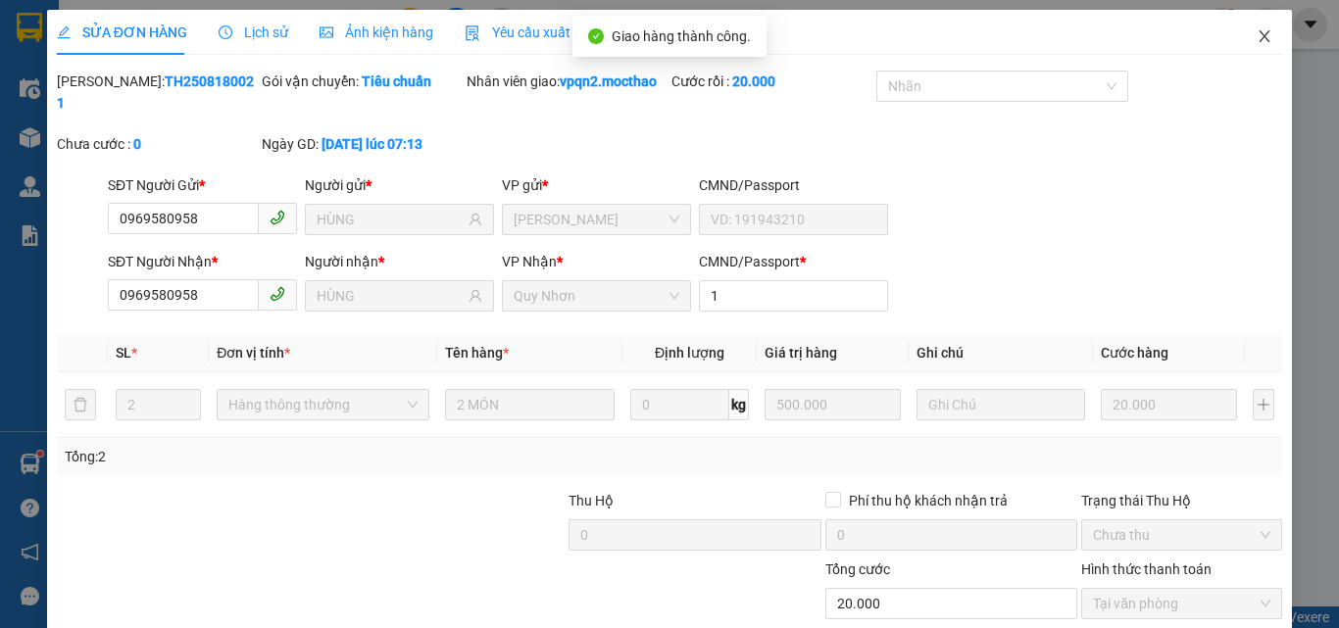
click at [1256, 38] on icon "close" at bounding box center [1264, 36] width 16 height 16
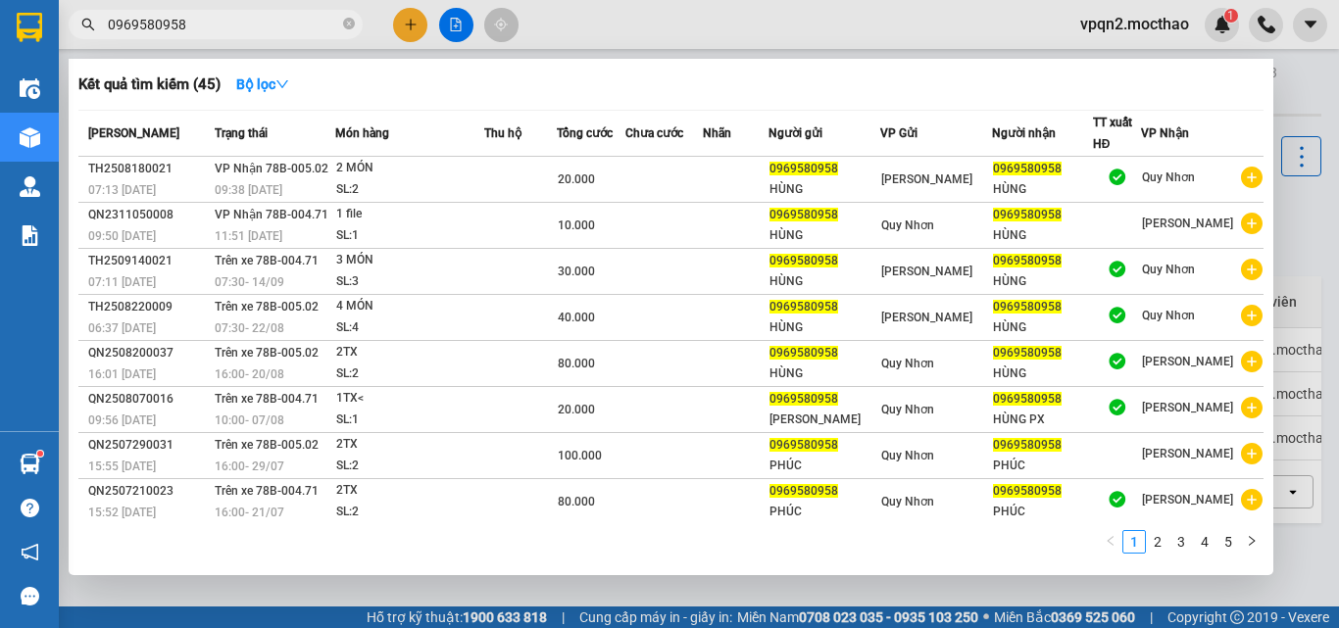
drag, startPoint x: 167, startPoint y: 26, endPoint x: 204, endPoint y: 29, distance: 37.4
click at [204, 29] on input "0969580958" at bounding box center [223, 25] width 231 height 22
type input "0969580958"
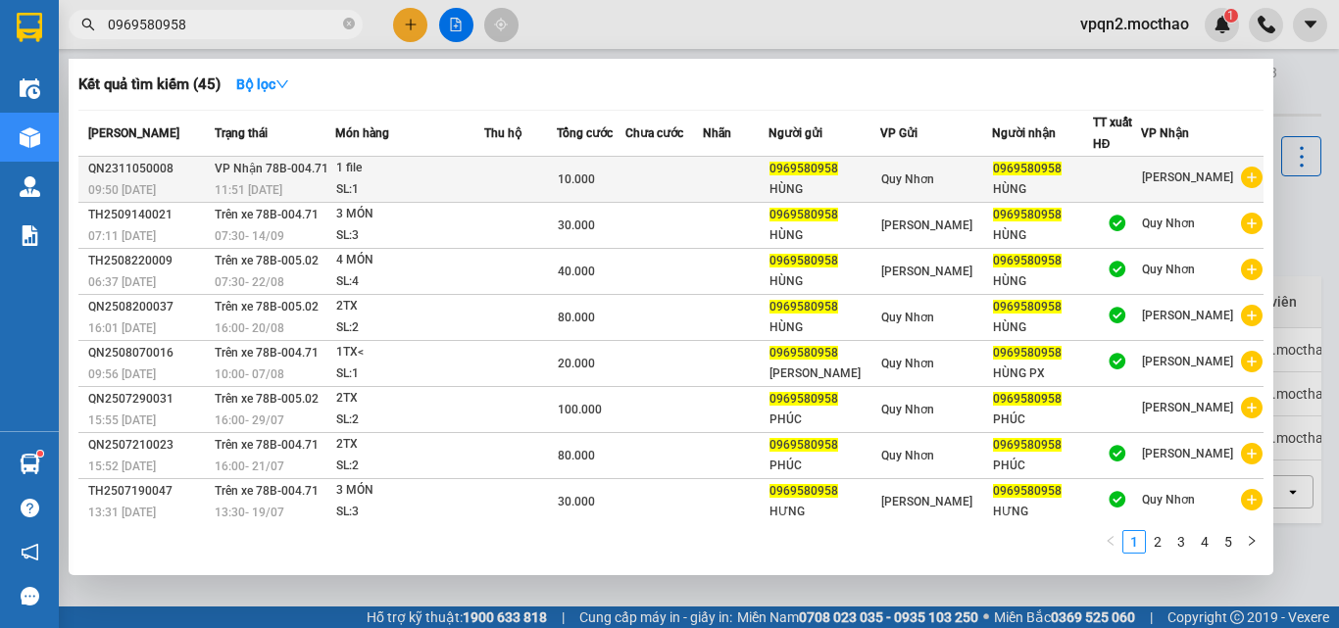
click at [420, 186] on div "SL: 1" at bounding box center [409, 190] width 147 height 22
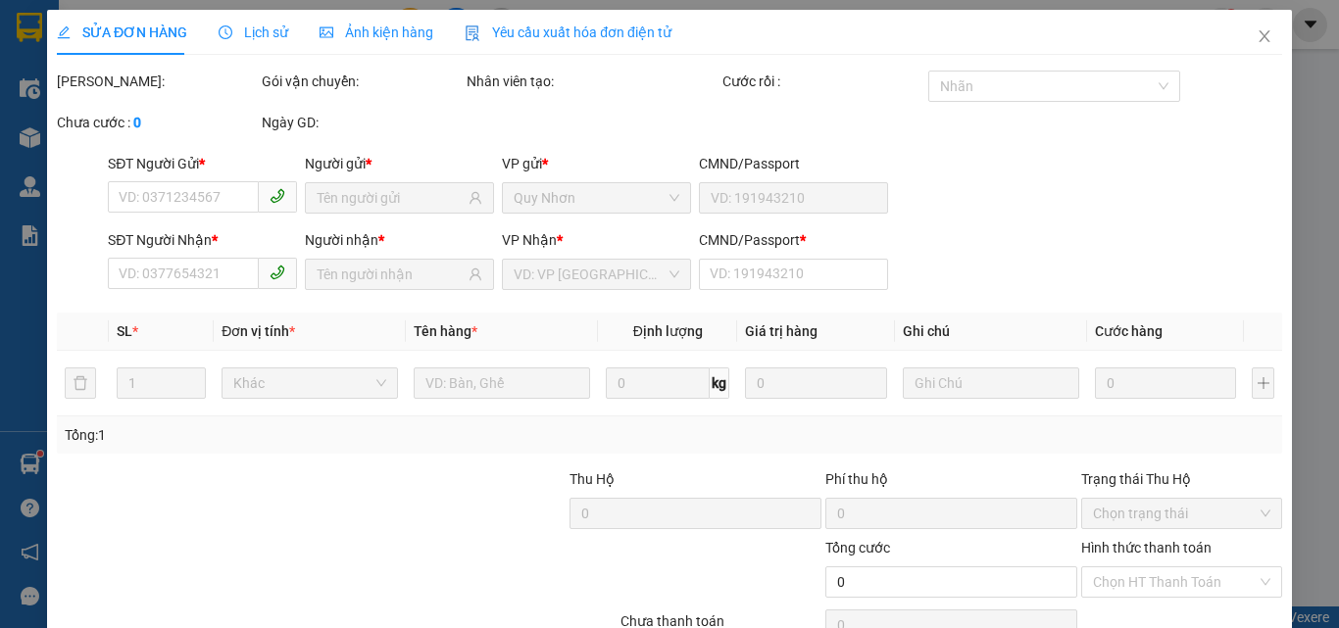
type input "0969580958"
type input "10.000"
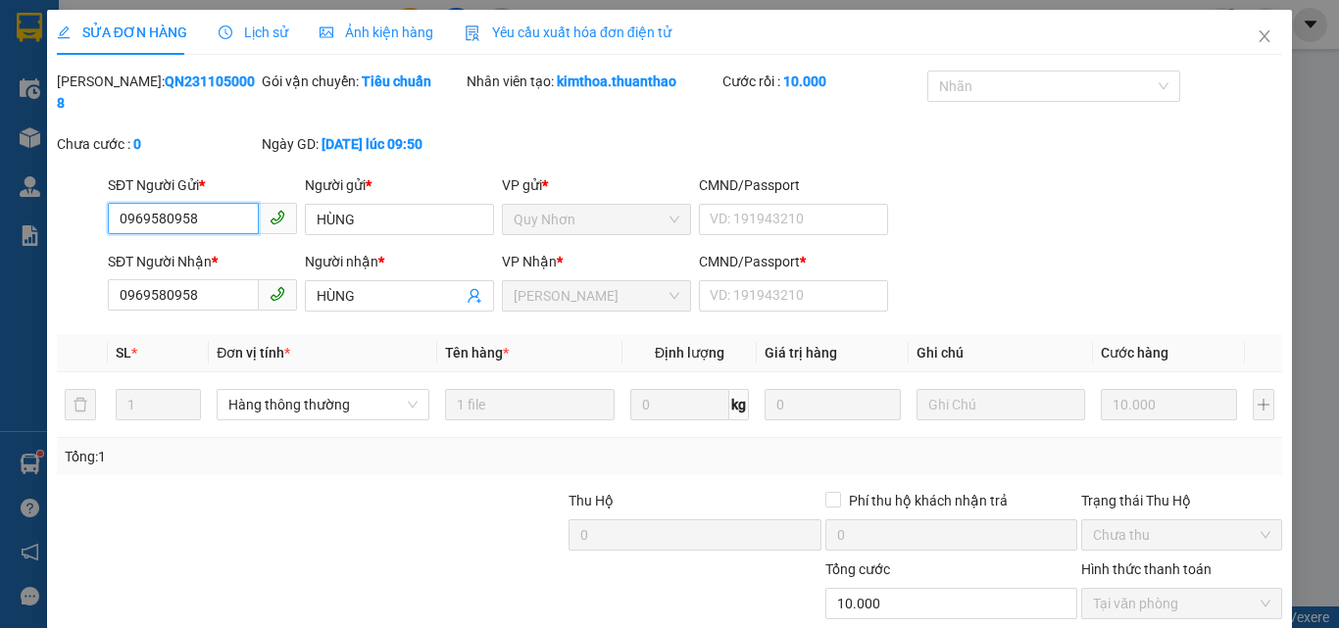
scroll to position [101, 0]
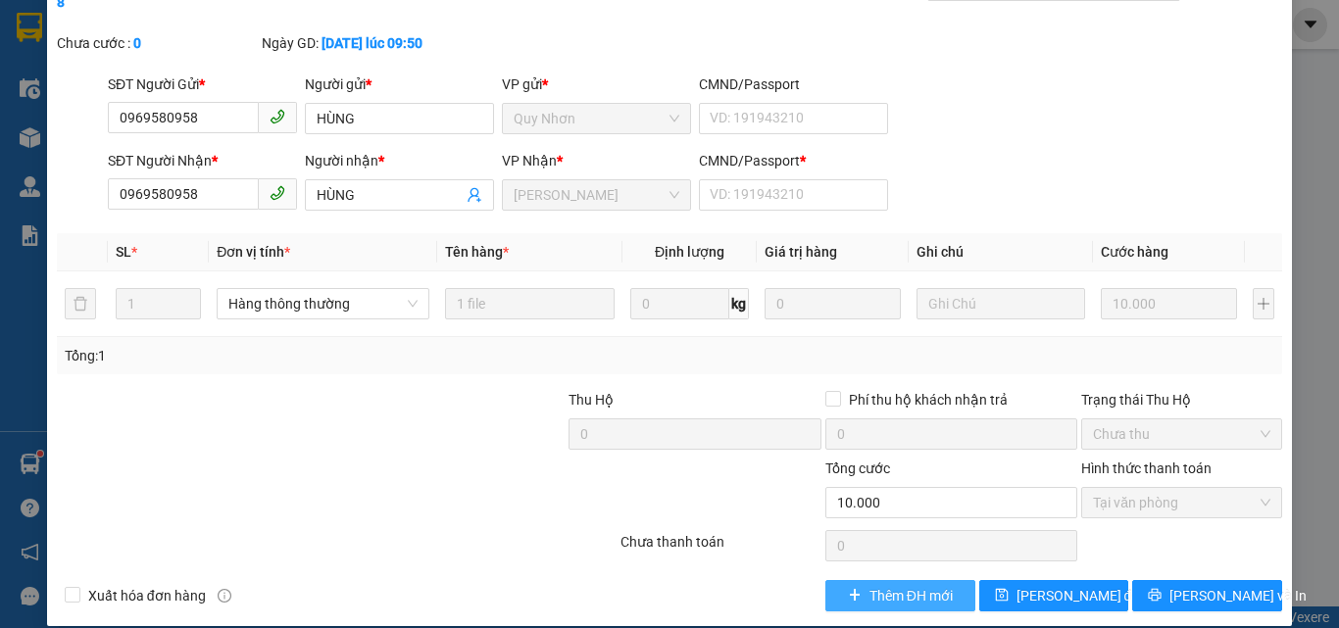
click at [890, 585] on span "Thêm ĐH mới" at bounding box center [910, 596] width 83 height 22
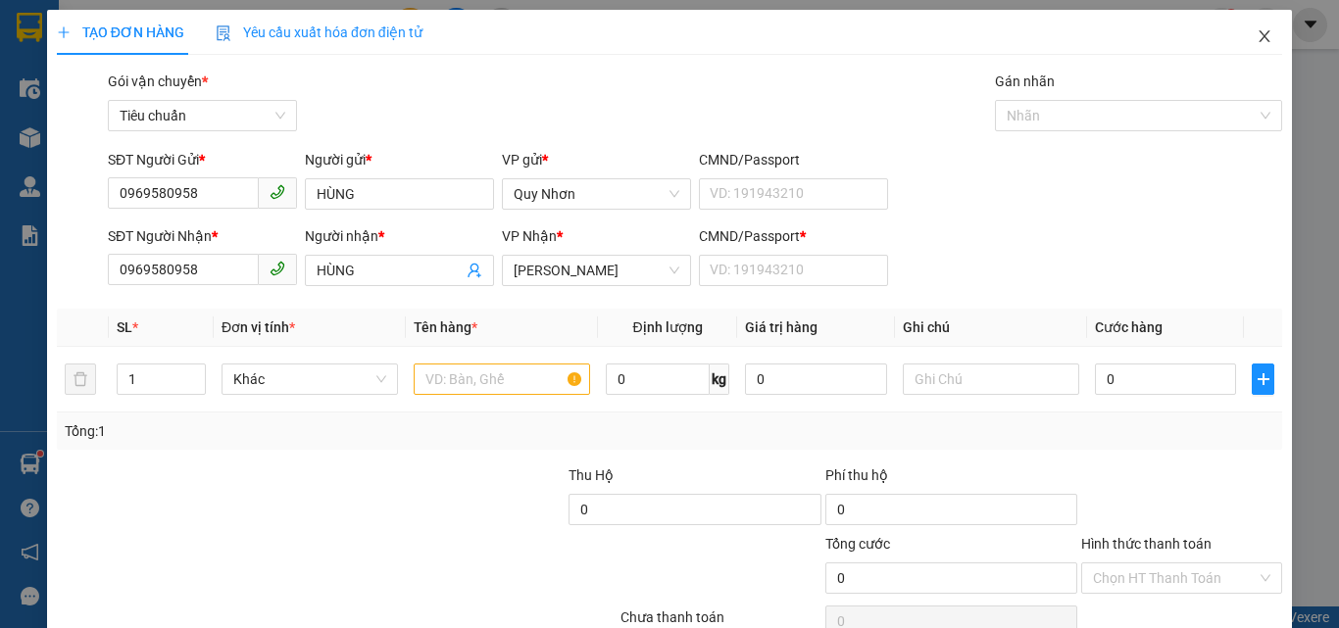
click at [1256, 31] on icon "close" at bounding box center [1264, 36] width 16 height 16
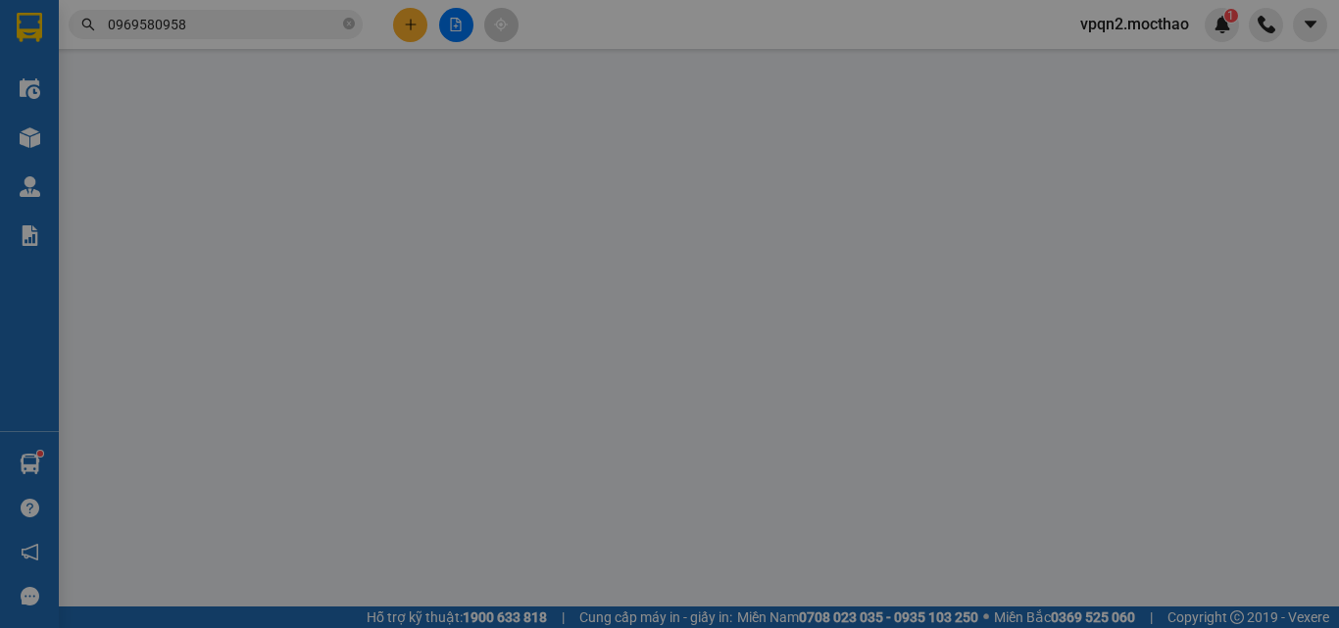
type input "0969580958"
type input "10.000"
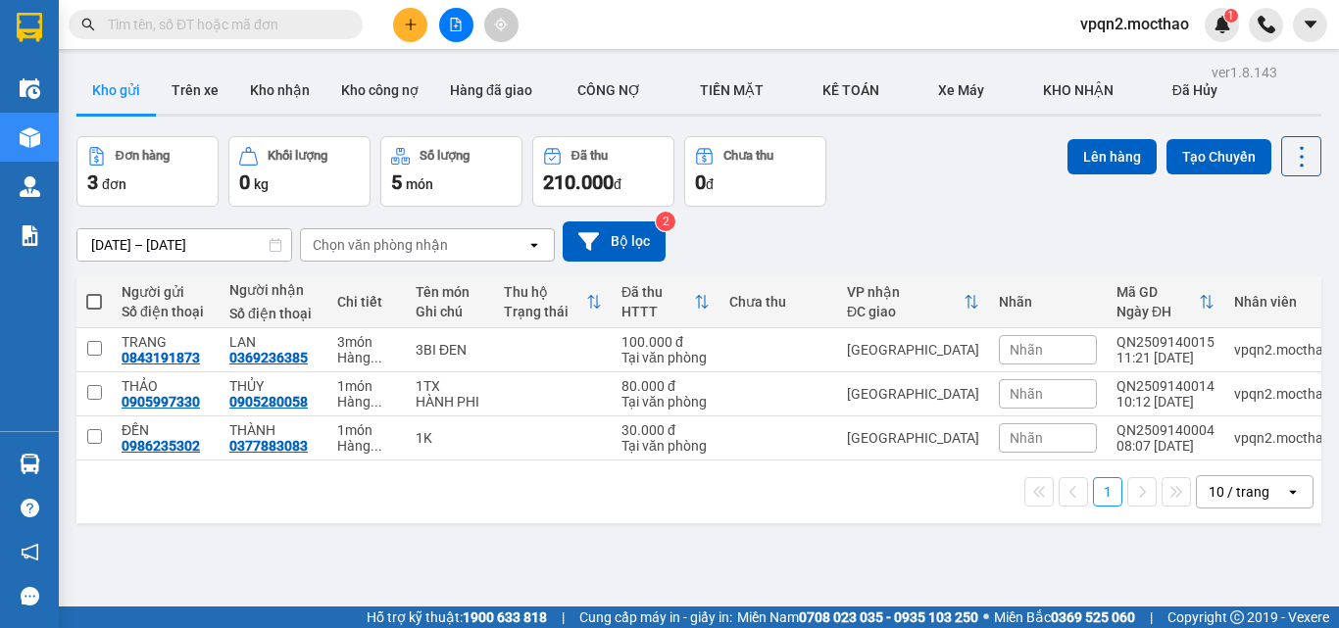
click at [409, 23] on icon "plus" at bounding box center [411, 25] width 14 height 14
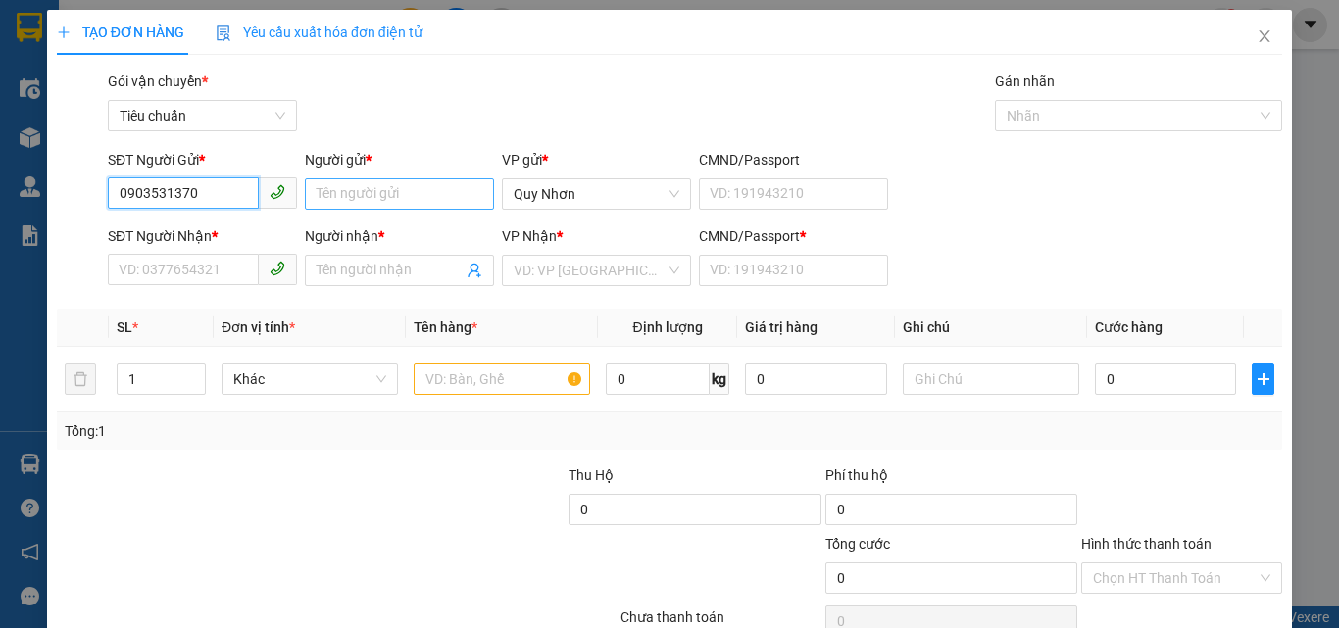
type input "0903531370"
click at [347, 193] on input "Người gửi *" at bounding box center [399, 193] width 189 height 31
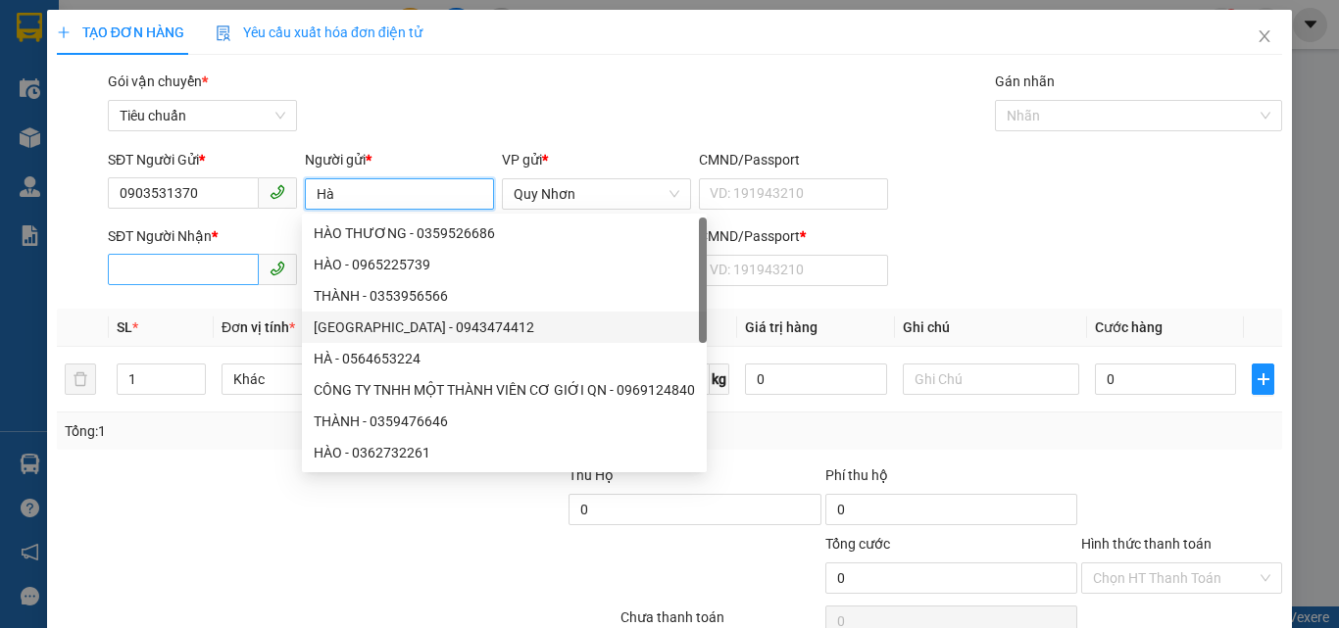
type input "Hà"
click at [191, 270] on input "SĐT Người Nhận *" at bounding box center [183, 269] width 151 height 31
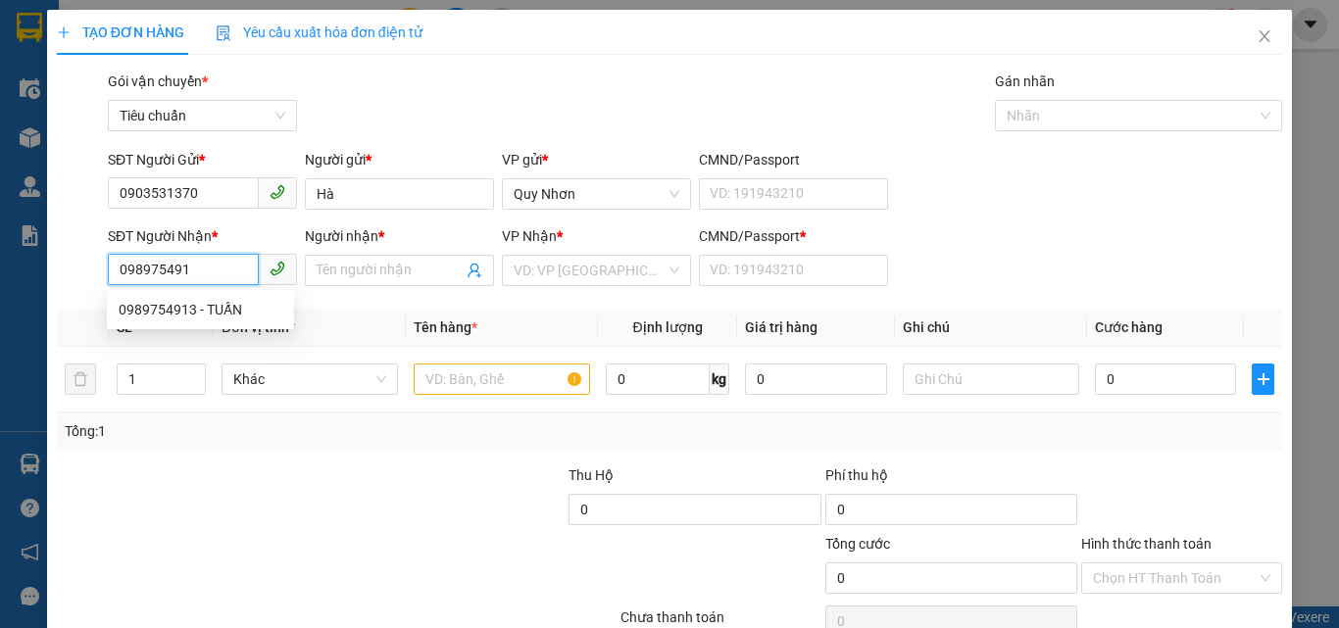
type input "0989754913"
click at [208, 309] on div "0989754913 - TUẤN" at bounding box center [201, 310] width 164 height 22
type input "TUẤN"
type input "a"
type input "30.000"
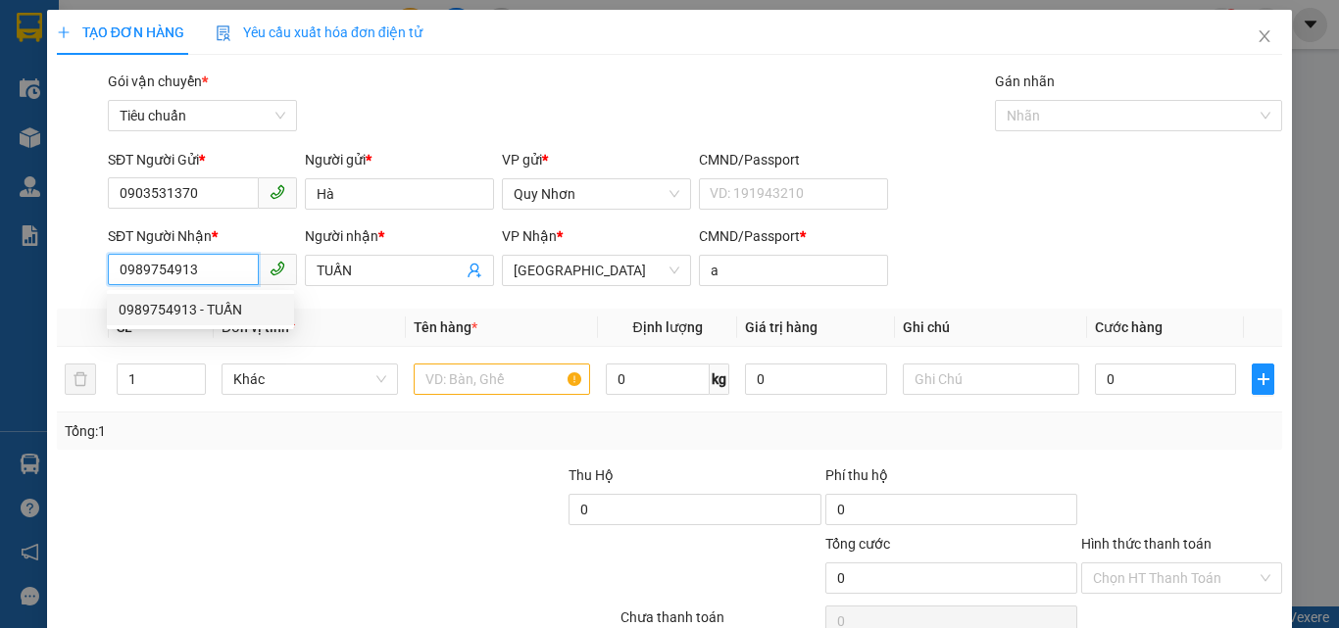
type input "30.000"
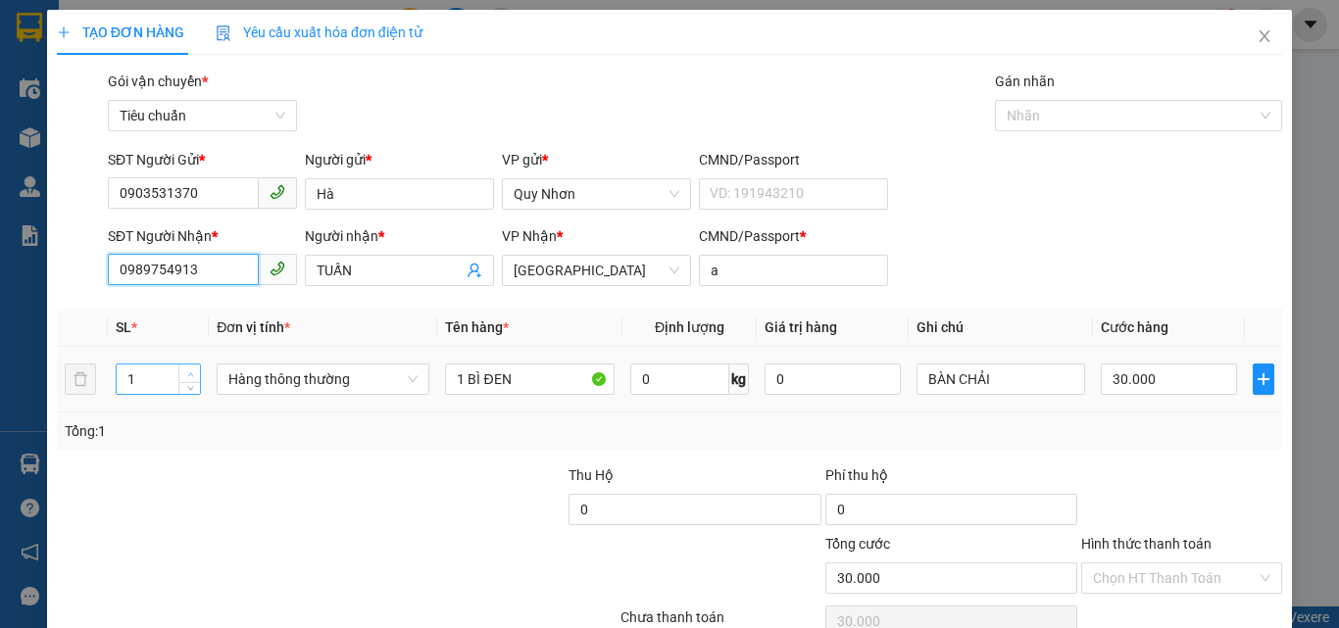
type input "0989754913"
click at [187, 371] on icon "up" at bounding box center [190, 374] width 7 height 7
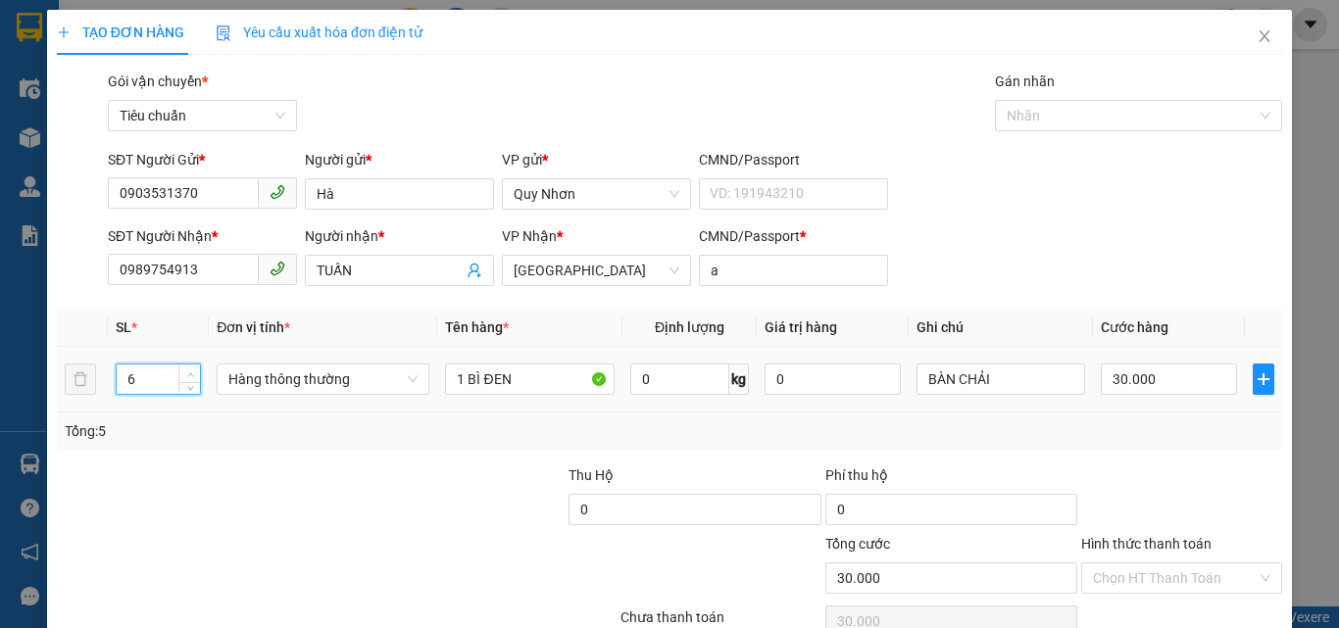
click at [187, 371] on icon "up" at bounding box center [190, 374] width 7 height 7
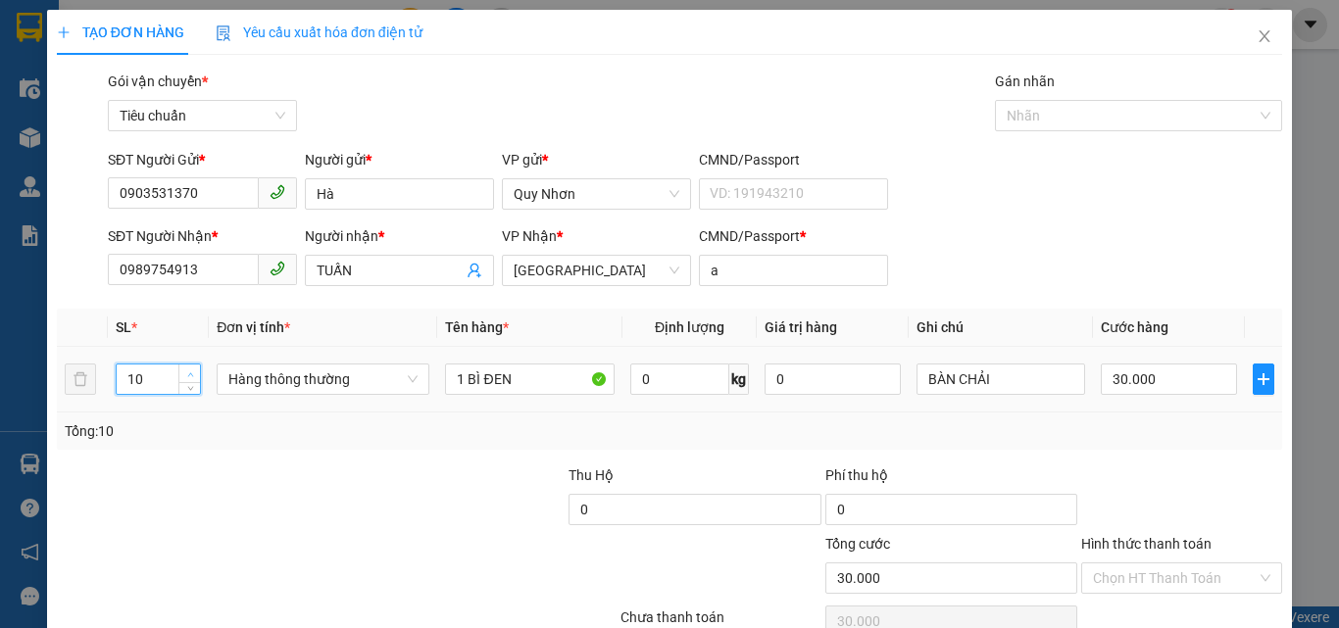
type input "11"
click at [187, 371] on icon "up" at bounding box center [190, 374] width 7 height 7
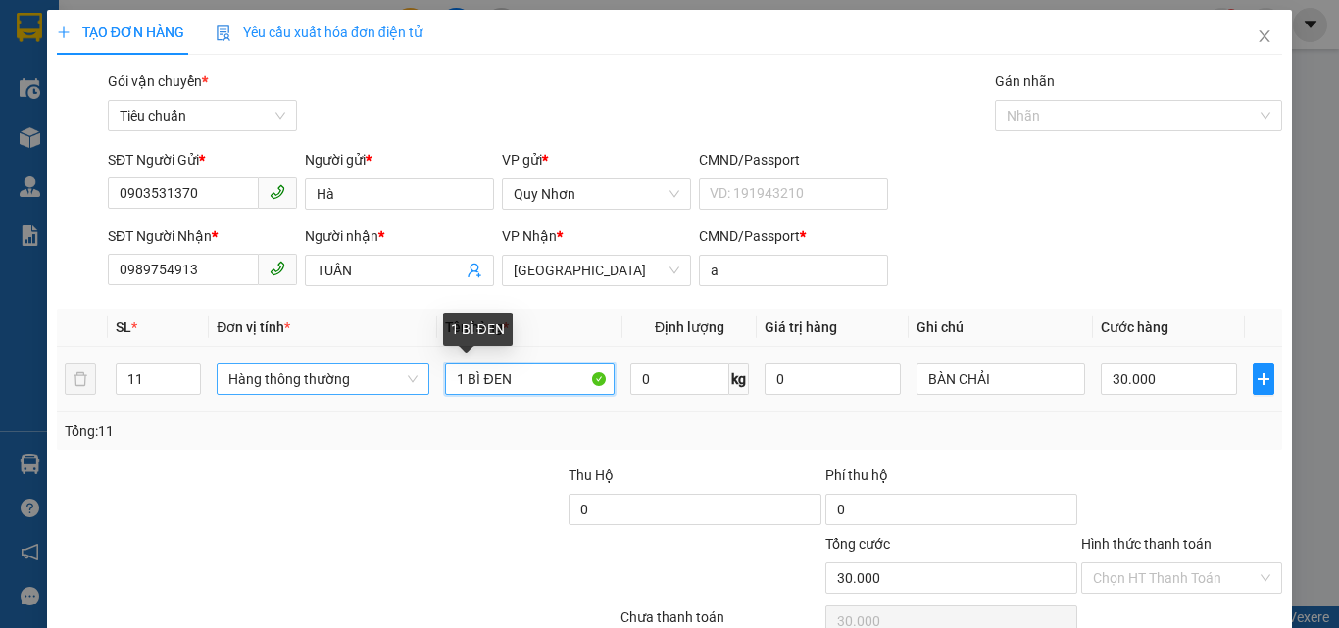
drag, startPoint x: 481, startPoint y: 377, endPoint x: 416, endPoint y: 373, distance: 64.8
click at [416, 373] on tr "11 Hàng thông thường 1 BÌ ĐEN 0 kg 0 BÀN CHẢI 30.000" at bounding box center [669, 380] width 1225 height 66
type input "0"
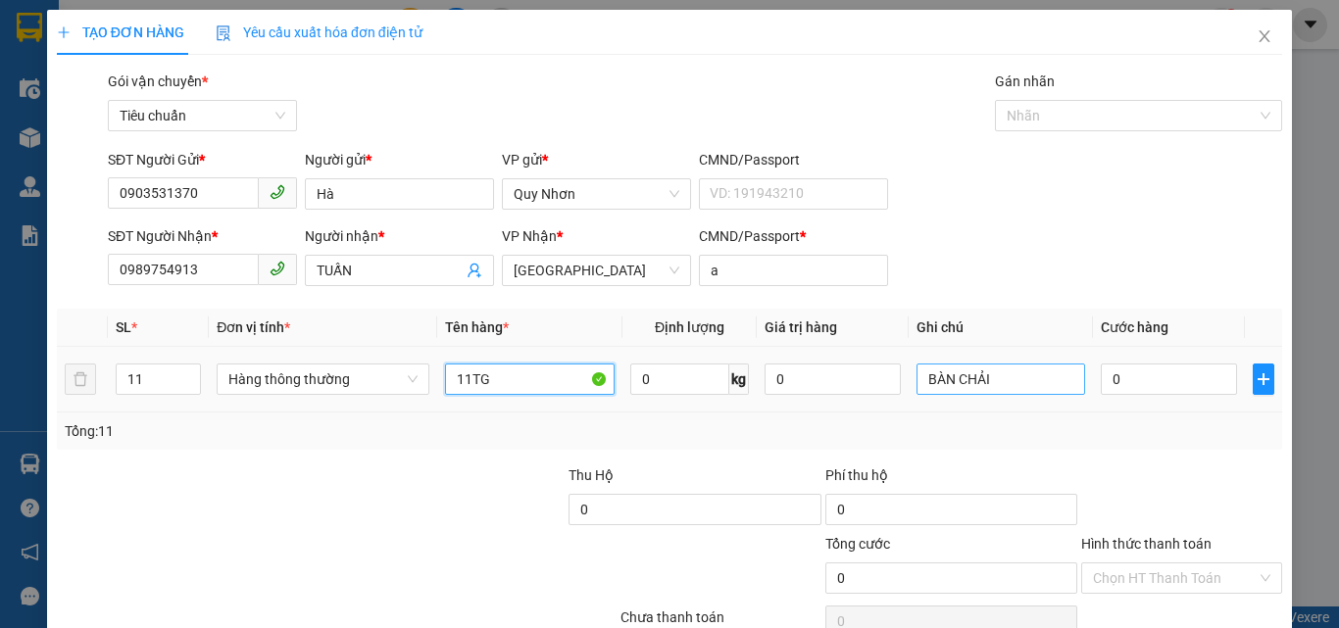
type input "11TG"
drag, startPoint x: 1004, startPoint y: 388, endPoint x: 880, endPoint y: 388, distance: 124.5
click at [880, 388] on tr "11 Hàng thông thường 11TG 0 kg 0 BÀN CHẢI 0" at bounding box center [669, 380] width 1225 height 66
type input "KẸO"
click at [1154, 389] on input "0" at bounding box center [1167, 379] width 135 height 31
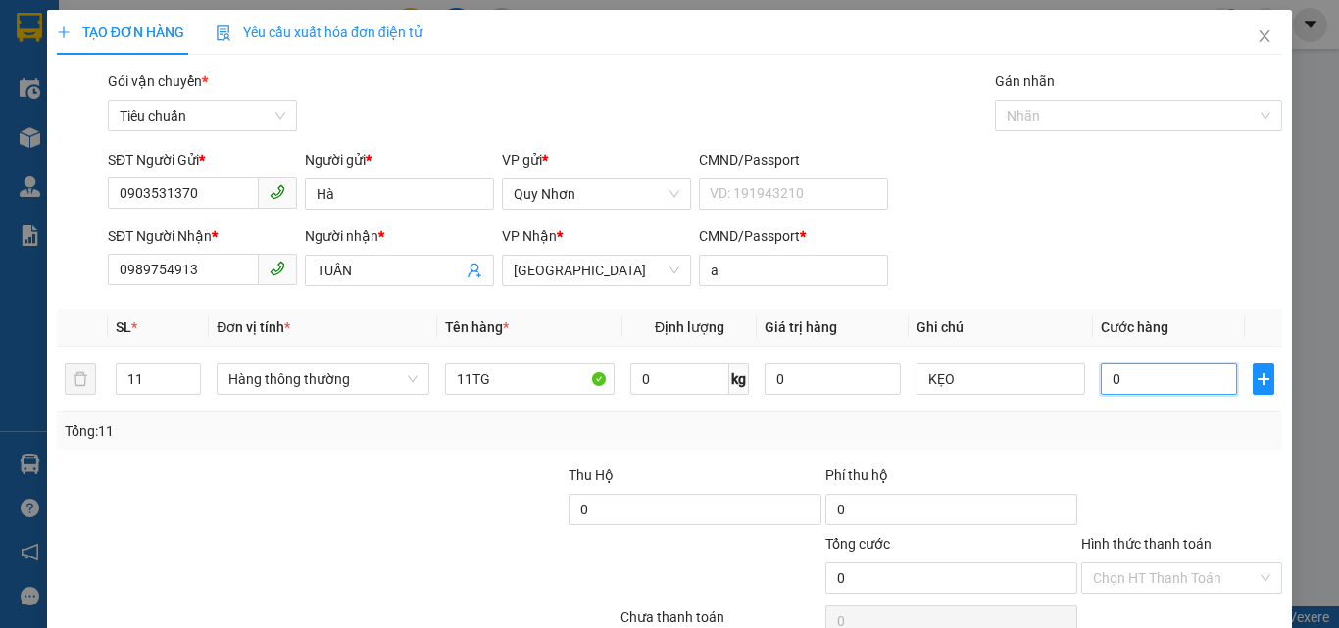
type input "2"
type input "20"
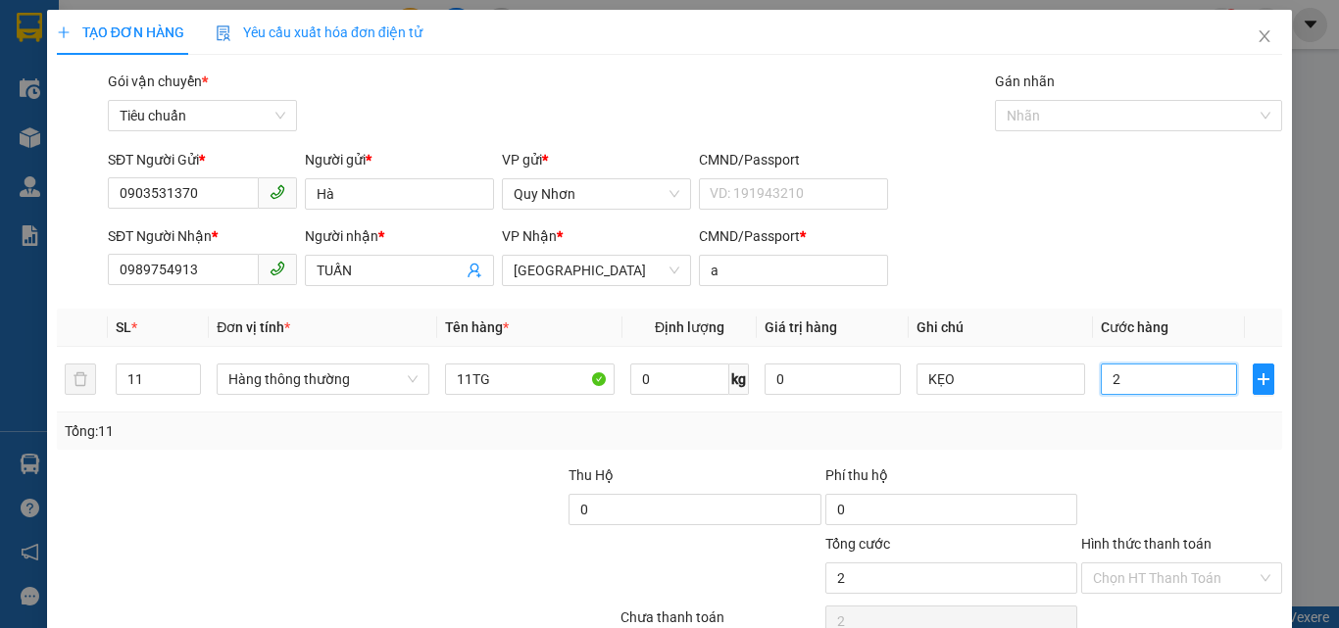
type input "20"
type input "200"
type input "2.000"
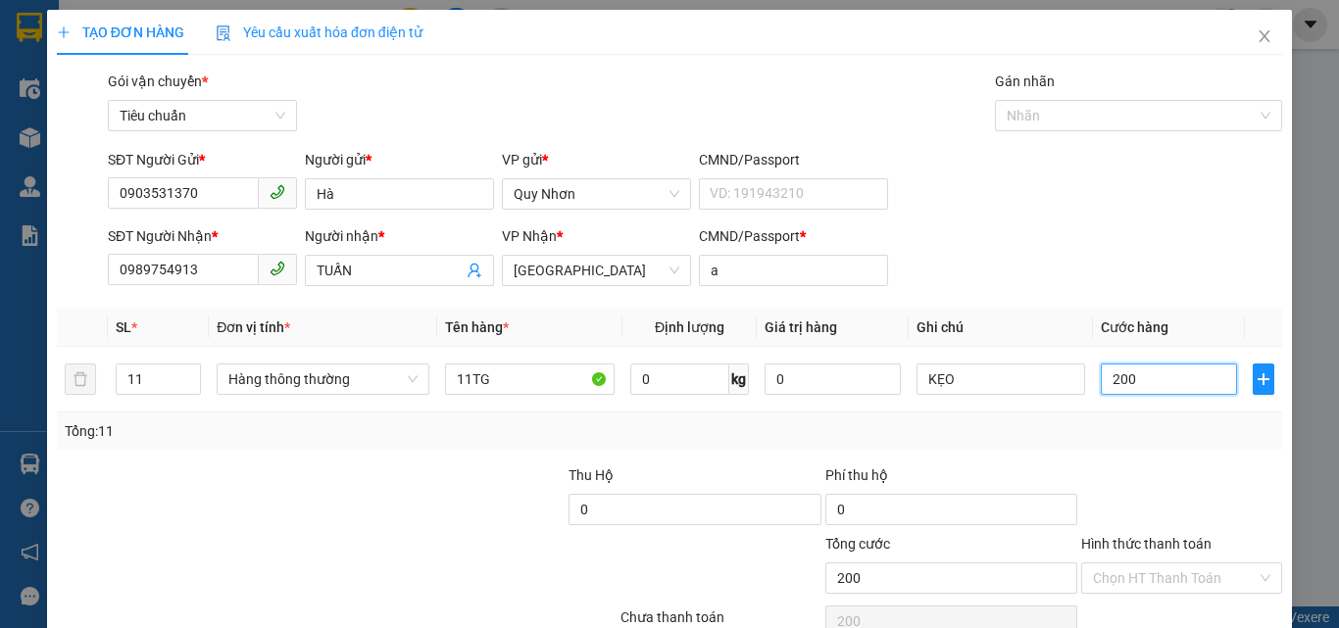
type input "2.000"
type input "20.000"
type input "200.000"
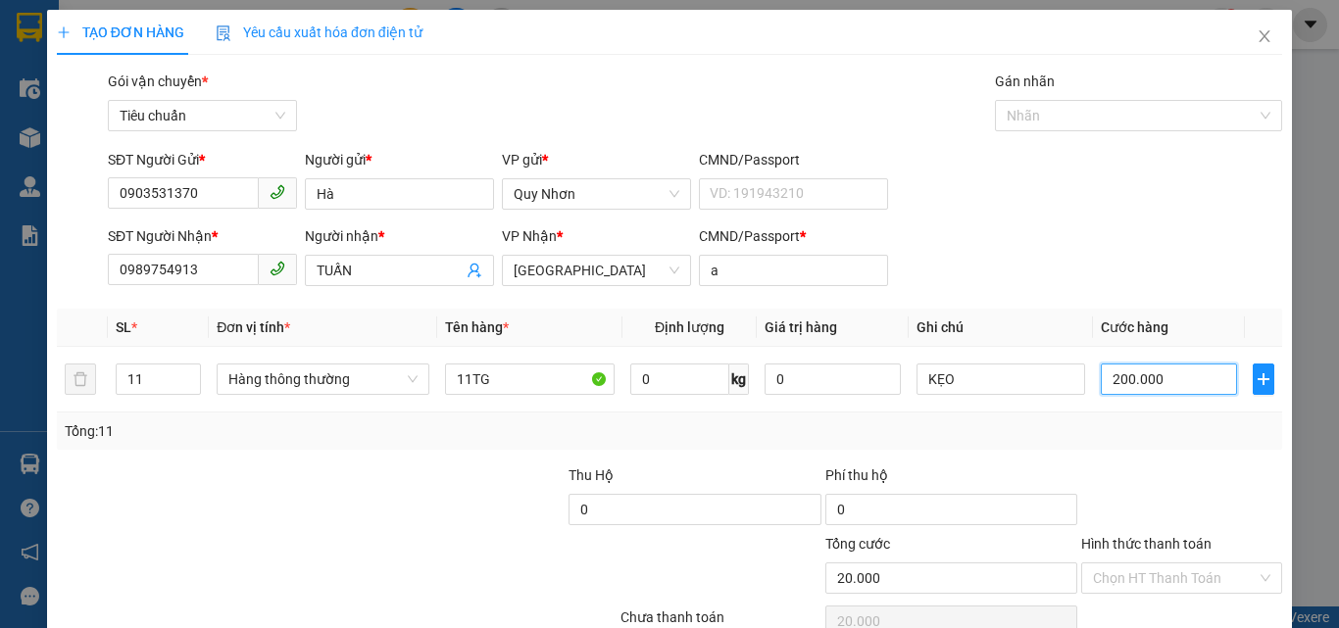
type input "200.000"
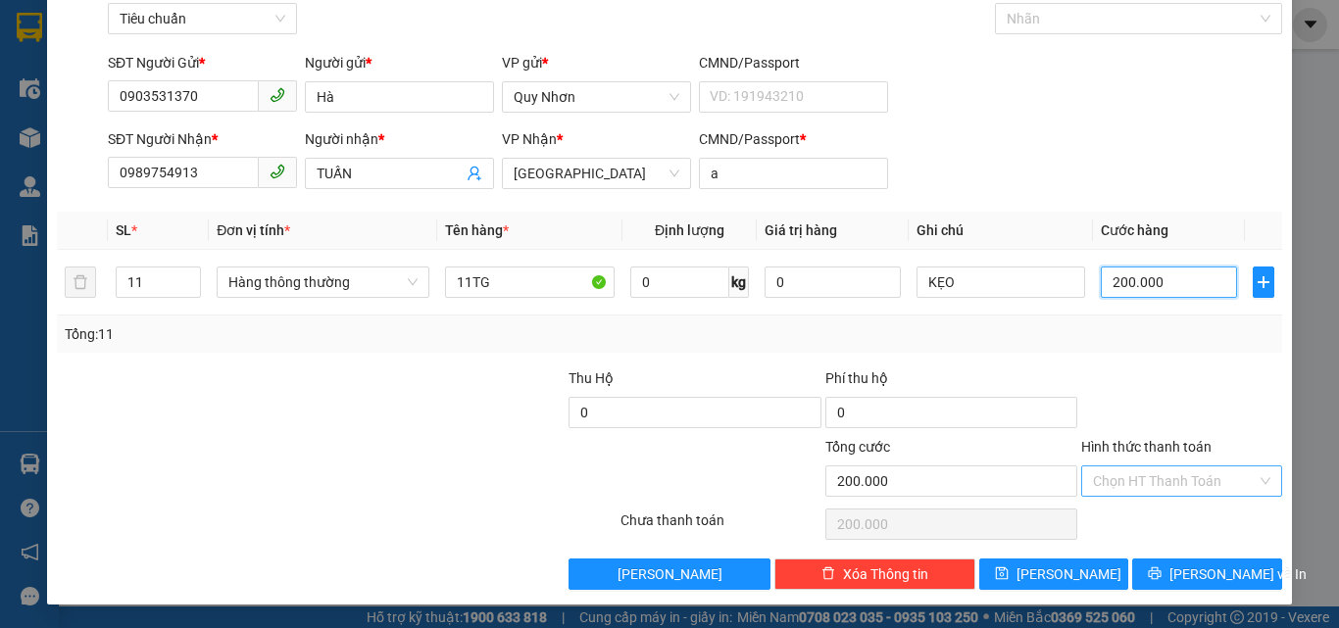
type input "200.000"
click at [1136, 474] on input "Hình thức thanh toán" at bounding box center [1175, 480] width 164 height 29
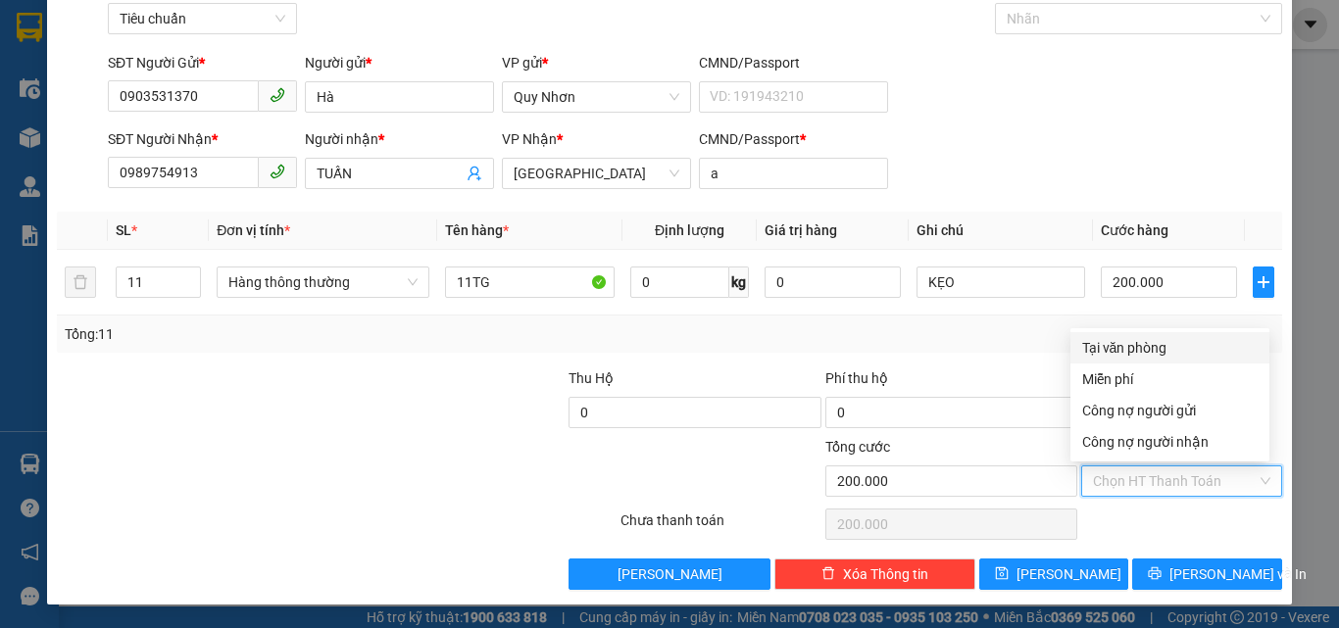
click at [1141, 337] on div "Tại văn phòng" at bounding box center [1169, 348] width 175 height 22
type input "0"
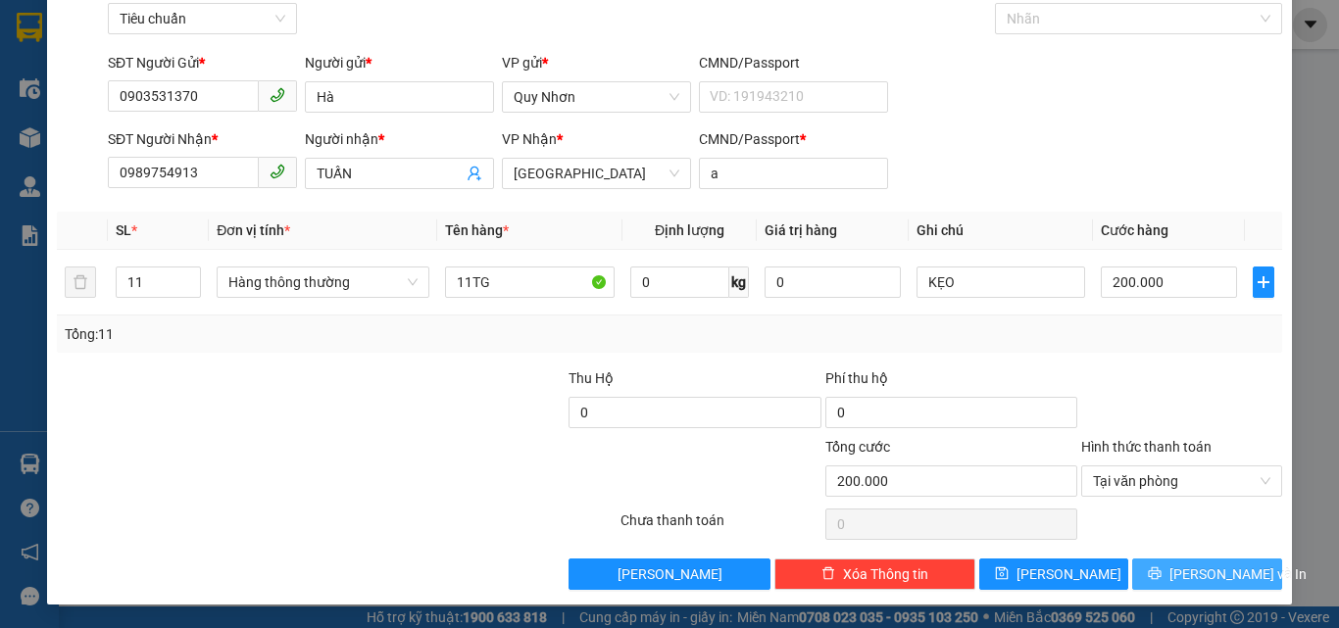
click at [1161, 574] on icon "printer" at bounding box center [1154, 573] width 13 height 13
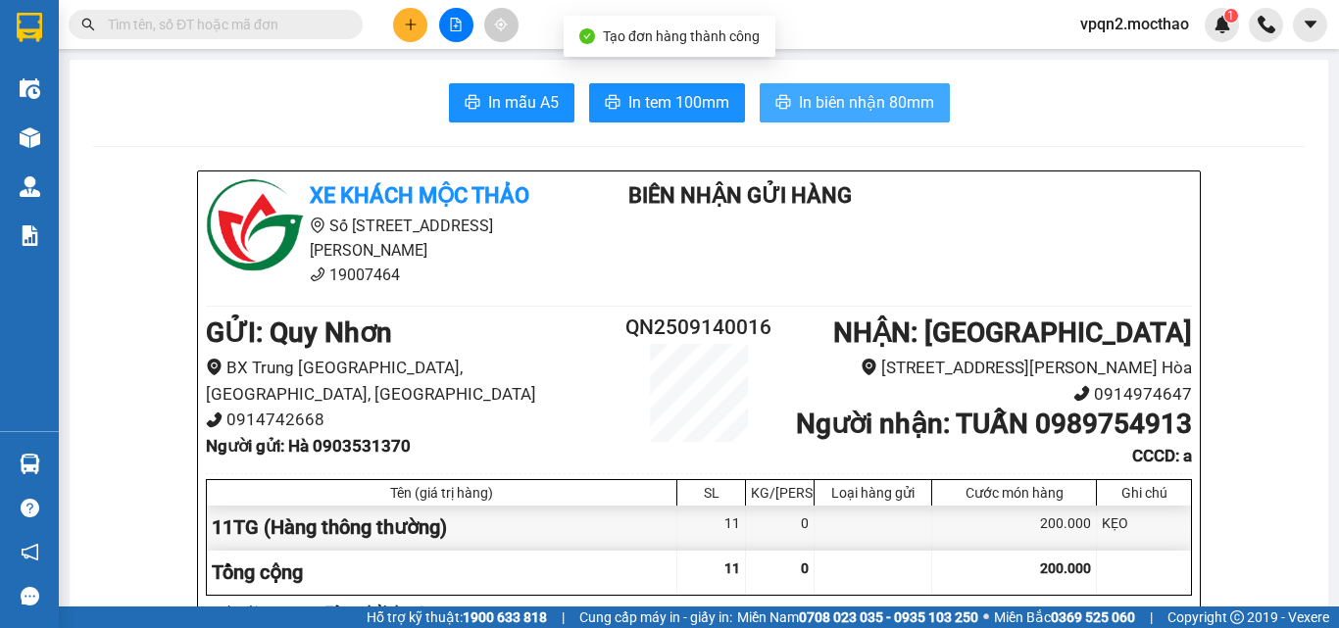
click at [844, 91] on span "In biên nhận 80mm" at bounding box center [866, 102] width 135 height 24
click at [850, 94] on span "In biên nhận 80mm" at bounding box center [866, 102] width 135 height 24
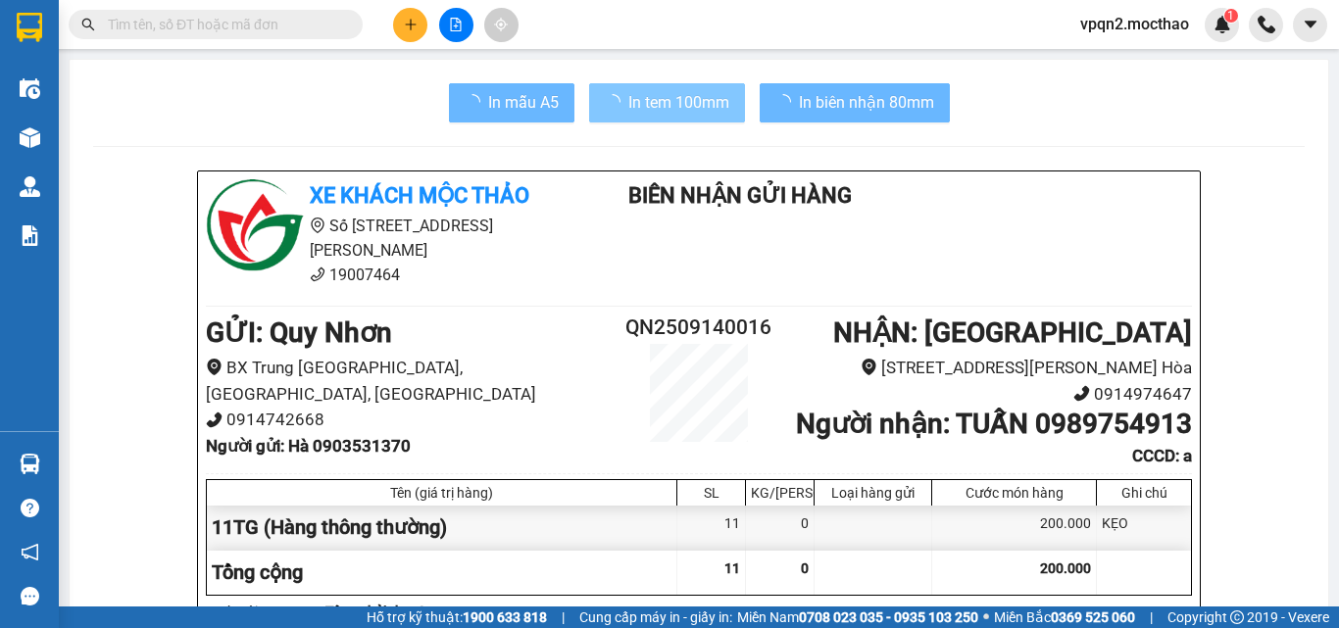
click at [681, 108] on span "In tem 100mm" at bounding box center [678, 102] width 101 height 24
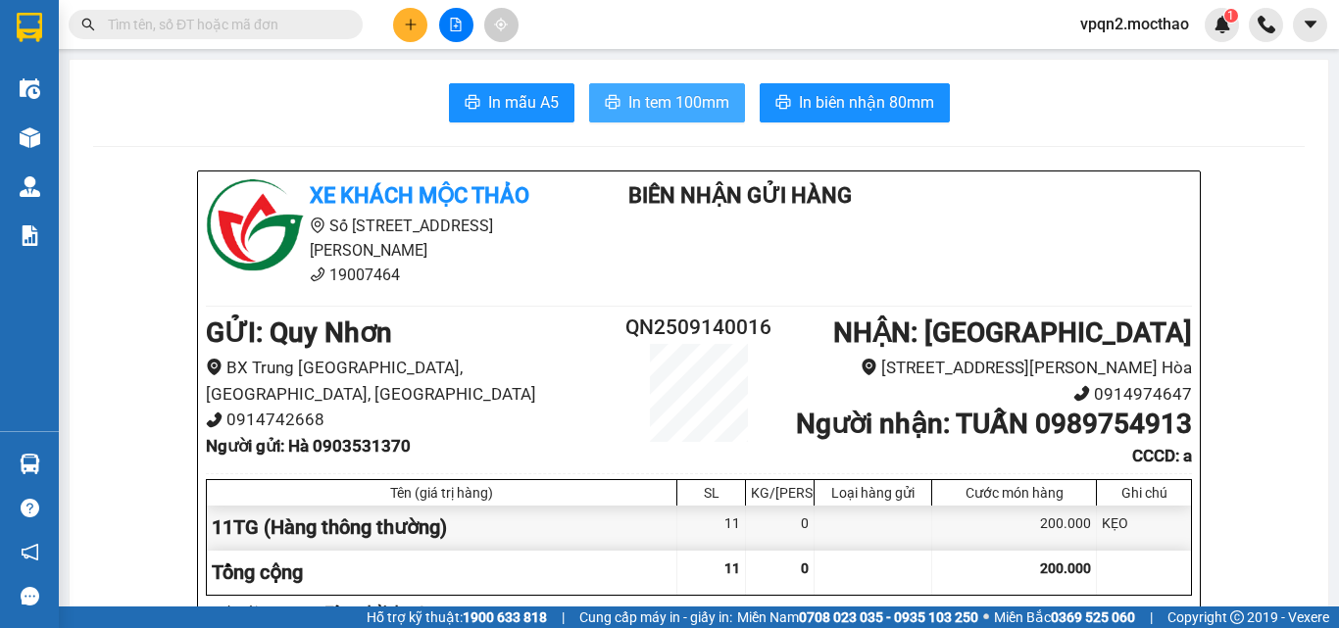
click at [681, 108] on span "In tem 100mm" at bounding box center [678, 102] width 101 height 24
click at [615, 102] on button "In tem 100mm" at bounding box center [667, 102] width 156 height 39
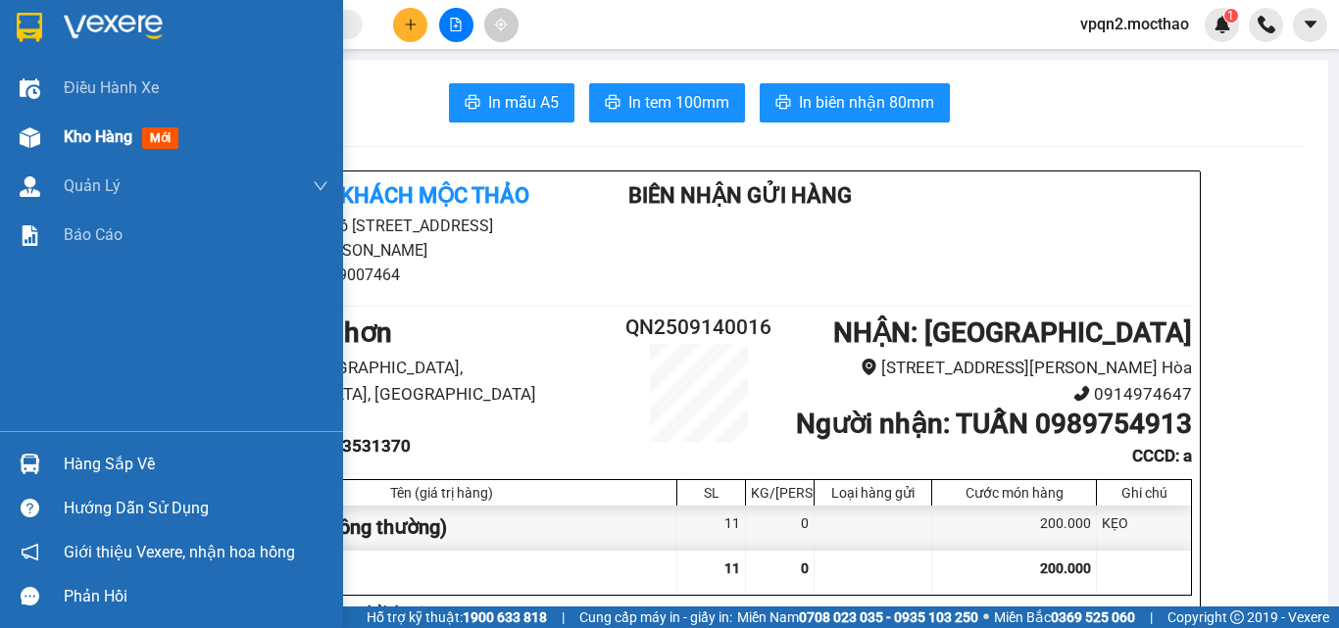
click at [54, 154] on div "Kho hàng mới" at bounding box center [171, 137] width 343 height 49
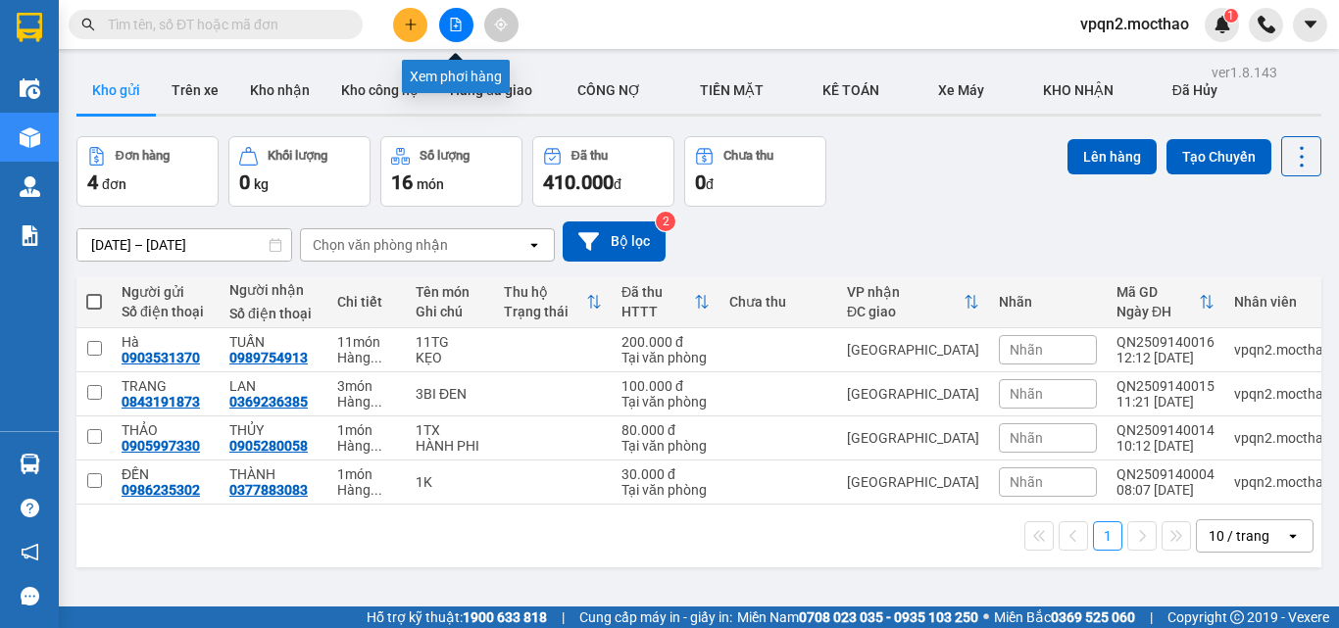
click at [457, 21] on icon "file-add" at bounding box center [456, 25] width 11 height 14
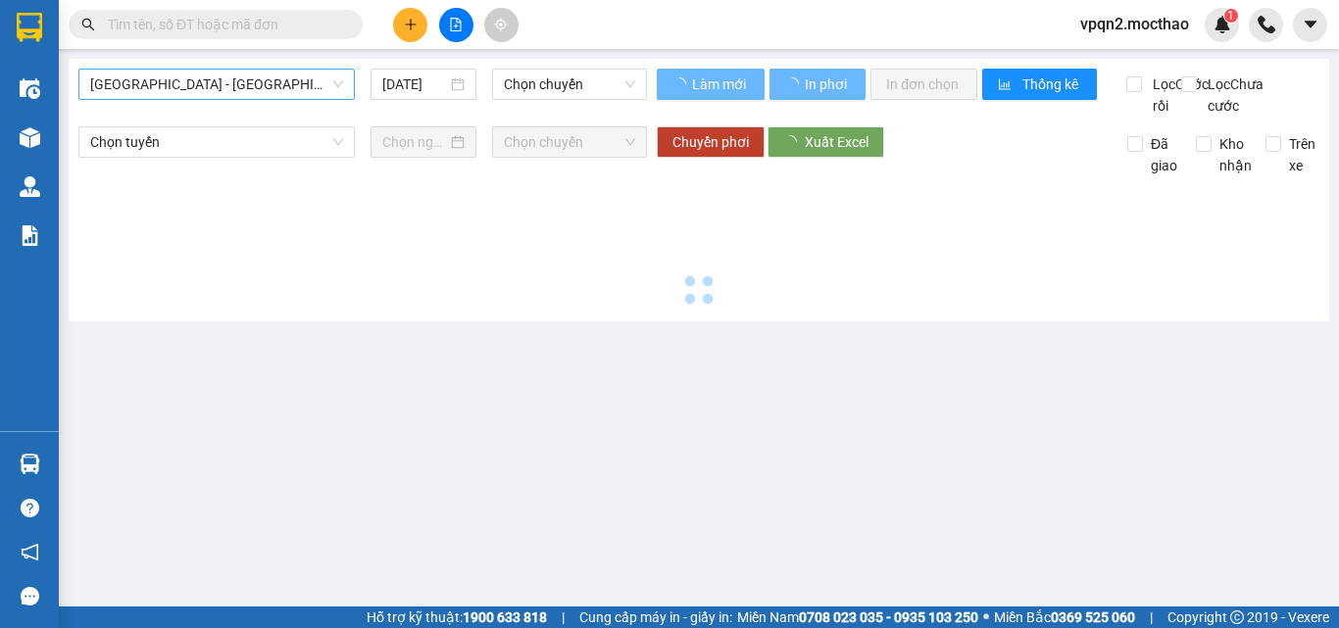
click at [257, 83] on span "[GEOGRAPHIC_DATA] - [GEOGRAPHIC_DATA]" at bounding box center [216, 84] width 253 height 29
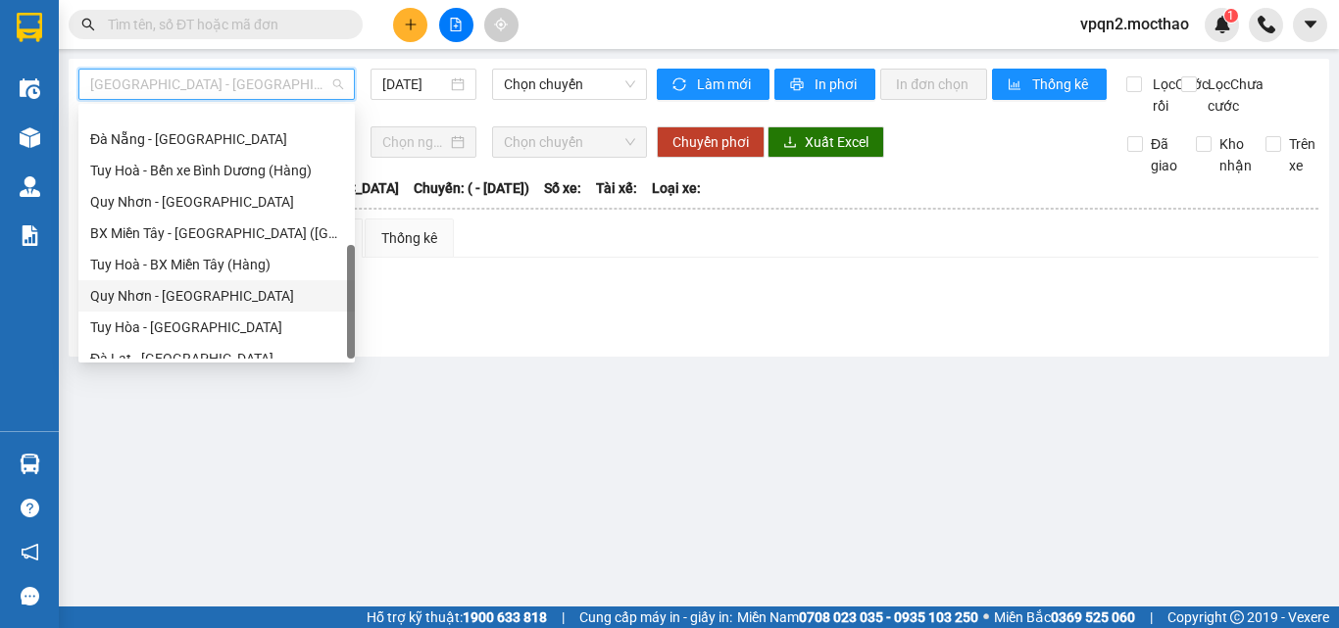
scroll to position [439, 0]
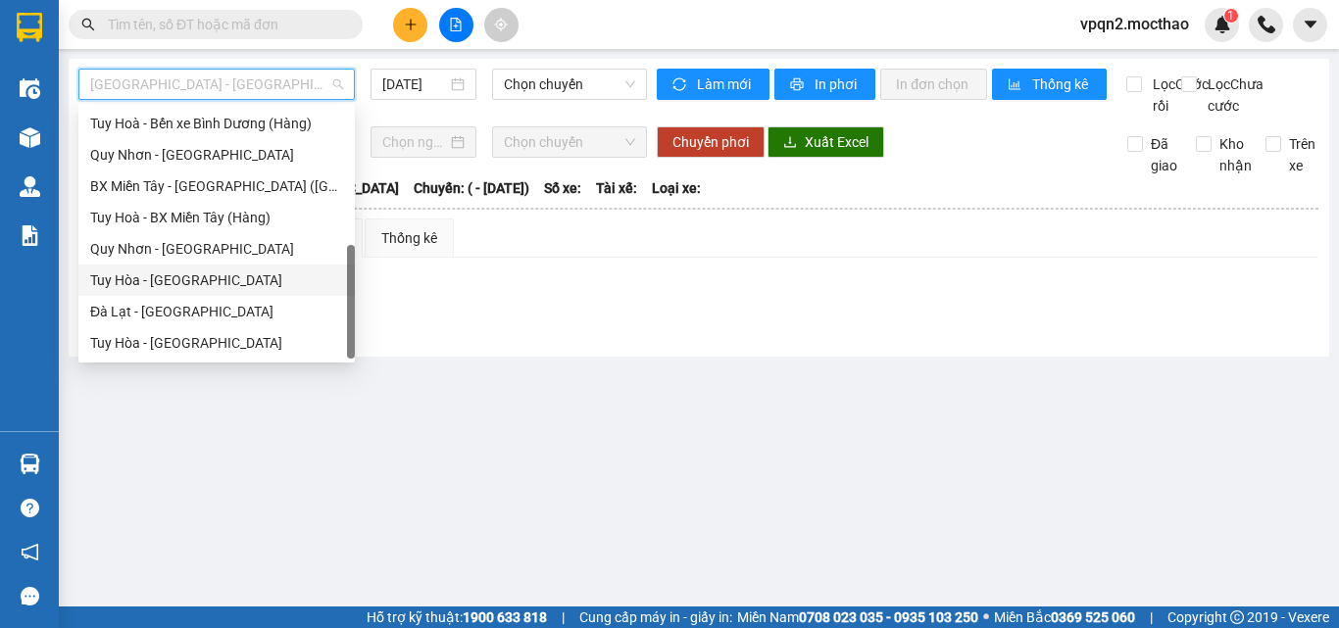
click at [151, 284] on div "Tuy Hòa - [GEOGRAPHIC_DATA]" at bounding box center [216, 280] width 253 height 22
type input "[DATE]"
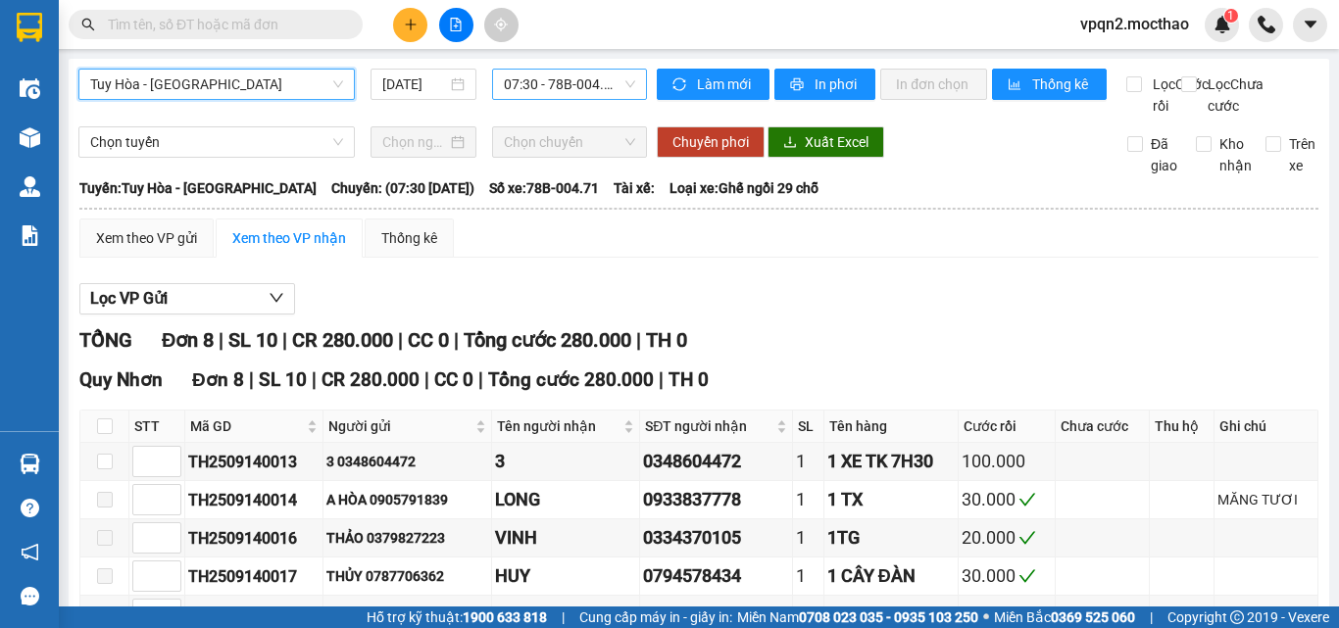
click at [582, 89] on span "07:30 - 78B-004.71" at bounding box center [569, 84] width 131 height 29
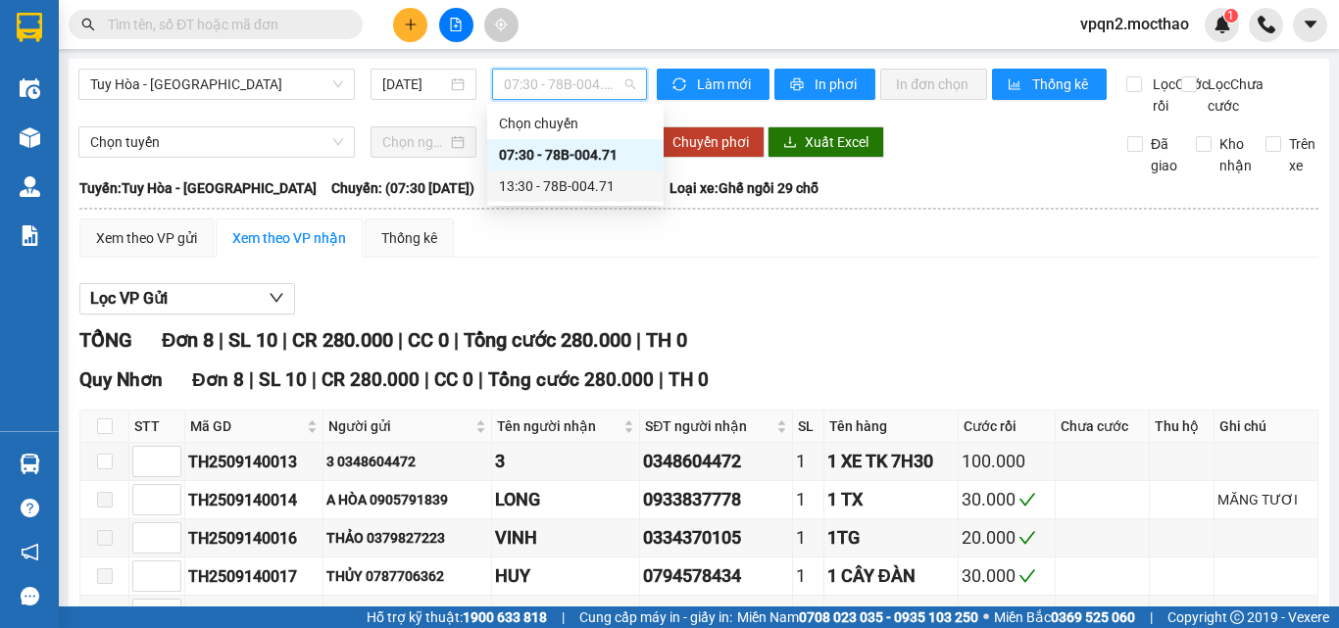
click at [568, 191] on div "13:30 - 78B-004.71" at bounding box center [575, 186] width 153 height 22
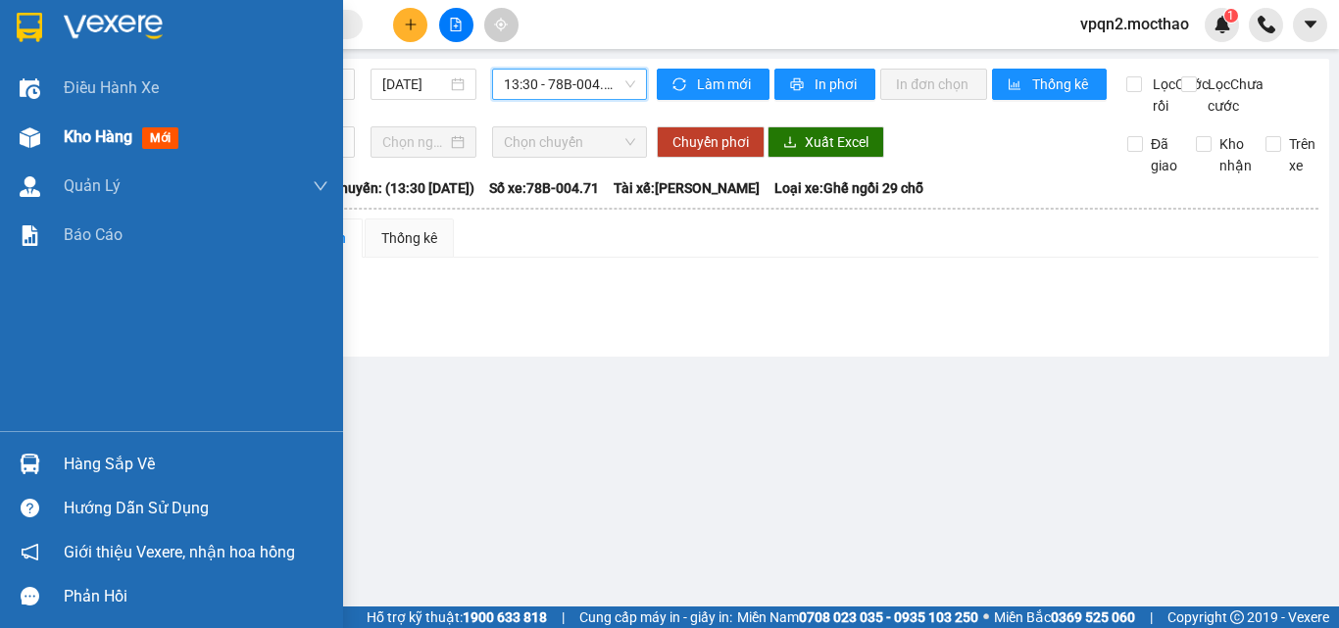
drag, startPoint x: 70, startPoint y: 162, endPoint x: 84, endPoint y: 149, distance: 19.5
click at [73, 160] on div "Điều hành xe Kho hàng mới Quản Lý Quản lý chuyến Quản lý khách hàng Quản lý khá…" at bounding box center [171, 247] width 343 height 367
click at [84, 149] on div "Kho hàng mới" at bounding box center [125, 136] width 122 height 24
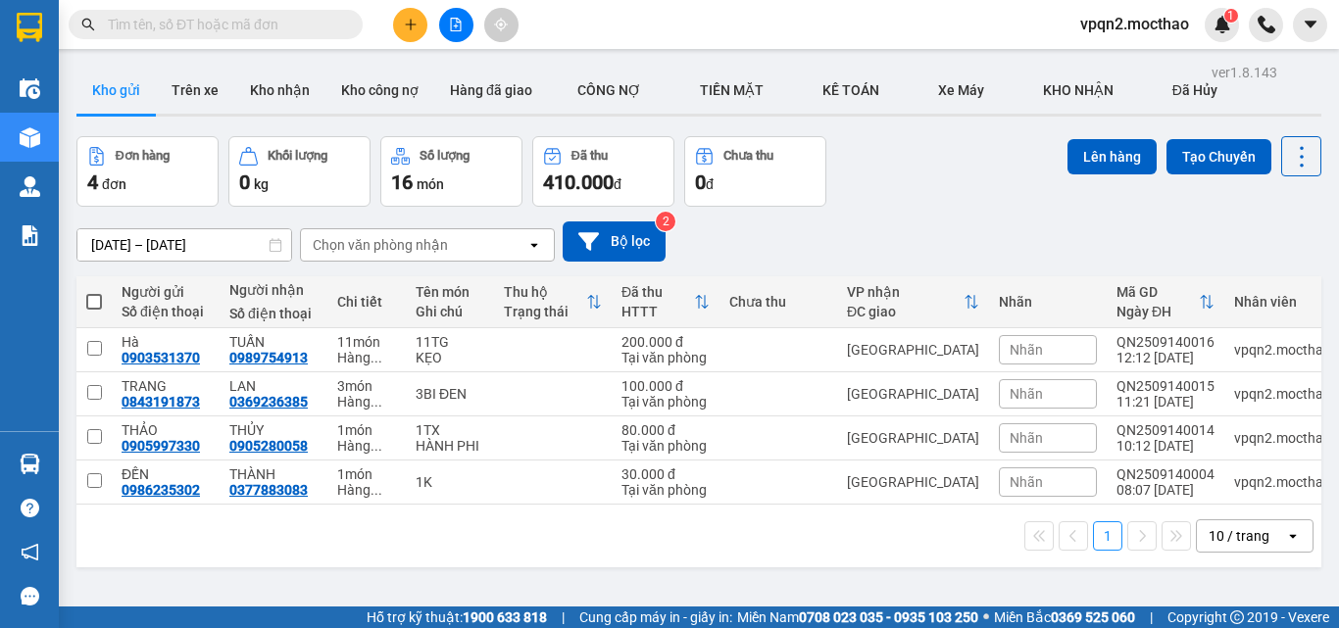
click at [600, 553] on div "1 10 / trang open" at bounding box center [698, 535] width 1229 height 33
